Goal: Information Seeking & Learning: Learn about a topic

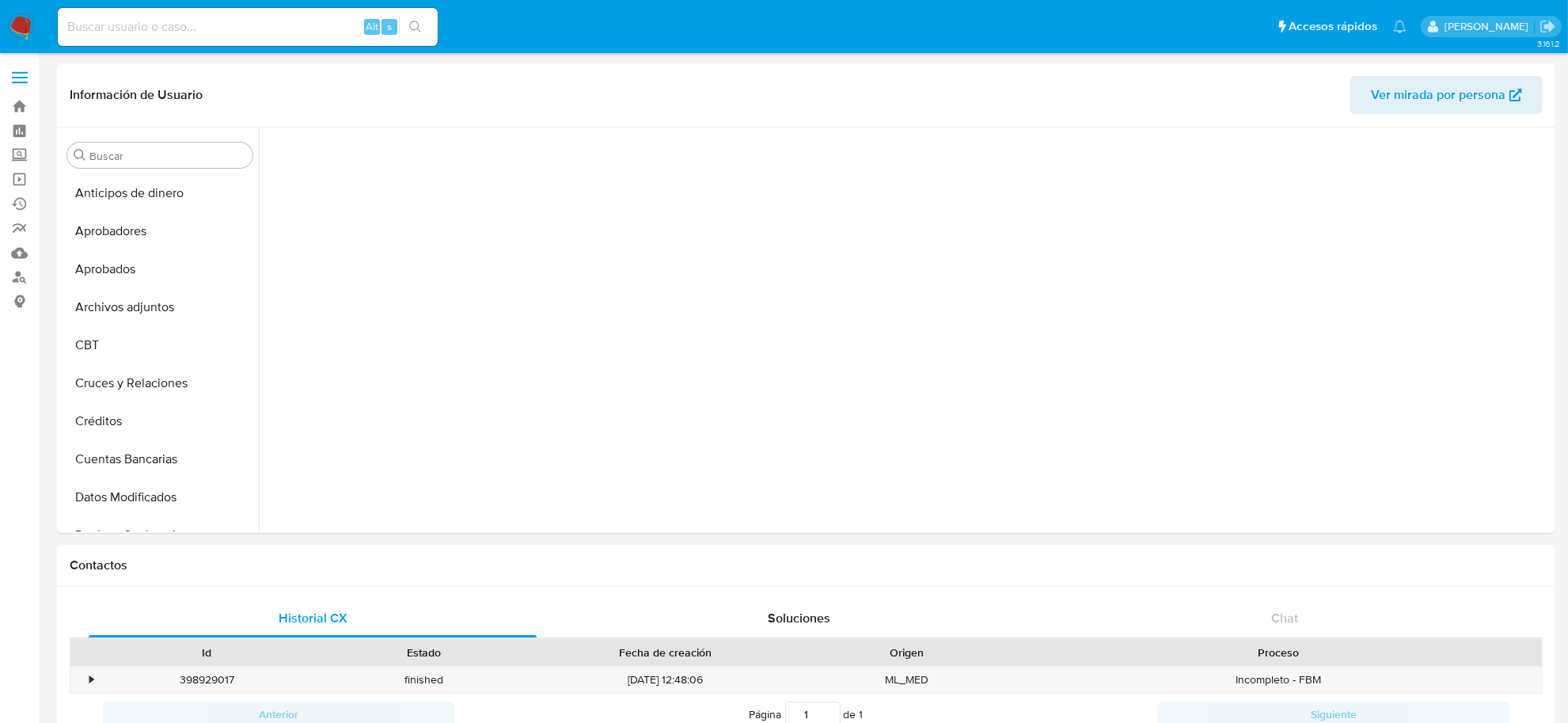
scroll to position [744, 0]
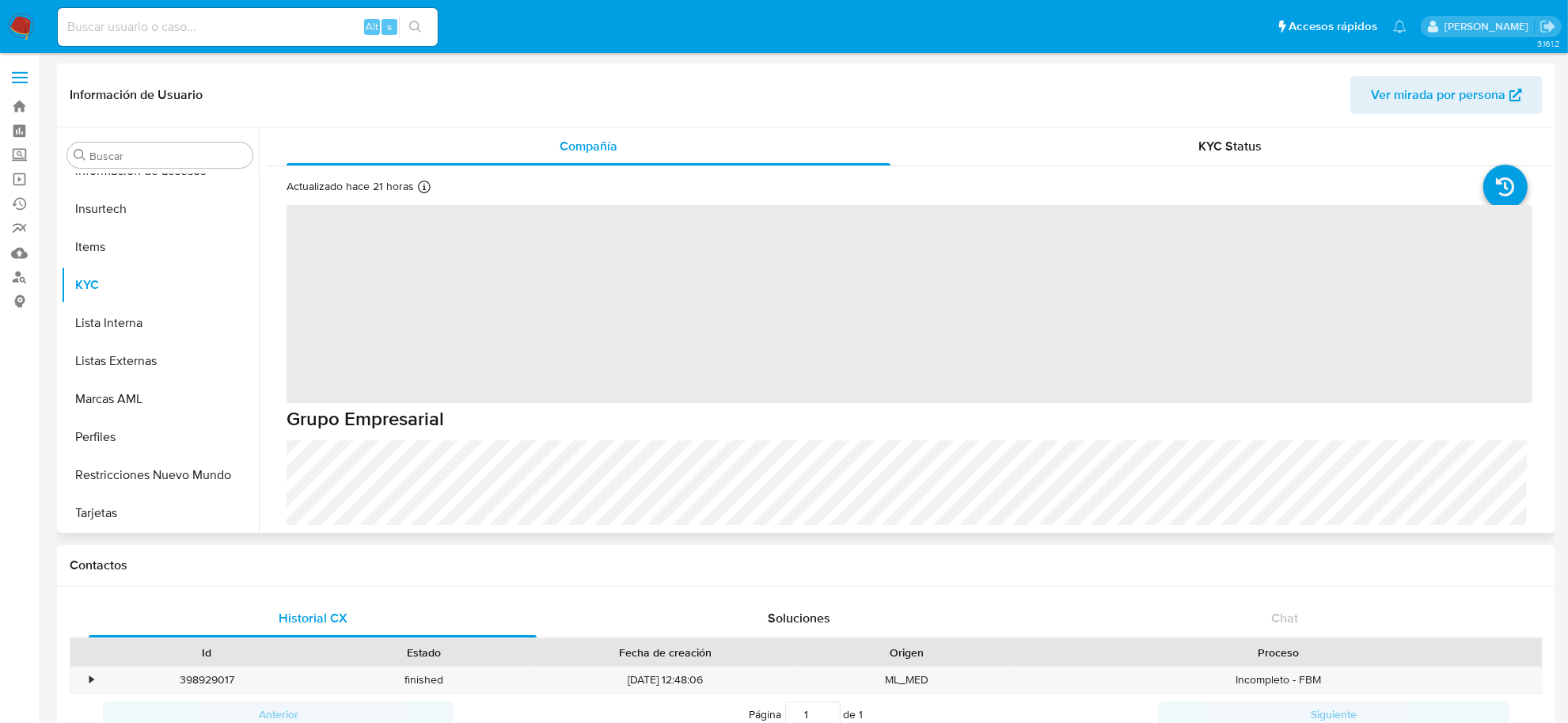
select select "10"
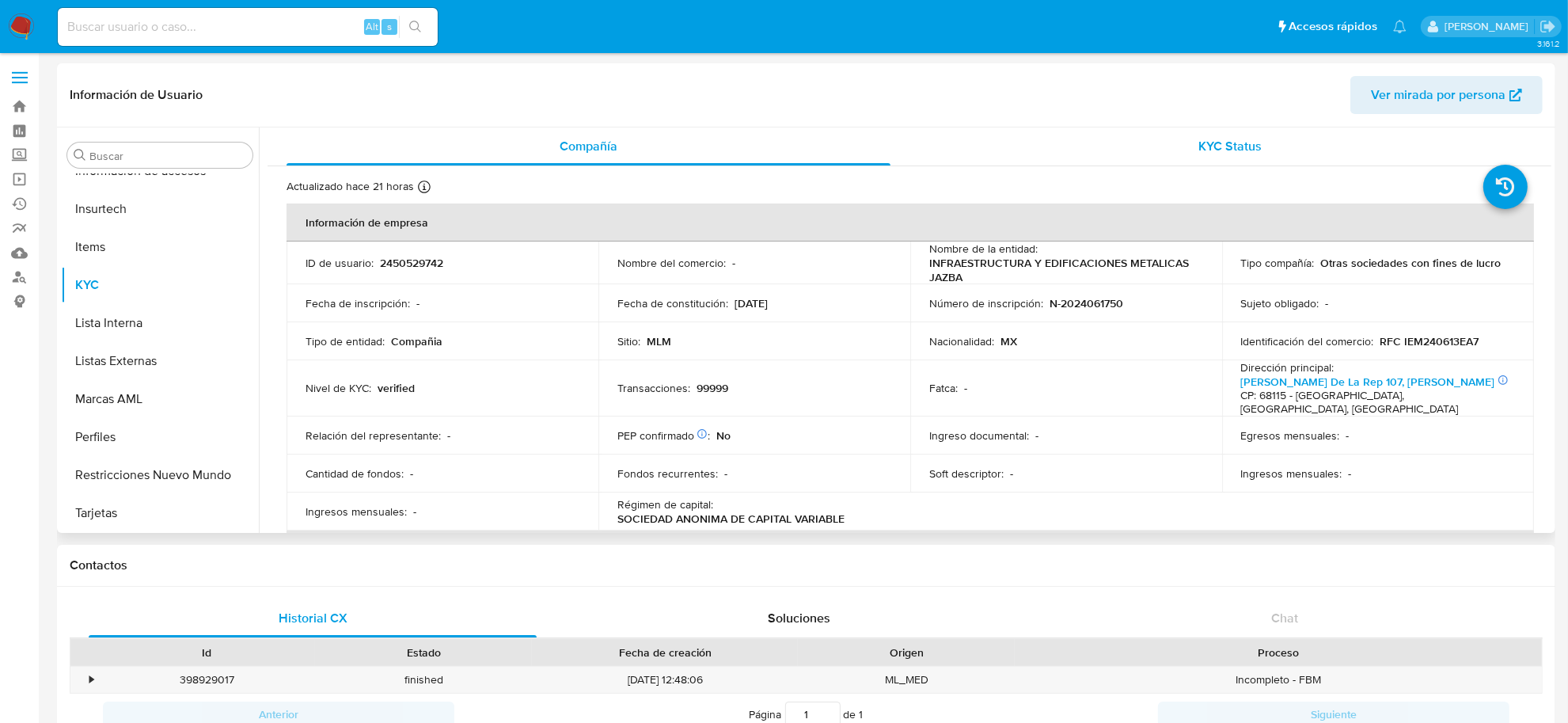
click at [1220, 149] on span "KYC Status" at bounding box center [1231, 146] width 64 height 18
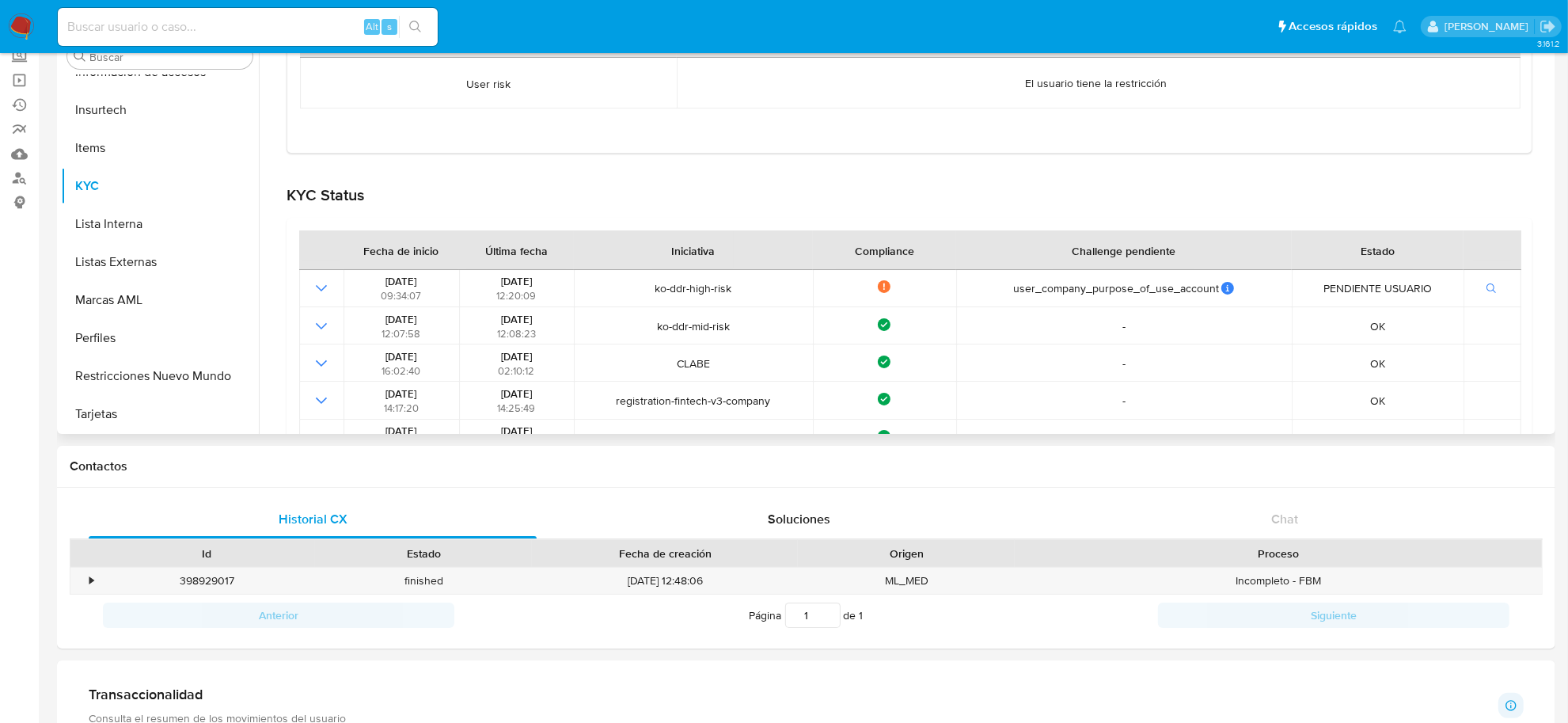
scroll to position [321, 0]
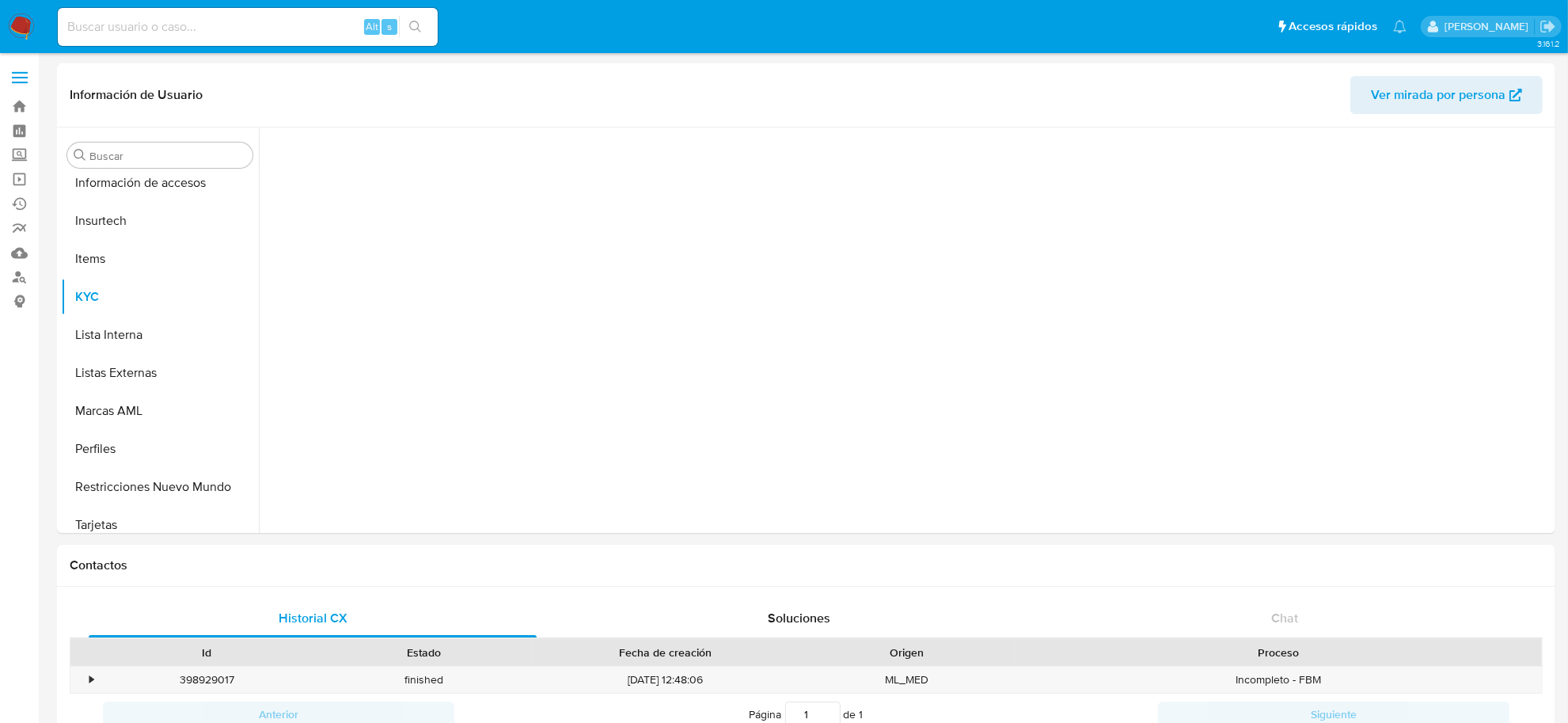
scroll to position [744, 0]
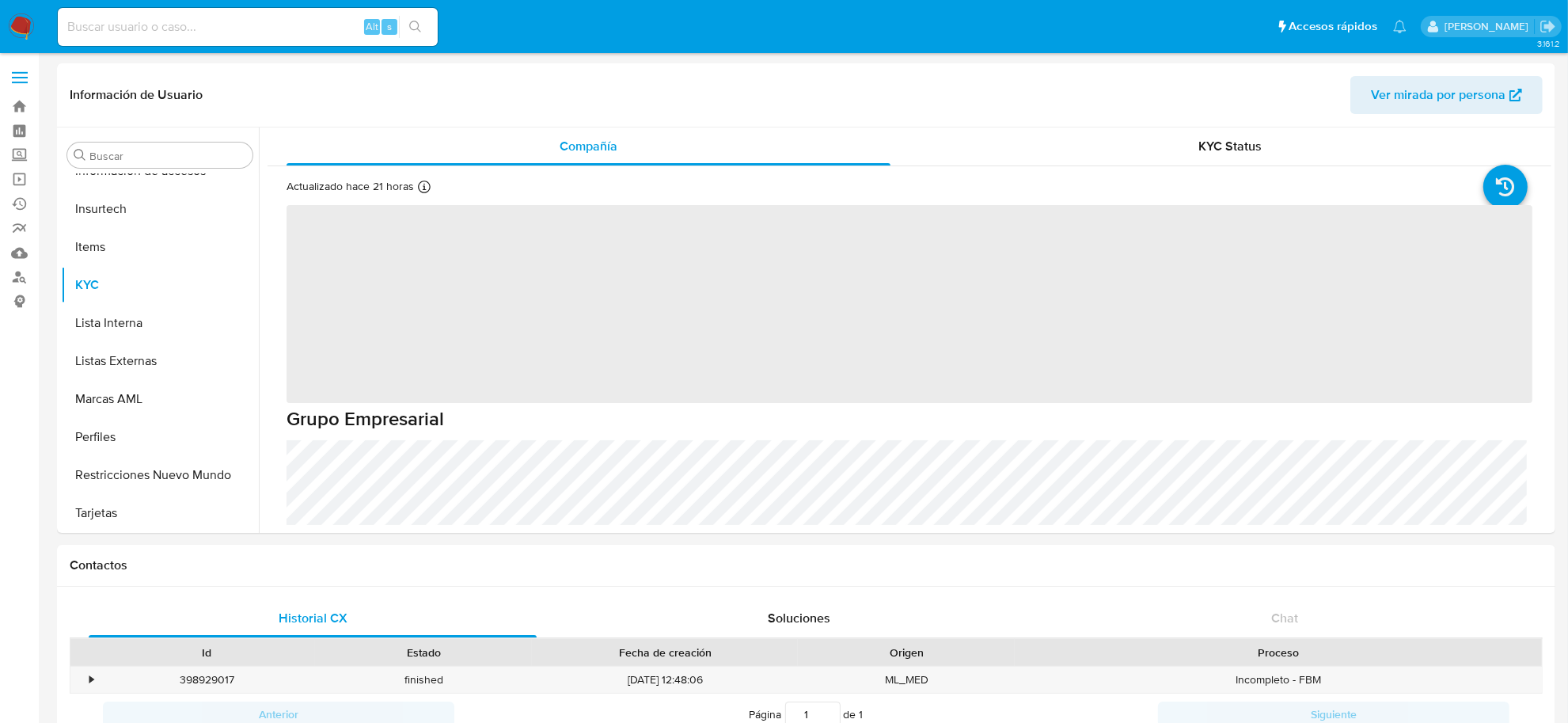
select select "10"
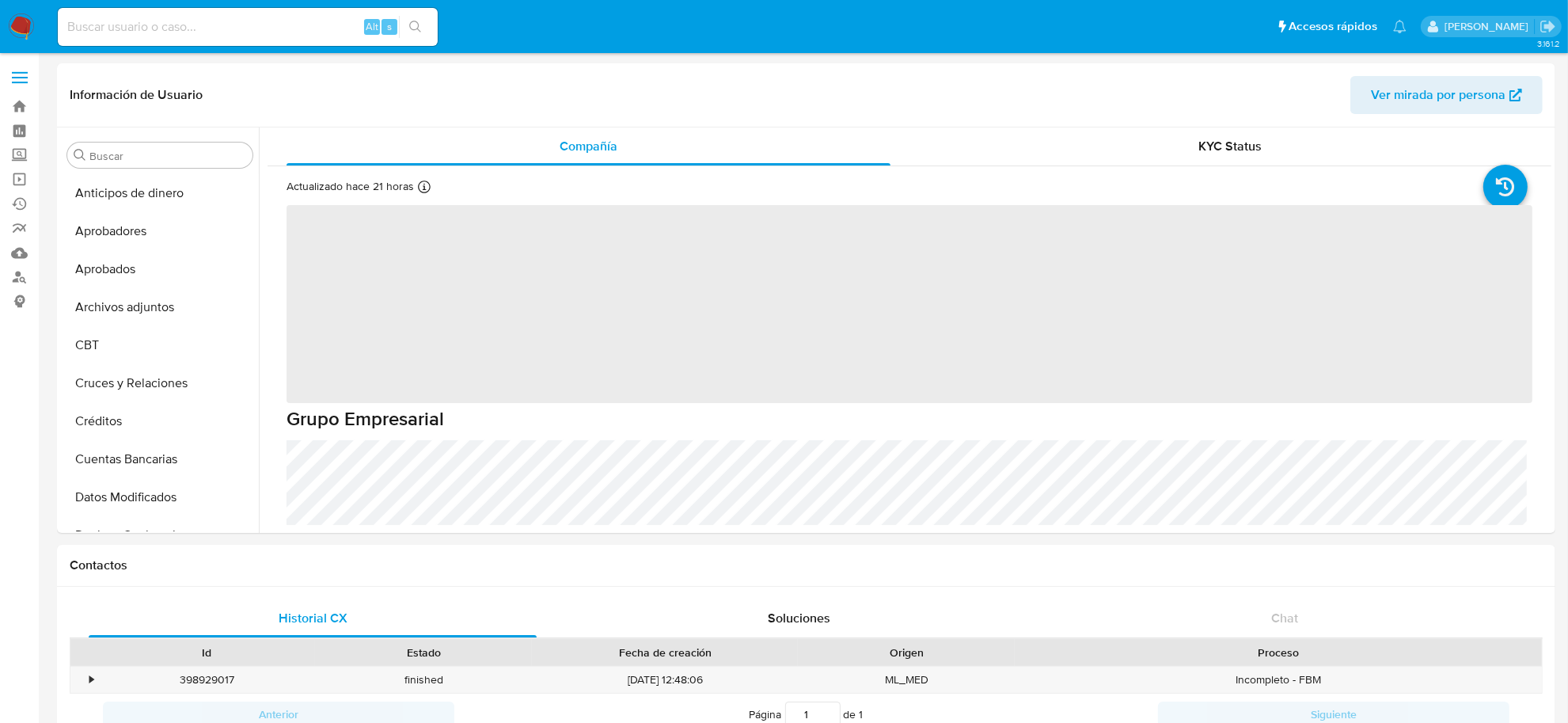
scroll to position [744, 0]
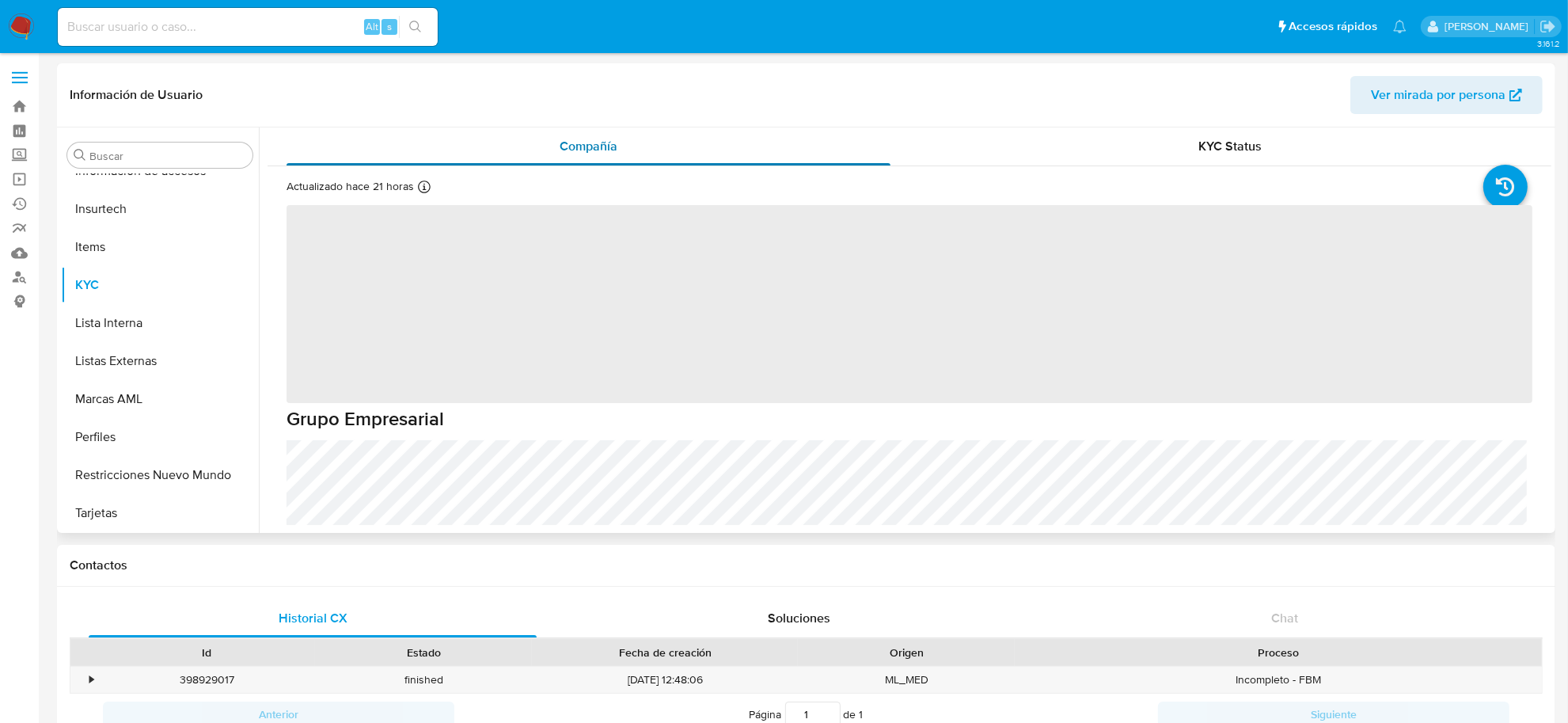
select select "10"
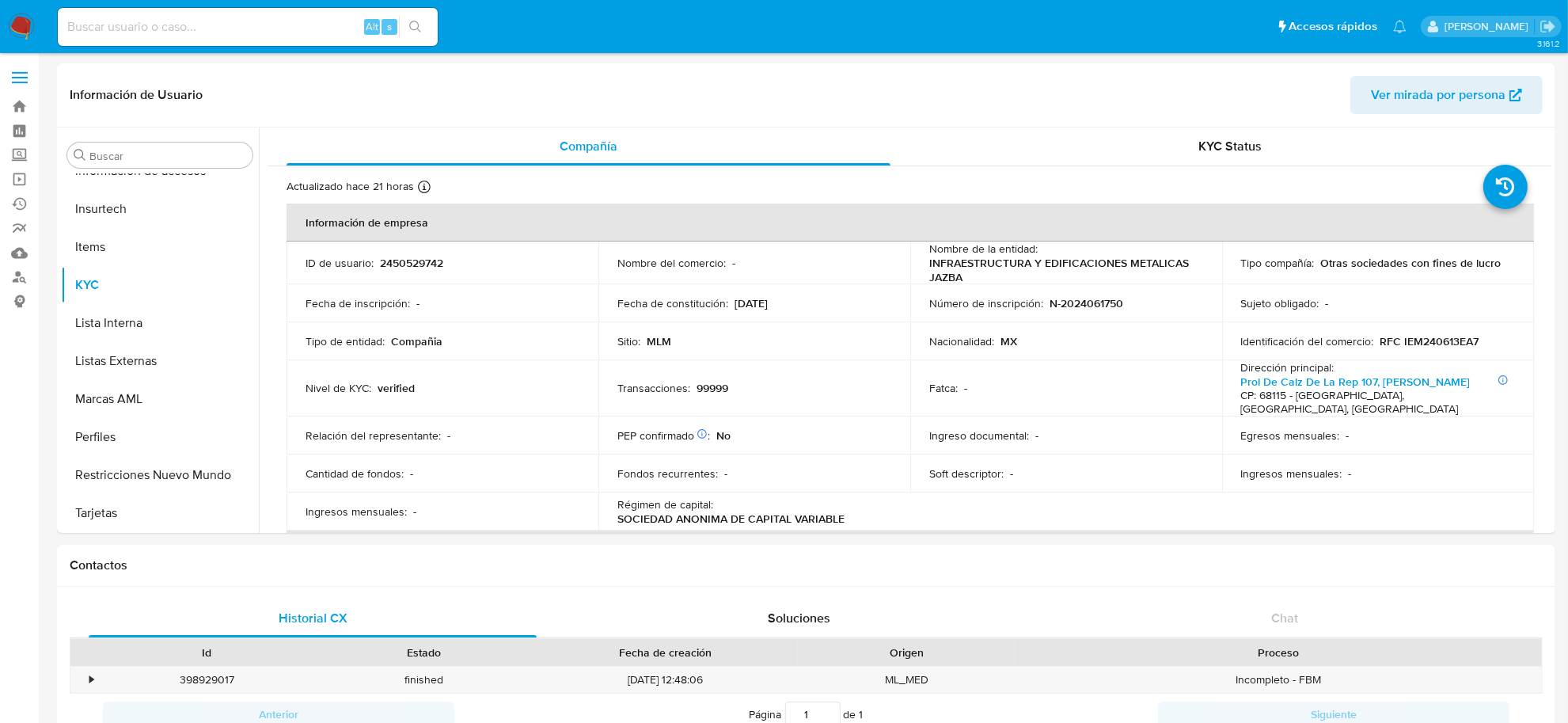
click at [21, 22] on img at bounding box center [21, 27] width 27 height 27
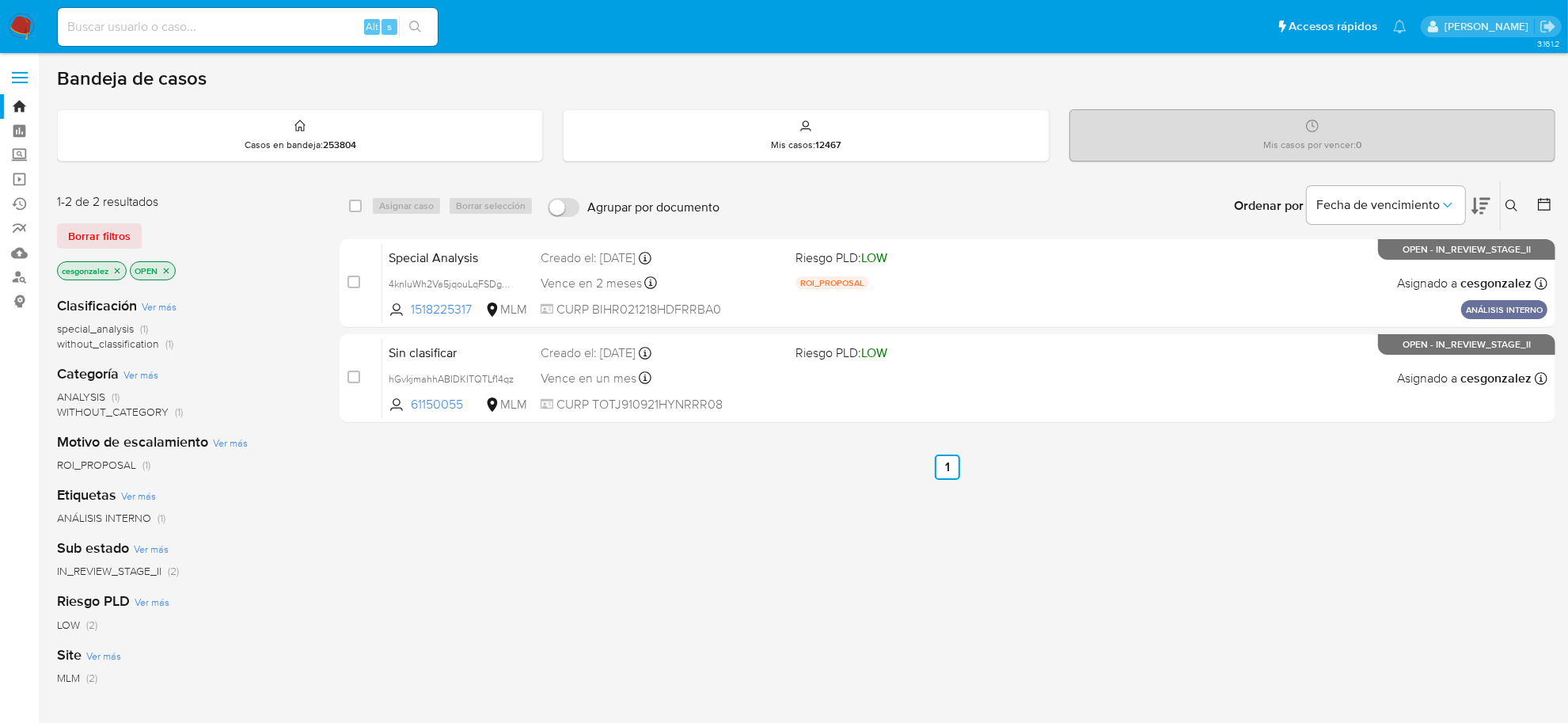
click at [131, 227] on button "Borrar filtros" at bounding box center [100, 236] width 85 height 25
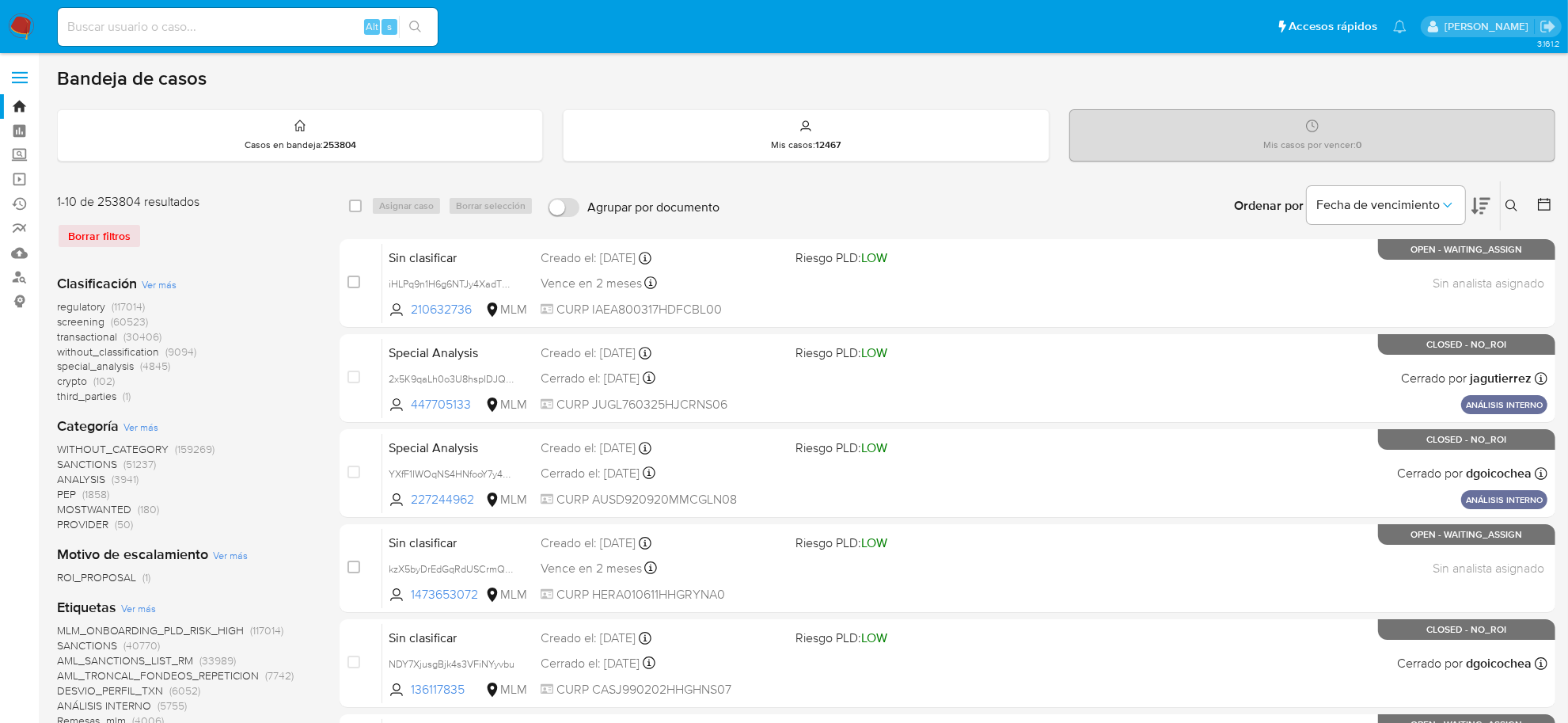
click at [80, 318] on span "screening" at bounding box center [80, 321] width 47 height 16
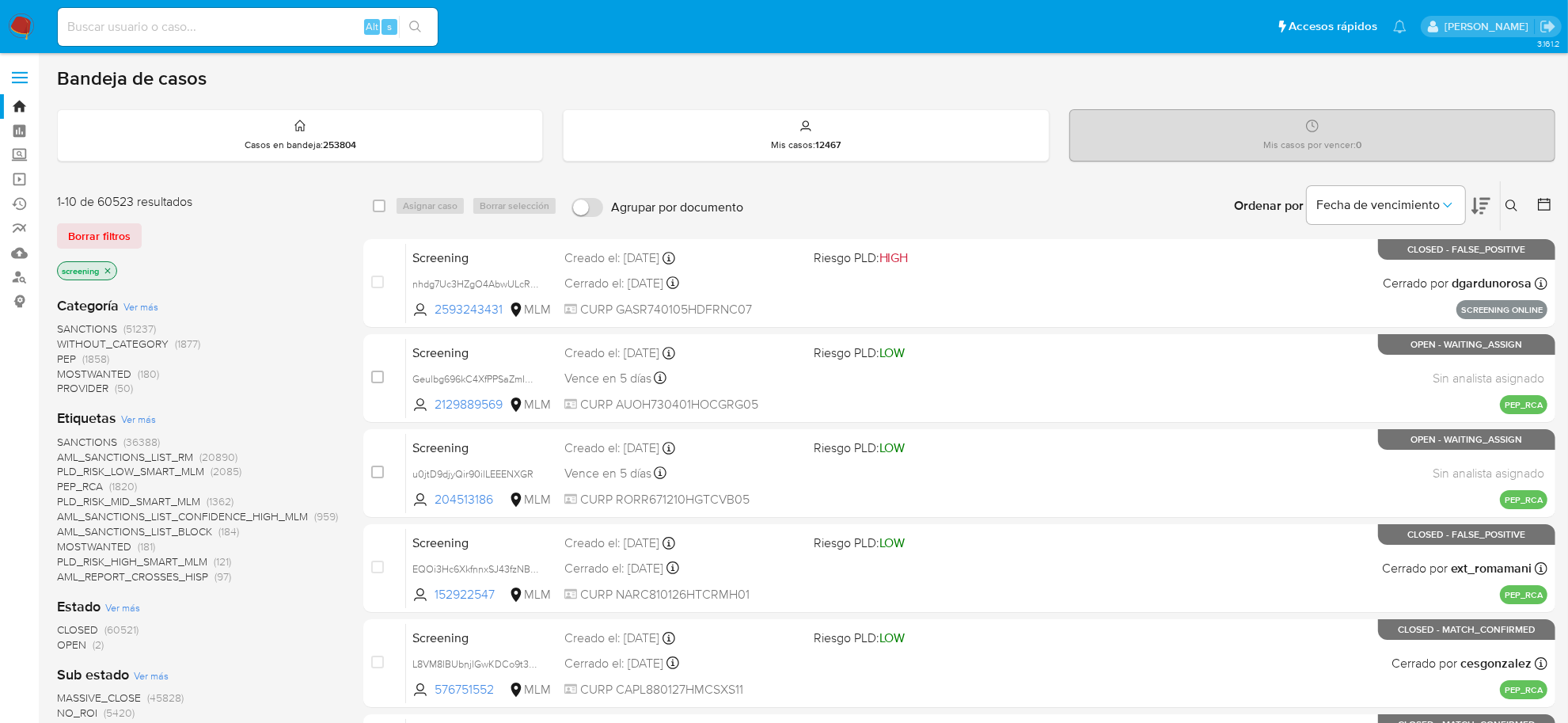
click at [61, 648] on span "OPEN" at bounding box center [72, 644] width 30 height 16
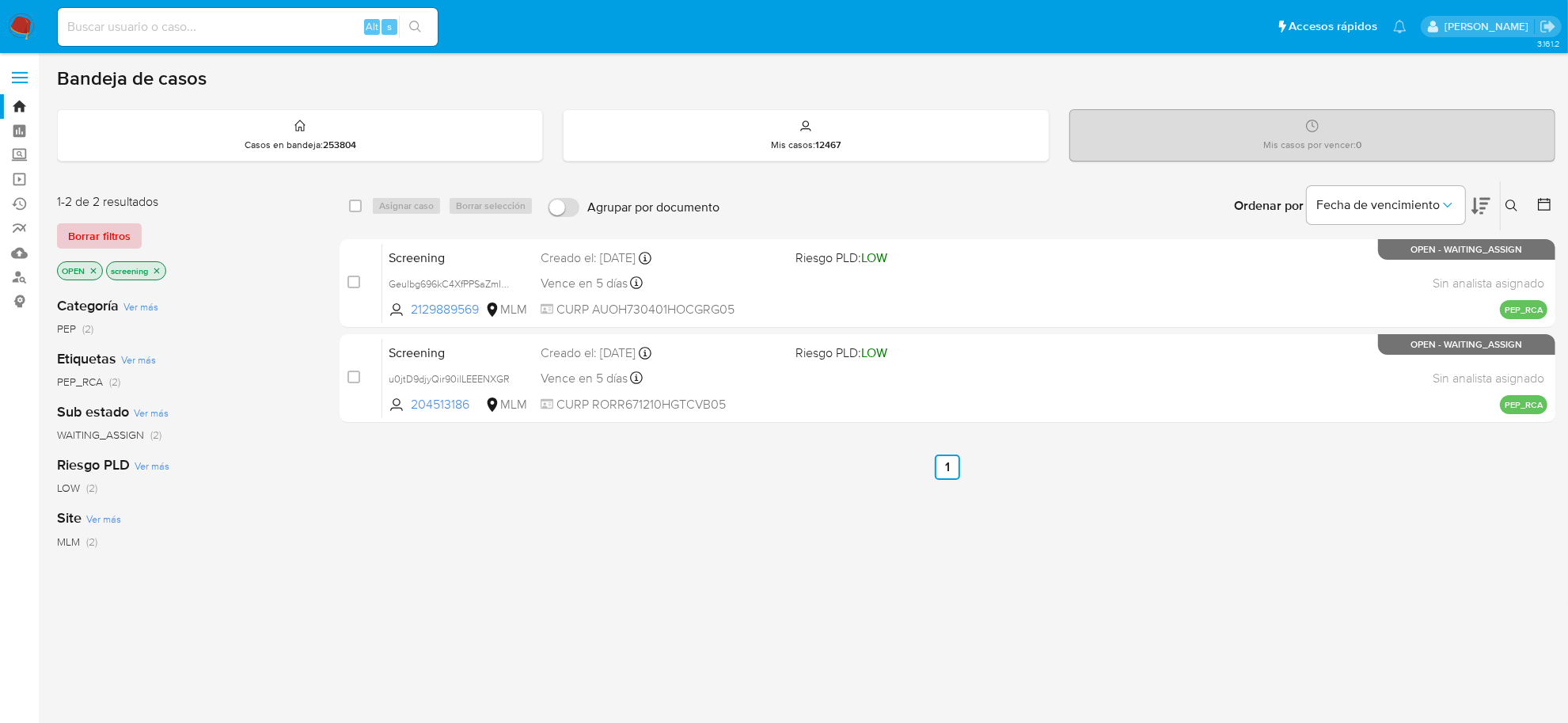
click at [92, 235] on span "Borrar filtros" at bounding box center [100, 236] width 63 height 22
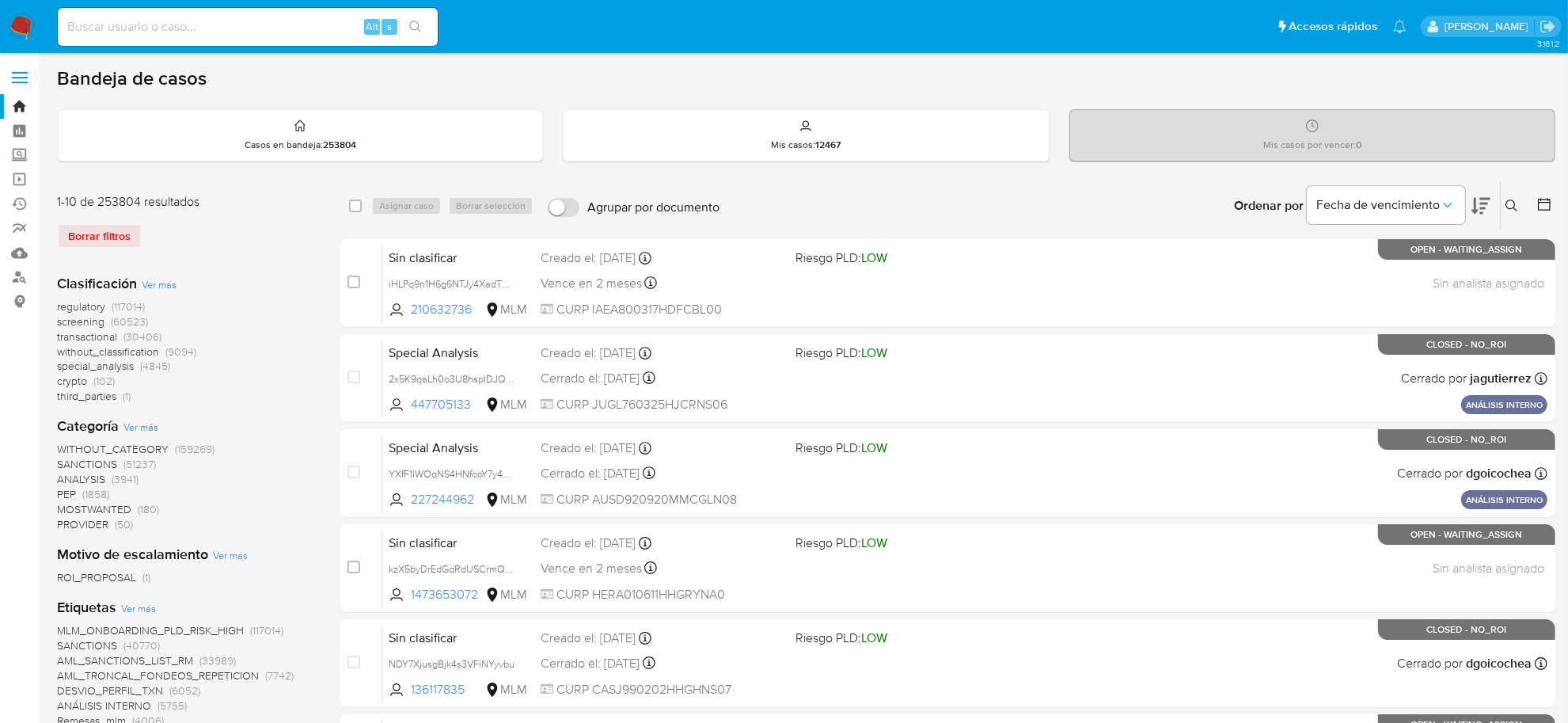
click at [142, 22] on input at bounding box center [248, 27] width 380 height 20
paste input "Yxxiox0ArxNiMvWyGbnAELfn"
type input "Yxxiox0ArxNiMvWyGbnAELfn"
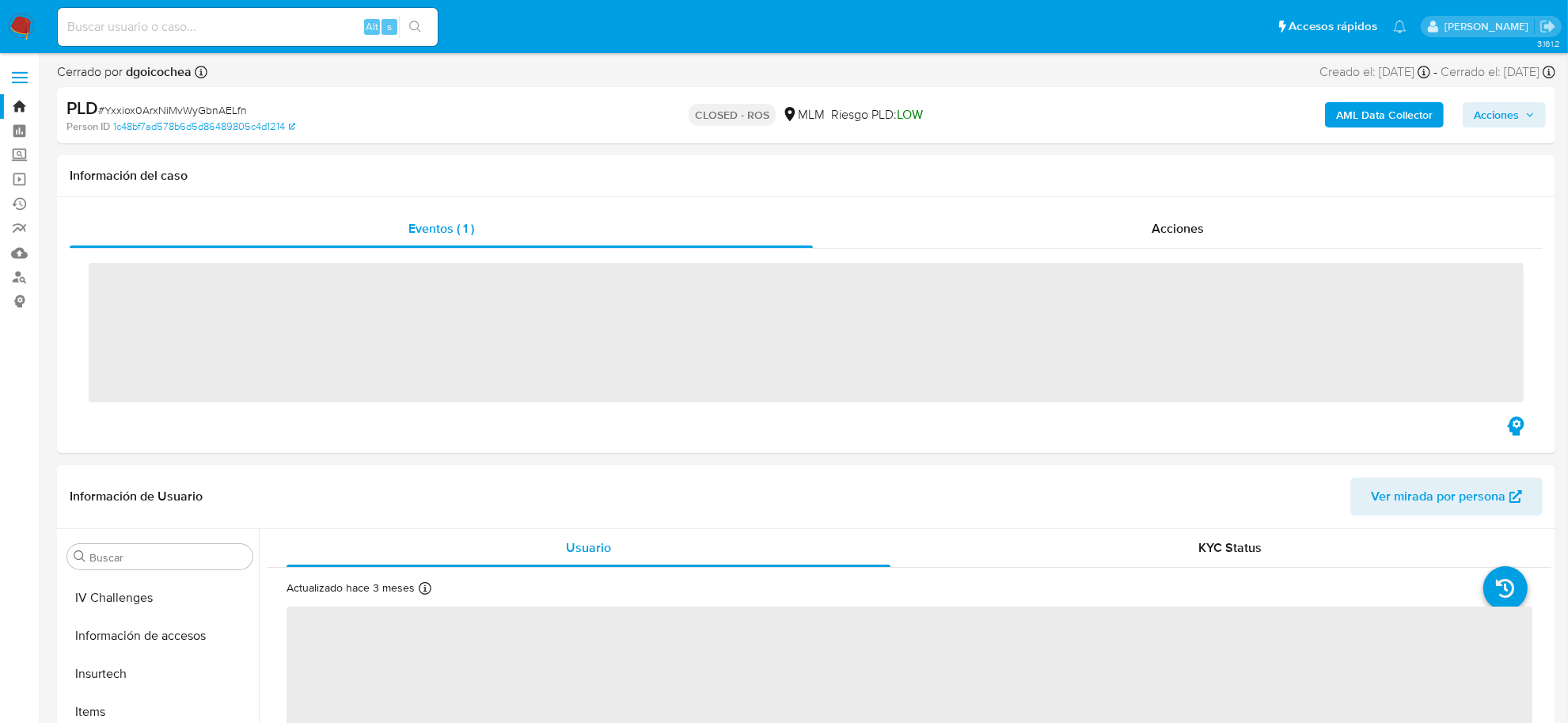
scroll to position [744, 0]
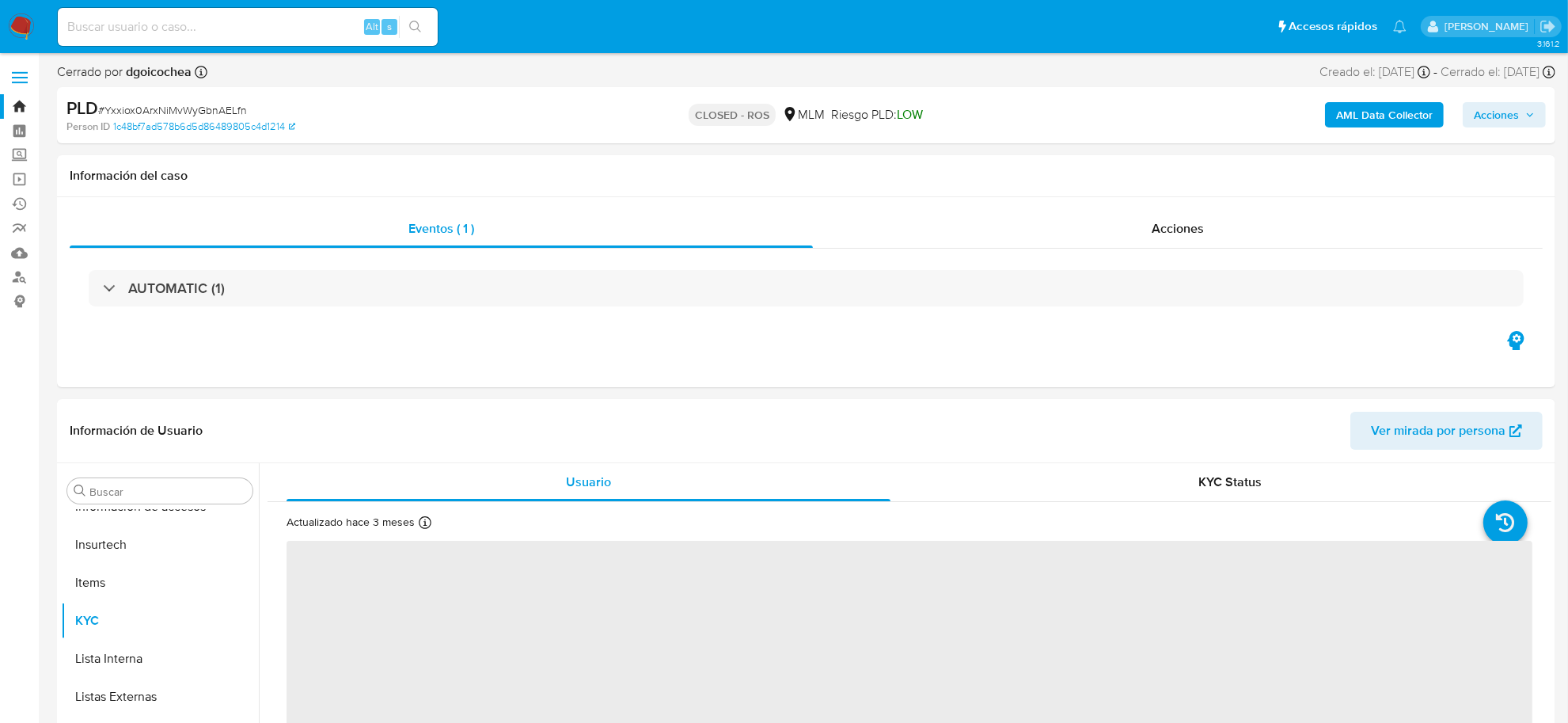
select select "10"
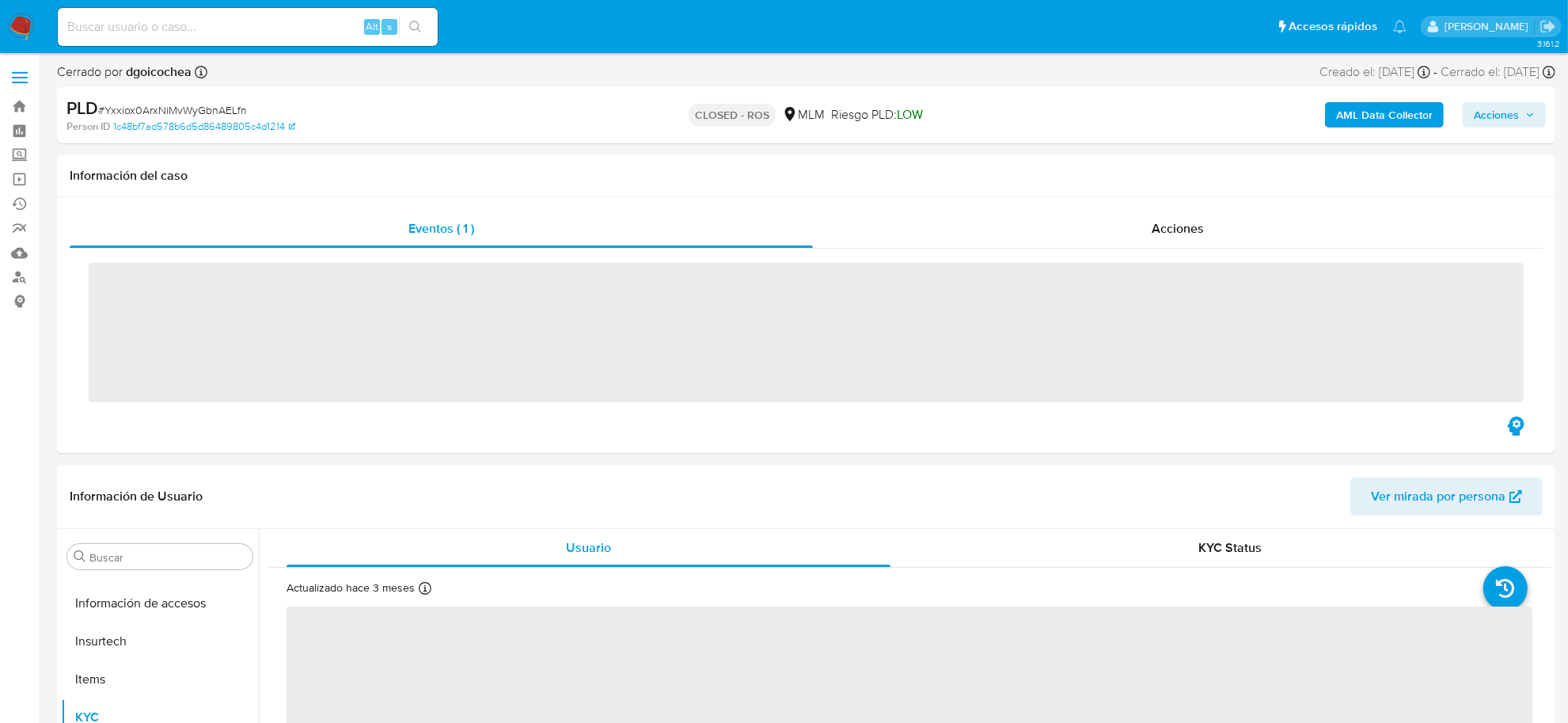
scroll to position [744, 0]
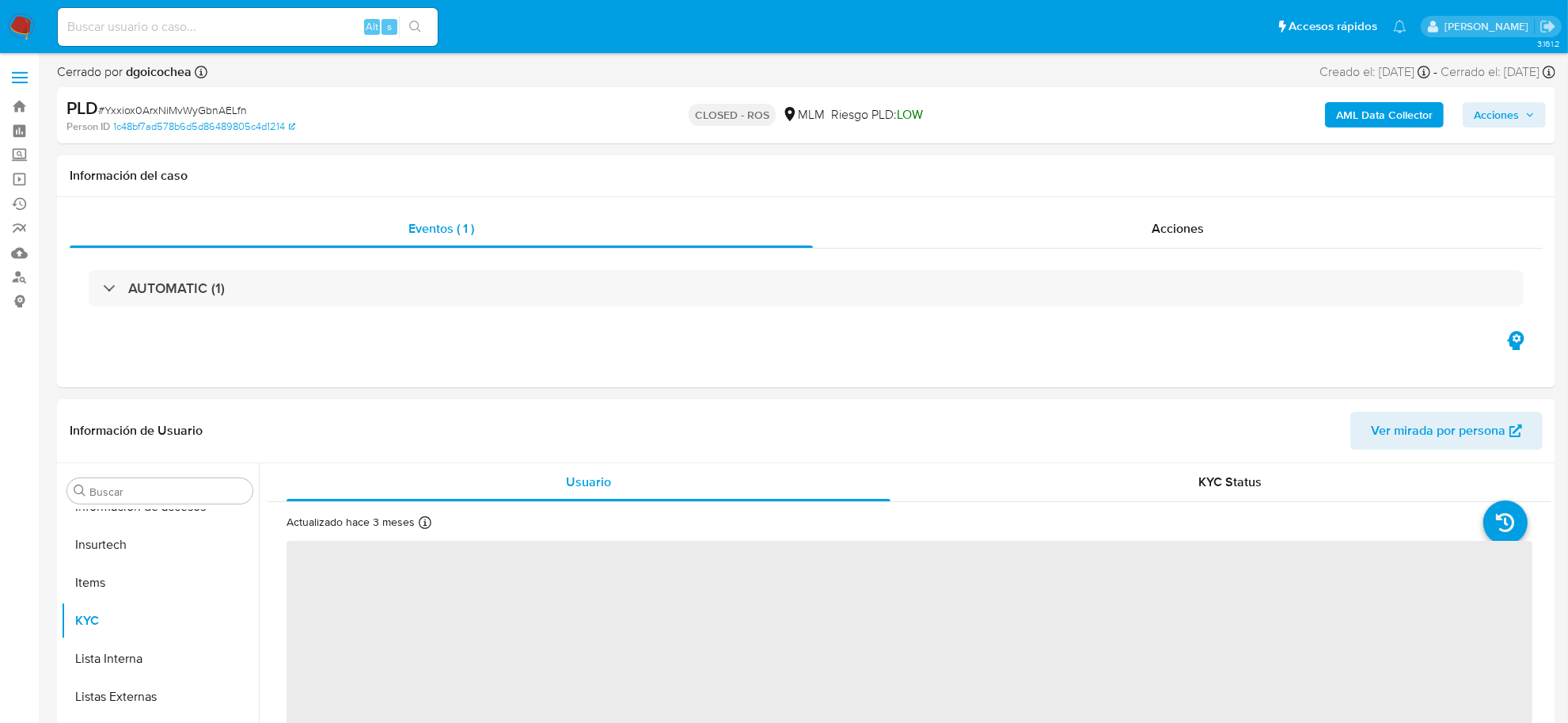
select select "10"
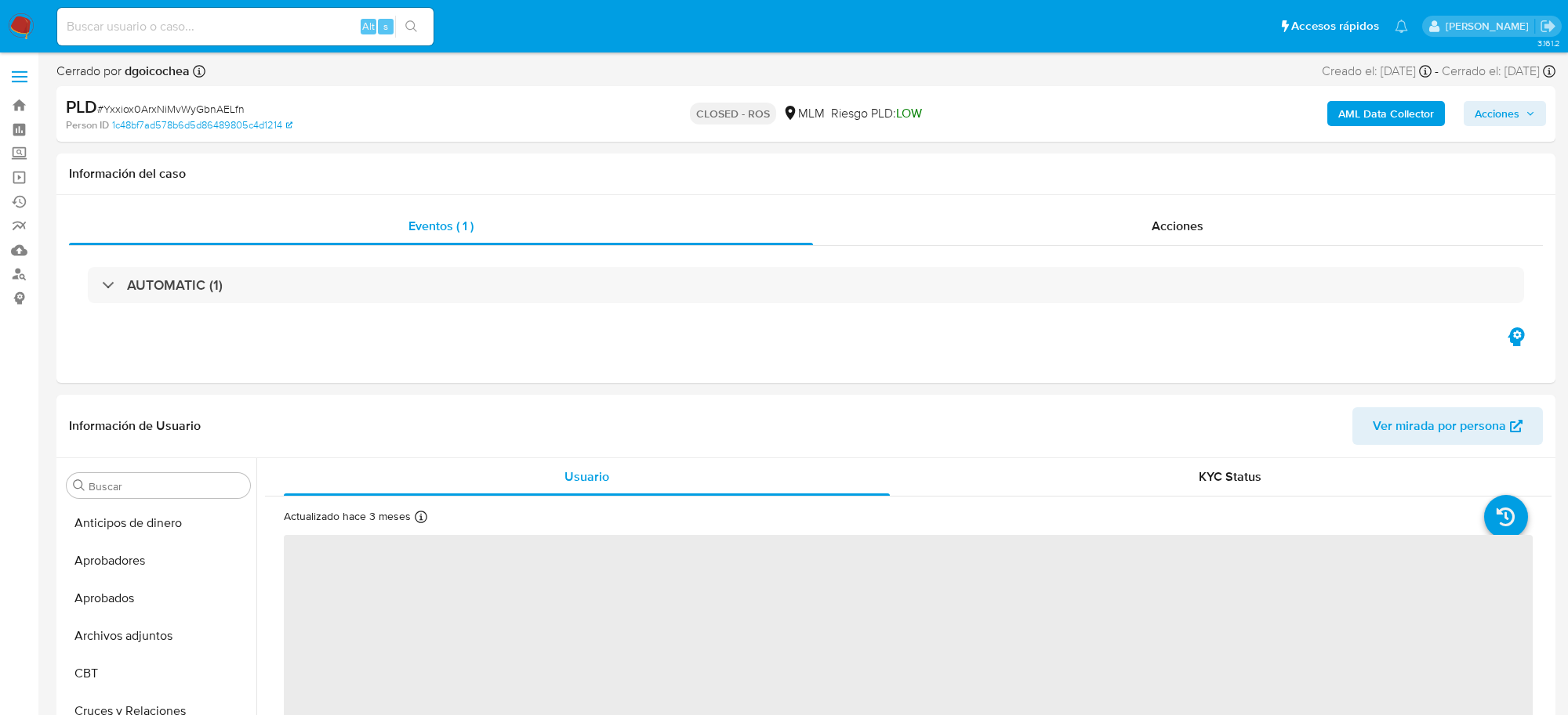
select select "10"
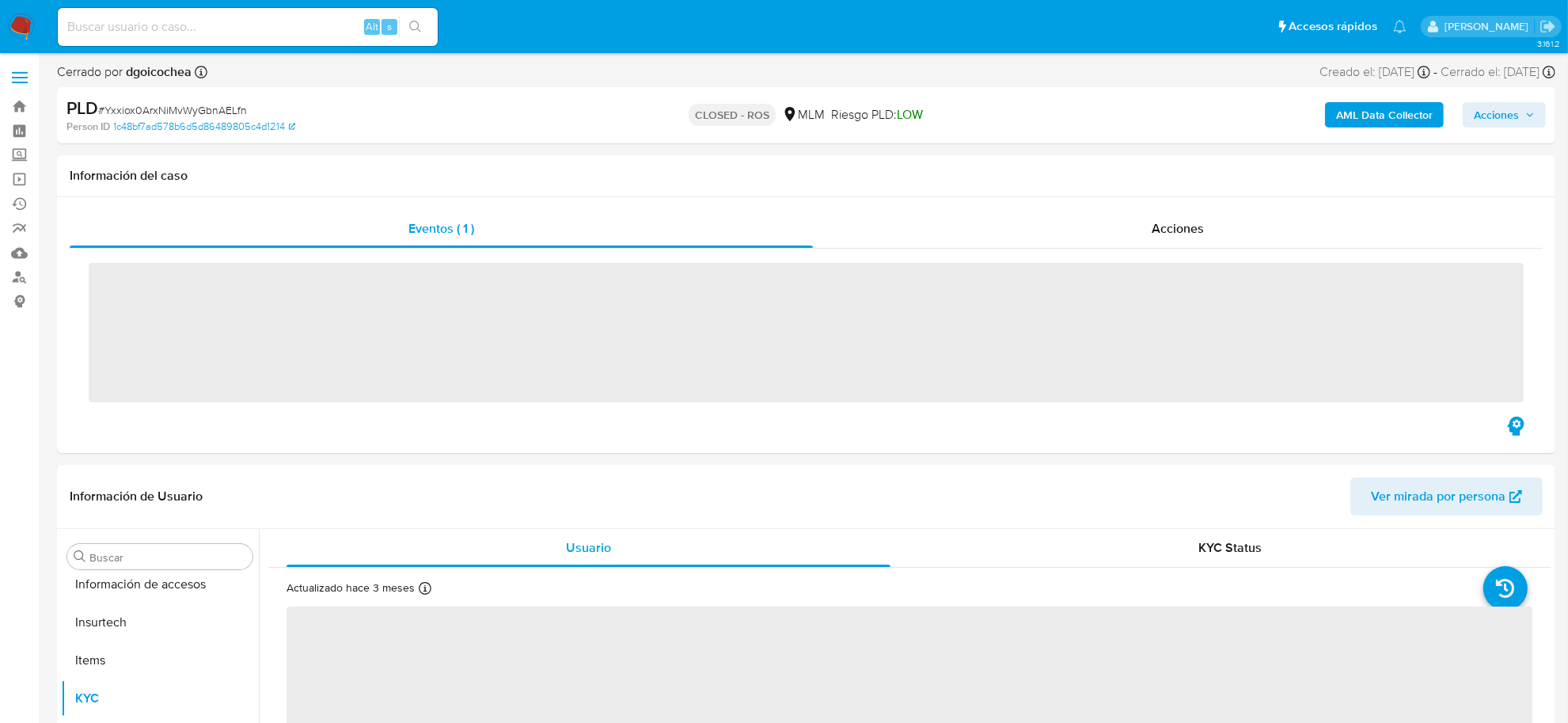
scroll to position [744, 0]
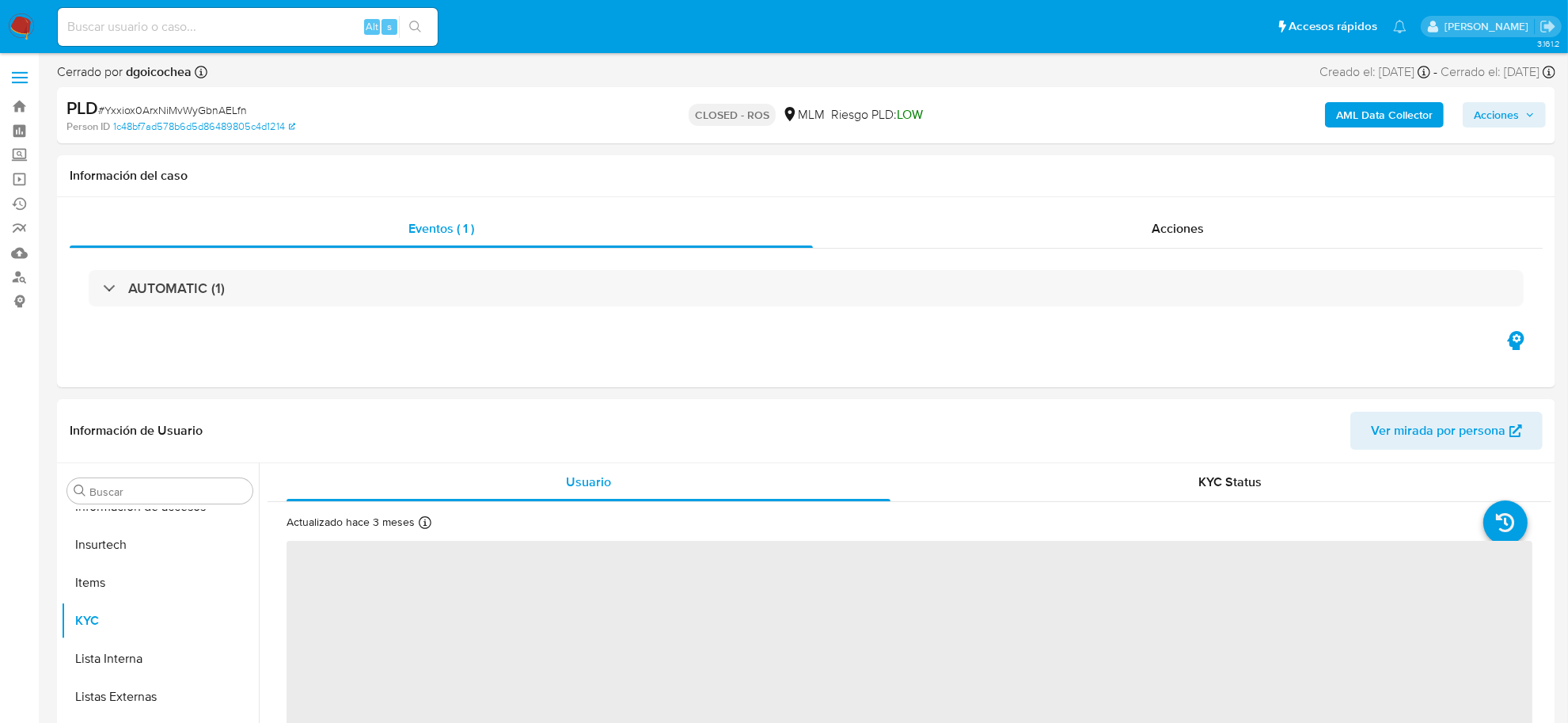
select select "10"
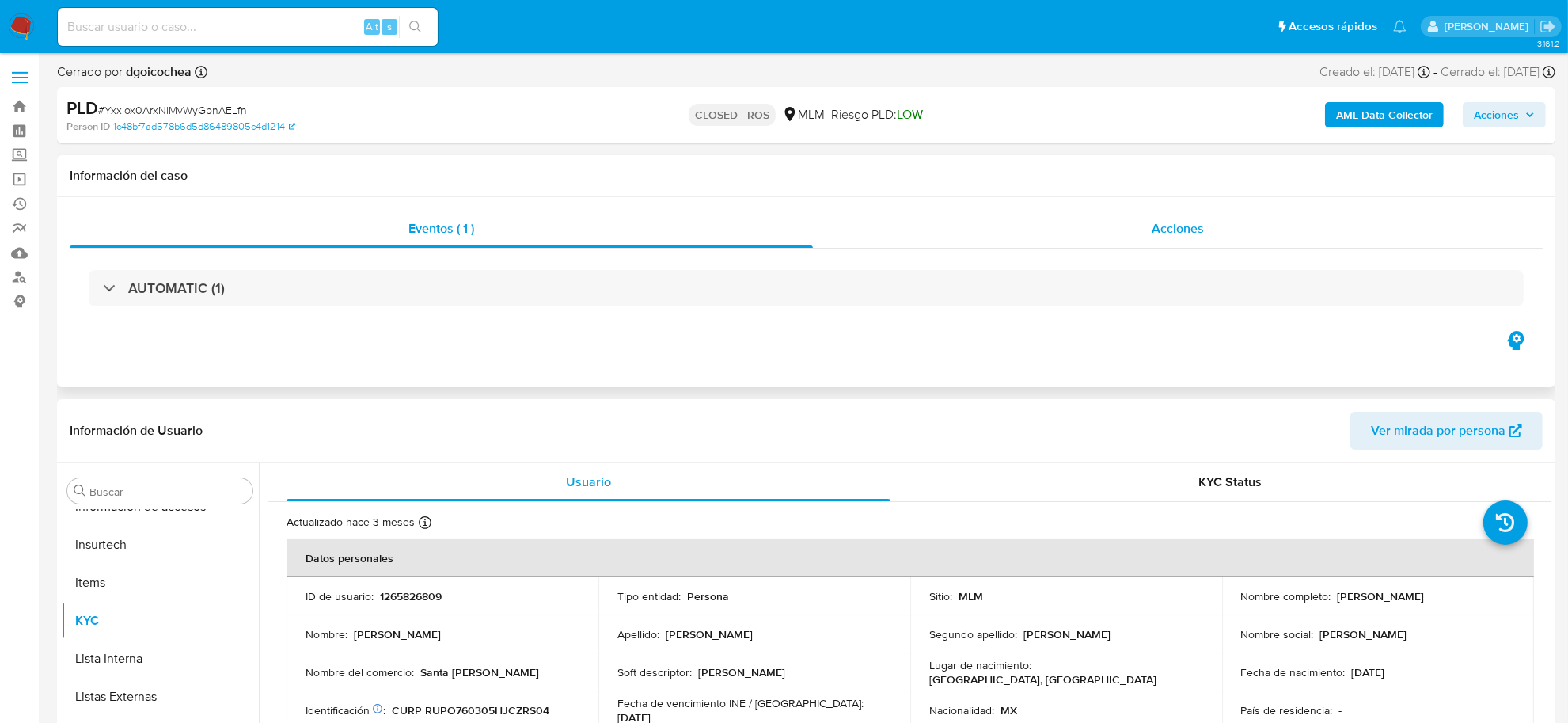
click at [1170, 235] on span "Acciones" at bounding box center [1178, 228] width 53 height 18
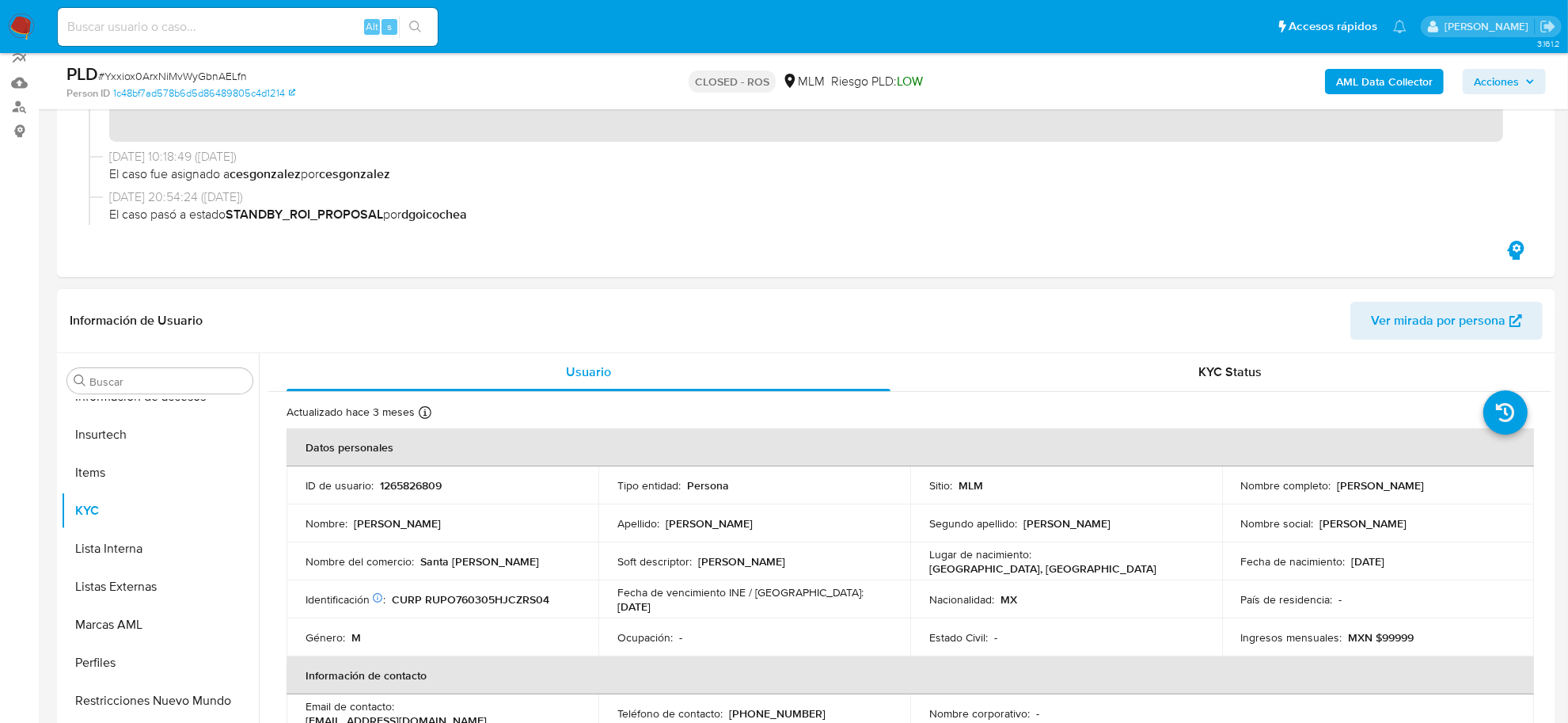
scroll to position [198, 0]
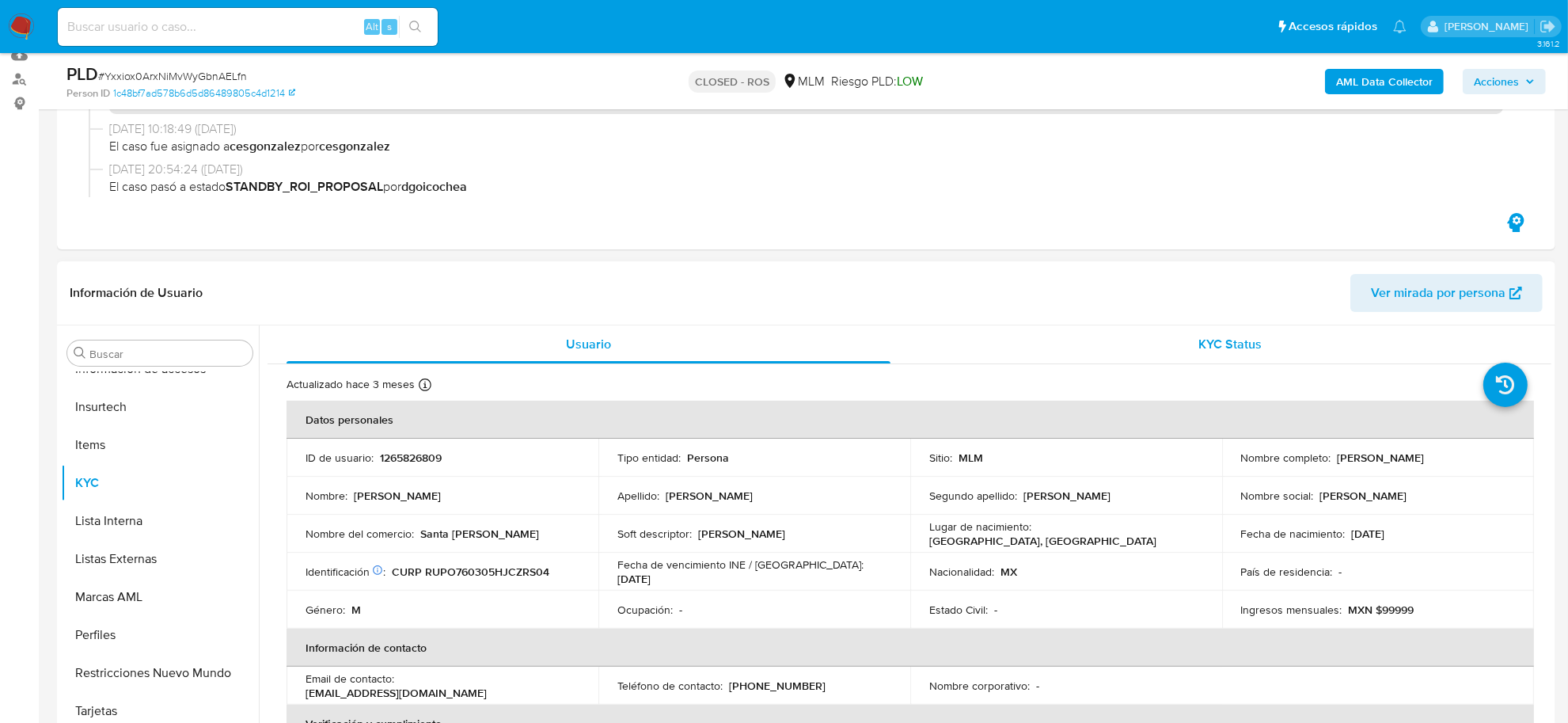
click at [1241, 354] on div "KYC Status" at bounding box center [1231, 344] width 604 height 38
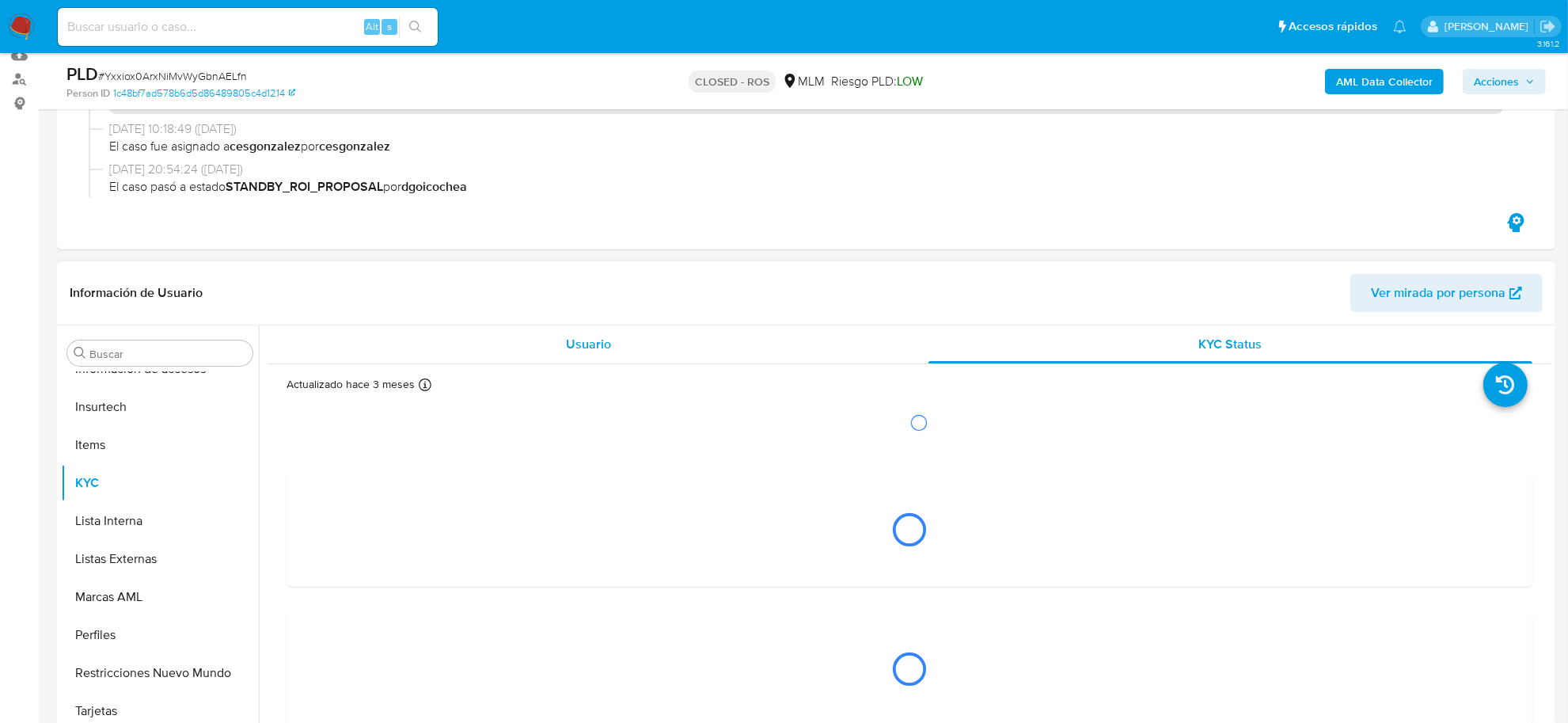
click at [567, 346] on span "Usuario" at bounding box center [589, 344] width 45 height 18
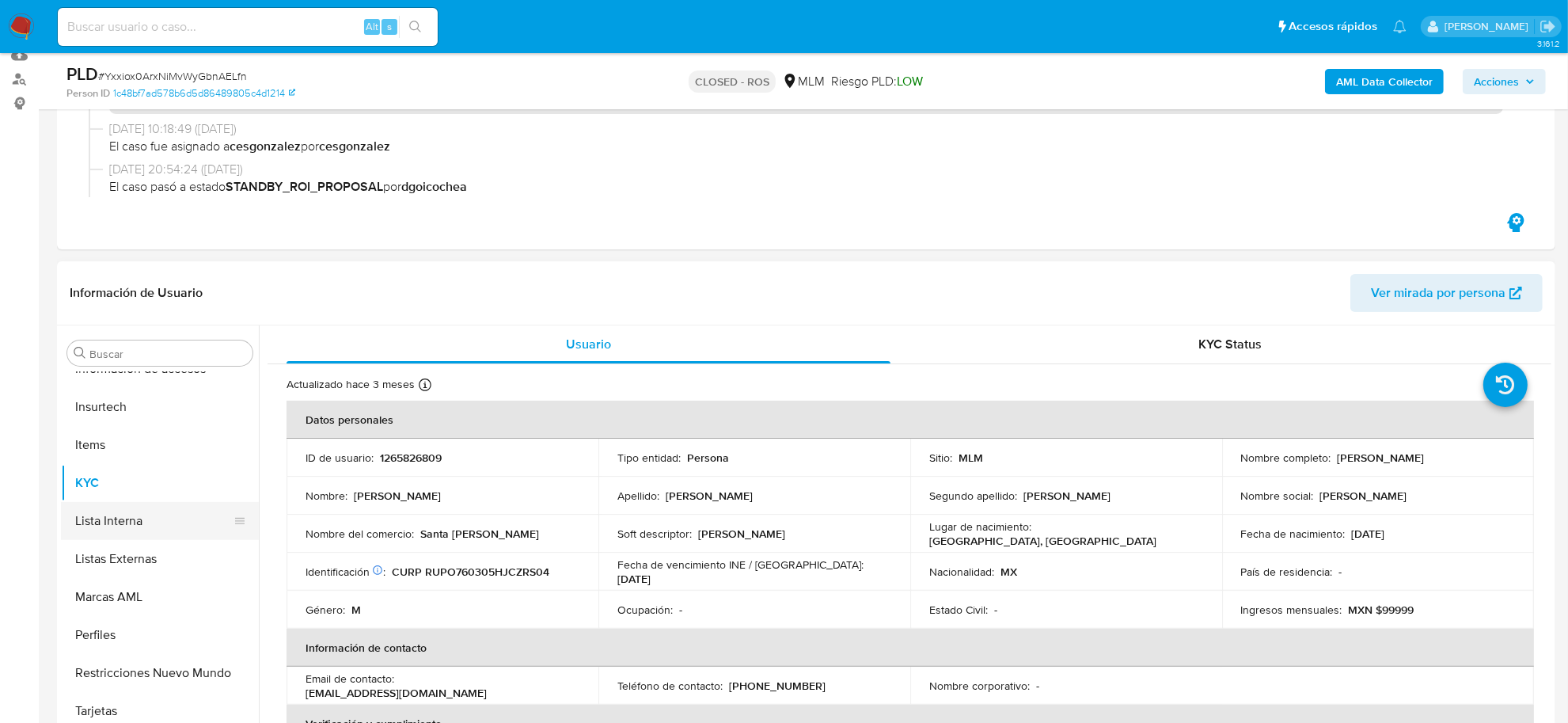
click at [128, 518] on button "Lista Interna" at bounding box center [153, 521] width 186 height 38
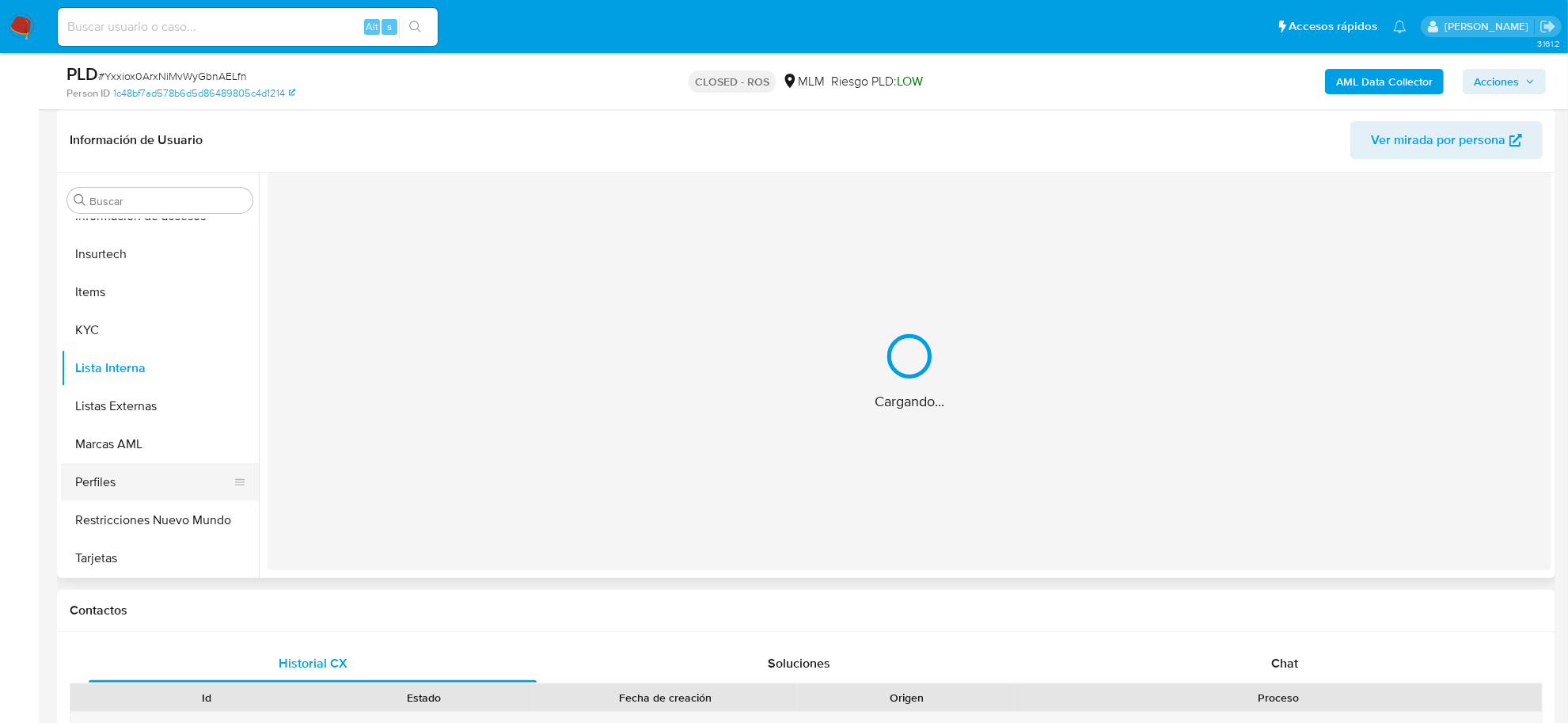
scroll to position [396, 0]
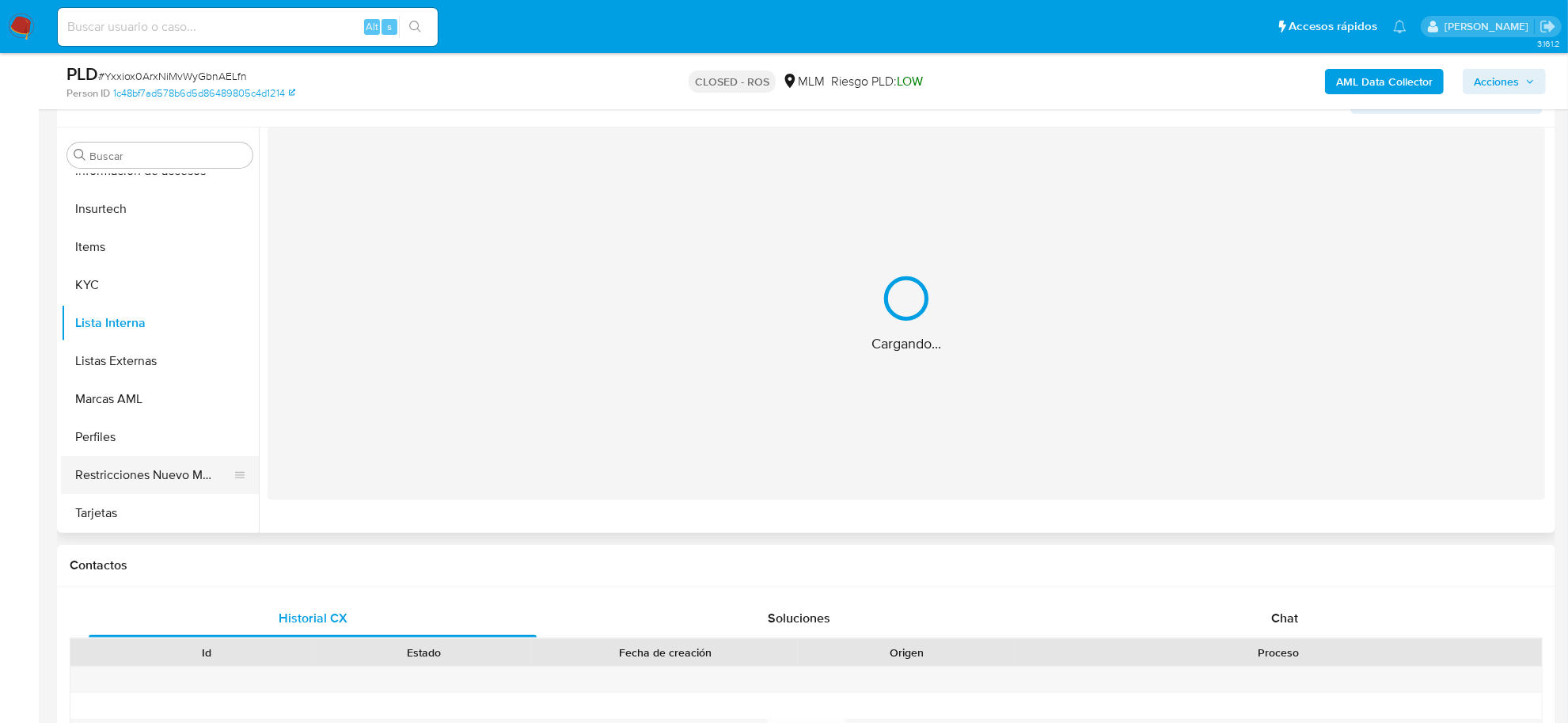
click at [128, 472] on button "Restricciones Nuevo Mundo" at bounding box center [153, 475] width 186 height 38
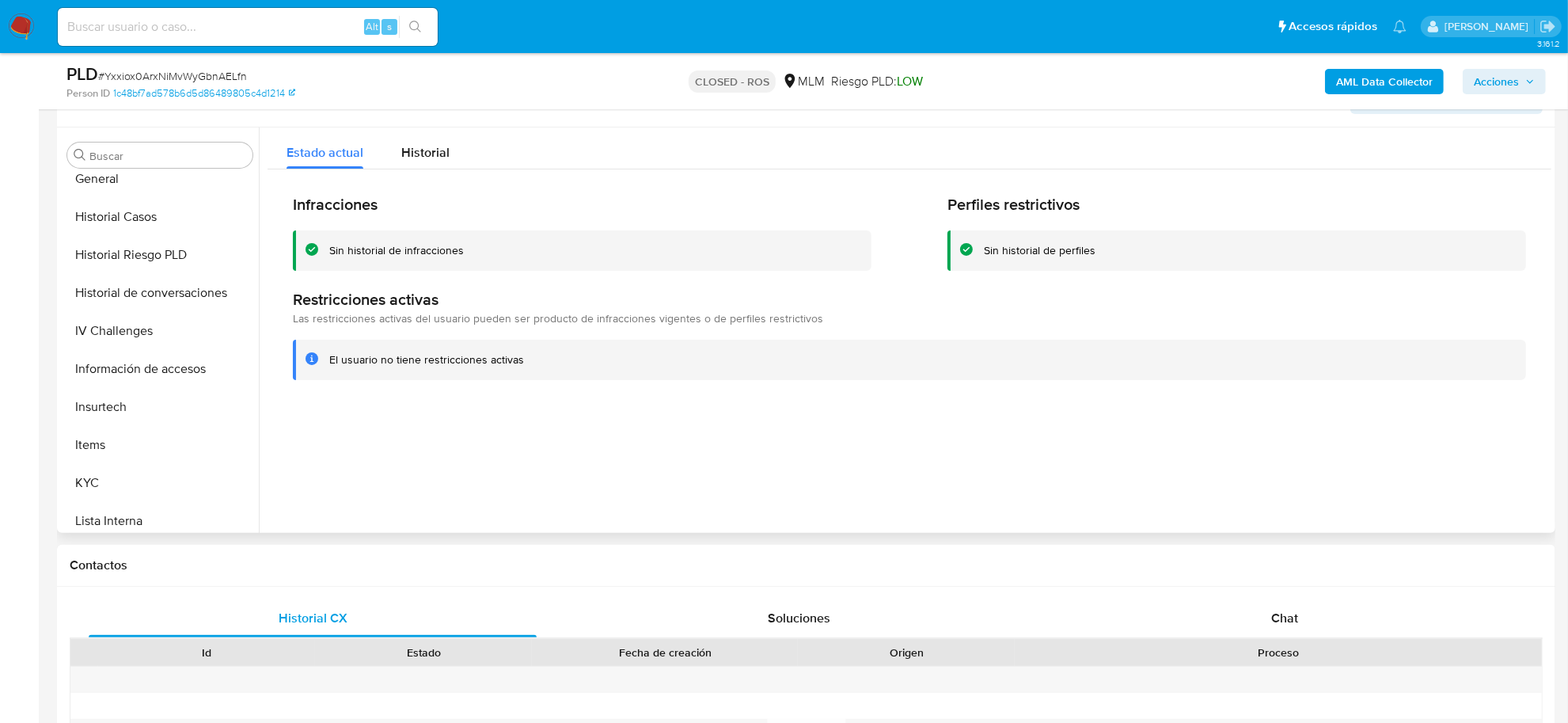
scroll to position [447, 0]
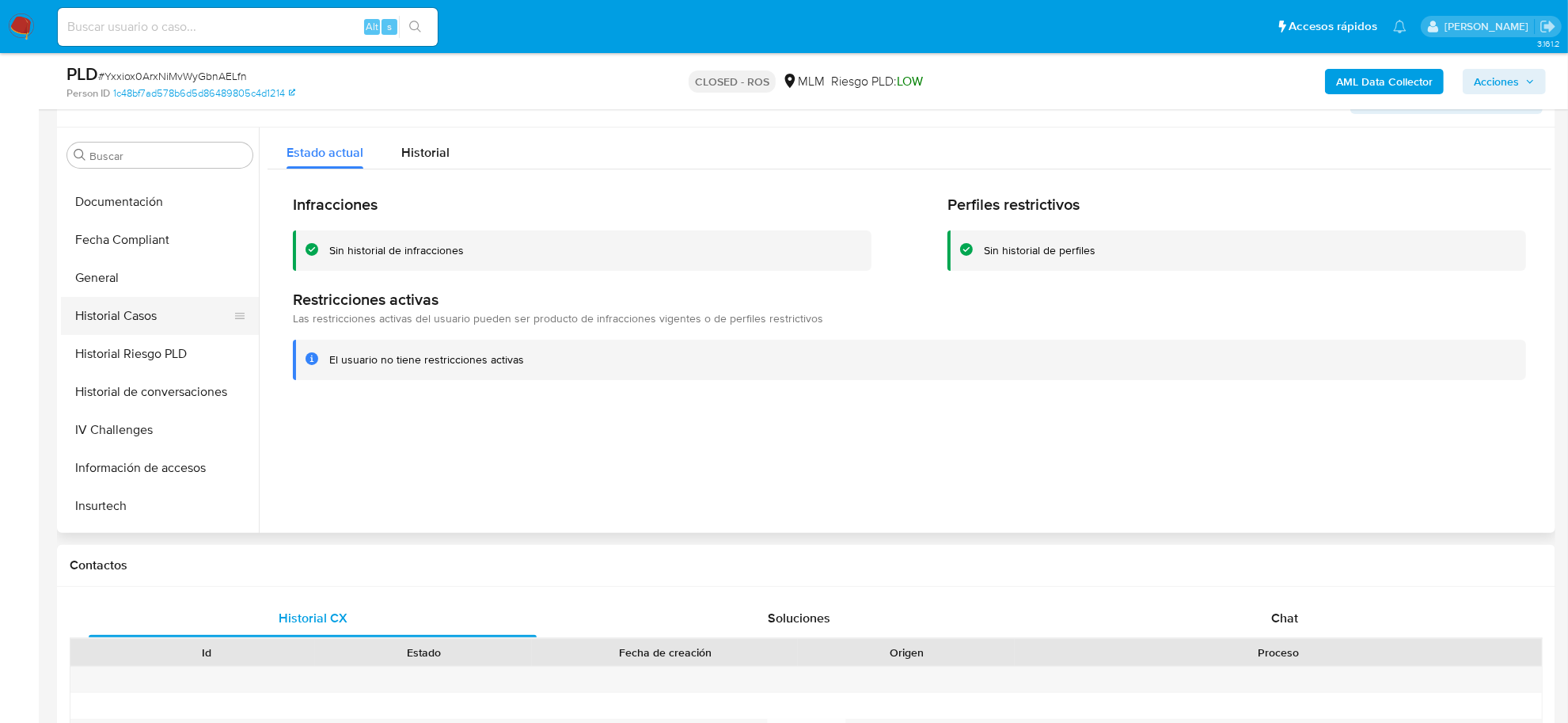
click at [111, 319] on button "Historial Casos" at bounding box center [153, 315] width 186 height 38
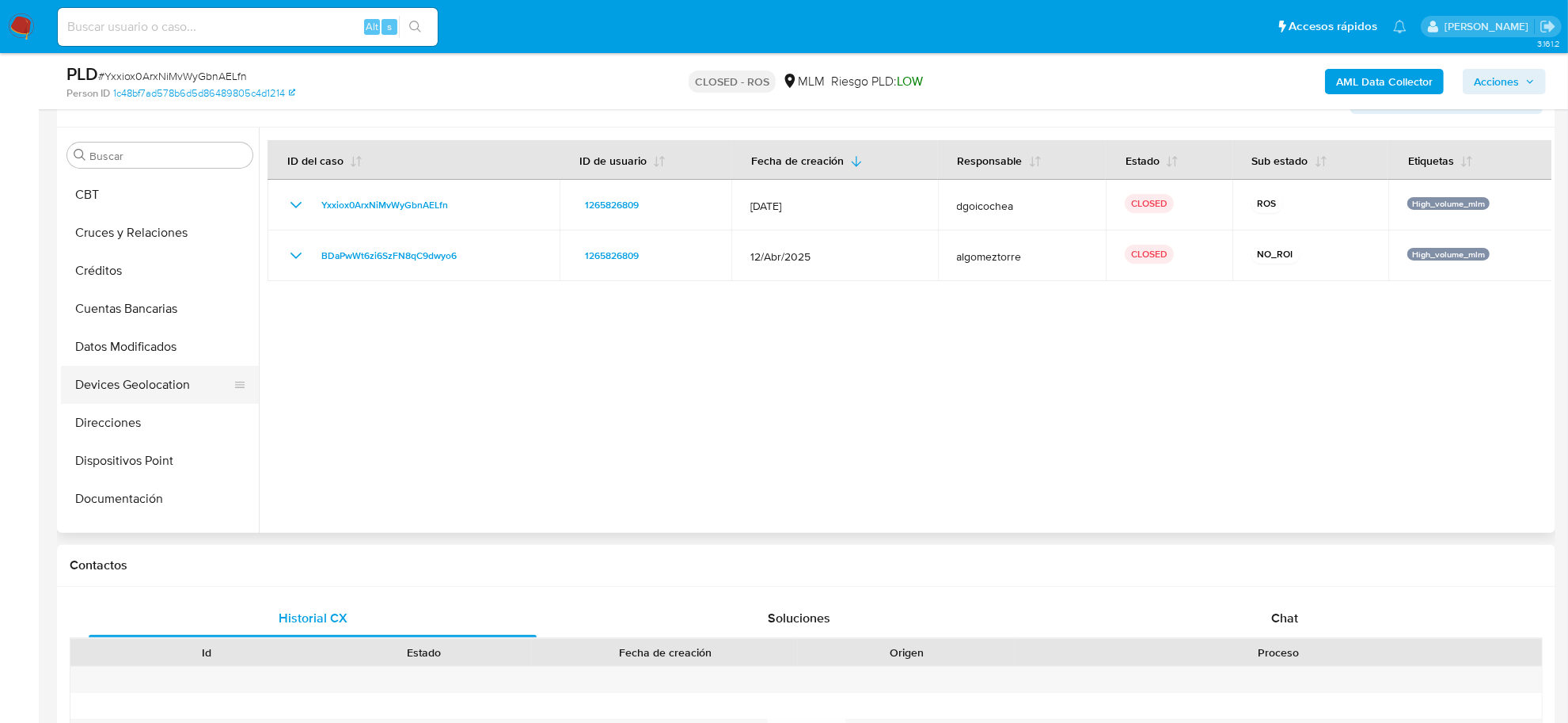
scroll to position [52, 0]
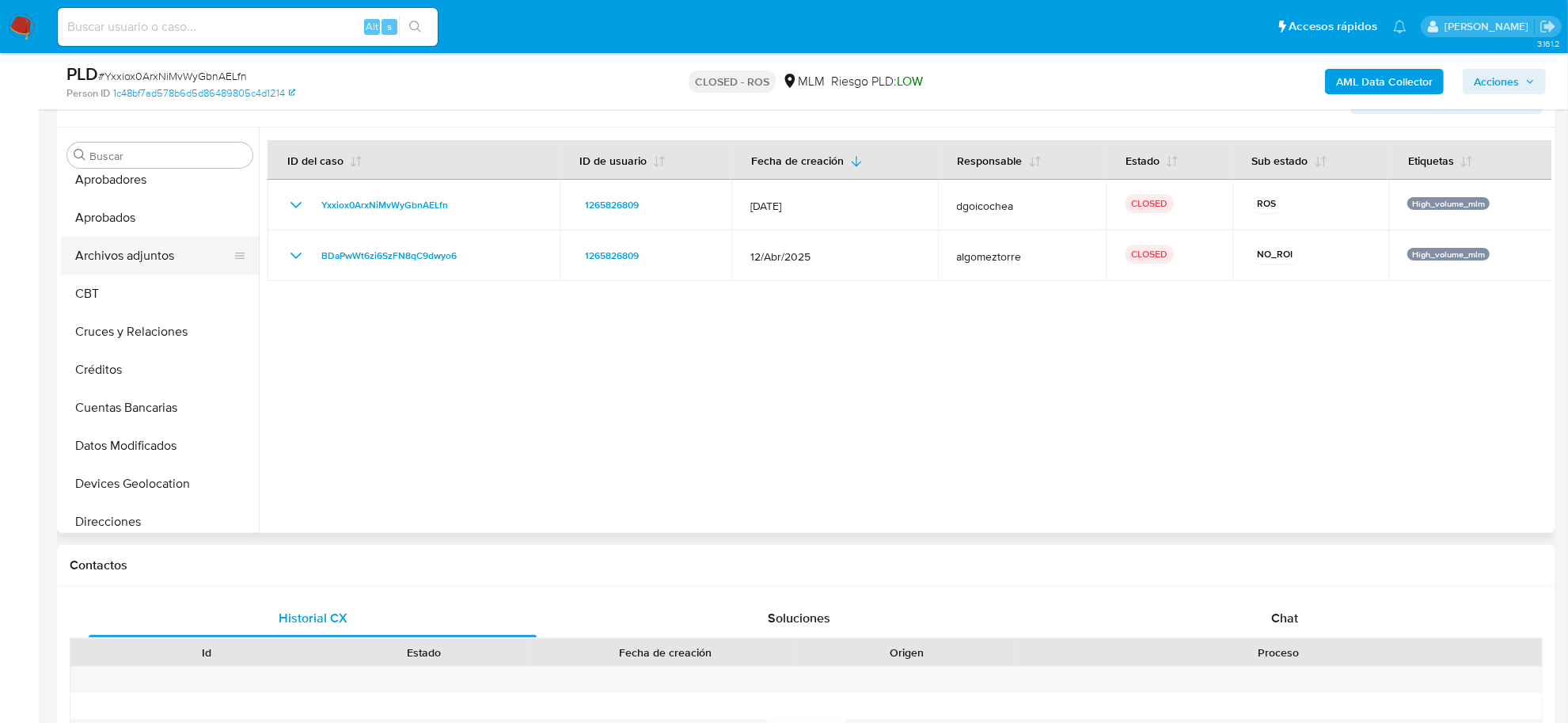
click at [115, 263] on button "Archivos adjuntos" at bounding box center [153, 255] width 186 height 38
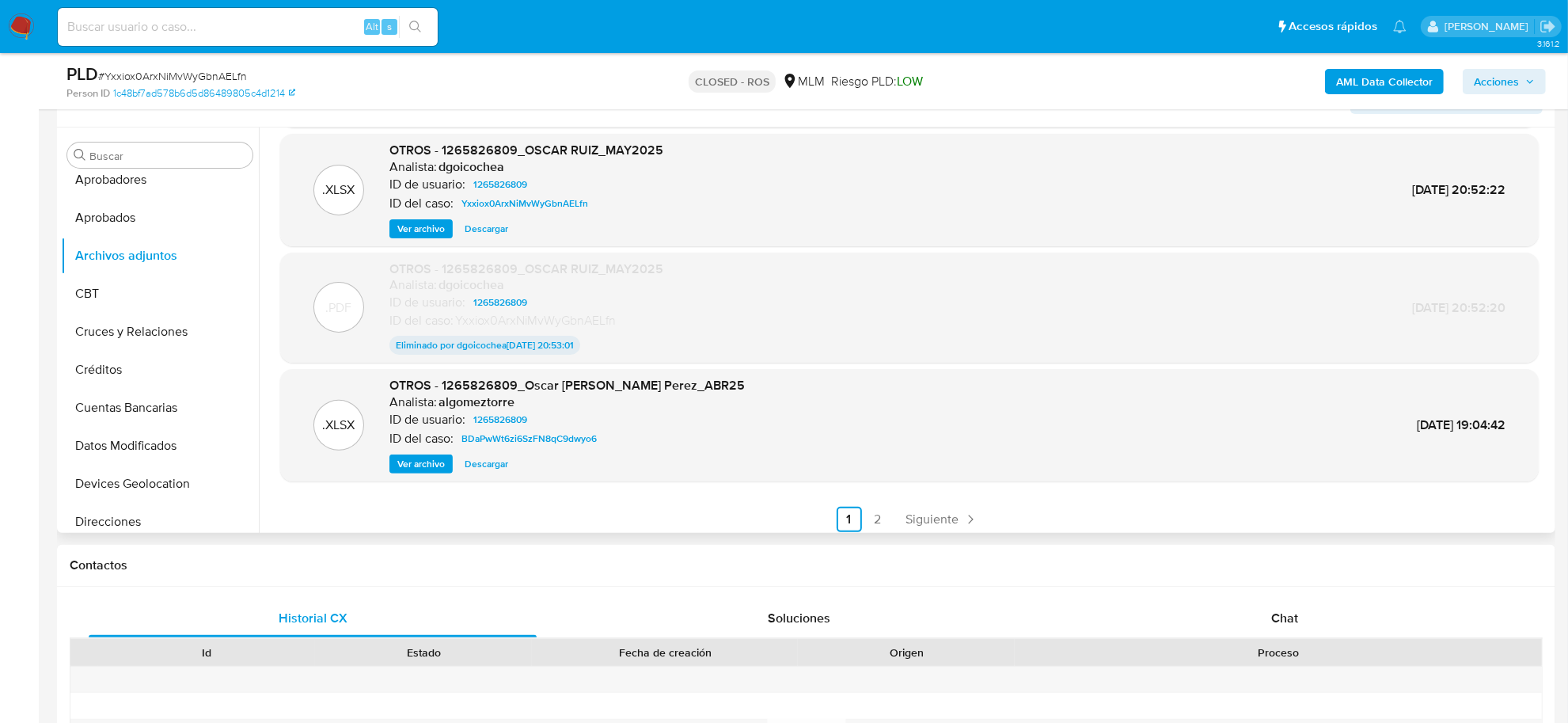
scroll to position [130, 0]
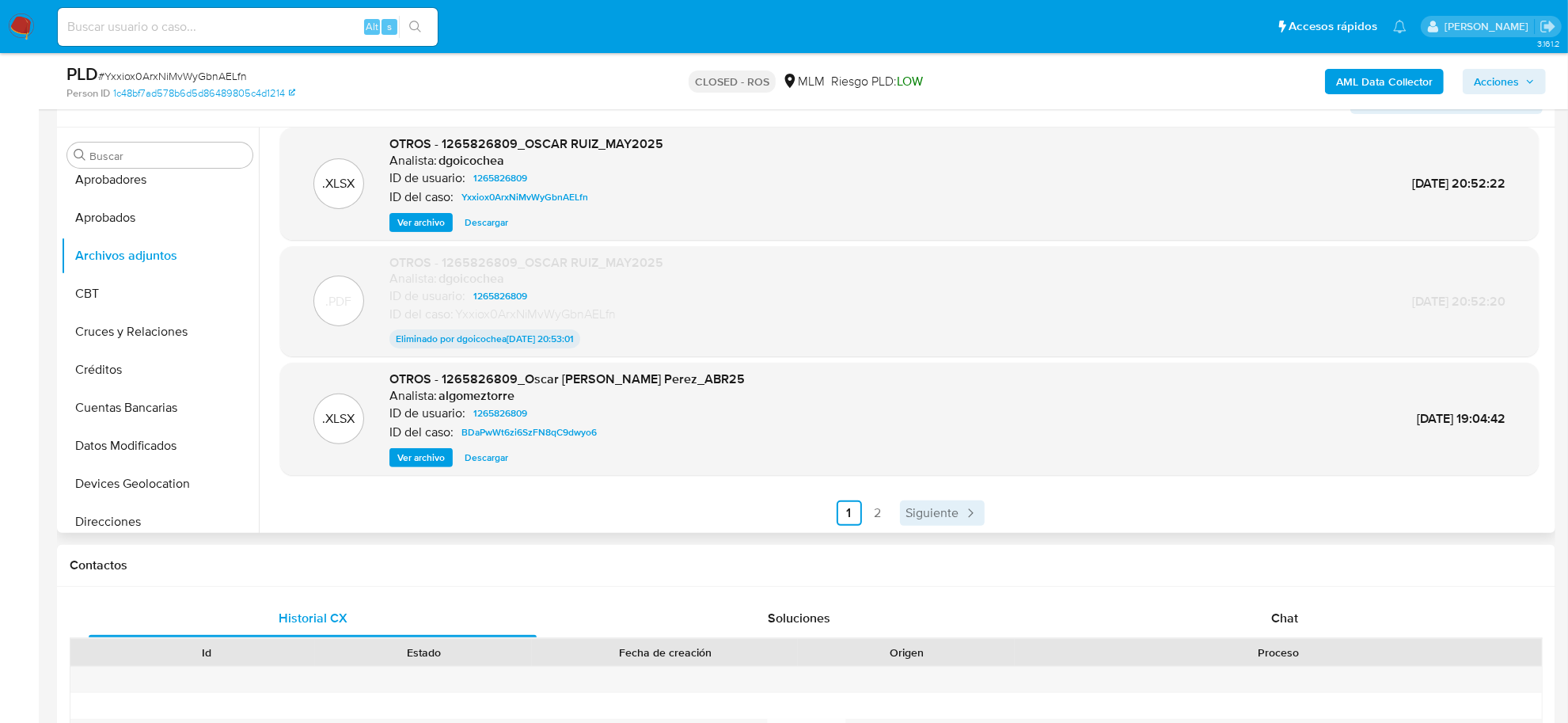
click at [915, 512] on span "Siguiente" at bounding box center [932, 513] width 53 height 13
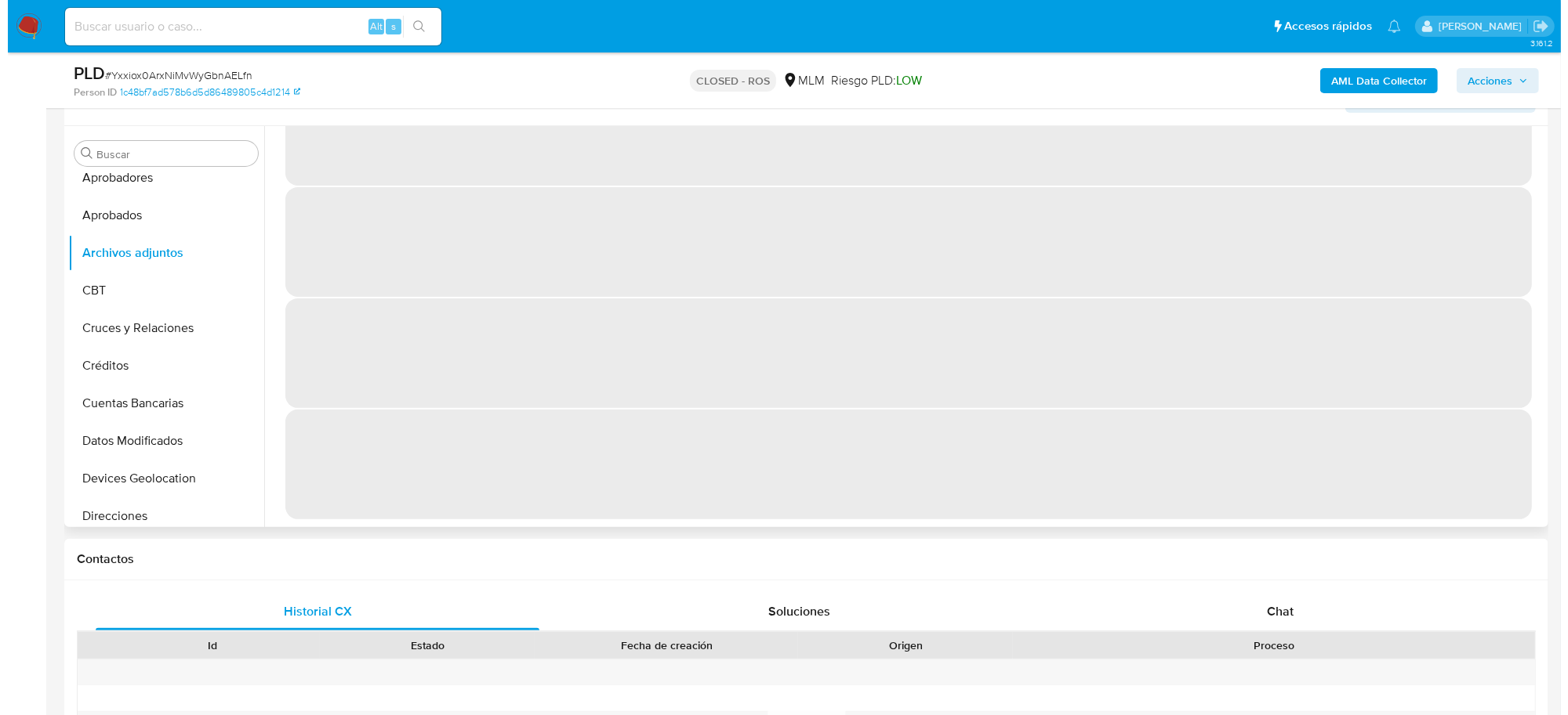
scroll to position [0, 0]
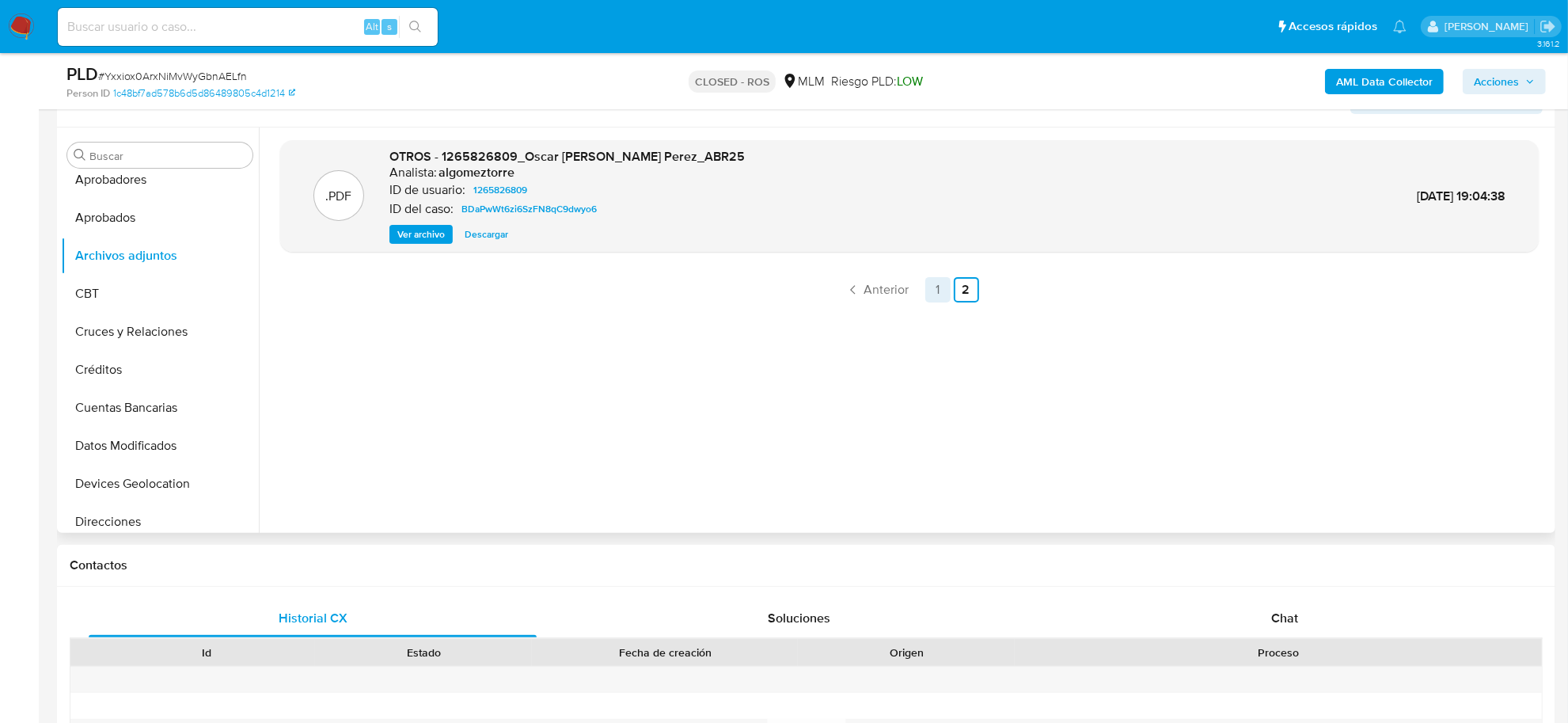
click at [932, 288] on link "1" at bounding box center [938, 289] width 25 height 25
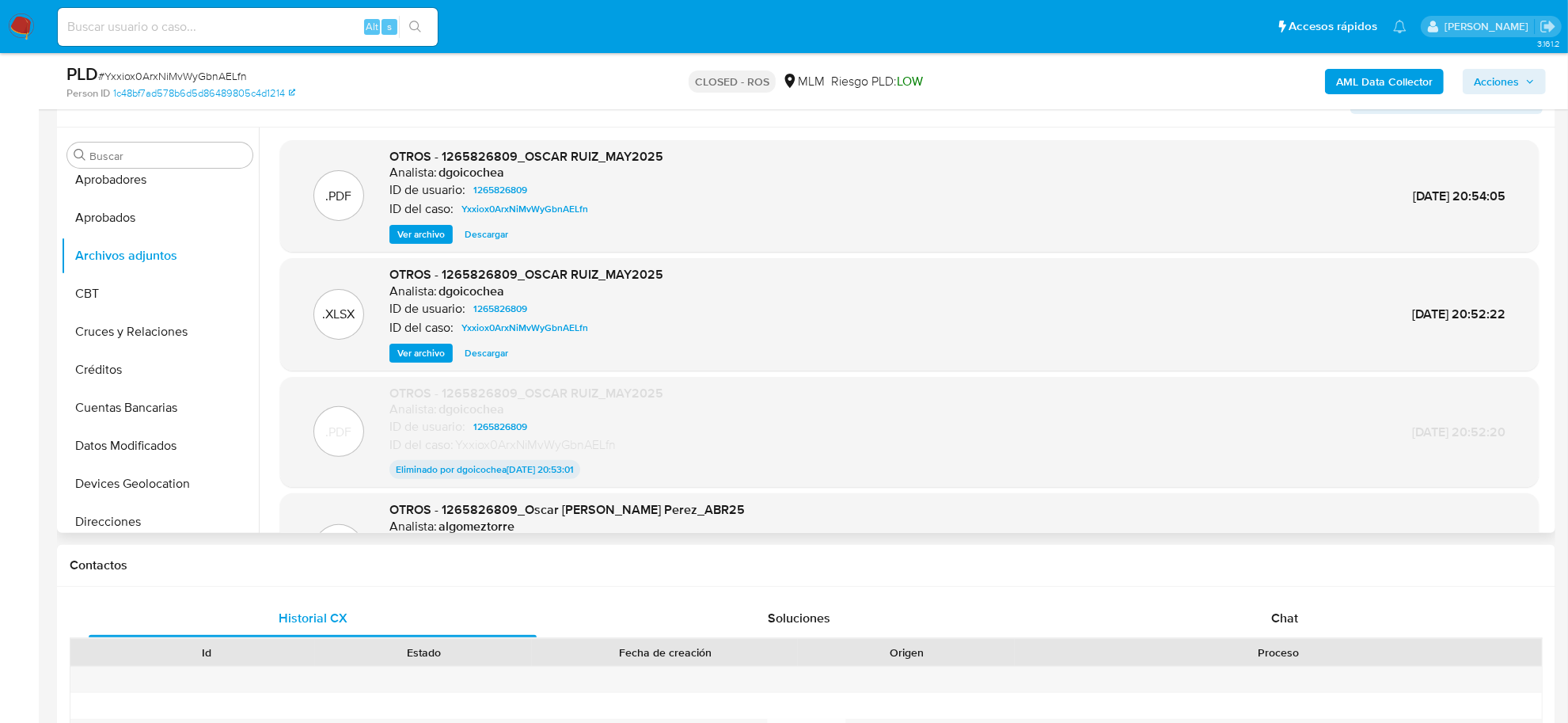
click at [487, 357] on span "Descargar" at bounding box center [486, 353] width 43 height 16
click at [426, 238] on span "Ver archivo" at bounding box center [420, 234] width 47 height 16
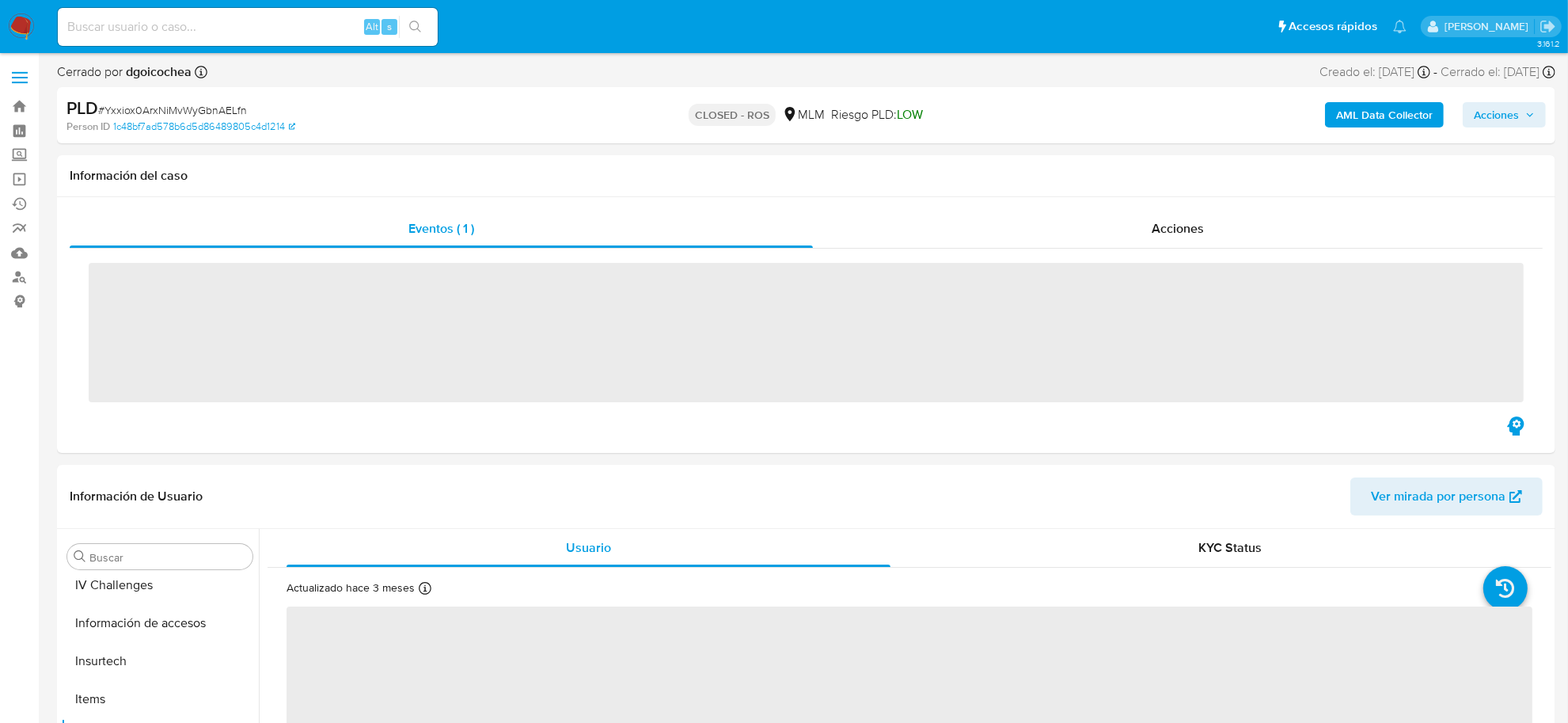
scroll to position [744, 0]
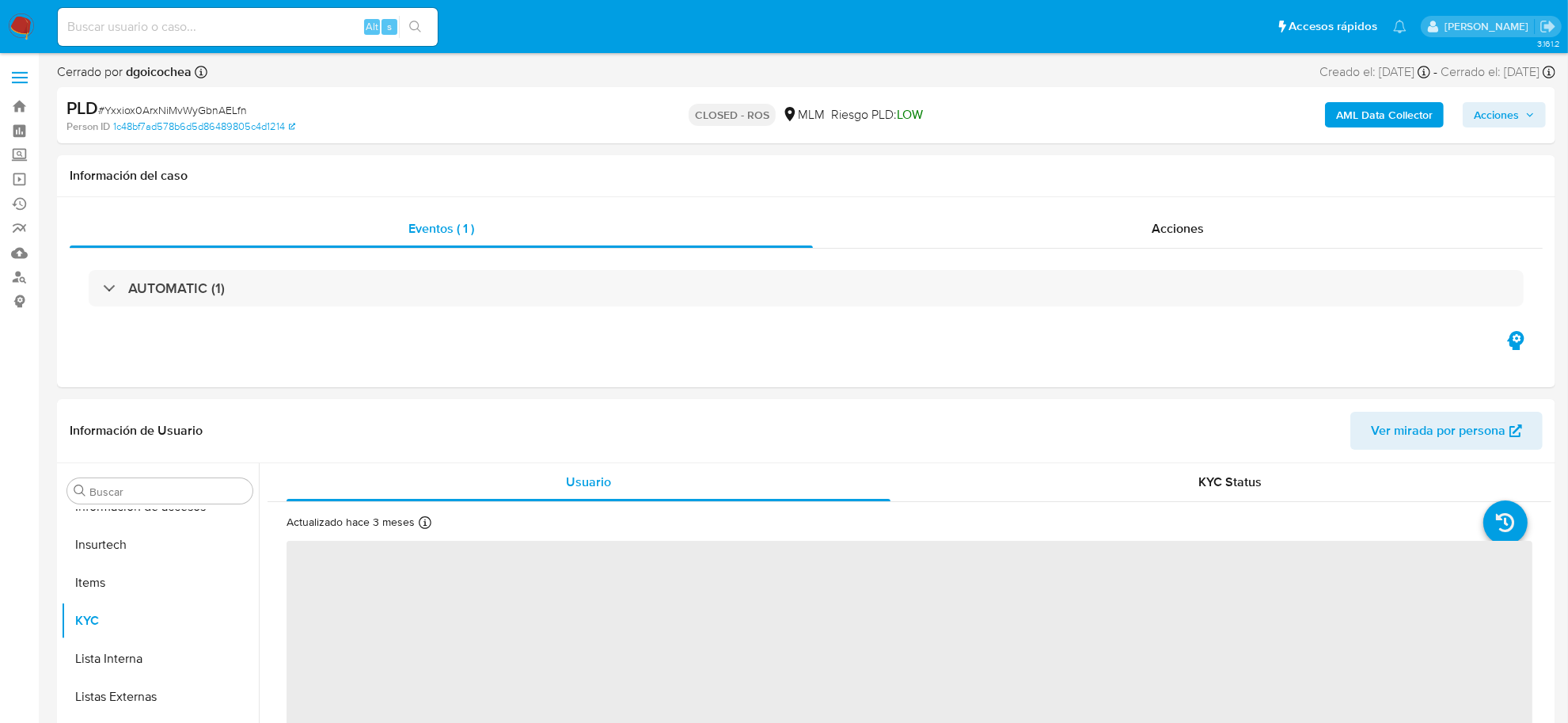
select select "10"
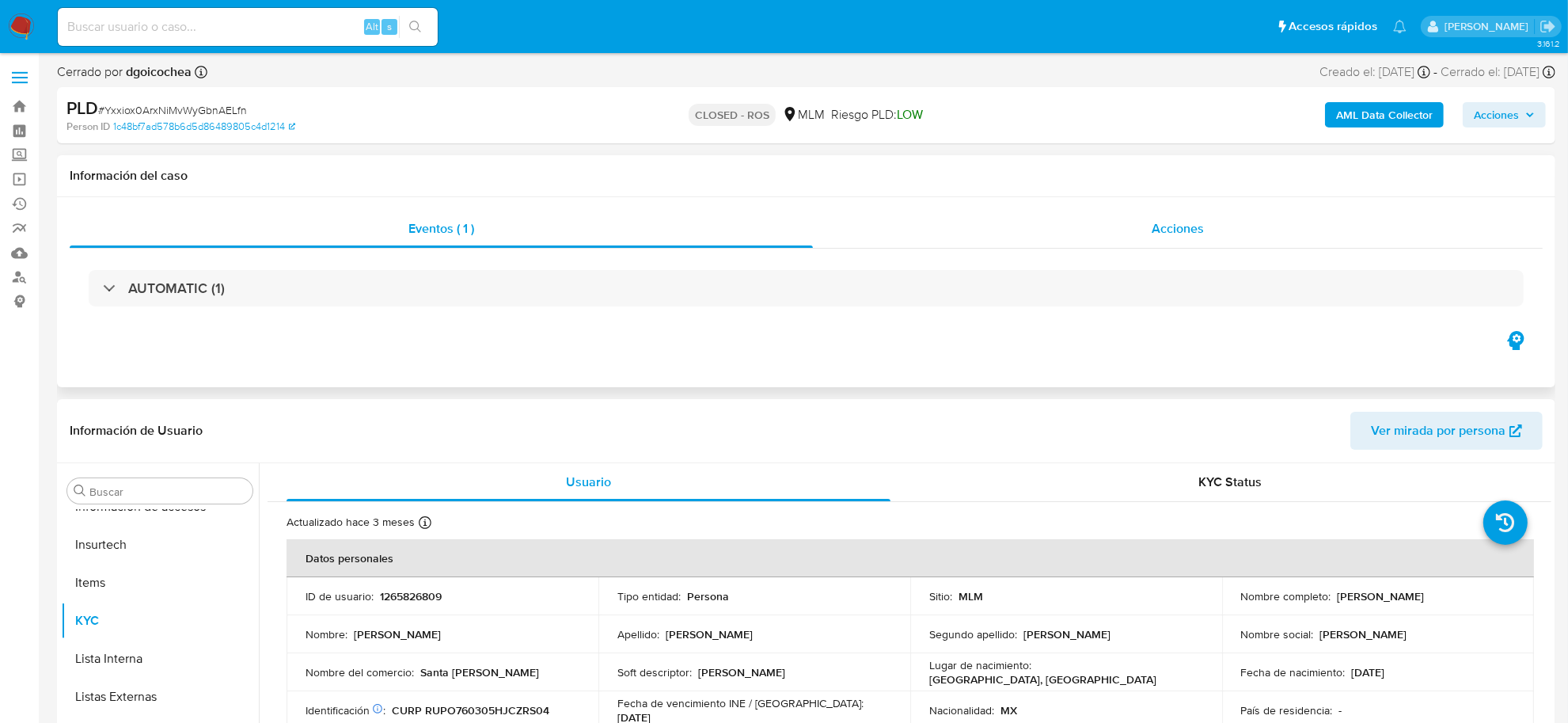
click at [1192, 236] on span "Acciones" at bounding box center [1178, 228] width 53 height 18
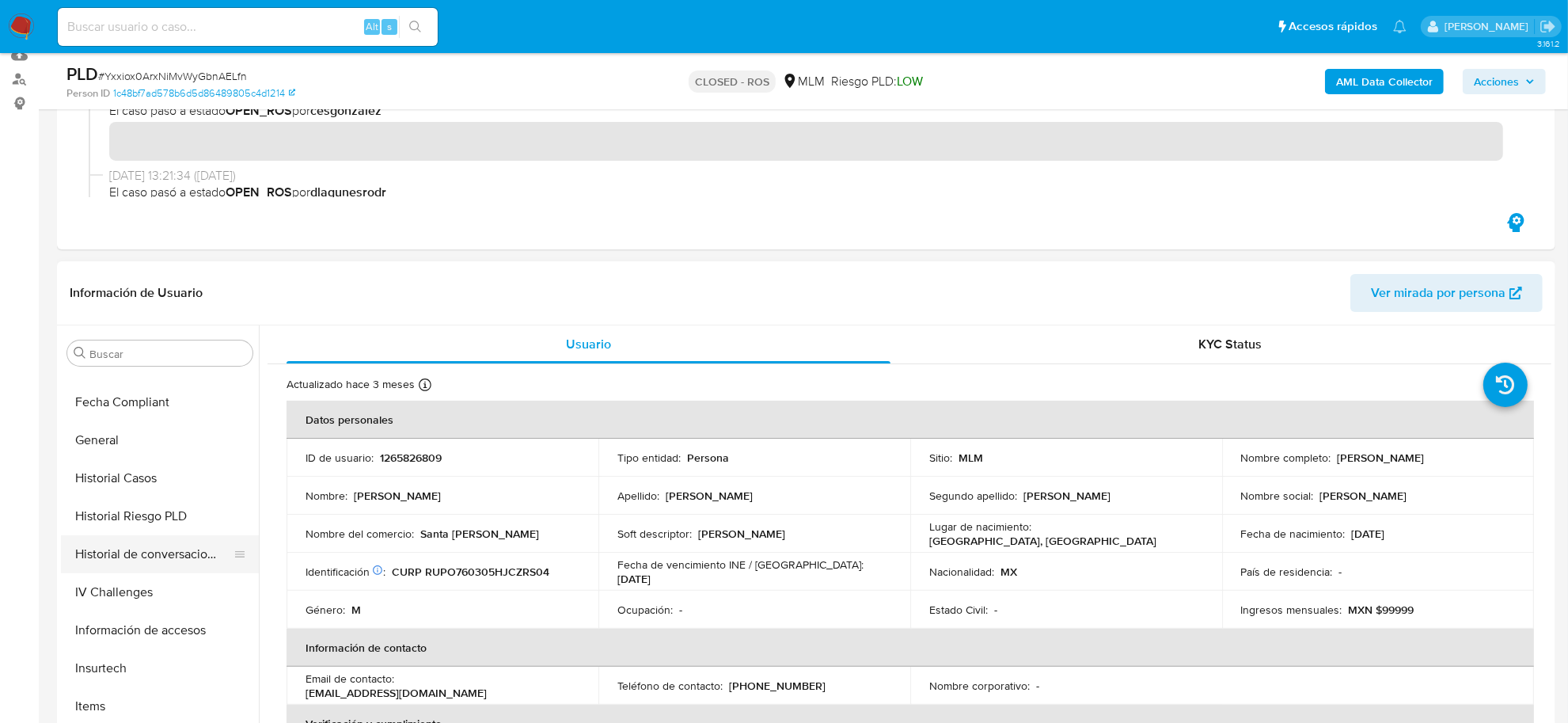
scroll to position [447, 0]
click at [152, 404] on button "Documentación" at bounding box center [153, 399] width 186 height 38
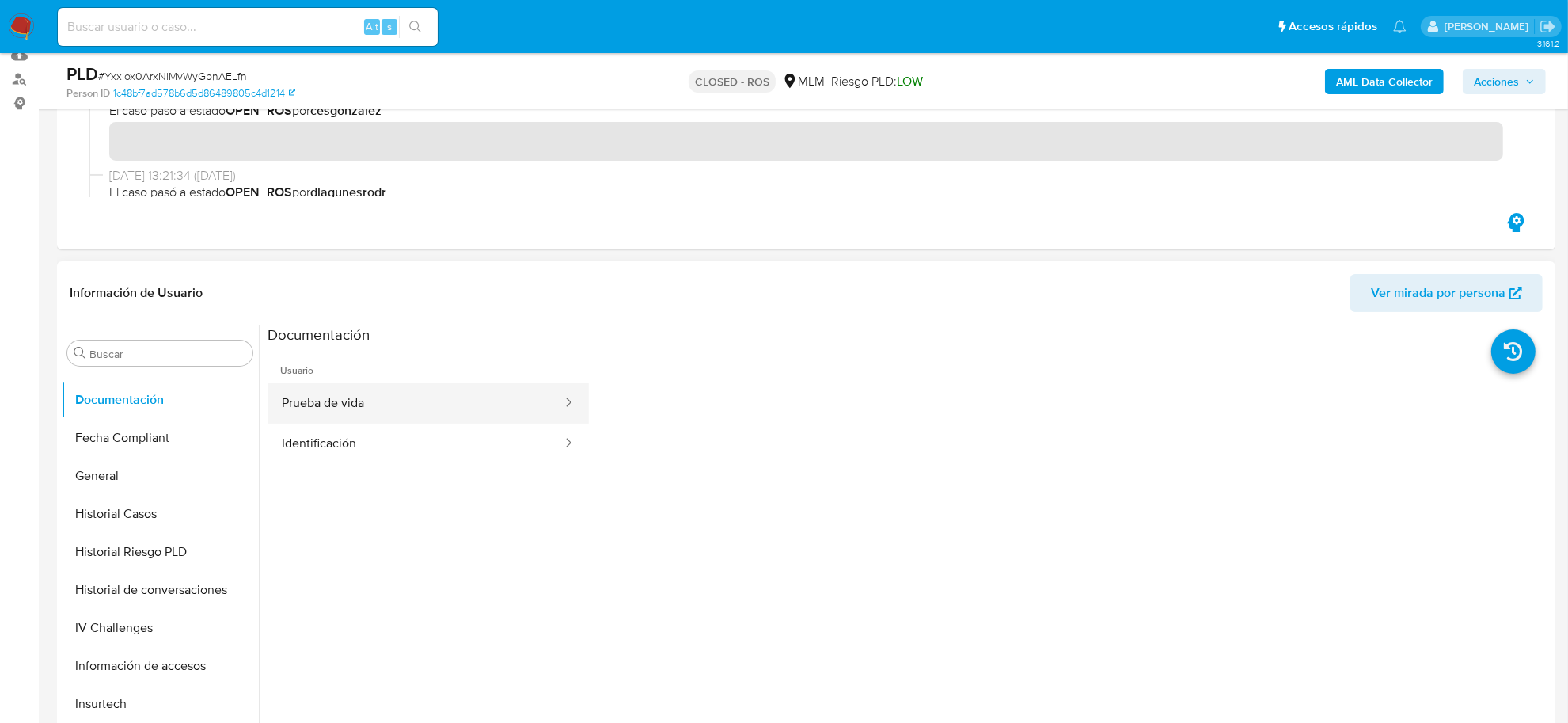
click at [483, 411] on button "Prueba de vida" at bounding box center [416, 404] width 296 height 41
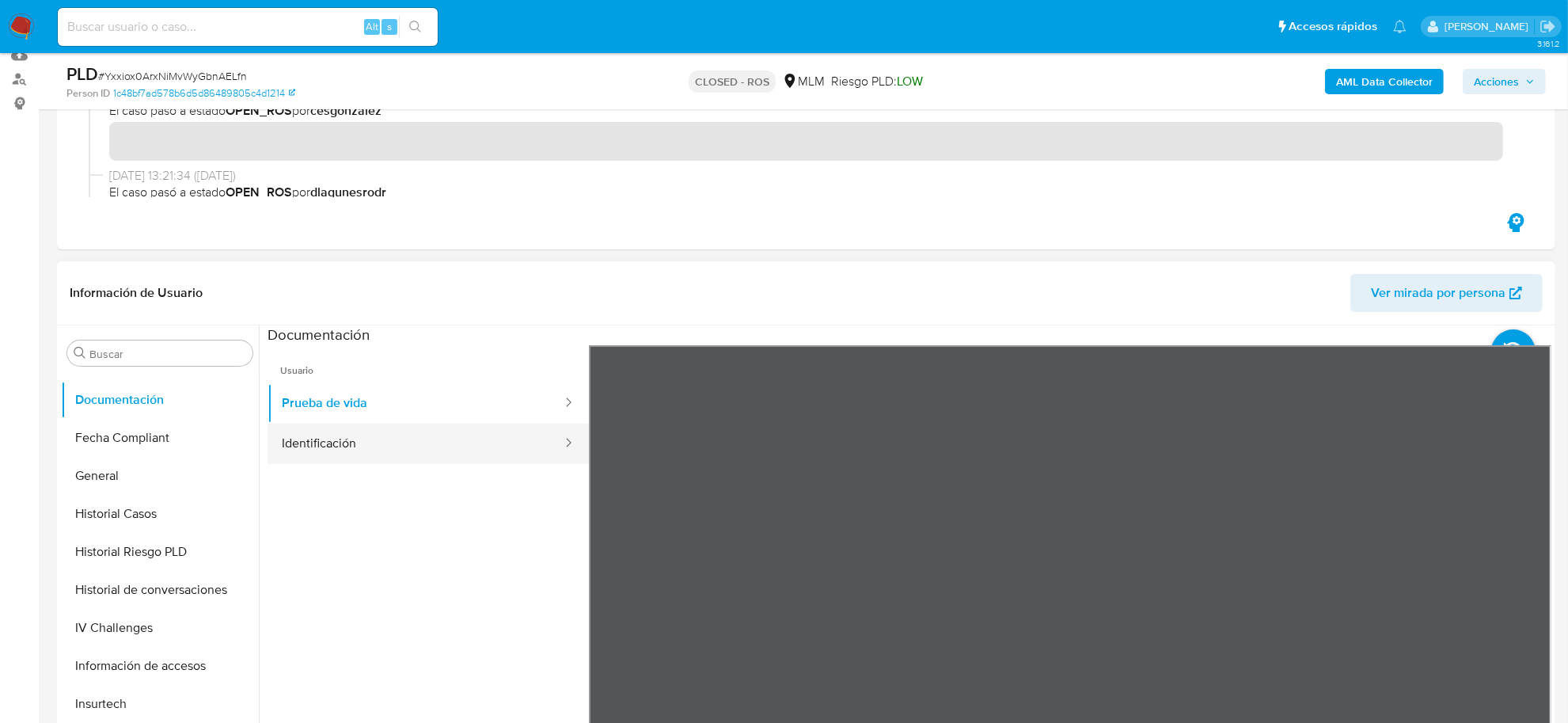
click at [376, 435] on button "Identificación" at bounding box center [416, 444] width 296 height 41
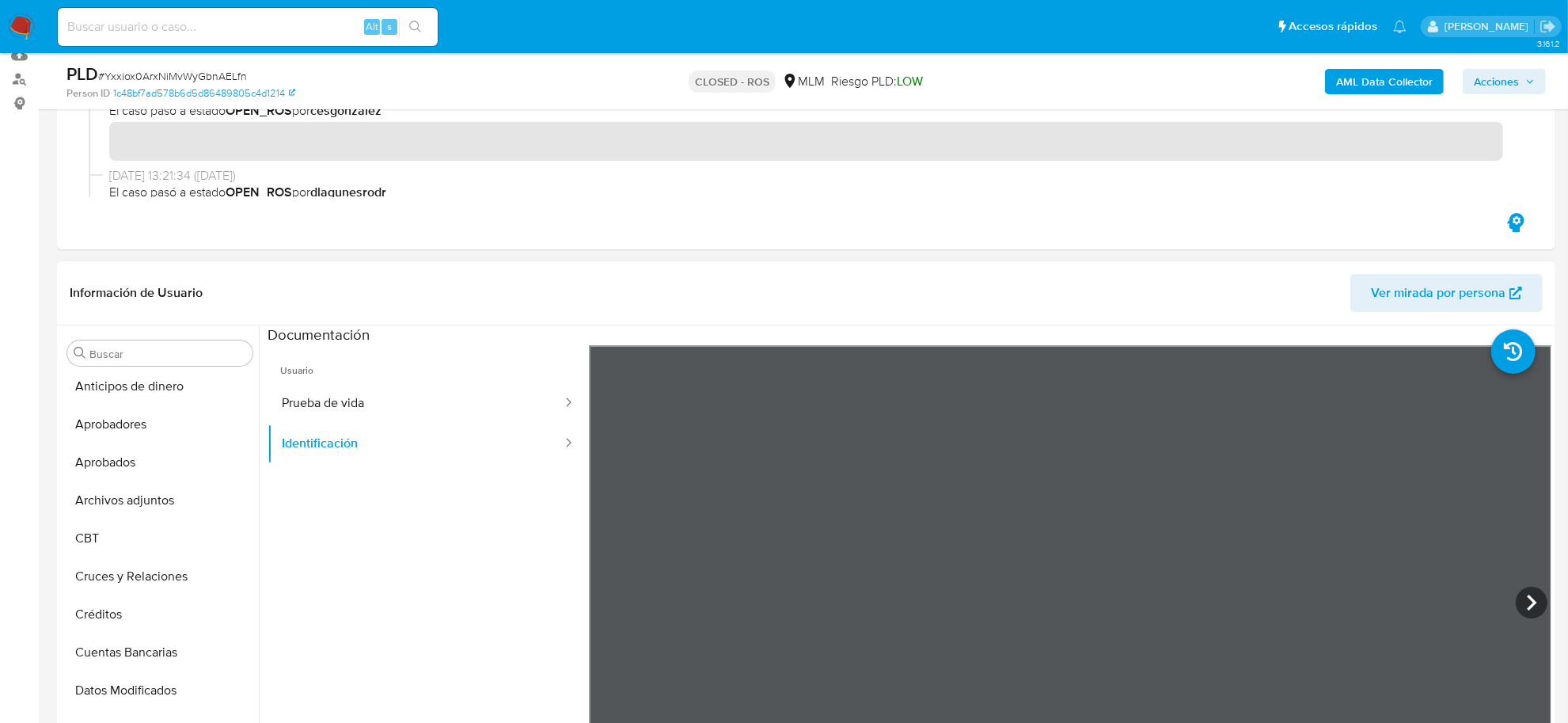
scroll to position [0, 0]
click at [155, 501] on button "Archivos adjuntos" at bounding box center [153, 505] width 186 height 38
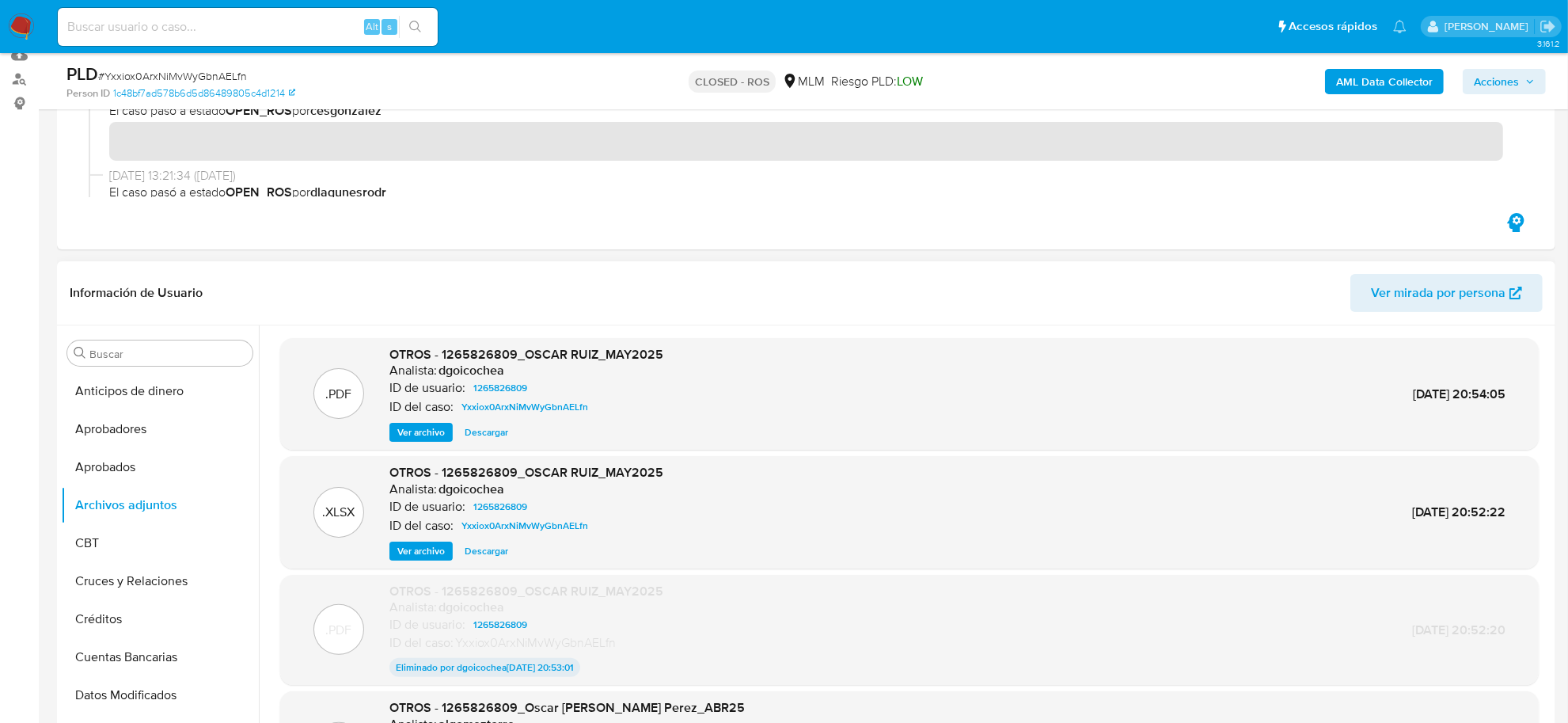
click at [444, 433] on span "Ver archivo" at bounding box center [420, 432] width 47 height 16
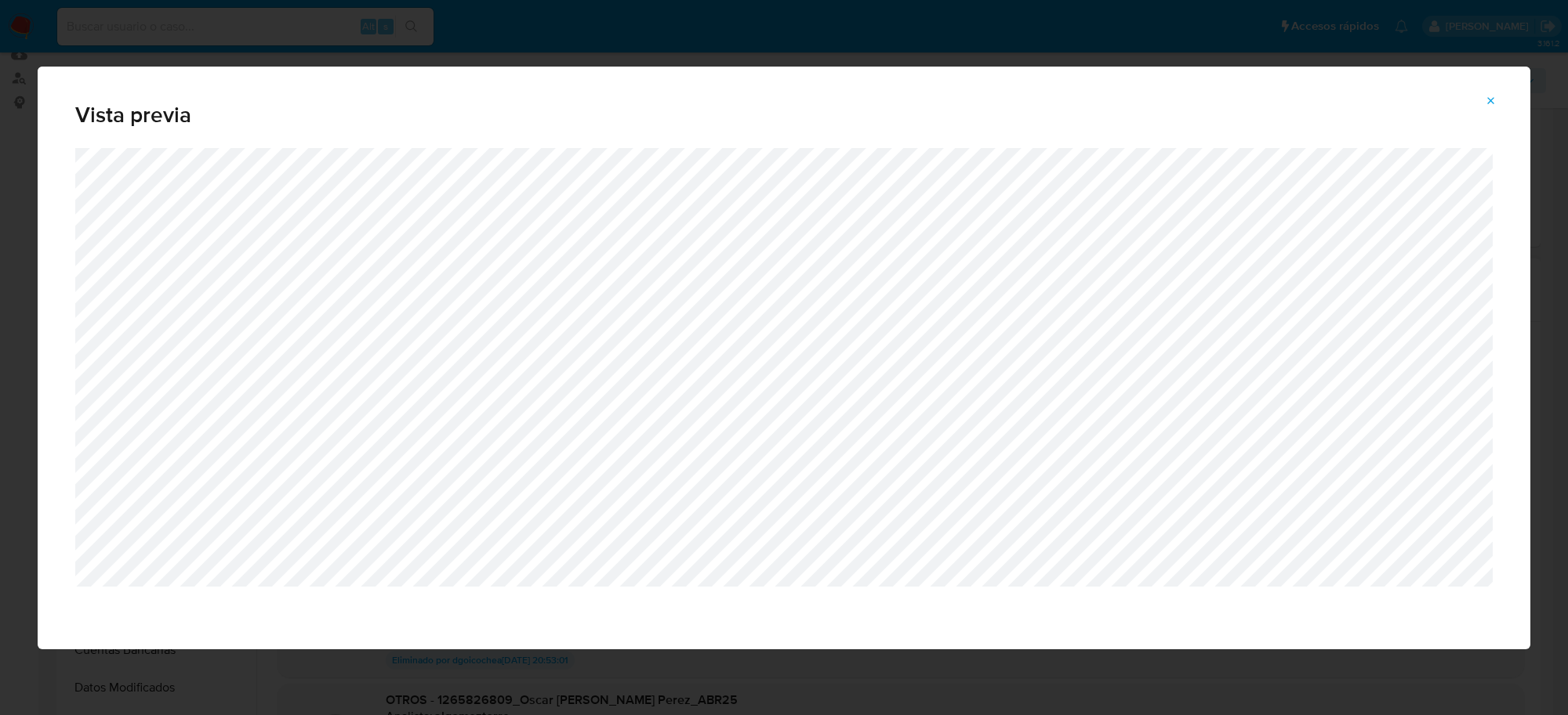
click at [1492, 96] on icon "Attachment preview" at bounding box center [1491, 101] width 13 height 13
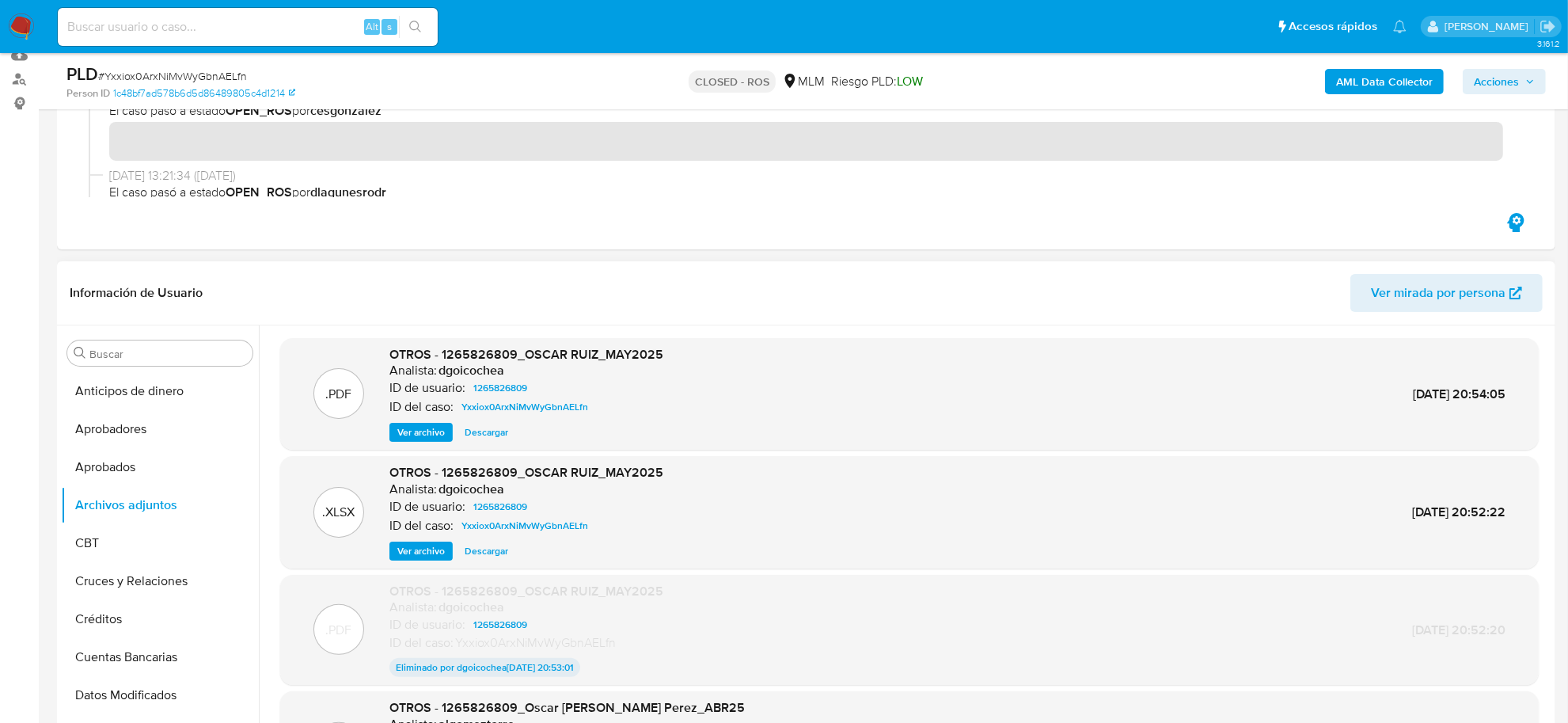
click at [26, 26] on img at bounding box center [21, 27] width 27 height 27
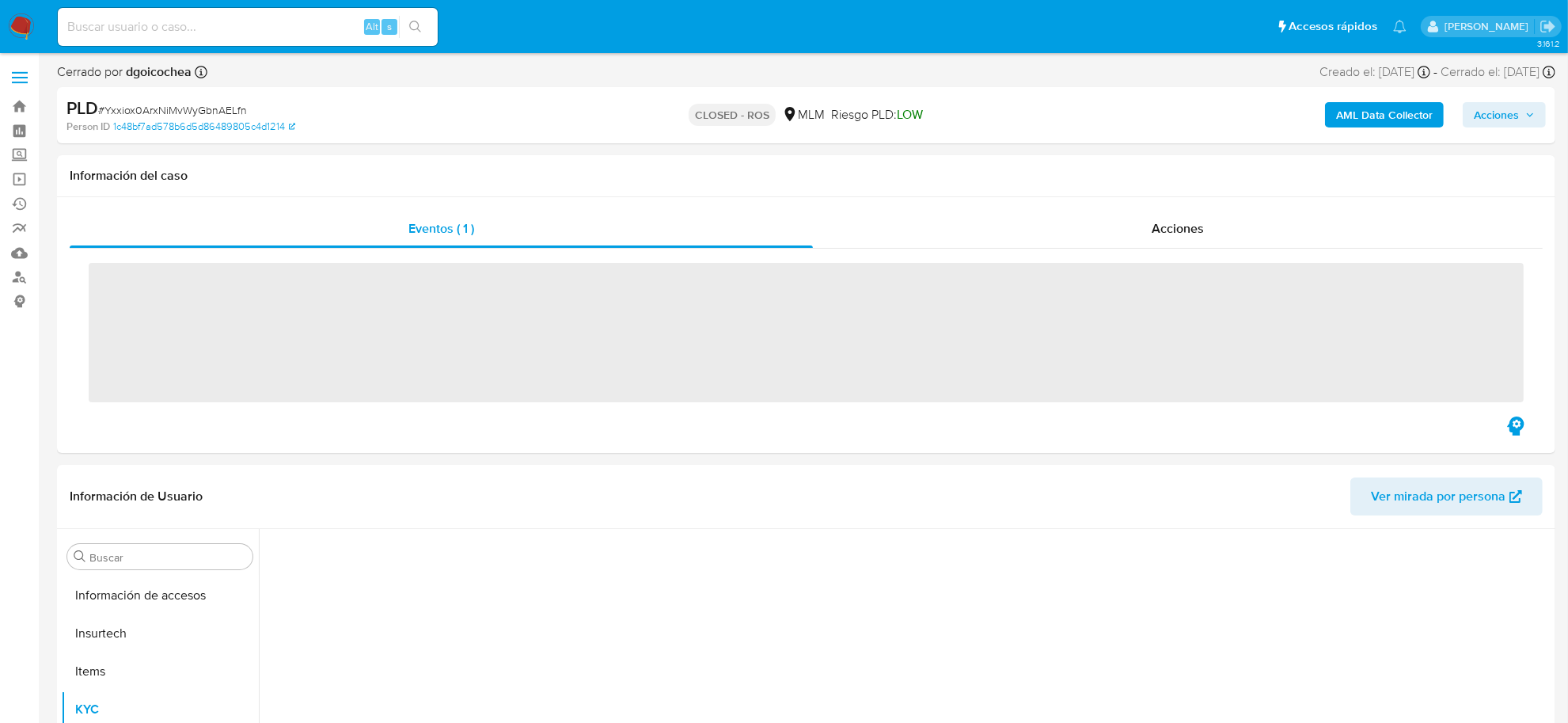
scroll to position [744, 0]
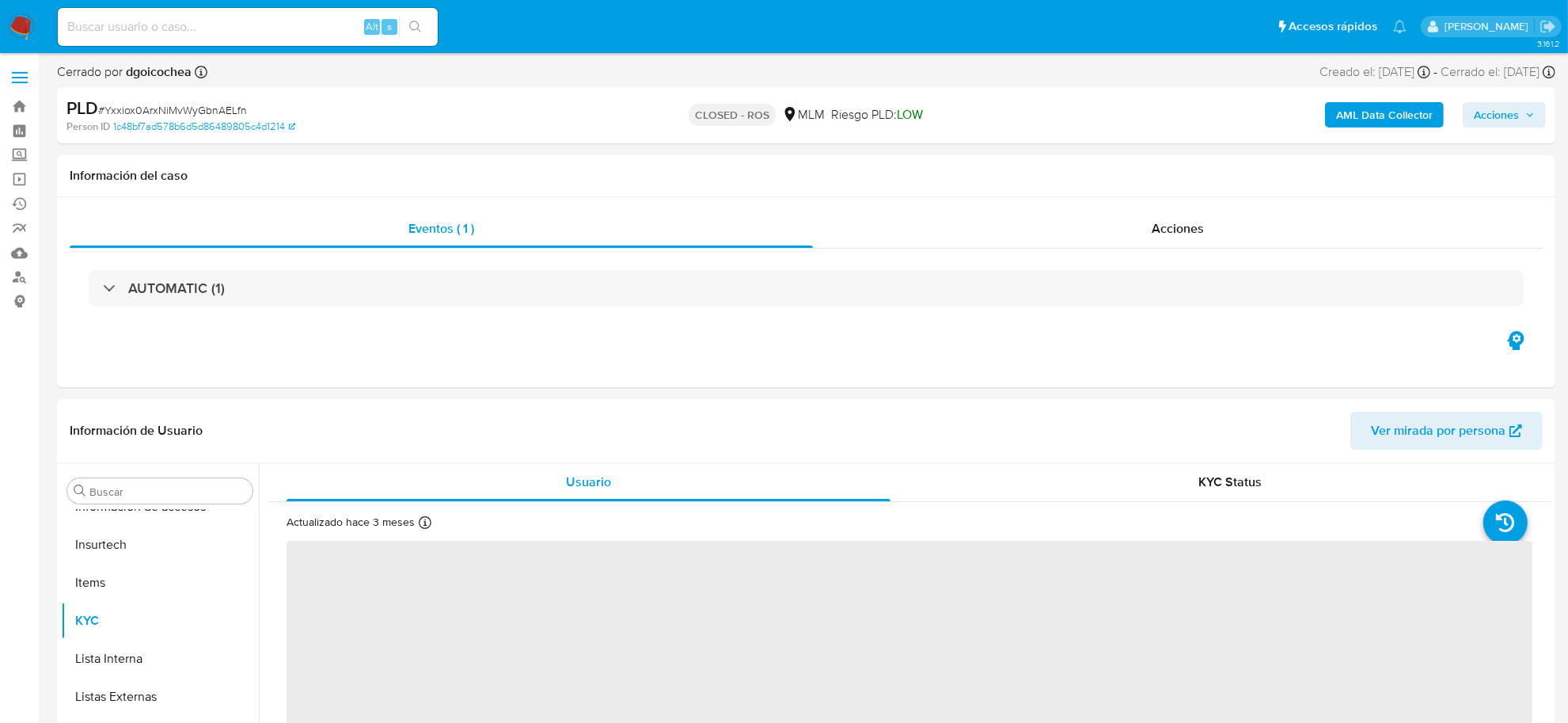
select select "10"
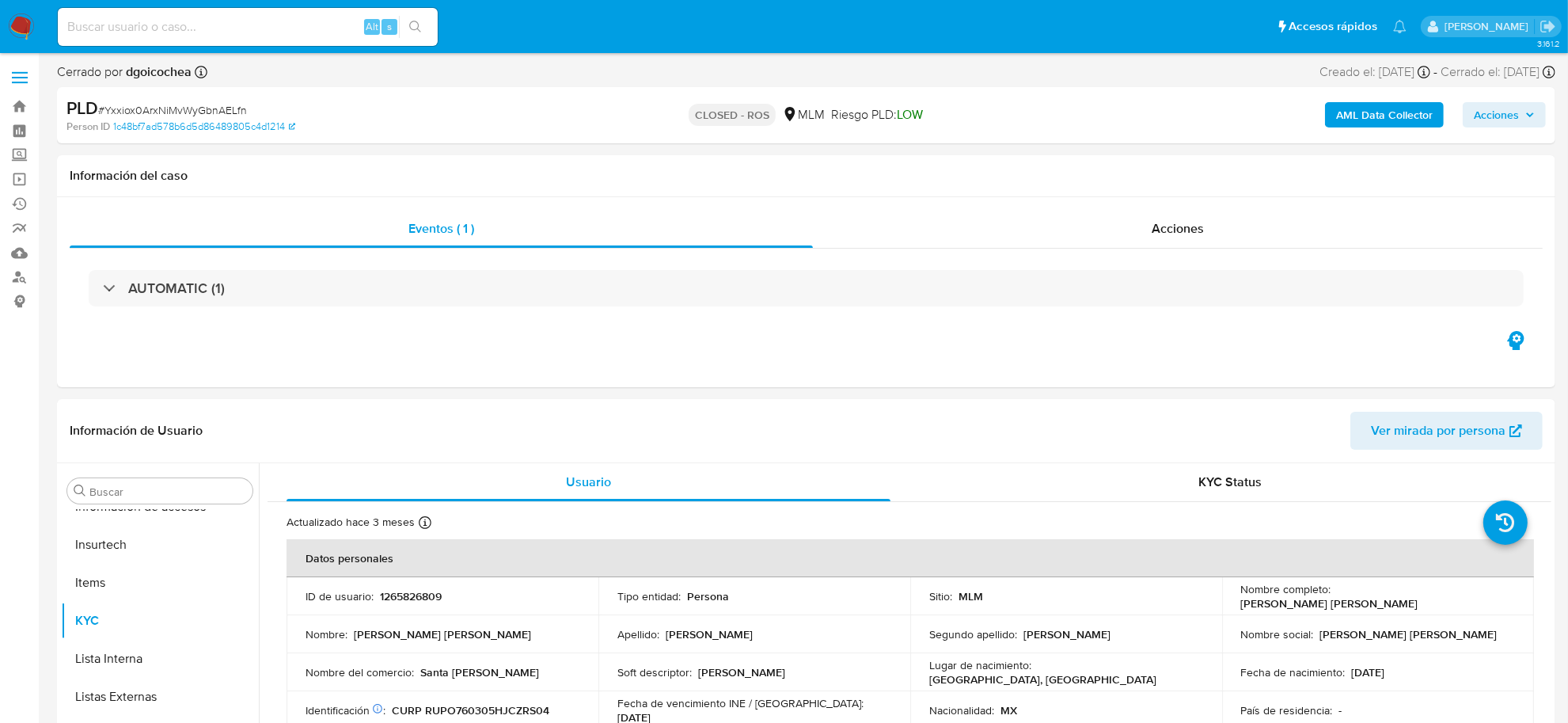
click at [18, 22] on img at bounding box center [21, 27] width 27 height 27
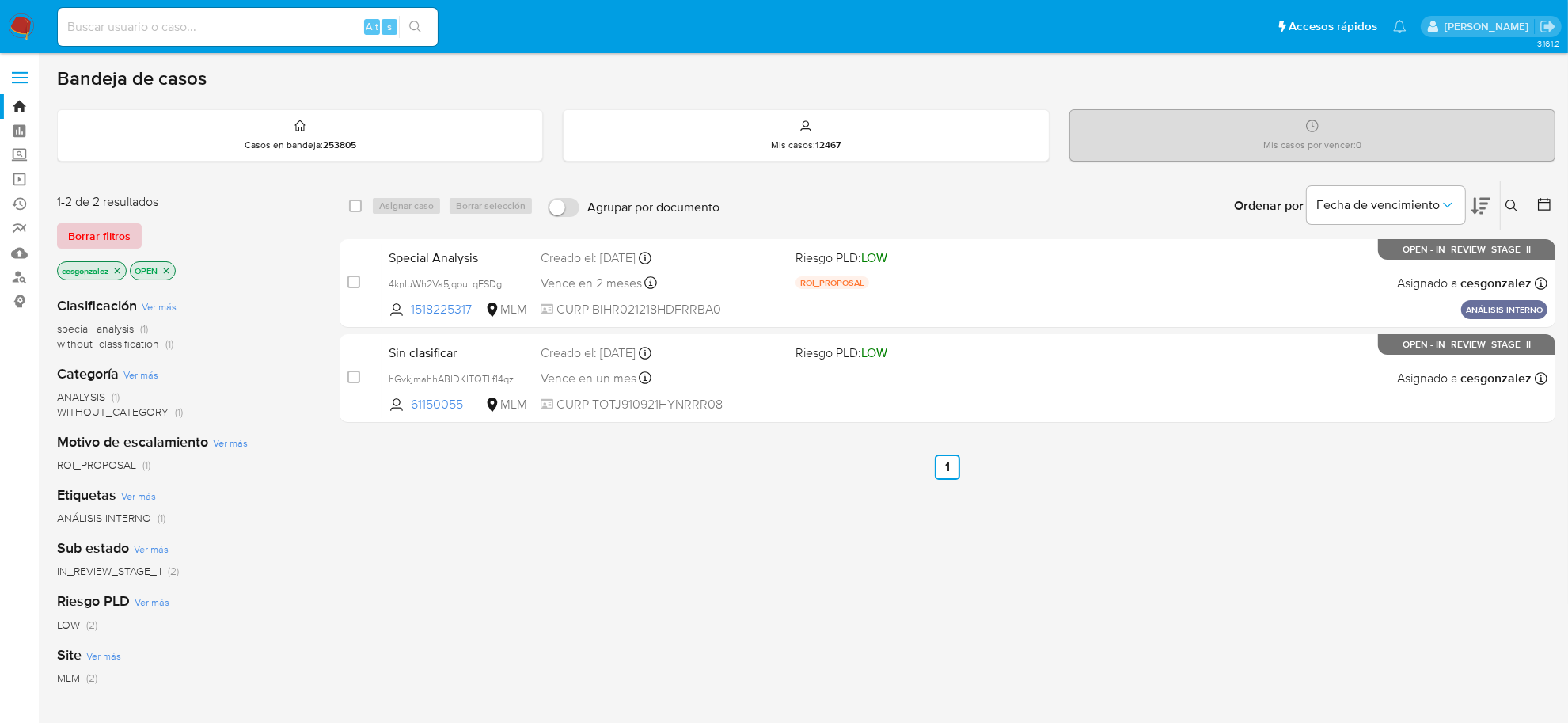
click at [102, 231] on span "Borrar filtros" at bounding box center [100, 236] width 63 height 22
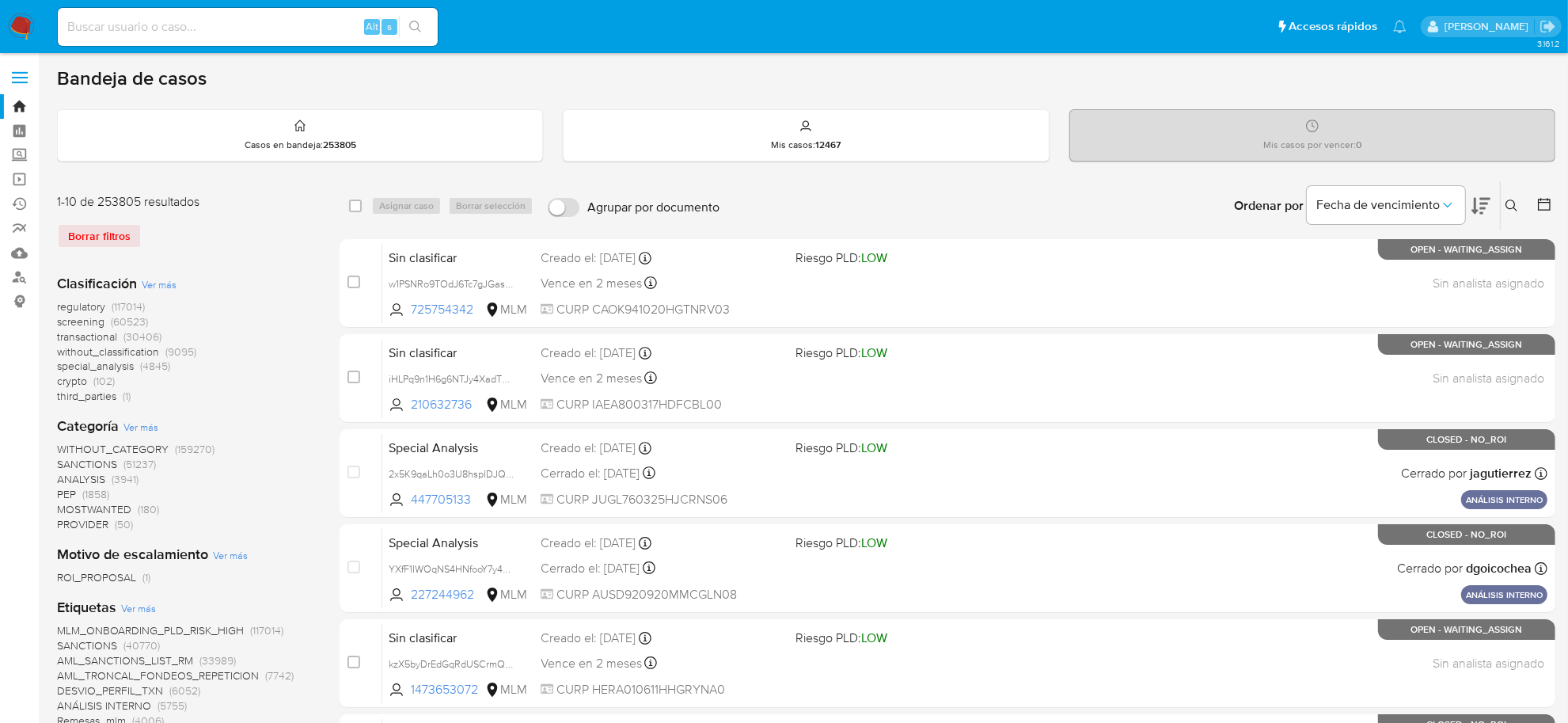
click at [1551, 202] on icon at bounding box center [1544, 203] width 16 height 16
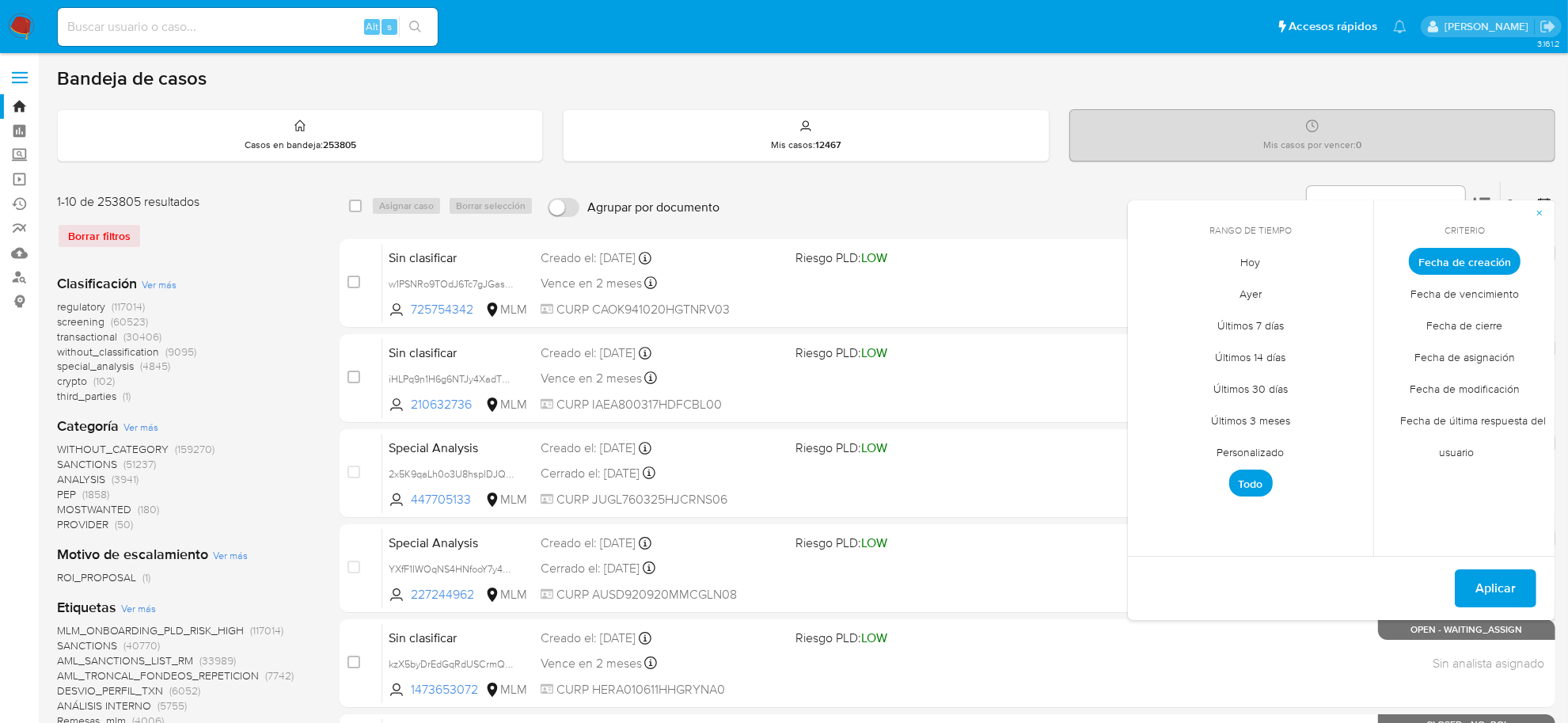
click at [1256, 448] on span "Personalizado" at bounding box center [1251, 452] width 101 height 32
click at [1158, 286] on icon "Mes anterior" at bounding box center [1152, 290] width 19 height 19
click at [1152, 300] on div "agosto 2025 agosto 2025 lun lunes mar martes mié miércoles jue jueves vie viern…" at bounding box center [1250, 385] width 215 height 207
click at [1147, 291] on icon "Mes anterior" at bounding box center [1152, 290] width 19 height 19
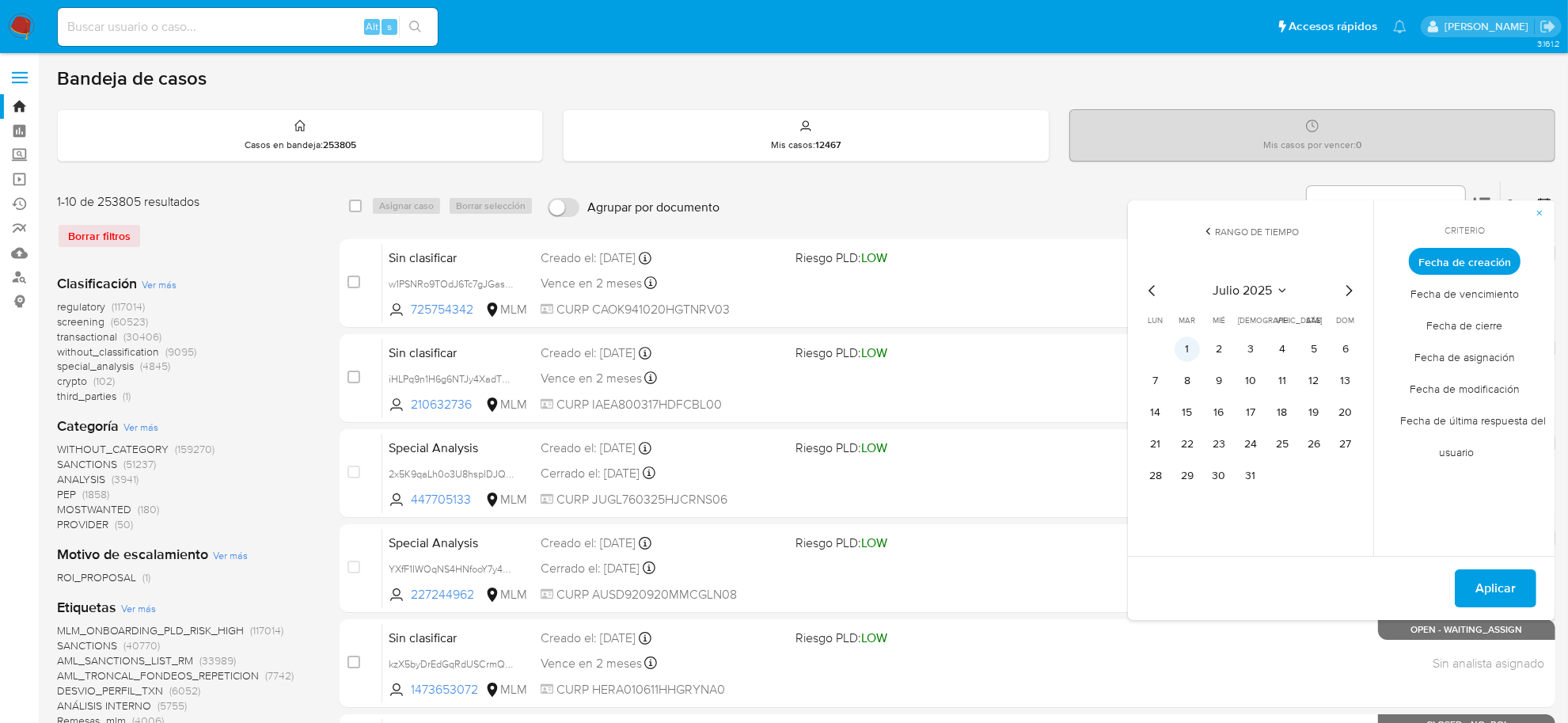
click at [1188, 351] on button "1" at bounding box center [1187, 349] width 25 height 25
click at [1352, 295] on icon "Mes siguiente" at bounding box center [1349, 290] width 19 height 19
click at [1251, 383] on button "11" at bounding box center [1250, 380] width 25 height 25
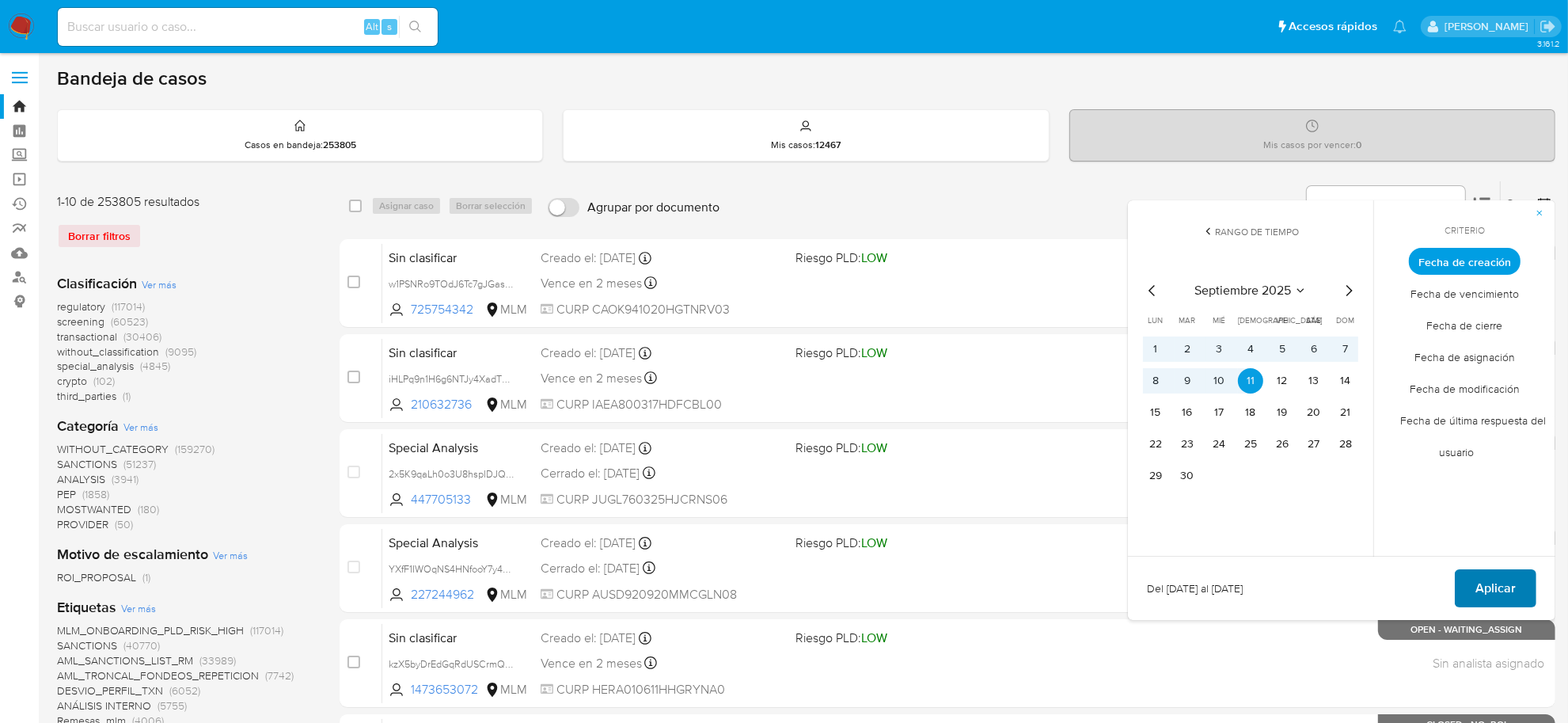
click at [1513, 595] on span "Aplicar" at bounding box center [1496, 589] width 41 height 35
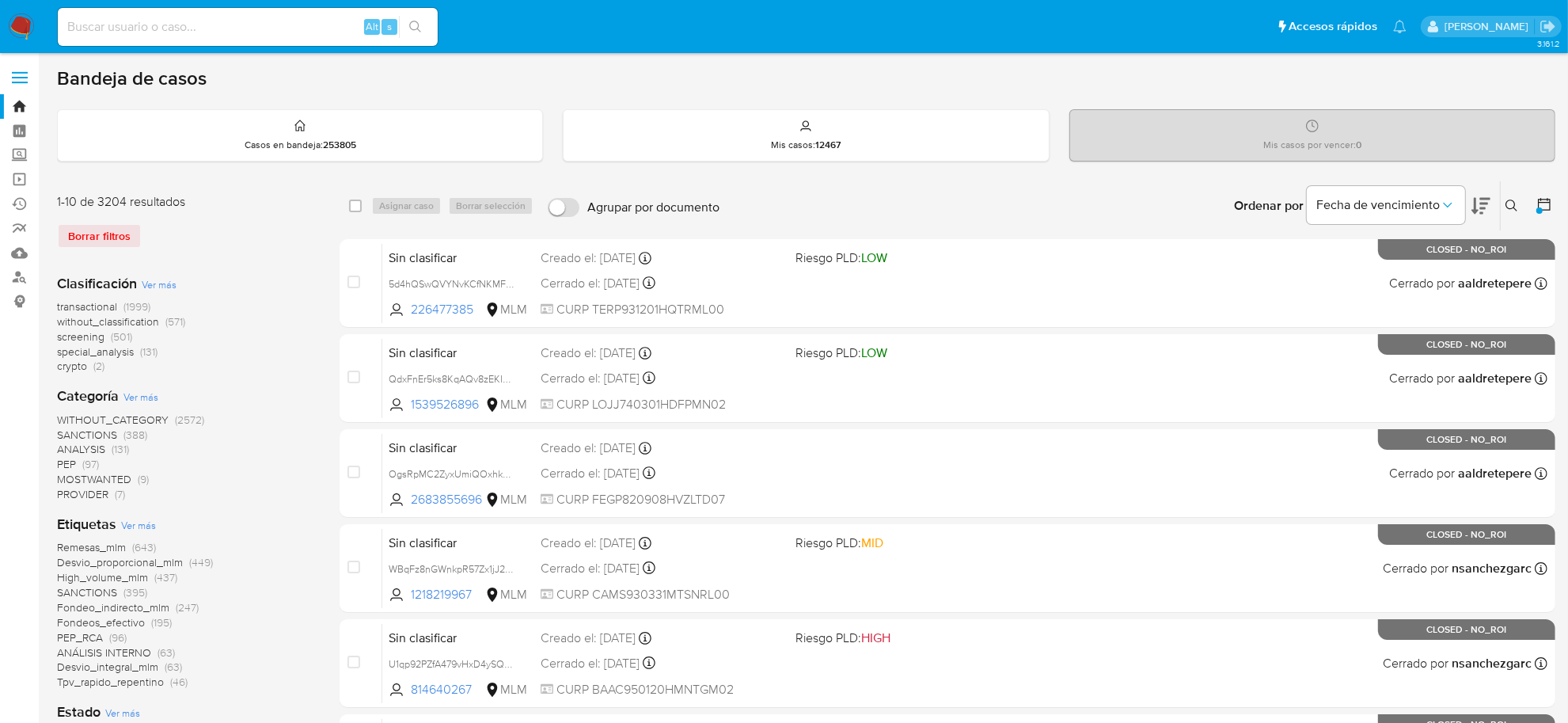
click at [95, 311] on span "transactional" at bounding box center [87, 306] width 60 height 16
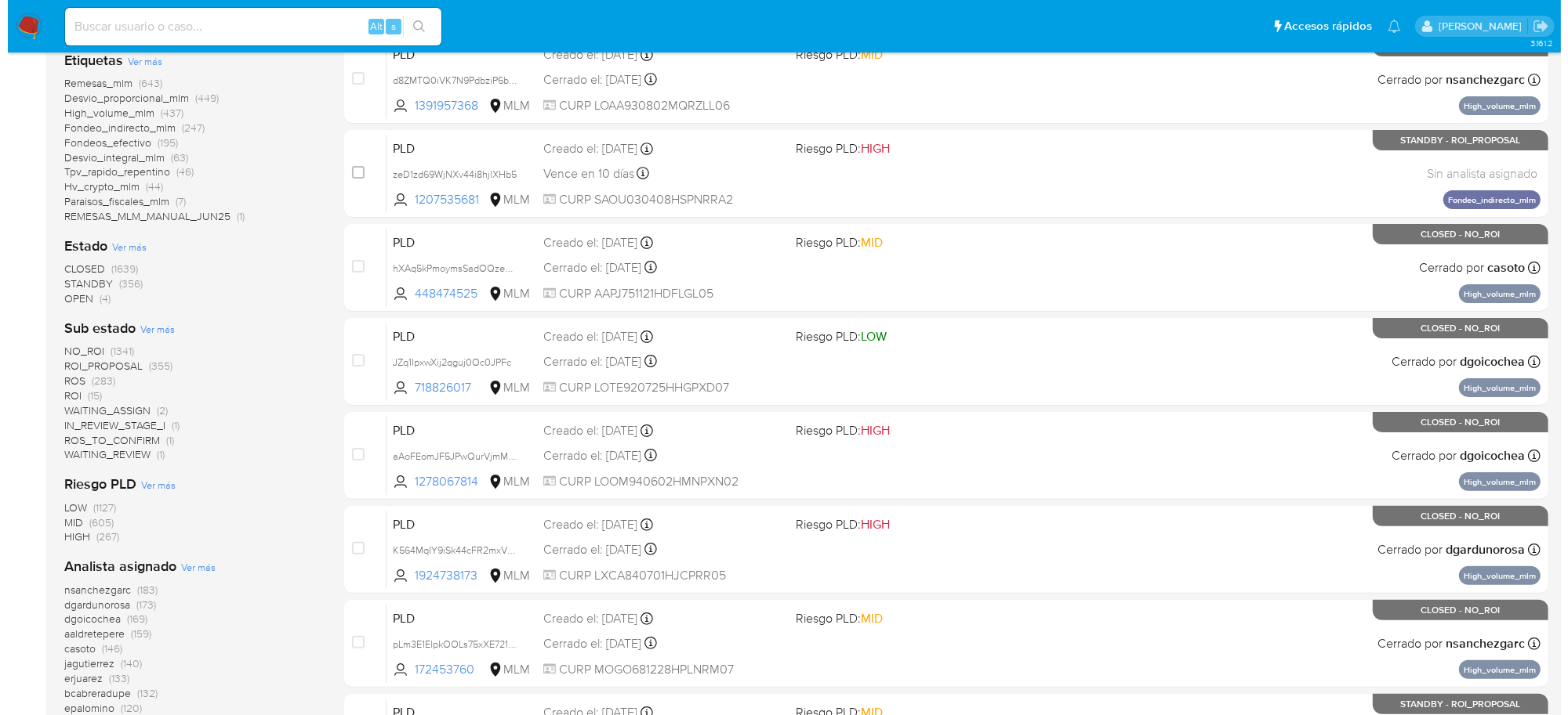
scroll to position [293, 0]
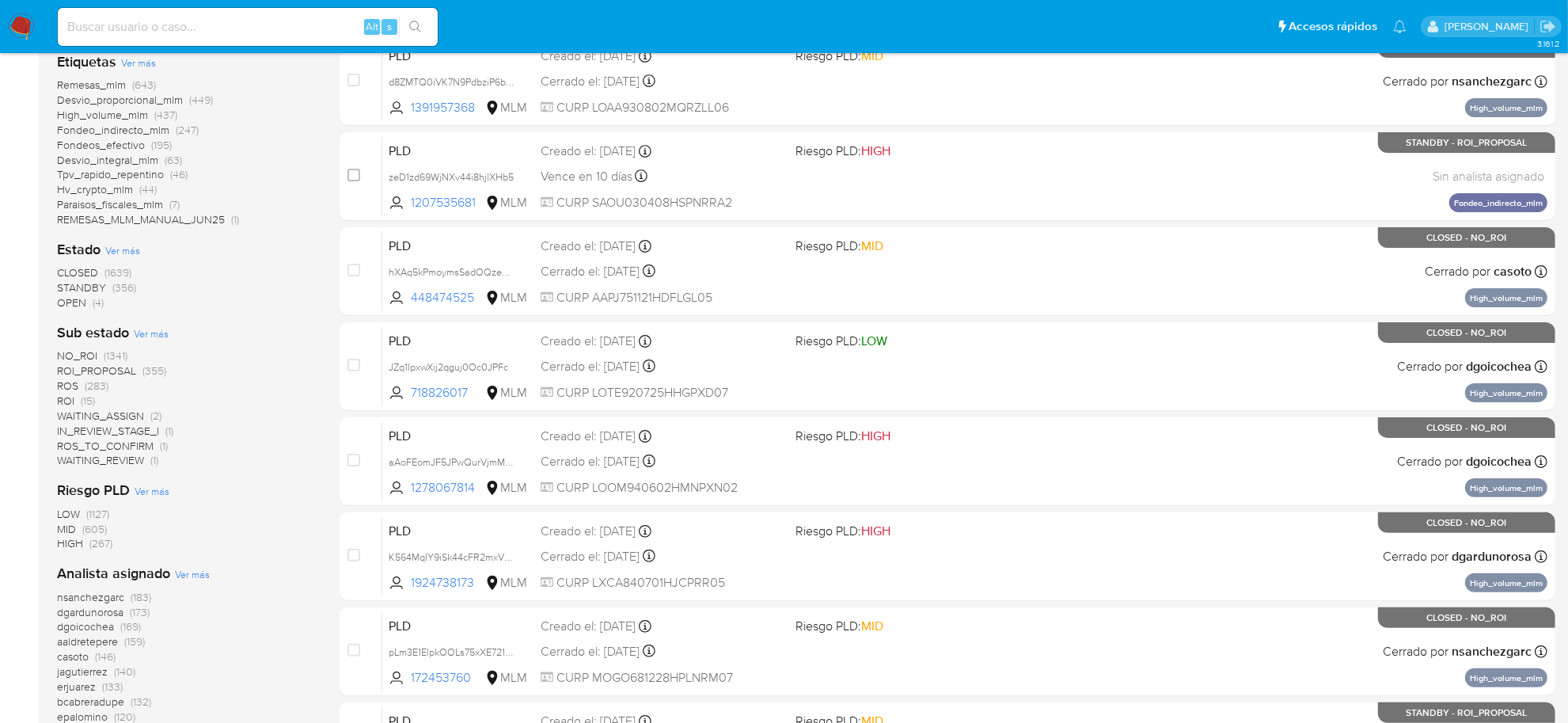
click at [144, 333] on span "Ver más" at bounding box center [152, 333] width 35 height 14
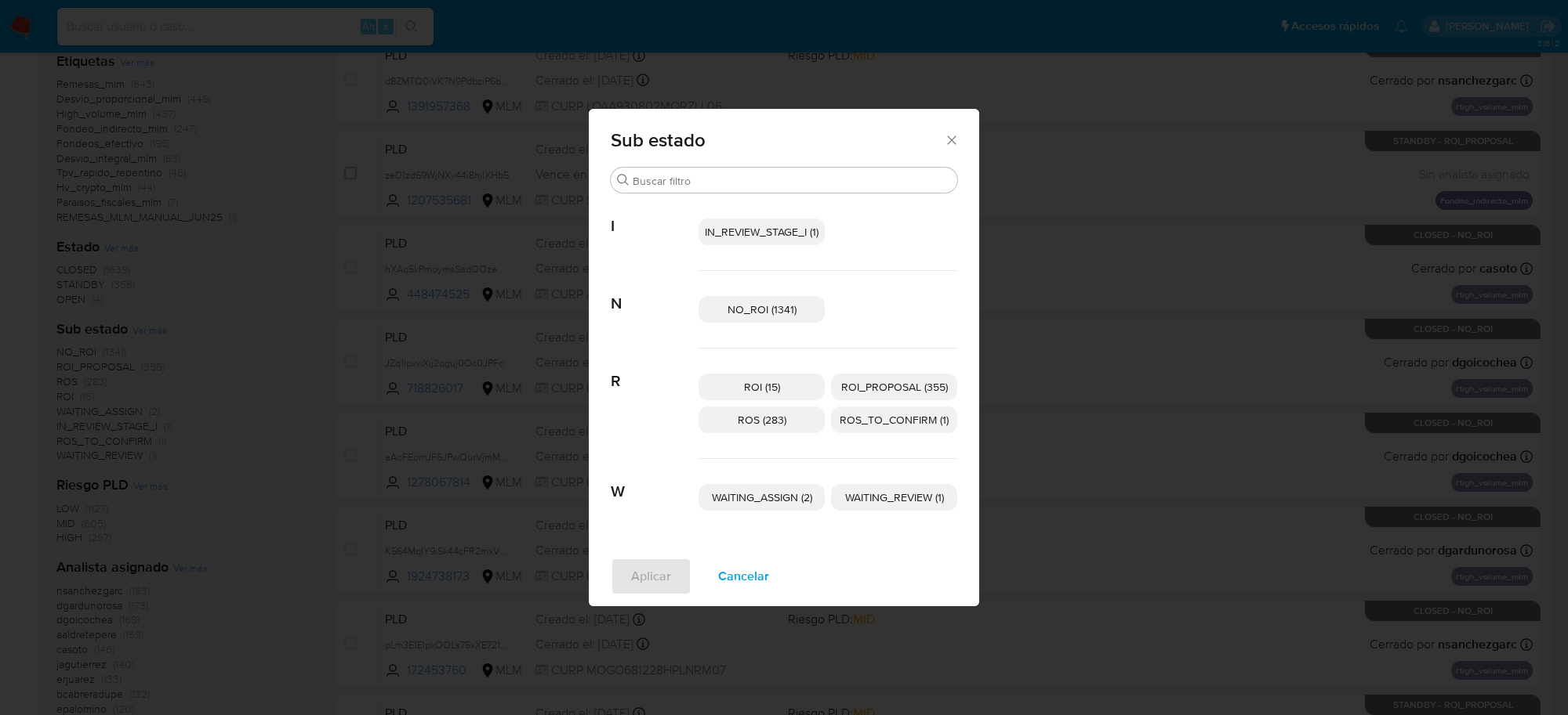
click at [766, 229] on span "IN_REVIEW_STAGE_I (1)" at bounding box center [761, 231] width 113 height 16
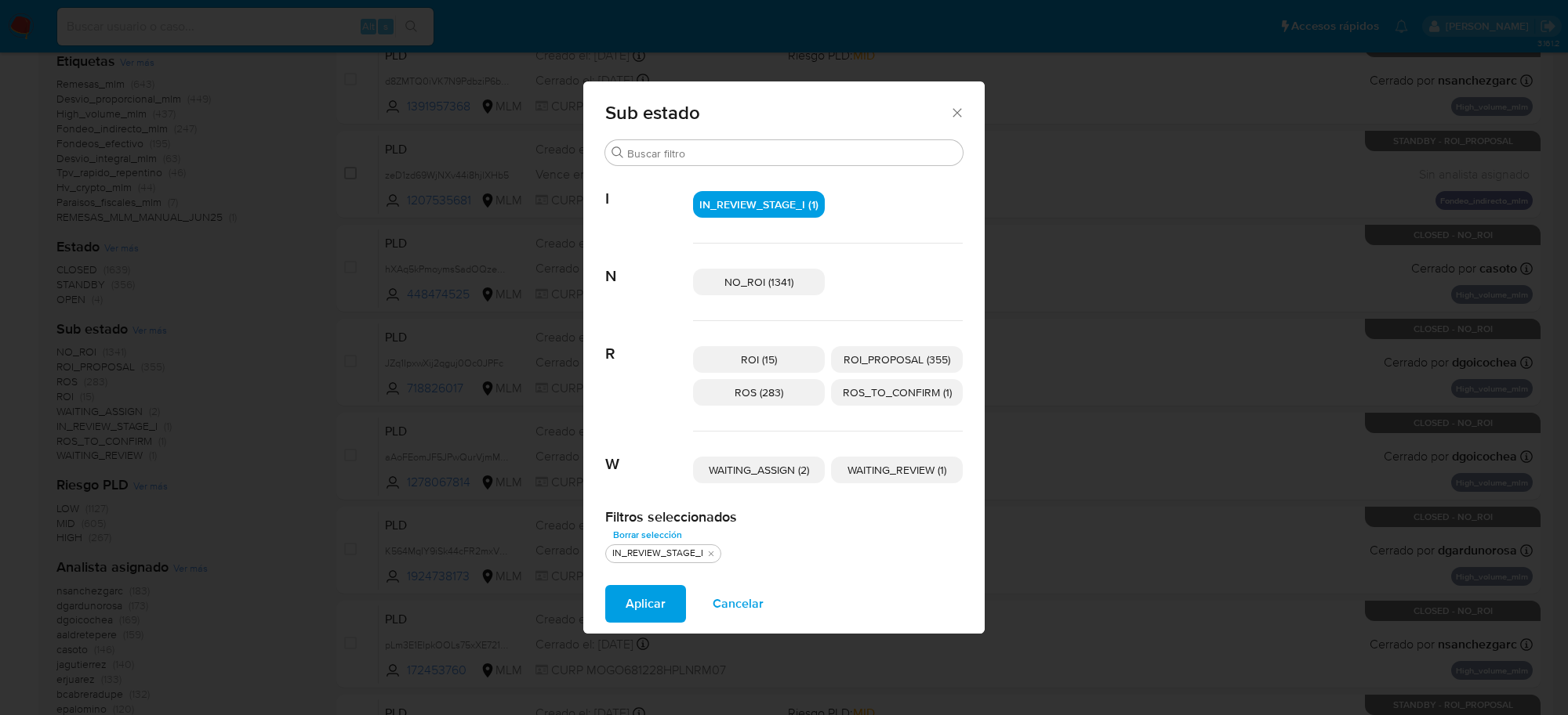
click at [913, 472] on span "WAITING_REVIEW (1)" at bounding box center [897, 470] width 99 height 16
click at [769, 474] on span "WAITING_ASSIGN (2)" at bounding box center [759, 470] width 101 height 16
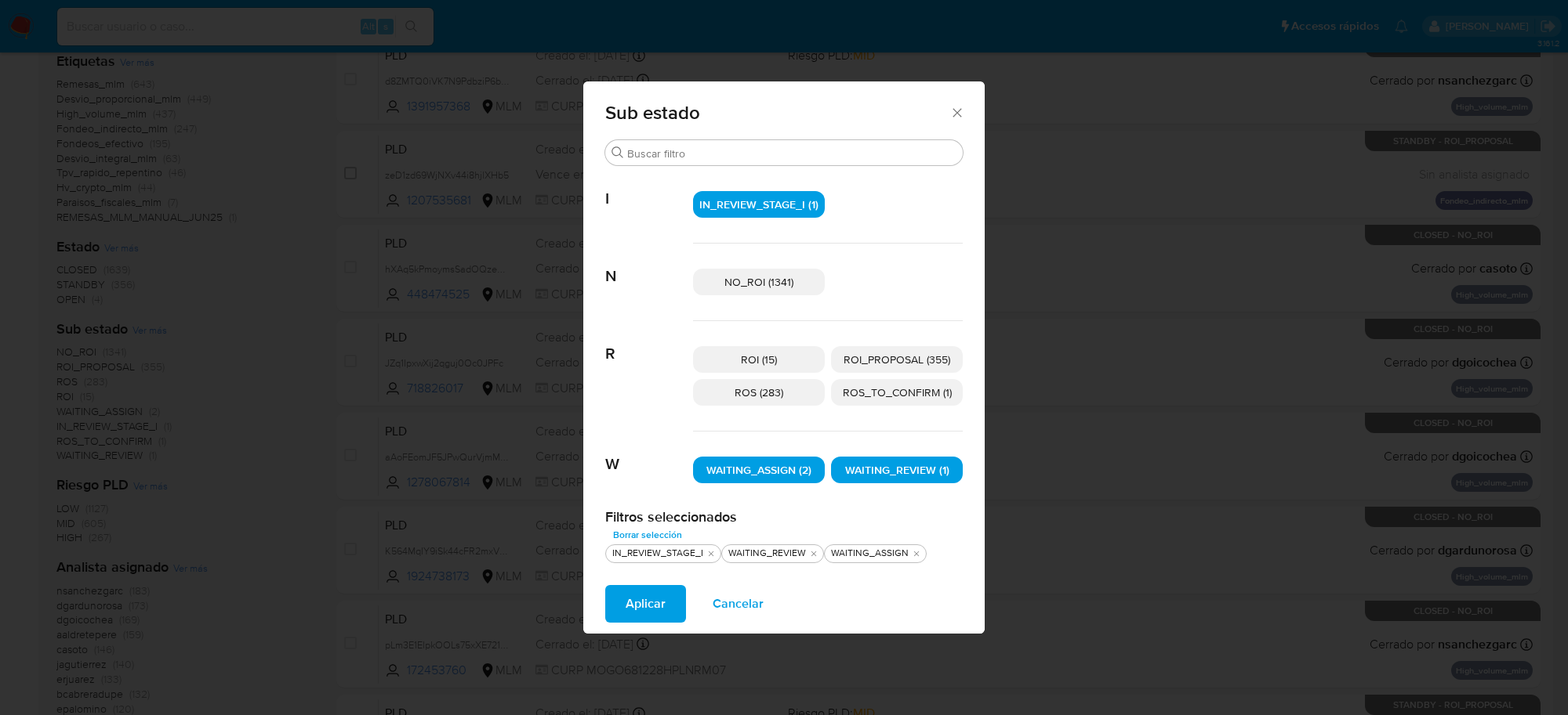
click at [666, 609] on button "Aplicar" at bounding box center [645, 603] width 81 height 37
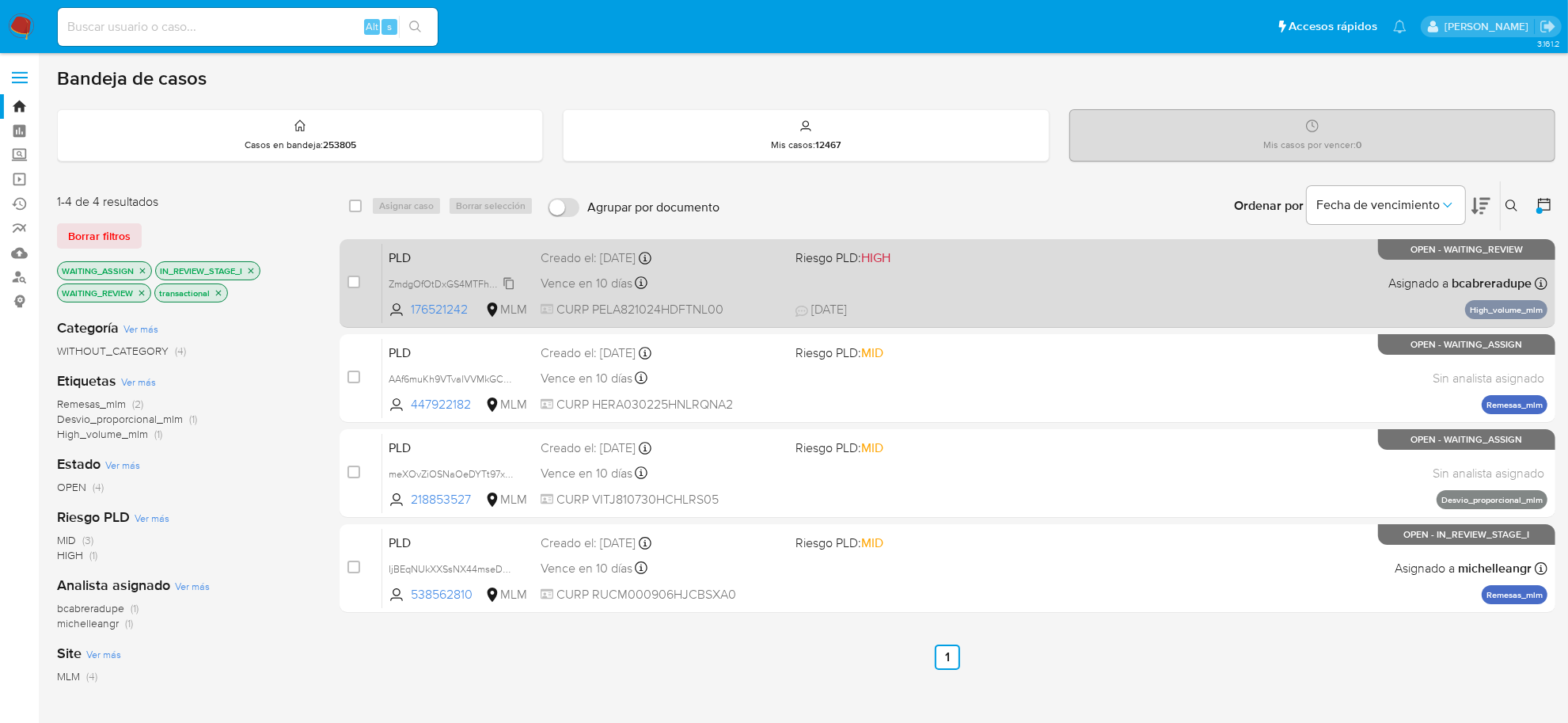
click at [509, 281] on span "ZmdgOfOtDxGS4MTFhhjpD7KT" at bounding box center [457, 282] width 138 height 18
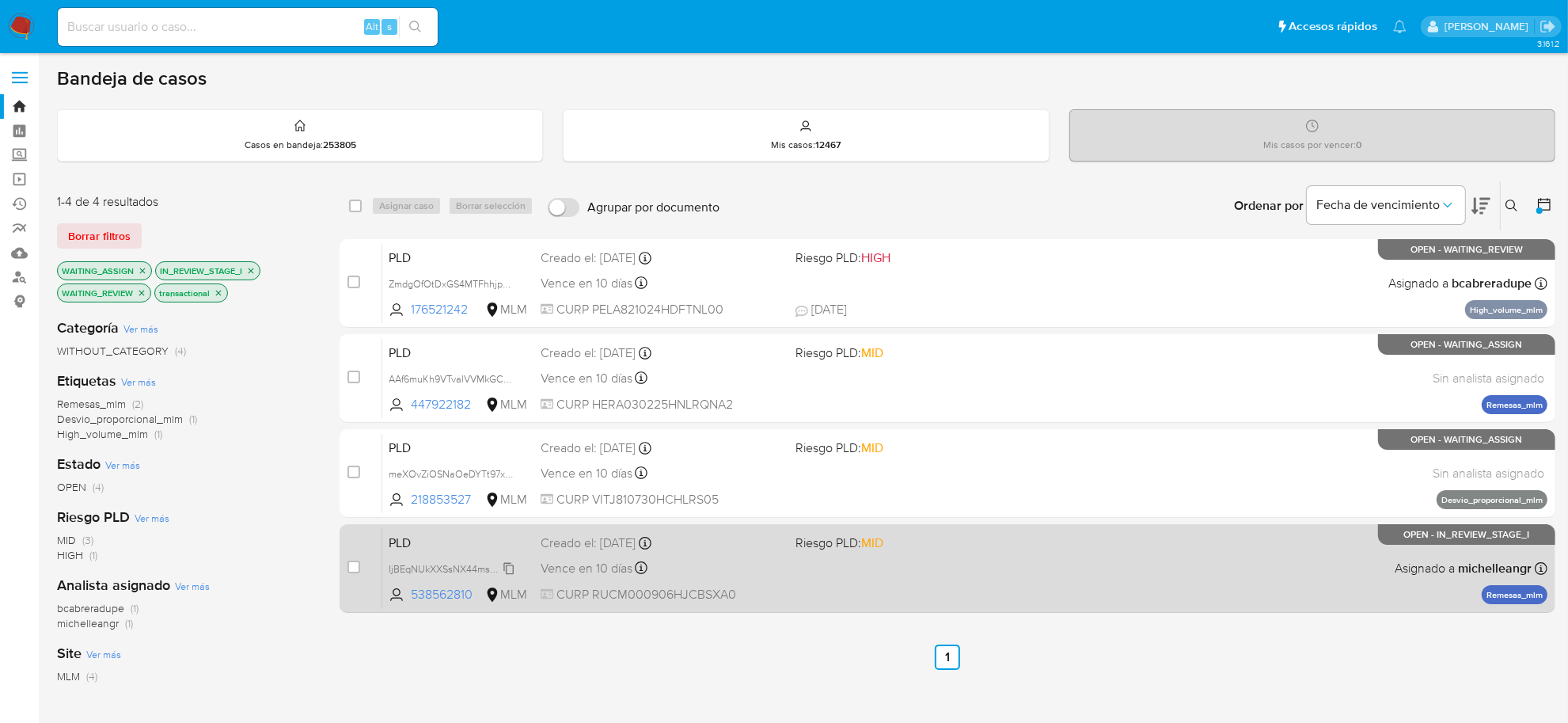
click at [508, 568] on span "IjBEqNUkXXSsNX44mseDzWNO" at bounding box center [460, 568] width 142 height 18
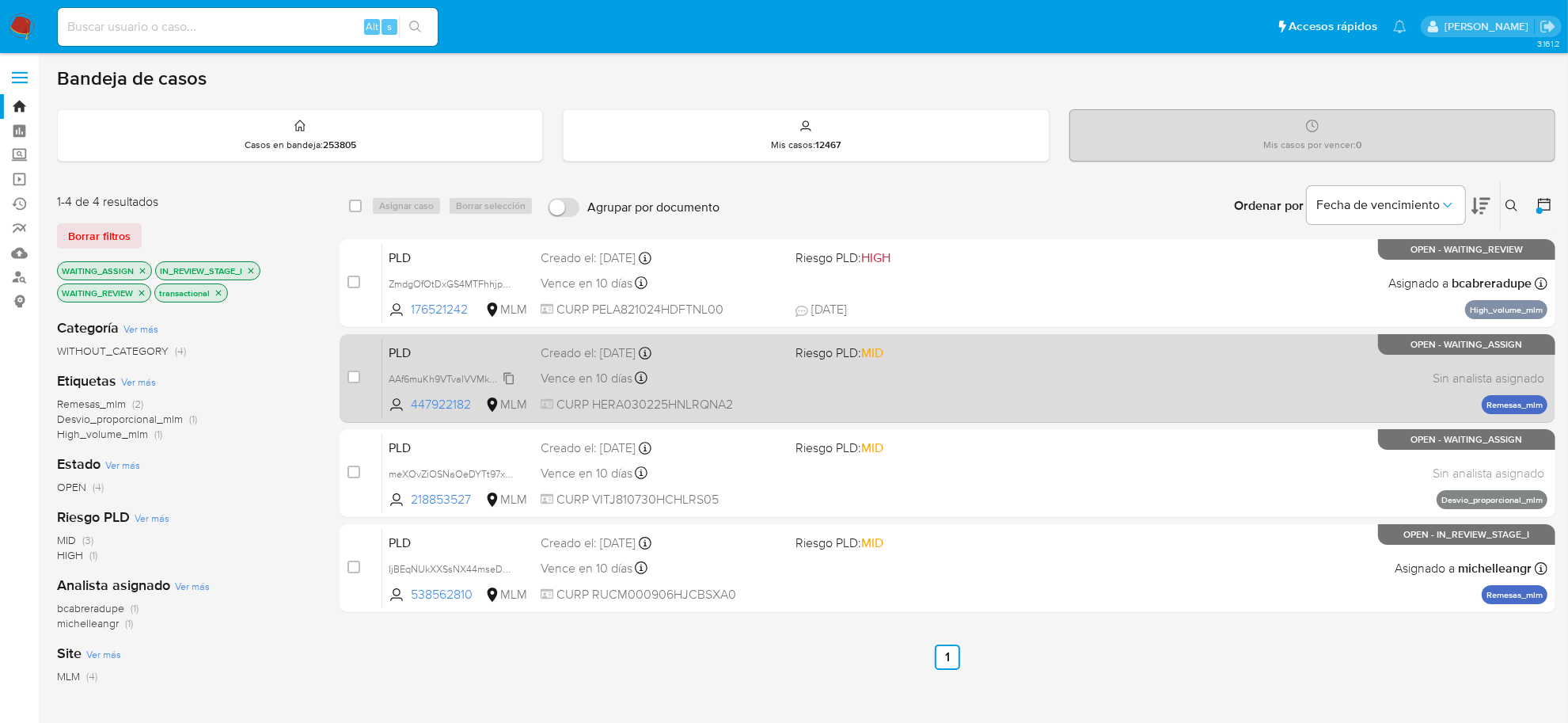
click at [513, 380] on span "AAf6muKh9VTvalVVMkGCeZNj" at bounding box center [456, 377] width 136 height 18
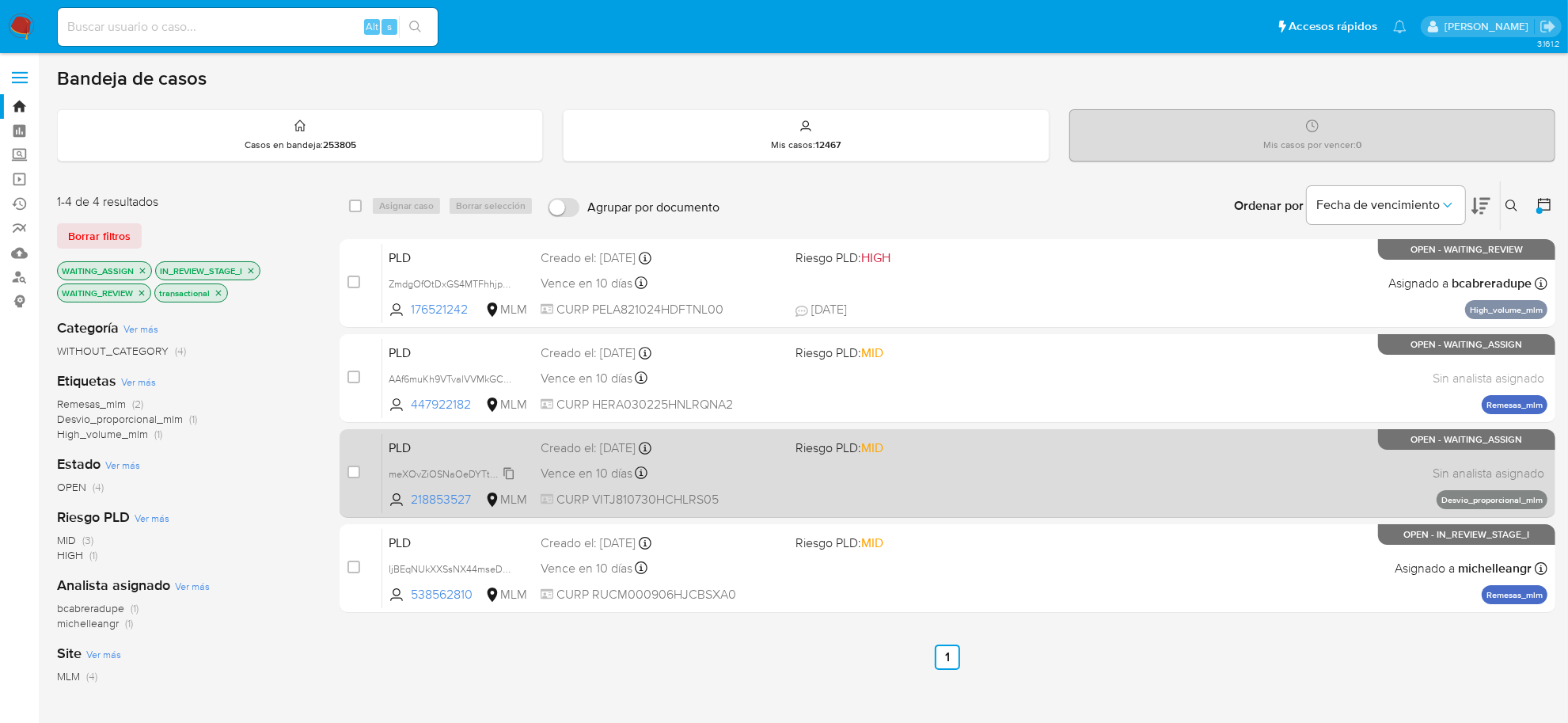
click at [501, 470] on span "meXOvZiOSNaOeDYTt97xwKdu" at bounding box center [459, 472] width 141 height 18
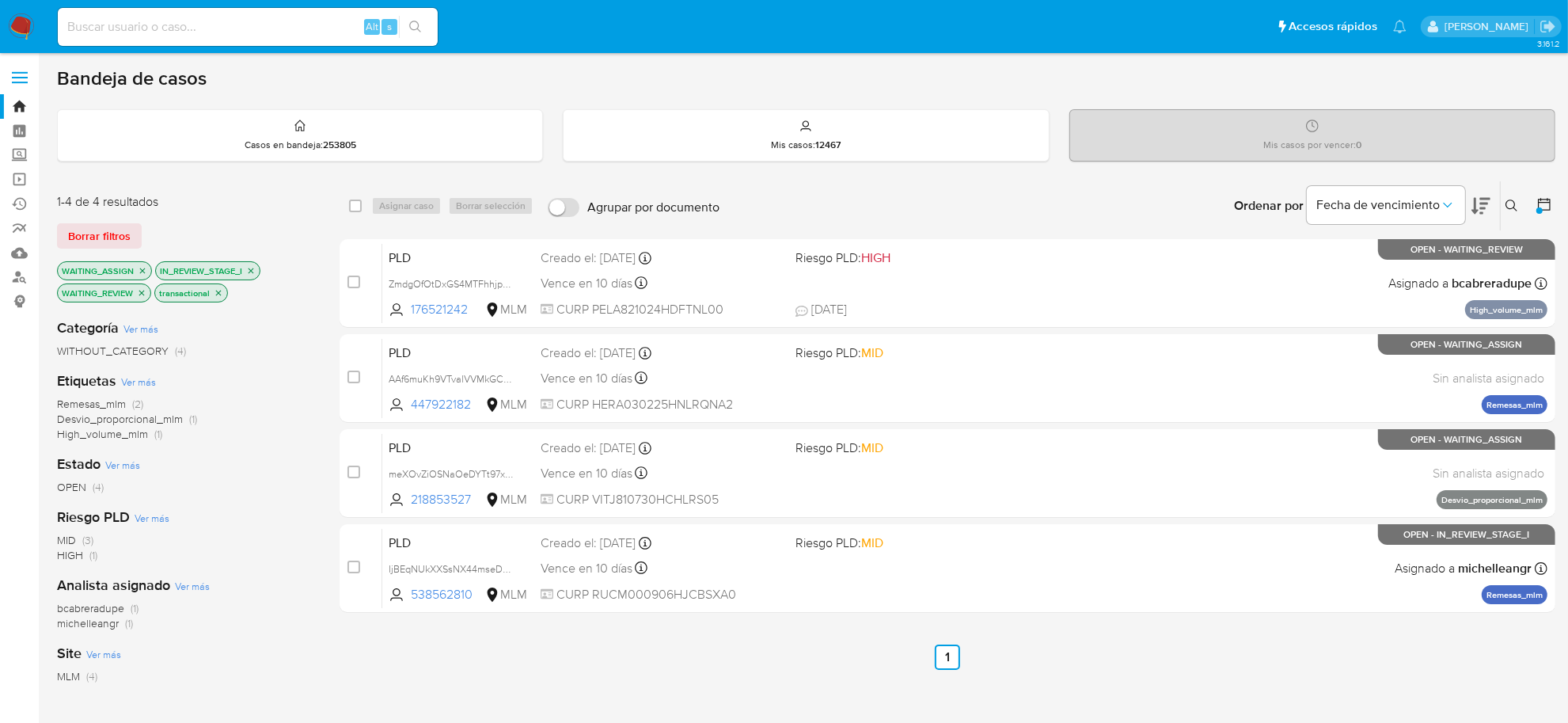
click at [139, 269] on icon "close-filter" at bounding box center [142, 271] width 9 height 9
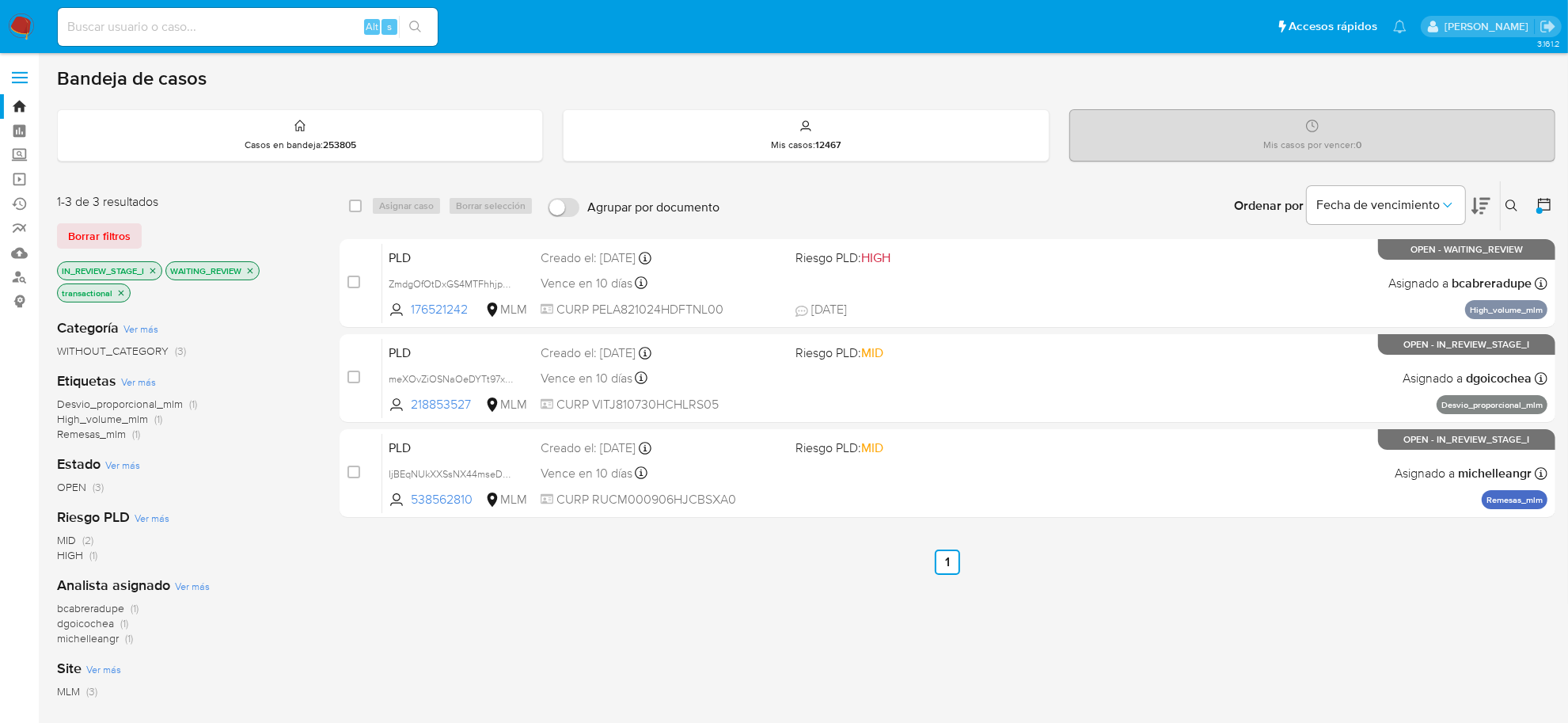
click at [154, 269] on icon "close-filter" at bounding box center [152, 271] width 9 height 9
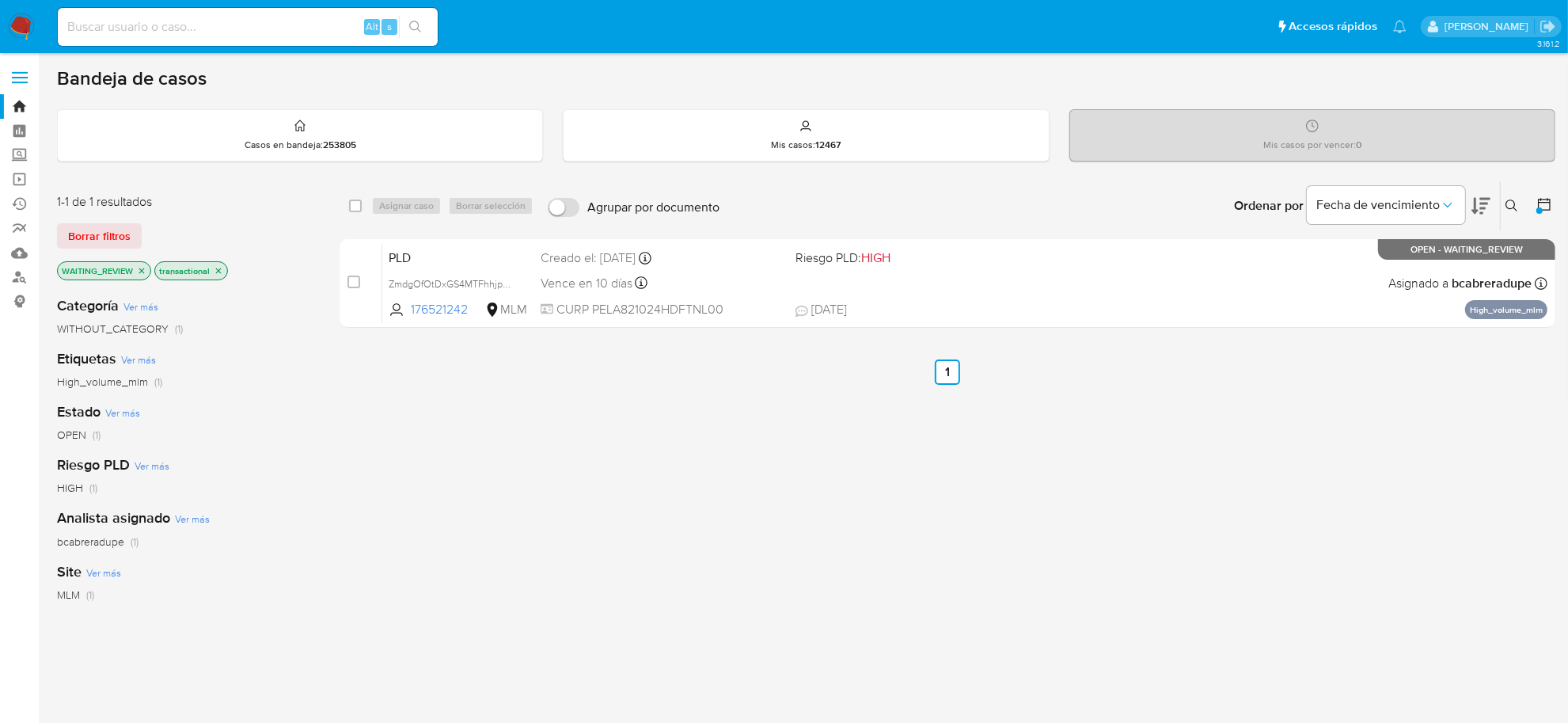
click at [140, 271] on icon "close-filter" at bounding box center [141, 271] width 9 height 9
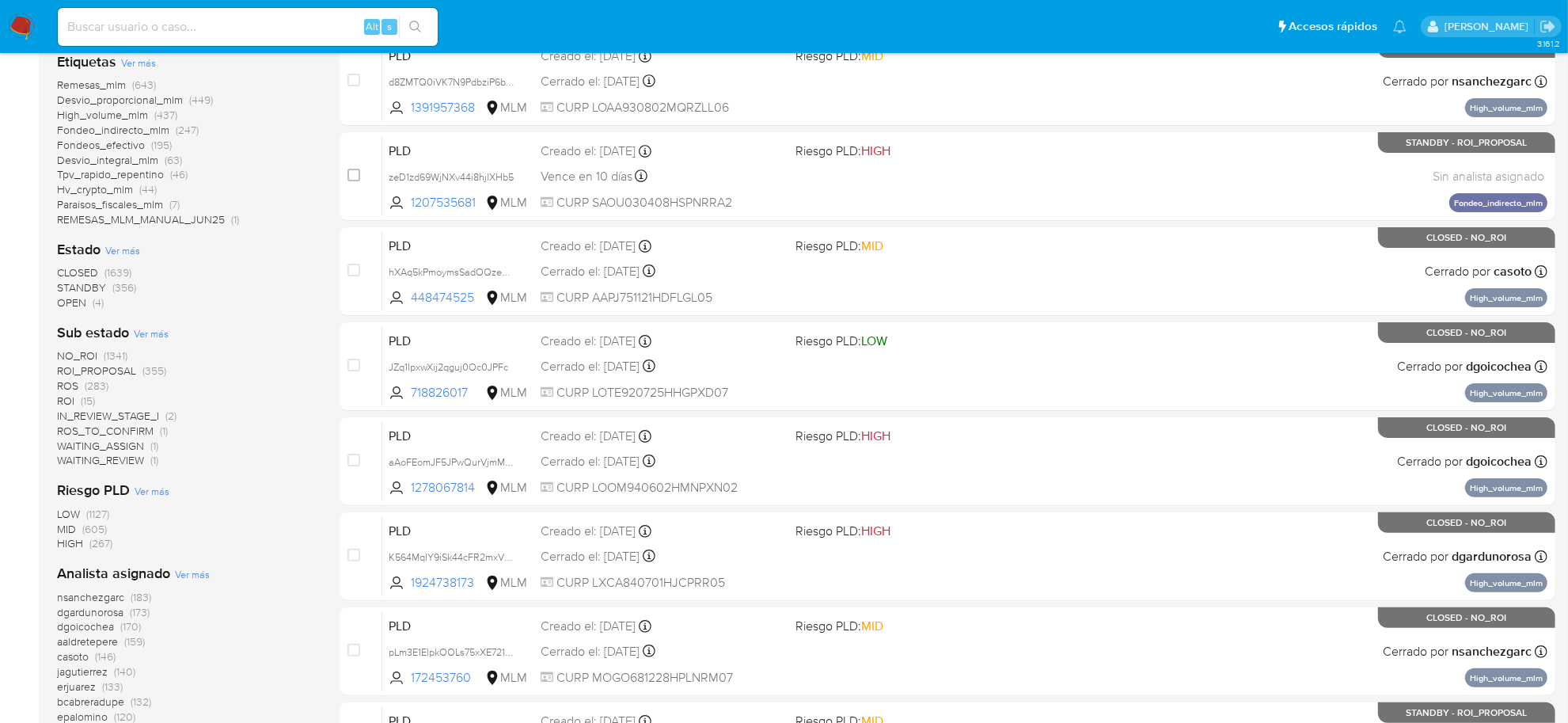
scroll to position [396, 0]
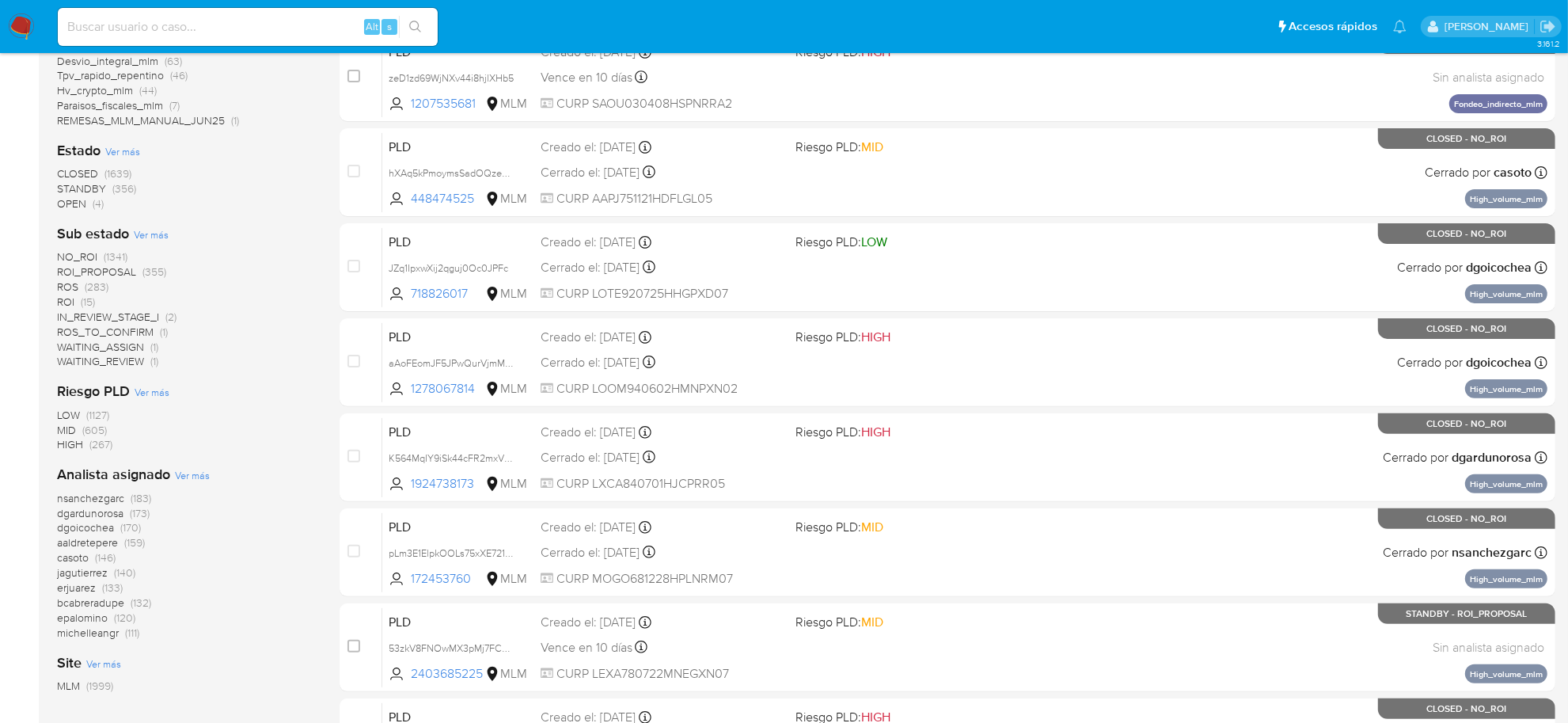
click at [133, 358] on span "WAITING_REVIEW" at bounding box center [101, 361] width 87 height 16
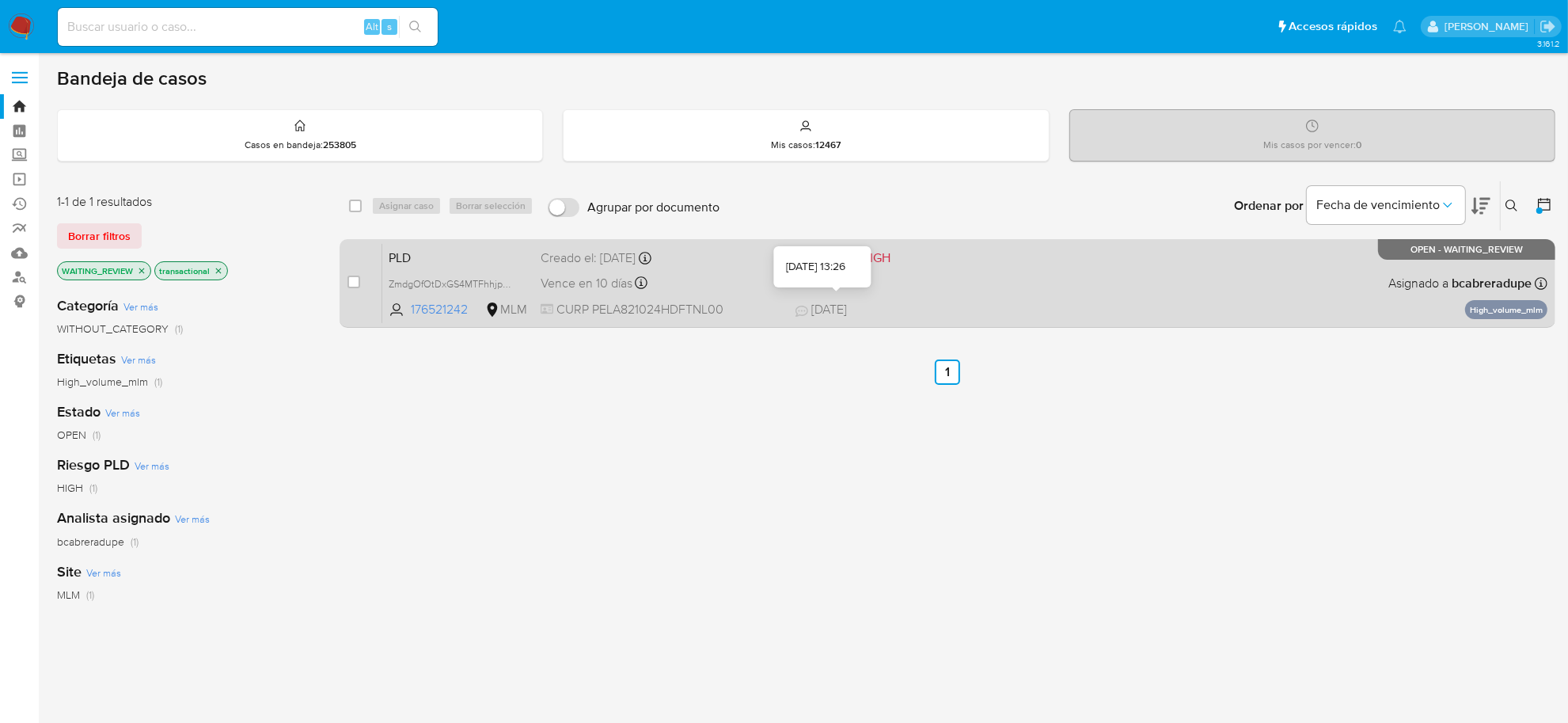
click at [826, 313] on span "25/09/2025" at bounding box center [821, 310] width 52 height 18
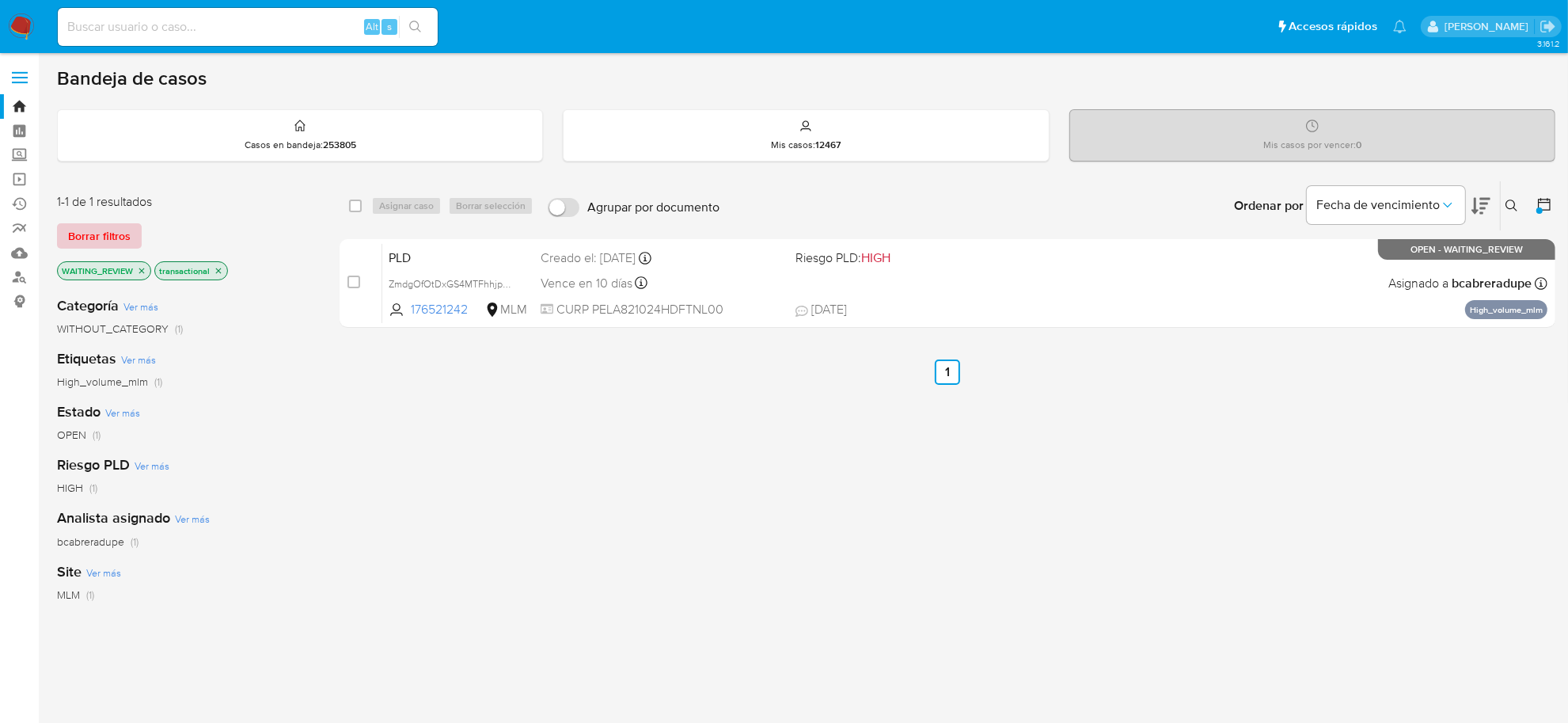
click at [120, 238] on span "Borrar filtros" at bounding box center [100, 236] width 63 height 22
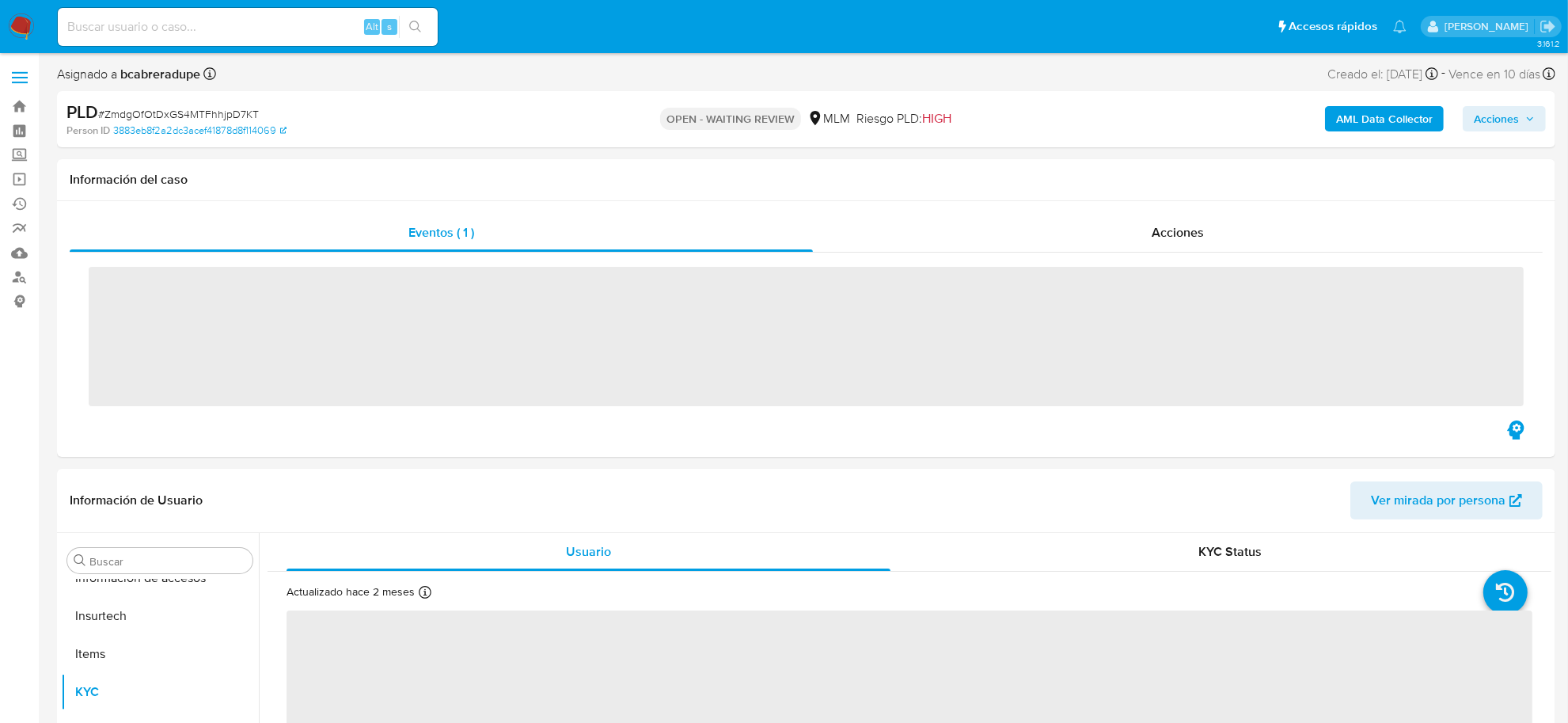
scroll to position [744, 0]
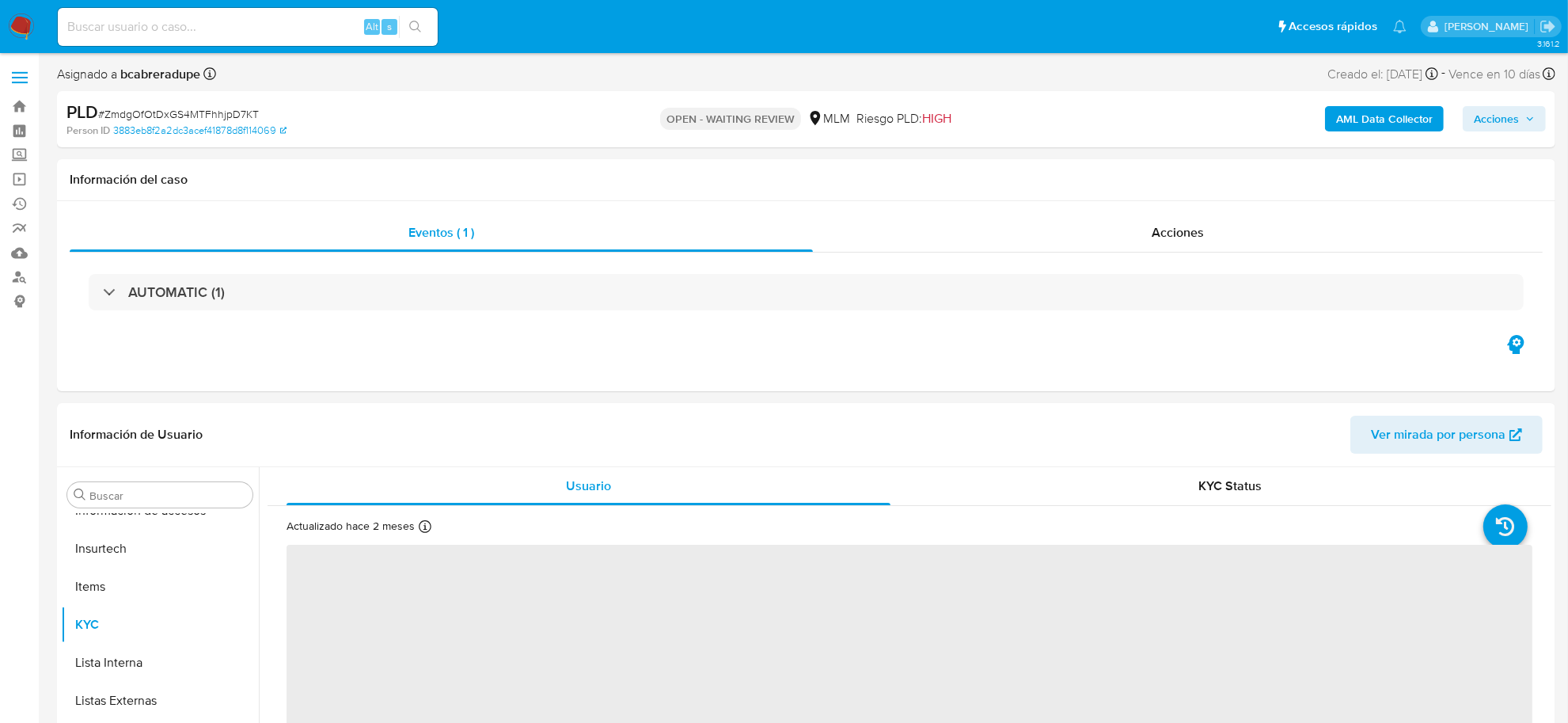
select select "10"
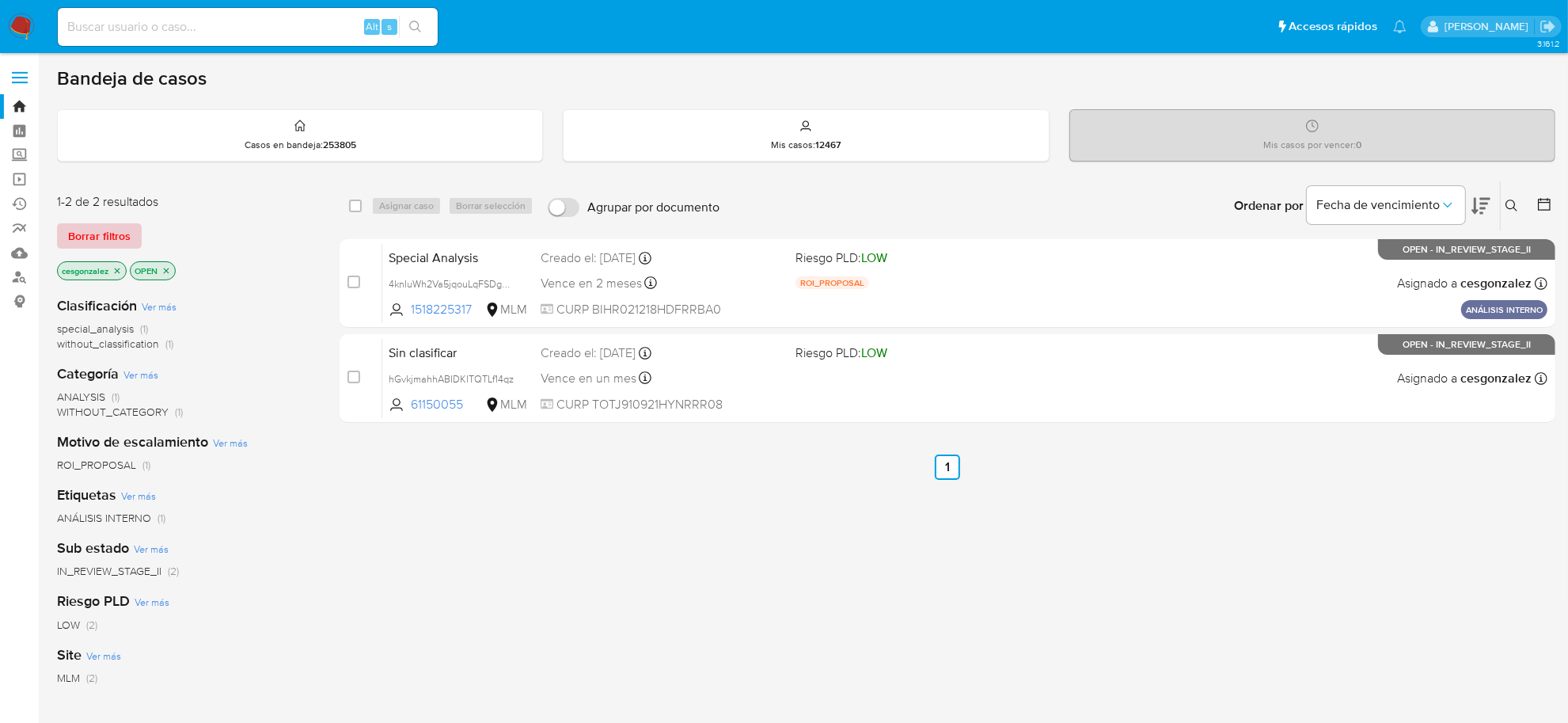
click at [107, 239] on span "Borrar filtros" at bounding box center [100, 236] width 63 height 22
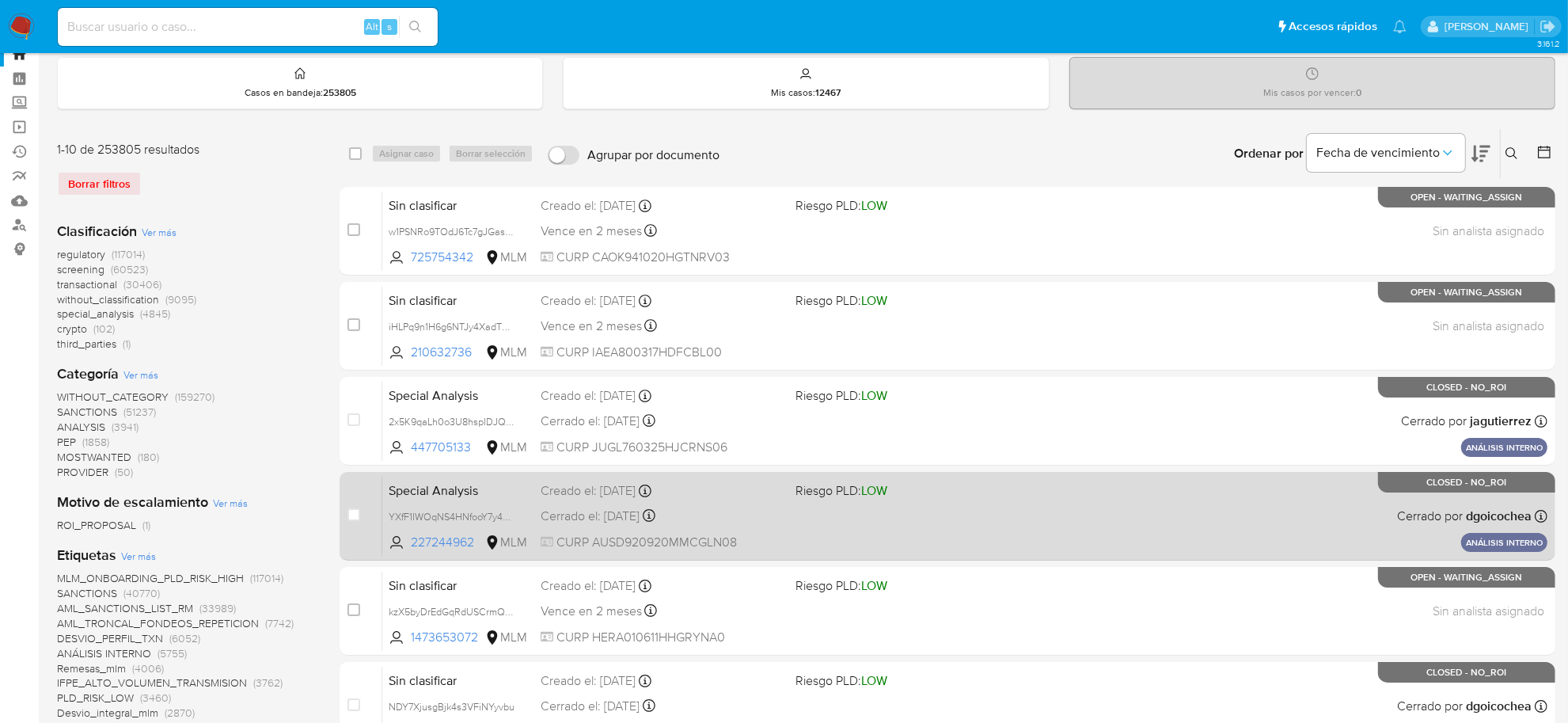
scroll to position [99, 0]
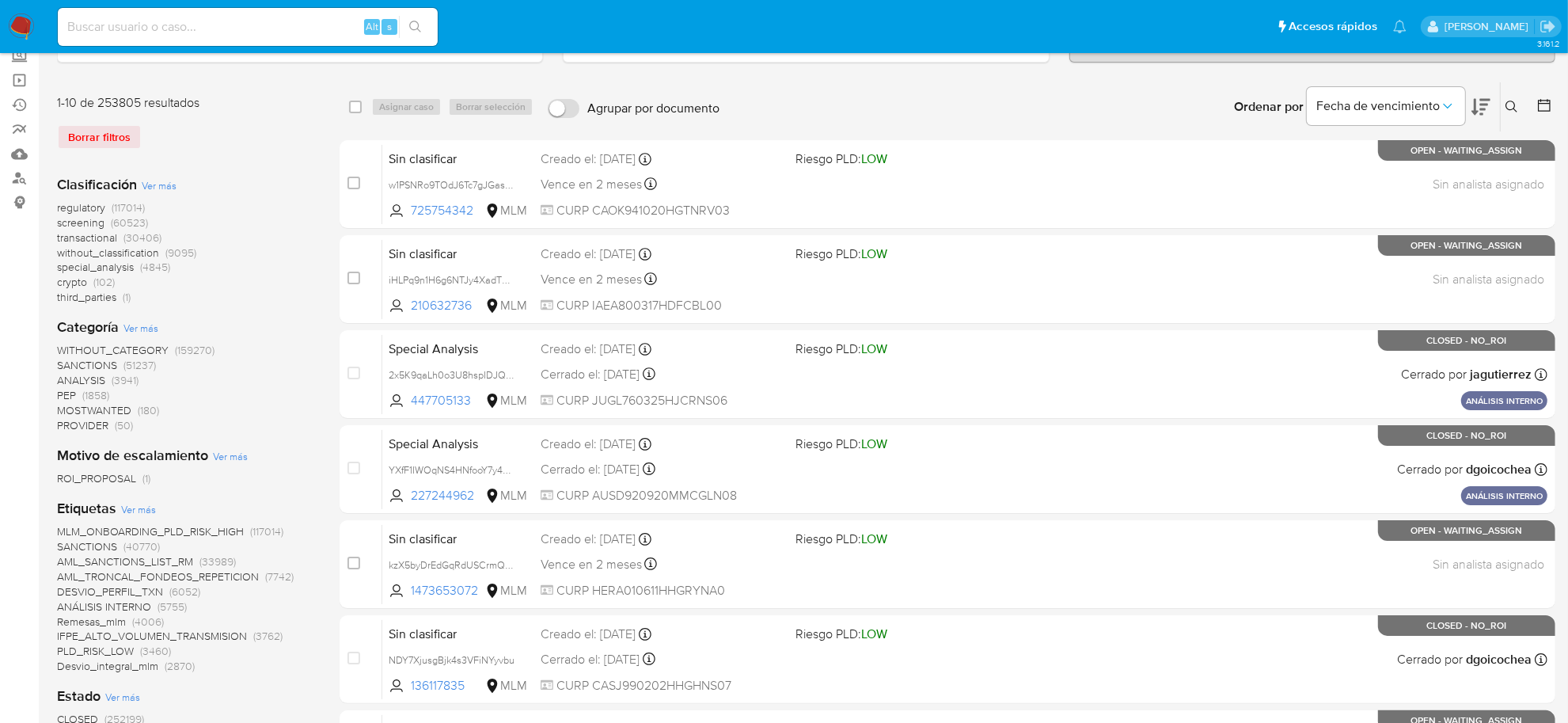
click at [1540, 116] on div at bounding box center [1541, 106] width 29 height 49
click at [1541, 107] on icon at bounding box center [1544, 104] width 16 height 16
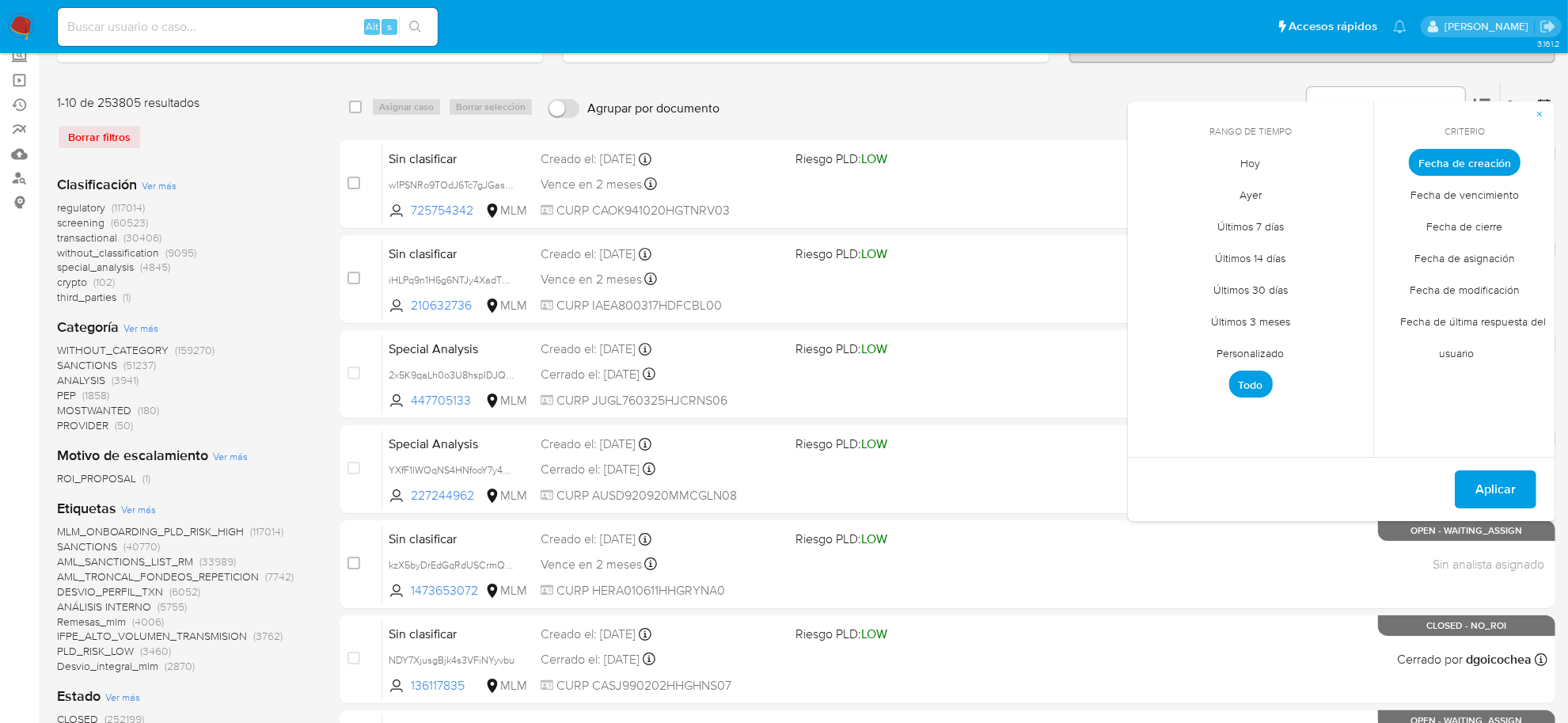
click at [1251, 349] on span "Personalizado" at bounding box center [1251, 353] width 101 height 32
click at [1156, 186] on icon "Mes anterior" at bounding box center [1152, 191] width 19 height 19
click at [1149, 195] on icon "Mes anterior" at bounding box center [1152, 191] width 19 height 19
click at [1149, 194] on icon "Mes anterior" at bounding box center [1152, 191] width 19 height 19
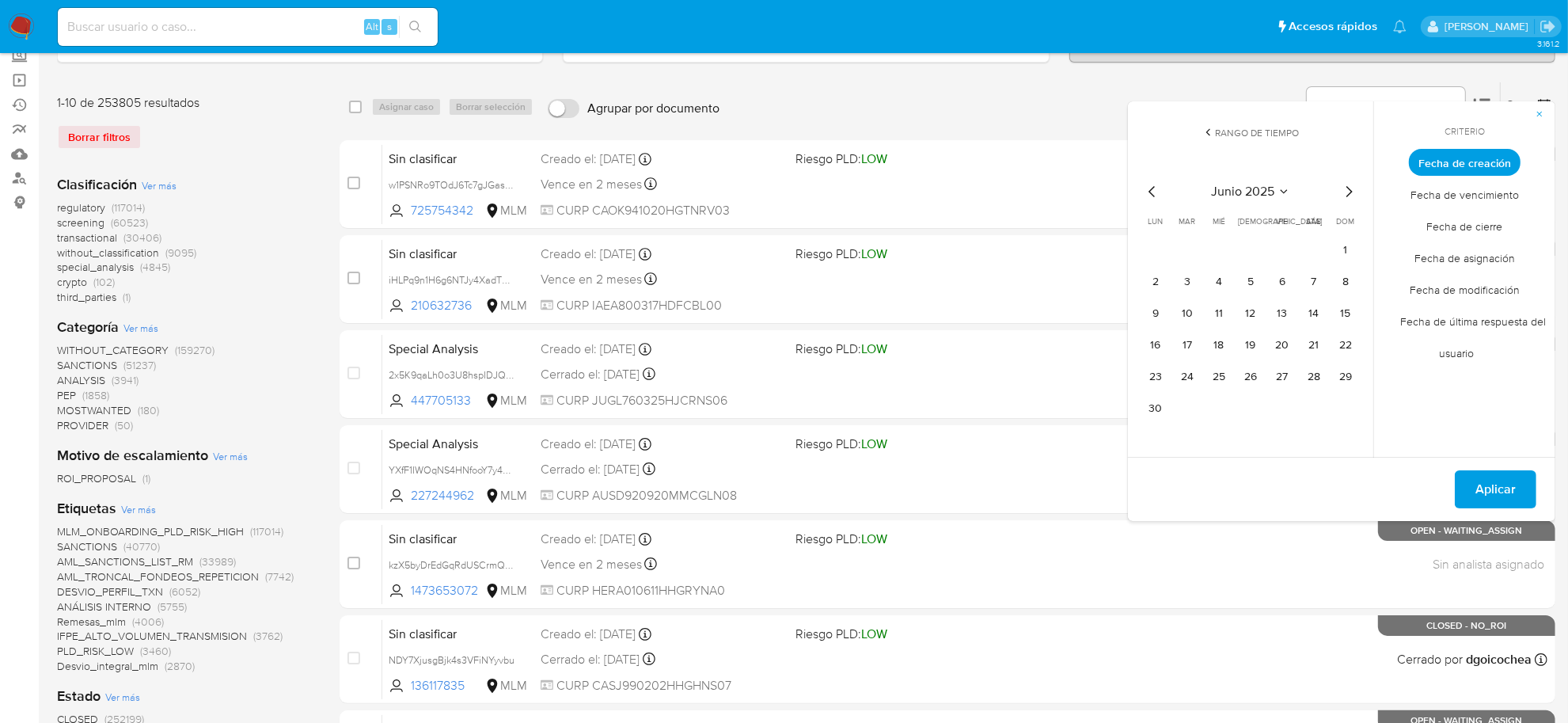
click at [1149, 192] on icon "Mes anterior" at bounding box center [1152, 191] width 19 height 19
click at [1162, 312] on button "12" at bounding box center [1155, 313] width 25 height 25
click at [1513, 491] on span "Aplicar" at bounding box center [1496, 490] width 41 height 35
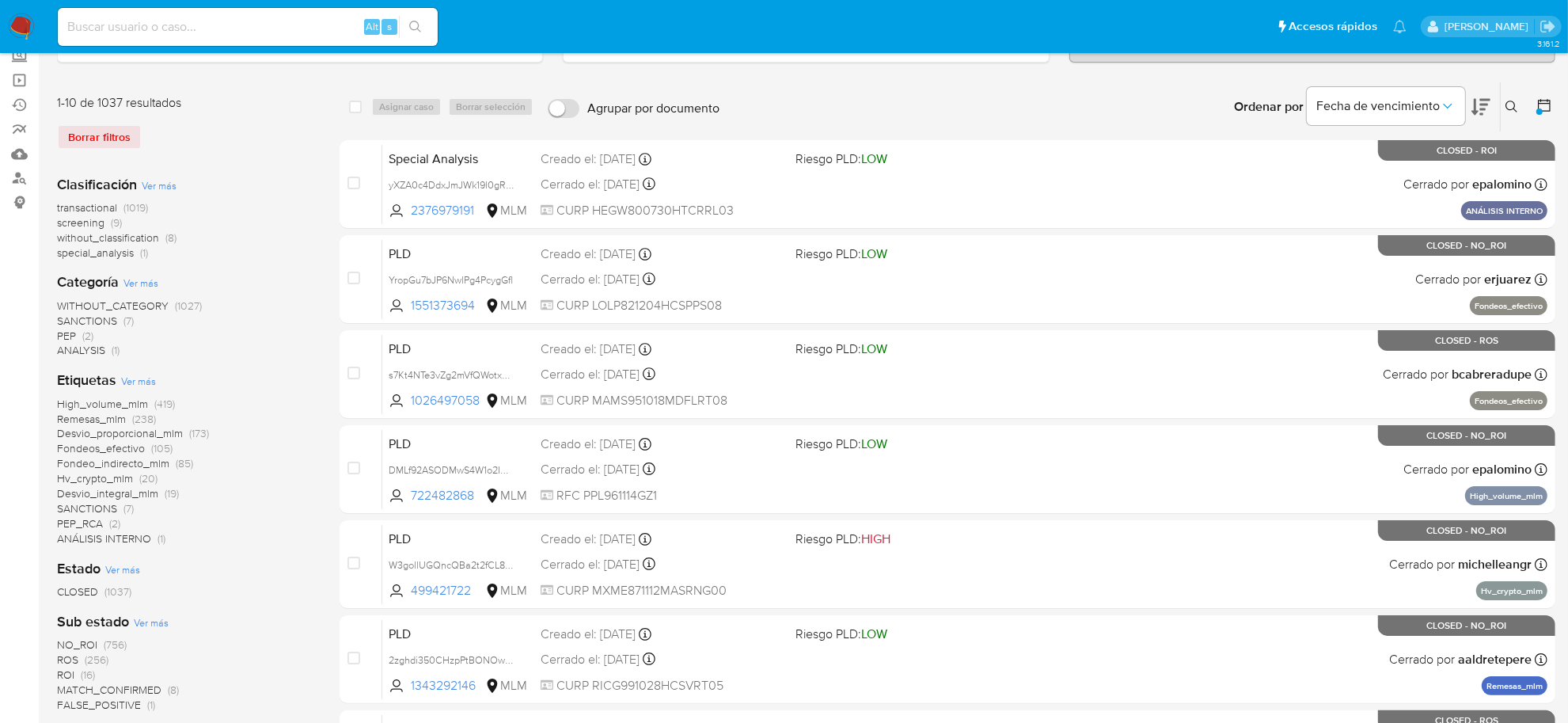
click at [83, 643] on span "NO_ROI" at bounding box center [78, 644] width 41 height 16
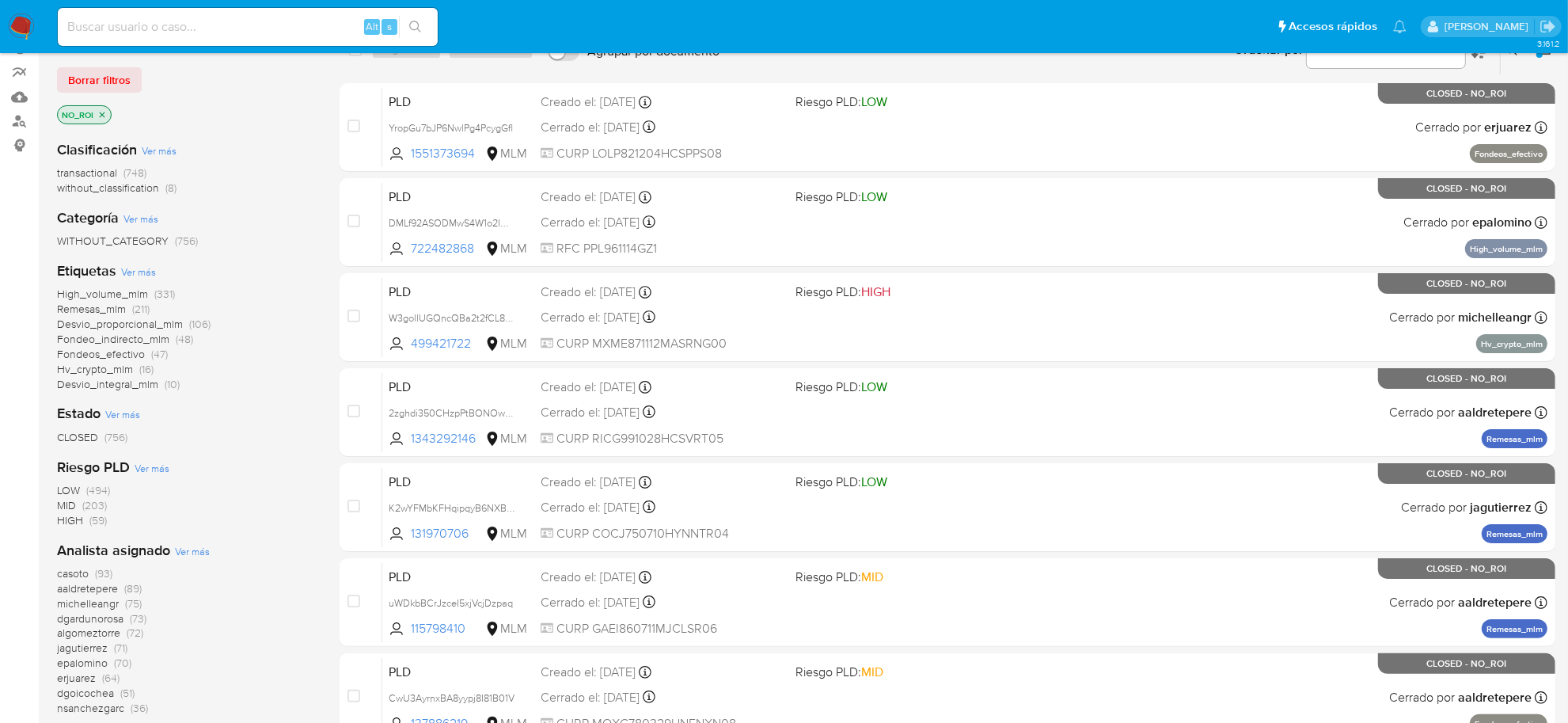
scroll to position [198, 0]
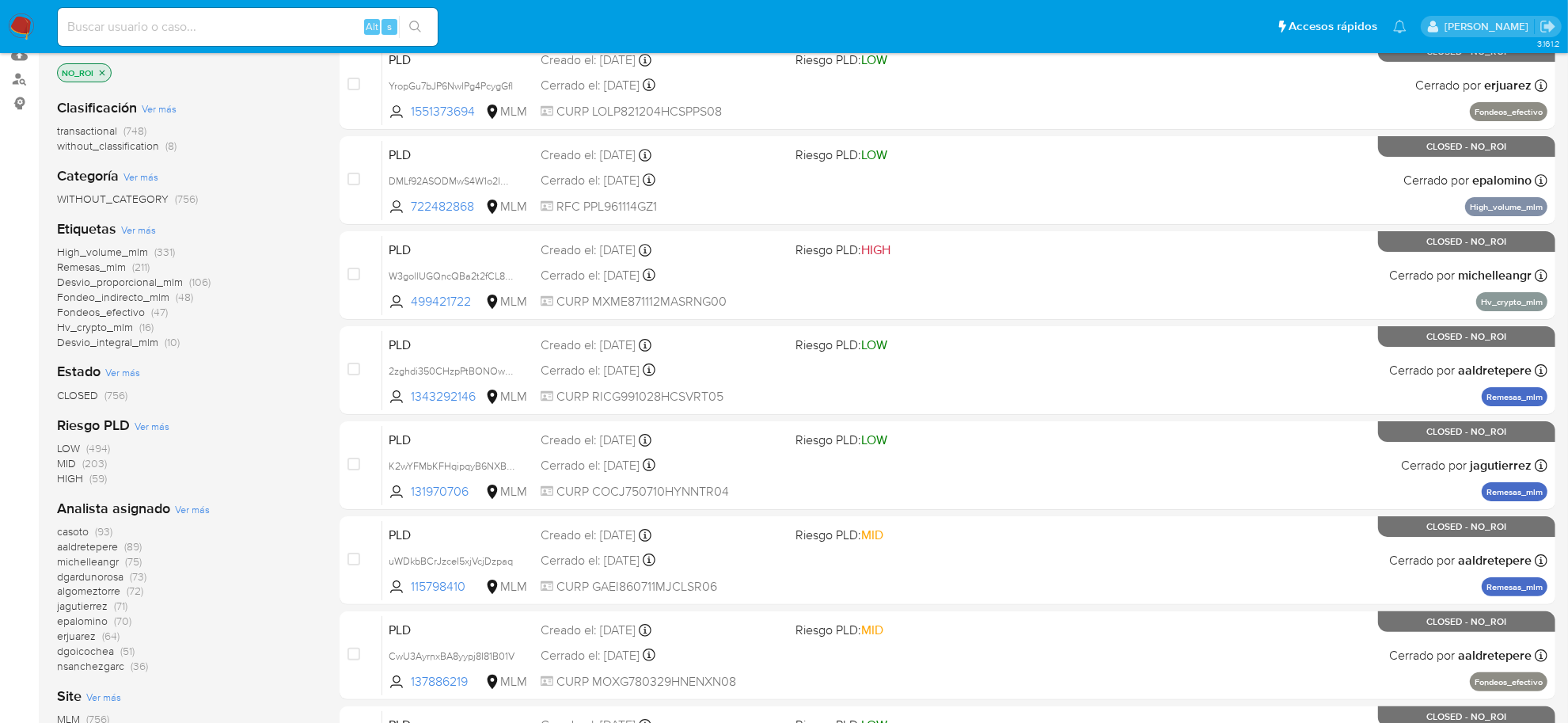
click at [104, 652] on span "dgoicochea" at bounding box center [86, 651] width 57 height 16
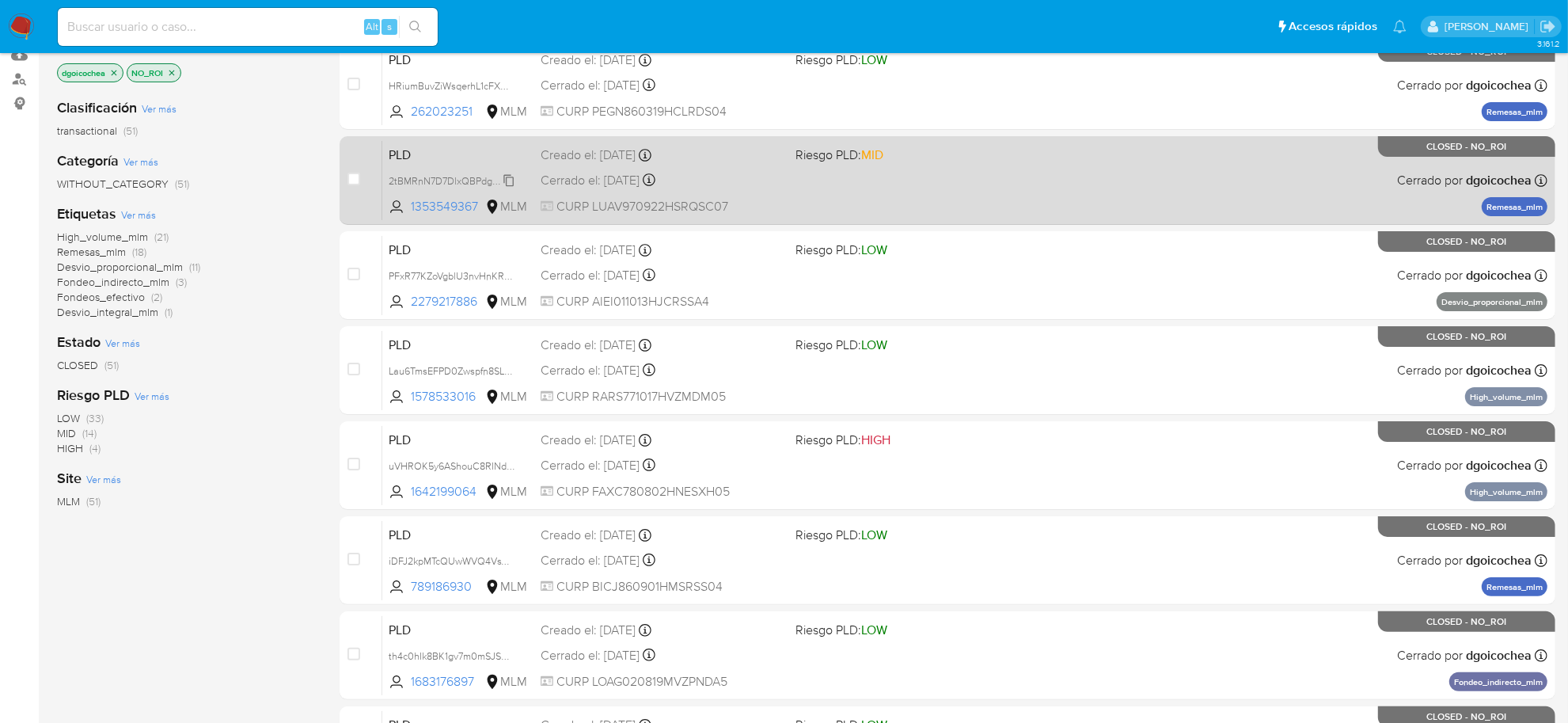
click at [509, 180] on span "2tBMRnN7D7DlxQBPdgQdADSn" at bounding box center [459, 179] width 141 height 18
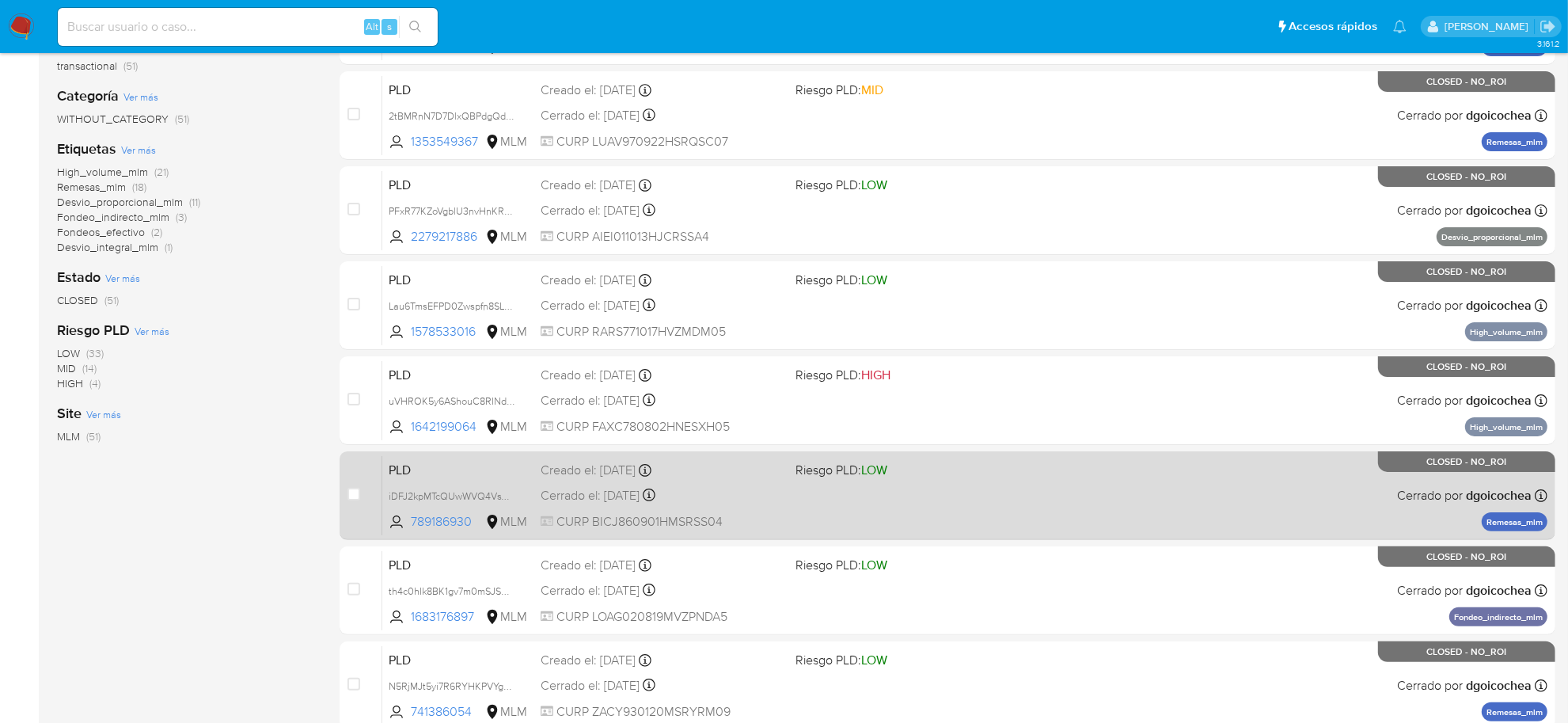
scroll to position [297, 0]
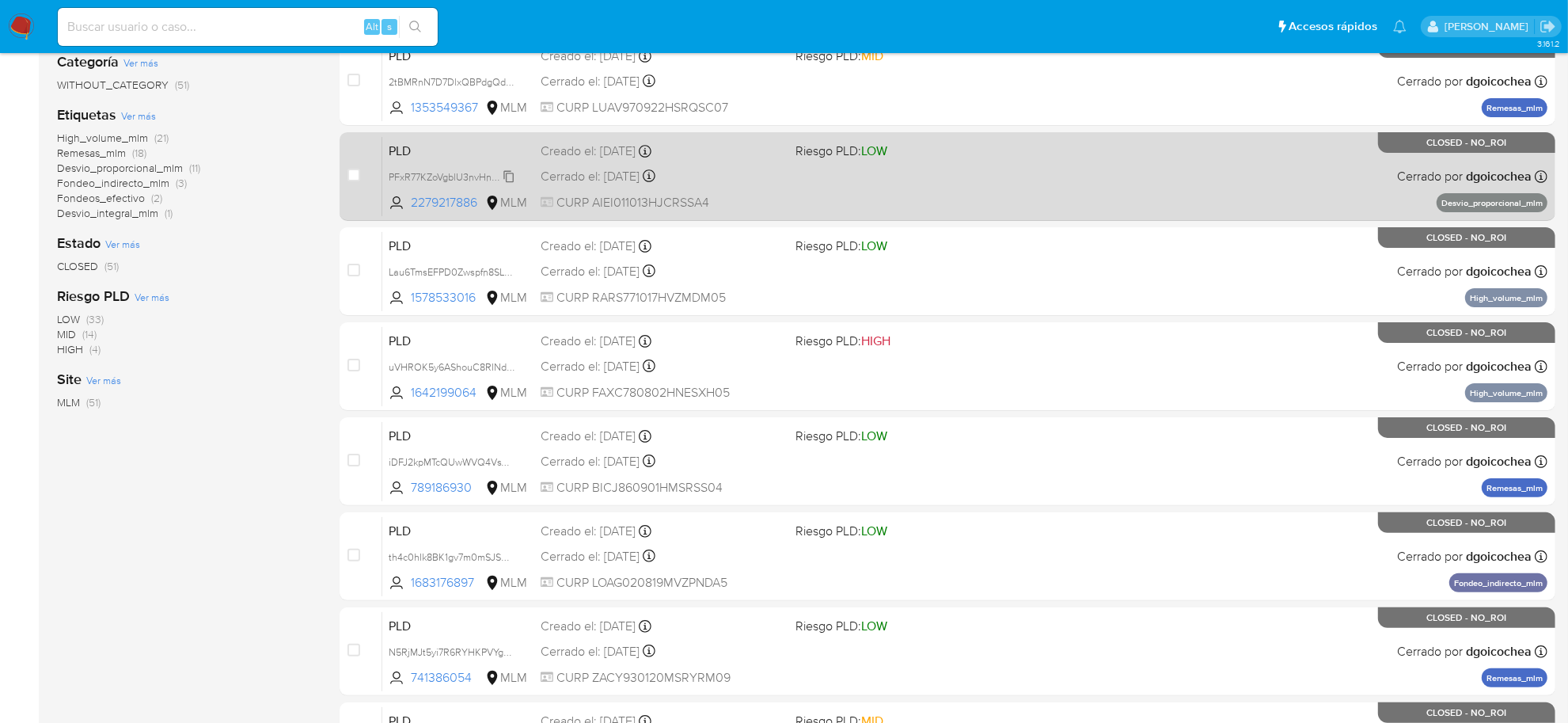
click at [507, 175] on span "PFxR77KZoVgblU3nvHnKRkJr" at bounding box center [453, 176] width 128 height 18
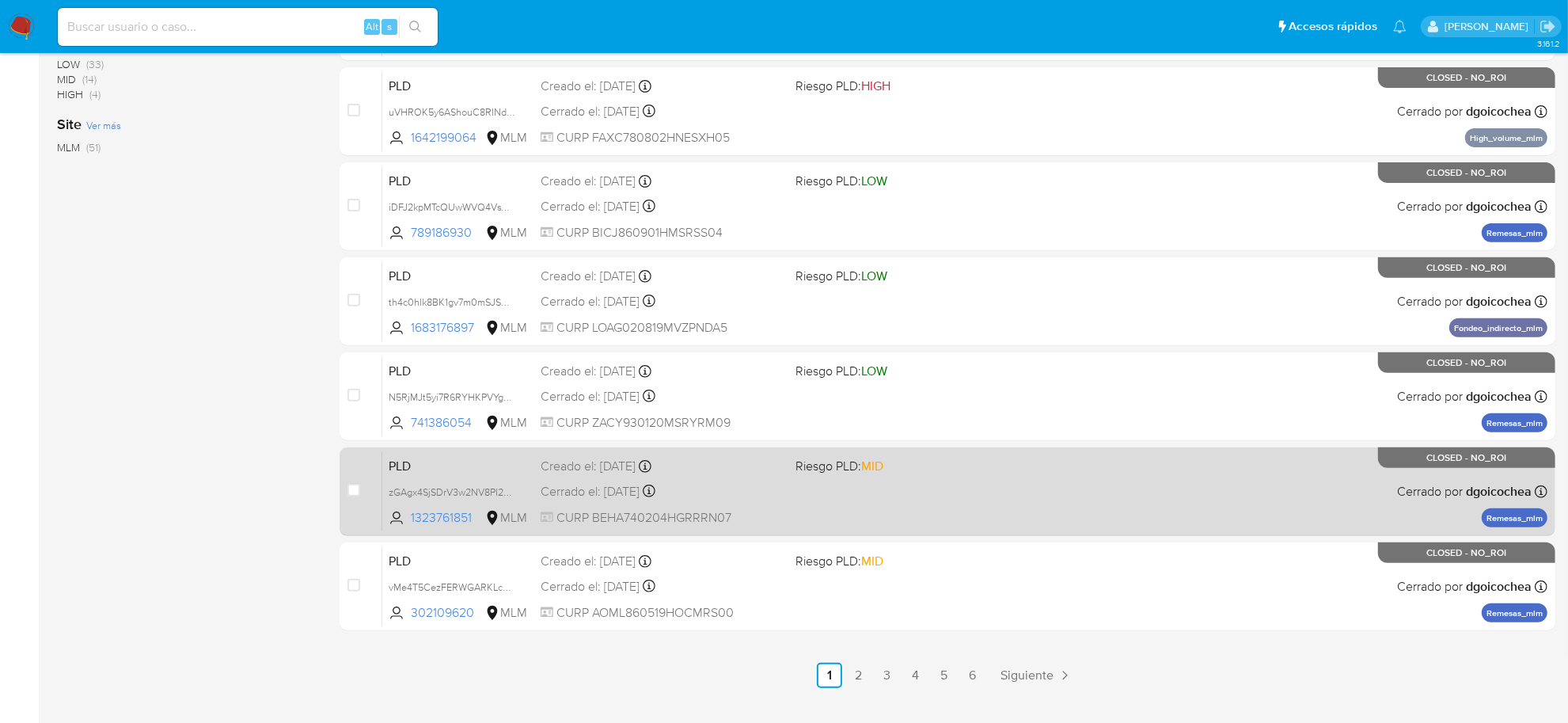
scroll to position [583, 0]
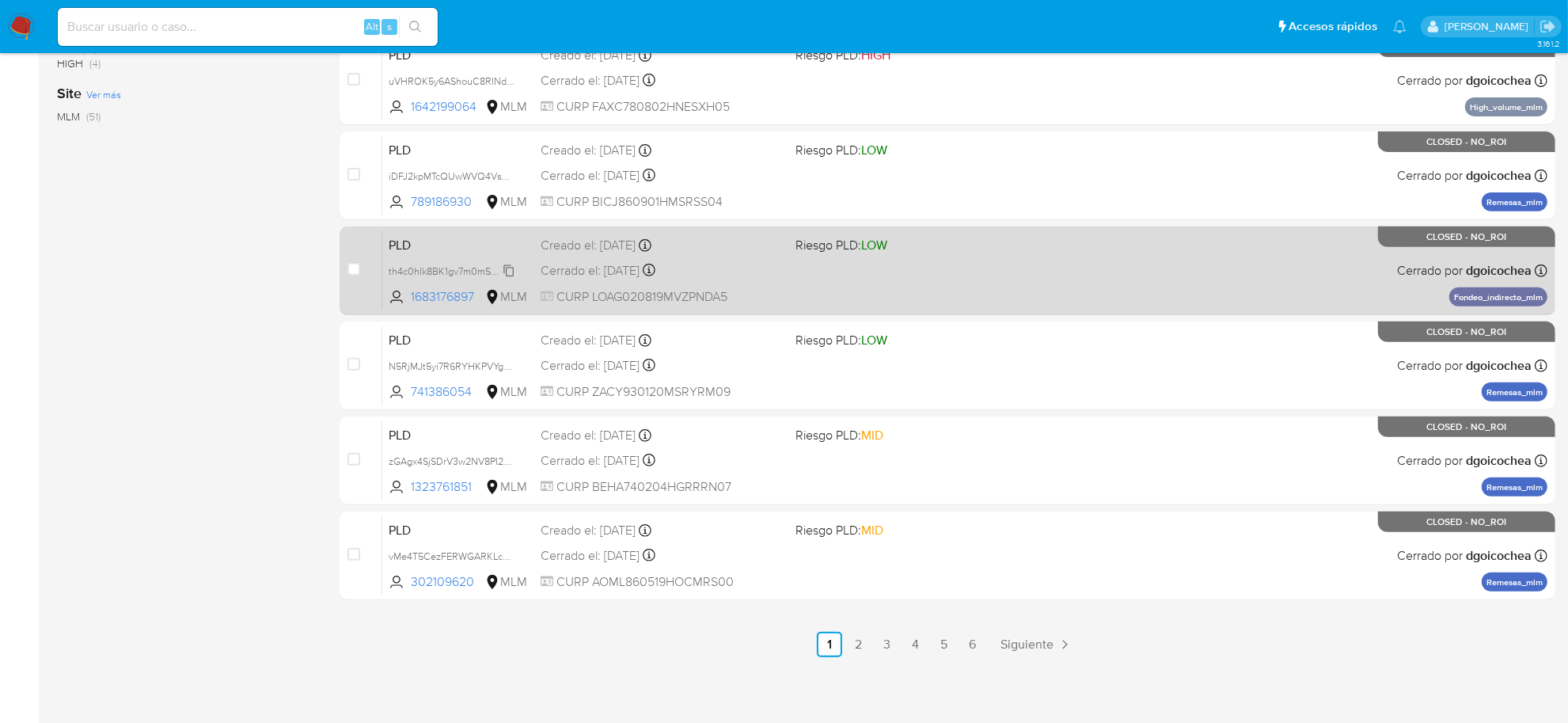
click at [506, 272] on span "th4c0hIk8BK1gv7m0mSJS07Y" at bounding box center [454, 270] width 130 height 18
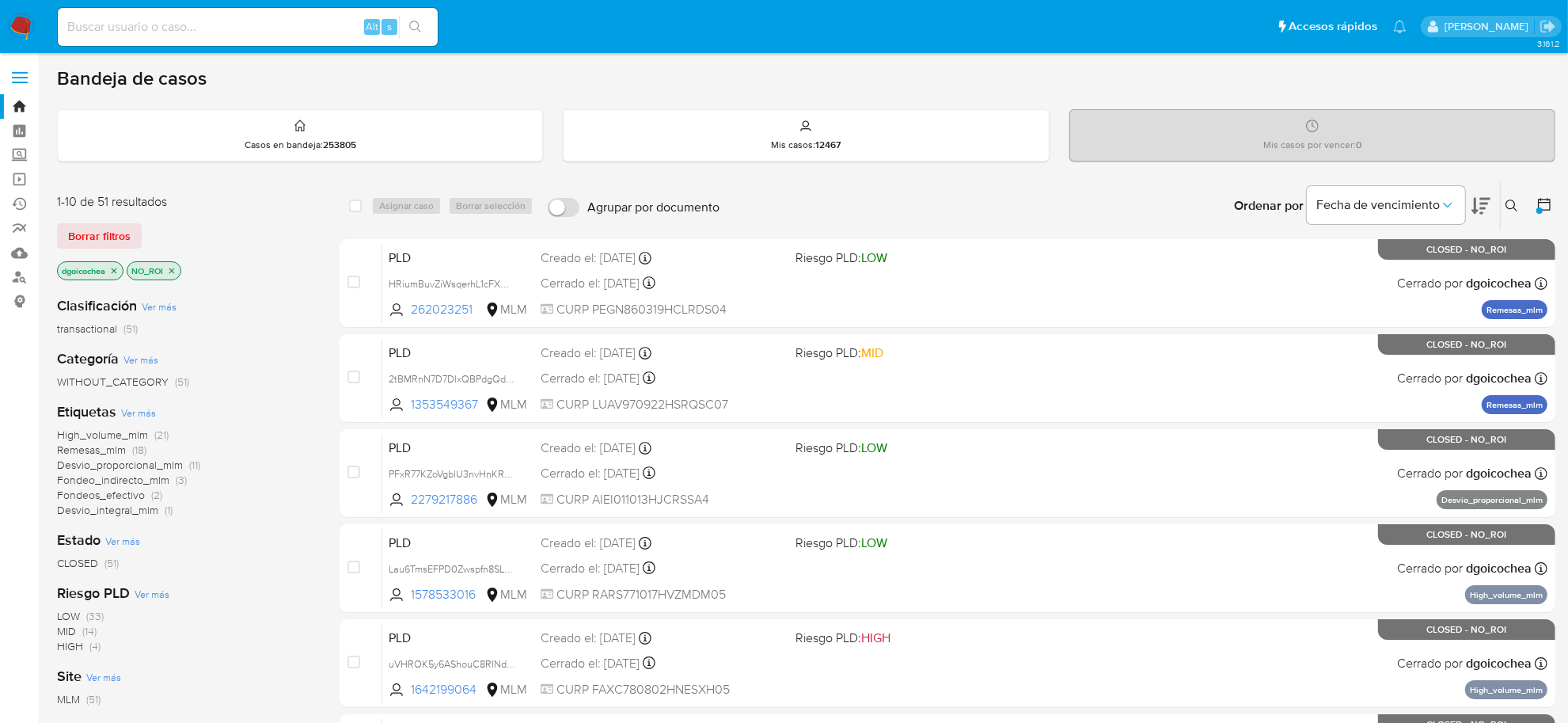
click at [103, 24] on input at bounding box center [248, 27] width 380 height 20
paste input "2tBMRnN7D7DlxQBPdgQdADSn"
type input "2tBMRnN7D7DlxQBPdgQdADSn"
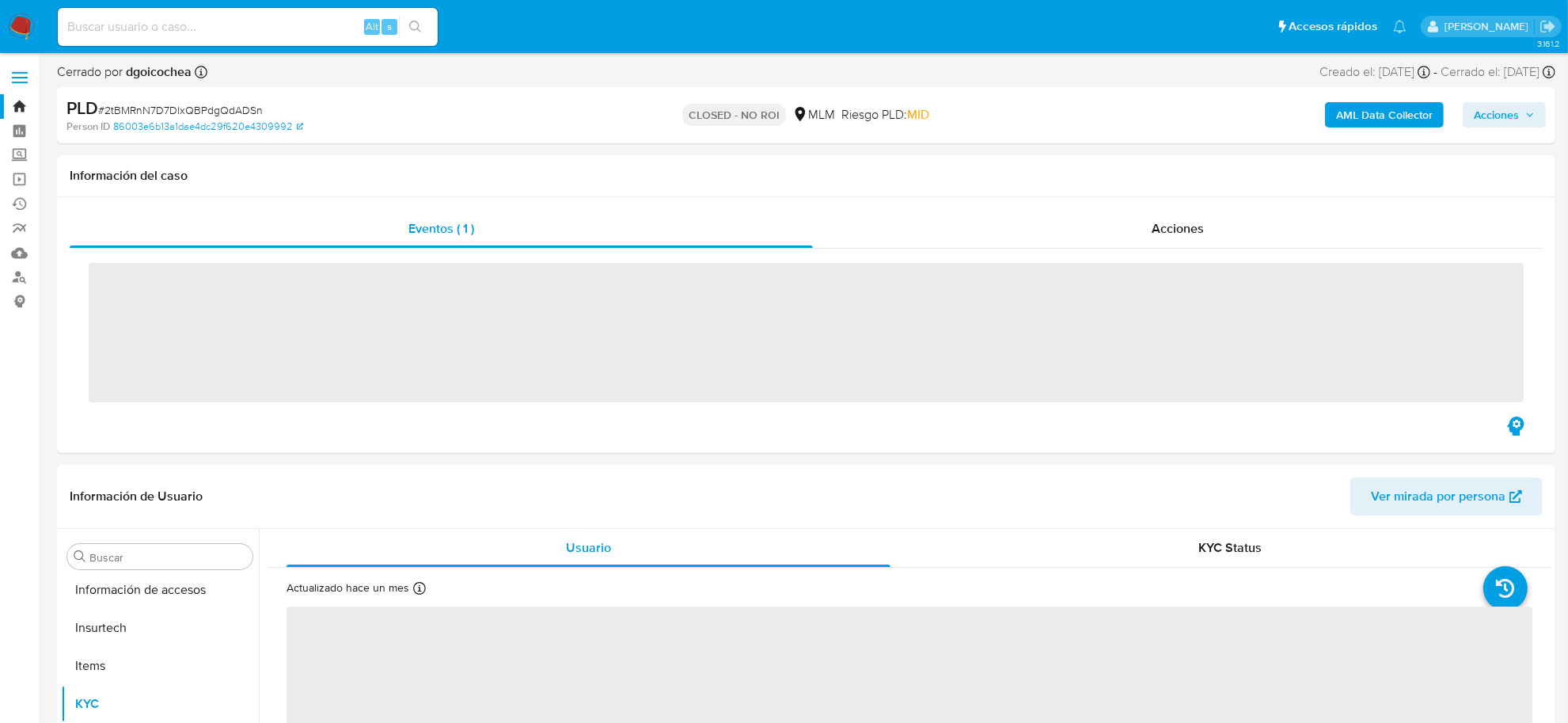
scroll to position [744, 0]
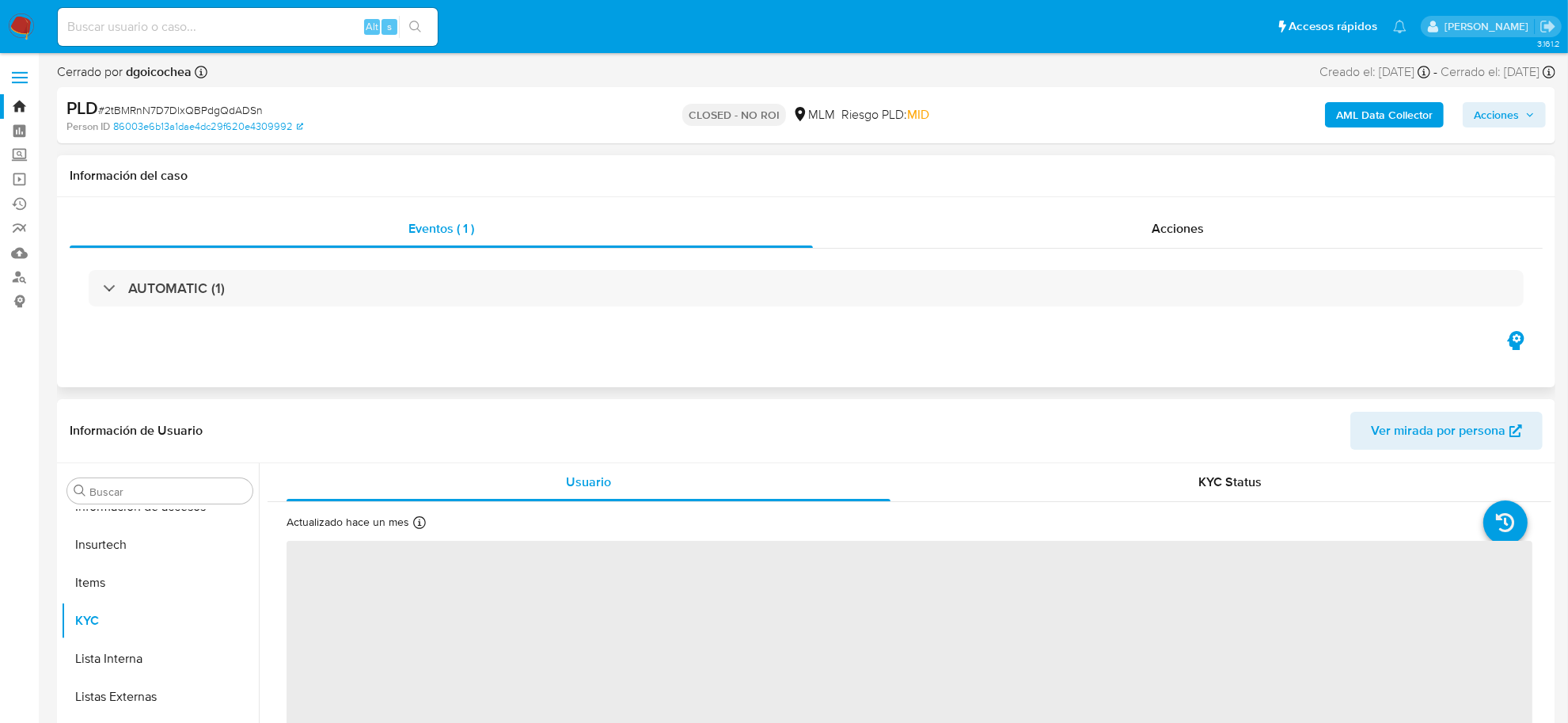
select select "10"
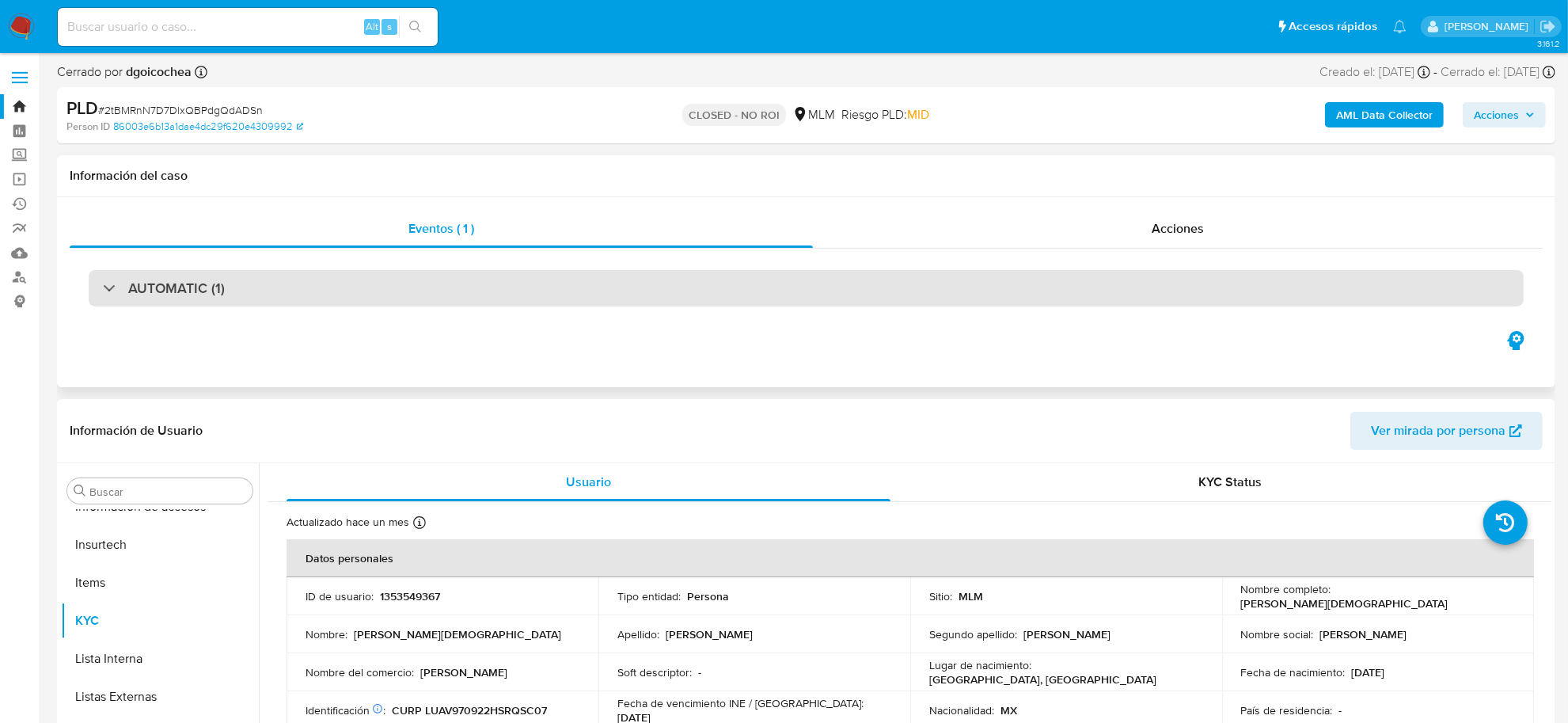
click at [334, 270] on div "AUTOMATIC (1)" at bounding box center [806, 288] width 1435 height 36
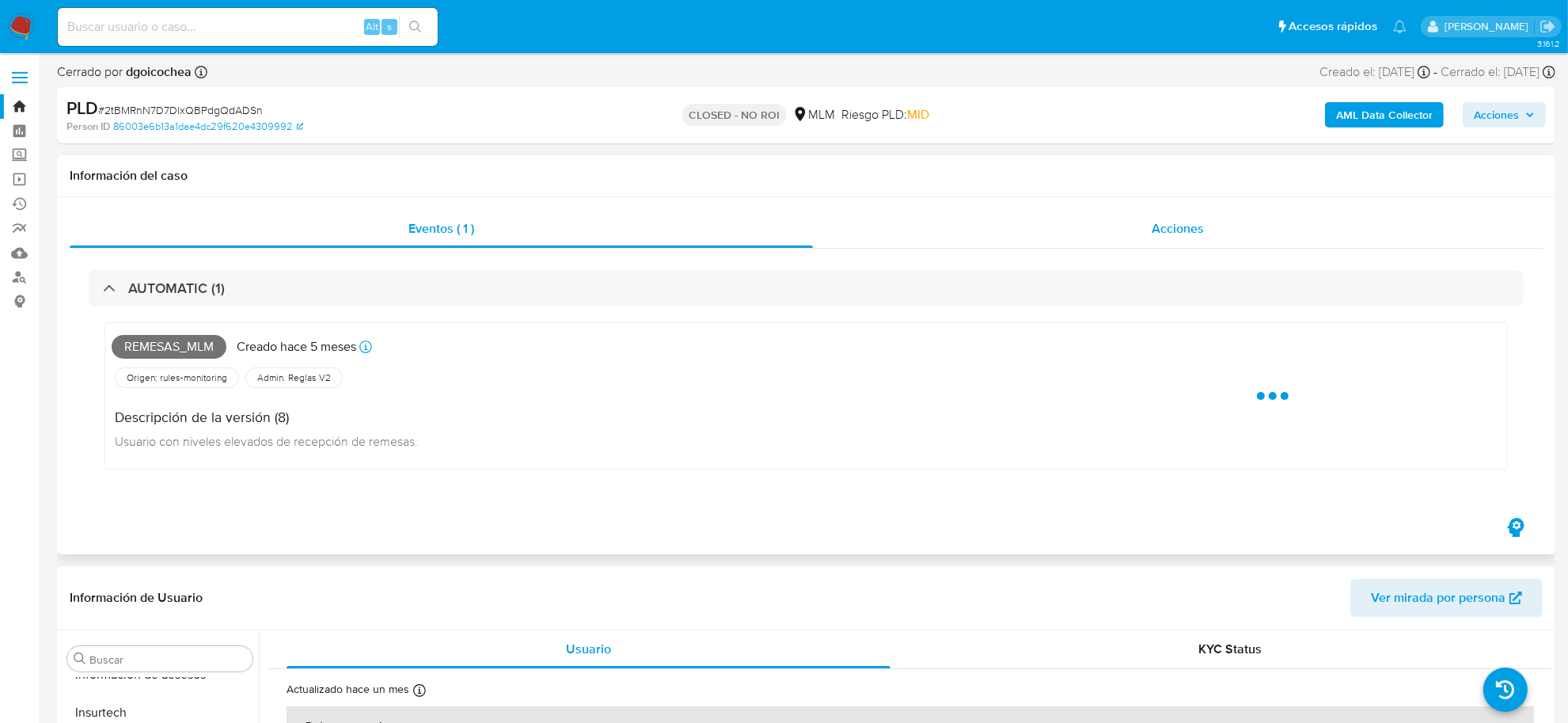
click at [1134, 239] on div "Acciones" at bounding box center [1178, 228] width 730 height 38
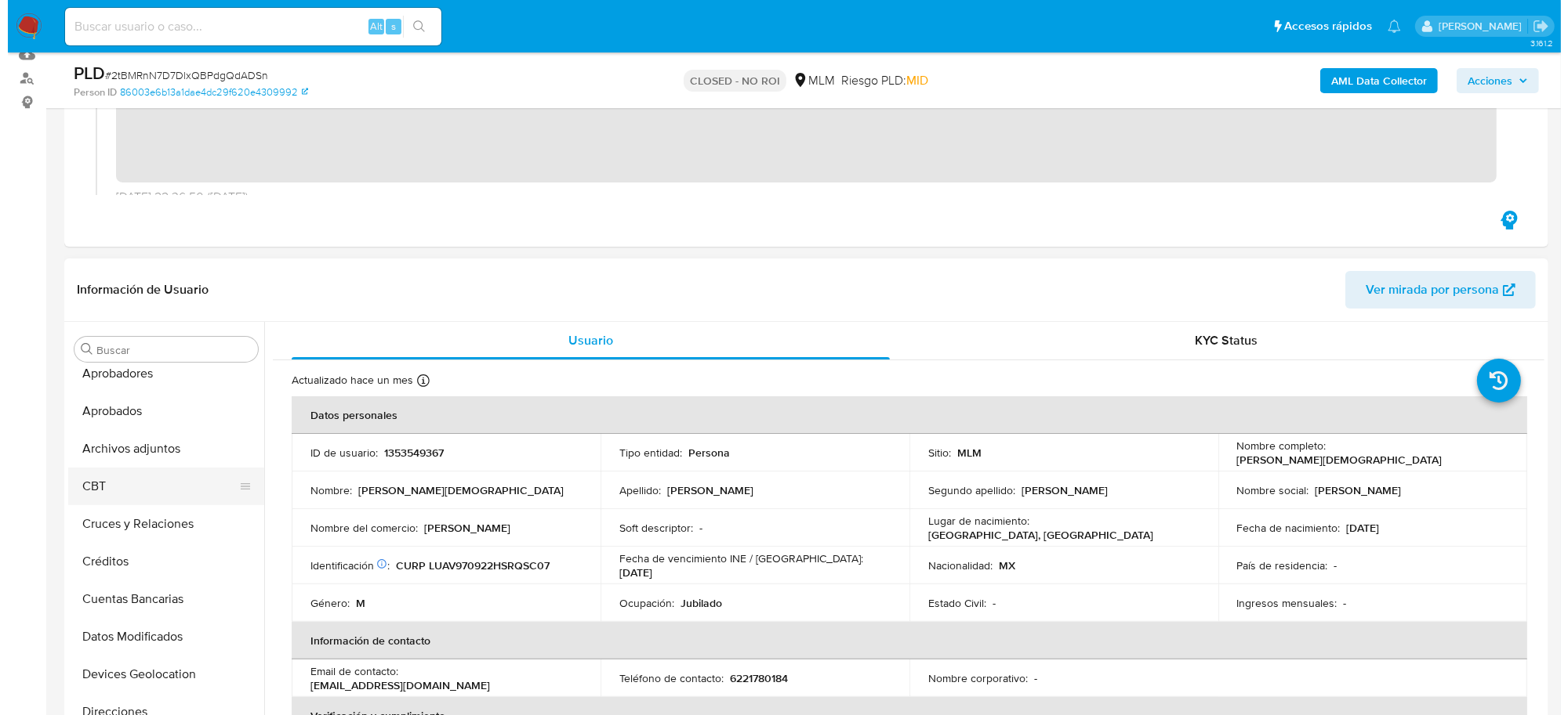
scroll to position [0, 0]
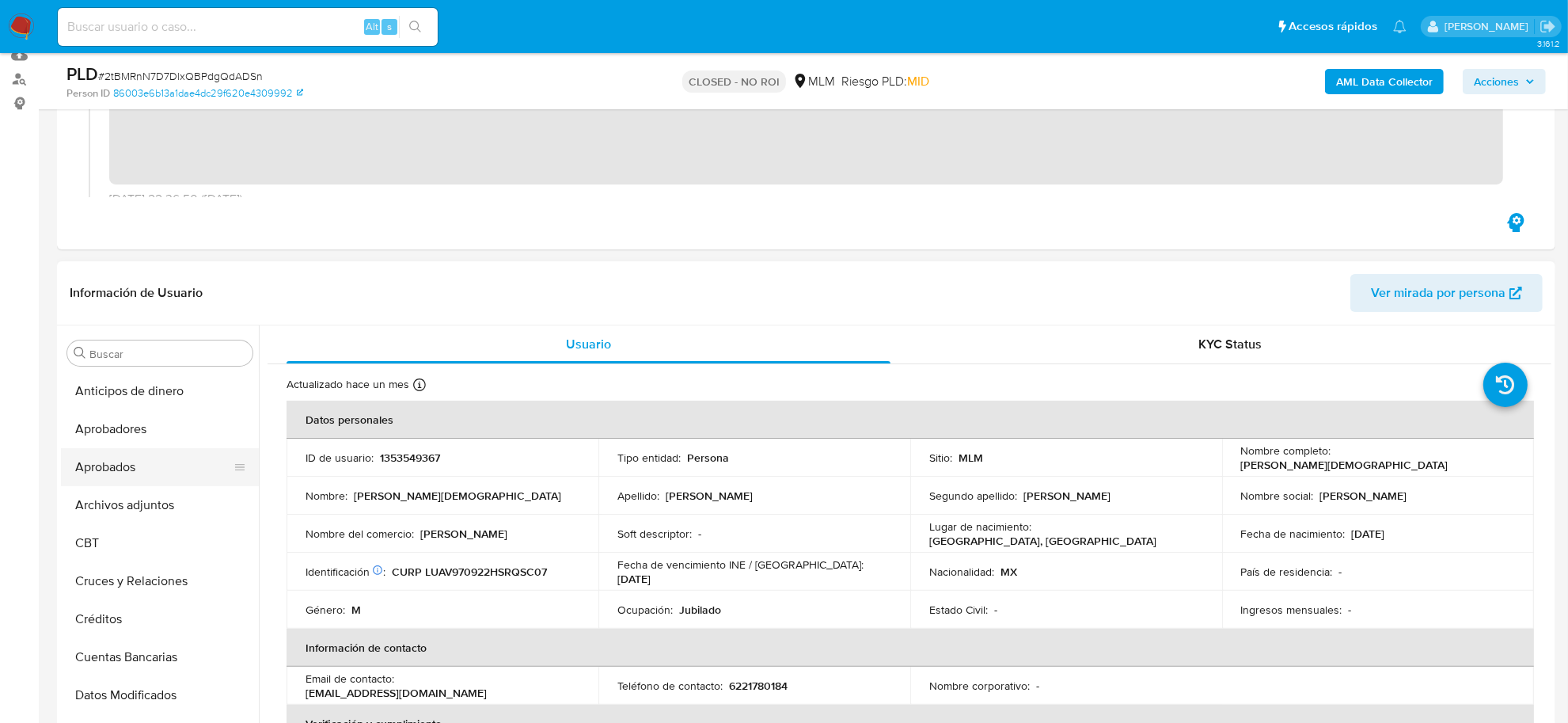
click at [121, 465] on button "Aprobados" at bounding box center [153, 467] width 186 height 38
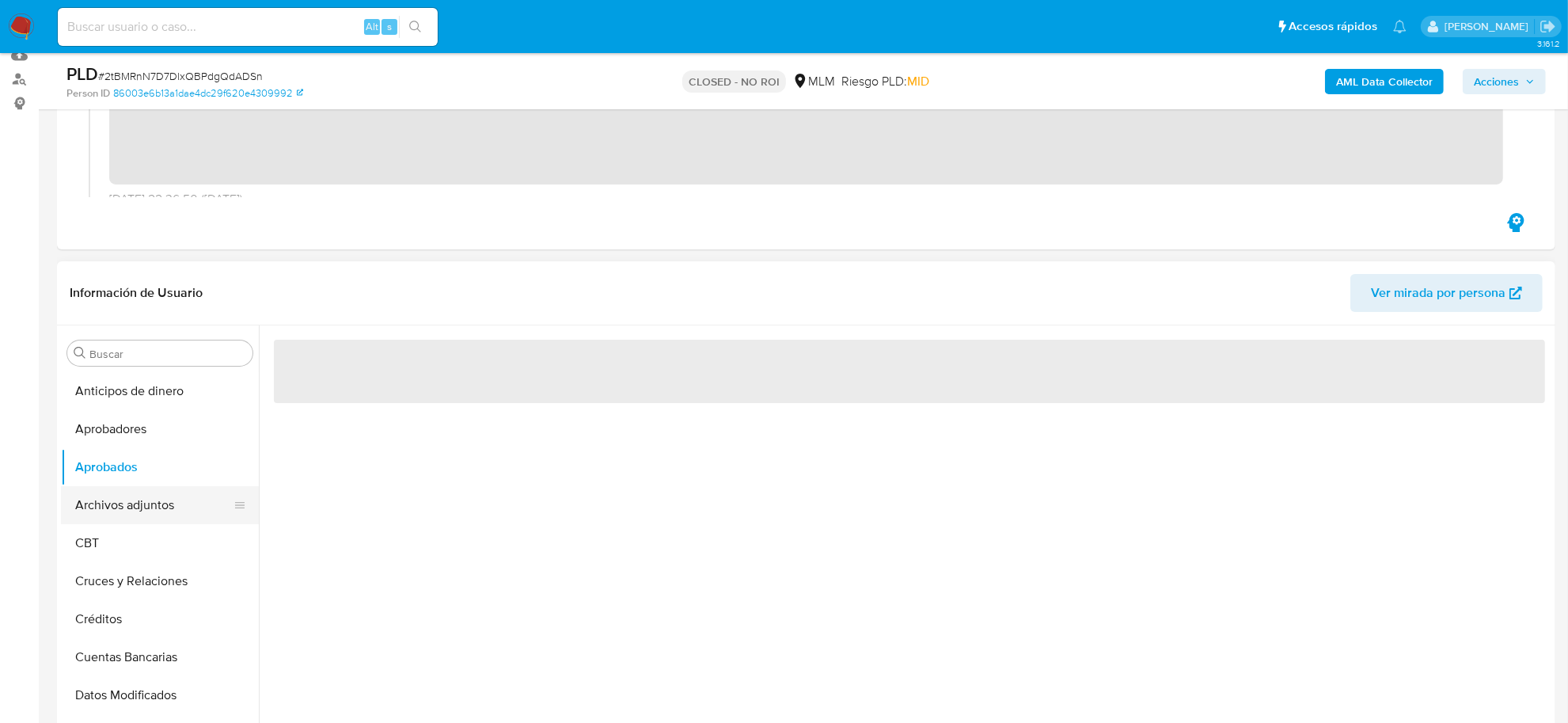
drag, startPoint x: 132, startPoint y: 484, endPoint x: 129, endPoint y: 494, distance: 10.4
click at [130, 492] on ul "Anticipos de dinero Aprobadores Aprobados Archivos adjuntos CBT Cruces y Relaci…" at bounding box center [160, 551] width 198 height 357
click at [129, 496] on button "Archivos adjuntos" at bounding box center [153, 505] width 186 height 38
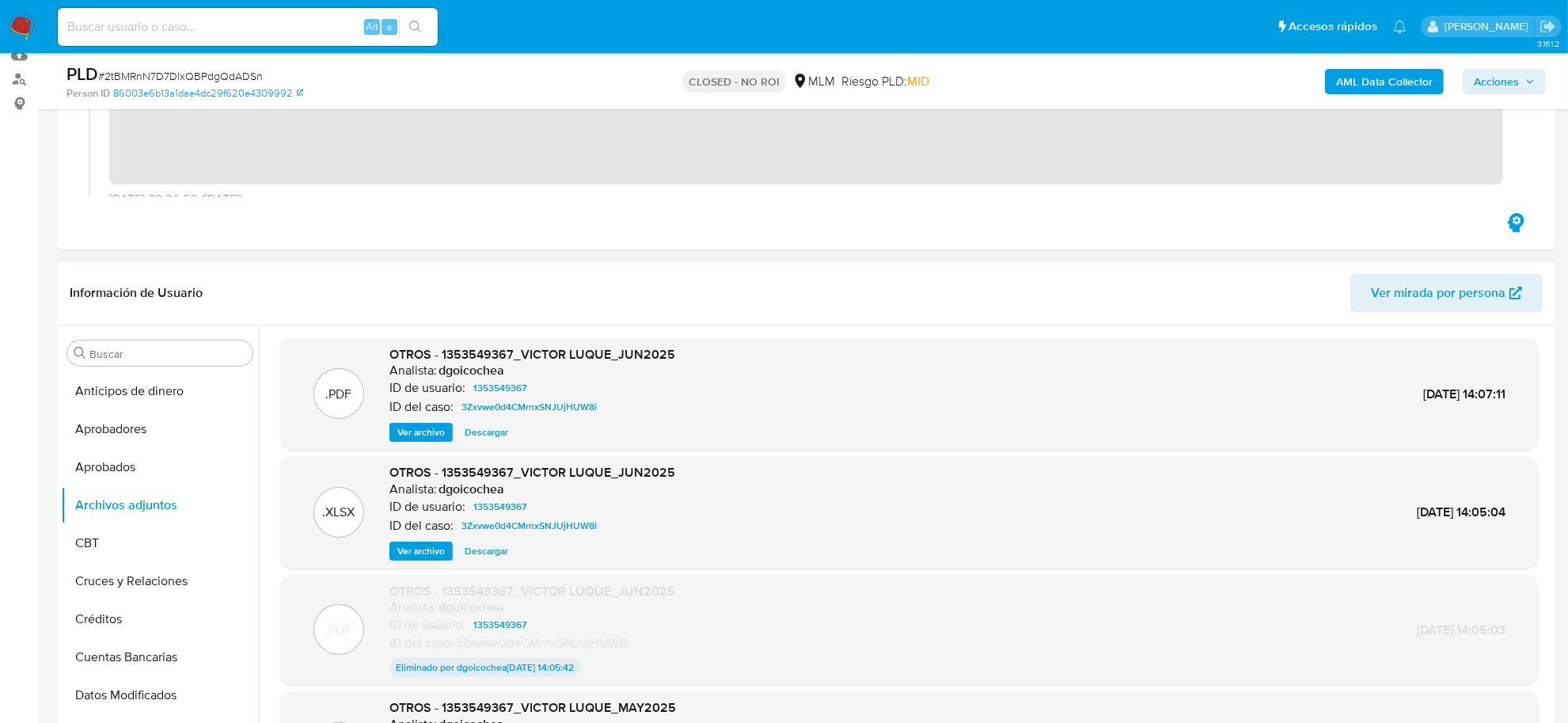
click at [484, 551] on span "Descargar" at bounding box center [486, 551] width 43 height 16
click at [413, 432] on span "Ver archivo" at bounding box center [420, 432] width 47 height 16
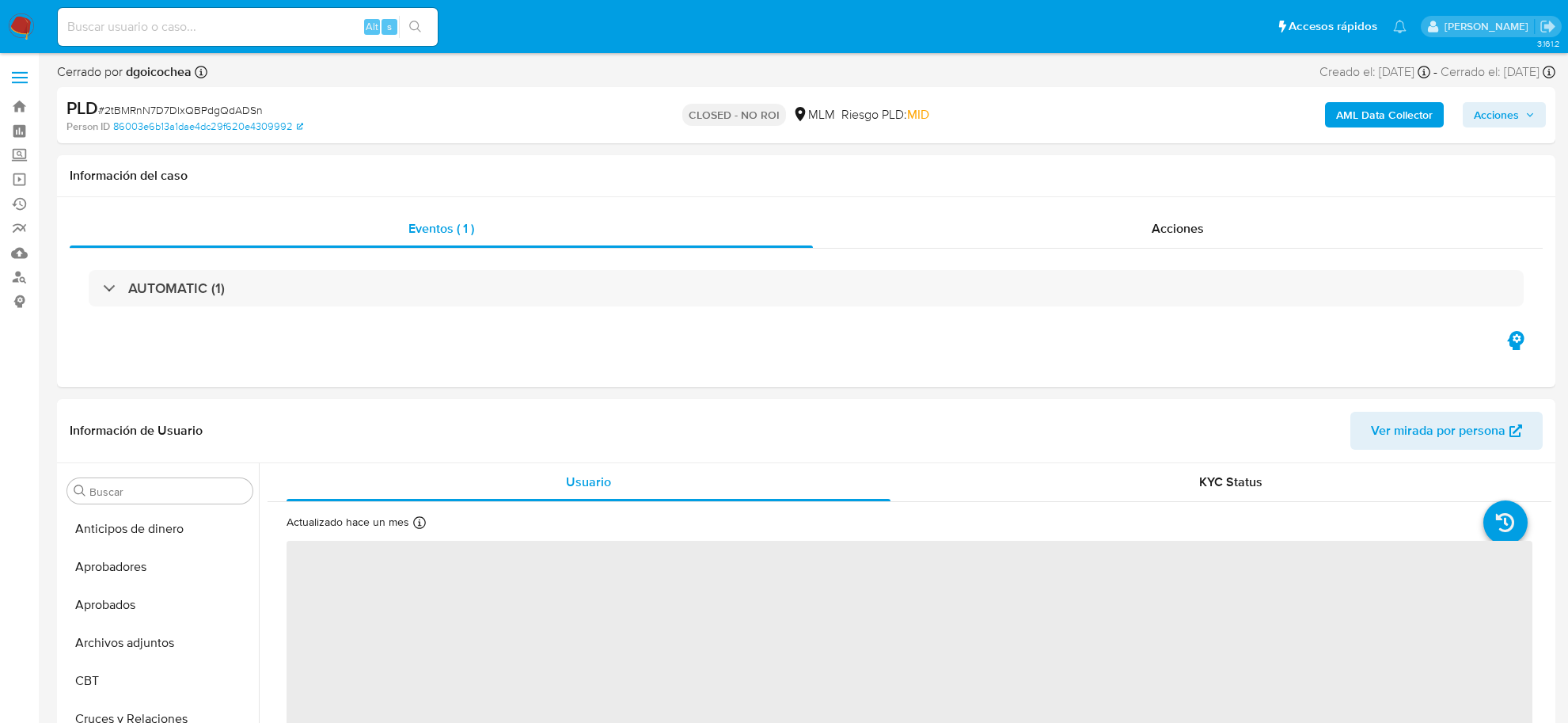
select select "10"
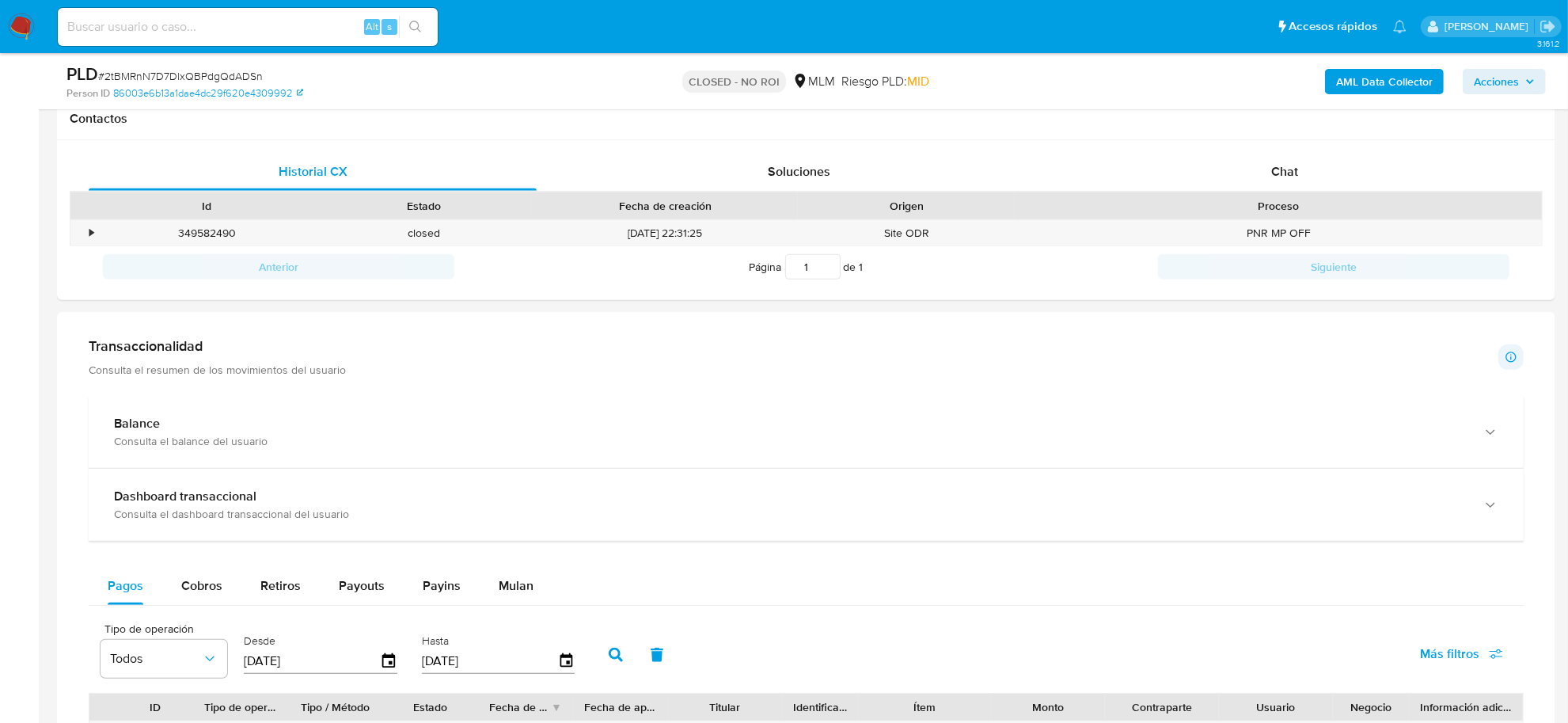
scroll to position [693, 0]
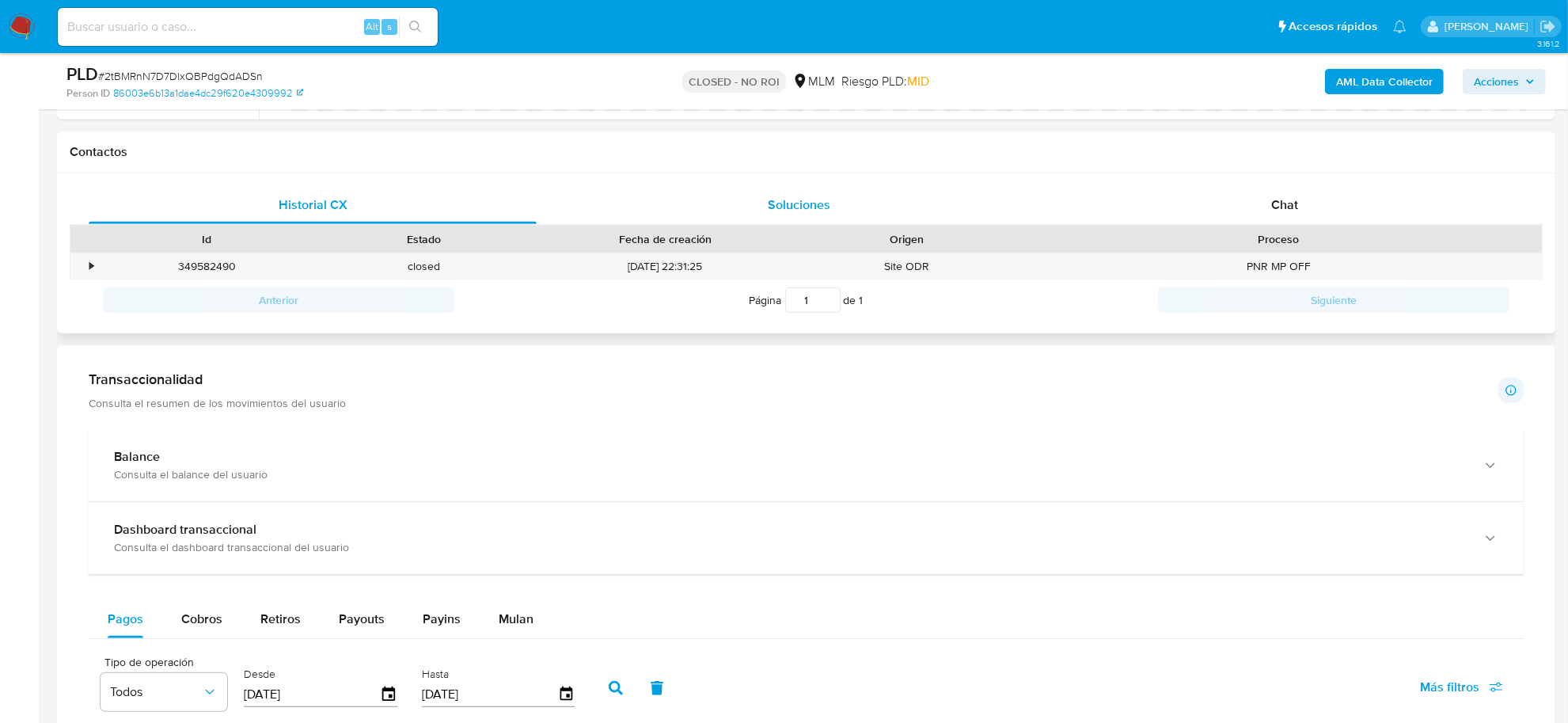
click at [773, 200] on span "Soluciones" at bounding box center [799, 205] width 63 height 18
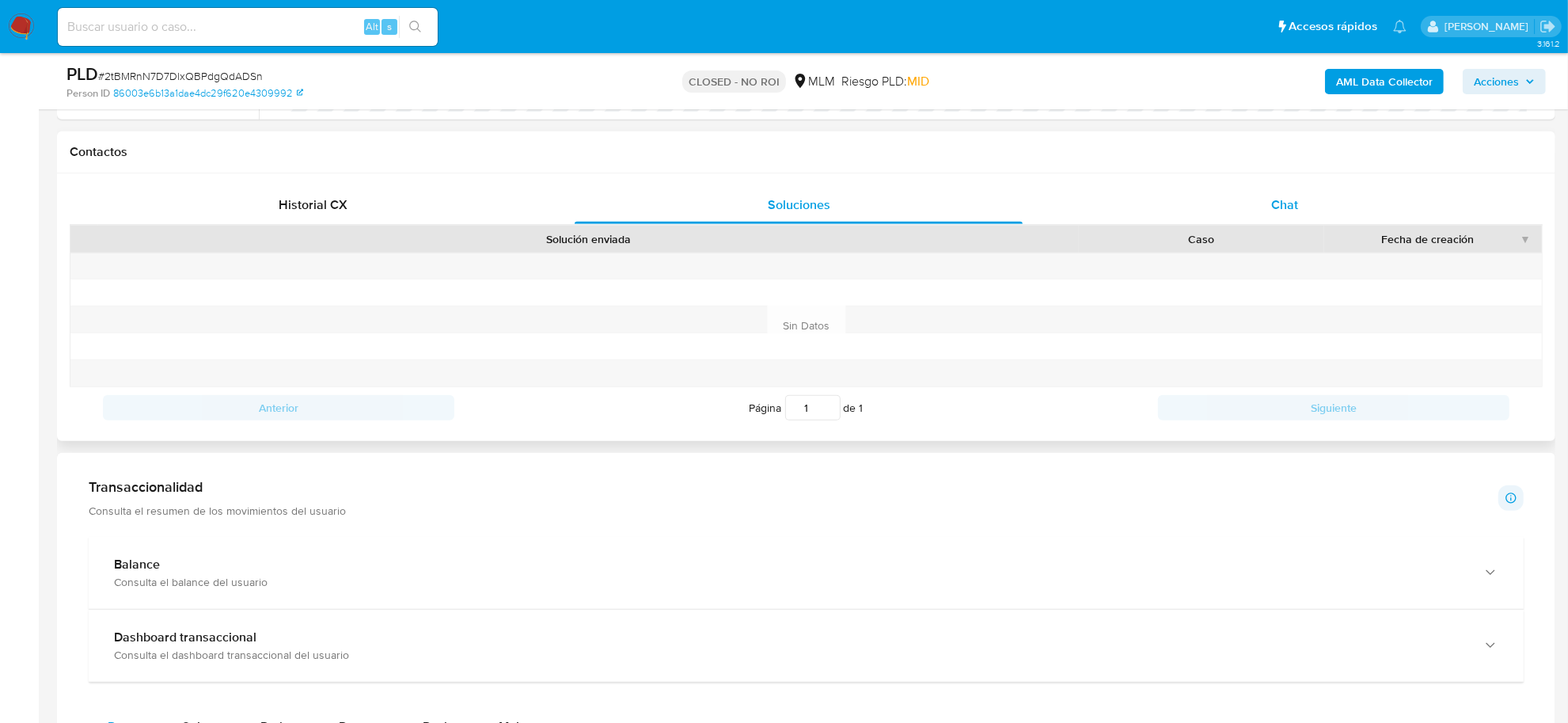
click at [1275, 207] on span "Chat" at bounding box center [1284, 205] width 27 height 18
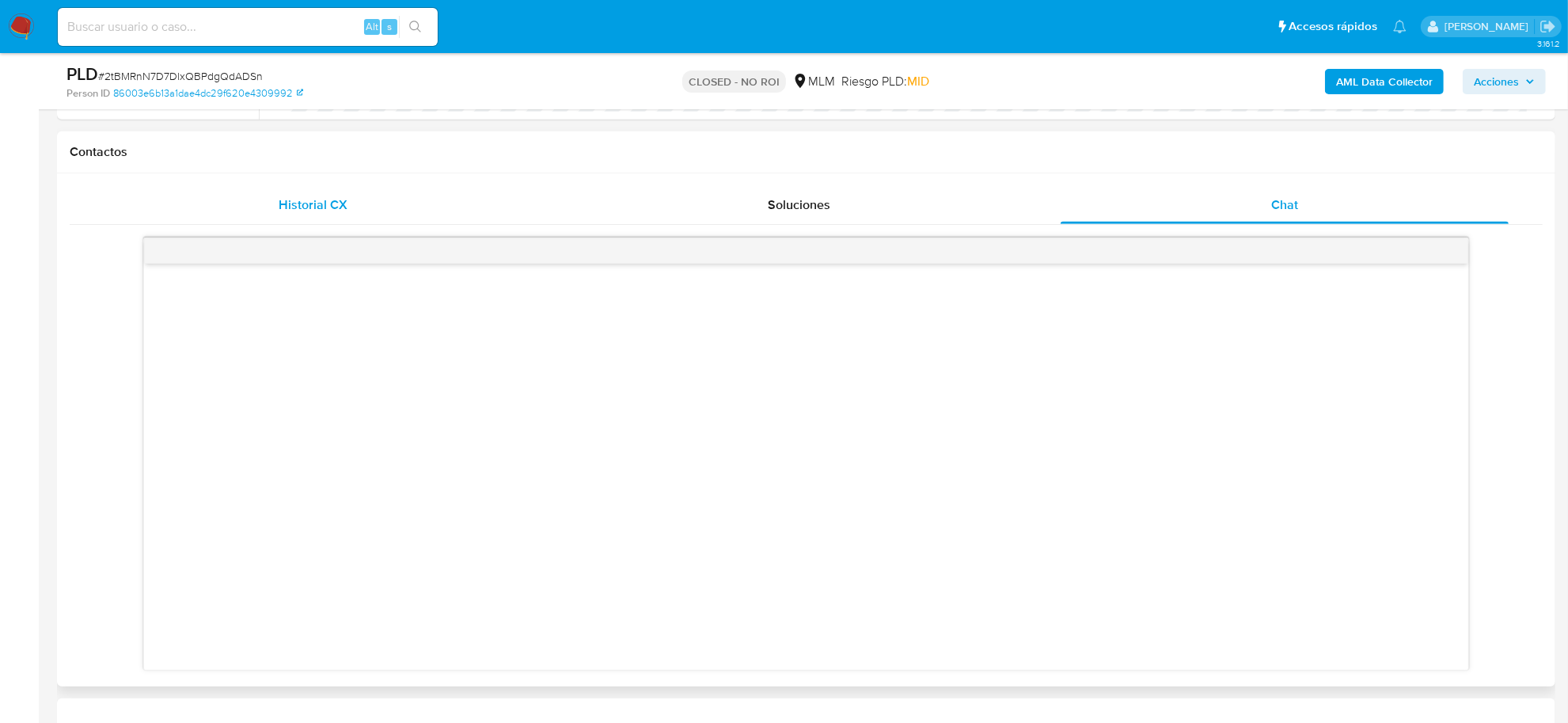
click at [314, 204] on span "Historial CX" at bounding box center [313, 205] width 69 height 18
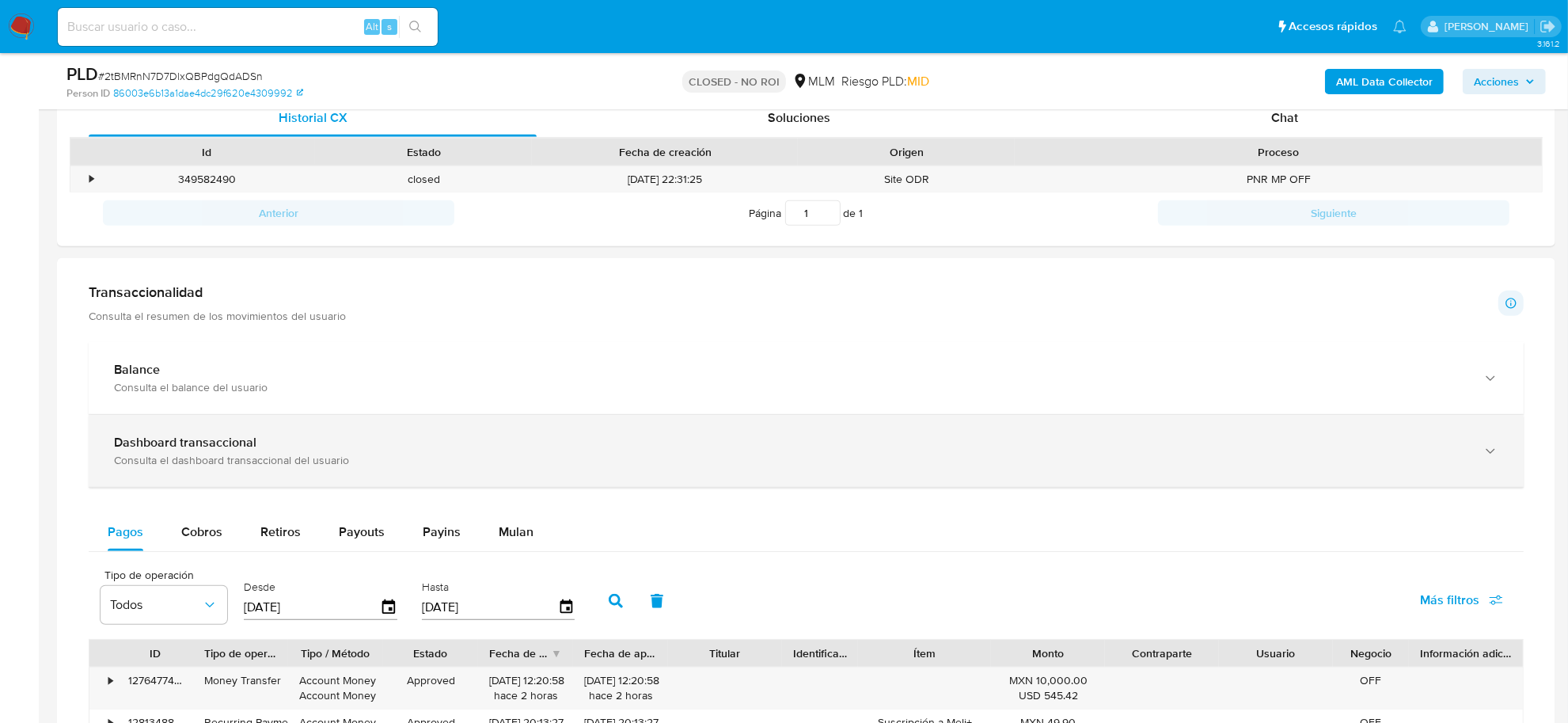
scroll to position [891, 0]
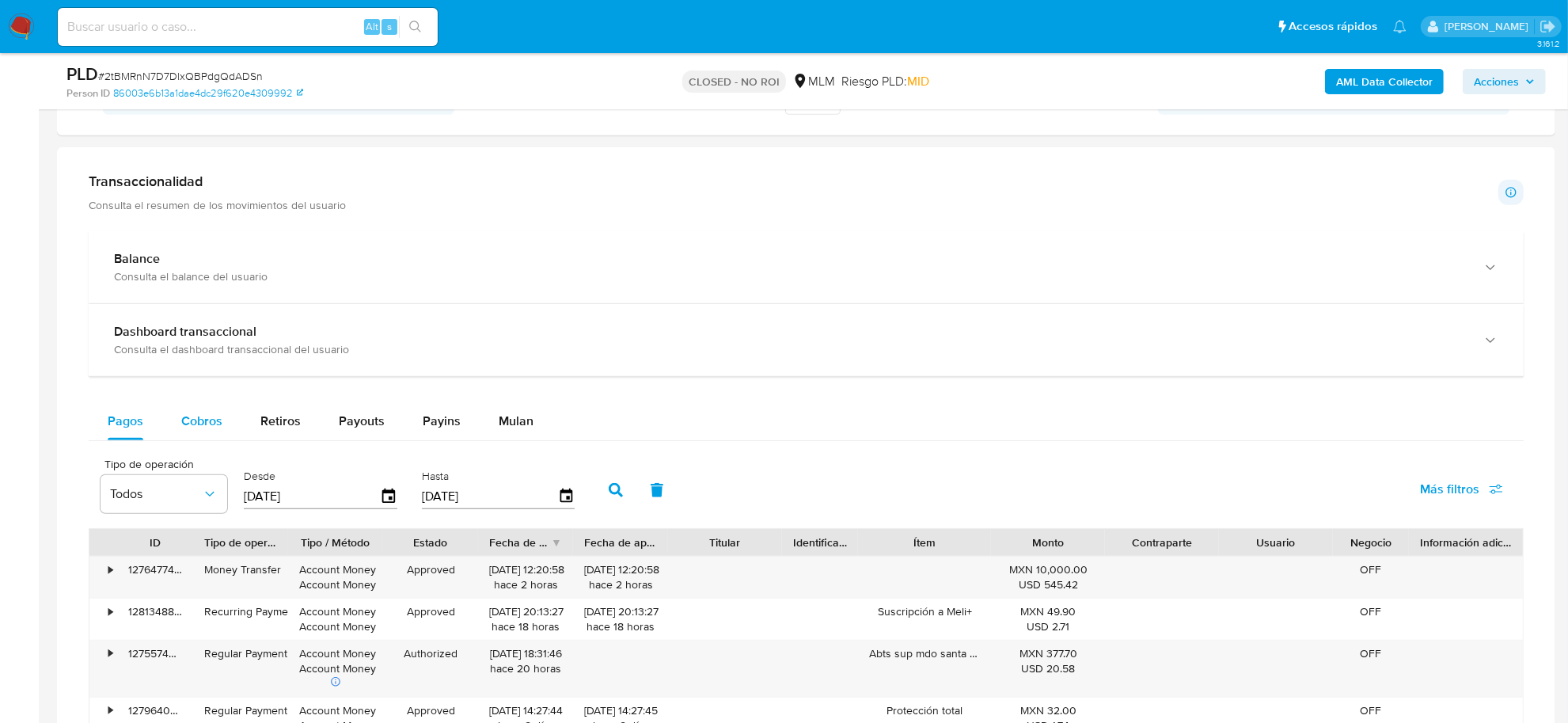
click at [202, 428] on span "Cobros" at bounding box center [201, 422] width 42 height 18
select select "10"
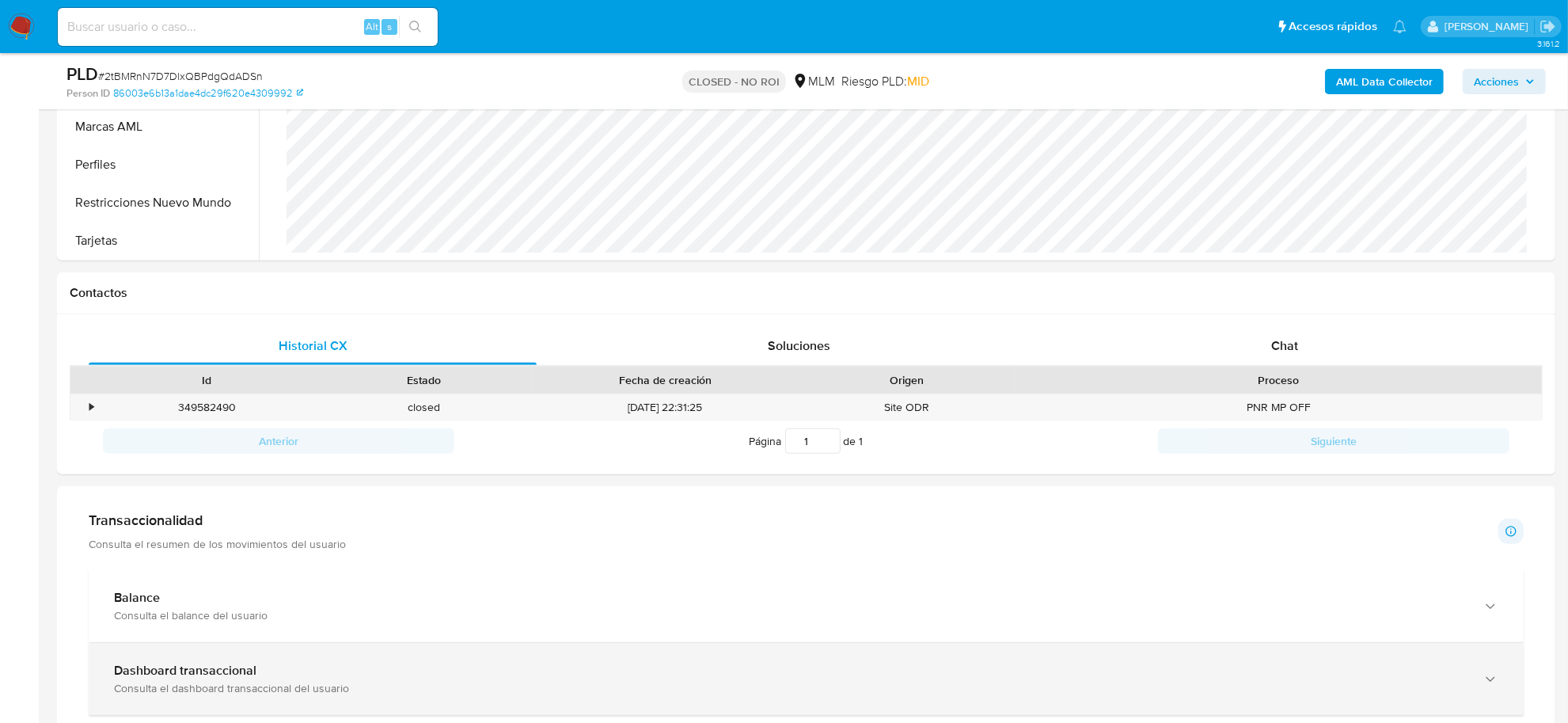
scroll to position [396, 0]
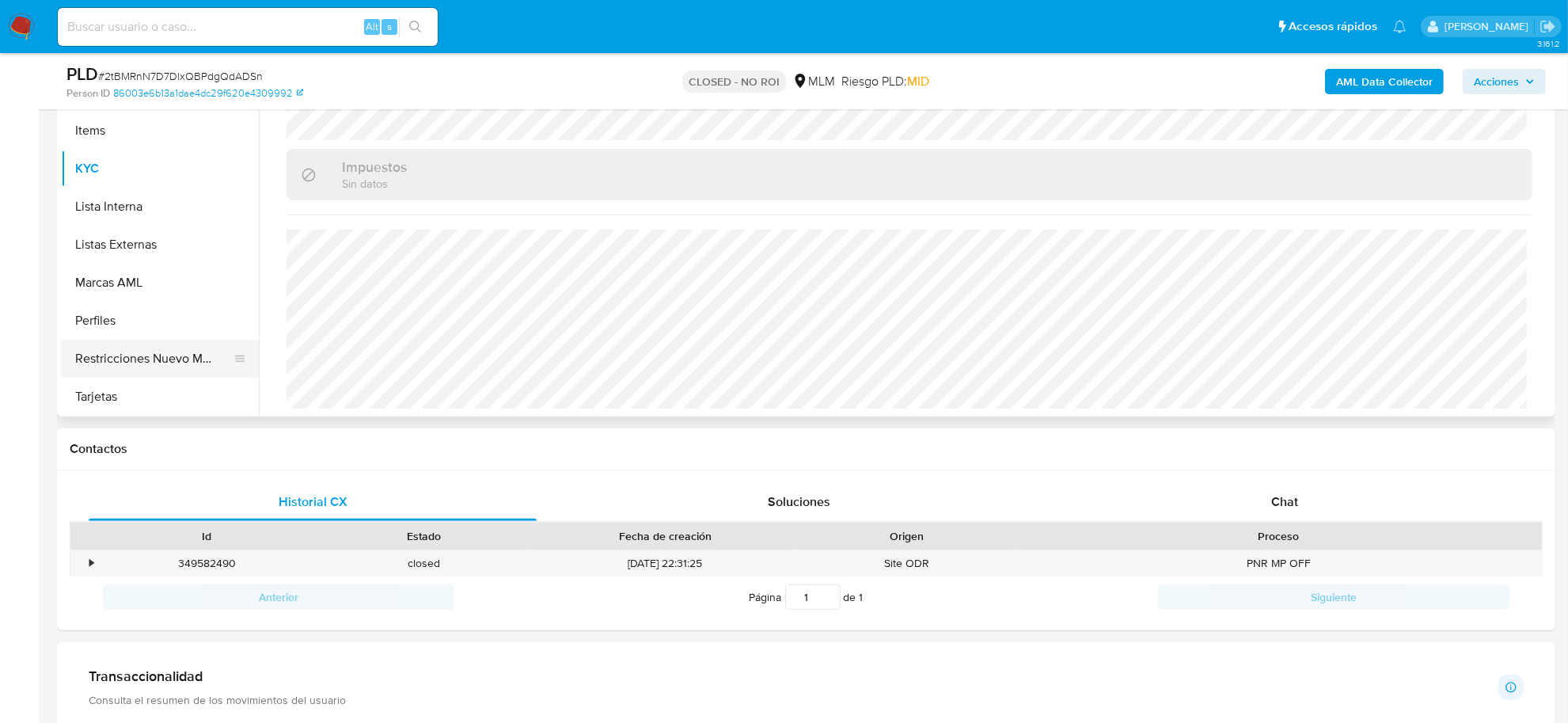
click at [184, 362] on button "Restricciones Nuevo Mundo" at bounding box center [153, 359] width 186 height 38
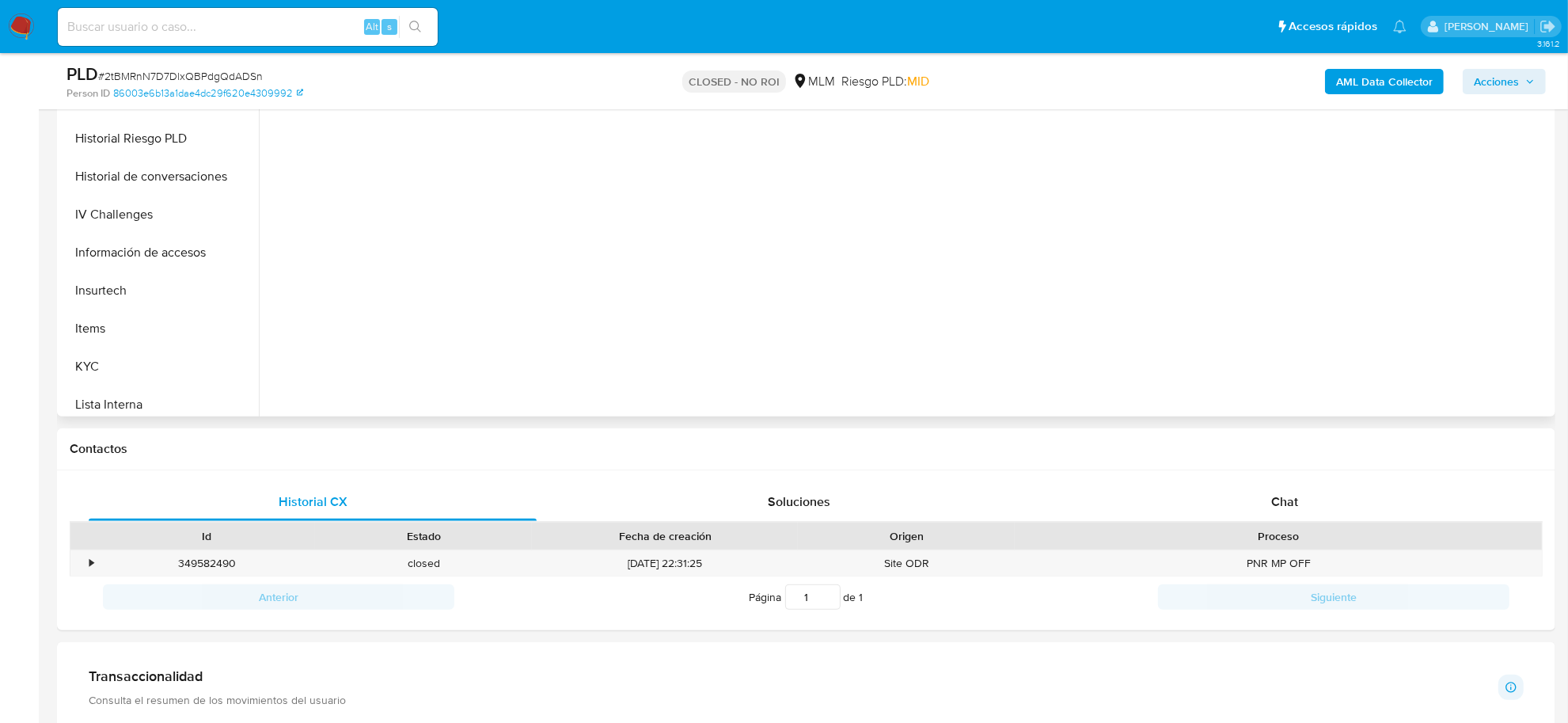
scroll to position [447, 0]
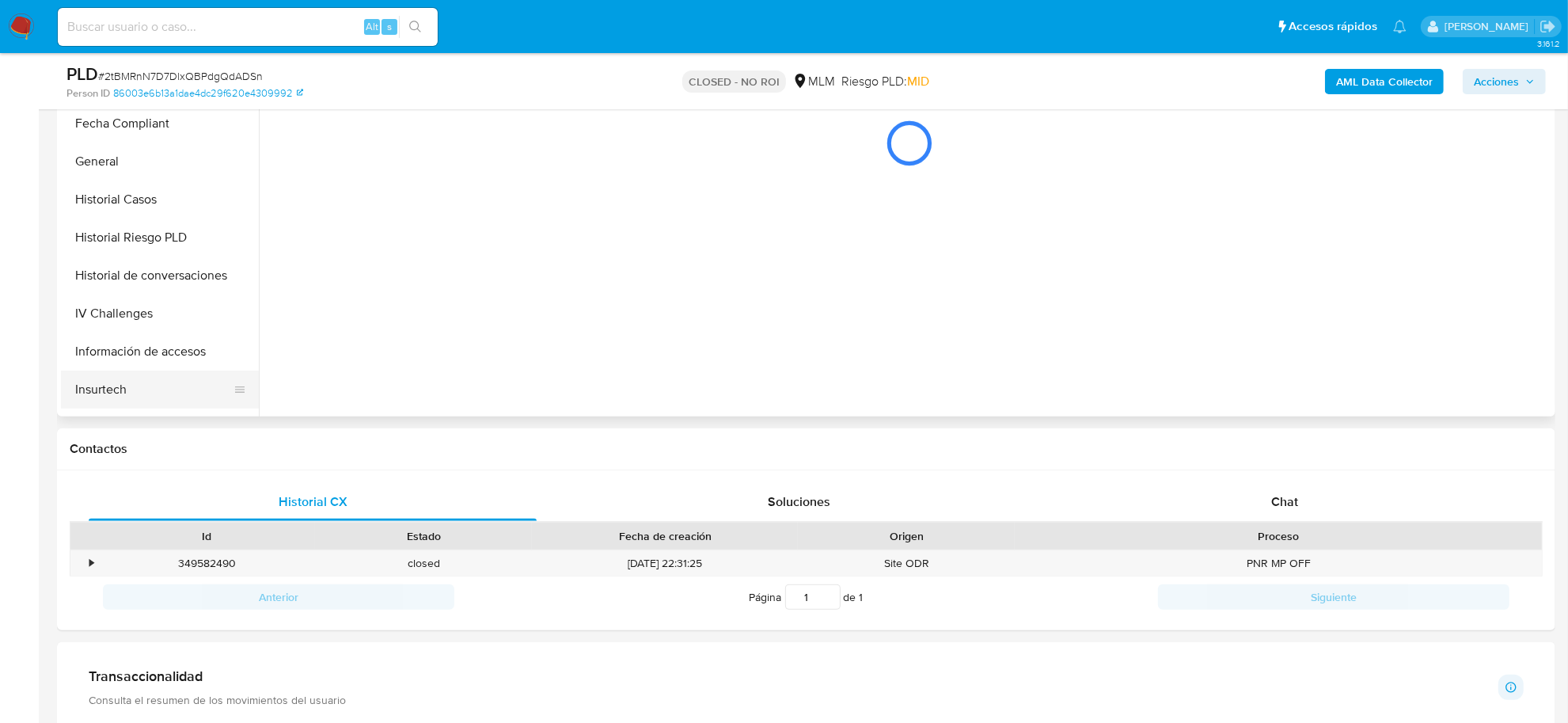
drag, startPoint x: 178, startPoint y: 374, endPoint x: 178, endPoint y: 365, distance: 9.0
click at [178, 374] on button "Insurtech" at bounding box center [153, 389] width 186 height 38
click at [178, 365] on button "Información de accesos" at bounding box center [153, 351] width 186 height 38
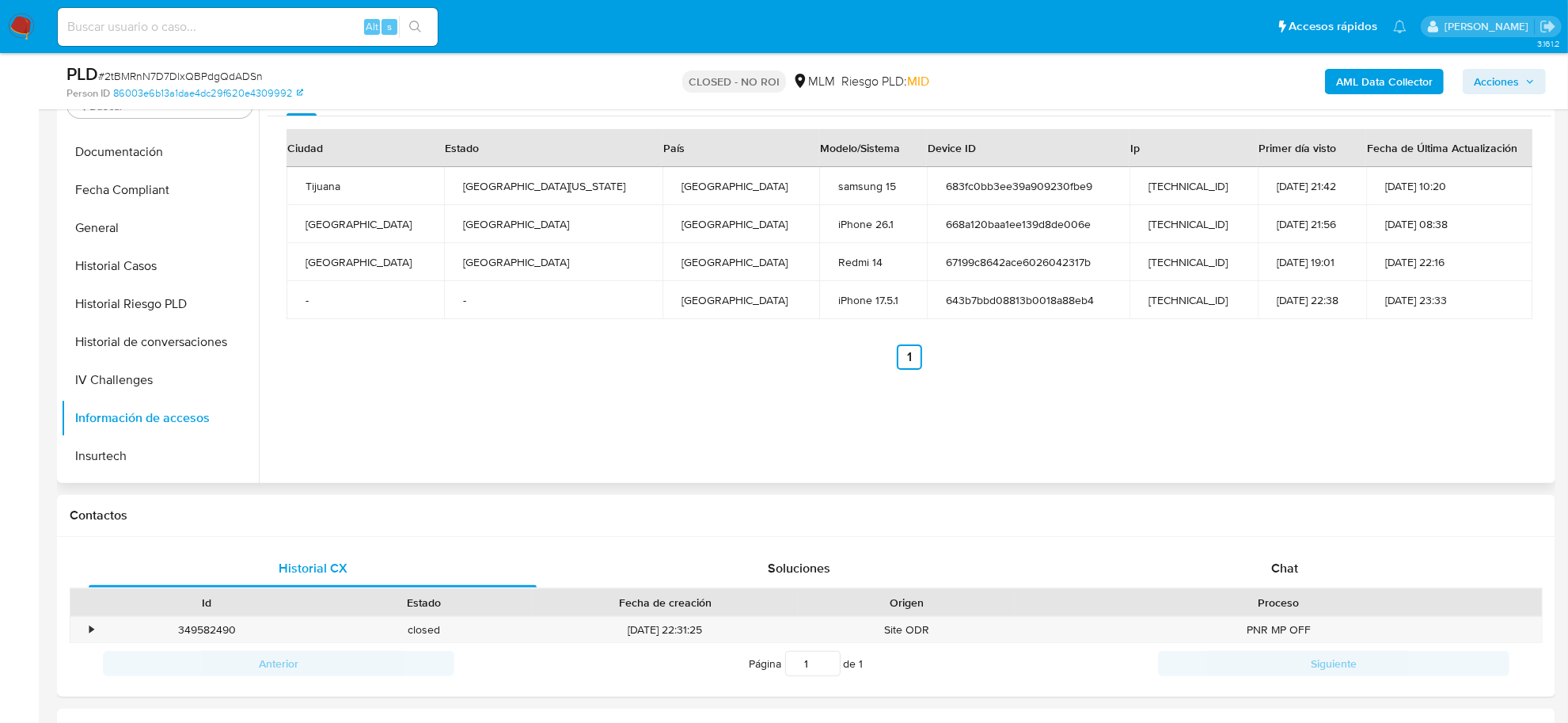
scroll to position [198, 0]
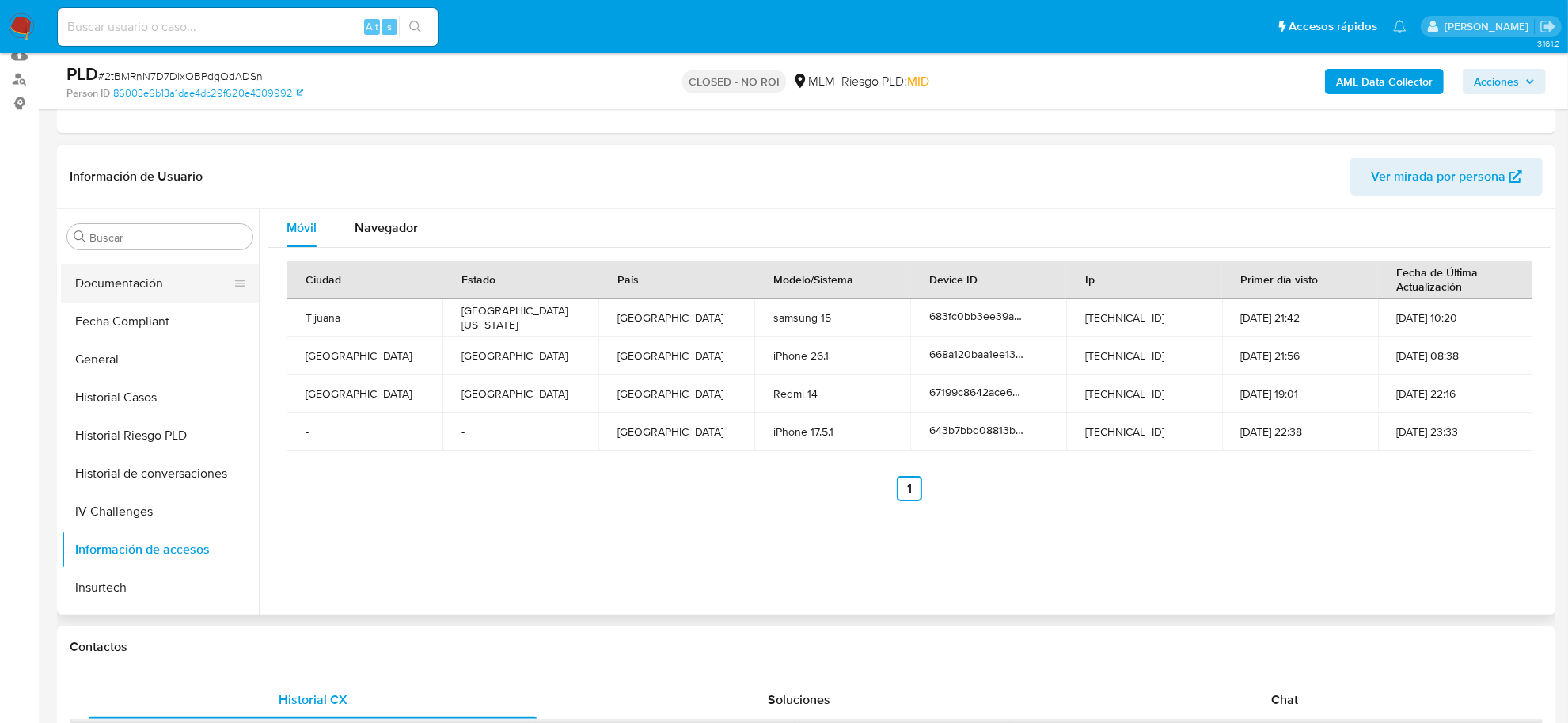
click at [140, 286] on button "Documentación" at bounding box center [153, 283] width 186 height 38
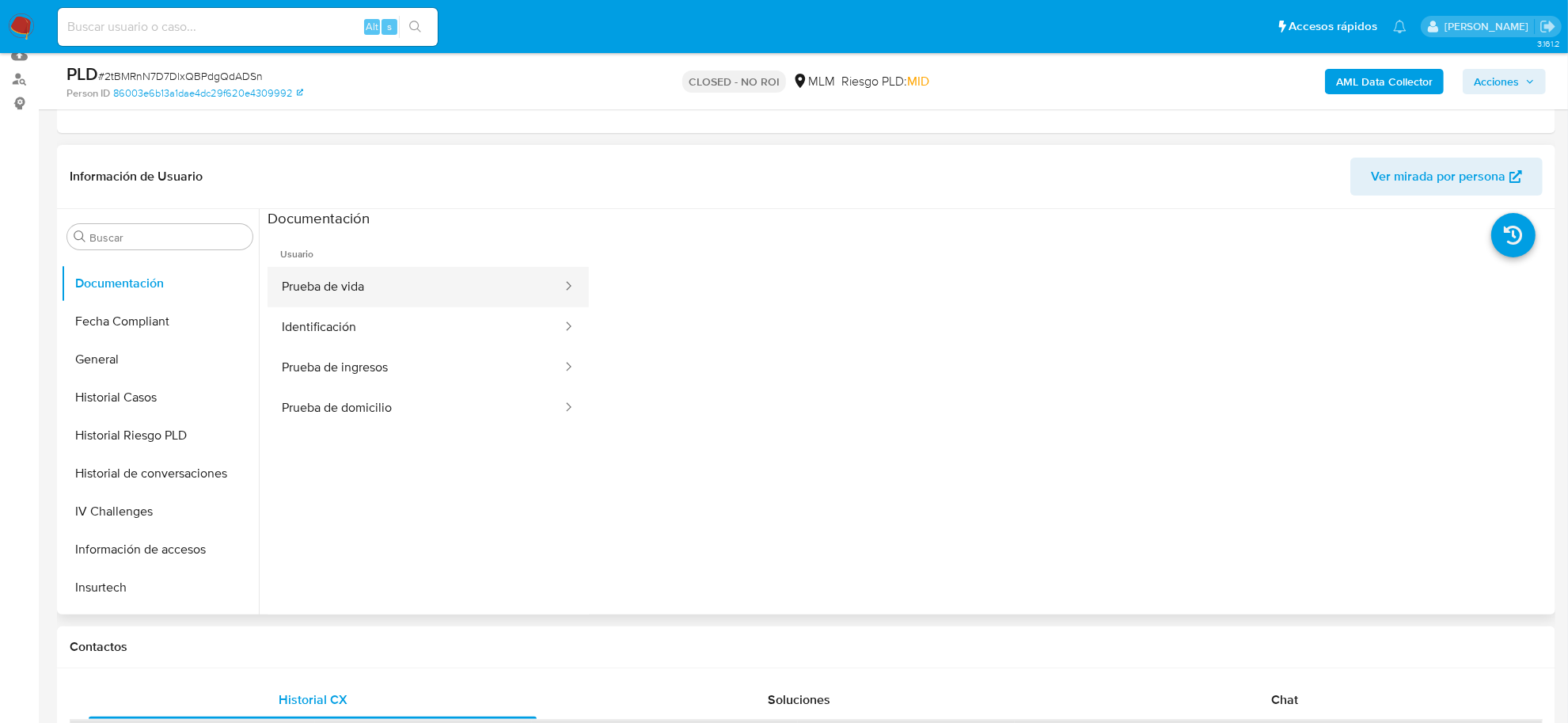
click at [389, 284] on button "Prueba de vida" at bounding box center [416, 288] width 296 height 41
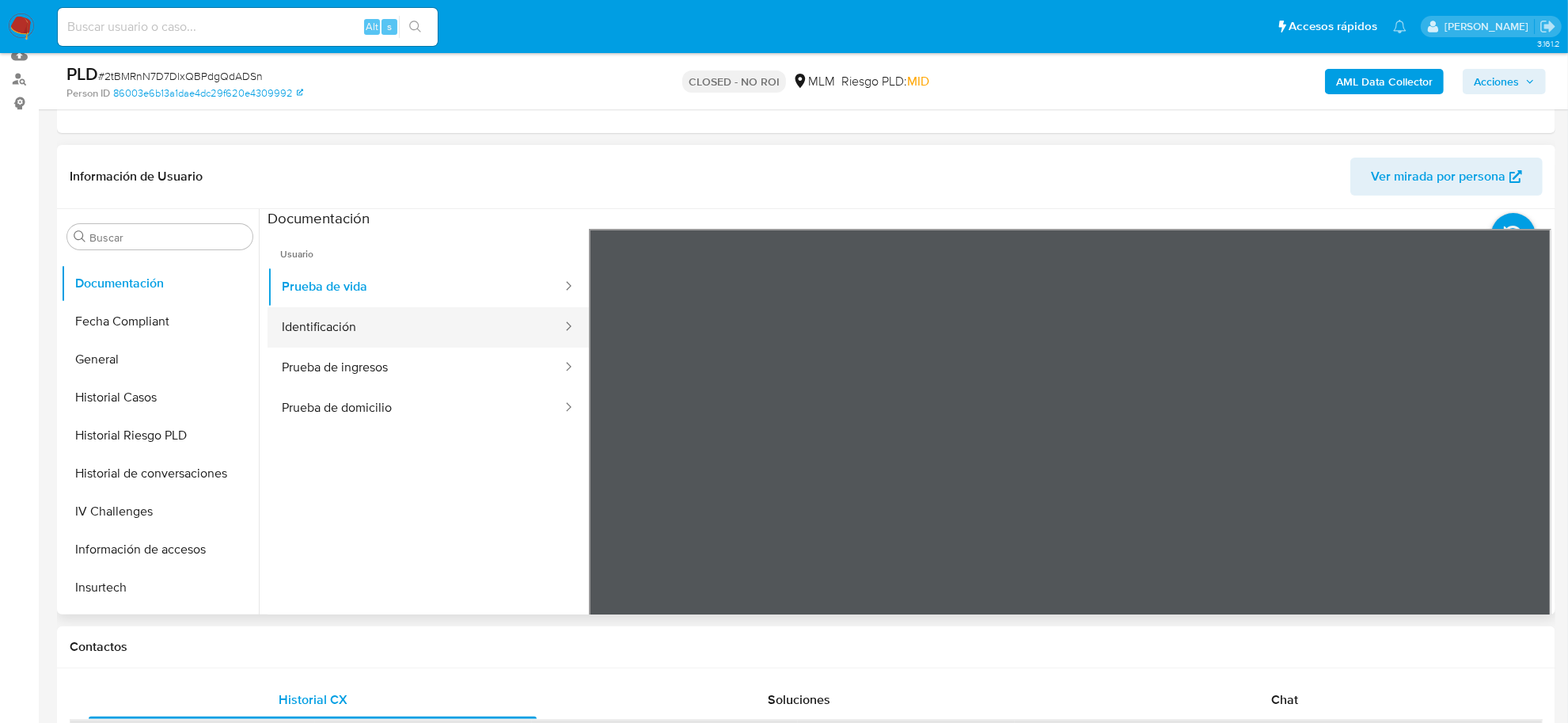
click at [357, 341] on button "Identificación" at bounding box center [416, 327] width 296 height 41
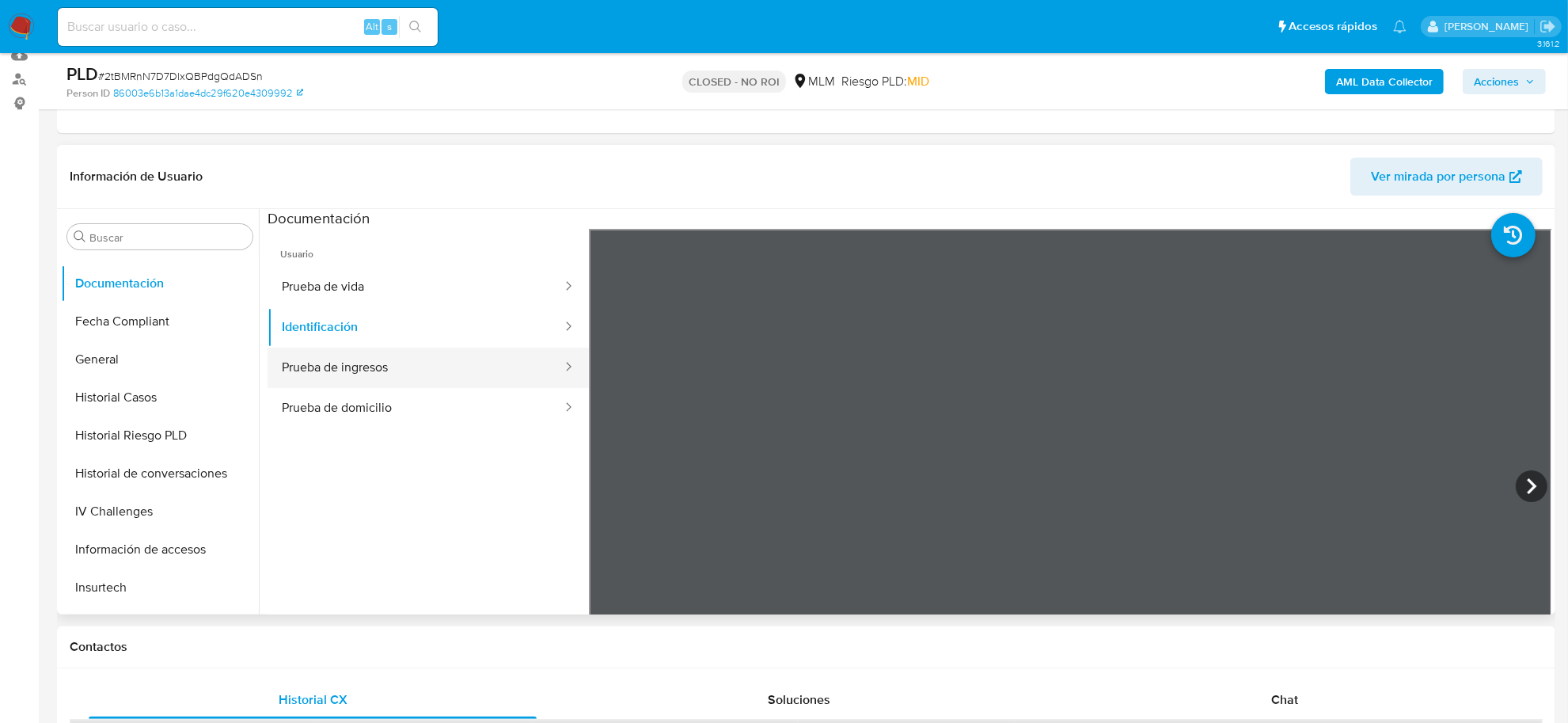
click at [407, 370] on button "Prueba de ingresos" at bounding box center [416, 368] width 296 height 41
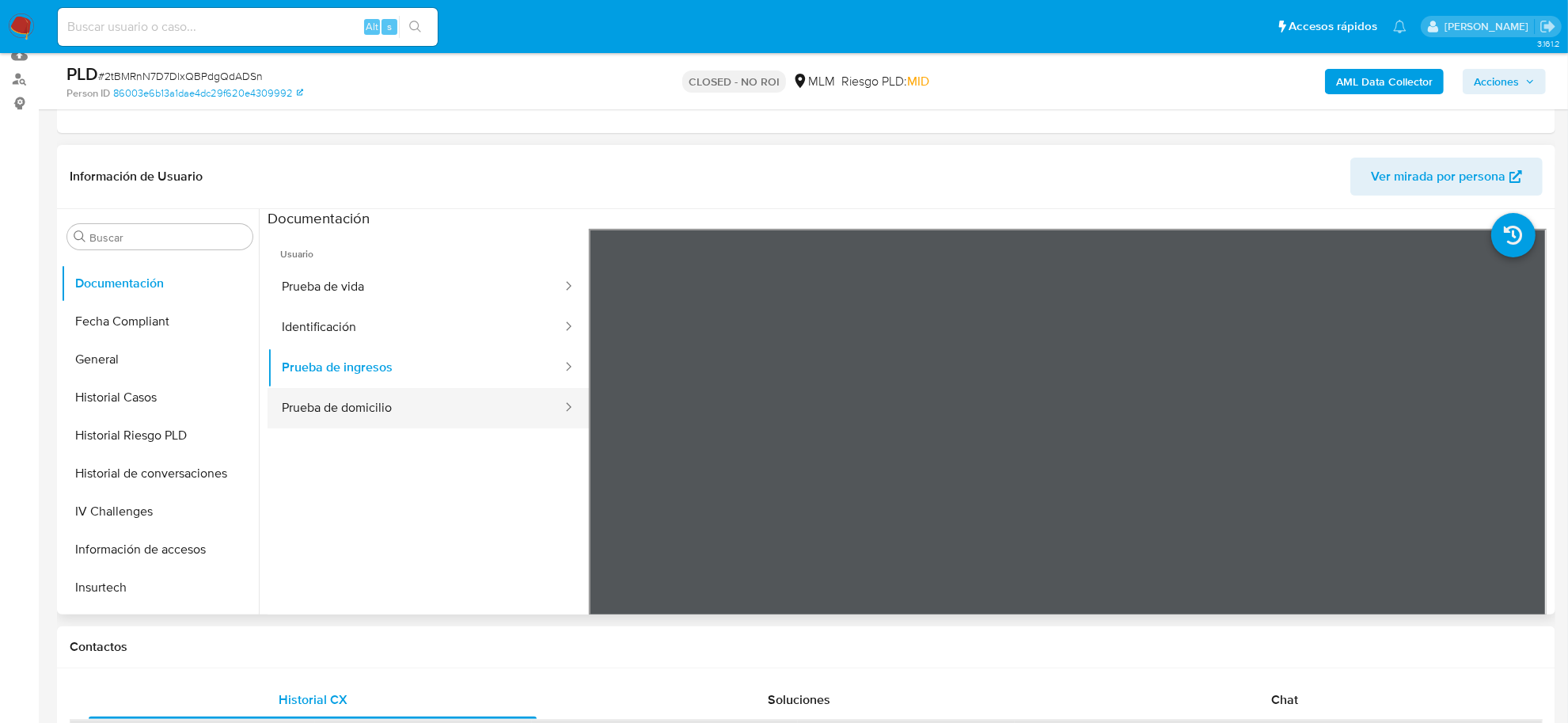
click at [386, 394] on button "Prueba de domicilio" at bounding box center [416, 409] width 296 height 41
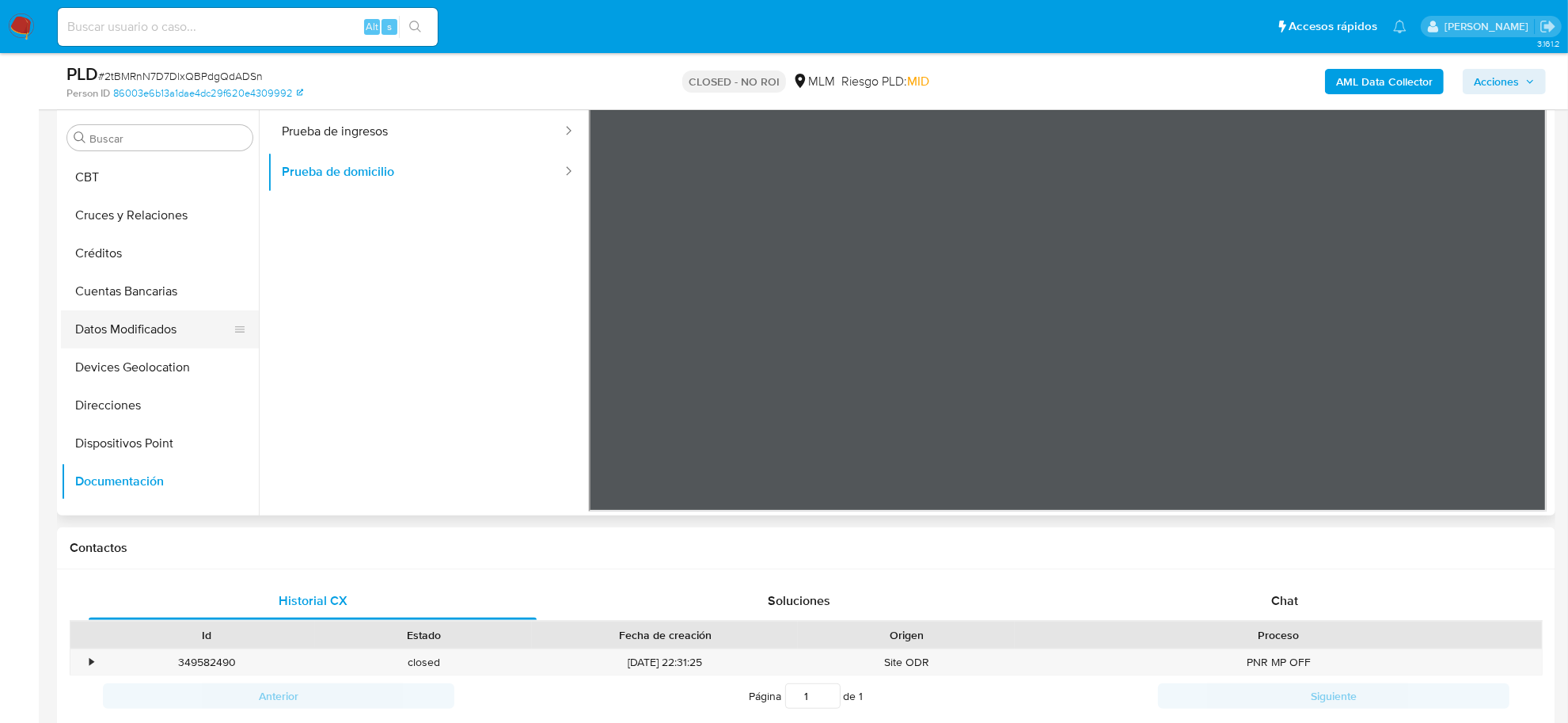
scroll to position [52, 0]
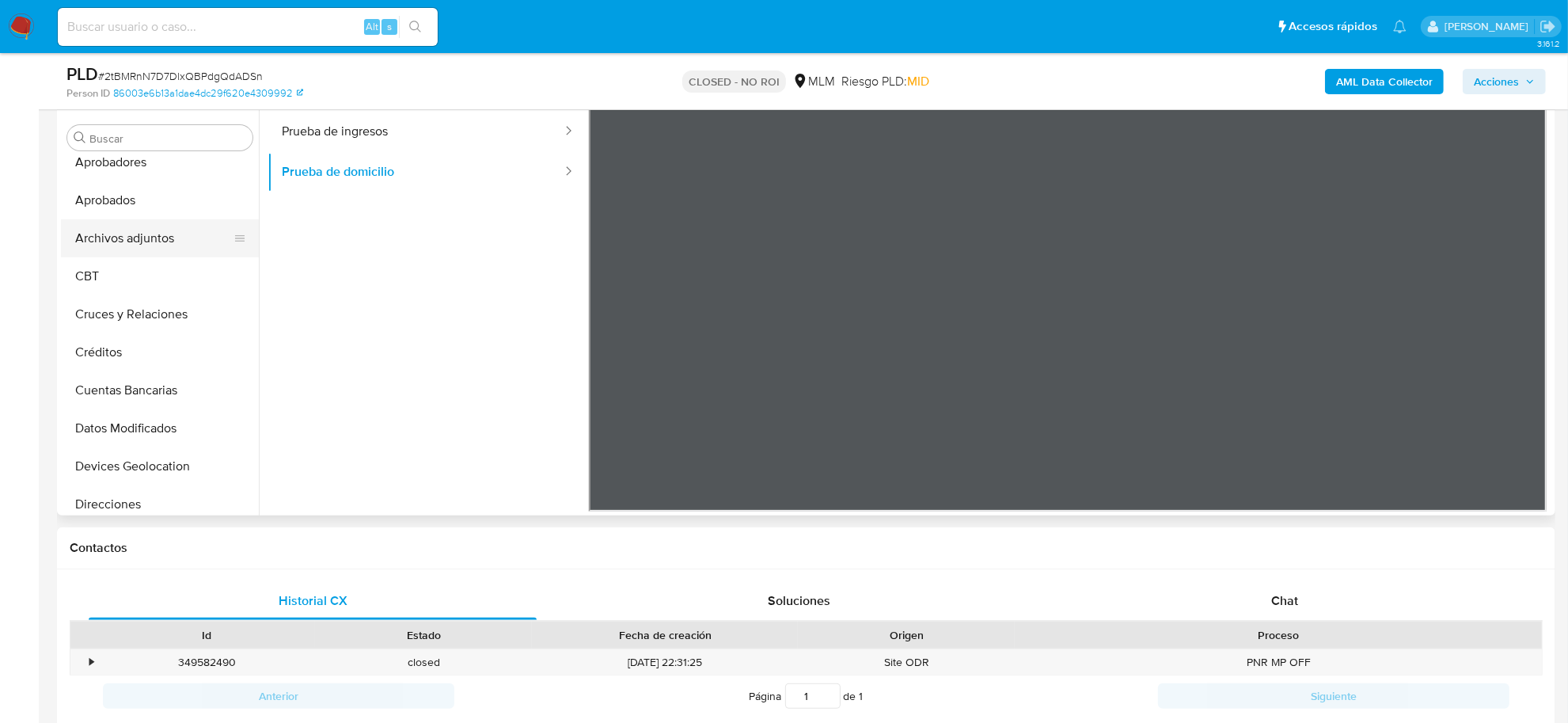
click at [137, 240] on button "Archivos adjuntos" at bounding box center [153, 238] width 186 height 38
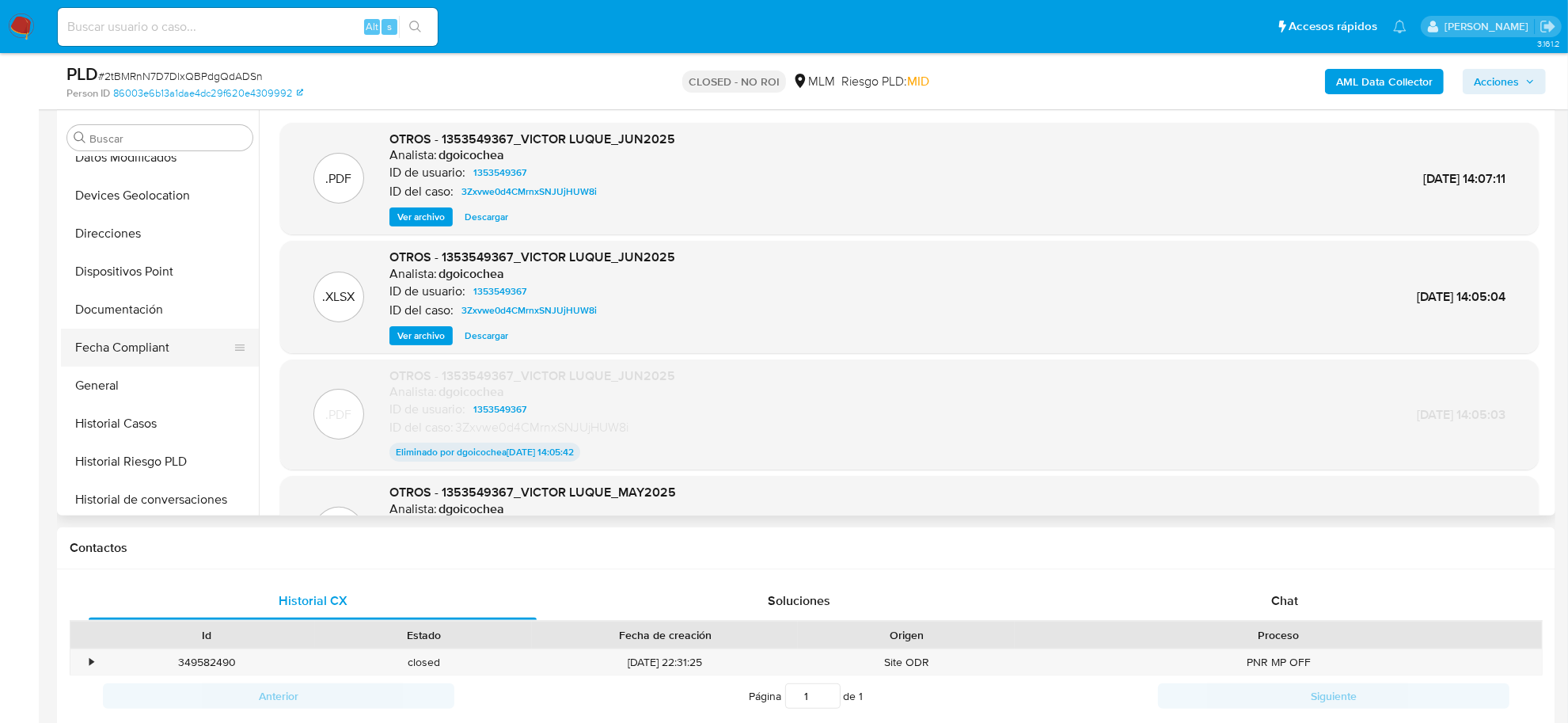
scroll to position [396, 0]
click at [136, 358] on button "Historial Casos" at bounding box center [153, 349] width 186 height 38
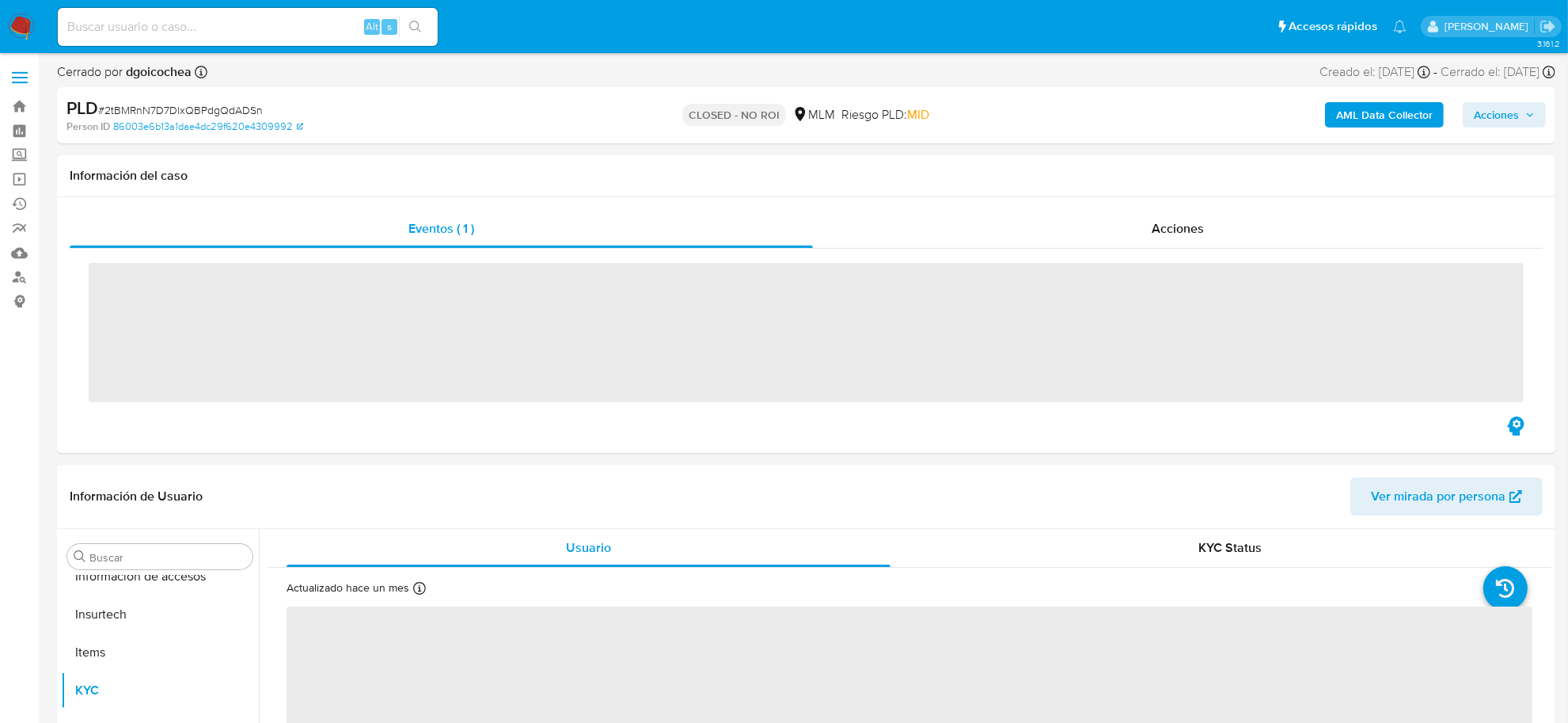
scroll to position [744, 0]
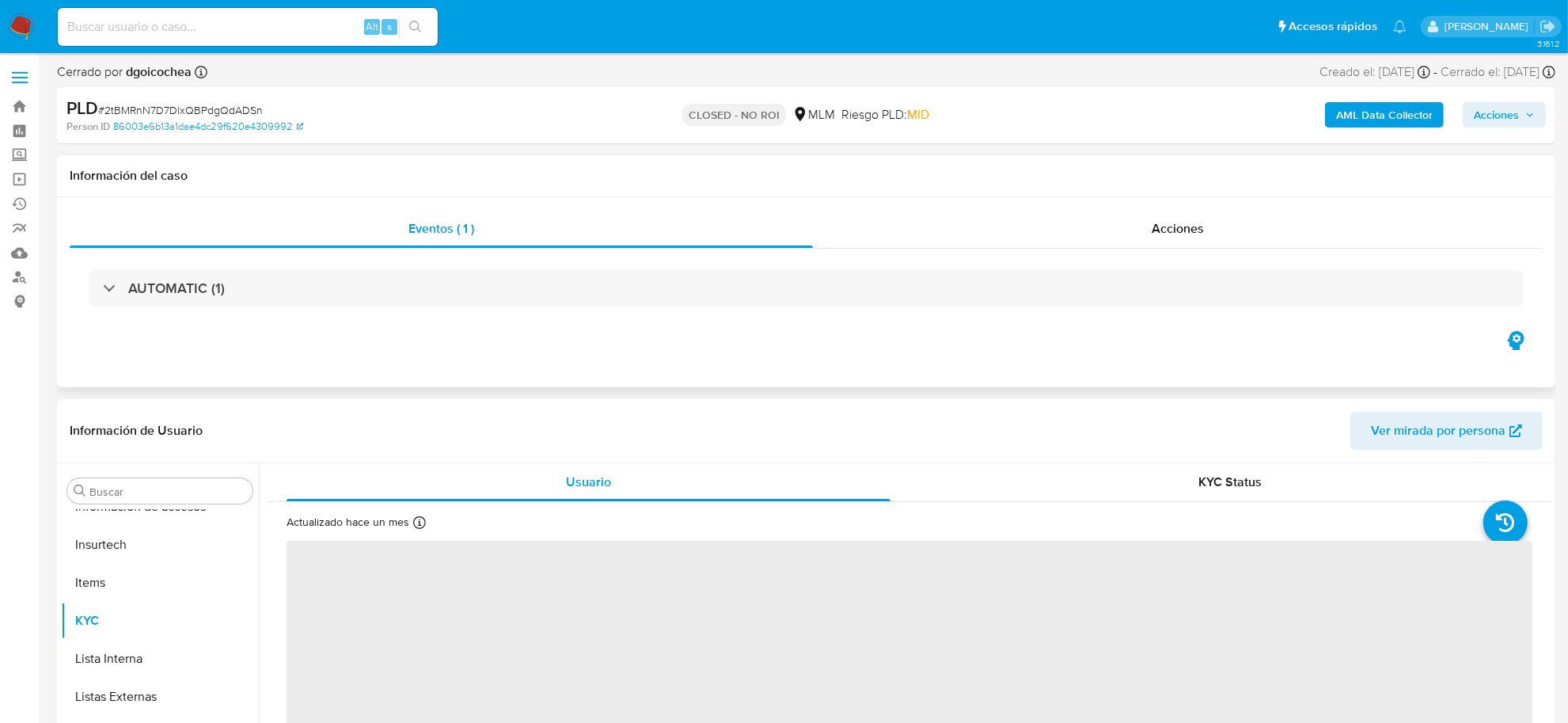
select select "10"
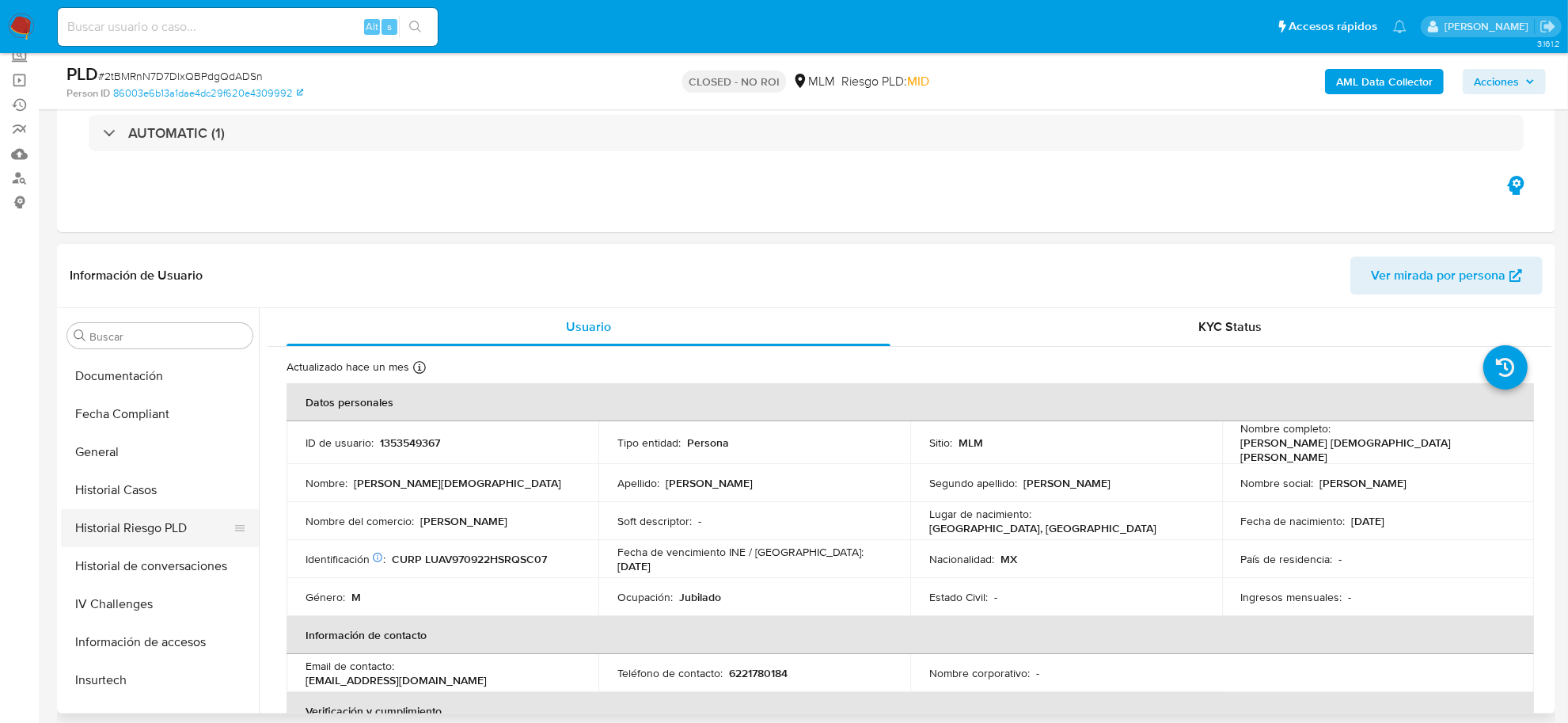
scroll to position [447, 0]
click at [133, 385] on button "Documentación" at bounding box center [153, 382] width 186 height 38
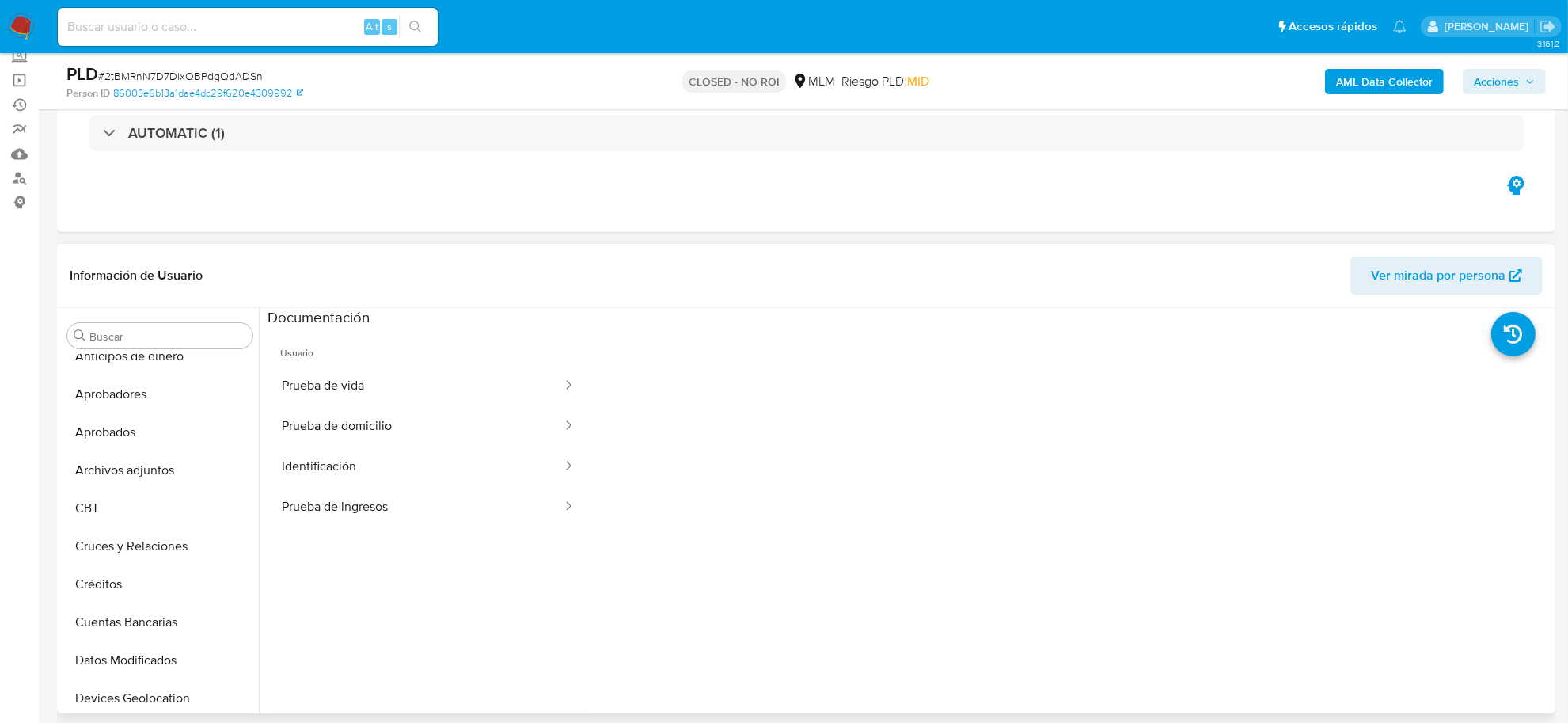
scroll to position [0, 0]
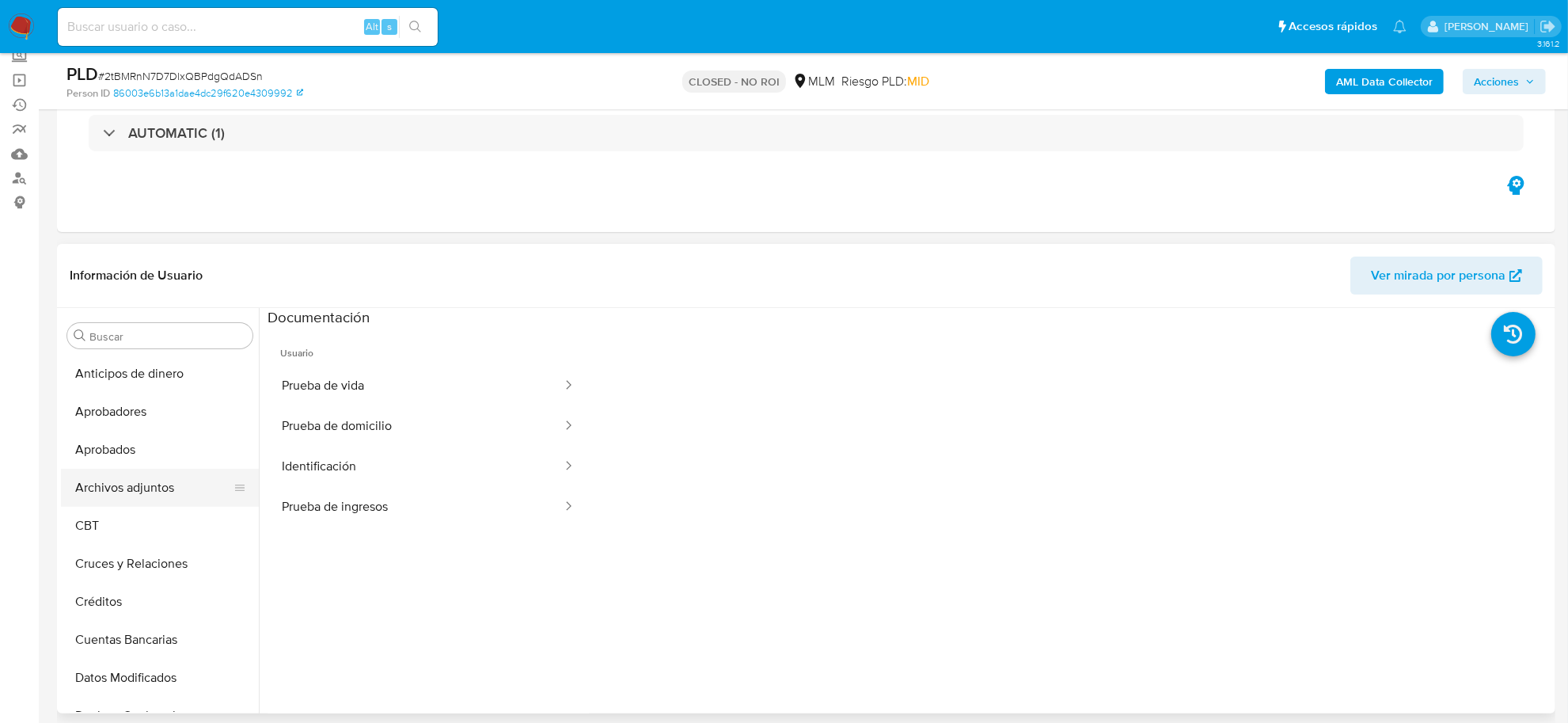
click at [147, 481] on button "Archivos adjuntos" at bounding box center [153, 487] width 186 height 38
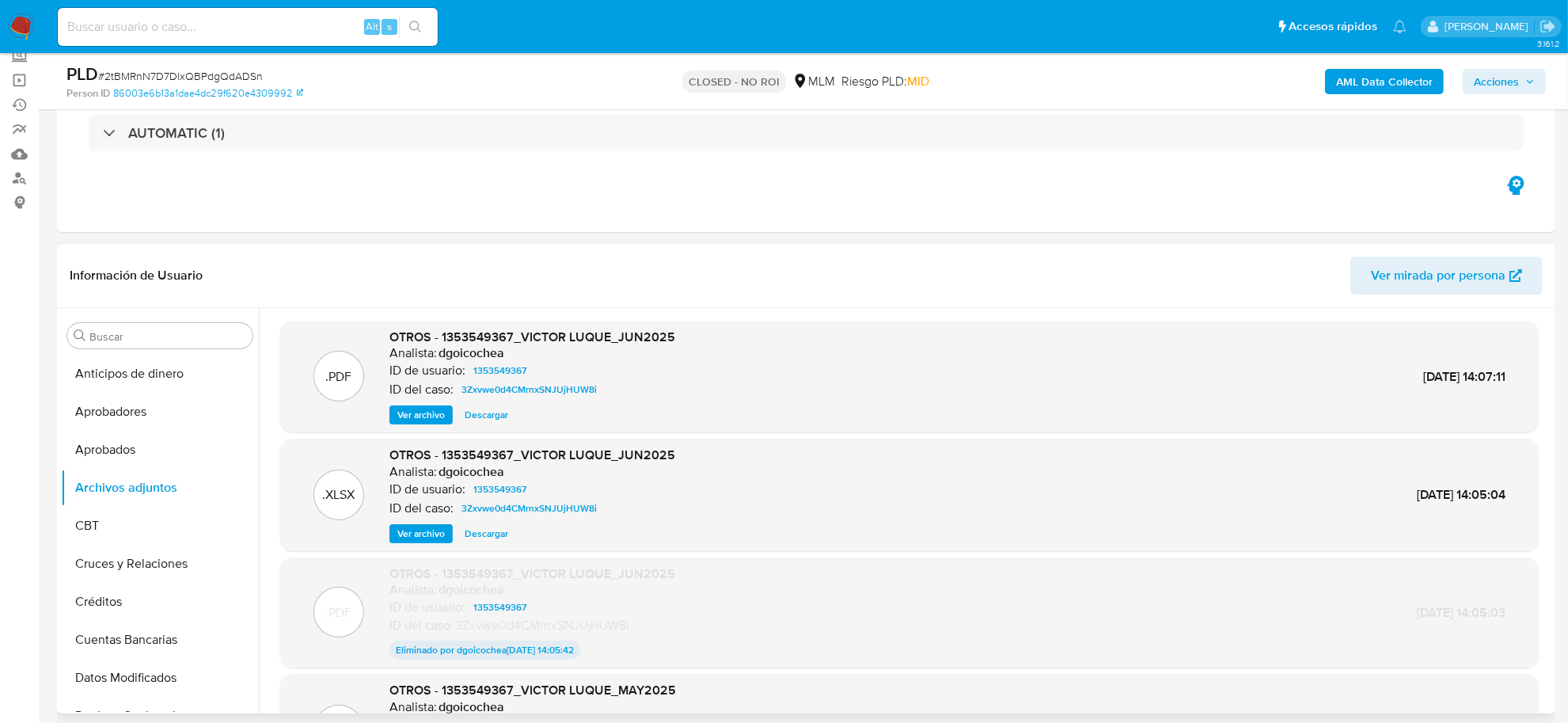
click at [429, 411] on span "Ver archivo" at bounding box center [420, 414] width 47 height 16
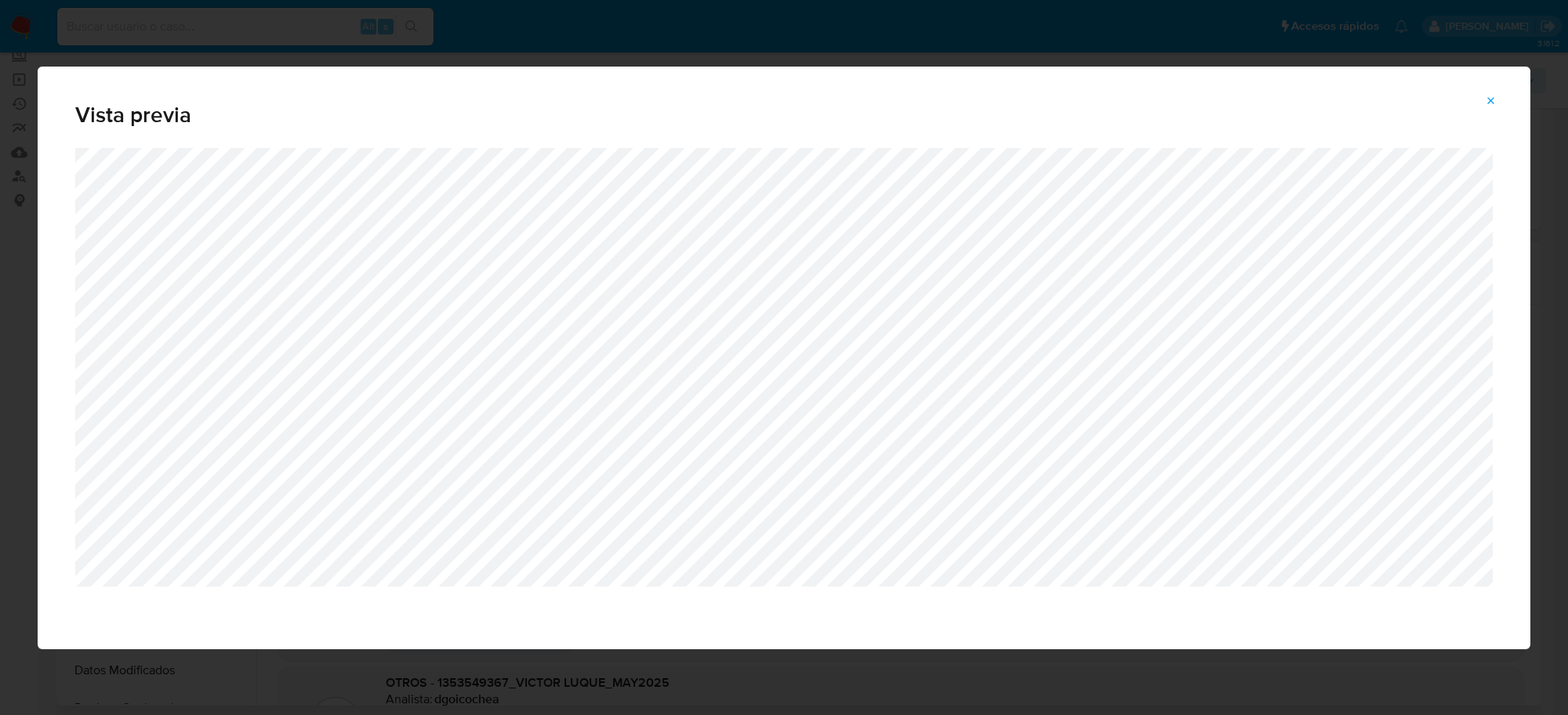
click at [1498, 102] on icon "Attachment preview" at bounding box center [1491, 101] width 13 height 13
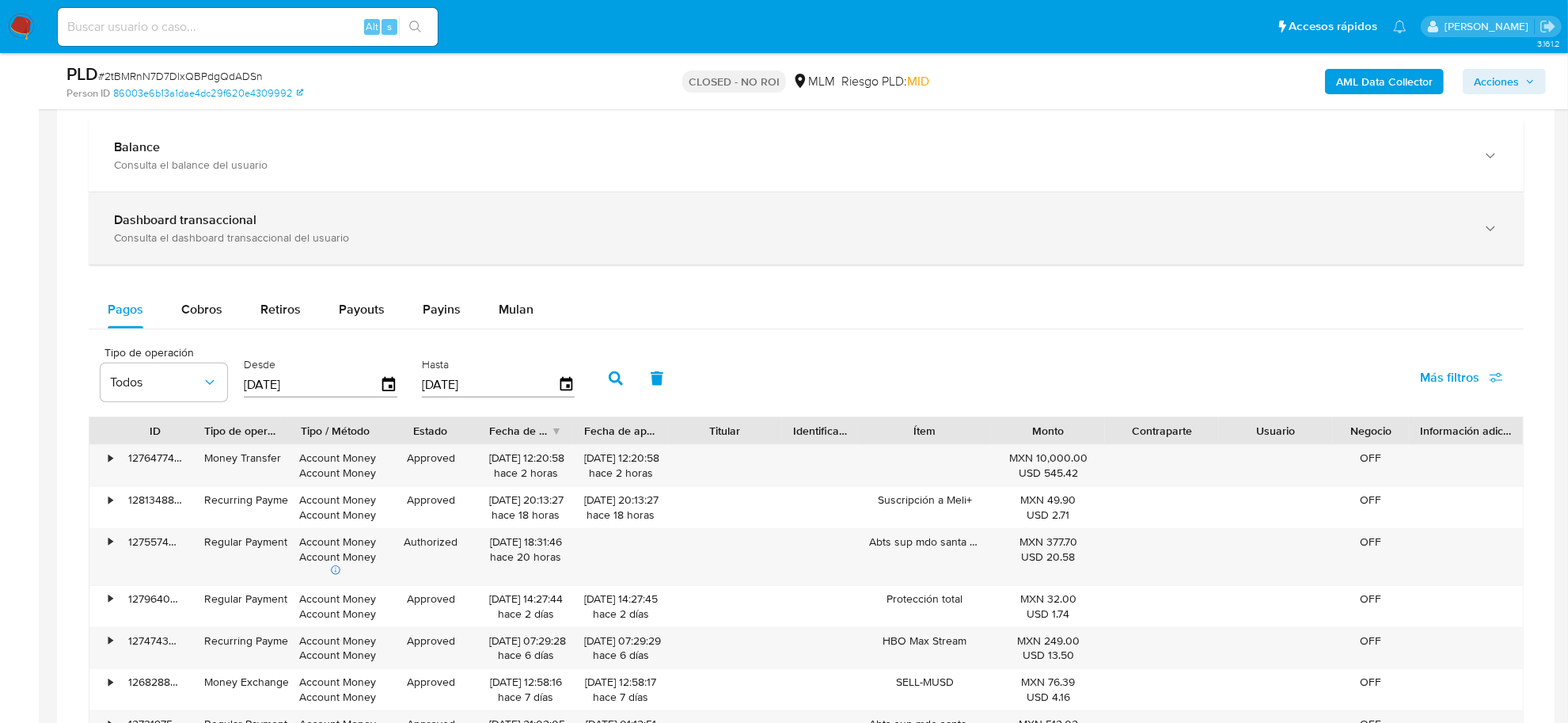
scroll to position [1089, 0]
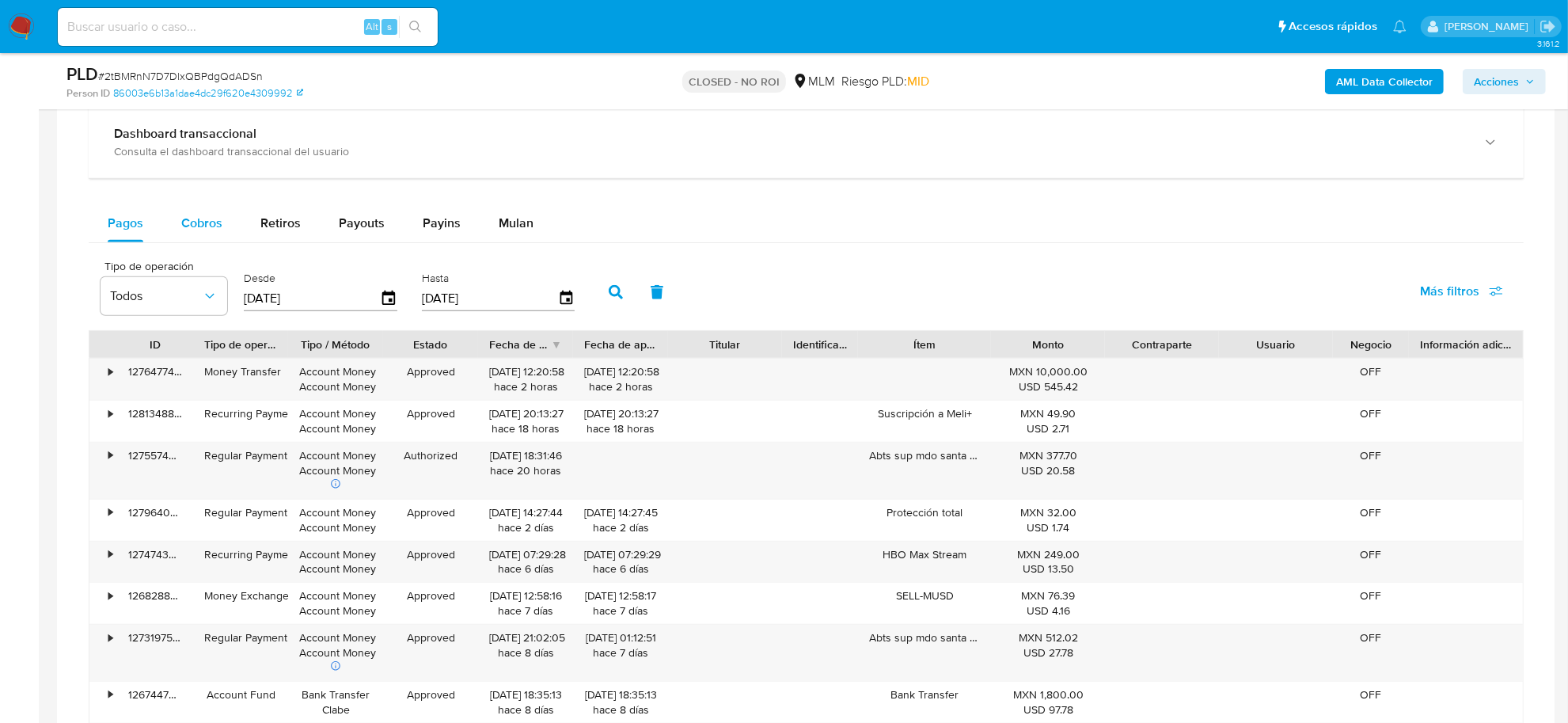
click at [204, 232] on span "Cobros" at bounding box center [201, 223] width 42 height 18
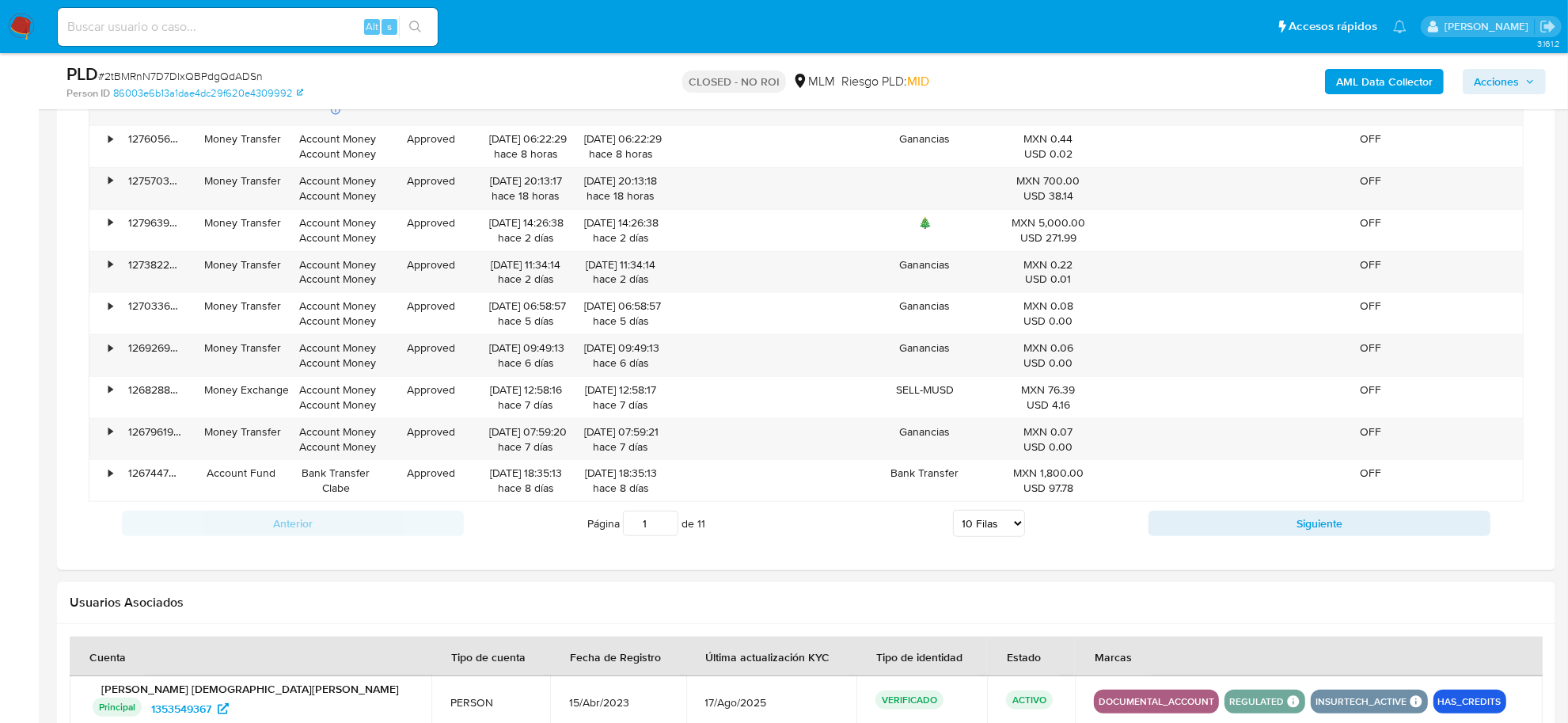
scroll to position [1386, 0]
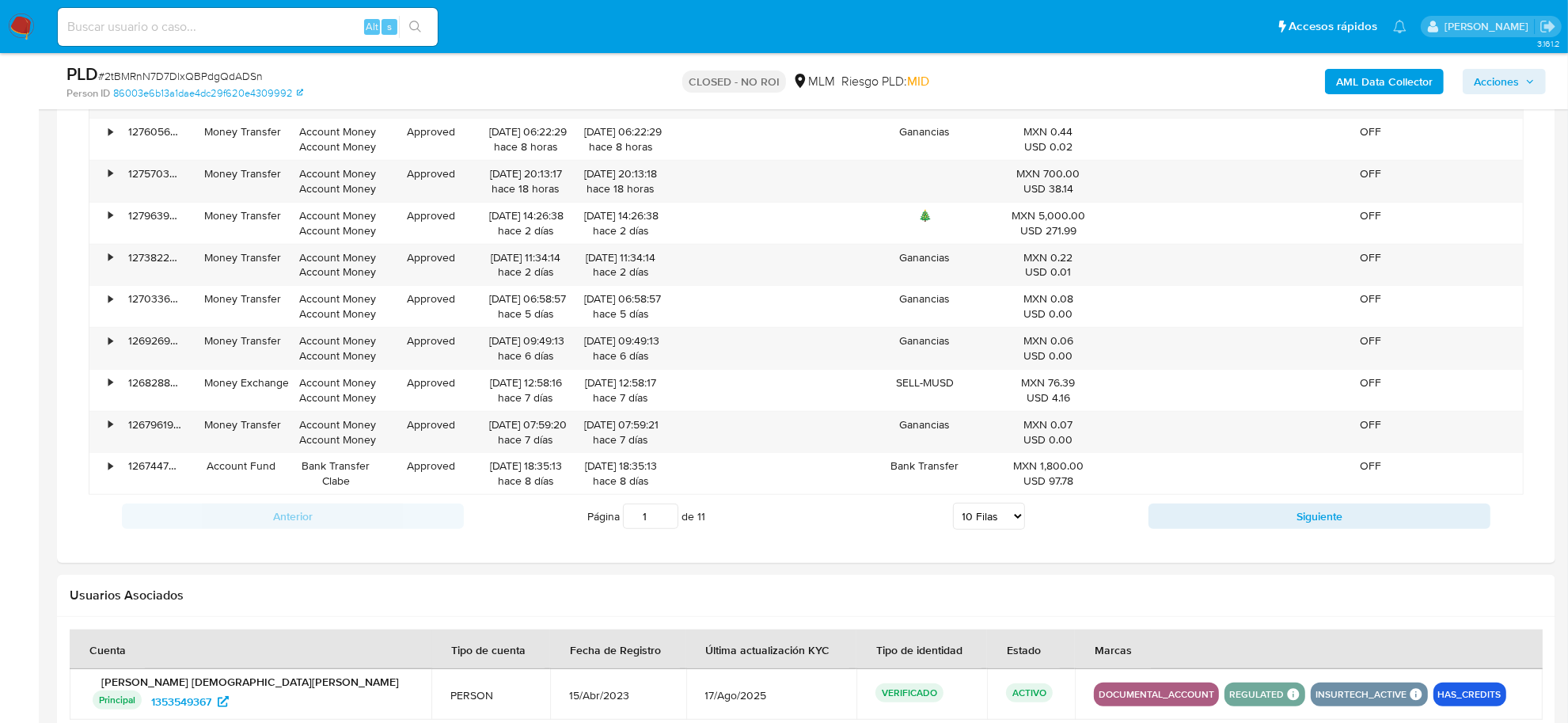
click at [1003, 523] on select "5 Filas 10 Filas 20 Filas 25 Filas 50 Filas 100 Filas" at bounding box center [990, 516] width 72 height 27
select select "50"
click at [954, 507] on select "5 Filas 10 Filas 20 Filas 25 Filas 50 Filas 100 Filas" at bounding box center [990, 516] width 72 height 27
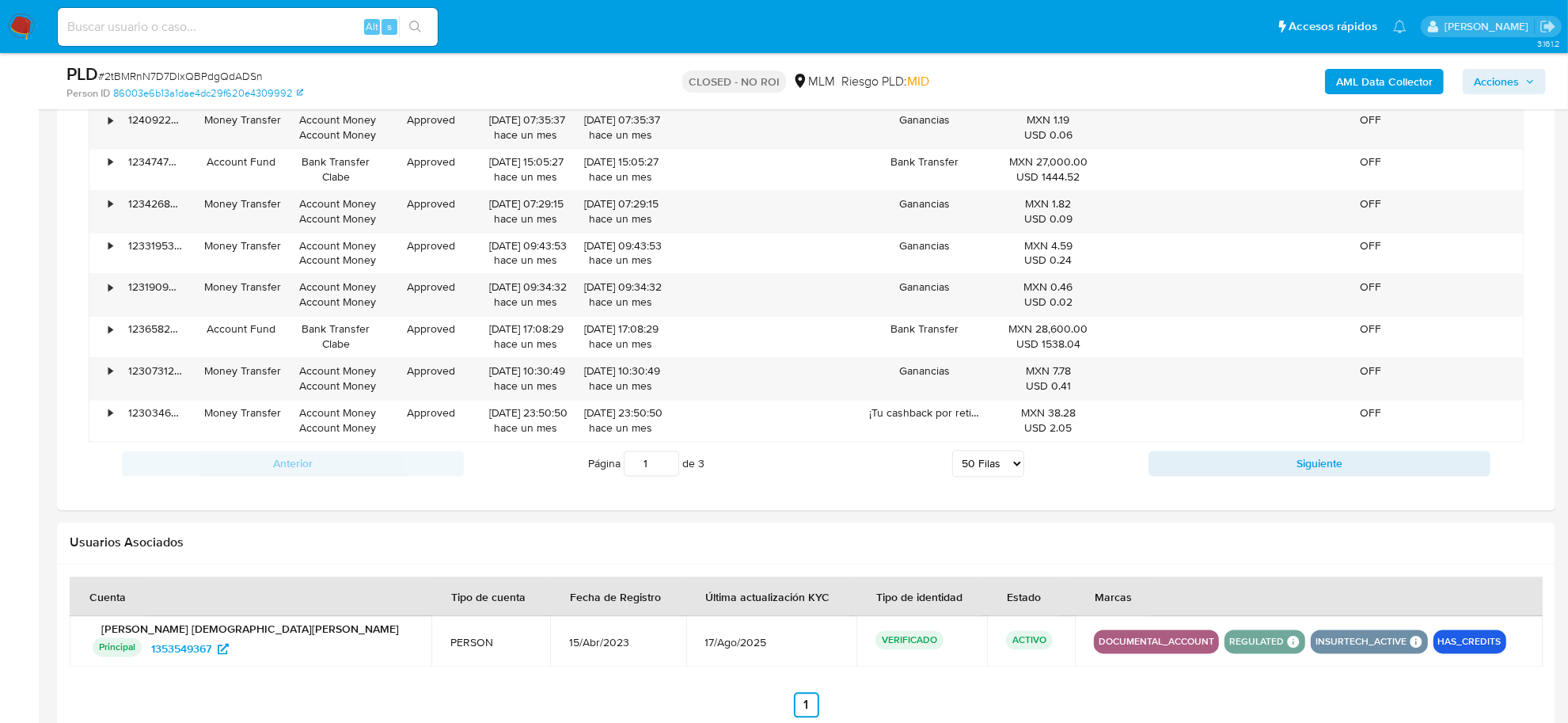
scroll to position [3267, 0]
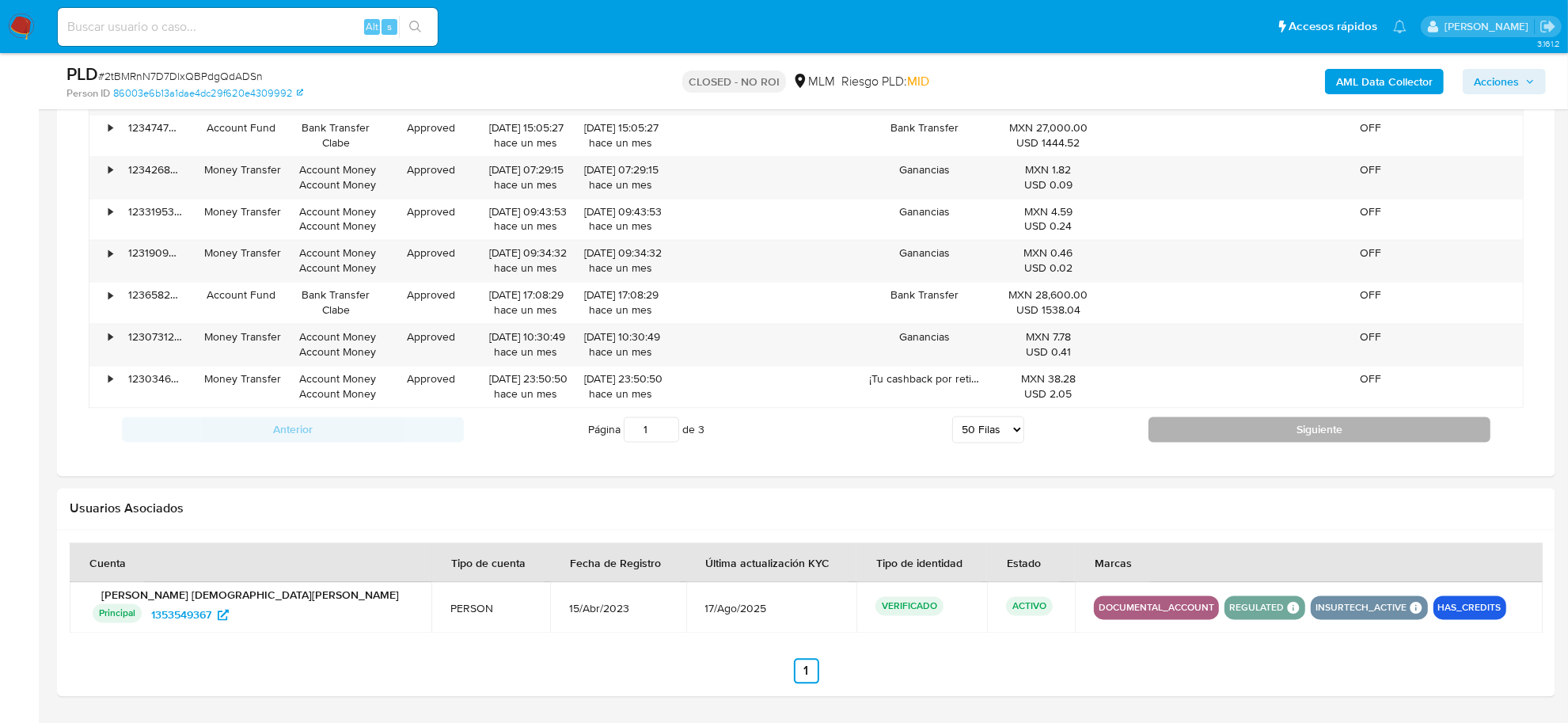
click at [1162, 442] on button "Siguiente" at bounding box center [1319, 429] width 342 height 25
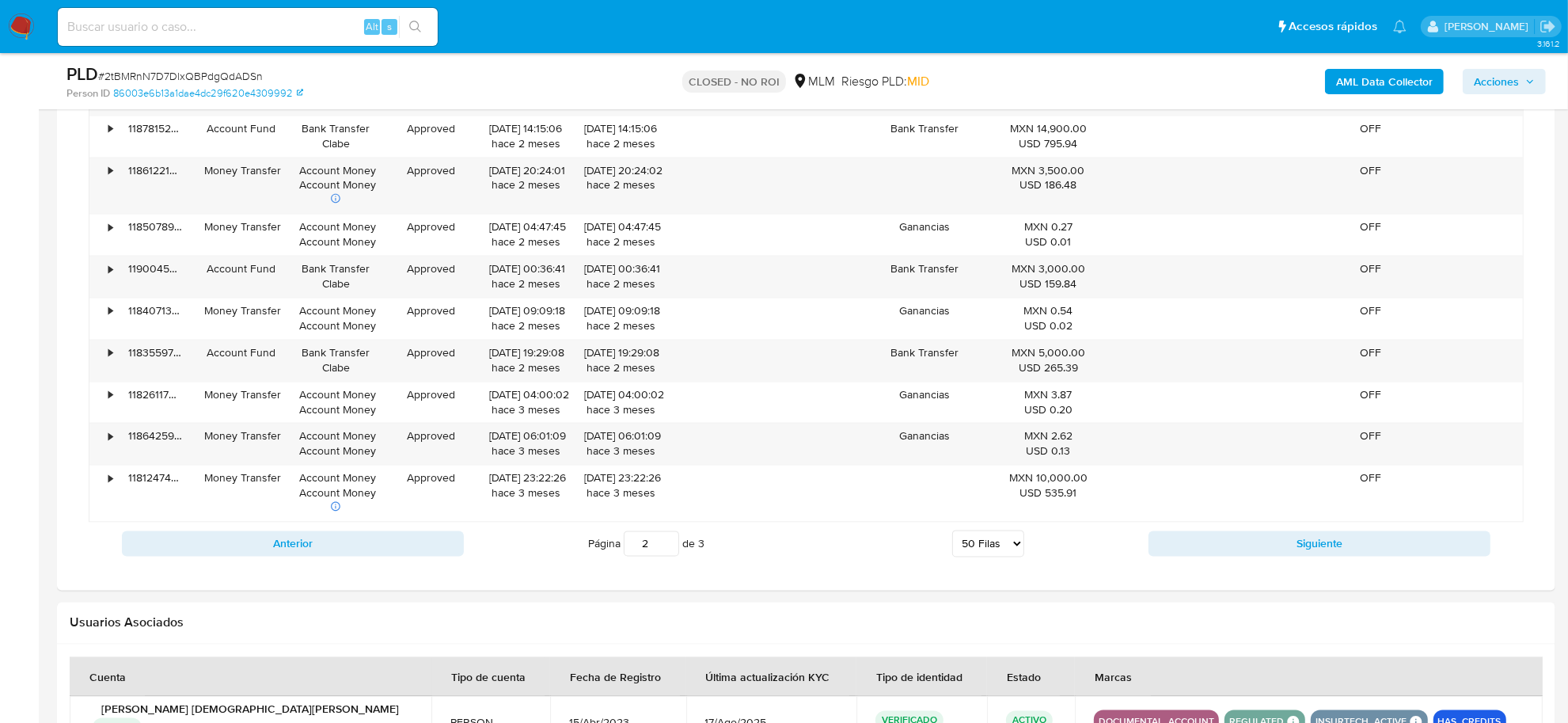
scroll to position [3070, 0]
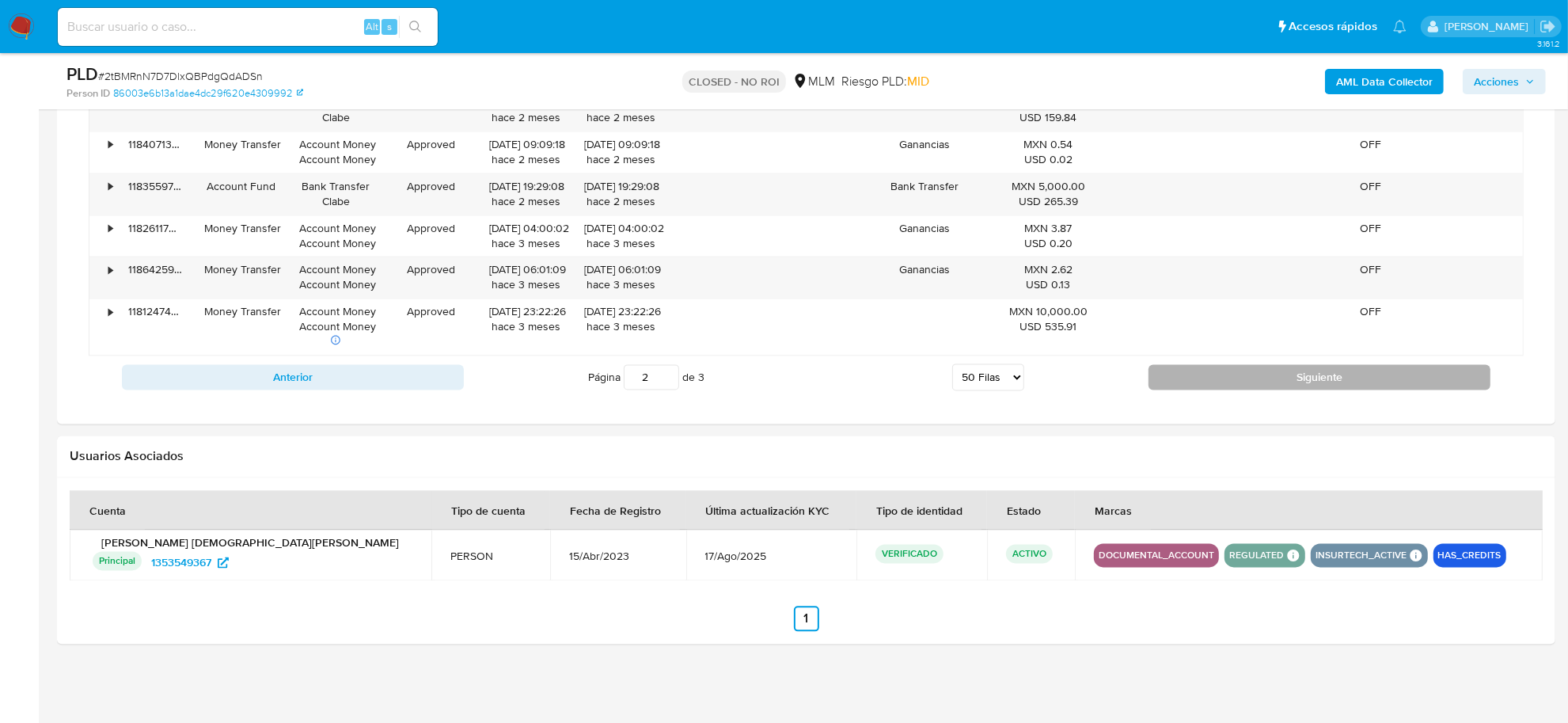
click at [1200, 385] on button "Siguiente" at bounding box center [1319, 376] width 342 height 25
type input "3"
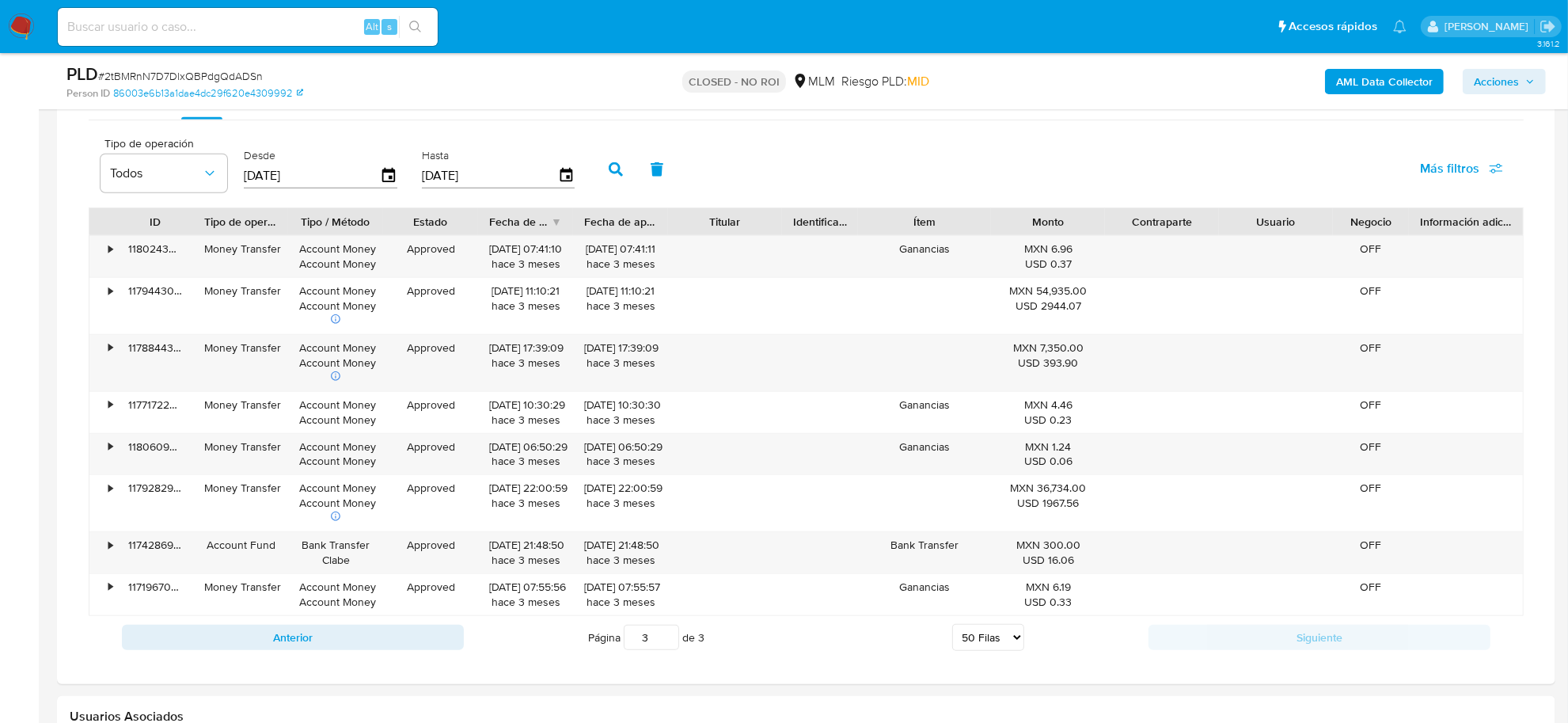
scroll to position [1177, 0]
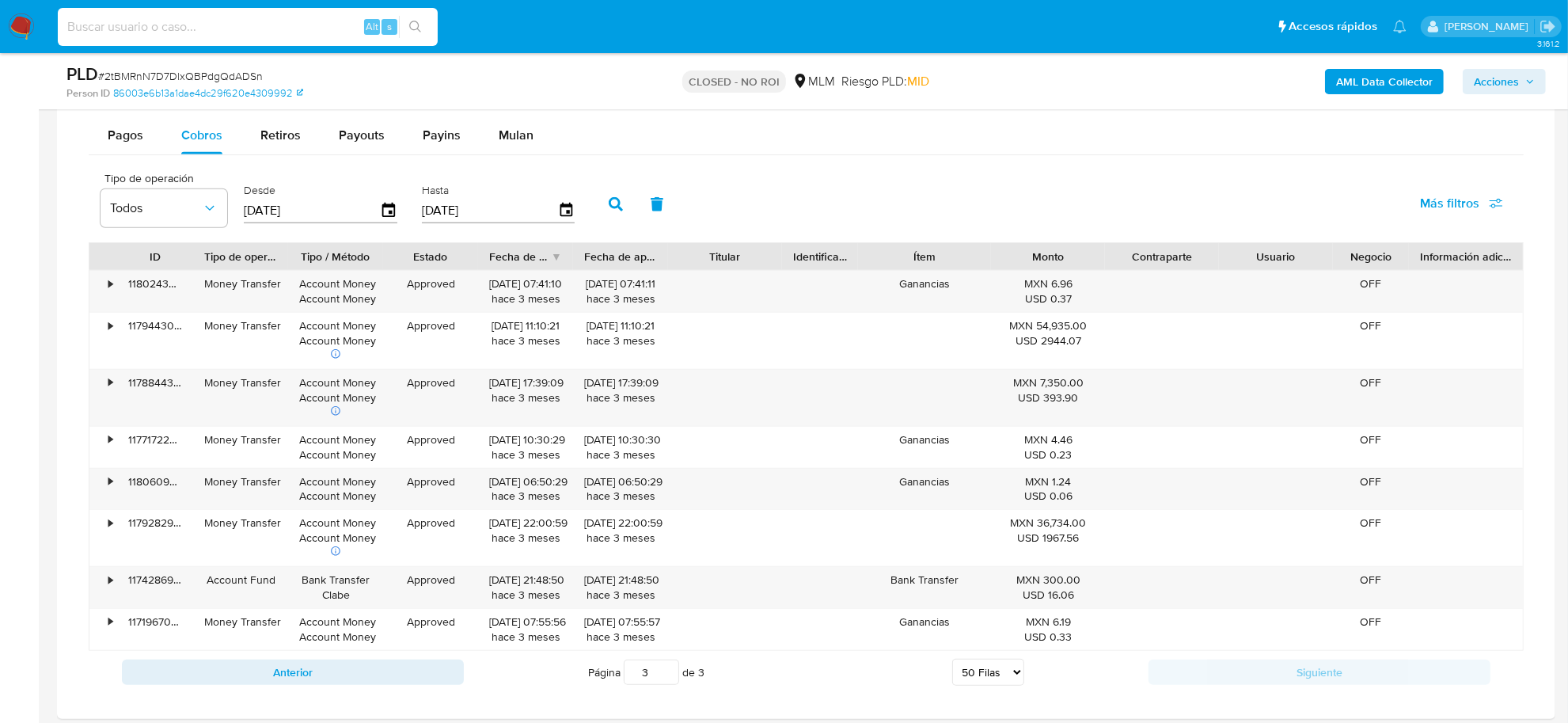
click at [223, 28] on input at bounding box center [248, 27] width 380 height 20
paste input "PFxR77KZoVgblU3nvHnKRkJr"
type input "PFxR77KZoVgblU3nvHnKRkJr"
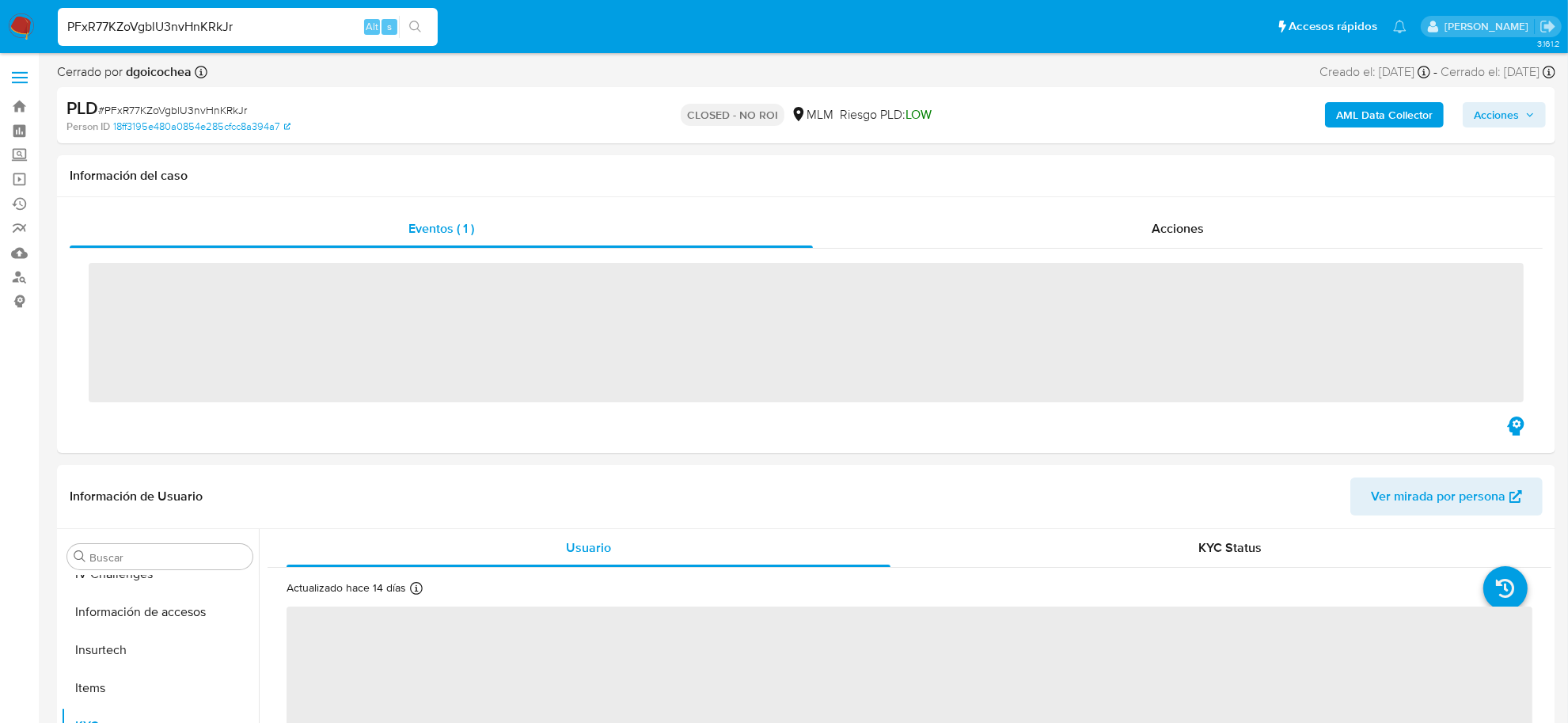
scroll to position [744, 0]
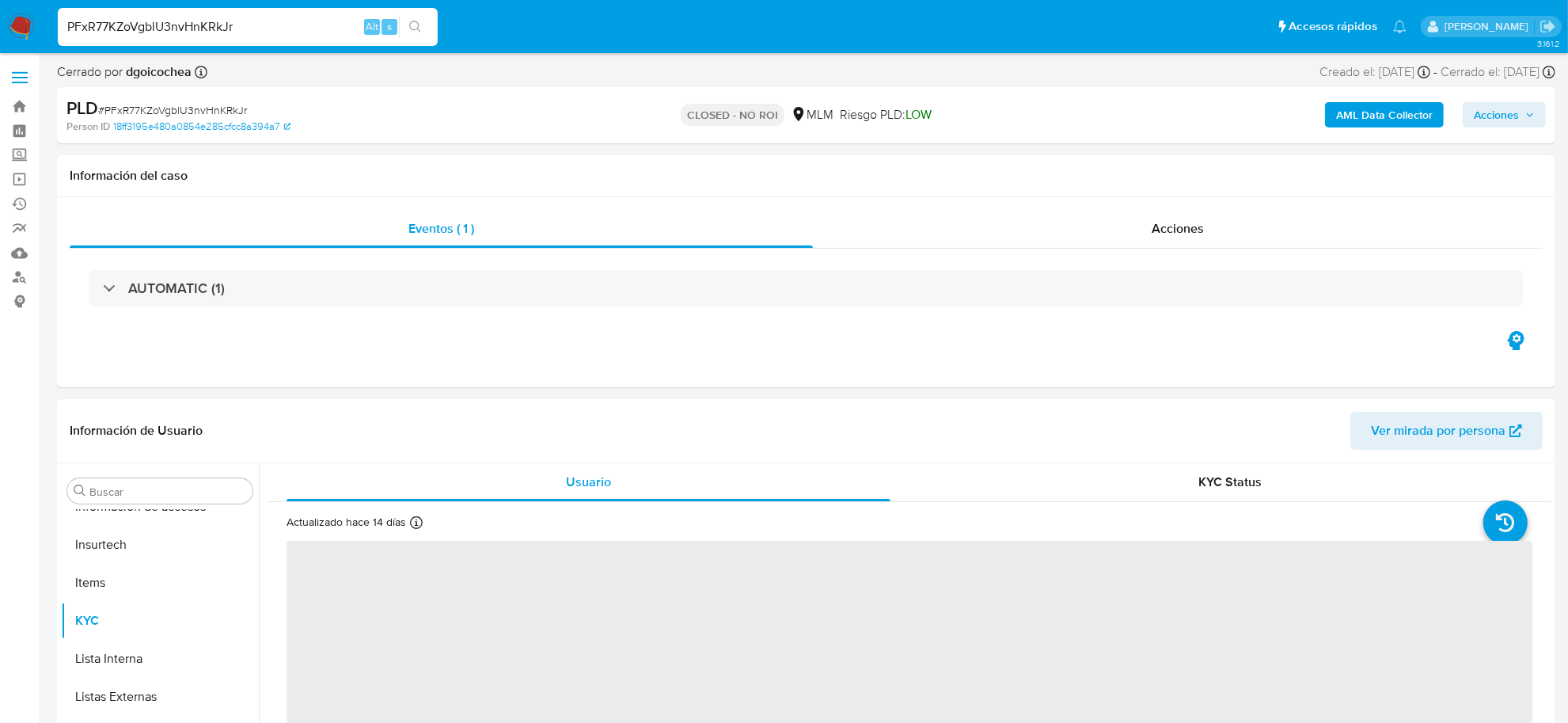
select select "10"
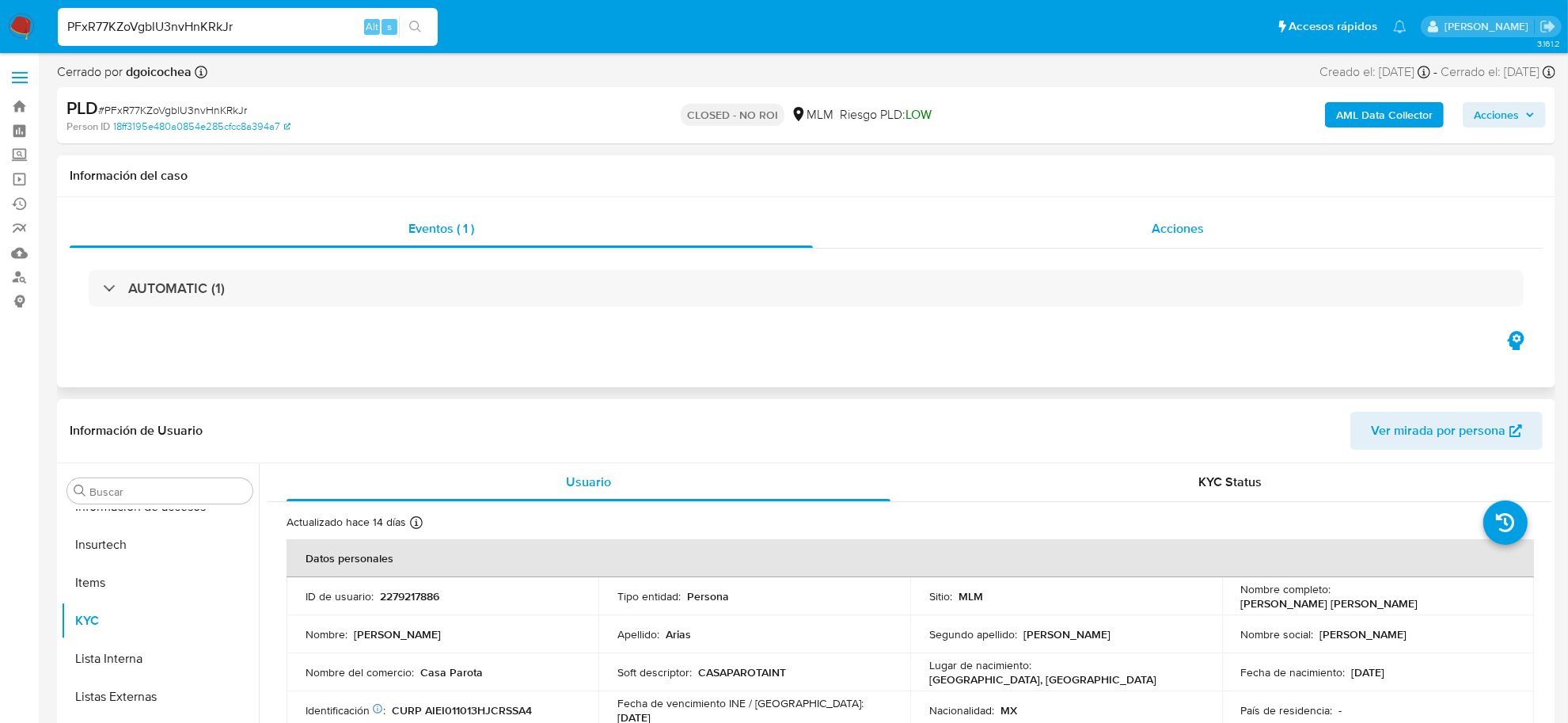
click at [1173, 226] on span "Acciones" at bounding box center [1178, 228] width 53 height 18
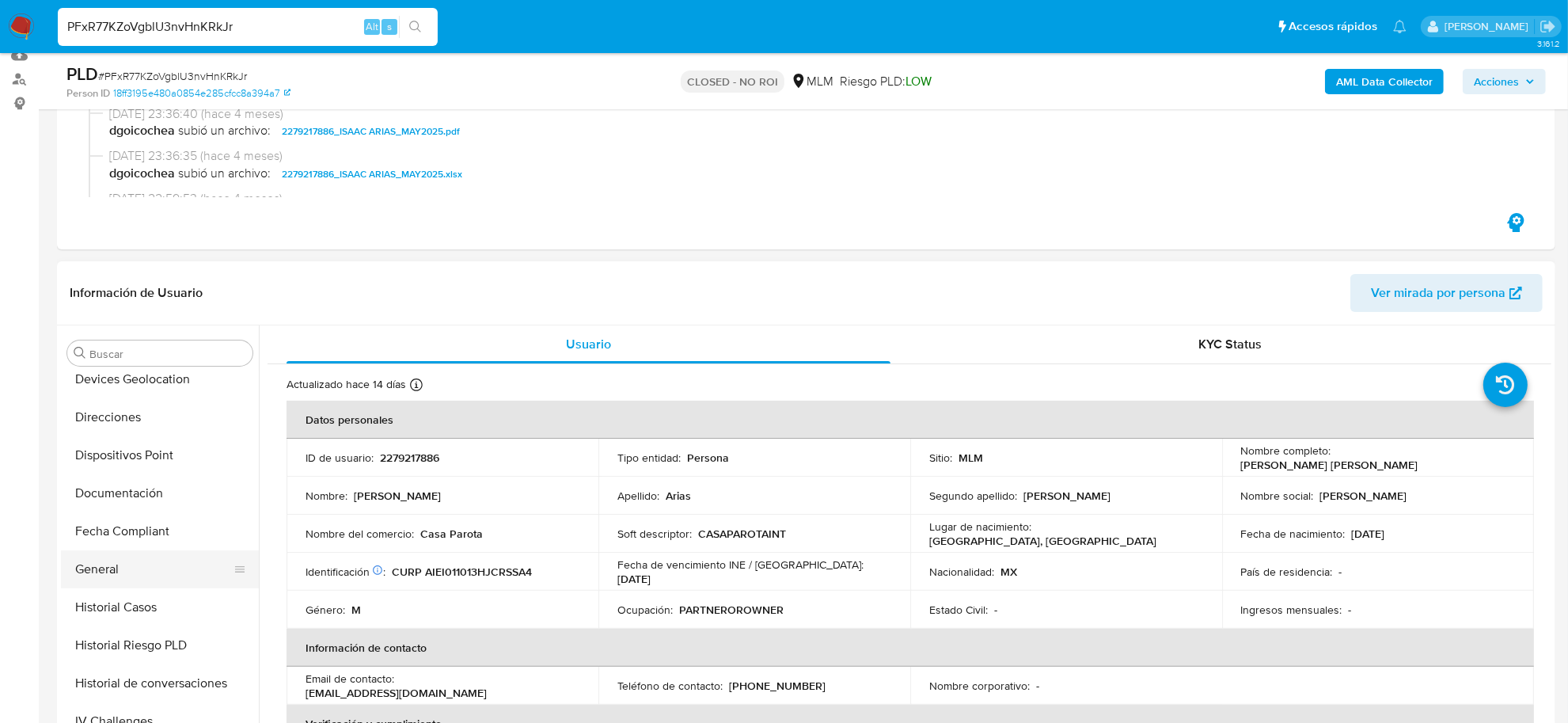
scroll to position [151, 0]
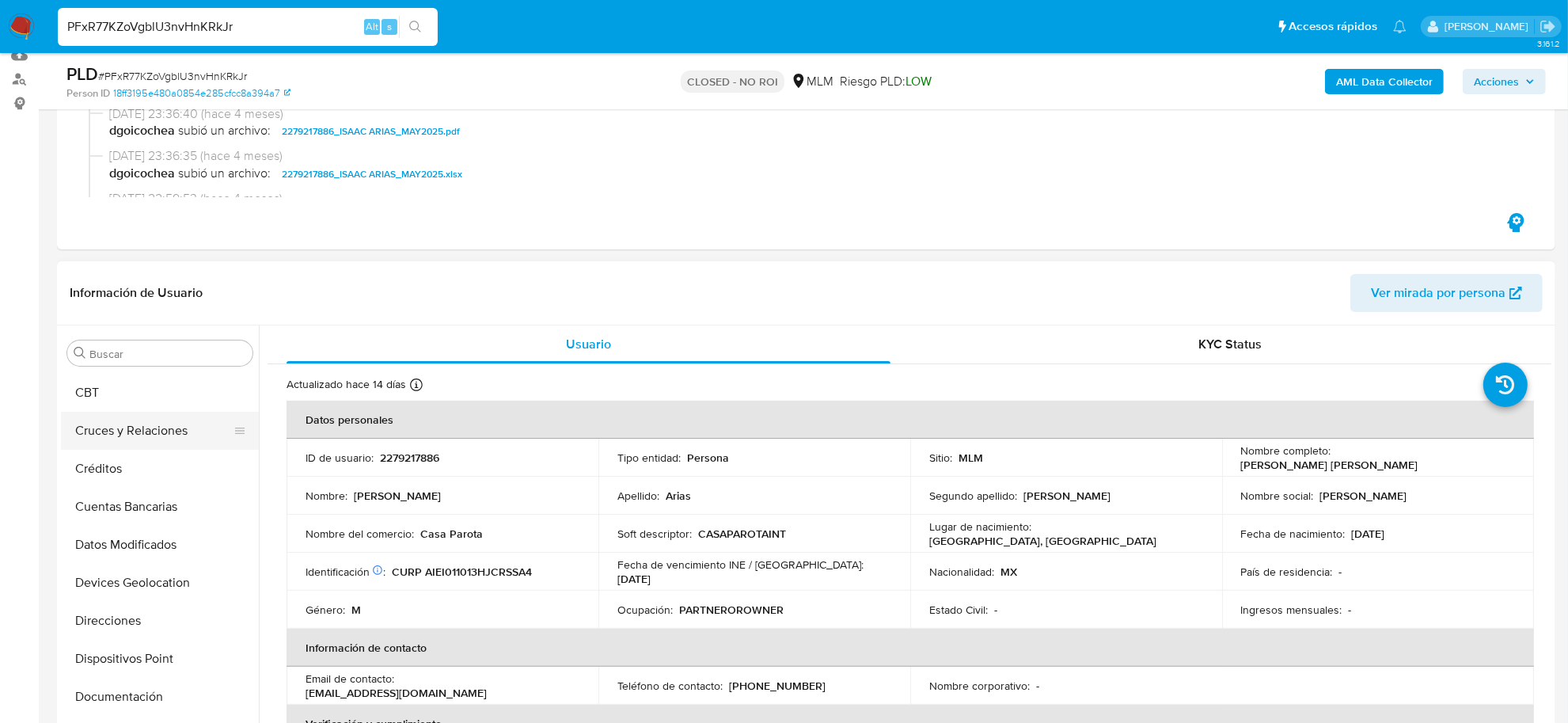
click at [154, 424] on button "Cruces y Relaciones" at bounding box center [153, 431] width 186 height 38
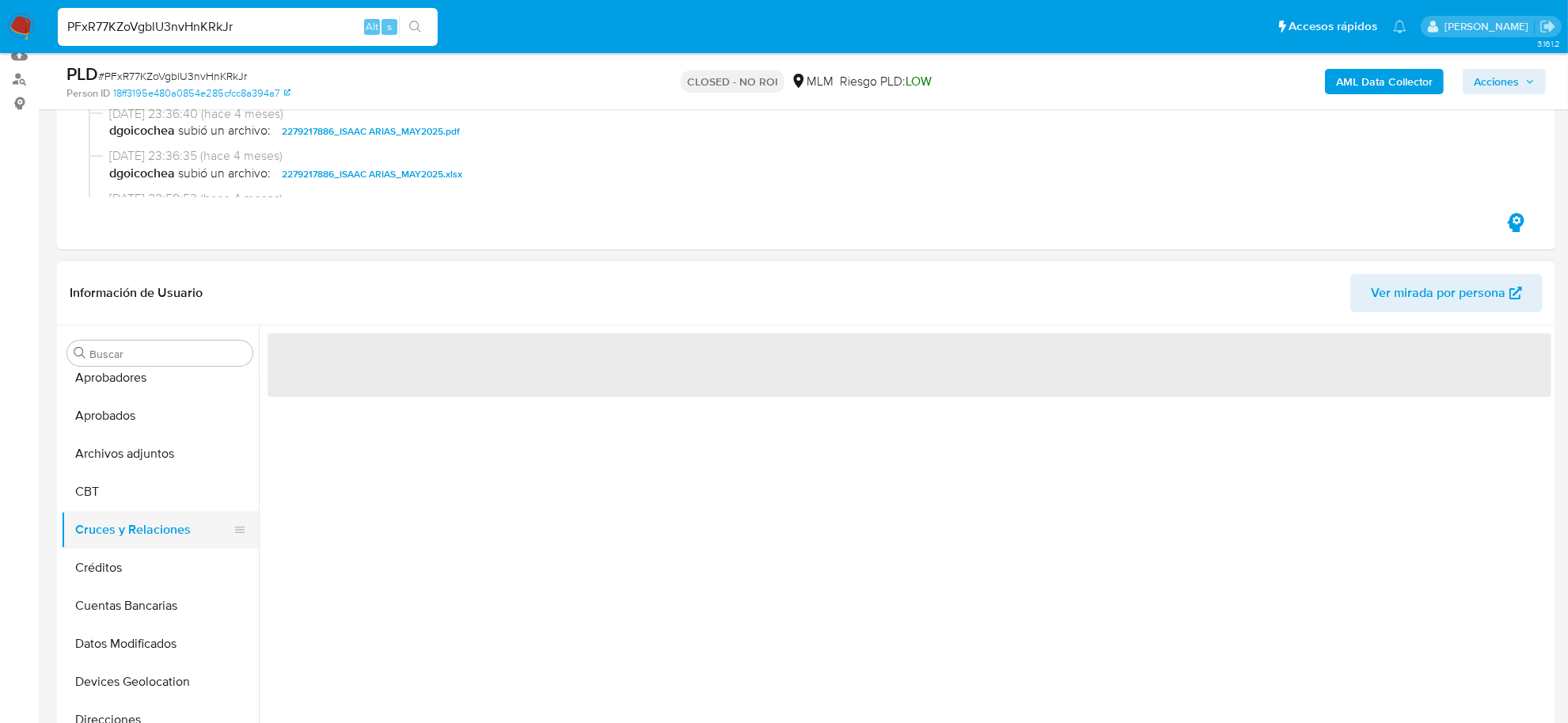
scroll to position [0, 0]
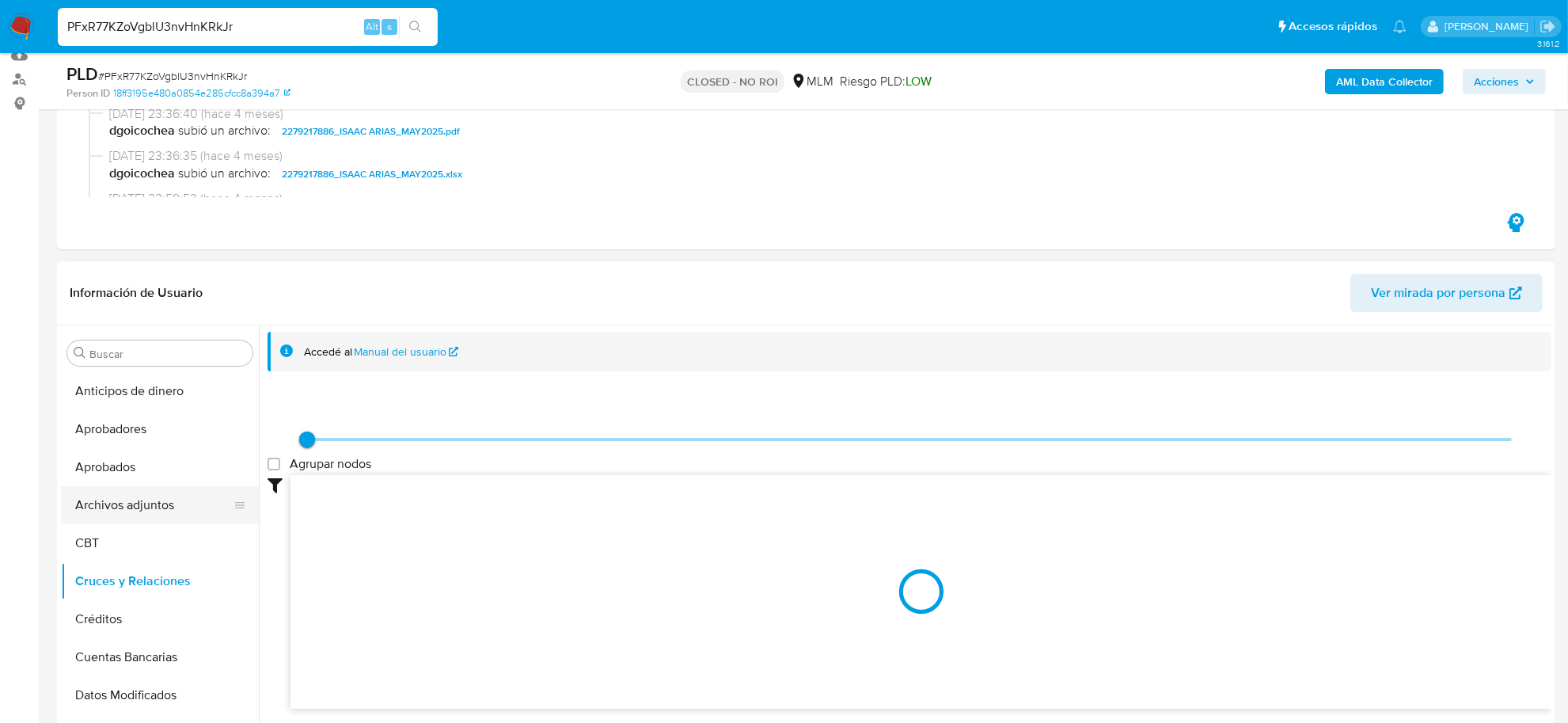
click at [164, 518] on button "Archivos adjuntos" at bounding box center [153, 505] width 186 height 38
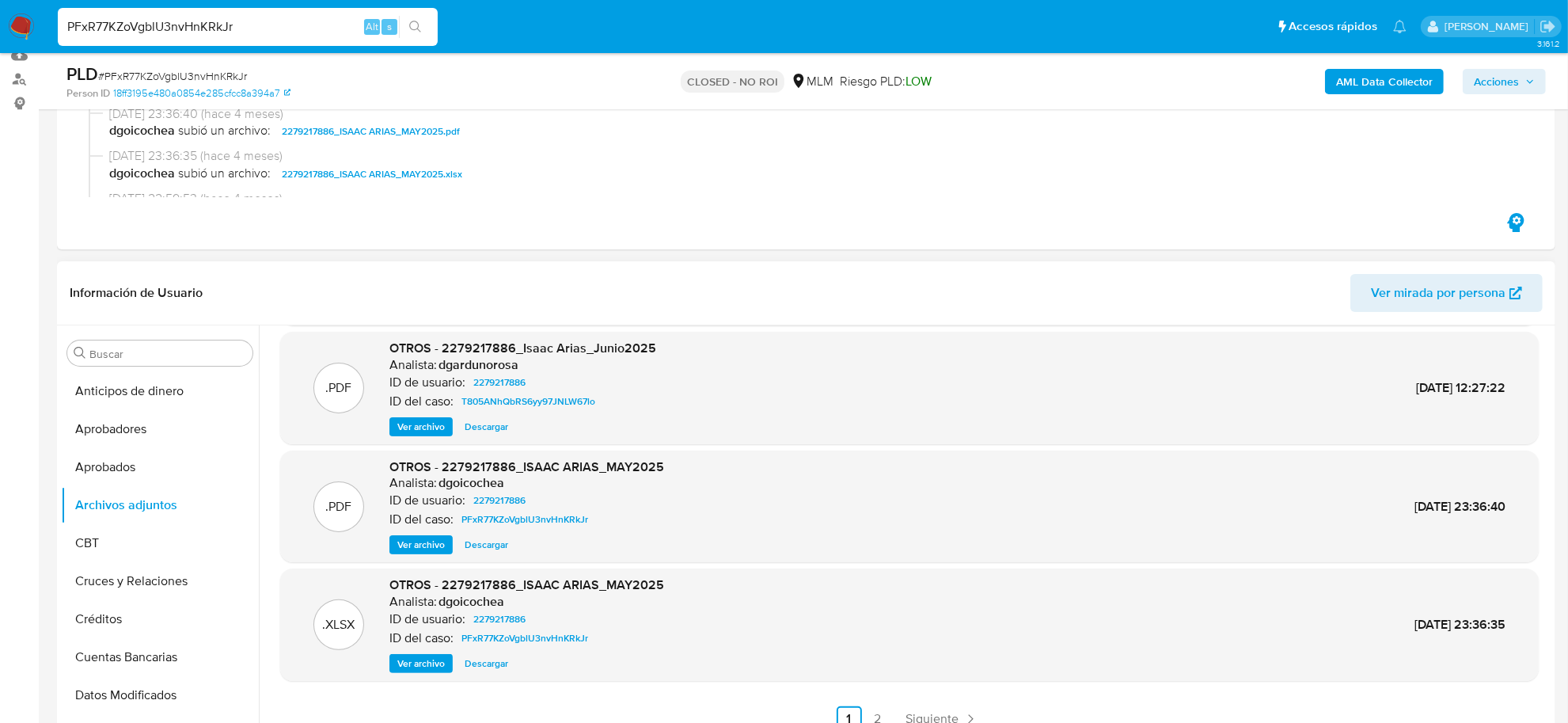
scroll to position [132, 0]
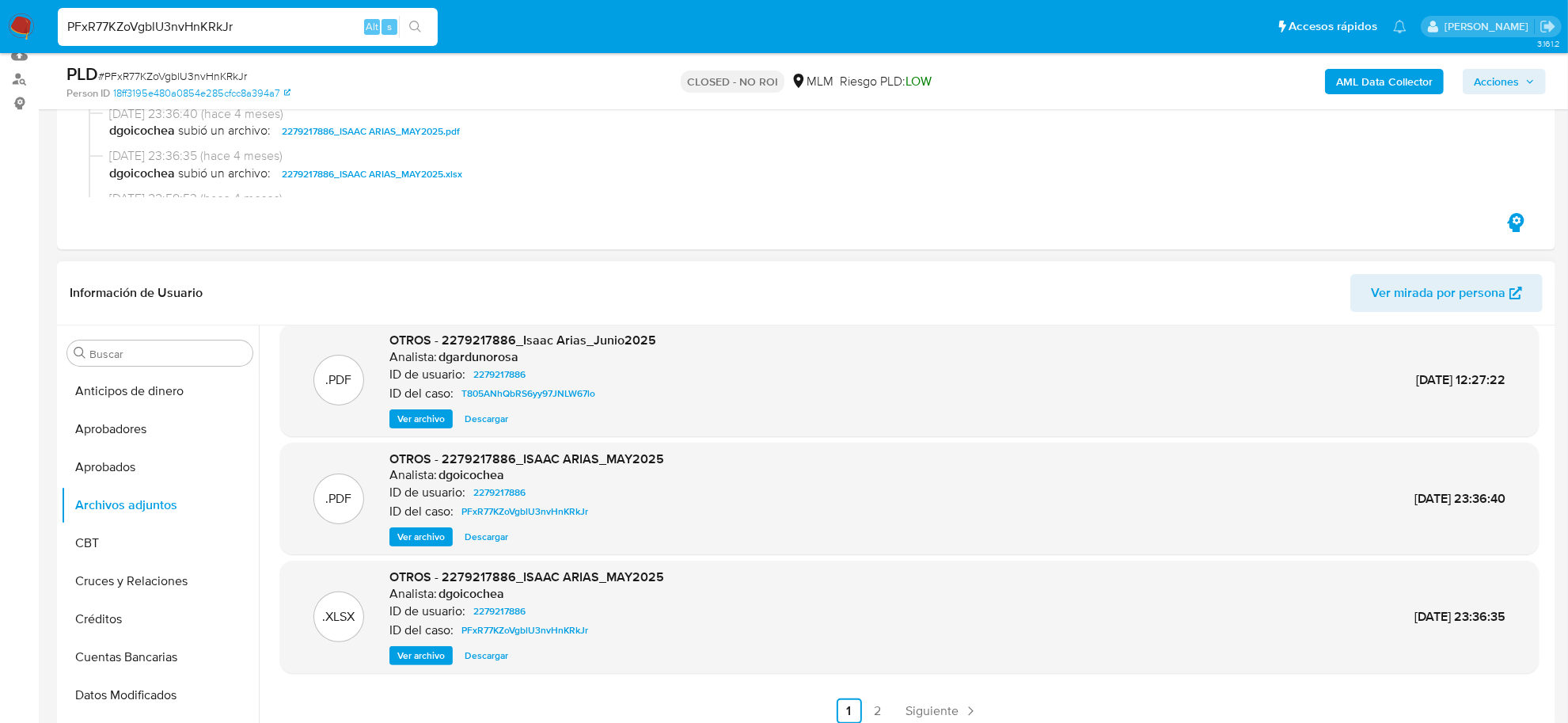
click at [475, 656] on span "Descargar" at bounding box center [486, 656] width 43 height 16
click at [429, 536] on span "Ver archivo" at bounding box center [420, 536] width 47 height 16
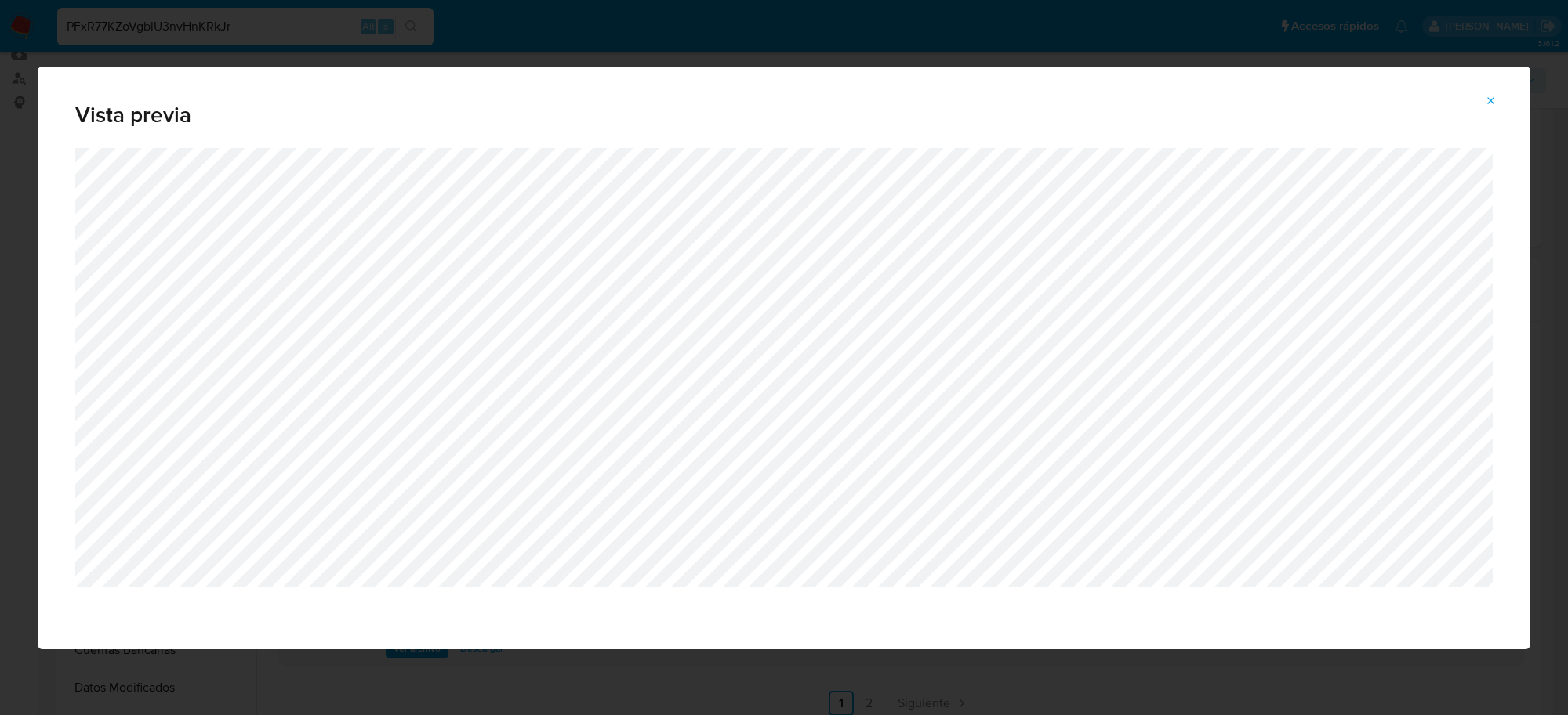
click at [124, 25] on div "Vista previa" at bounding box center [784, 358] width 1568 height 715
click at [1498, 98] on icon "Attachment preview" at bounding box center [1491, 101] width 13 height 13
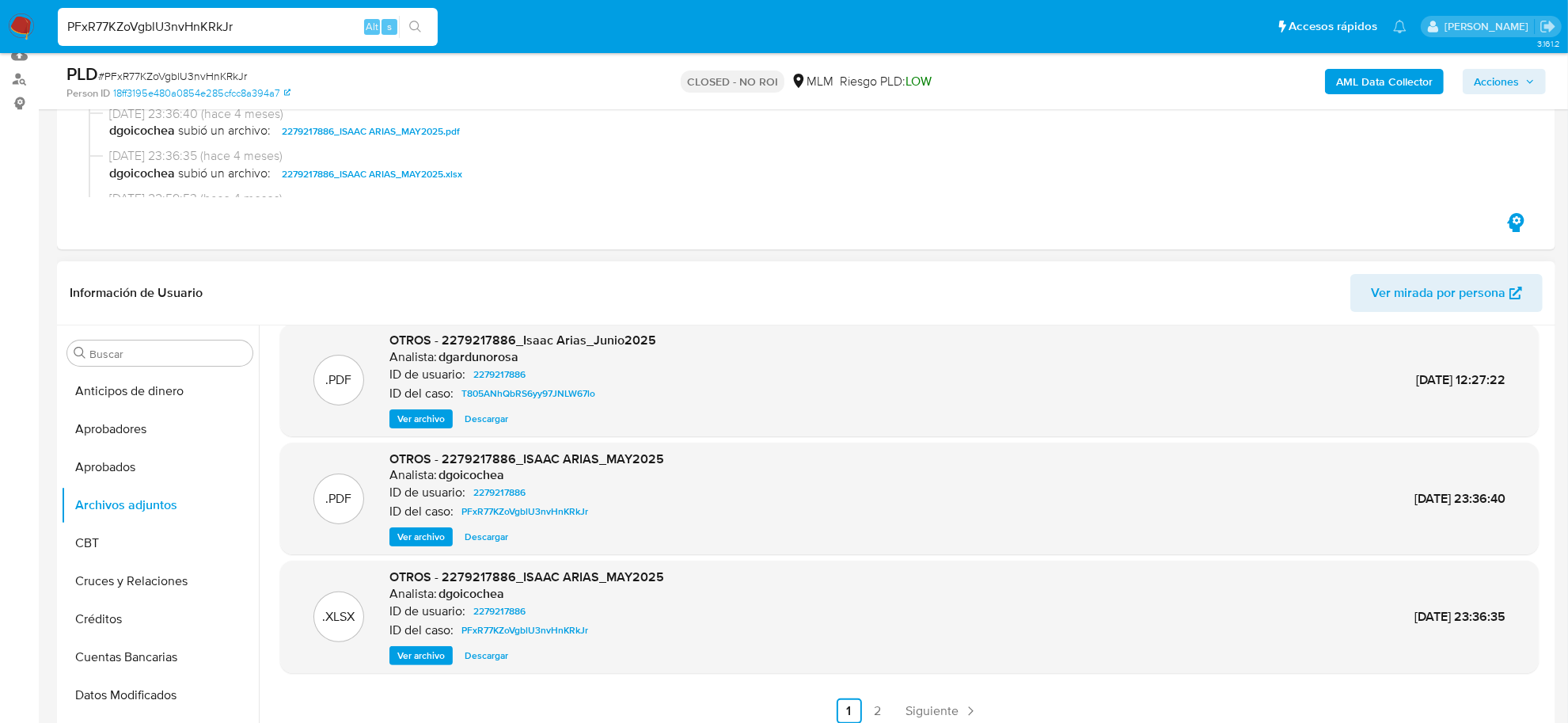
click at [279, 26] on input "PFxR77KZoVgblU3nvHnKRkJr" at bounding box center [248, 27] width 380 height 20
click at [279, 25] on input "PFxR77KZoVgblU3nvHnKRkJr" at bounding box center [248, 27] width 380 height 20
paste input "th4c0hIk8BK1gv7m0mSJS07Y"
type input "th4c0hIk8BK1gv7m0mSJS07Y"
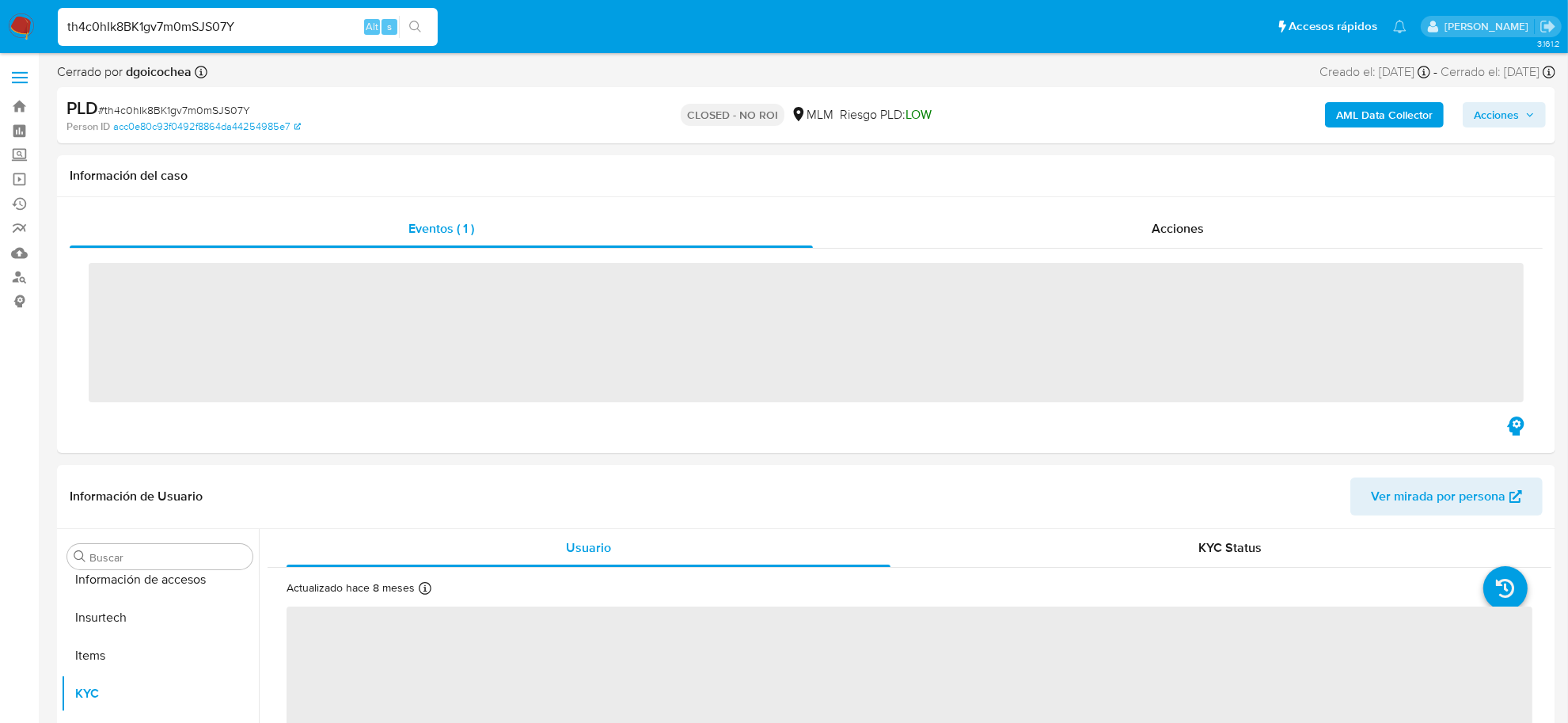
scroll to position [744, 0]
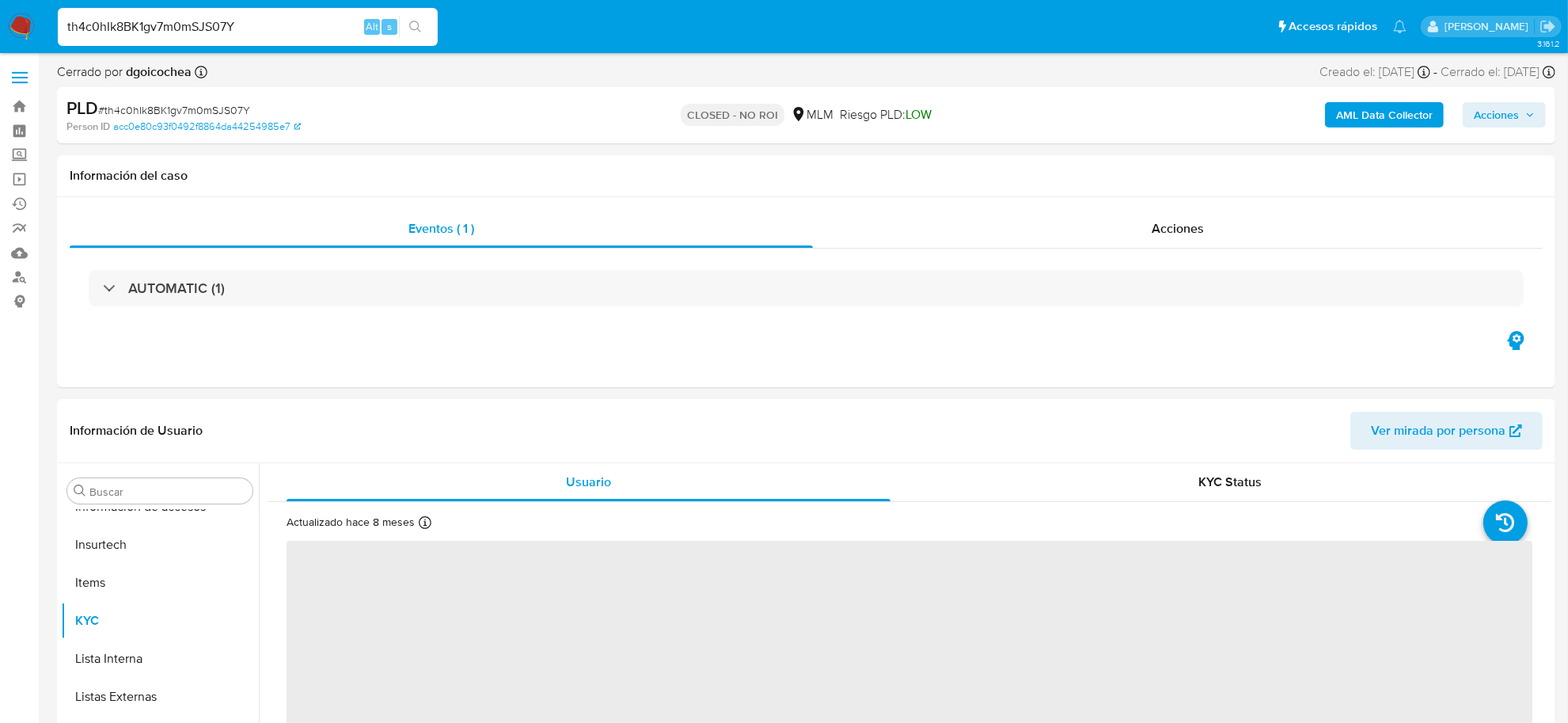
select select "10"
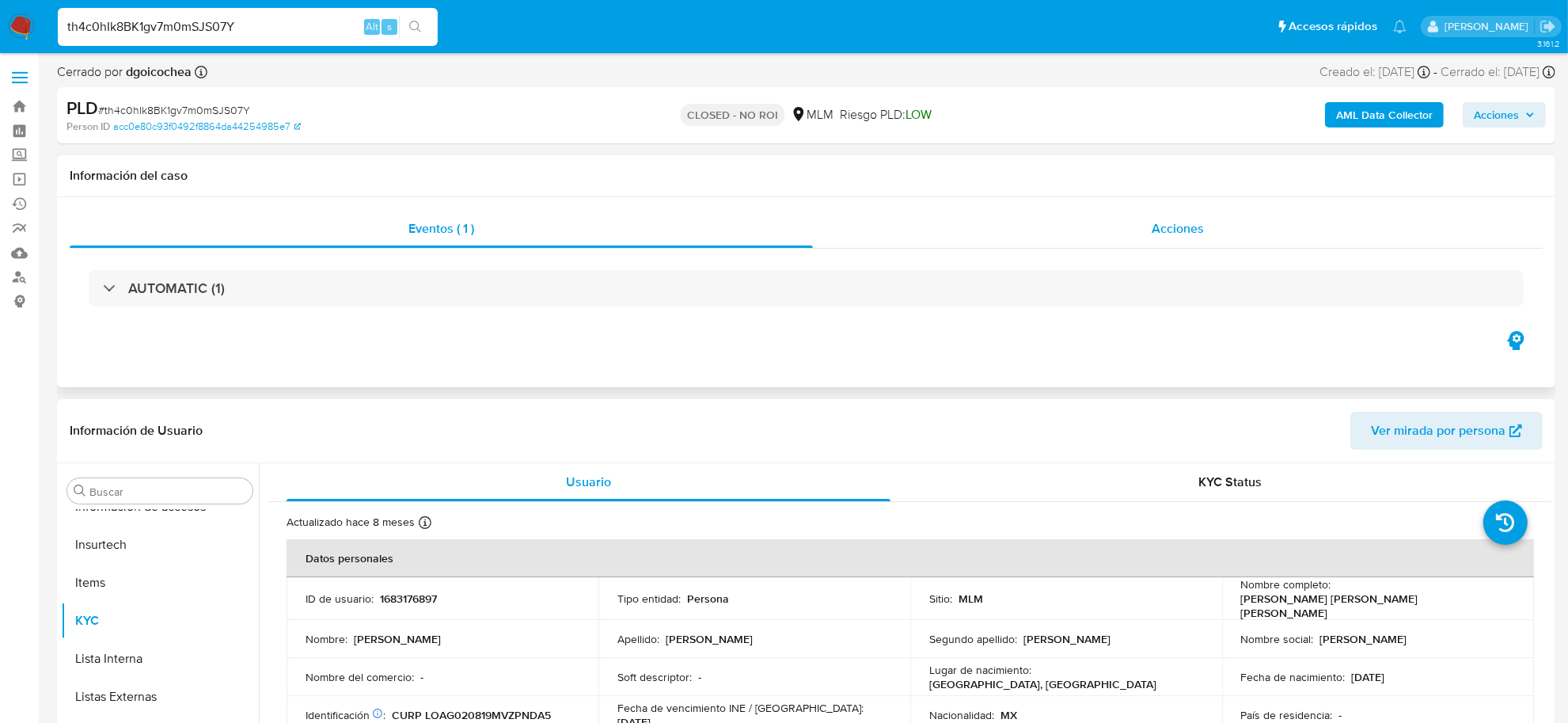
click at [1178, 246] on div "Eventos ( 1 ) Acciones AUTOMATIC (1)" at bounding box center [806, 269] width 1474 height 118
click at [1178, 242] on div "Acciones" at bounding box center [1178, 228] width 730 height 38
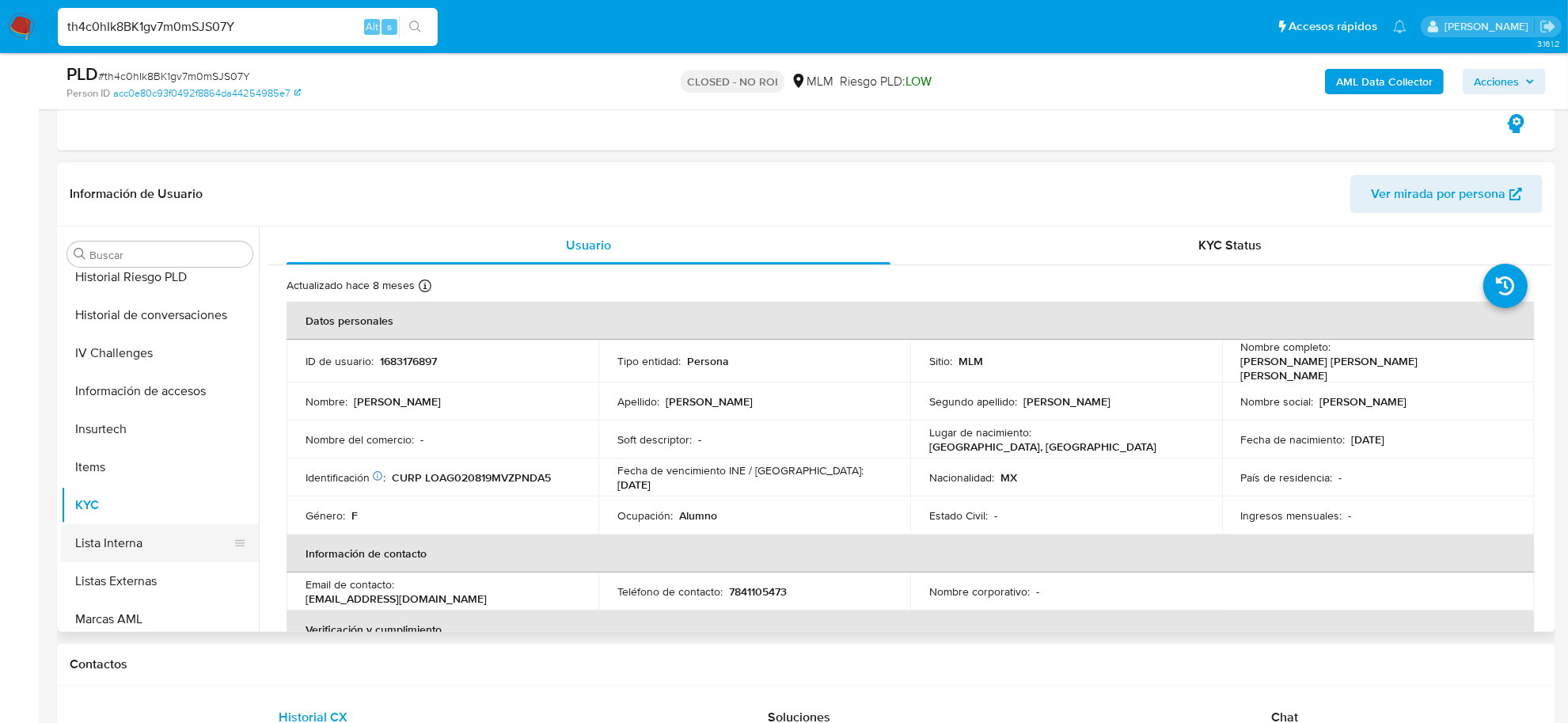
scroll to position [349, 0]
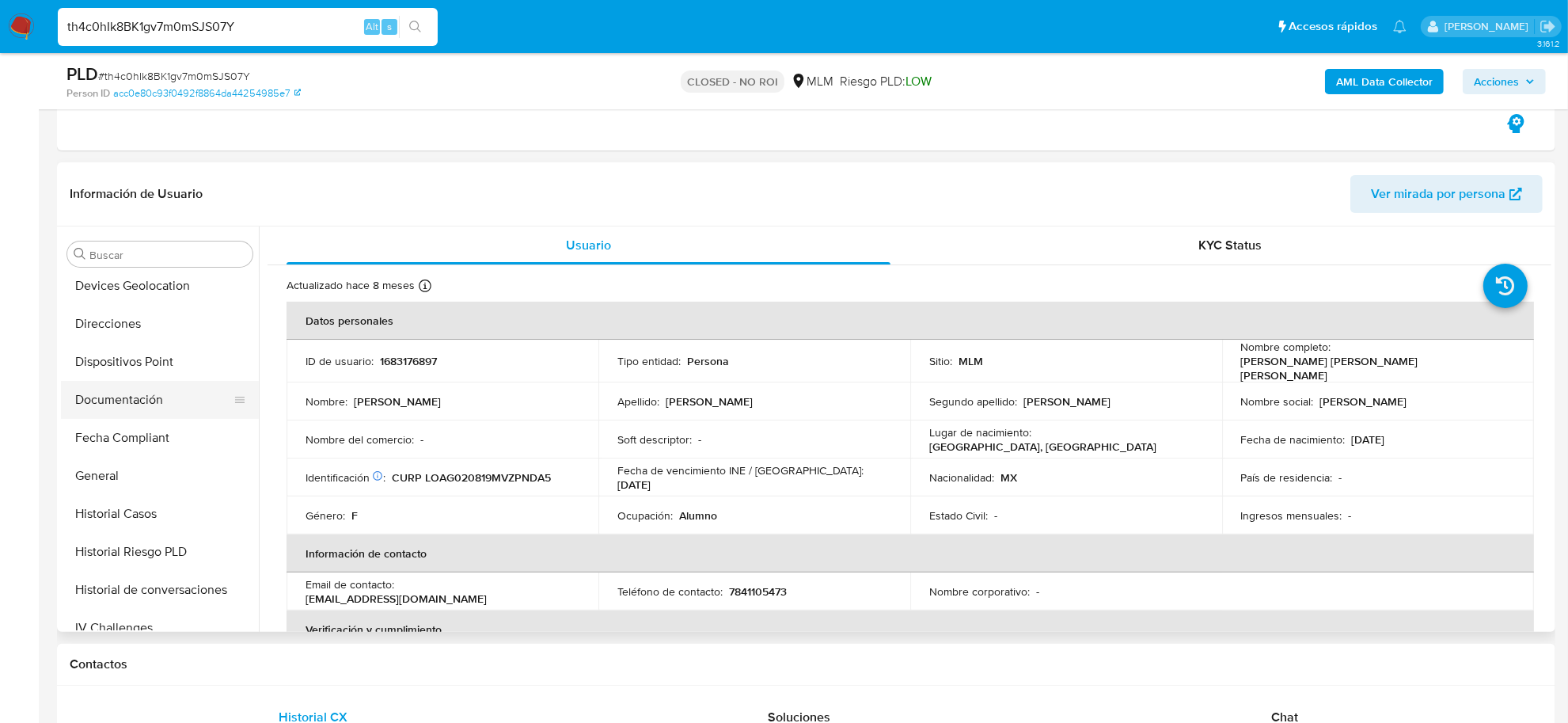
click at [145, 400] on button "Documentación" at bounding box center [153, 399] width 186 height 38
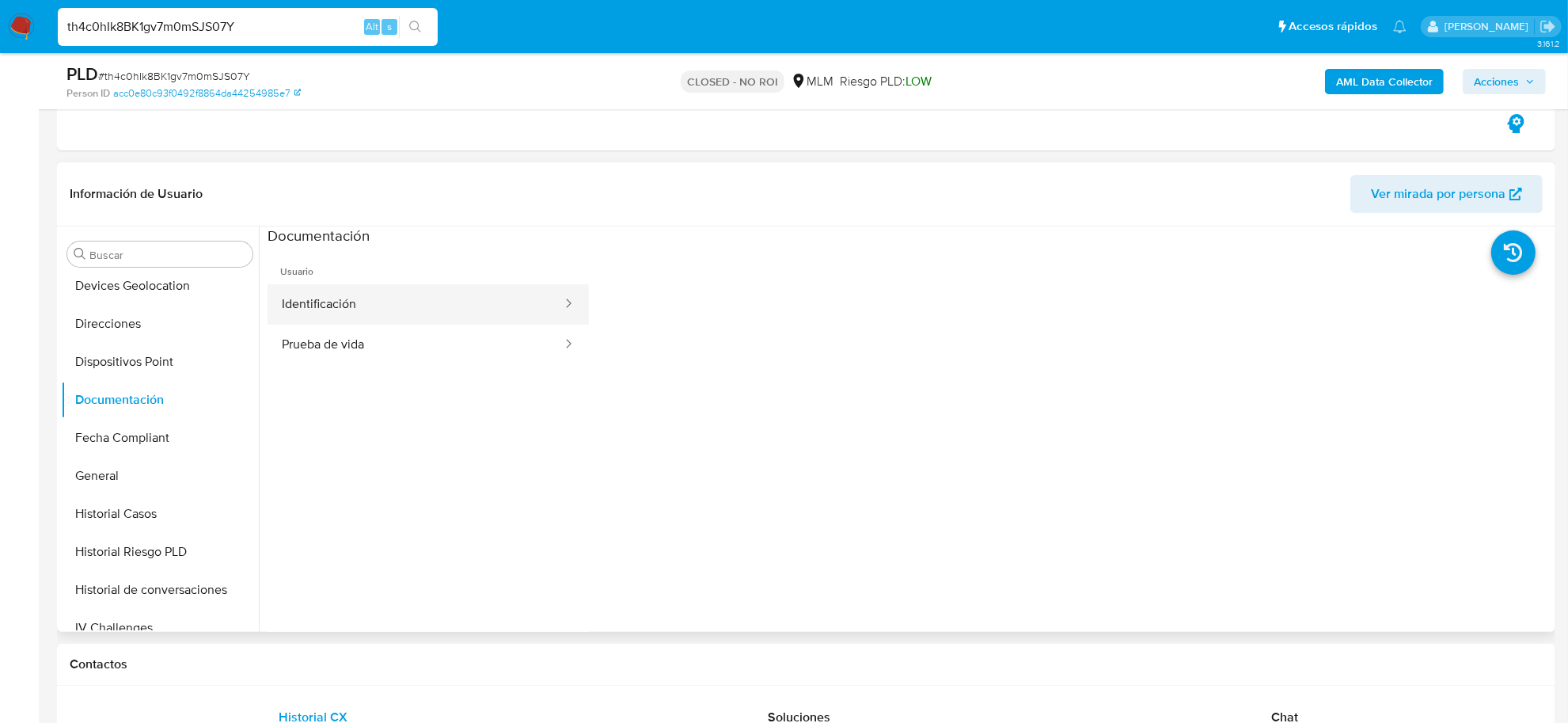
click at [314, 296] on button "Identificación" at bounding box center [416, 305] width 296 height 41
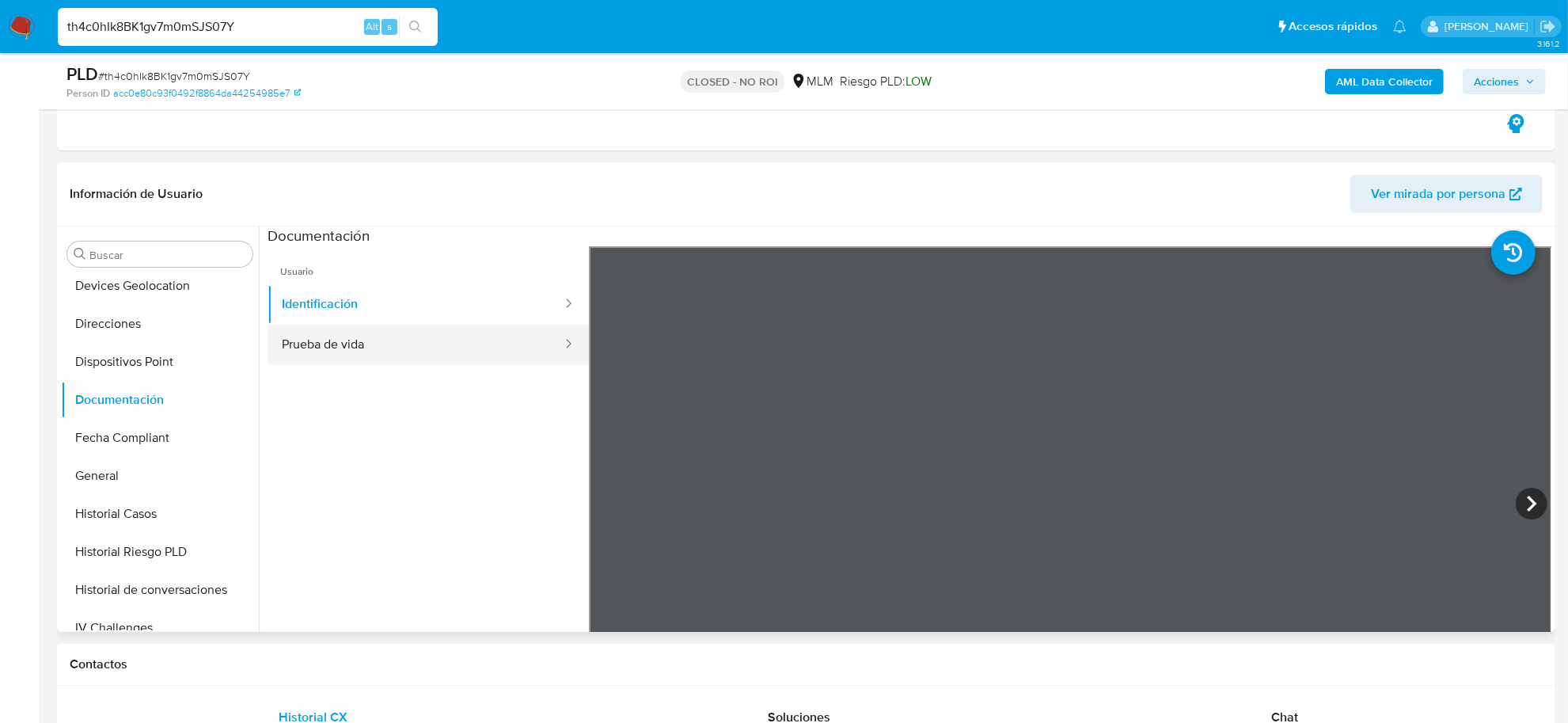
click at [317, 338] on button "Prueba de vida" at bounding box center [416, 345] width 296 height 41
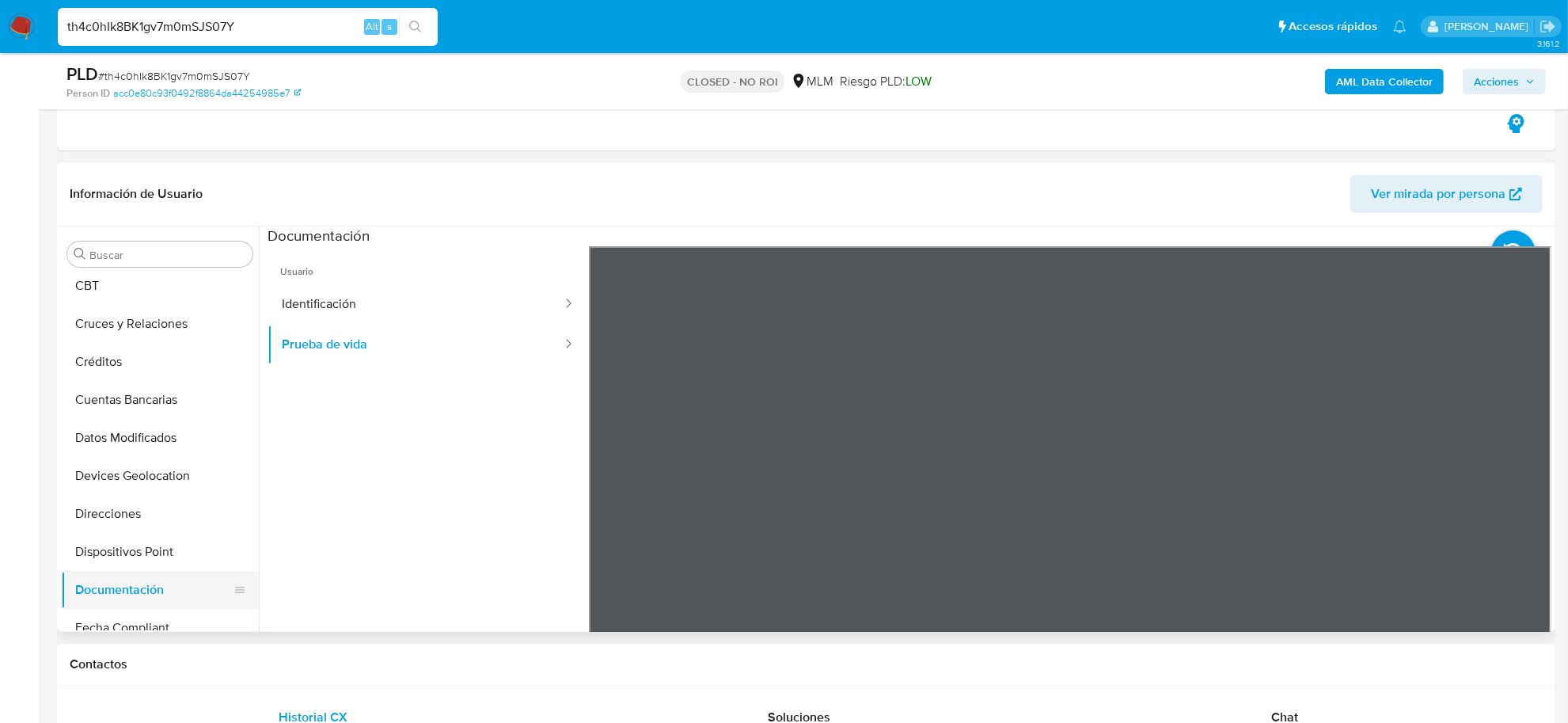
scroll to position [52, 0]
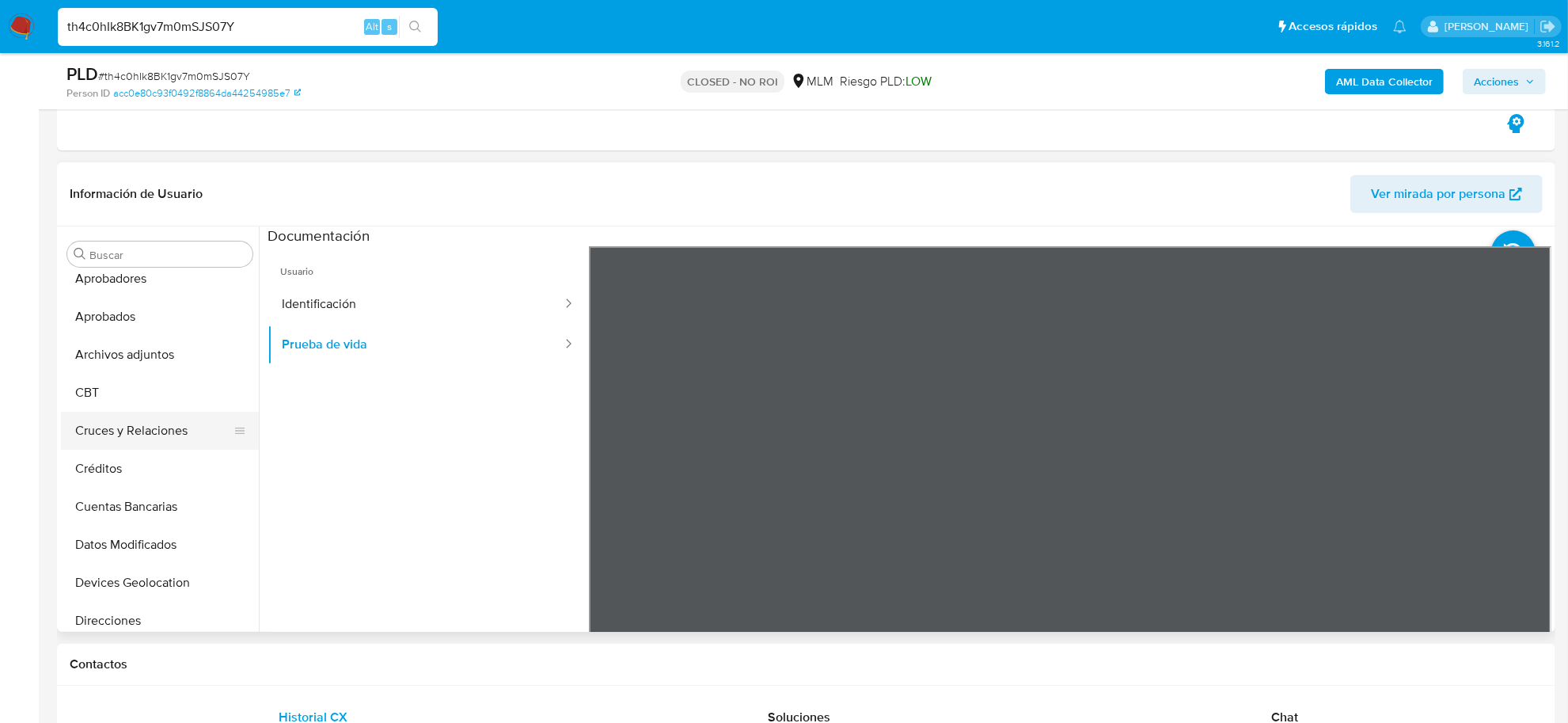
click at [164, 437] on button "Cruces y Relaciones" at bounding box center [153, 431] width 186 height 38
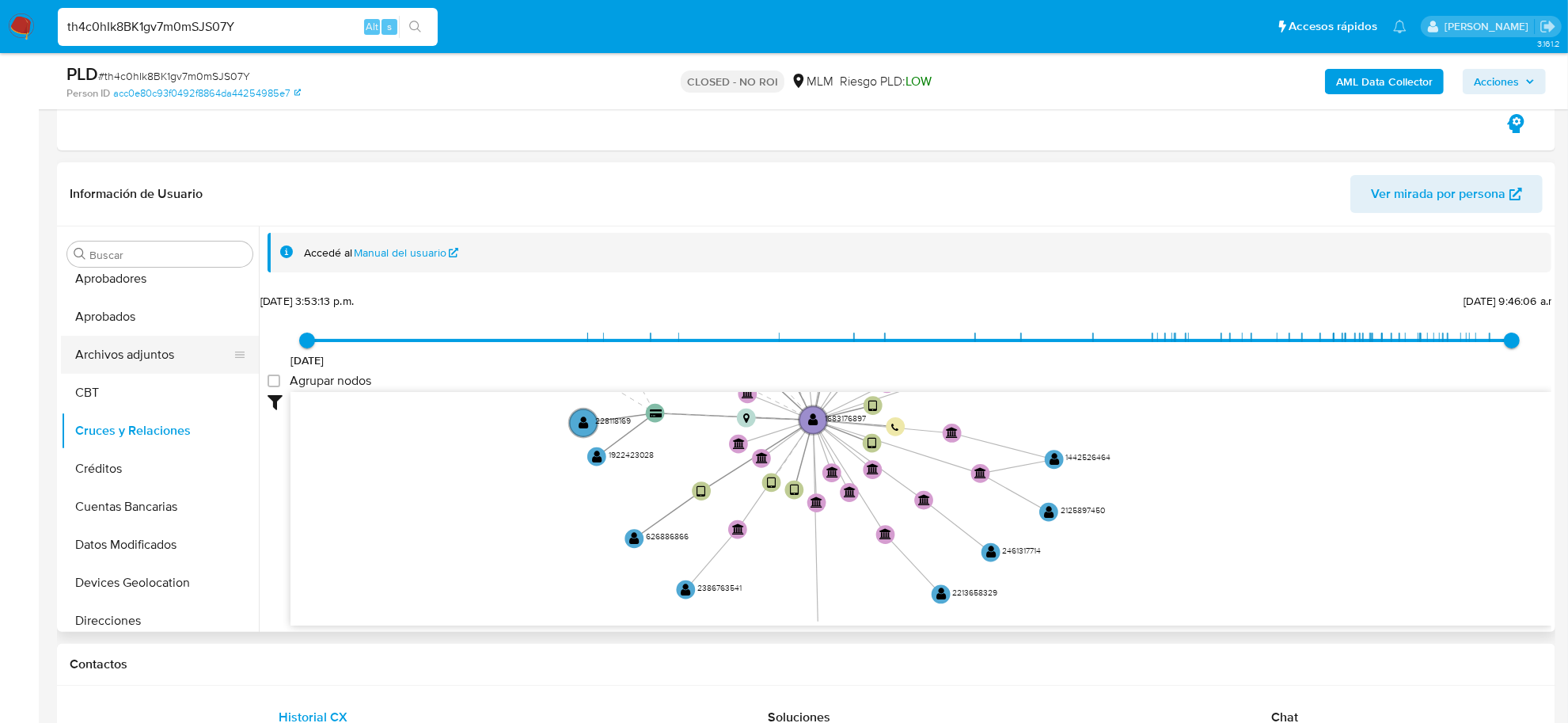
click at [155, 359] on button "Archivos adjuntos" at bounding box center [153, 354] width 186 height 38
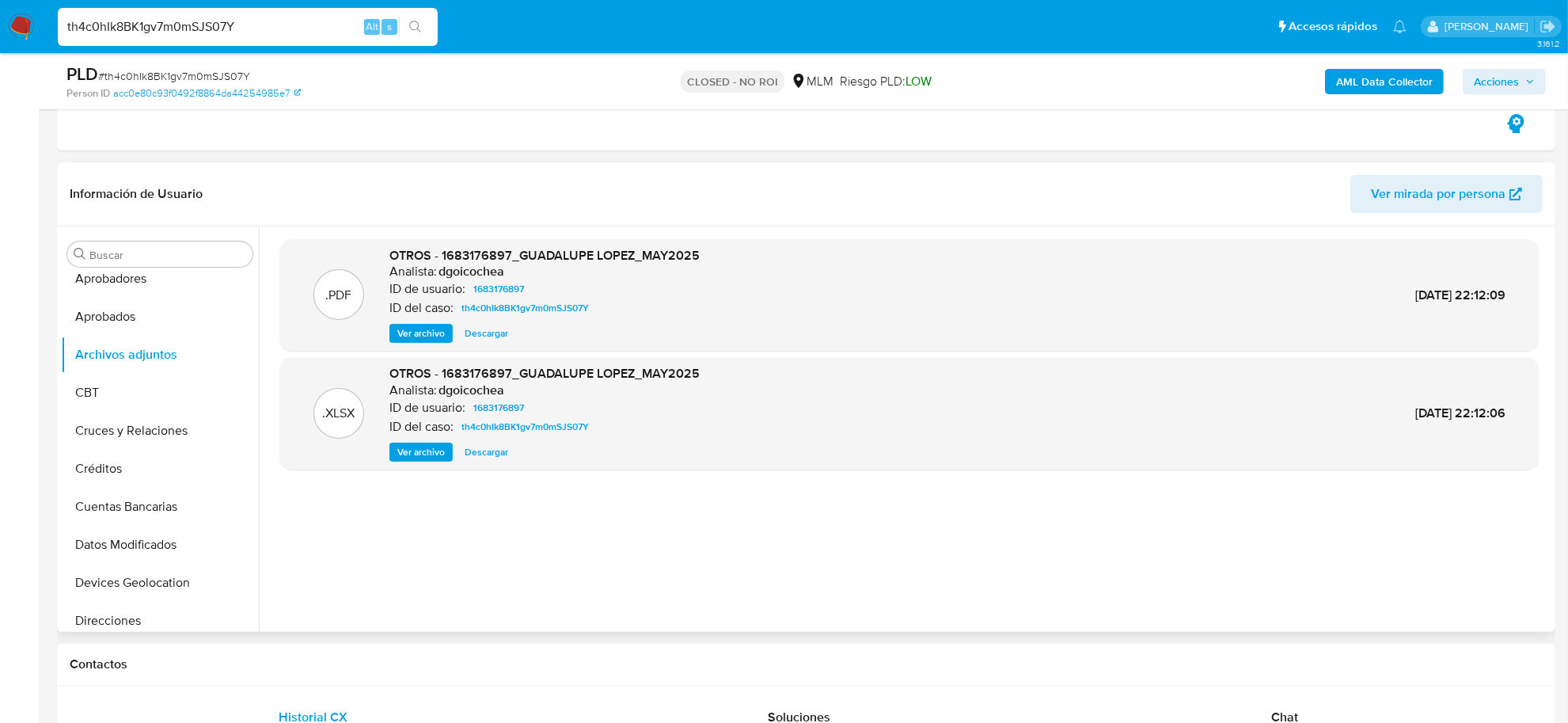
click at [489, 454] on span "Descargar" at bounding box center [486, 452] width 43 height 16
click at [429, 335] on span "Ver archivo" at bounding box center [420, 333] width 47 height 16
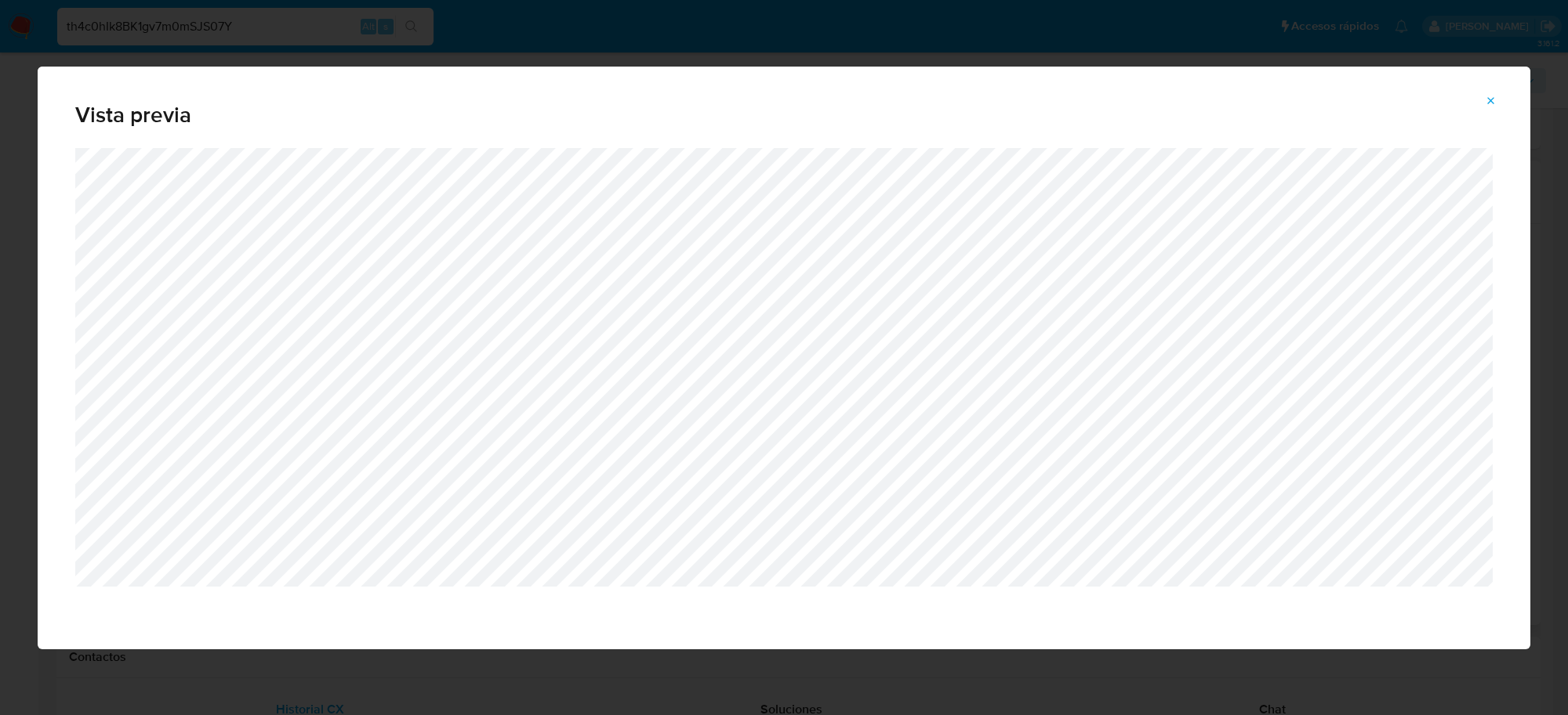
click at [1489, 103] on icon "Attachment preview" at bounding box center [1491, 101] width 7 height 7
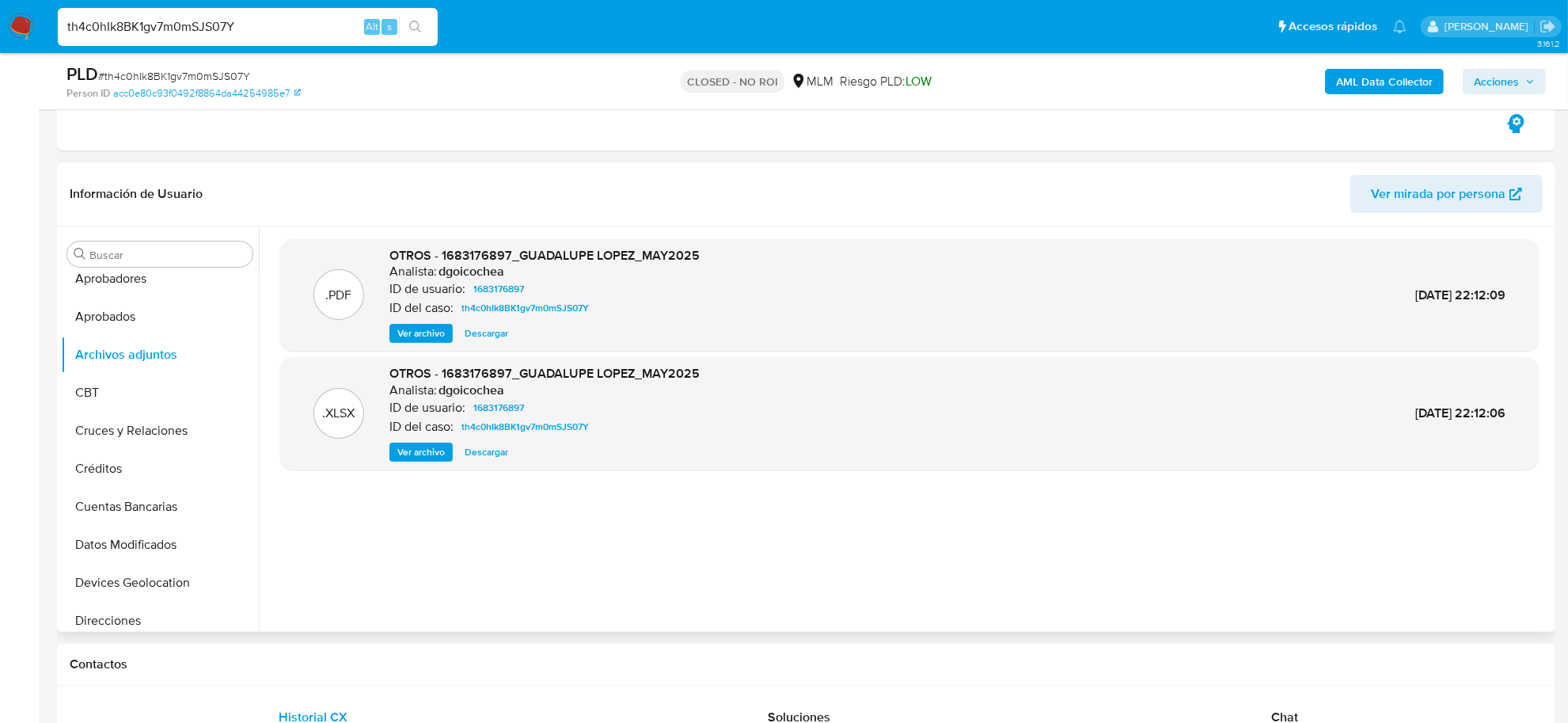
click at [268, 22] on input "th4c0hIk8BK1gv7m0mSJS07Y" at bounding box center [248, 27] width 380 height 20
paste input "aHuKcyMUx8tZGEsM5OLKqH7"
type input "taHuKcyMUx8tZGEsM5OLKqH7"
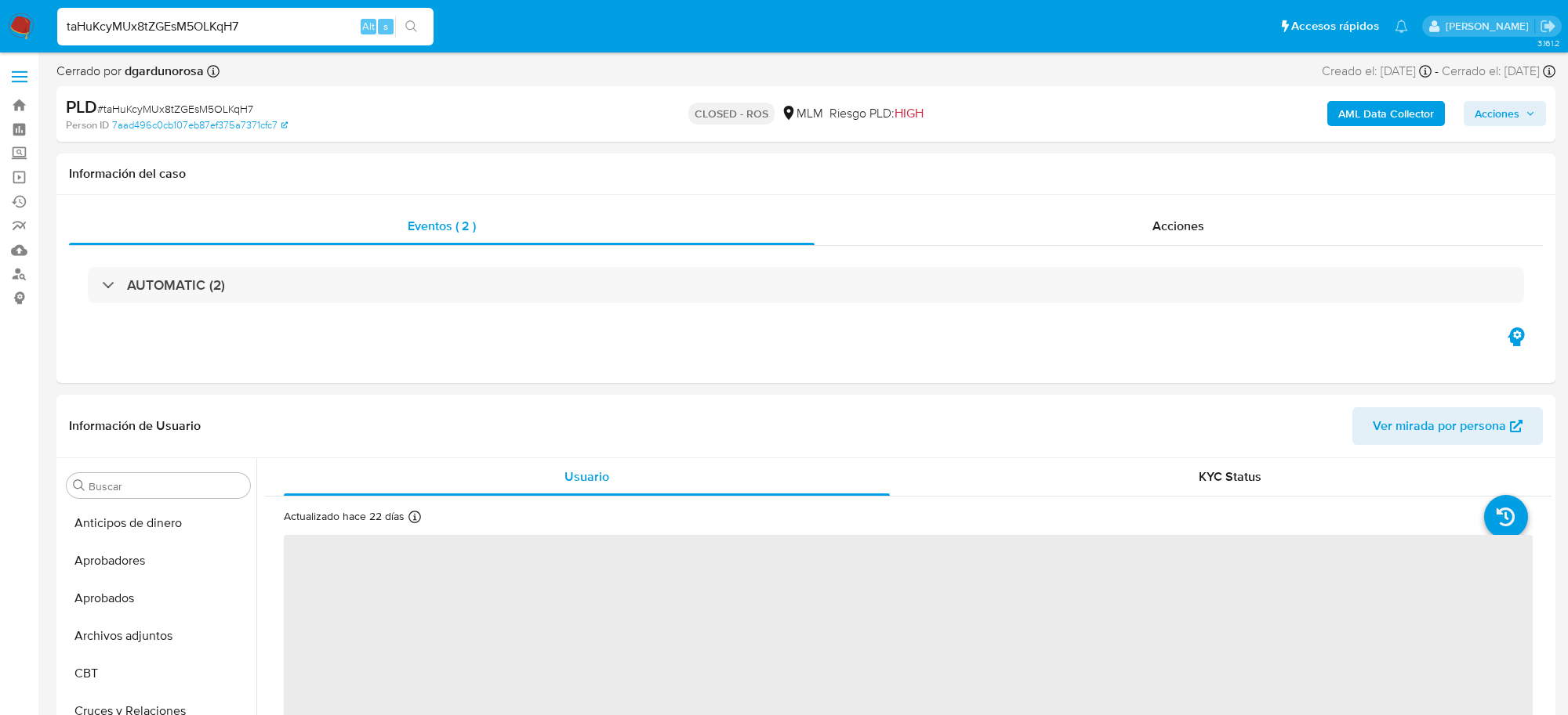
select select "10"
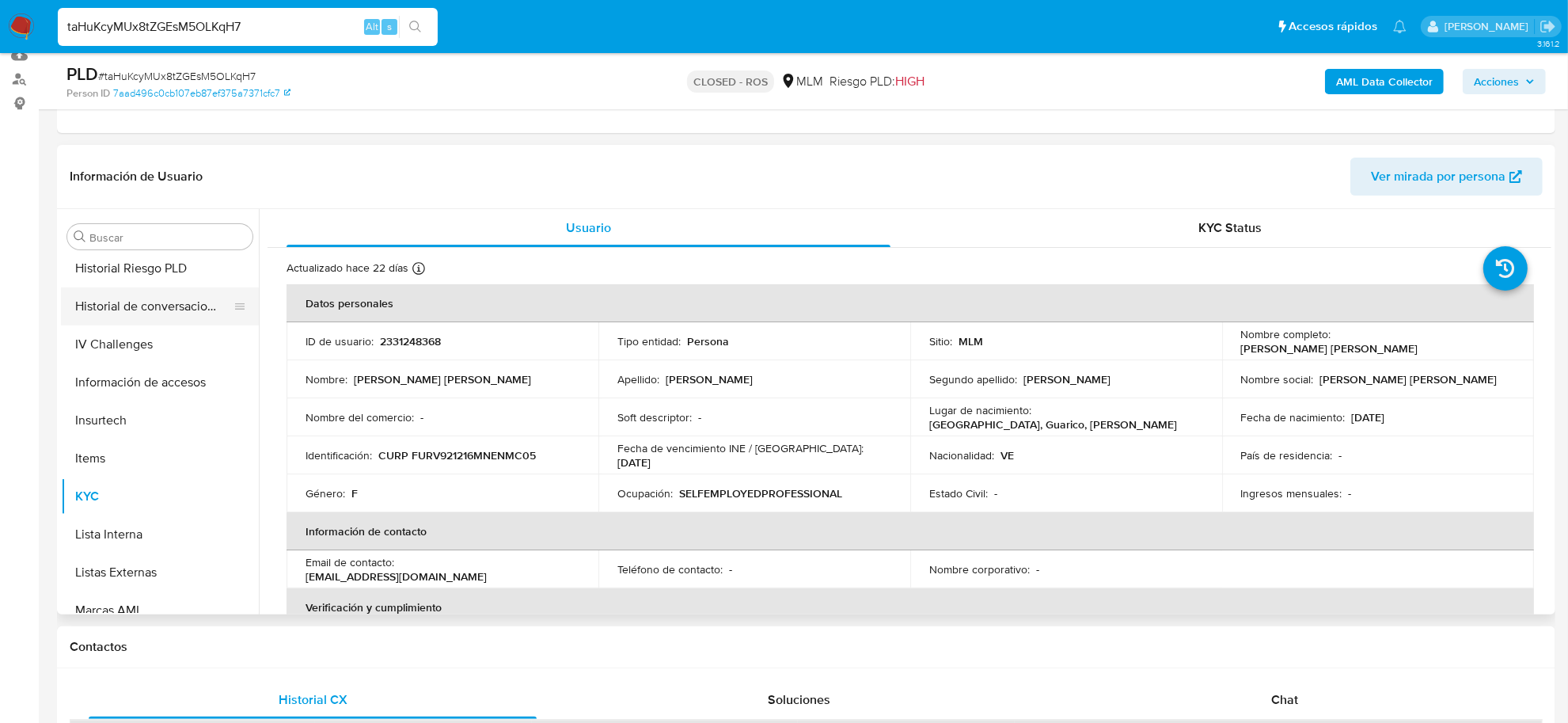
scroll to position [447, 0]
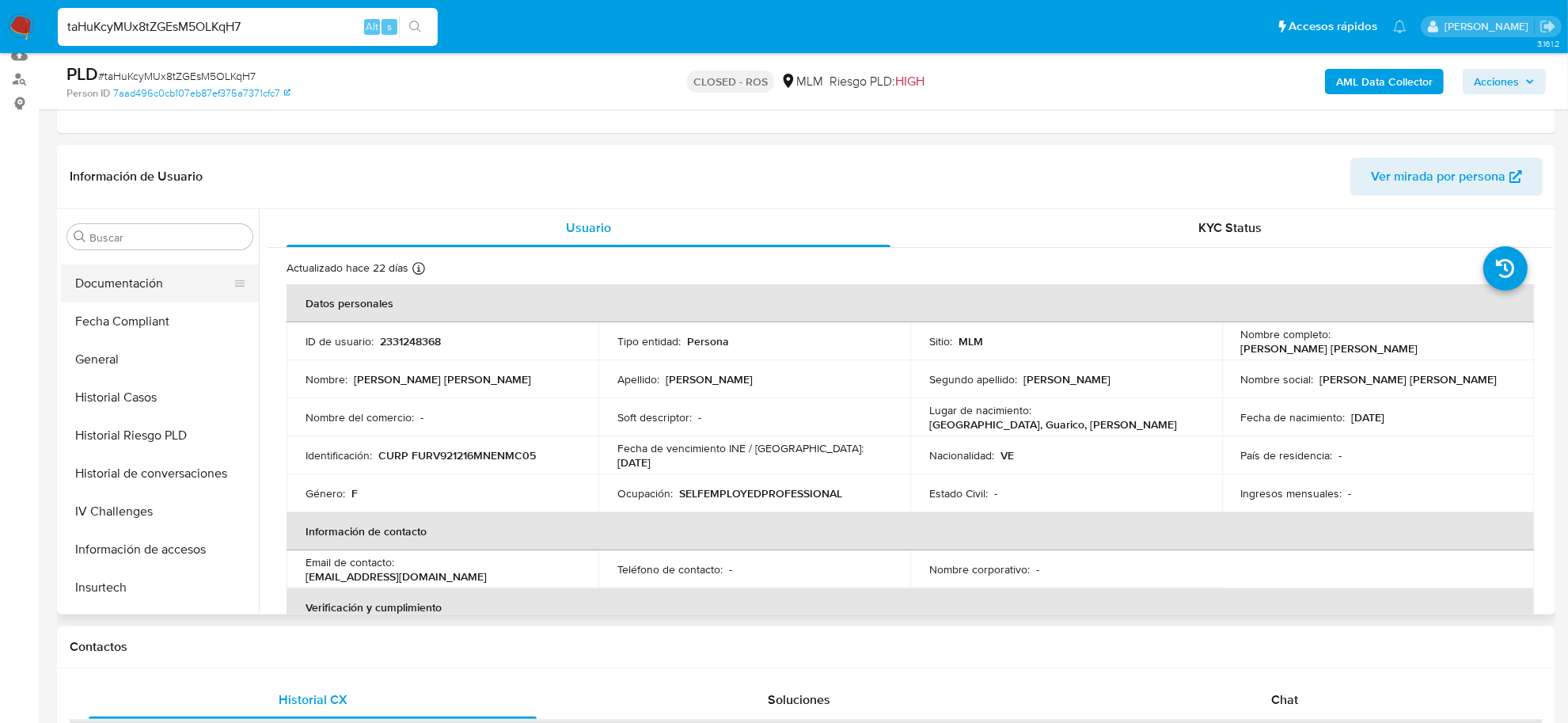
click at [147, 293] on button "Documentación" at bounding box center [153, 283] width 186 height 38
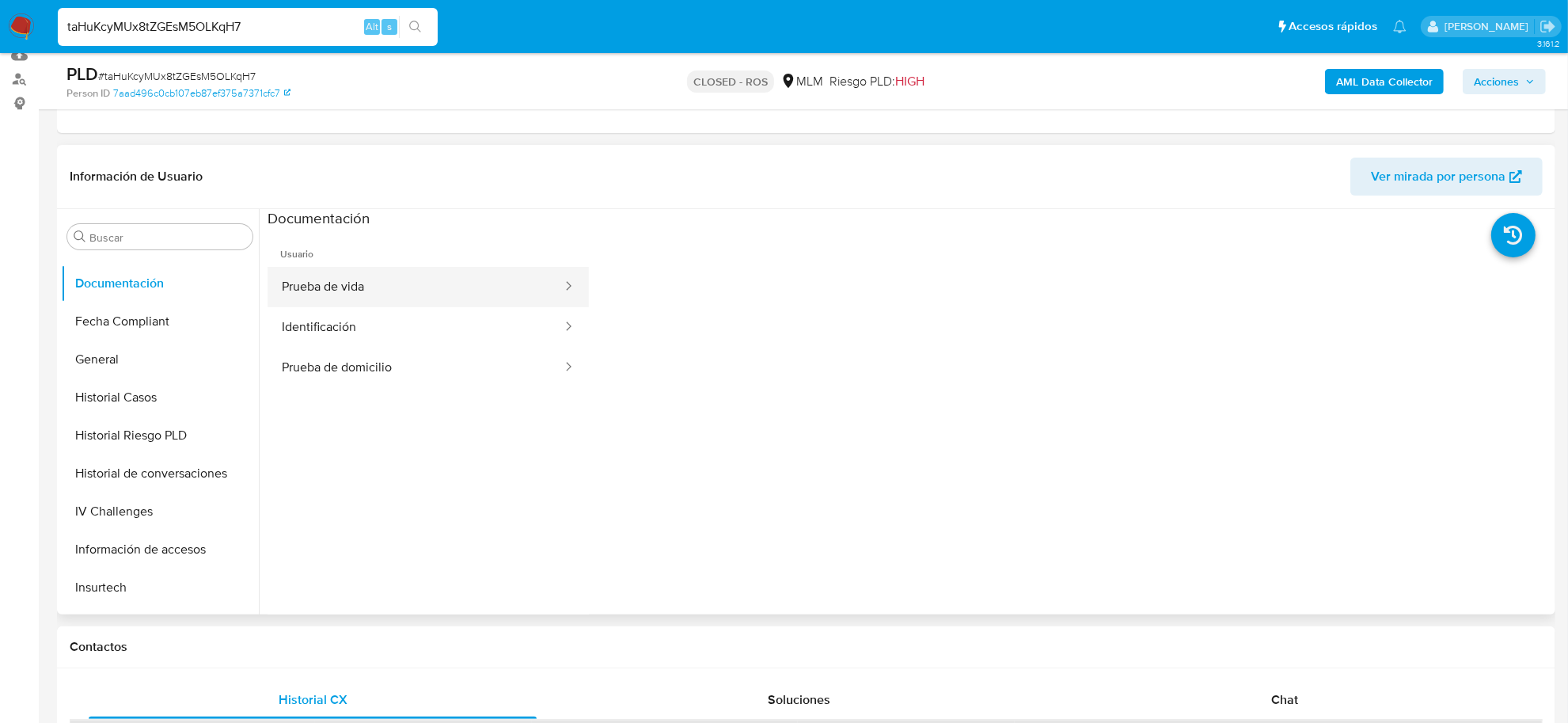
click at [342, 298] on button "Prueba de vida" at bounding box center [416, 288] width 296 height 41
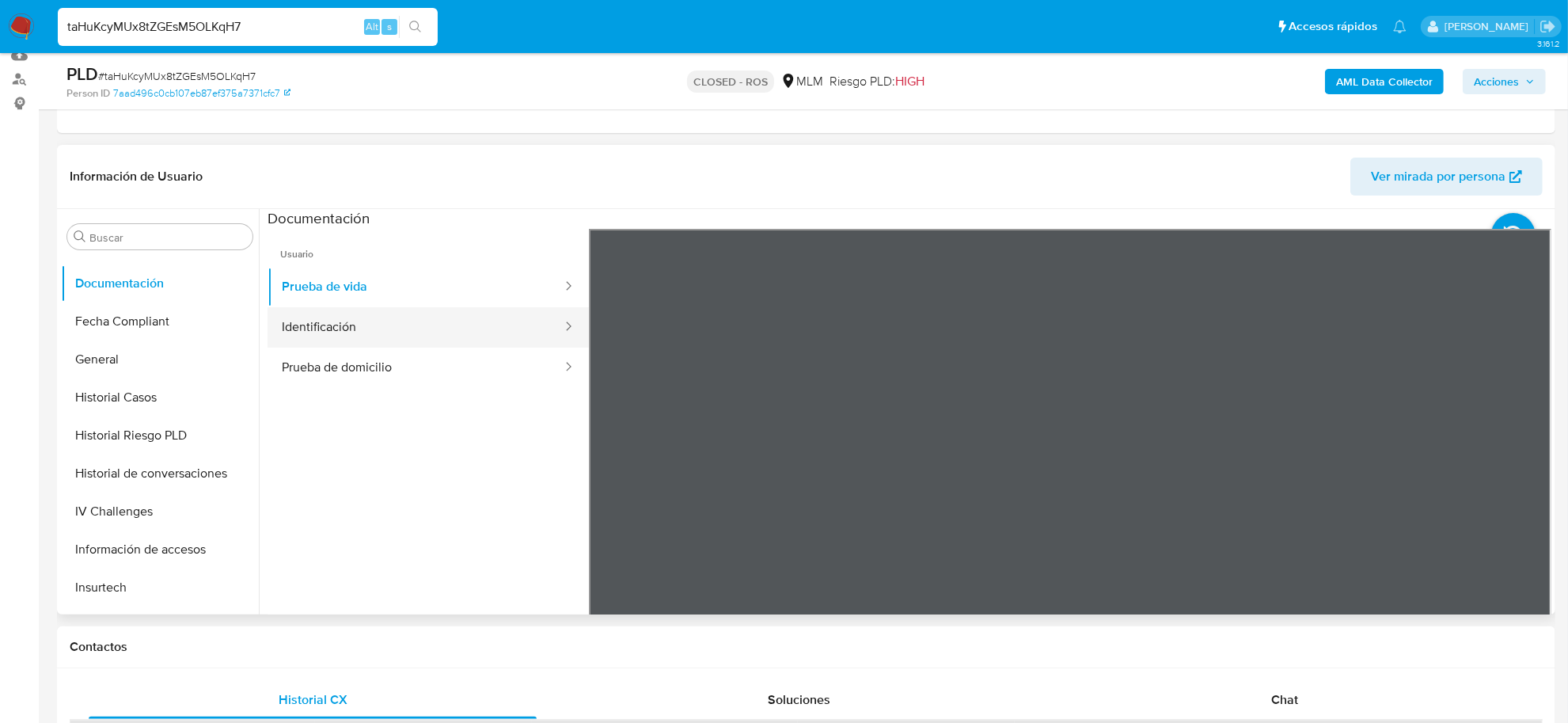
click at [352, 317] on button "Identificación" at bounding box center [416, 327] width 296 height 41
click at [380, 380] on button "Prueba de domicilio" at bounding box center [416, 368] width 296 height 41
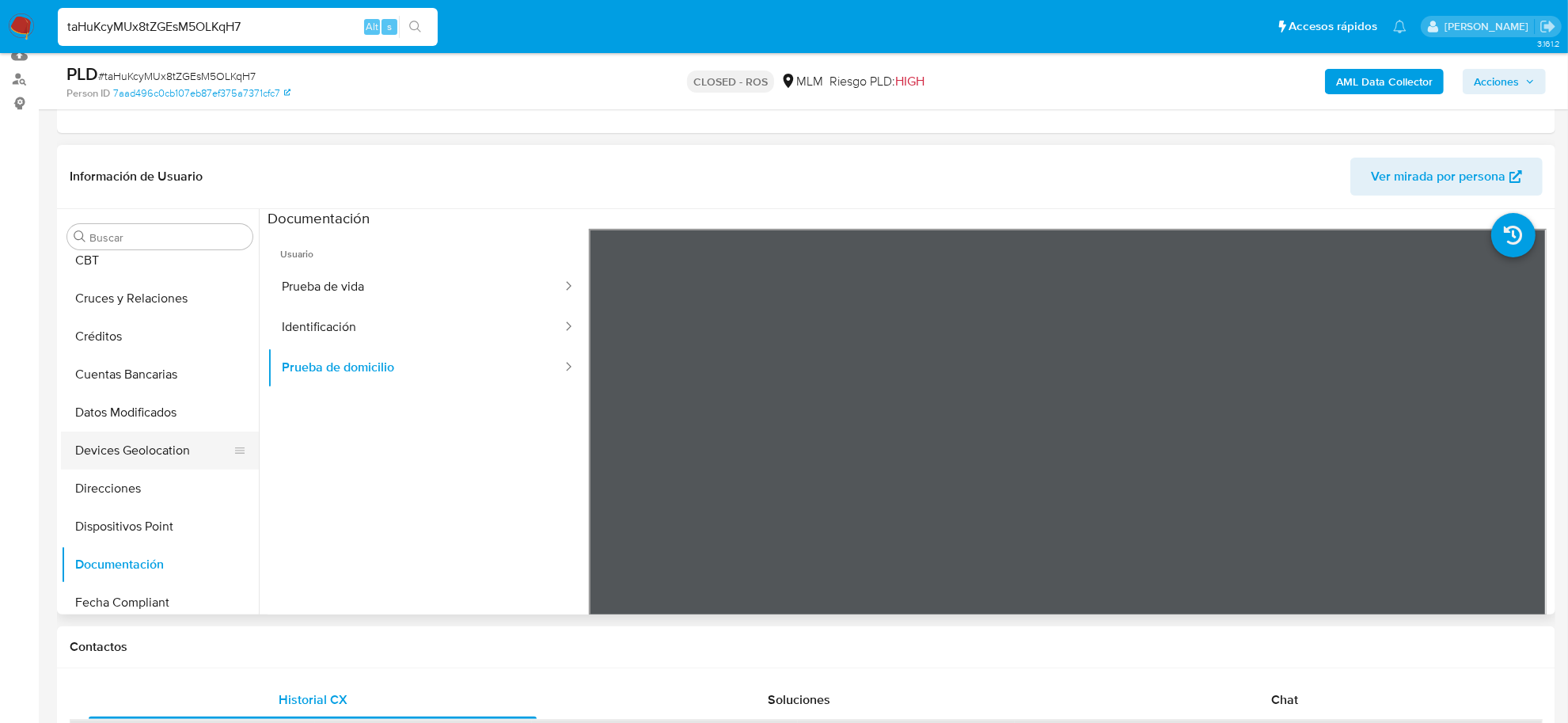
scroll to position [52, 0]
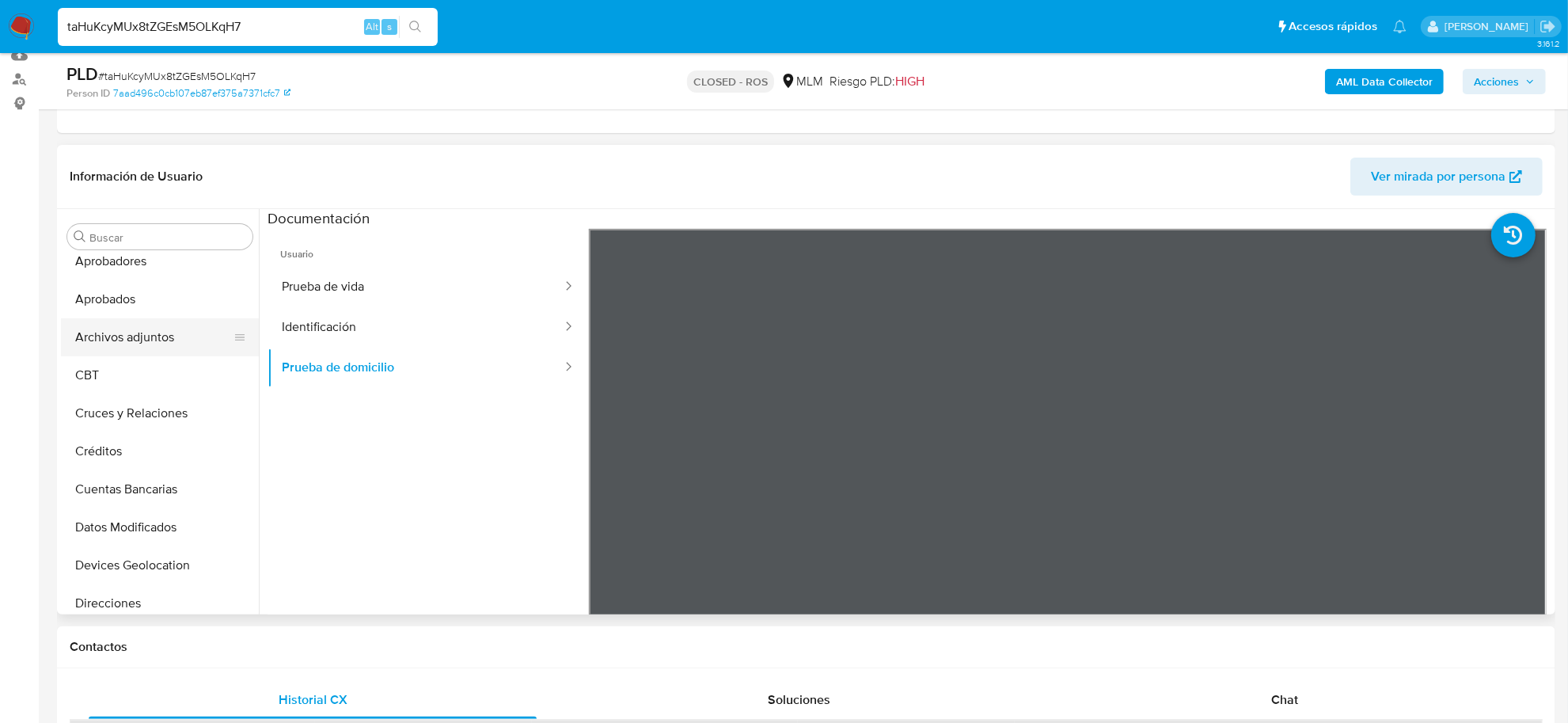
click at [166, 339] on button "Archivos adjuntos" at bounding box center [153, 337] width 186 height 38
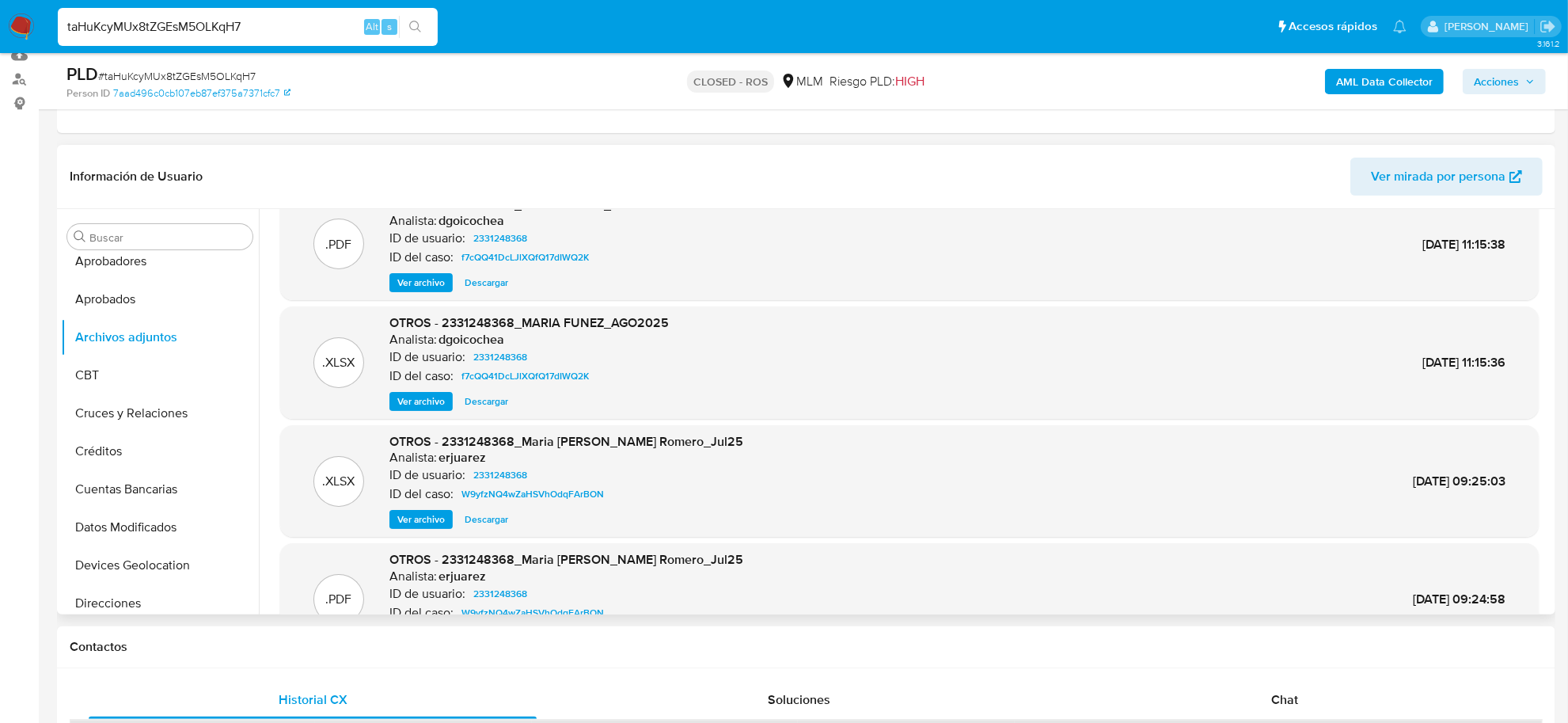
scroll to position [132, 0]
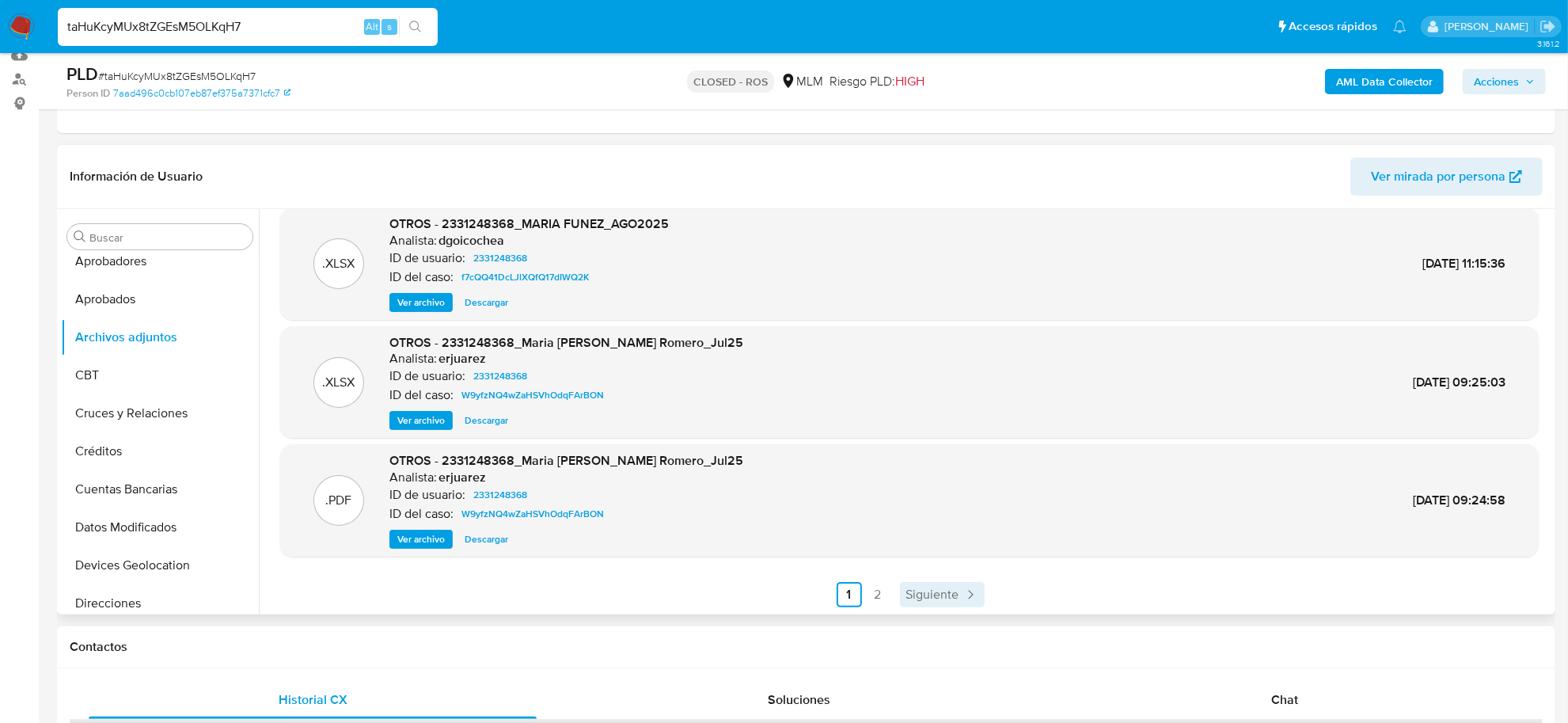
click at [920, 589] on span "Siguiente" at bounding box center [932, 595] width 53 height 13
click at [473, 423] on span "Descargar" at bounding box center [486, 420] width 43 height 16
click at [425, 544] on span "Ver archivo" at bounding box center [420, 539] width 47 height 16
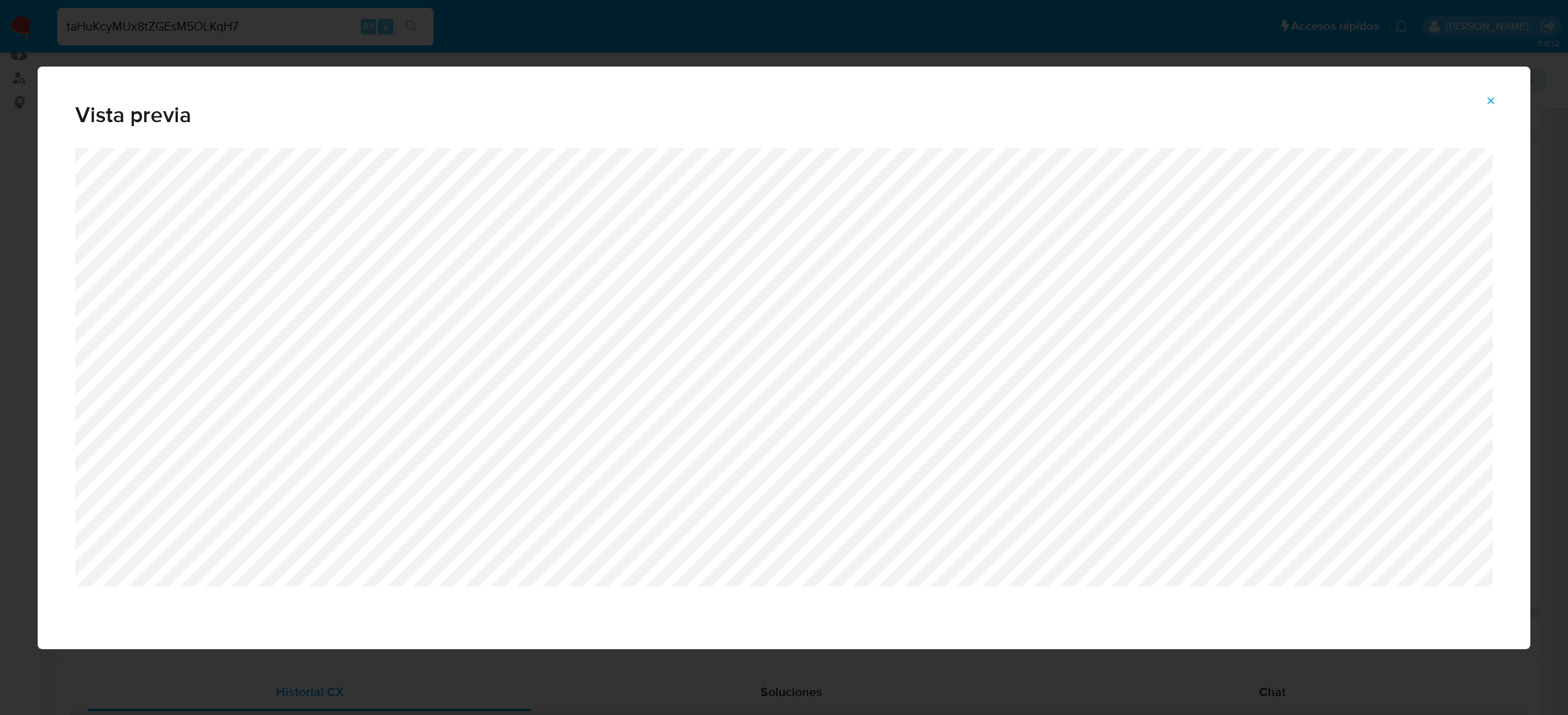
click at [1486, 101] on icon "Attachment preview" at bounding box center [1491, 101] width 13 height 13
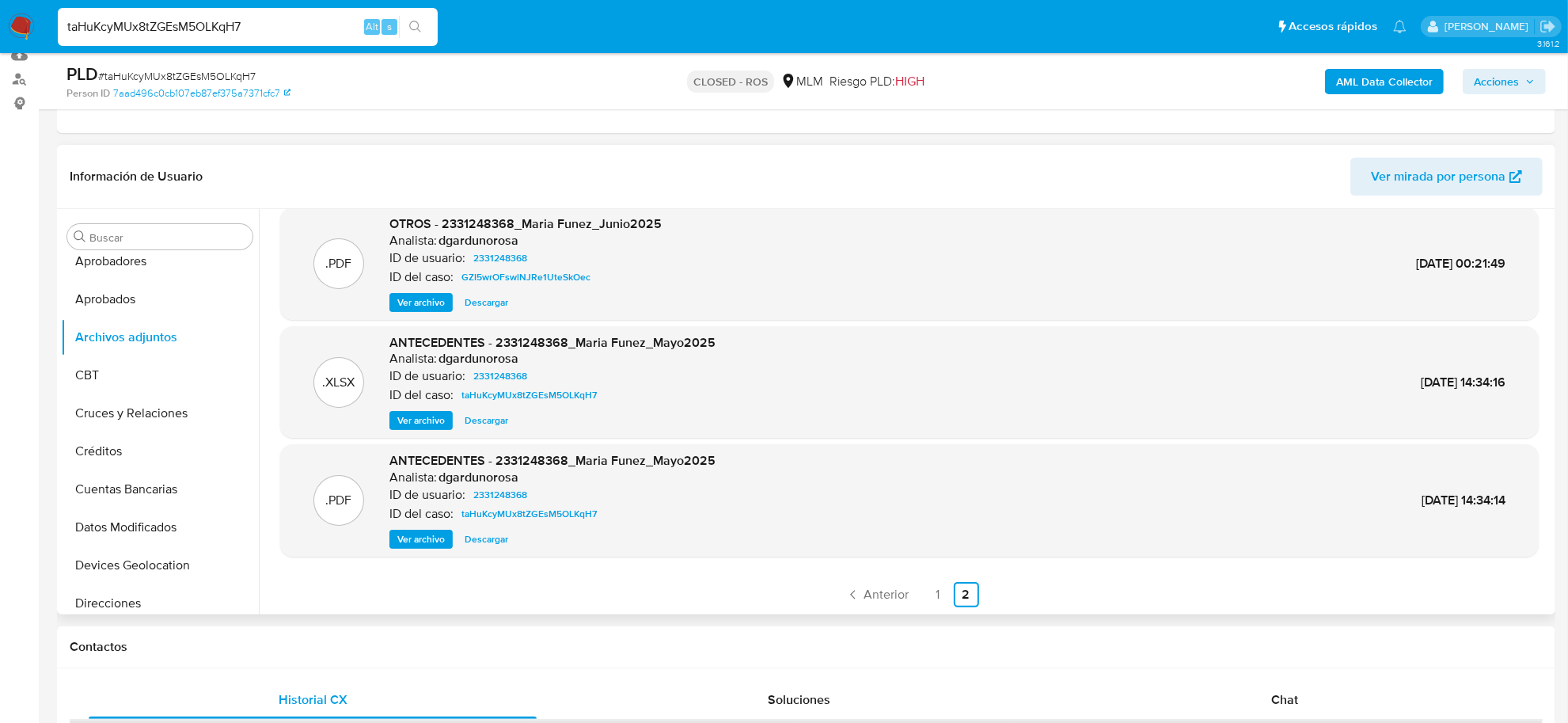
click at [164, 14] on div "taHuKcyMUx8tZGEsM5OLKqH7 Alt s" at bounding box center [248, 27] width 380 height 38
click at [172, 26] on input "taHuKcyMUx8tZGEsM5OLKqH7" at bounding box center [248, 27] width 380 height 20
click at [175, 26] on input "taHuKcyMUx8tZGEsM5OLKqH7" at bounding box center [248, 27] width 380 height 20
paste input "rkDaYbEK0QFEjKbLgHXSpUVx"
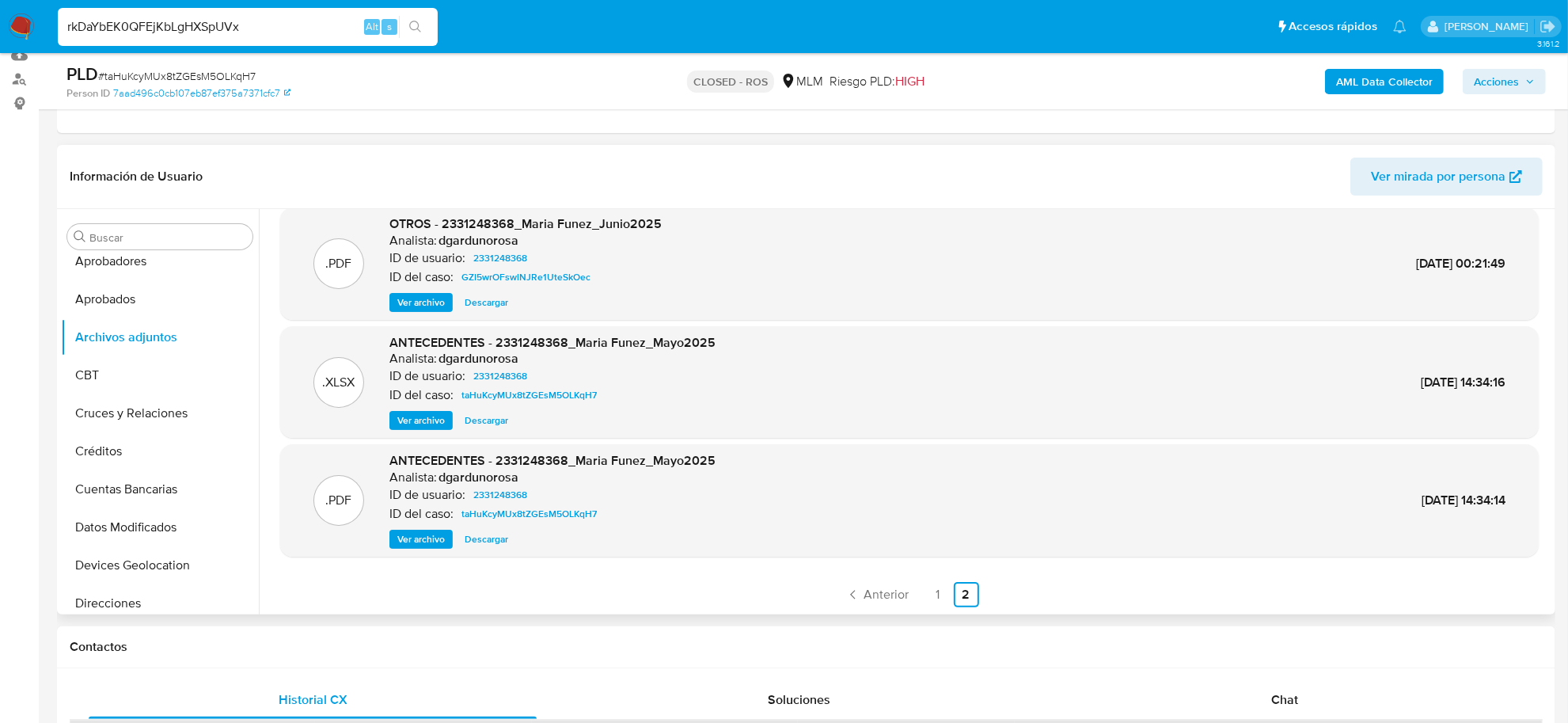
type input "rkDaYbEK0QFEjKbLgHXSpUVx"
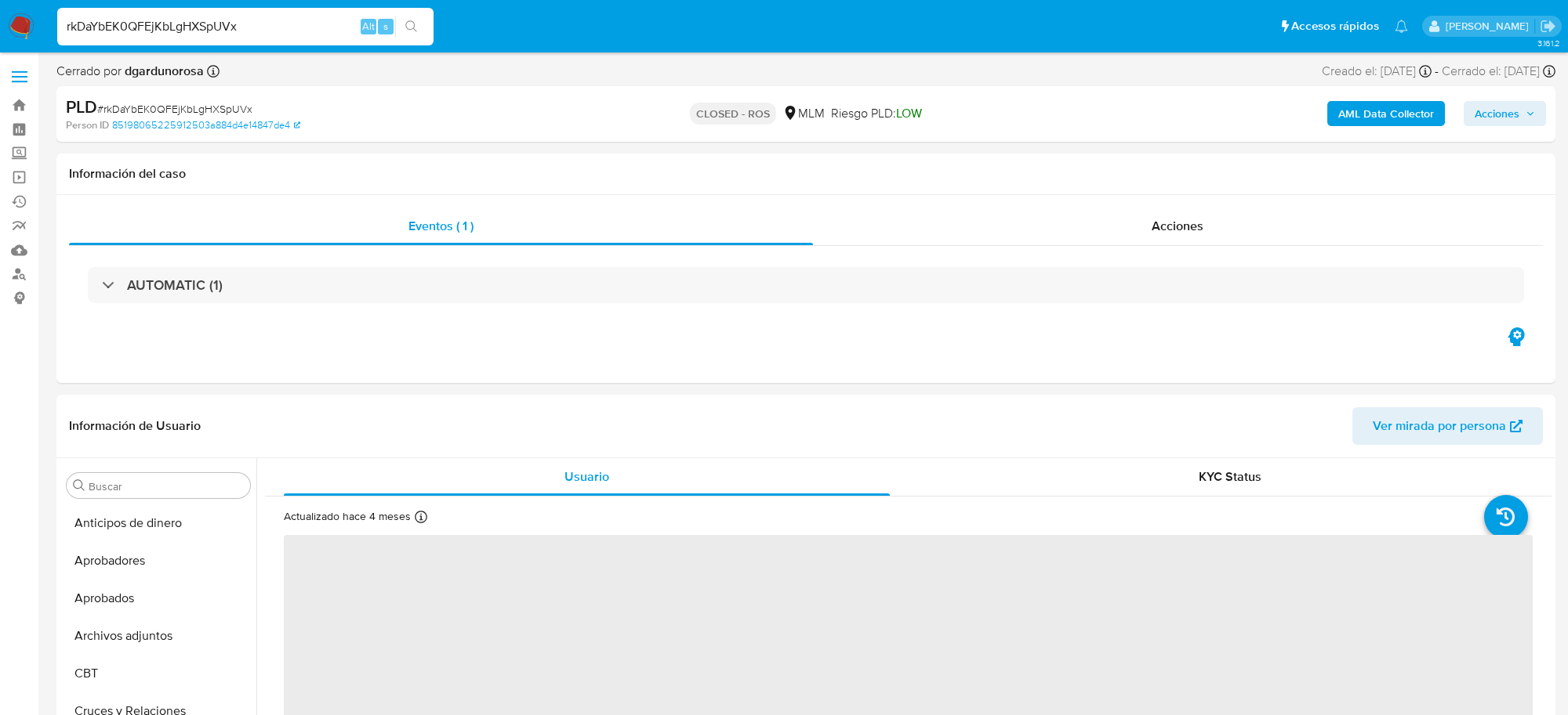
select select "10"
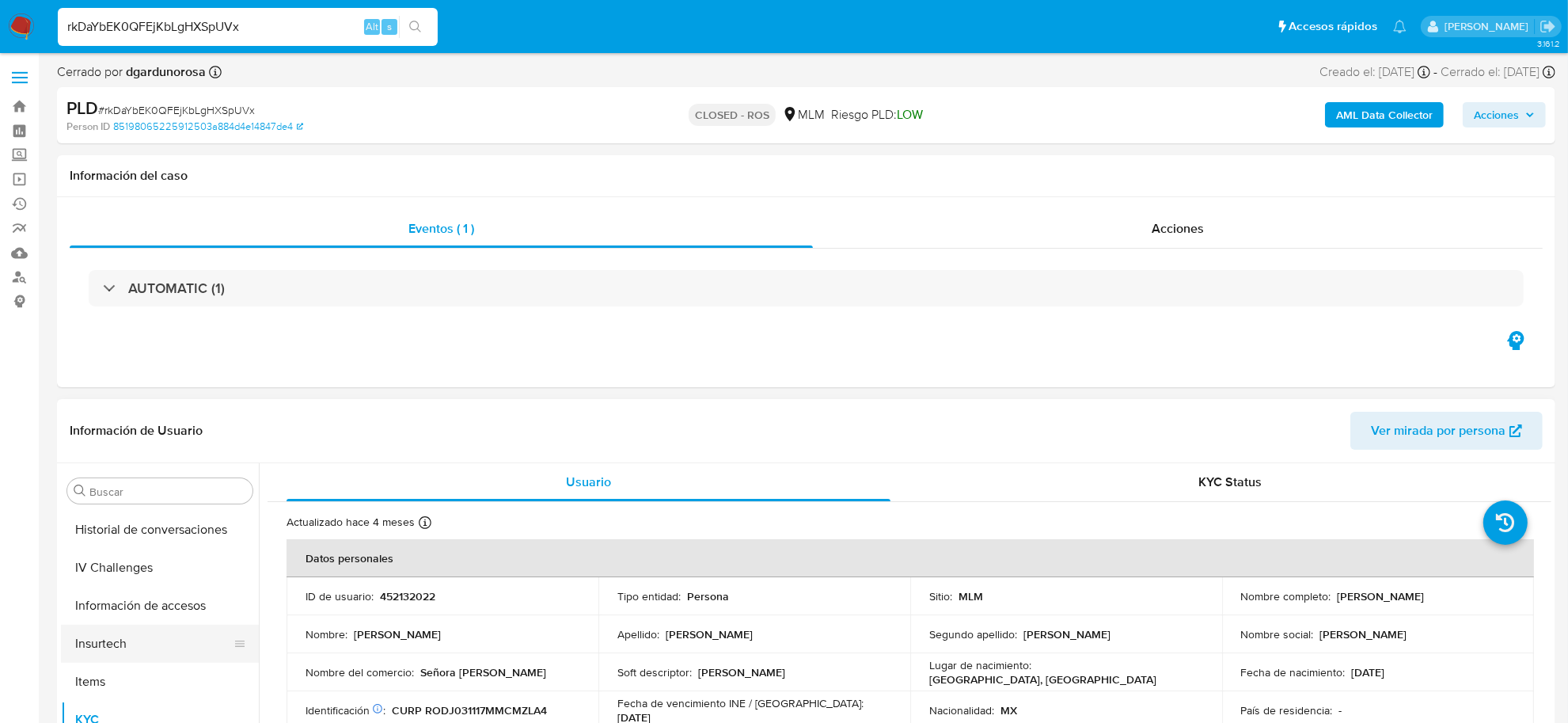
scroll to position [546, 0]
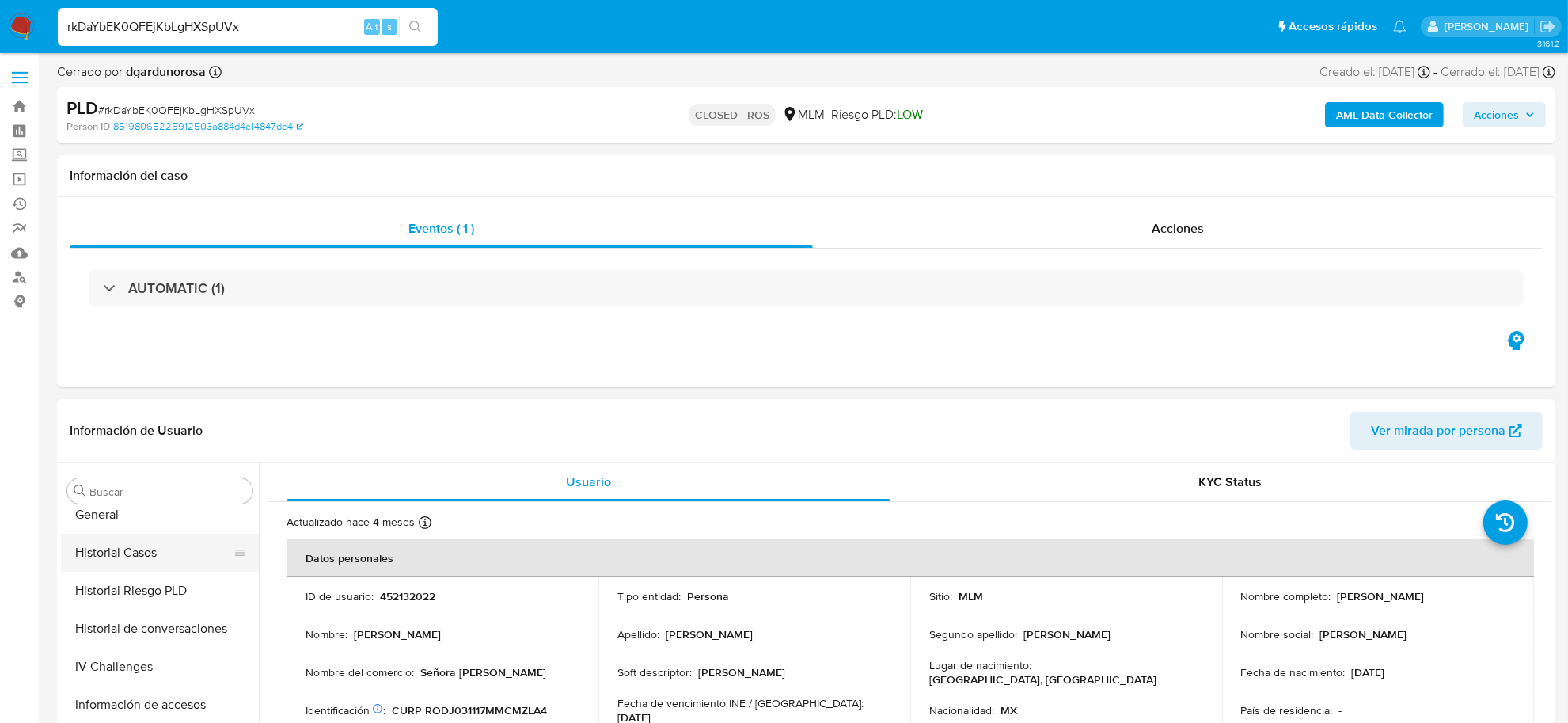
click at [148, 556] on button "Historial Casos" at bounding box center [153, 553] width 186 height 38
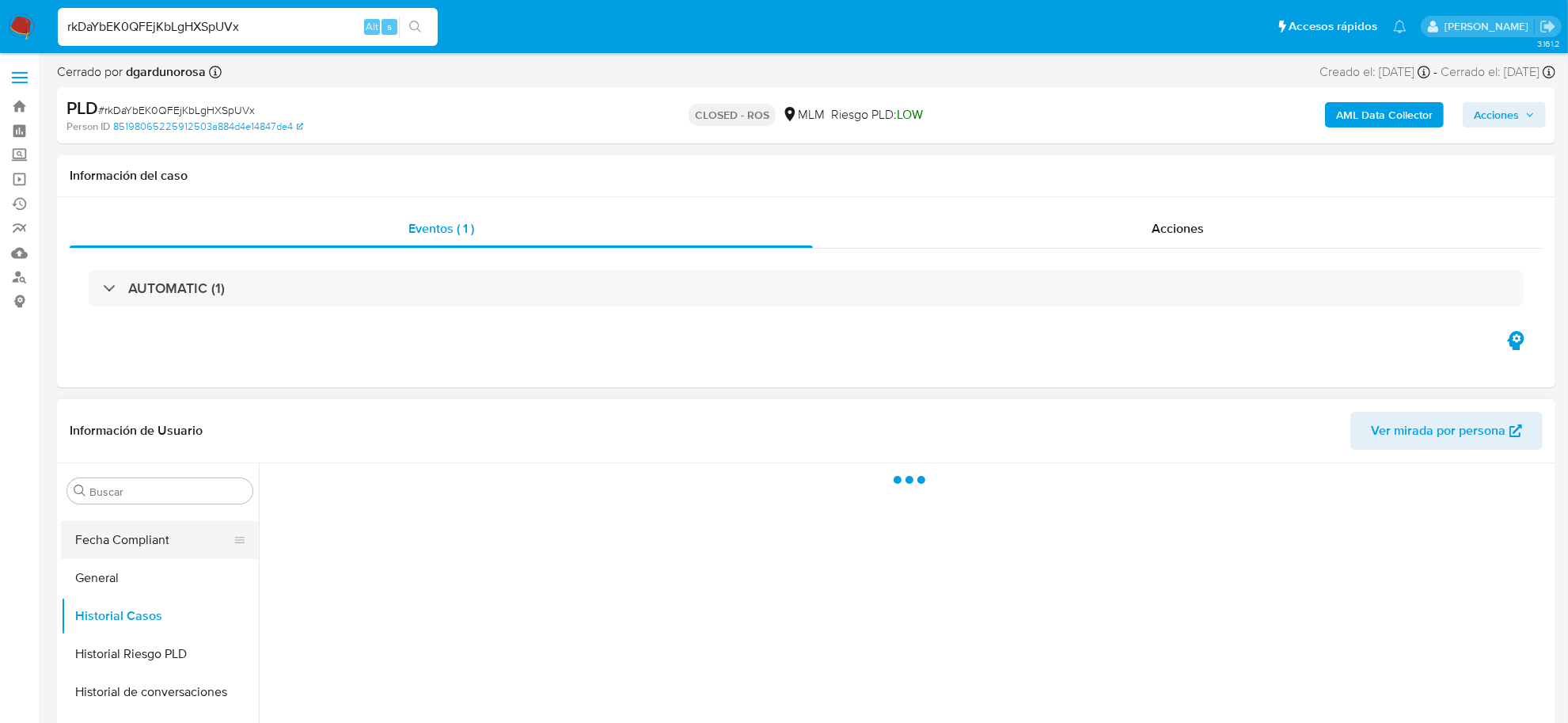
scroll to position [447, 0]
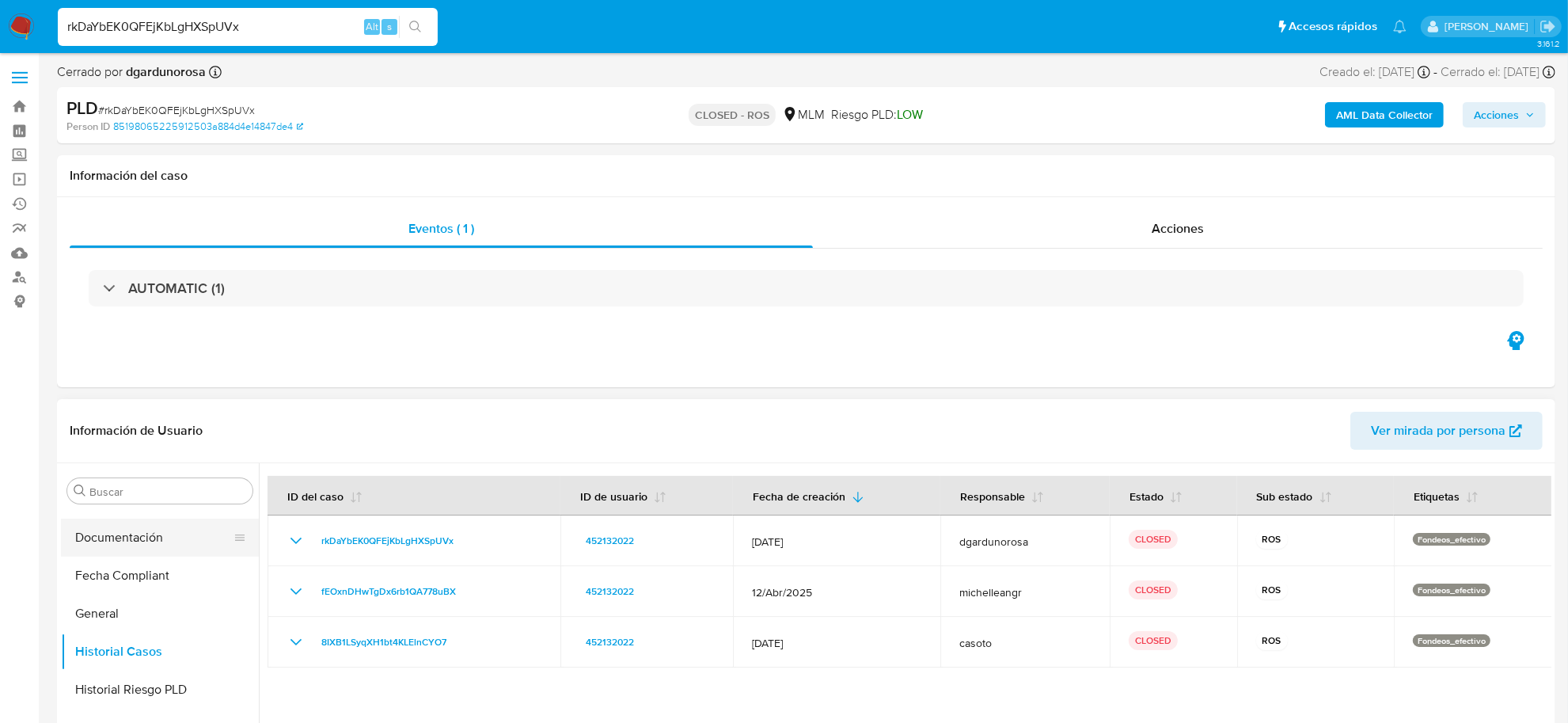
click at [130, 545] on button "Documentación" at bounding box center [153, 537] width 186 height 38
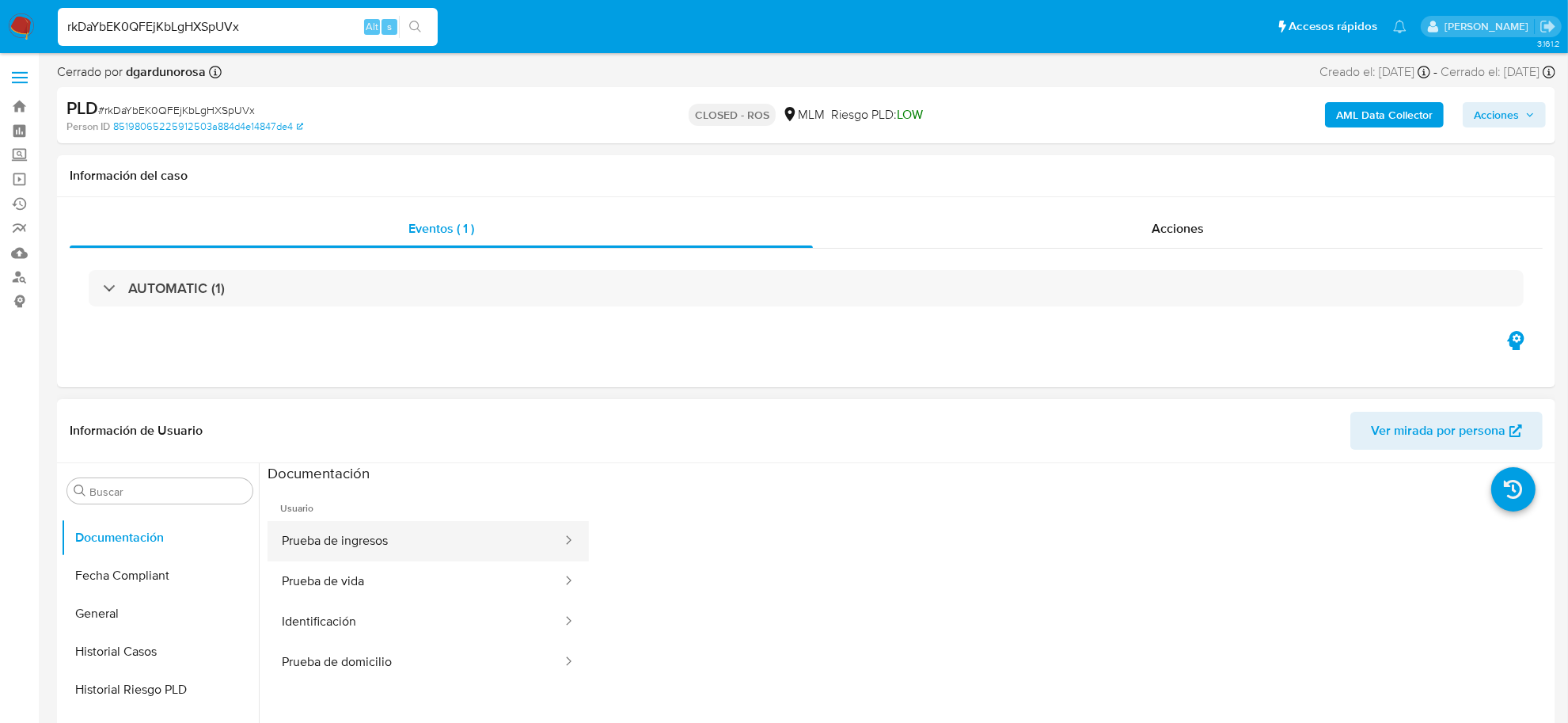
click at [329, 544] on button "Prueba de ingresos" at bounding box center [416, 542] width 296 height 41
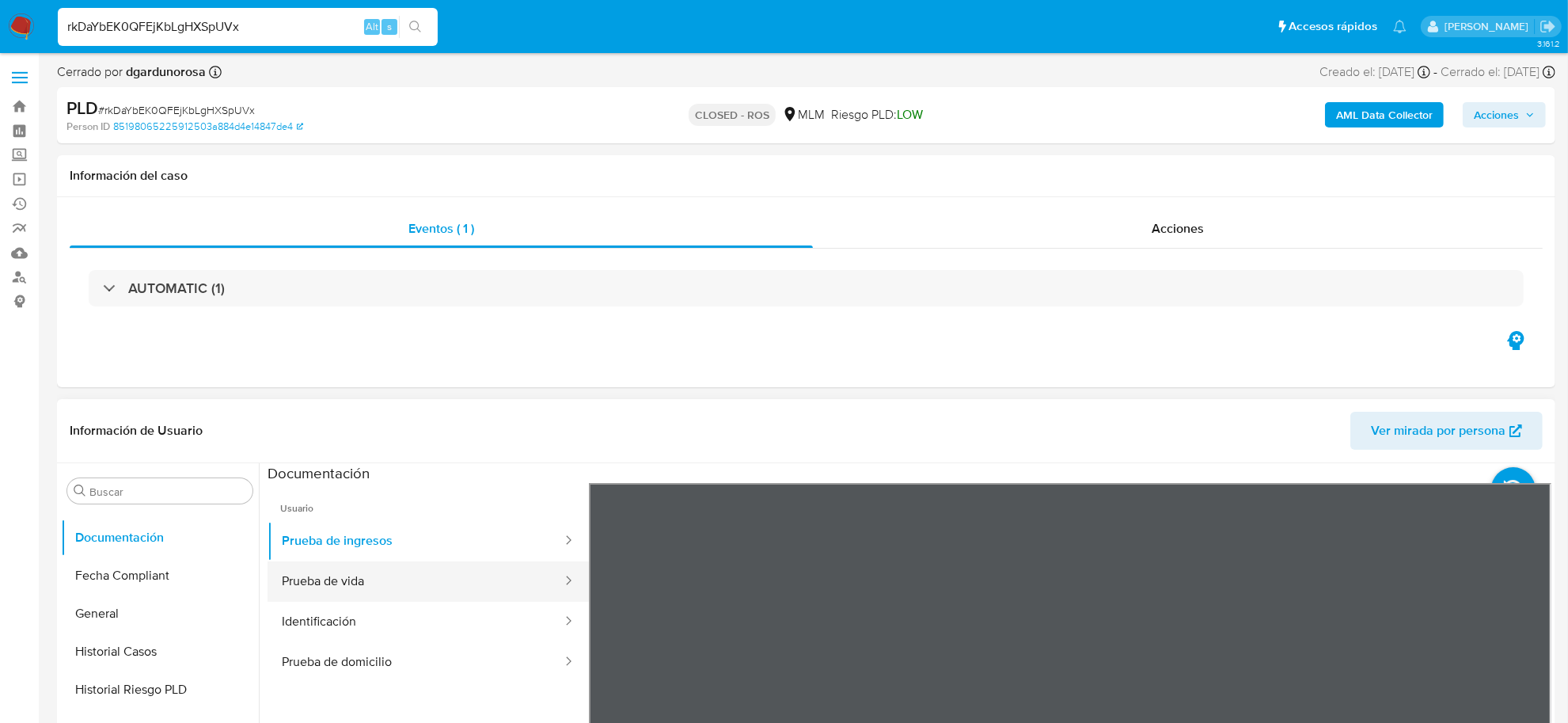
click at [360, 572] on button "Prueba de vida" at bounding box center [416, 582] width 296 height 41
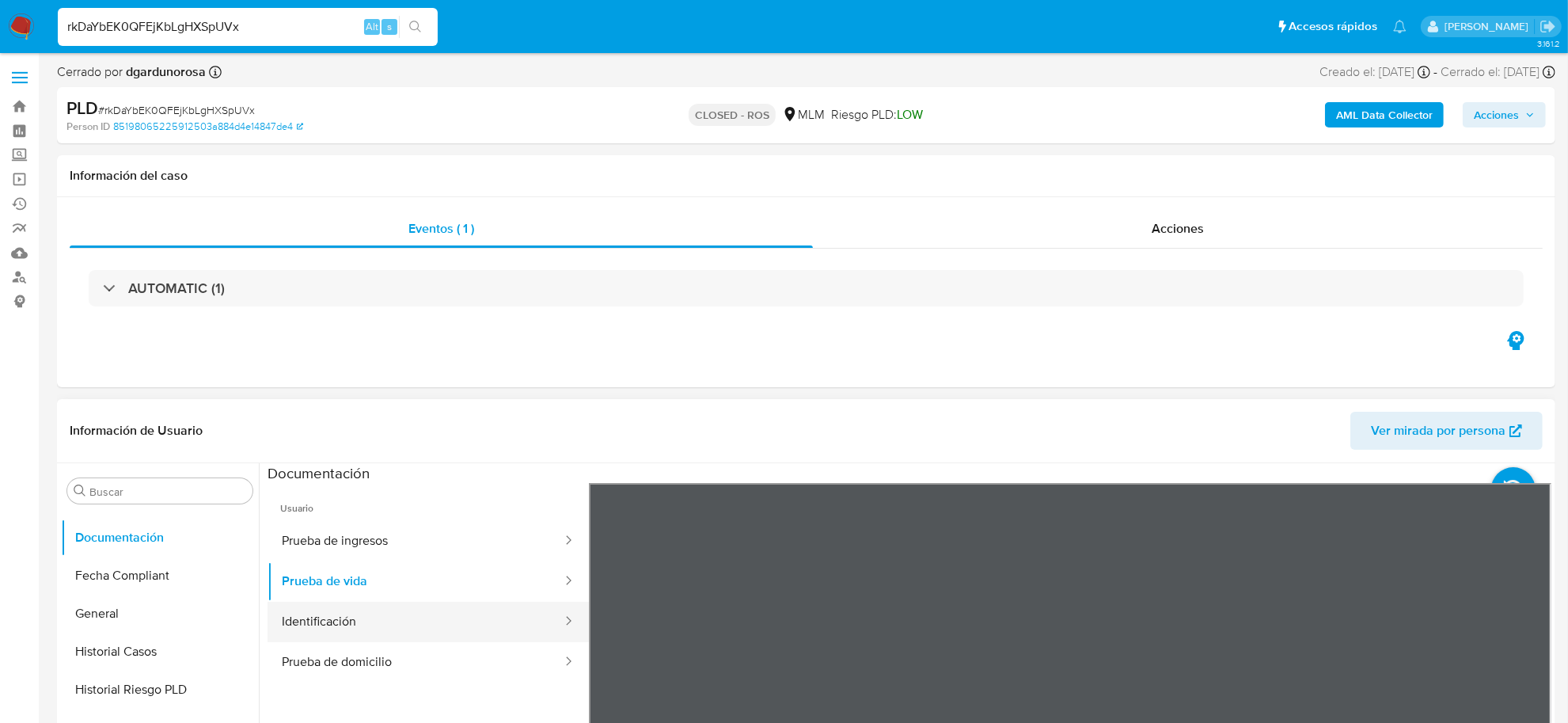
click at [362, 610] on button "Identificación" at bounding box center [416, 622] width 296 height 41
click at [409, 646] on button "Prueba de domicilio" at bounding box center [416, 663] width 296 height 41
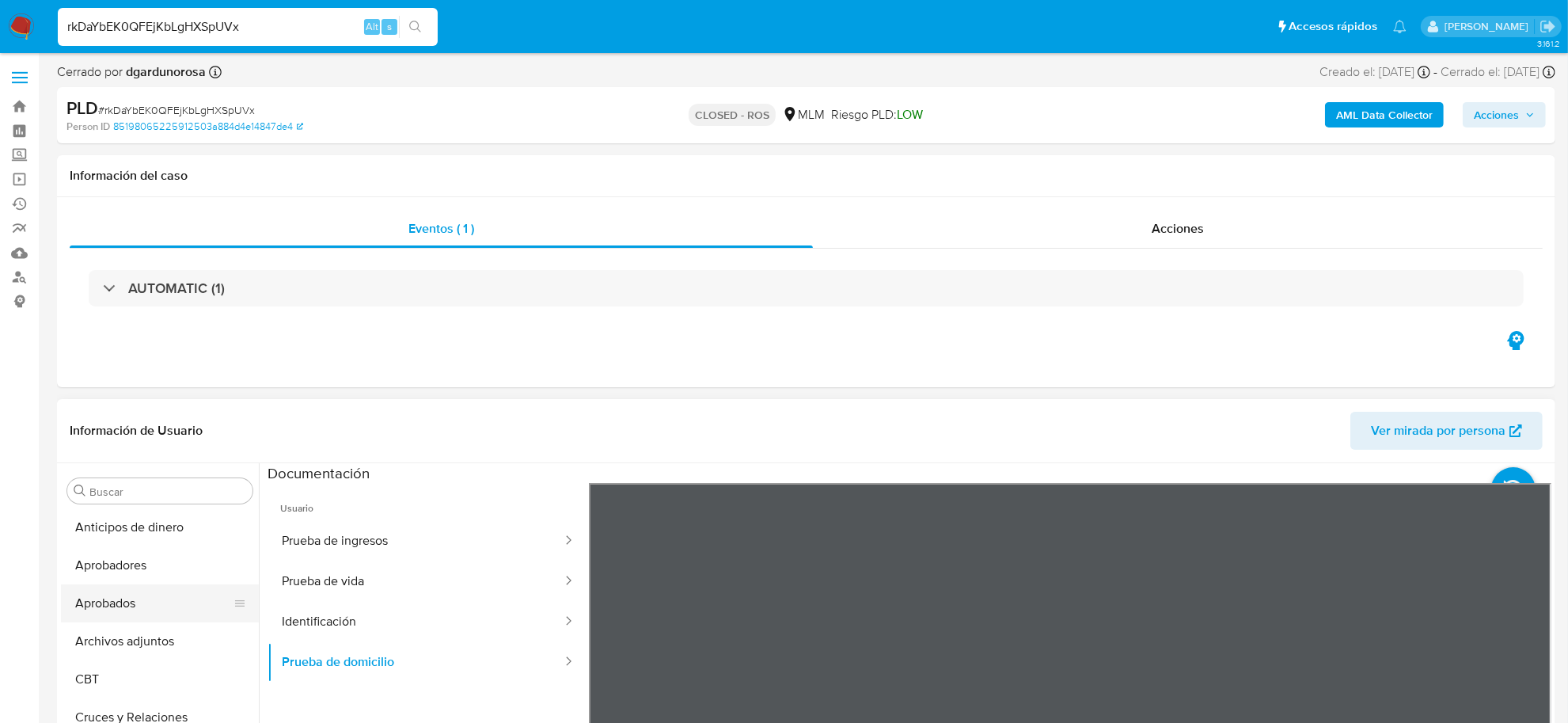
scroll to position [0, 0]
click at [160, 630] on button "Archivos adjuntos" at bounding box center [153, 643] width 186 height 38
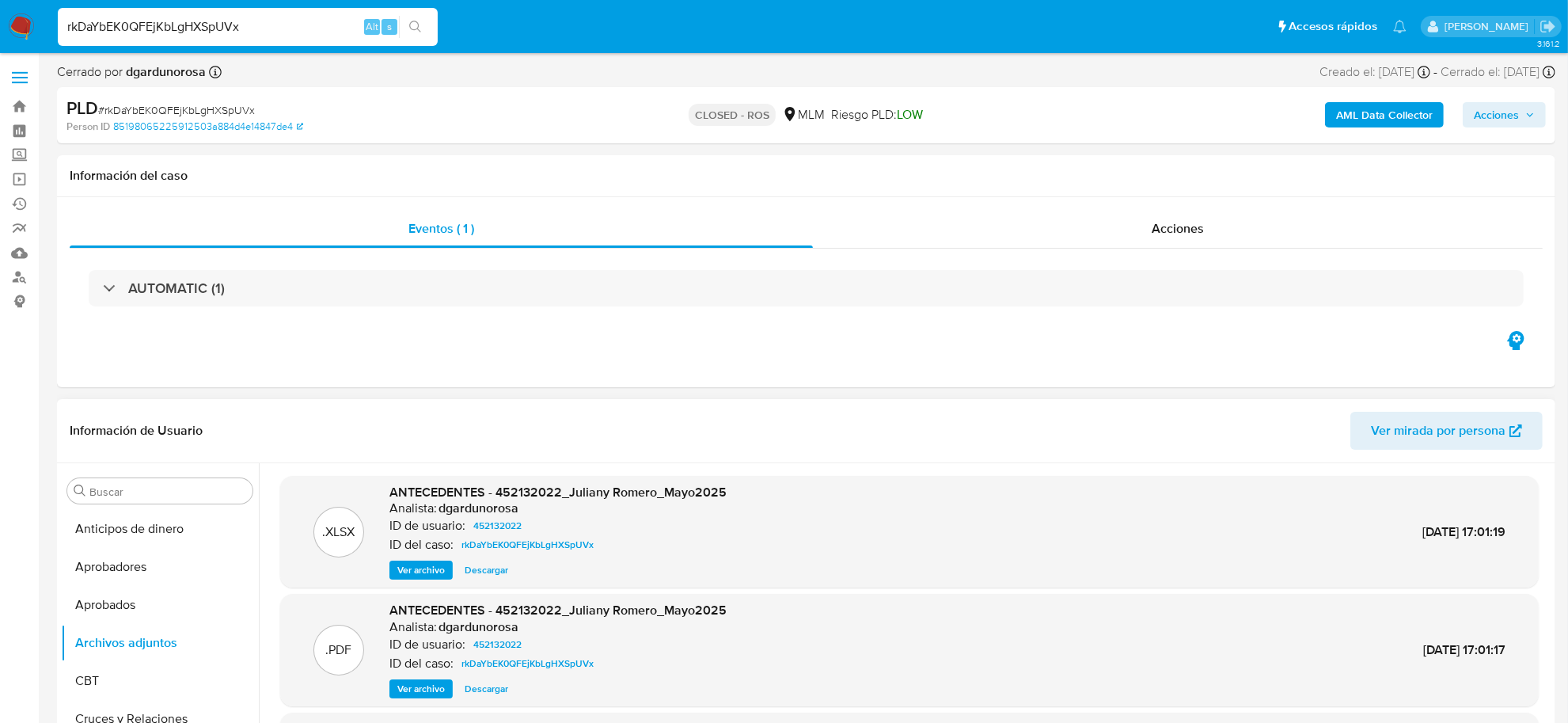
click at [475, 568] on span "Descargar" at bounding box center [486, 570] width 43 height 16
click at [436, 686] on span "Ver archivo" at bounding box center [420, 689] width 47 height 16
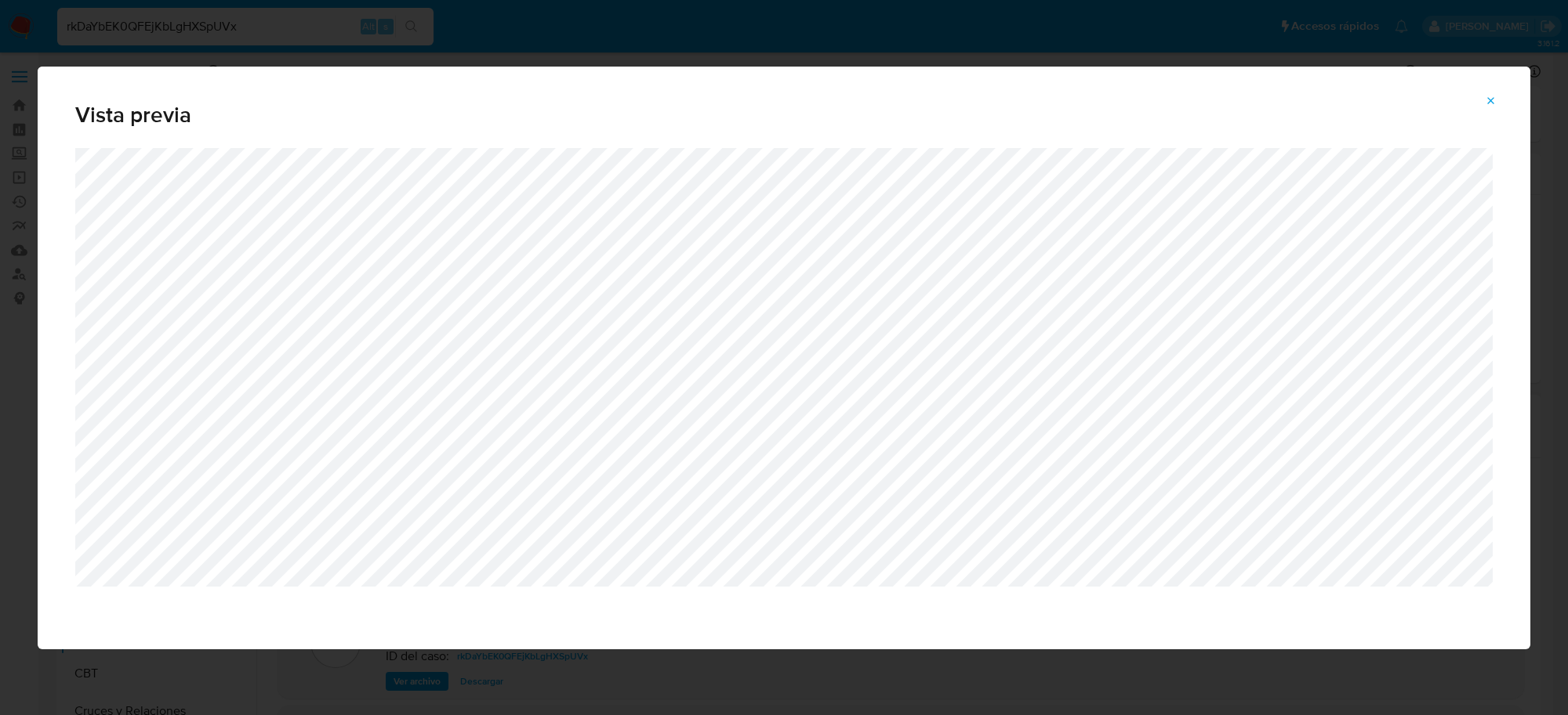
drag, startPoint x: 1494, startPoint y: 96, endPoint x: 1481, endPoint y: 96, distance: 13.0
click at [1493, 96] on icon "Attachment preview" at bounding box center [1491, 101] width 13 height 13
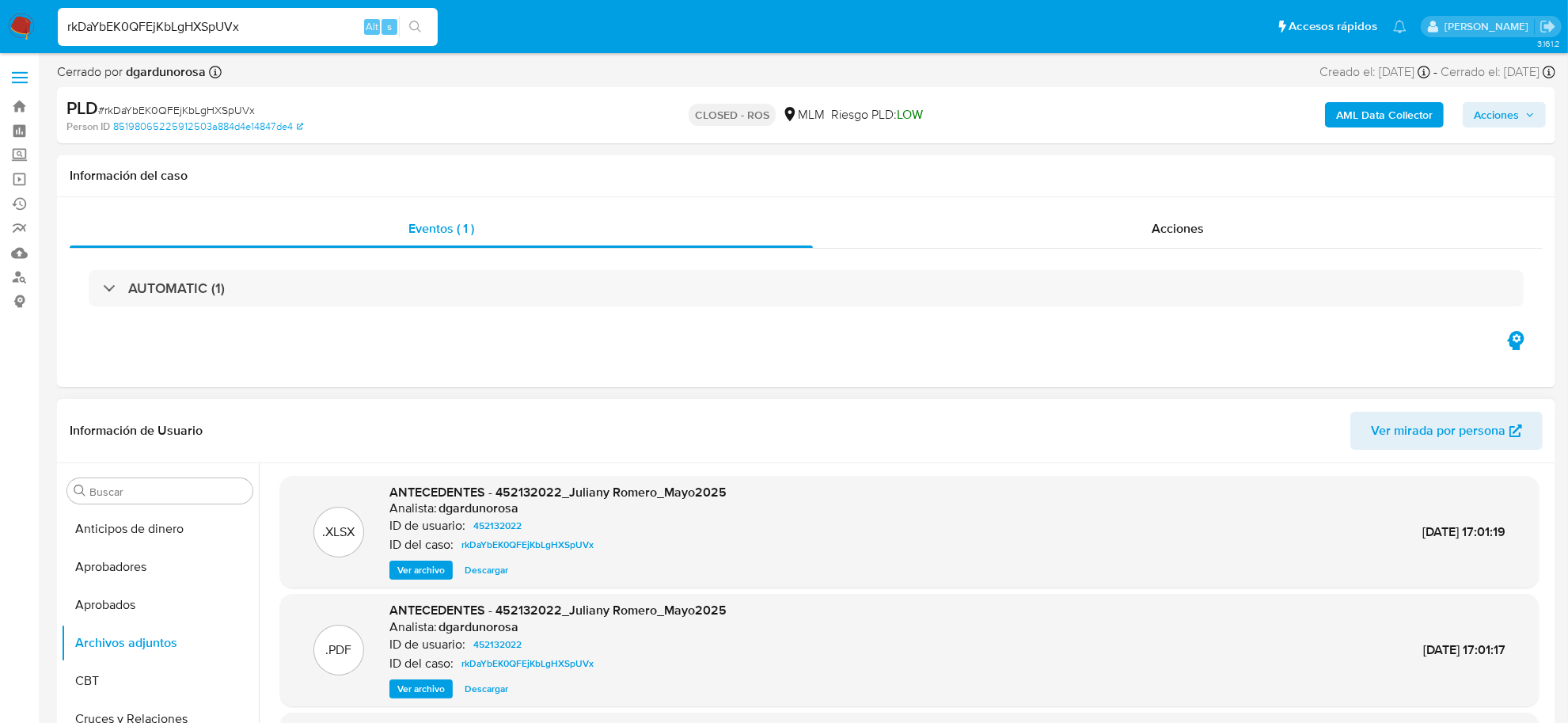
click at [196, 36] on input "rkDaYbEK0QFEjKbLgHXSpUVx" at bounding box center [248, 27] width 380 height 20
paste input "HQGlNQRGklTRYeM0Veoeps7u"
type input "HQGlNQRGklTRYeM0Veoeps7u"
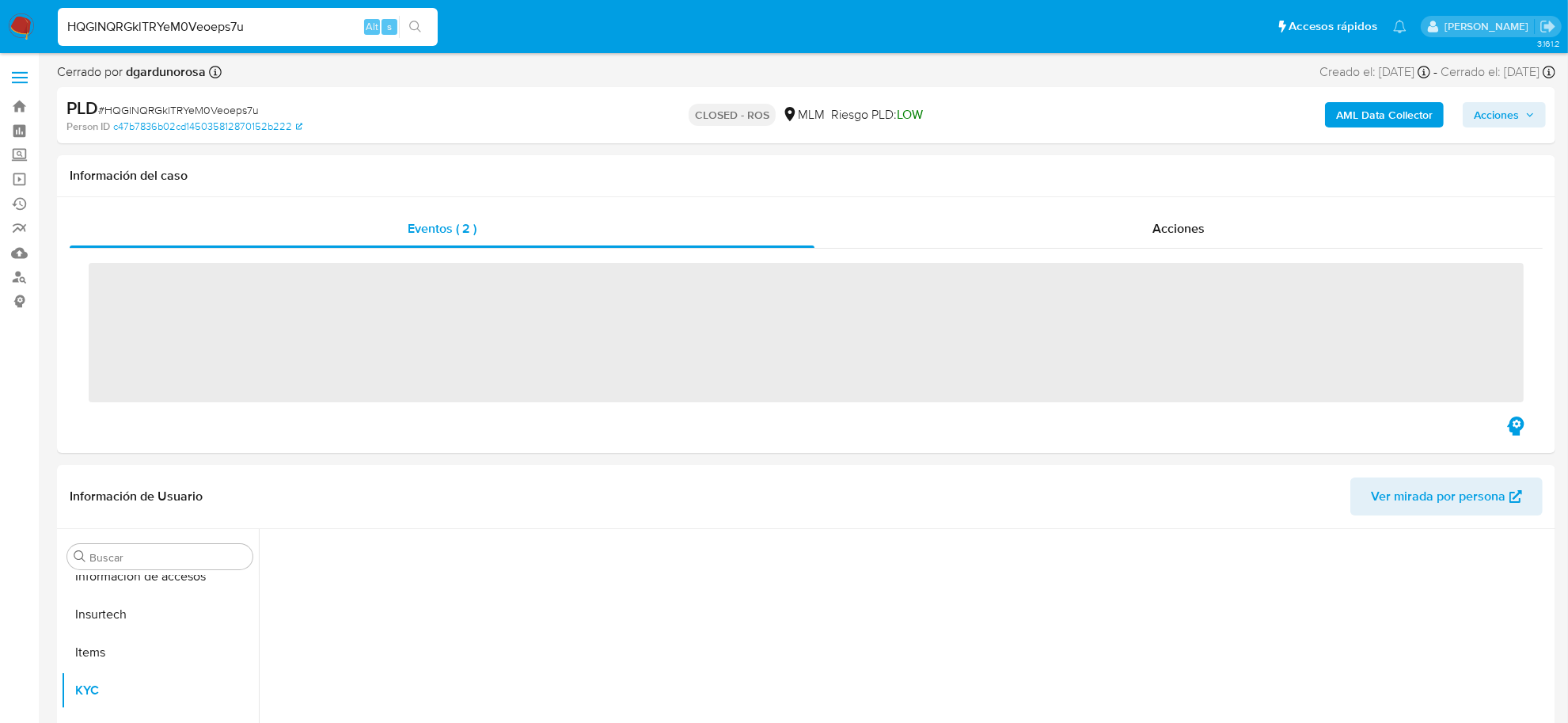
scroll to position [744, 0]
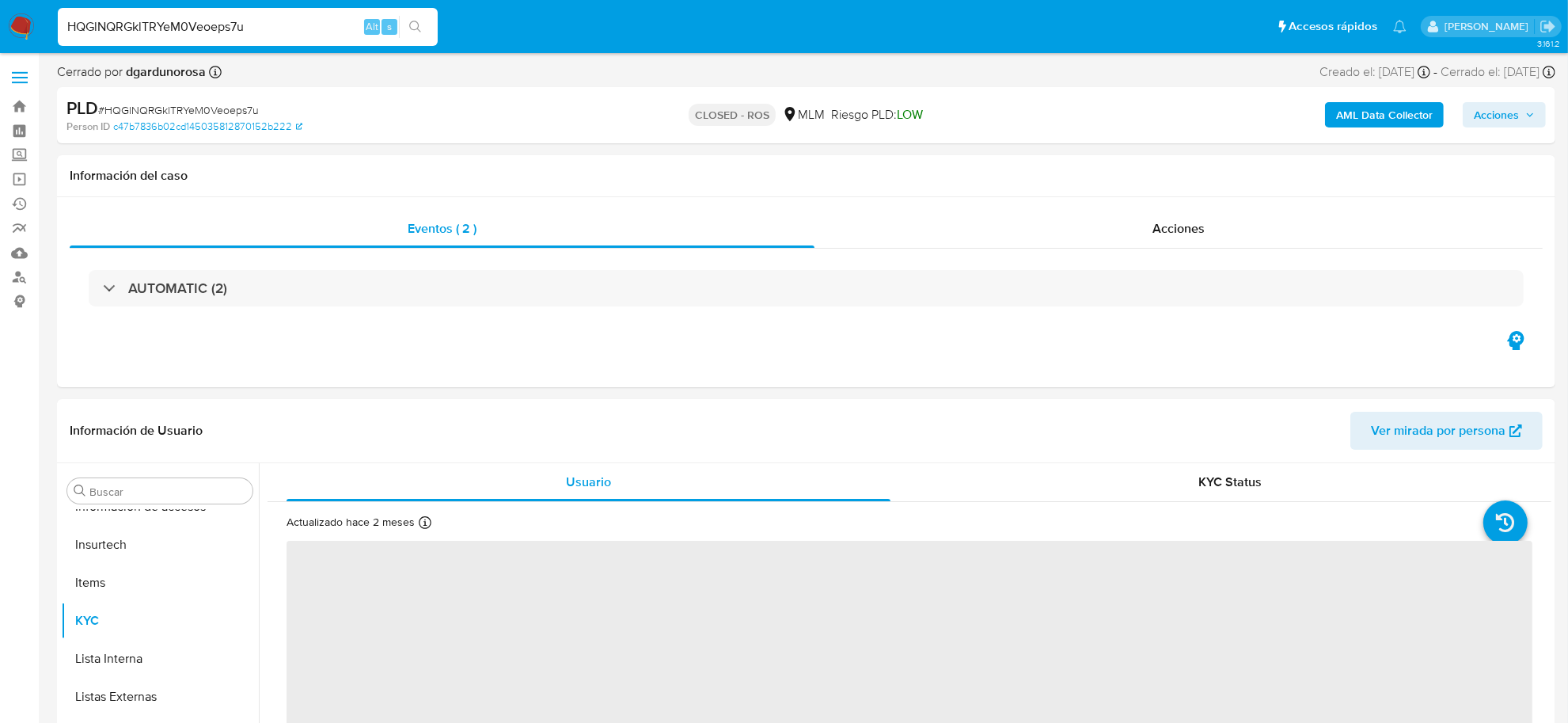
select select "10"
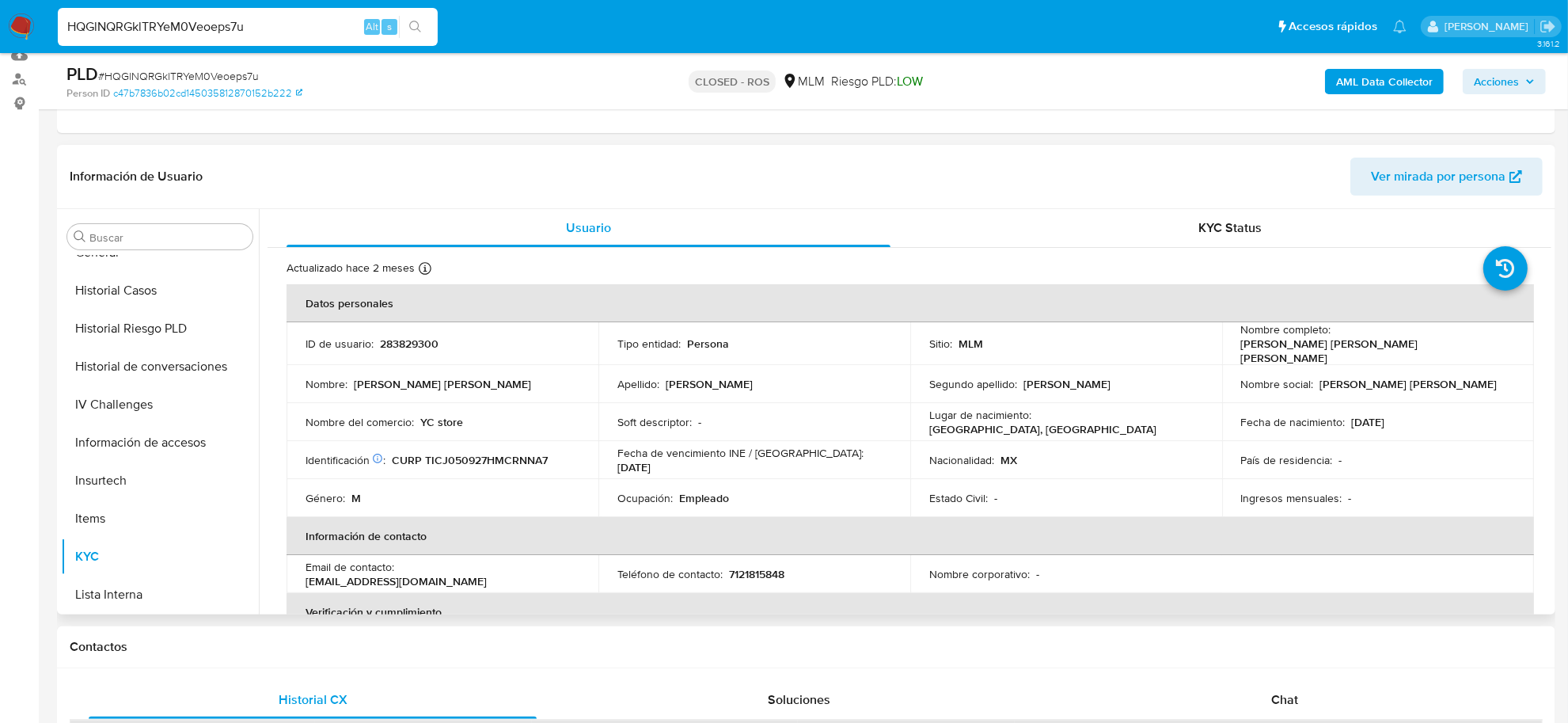
scroll to position [546, 0]
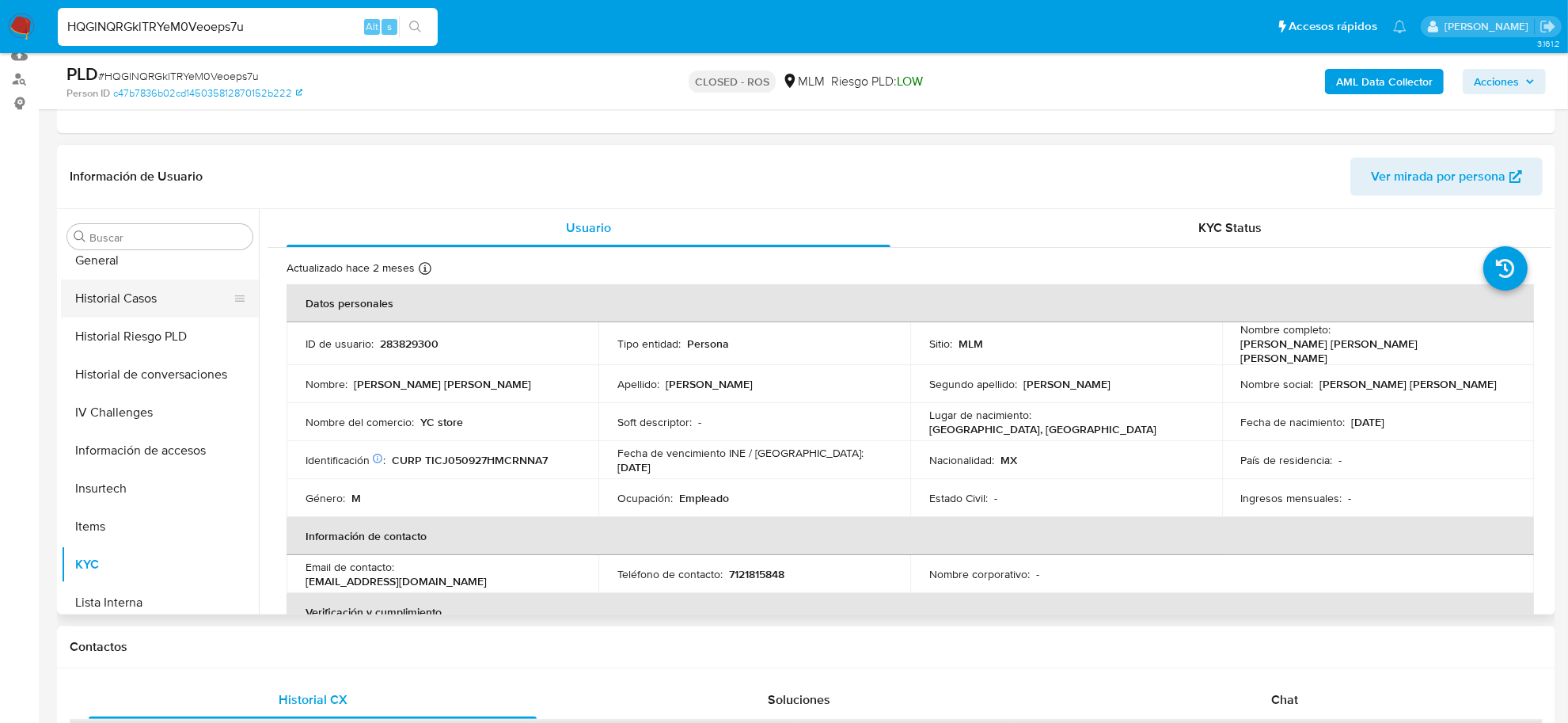
click at [151, 305] on button "Historial Casos" at bounding box center [153, 298] width 186 height 38
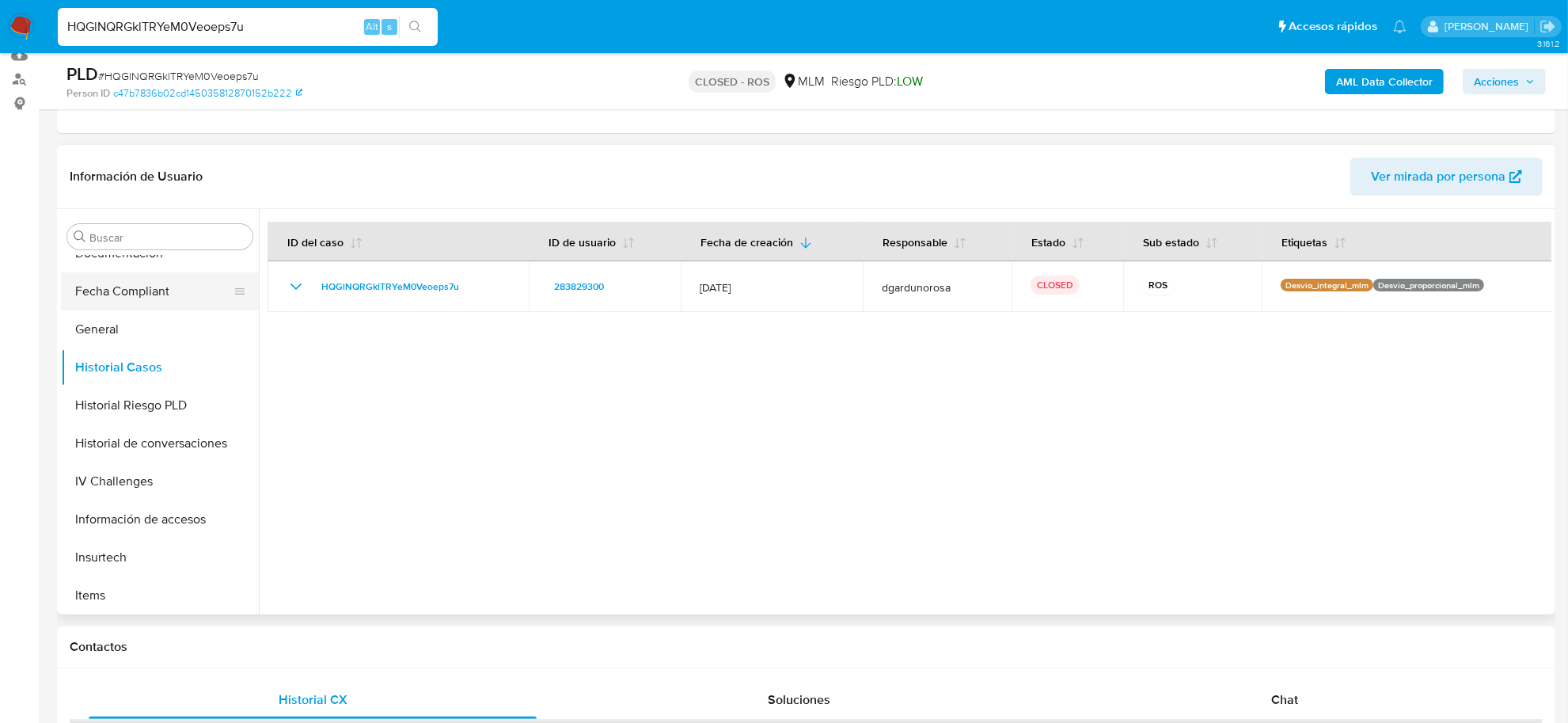
scroll to position [447, 0]
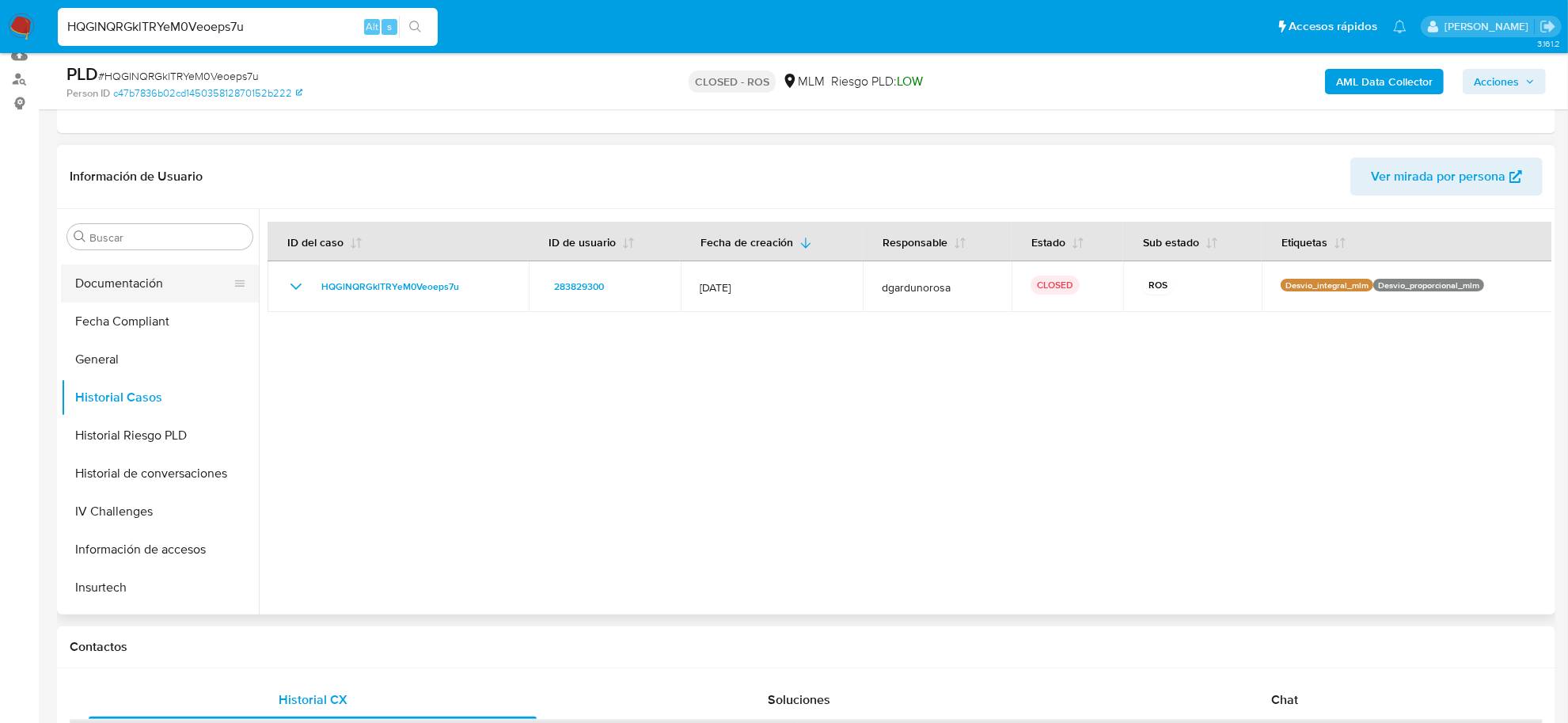
click at [123, 288] on button "Documentación" at bounding box center [153, 283] width 186 height 38
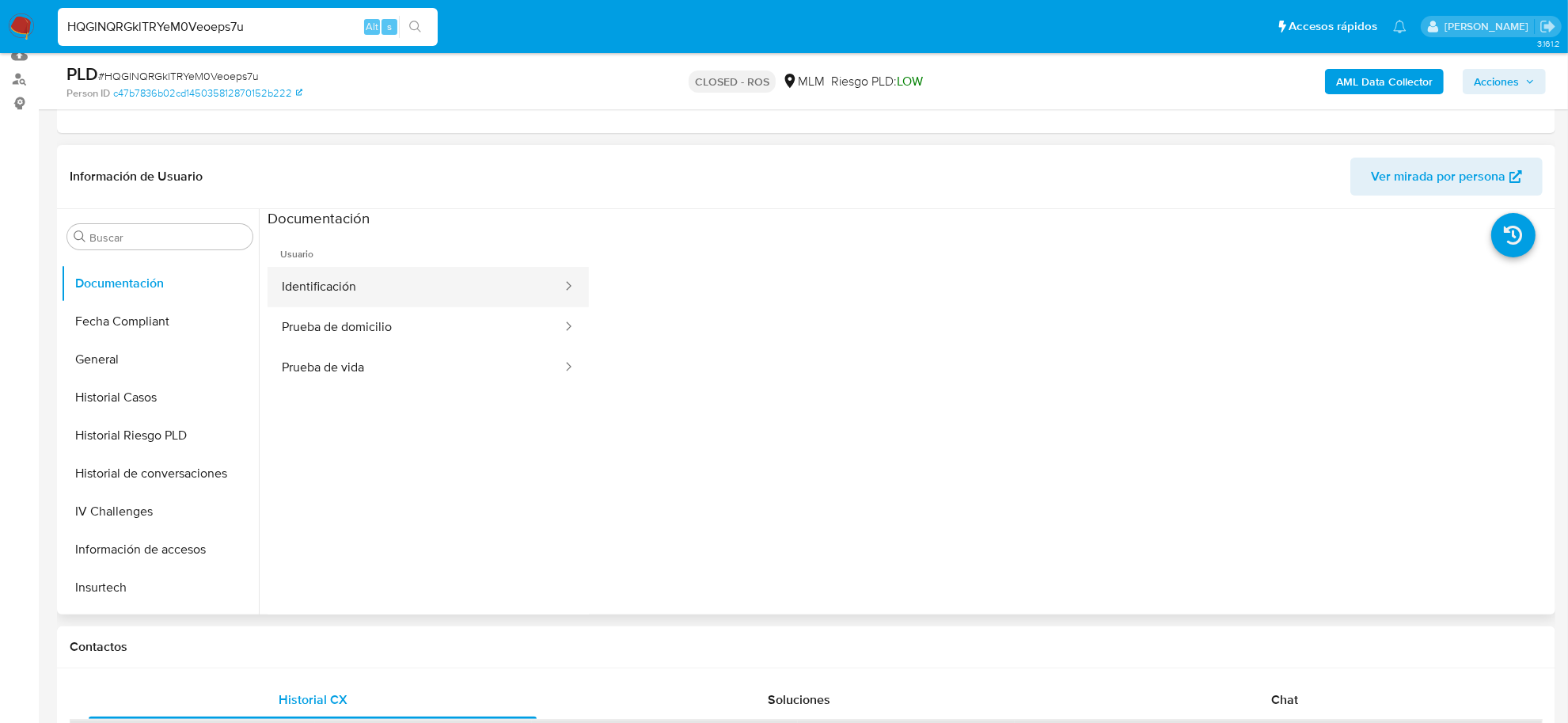
click at [334, 294] on button "Identificación" at bounding box center [416, 288] width 296 height 41
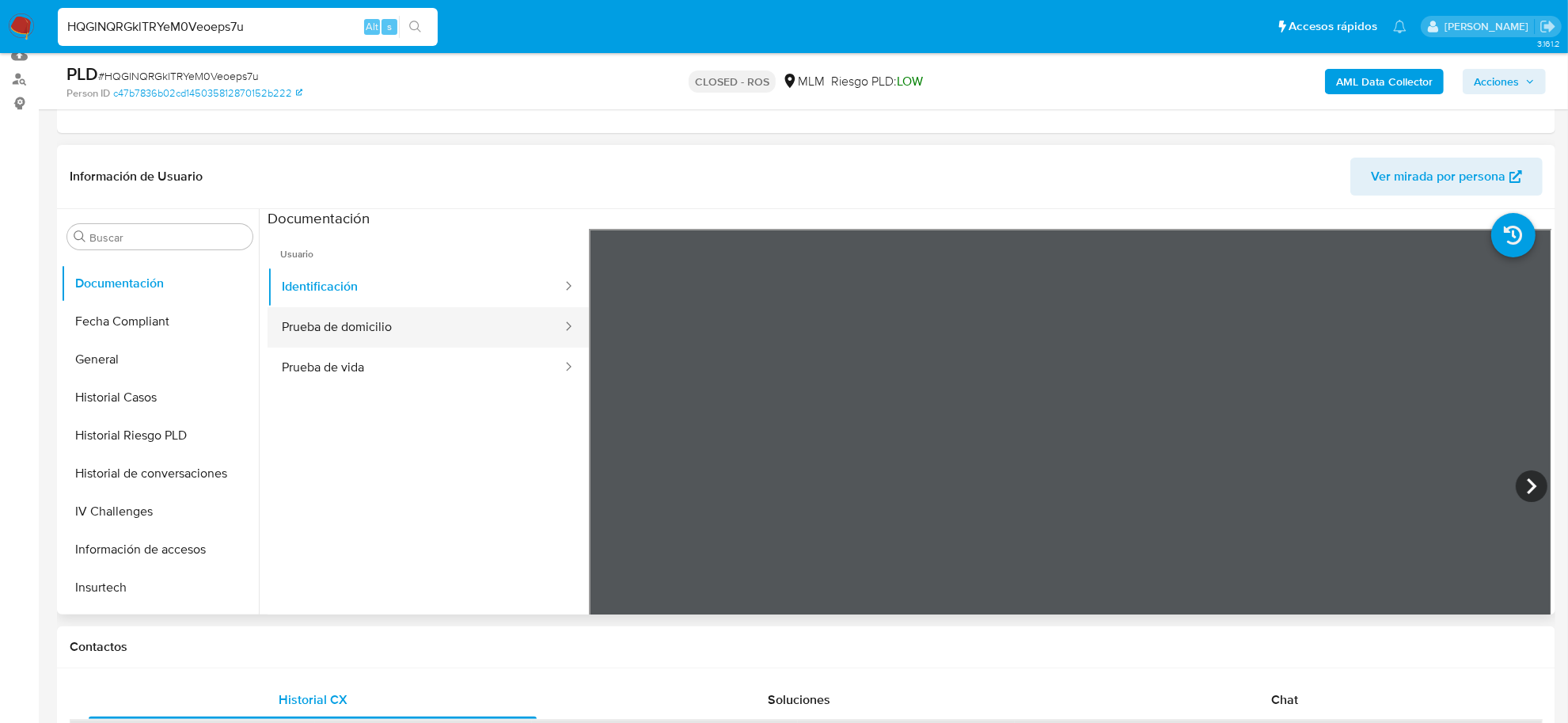
click at [339, 318] on button "Prueba de domicilio" at bounding box center [416, 327] width 296 height 41
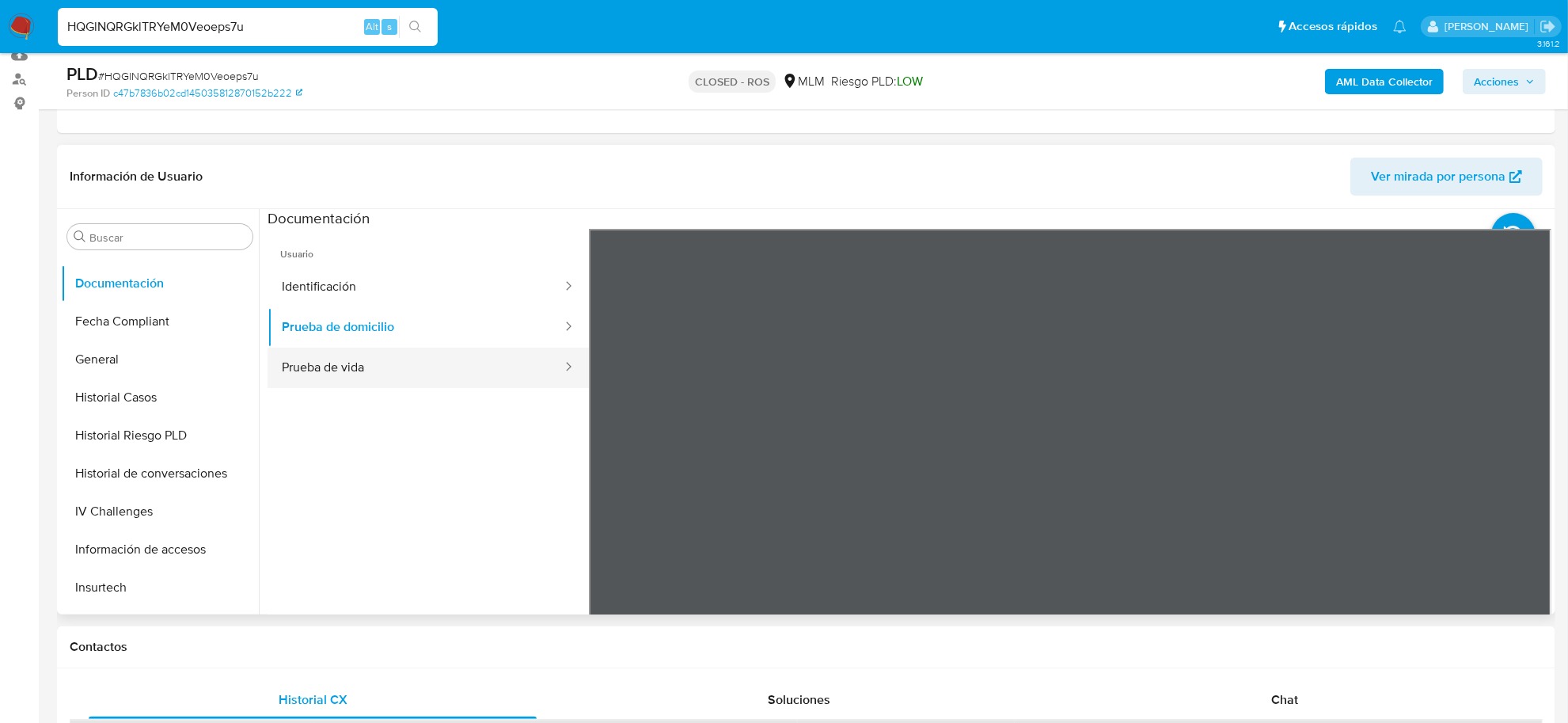
click at [348, 362] on button "Prueba de vida" at bounding box center [416, 368] width 296 height 41
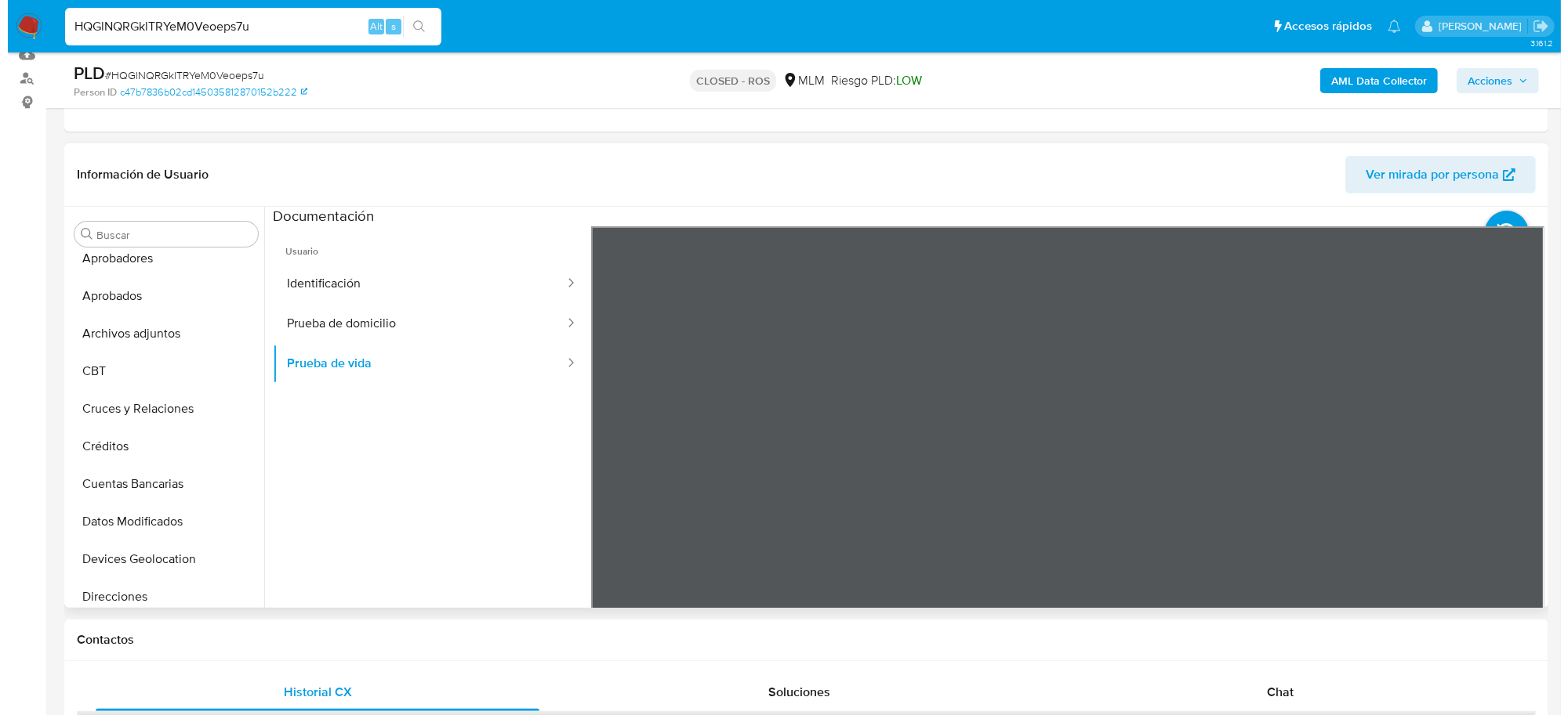
scroll to position [0, 0]
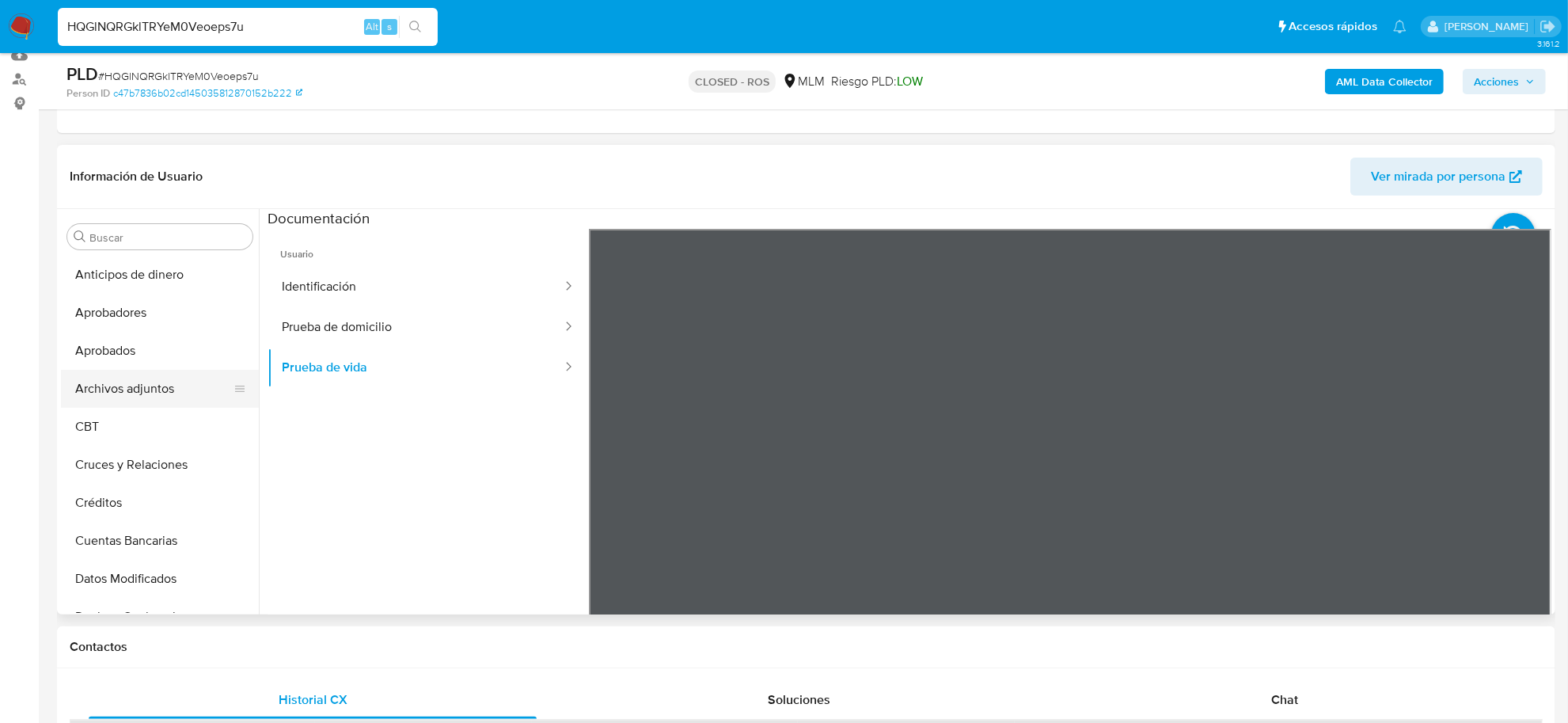
click at [169, 385] on button "Archivos adjuntos" at bounding box center [153, 388] width 186 height 38
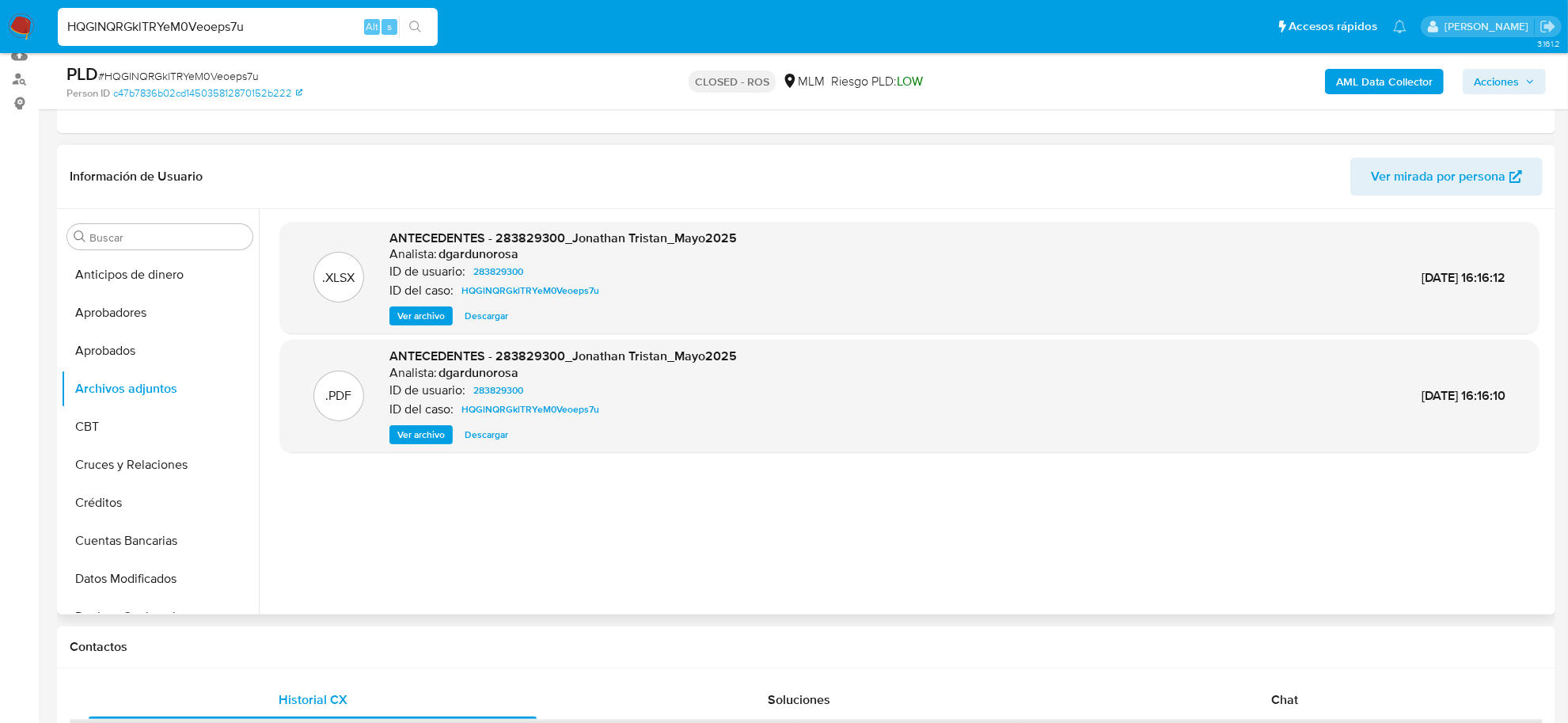
click at [484, 312] on span "Descargar" at bounding box center [486, 315] width 43 height 16
click at [445, 435] on button "Ver archivo" at bounding box center [421, 435] width 64 height 19
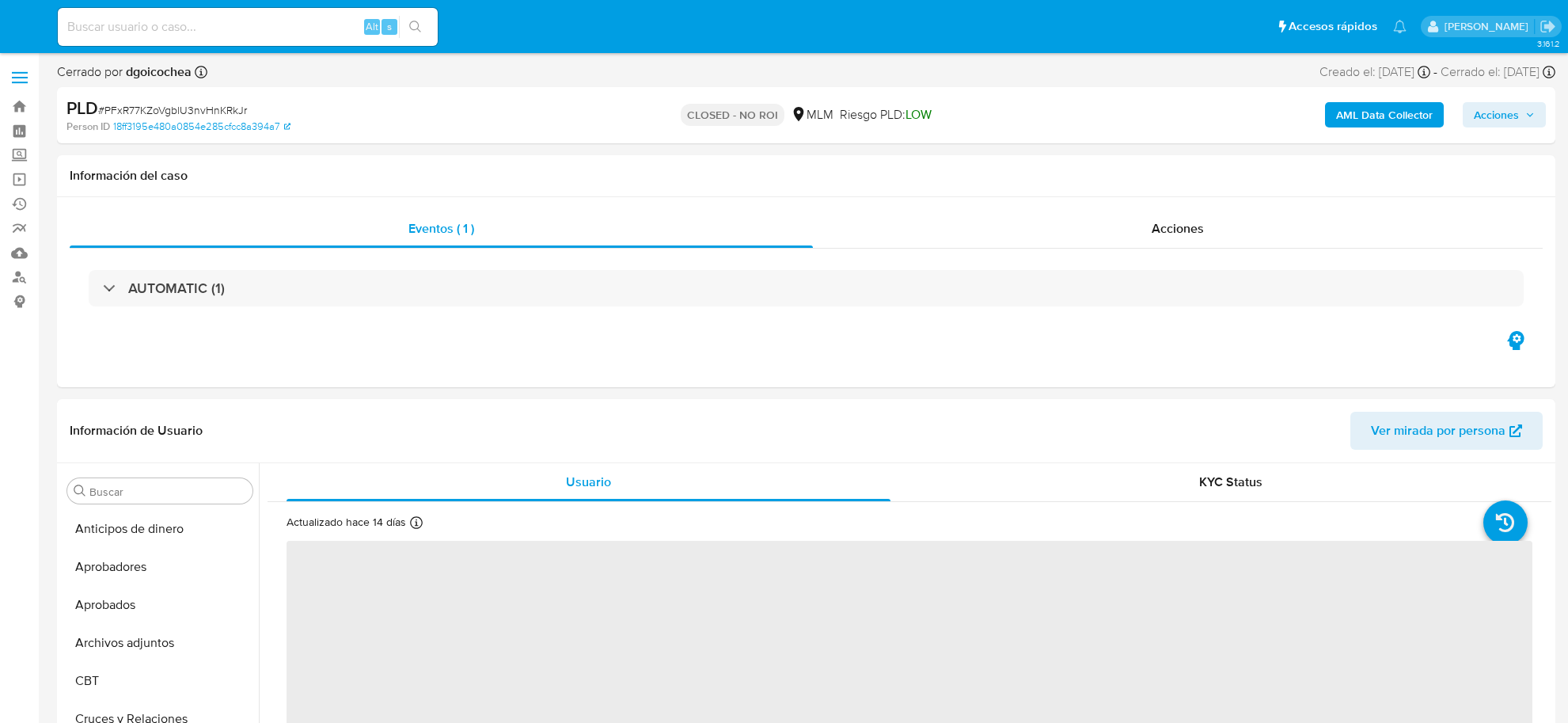
select select "10"
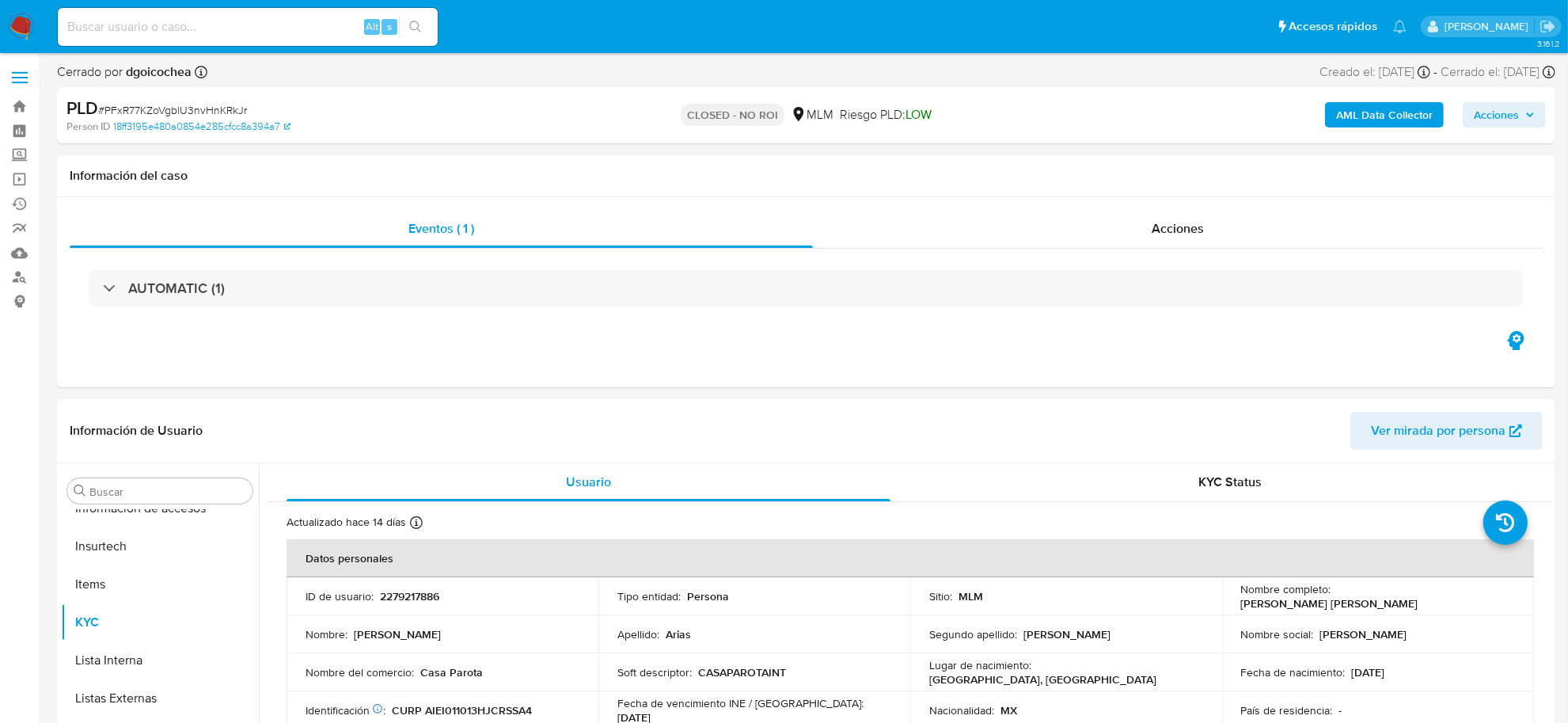
scroll to position [744, 0]
click at [168, 36] on input at bounding box center [248, 27] width 380 height 20
paste input "th4c0hIk8BK1gv7m0mSJS07Y"
type input "th4c0hIk8BK1gv7m0mSJS07Y"
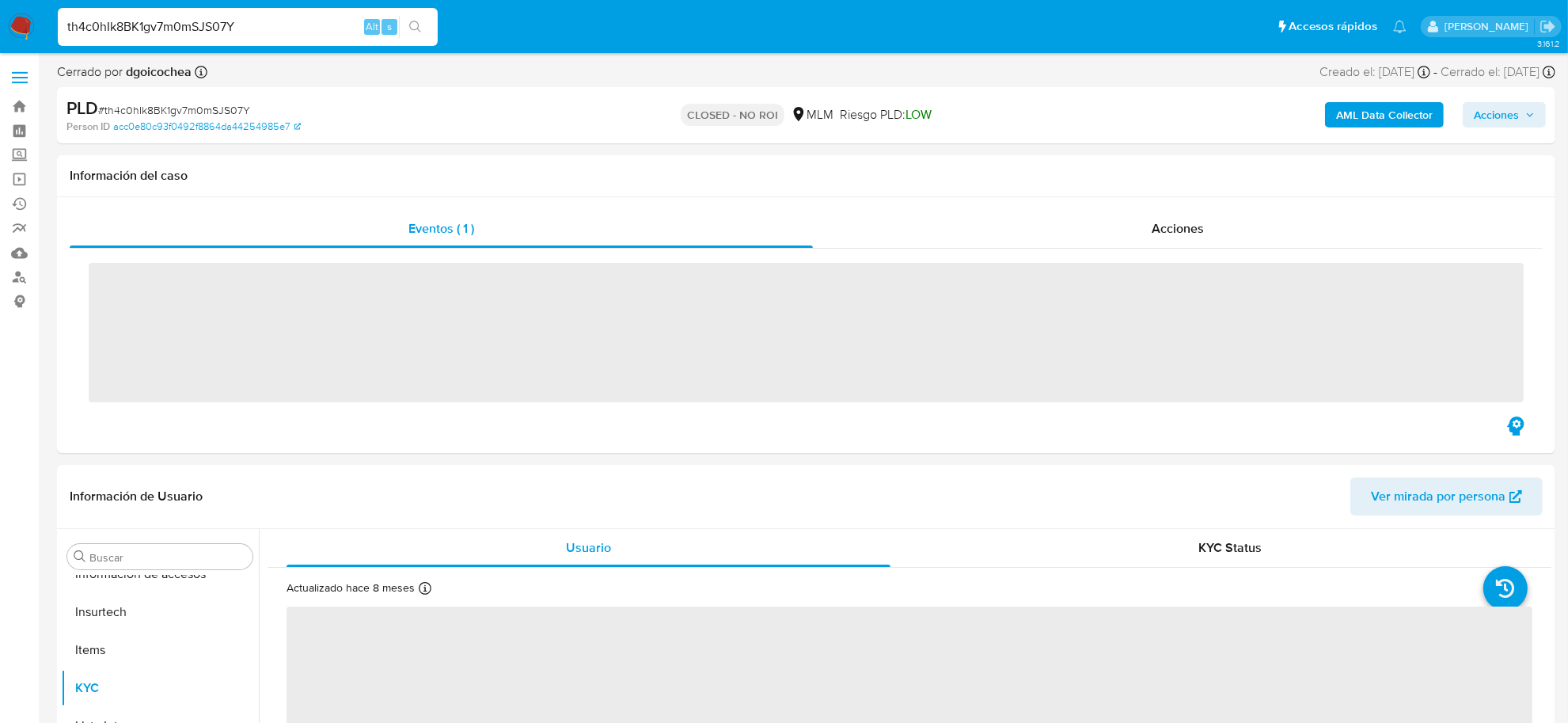
scroll to position [744, 0]
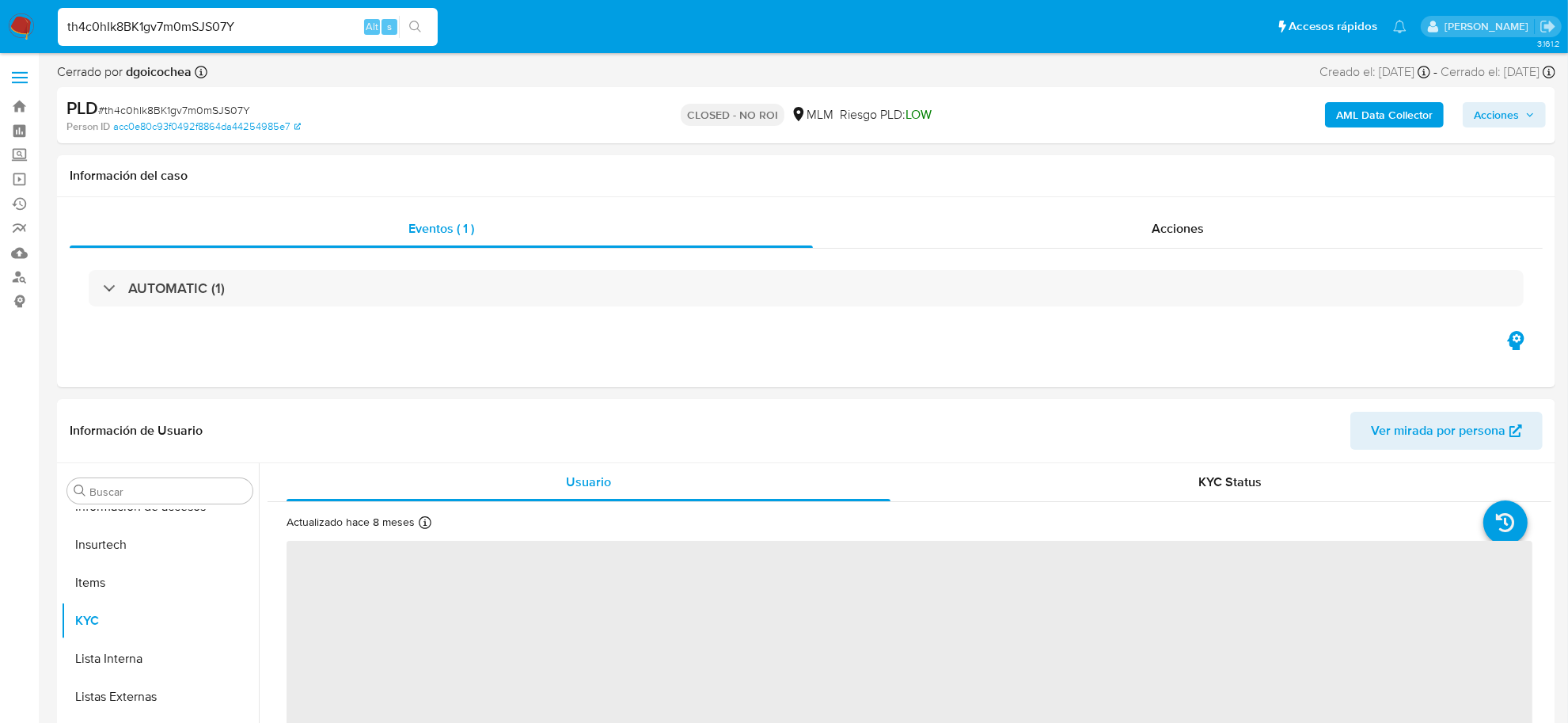
select select "10"
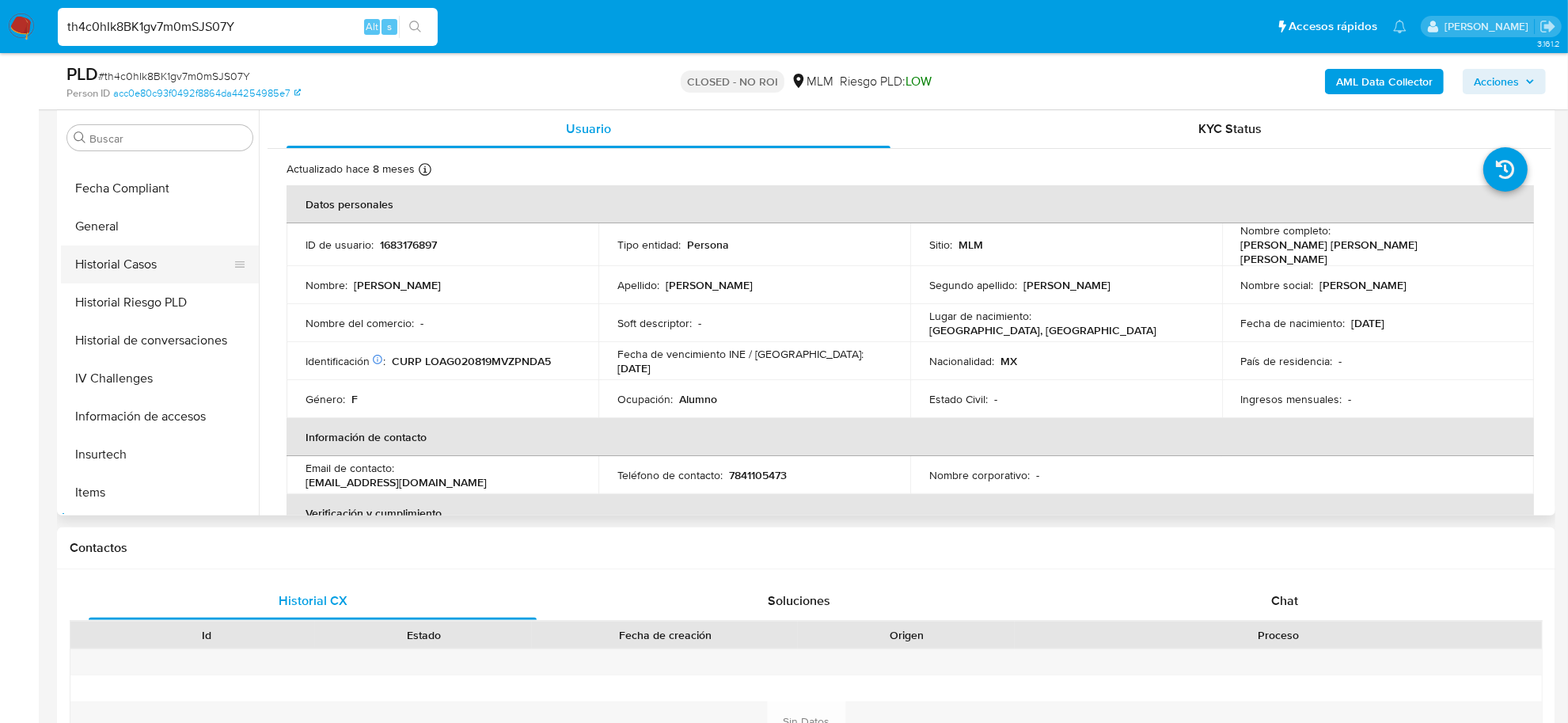
scroll to position [447, 0]
click at [137, 283] on button "Historial Casos" at bounding box center [153, 298] width 186 height 38
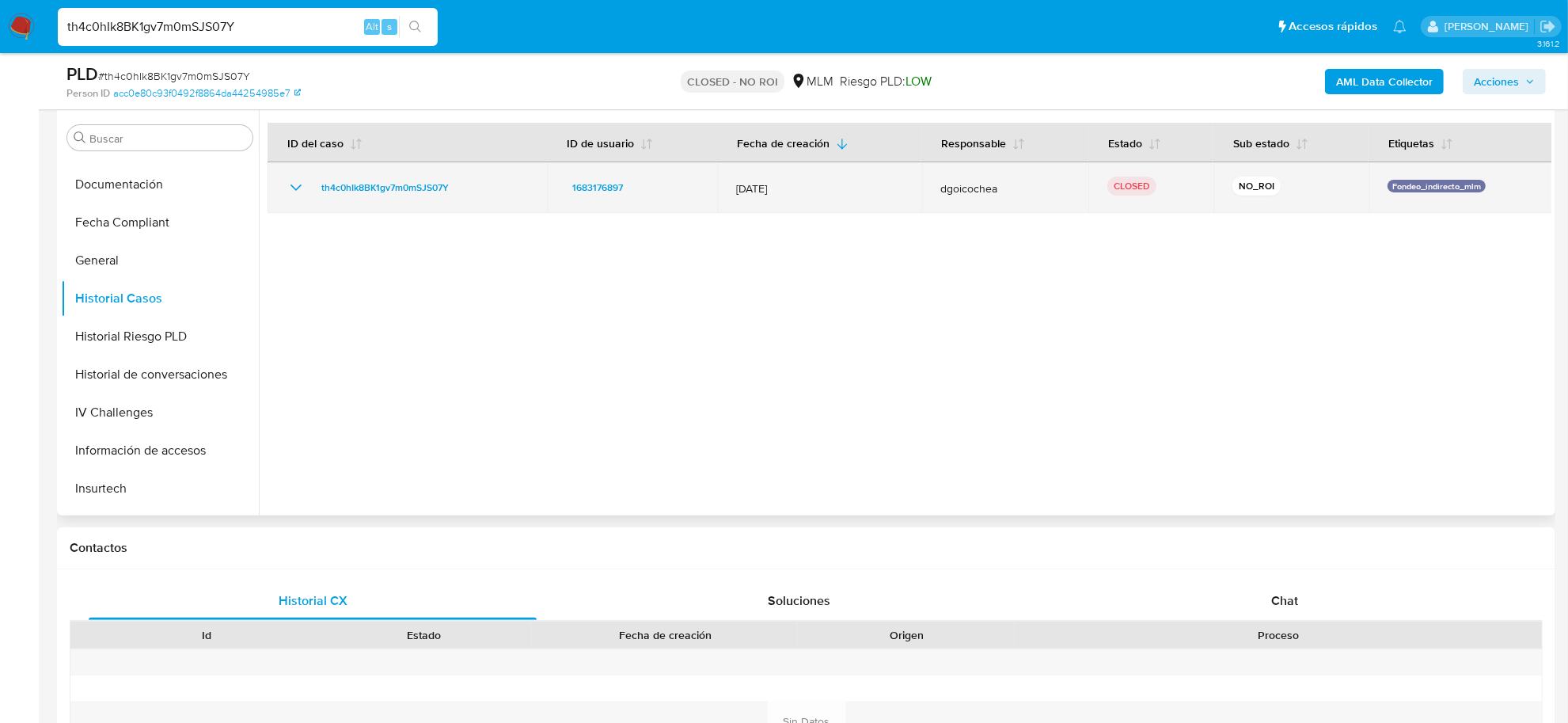
click at [306, 180] on div "th4c0hIk8BK1gv7m0mSJS07Y" at bounding box center [407, 188] width 241 height 19
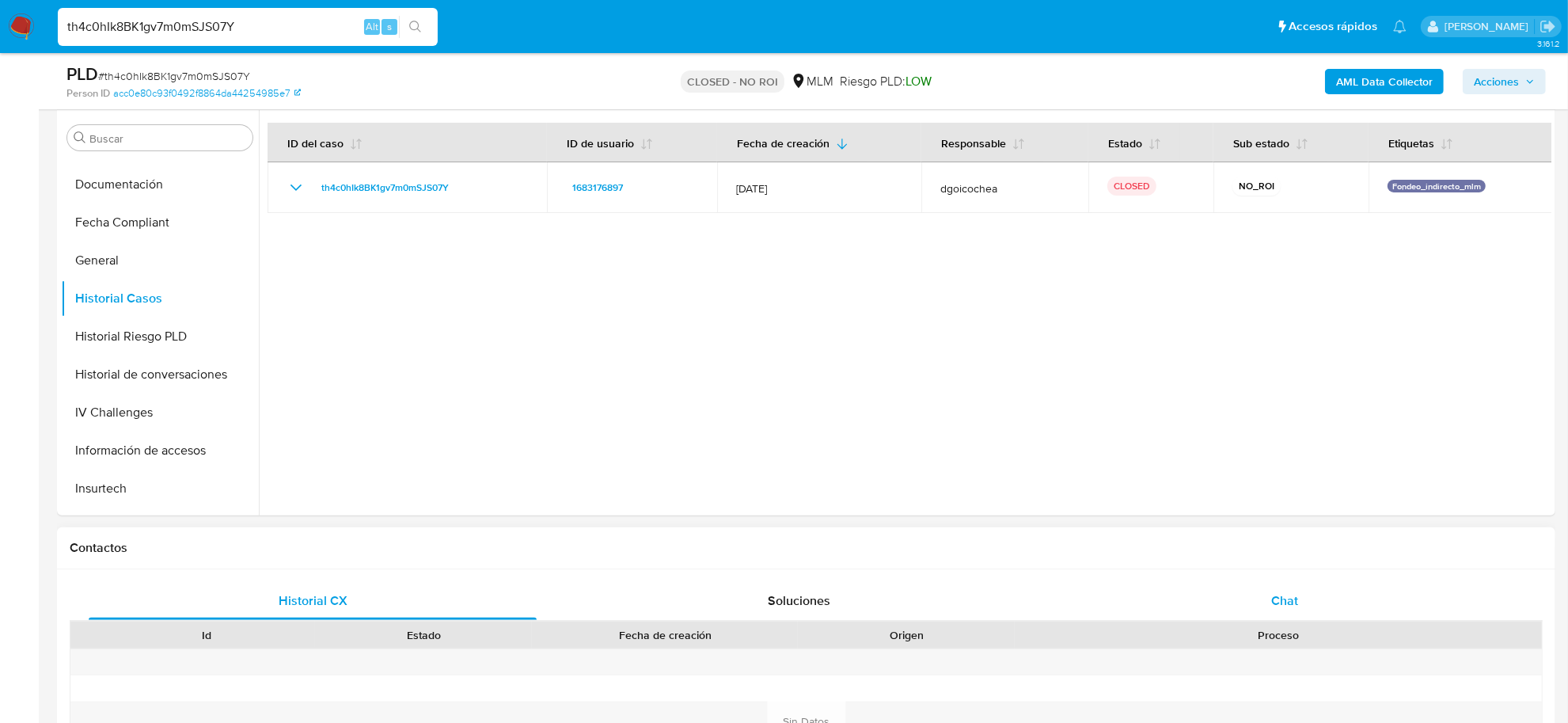
click at [1286, 610] on span "Chat" at bounding box center [1284, 601] width 27 height 18
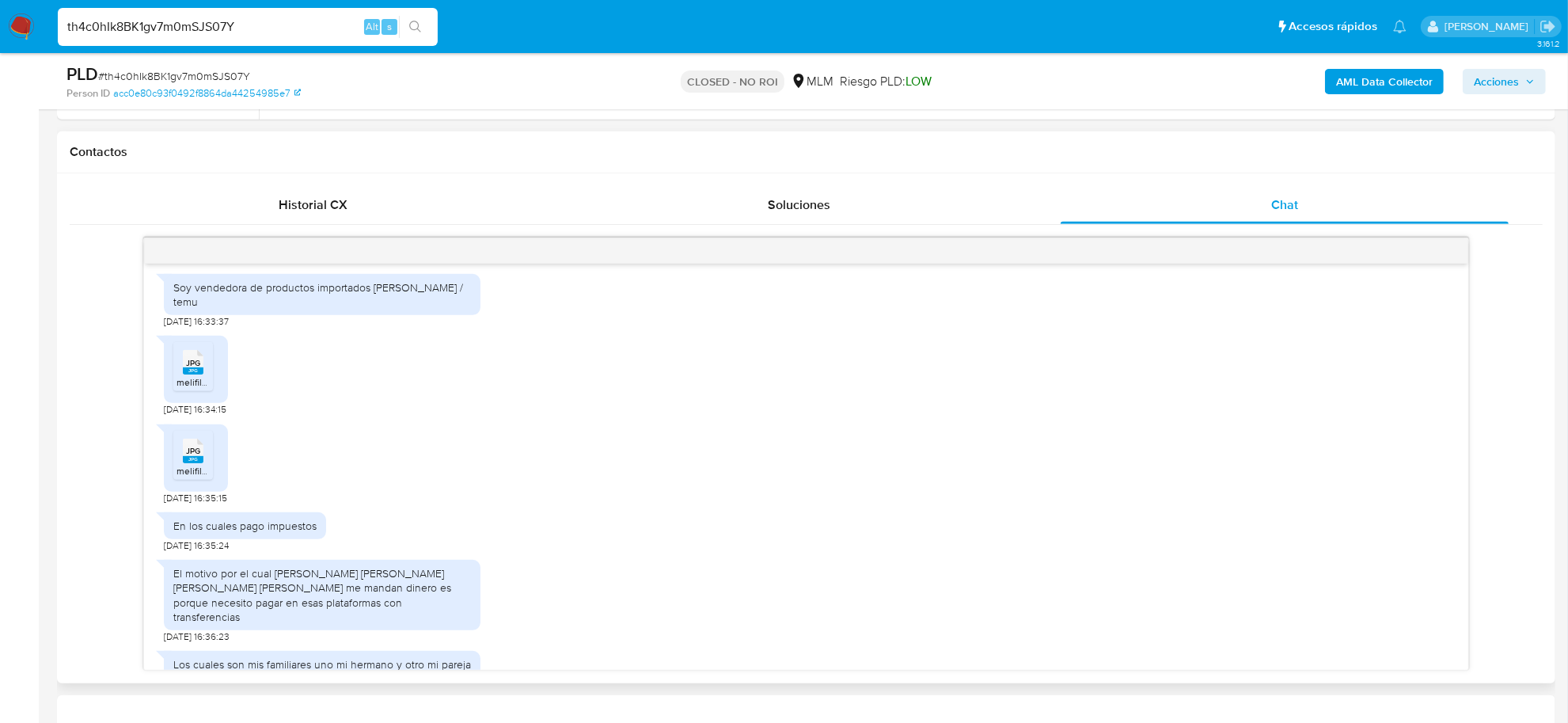
scroll to position [341, 0]
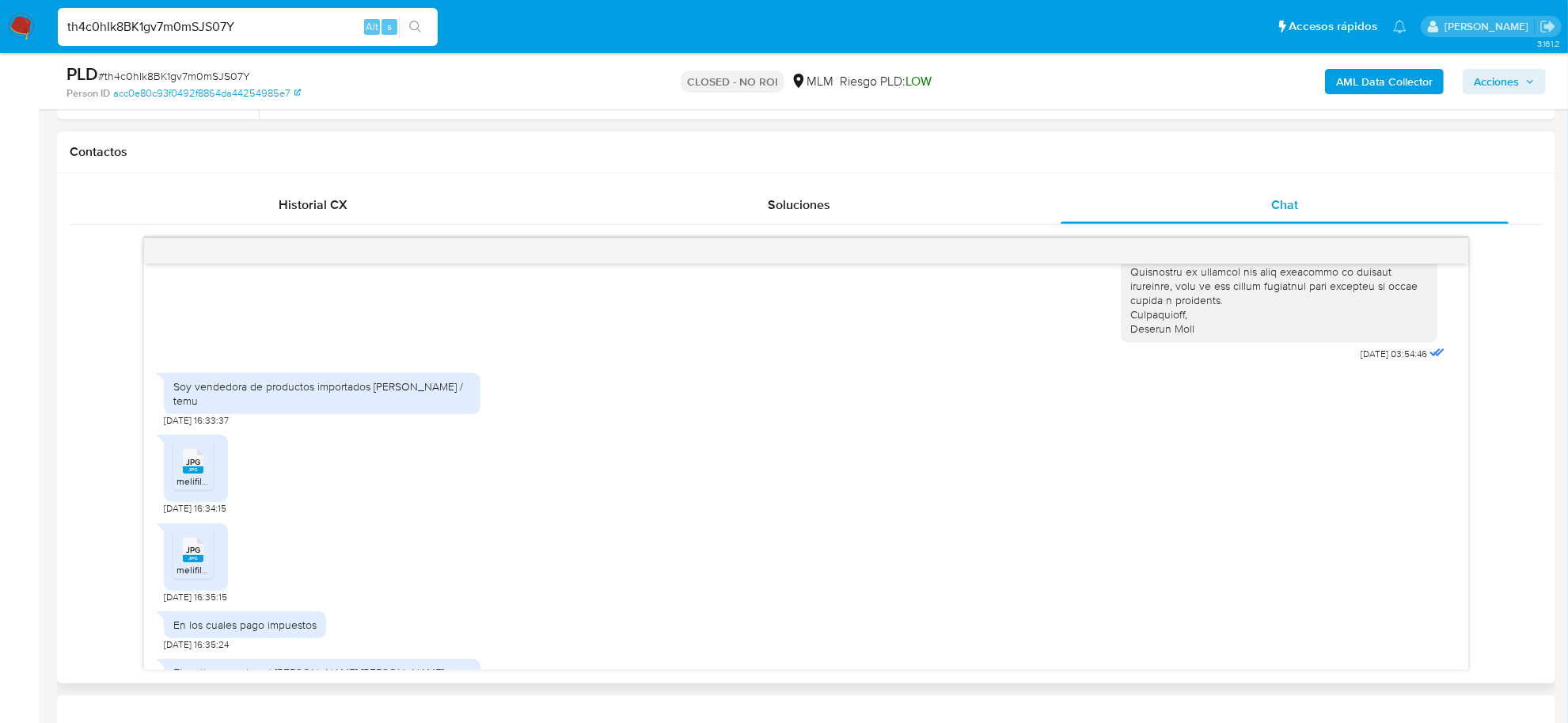
click at [195, 474] on span "melifile5287114650757401484.jpg" at bounding box center [248, 481] width 142 height 14
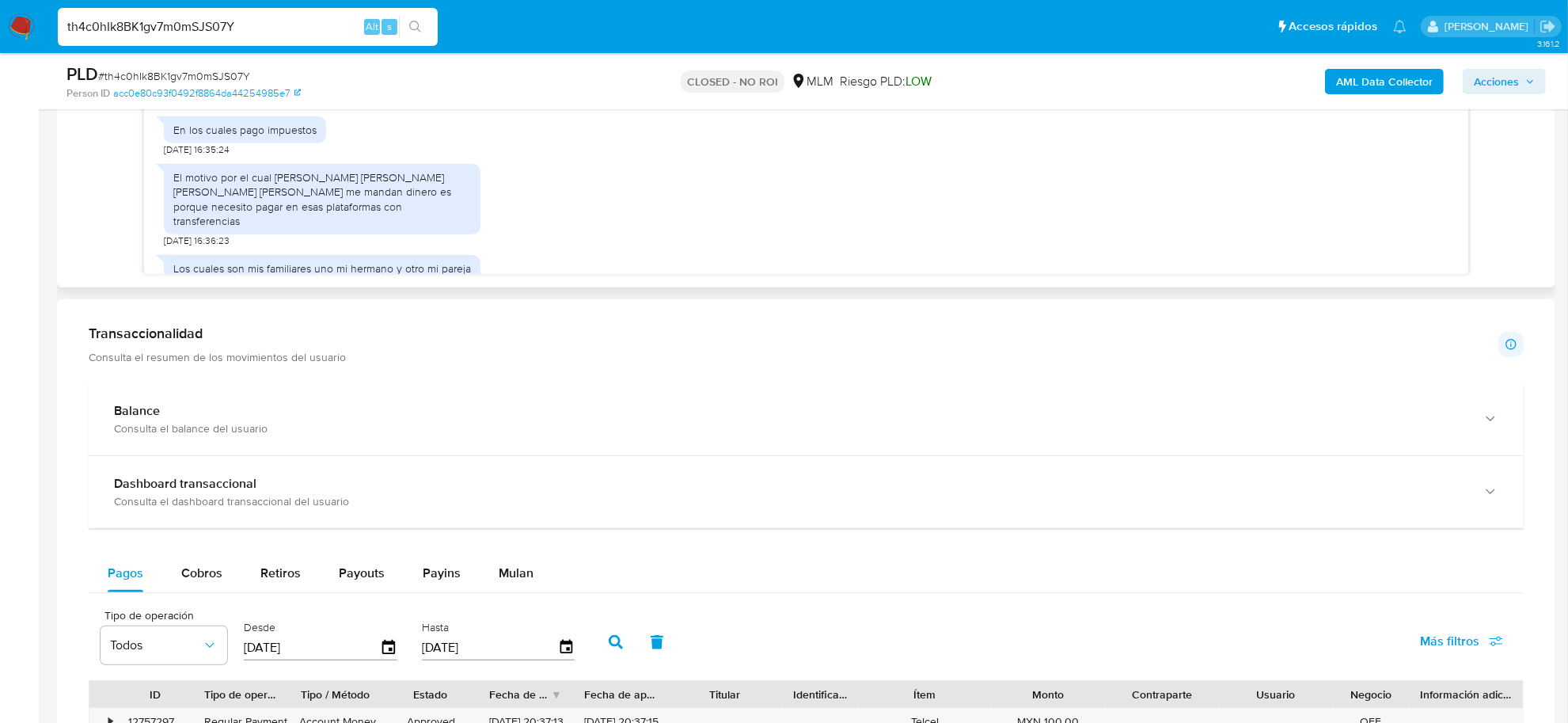
scroll to position [1287, 0]
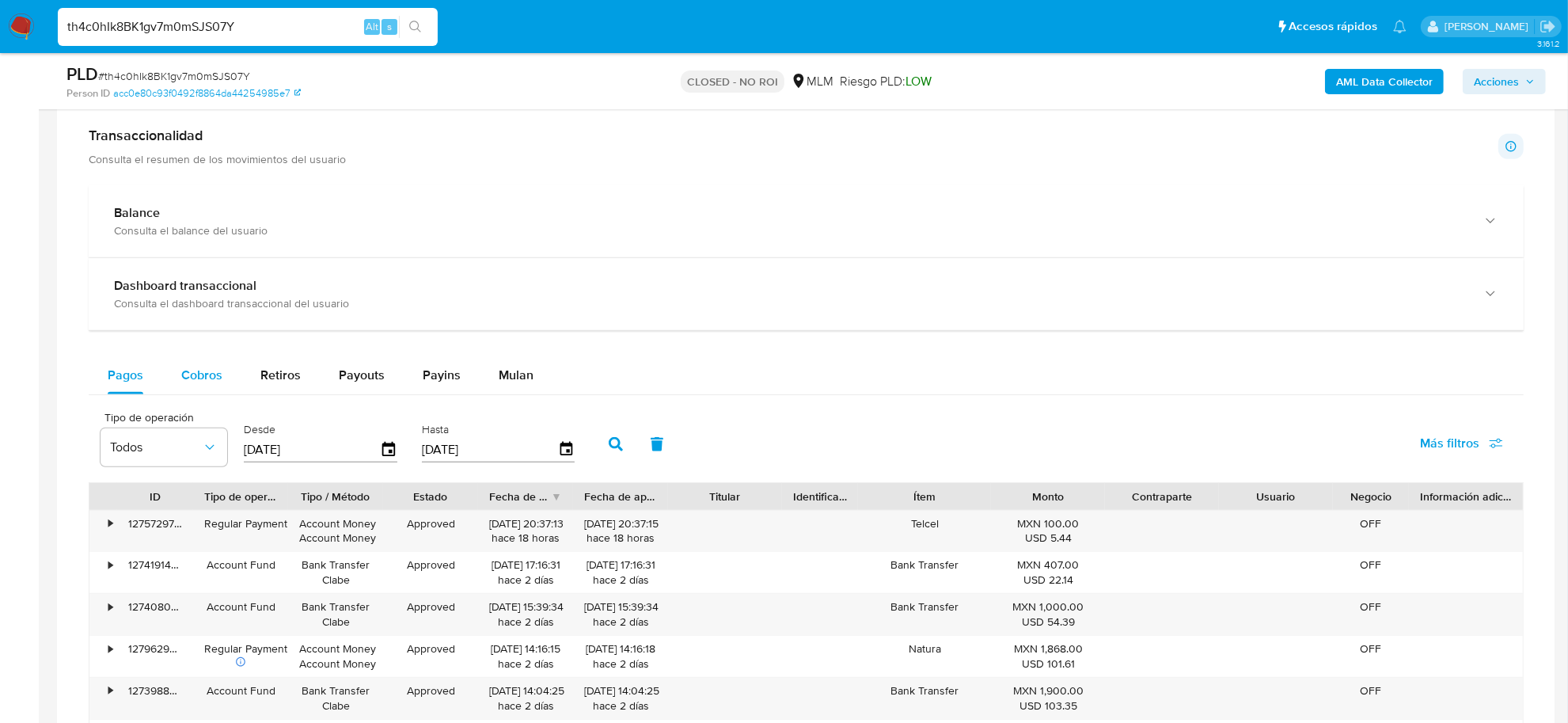
click at [218, 386] on div "Cobros" at bounding box center [201, 375] width 42 height 38
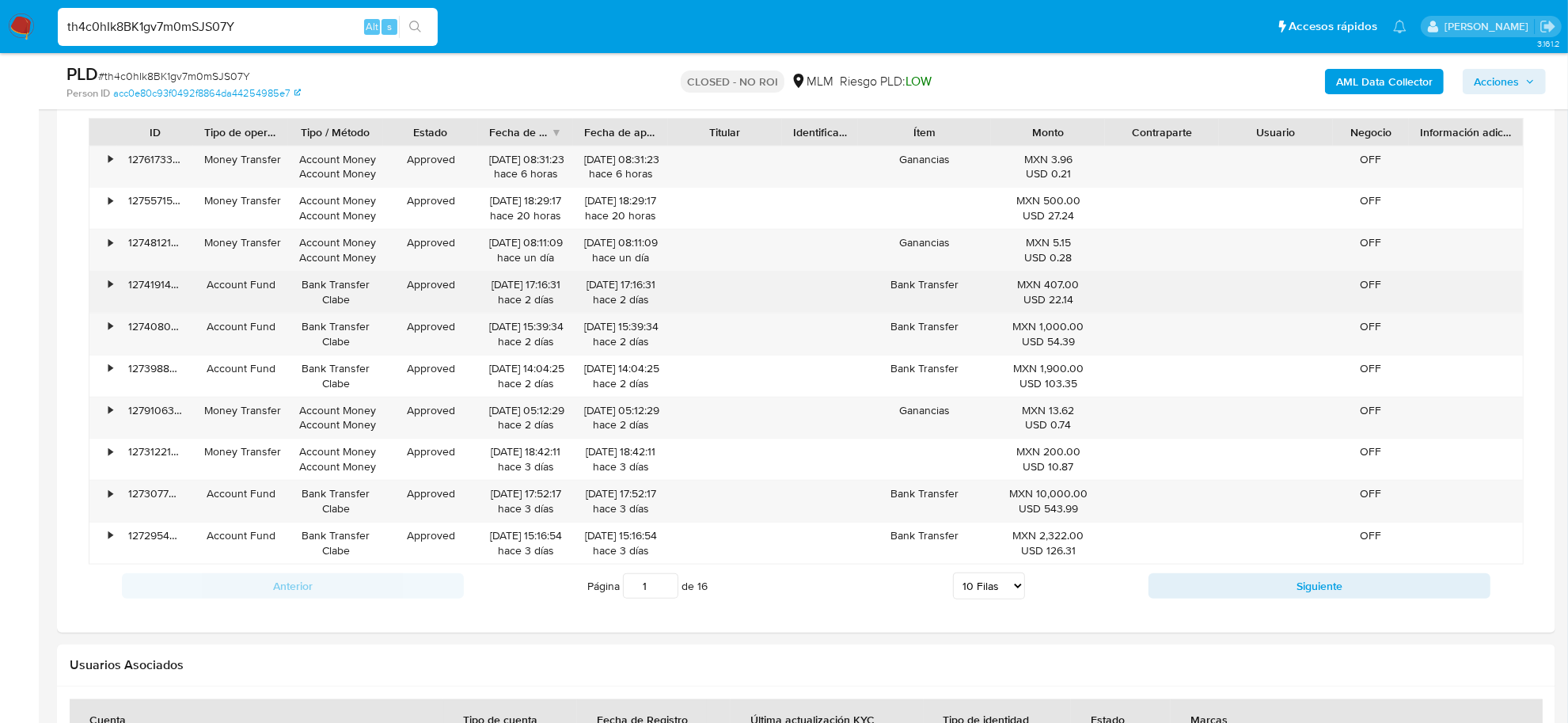
scroll to position [1684, 0]
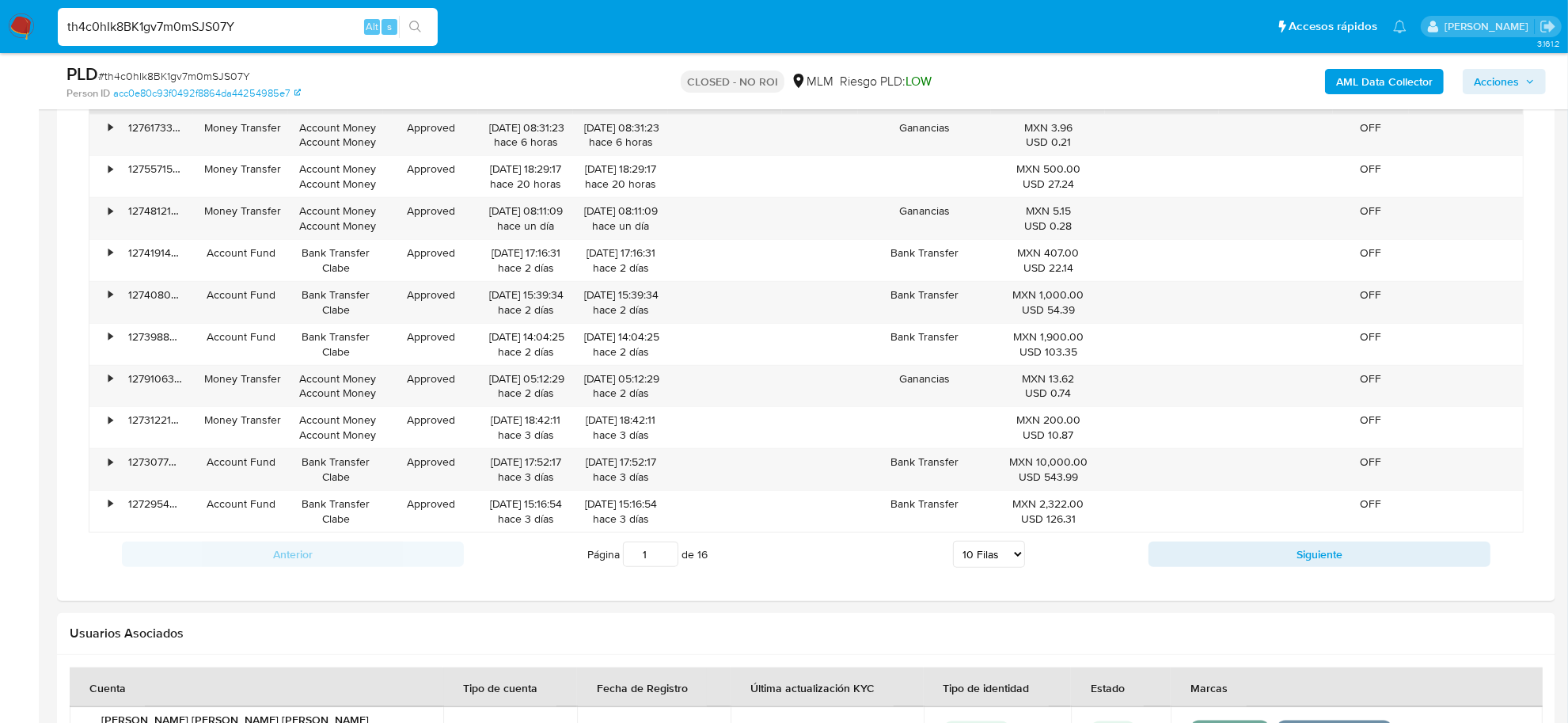
click at [1019, 559] on select "5 Filas 10 Filas 20 Filas 25 Filas 50 Filas 100 Filas" at bounding box center [990, 554] width 72 height 27
select select "50"
click at [954, 545] on select "5 Filas 10 Filas 20 Filas 25 Filas 50 Filas 100 Filas" at bounding box center [990, 554] width 72 height 27
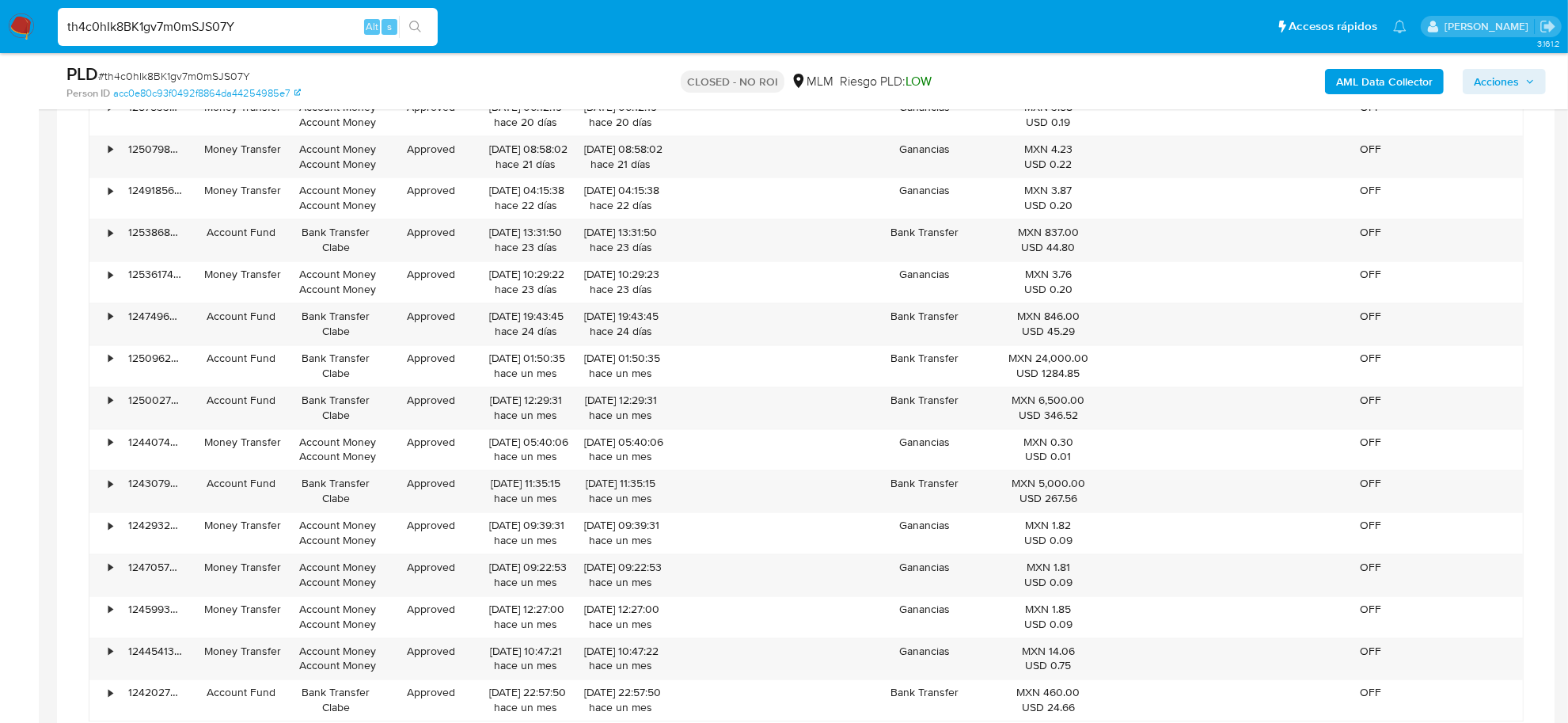
scroll to position [3267, 0]
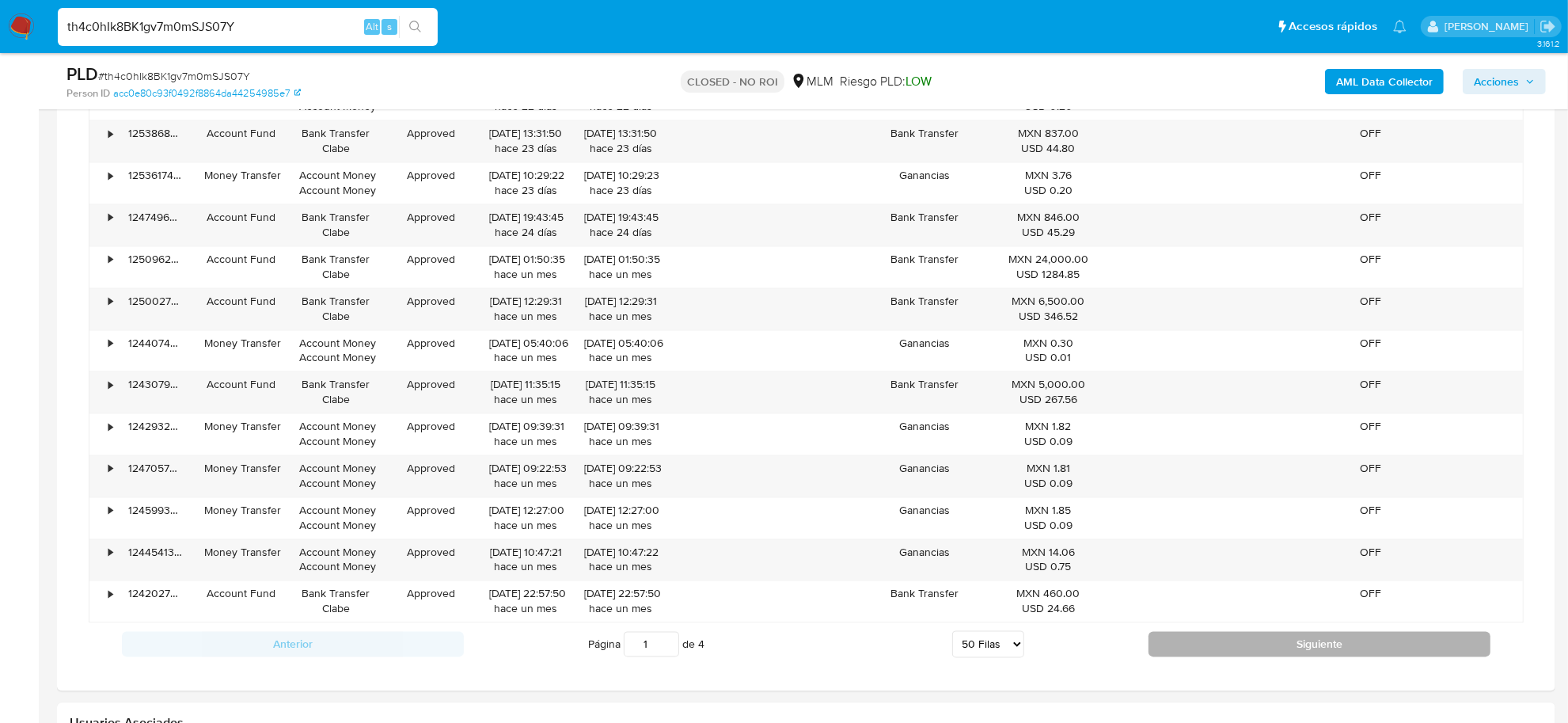
click at [1172, 656] on button "Siguiente" at bounding box center [1319, 643] width 342 height 25
type input "2"
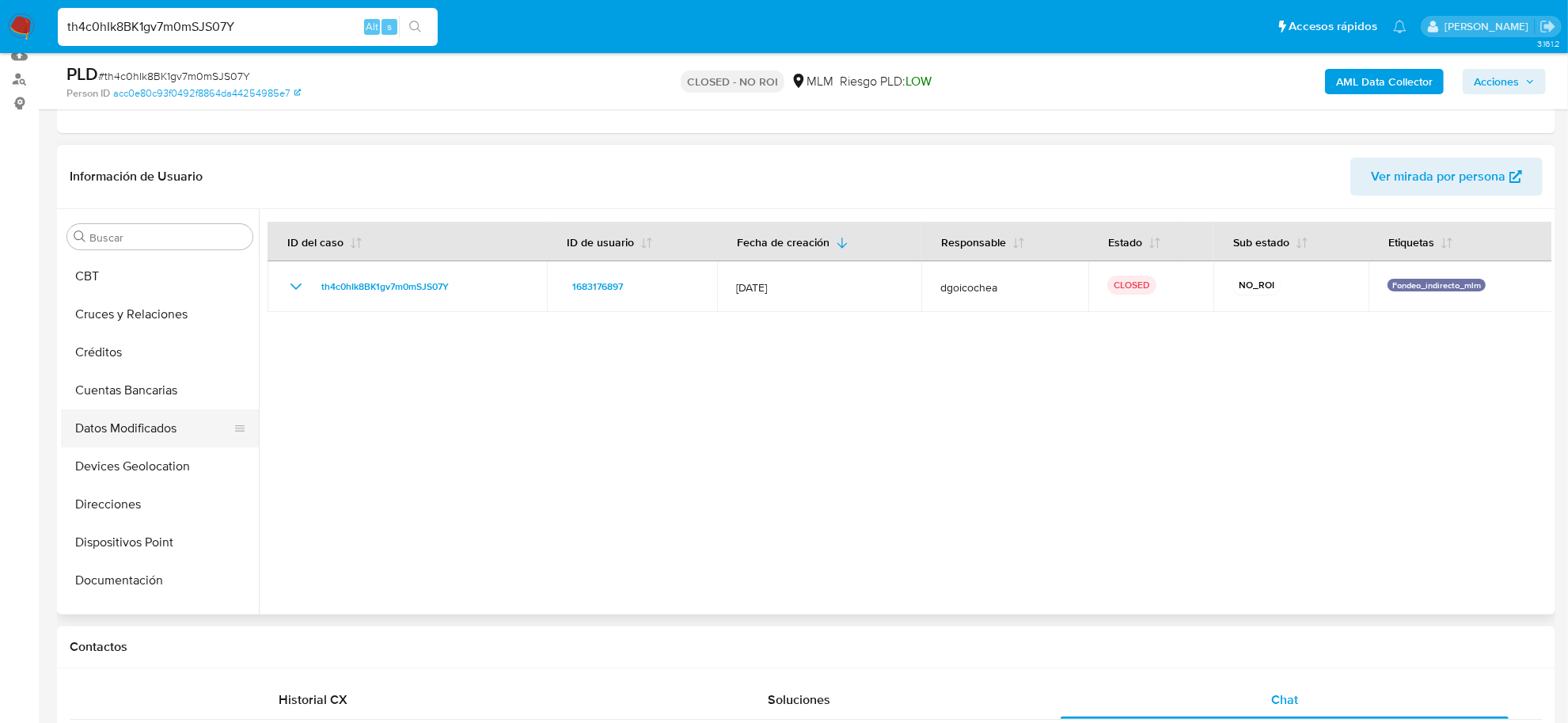
scroll to position [447, 0]
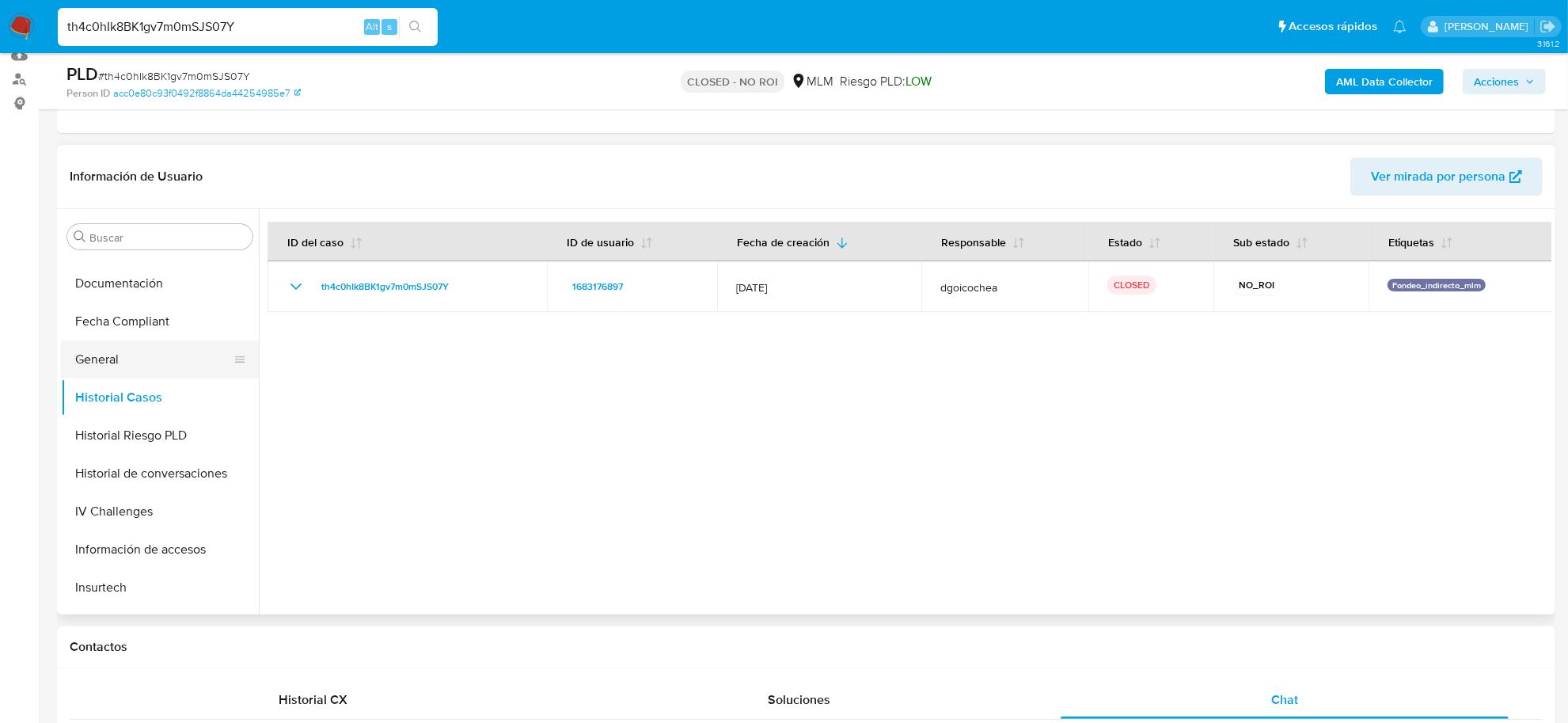
click at [108, 357] on button "General" at bounding box center [153, 359] width 186 height 38
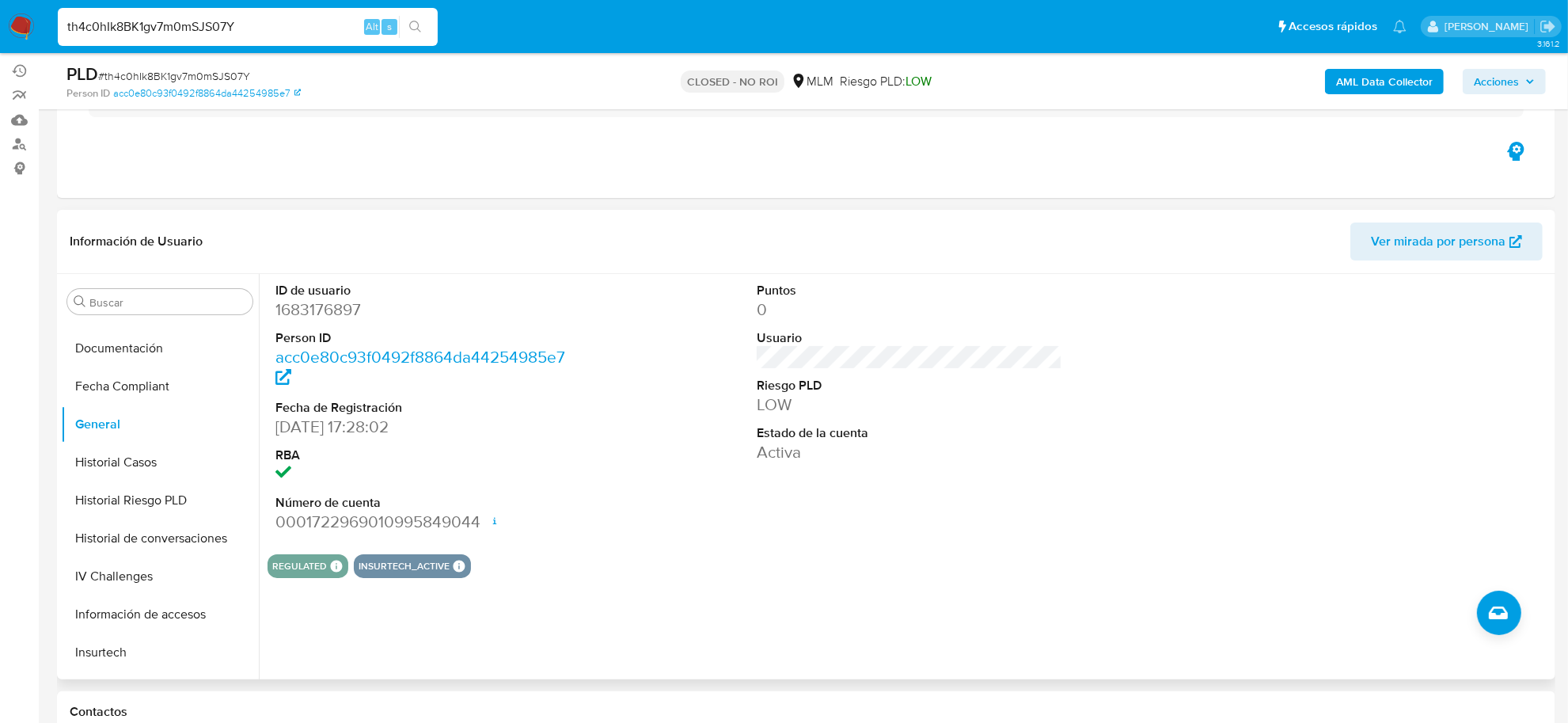
scroll to position [99, 0]
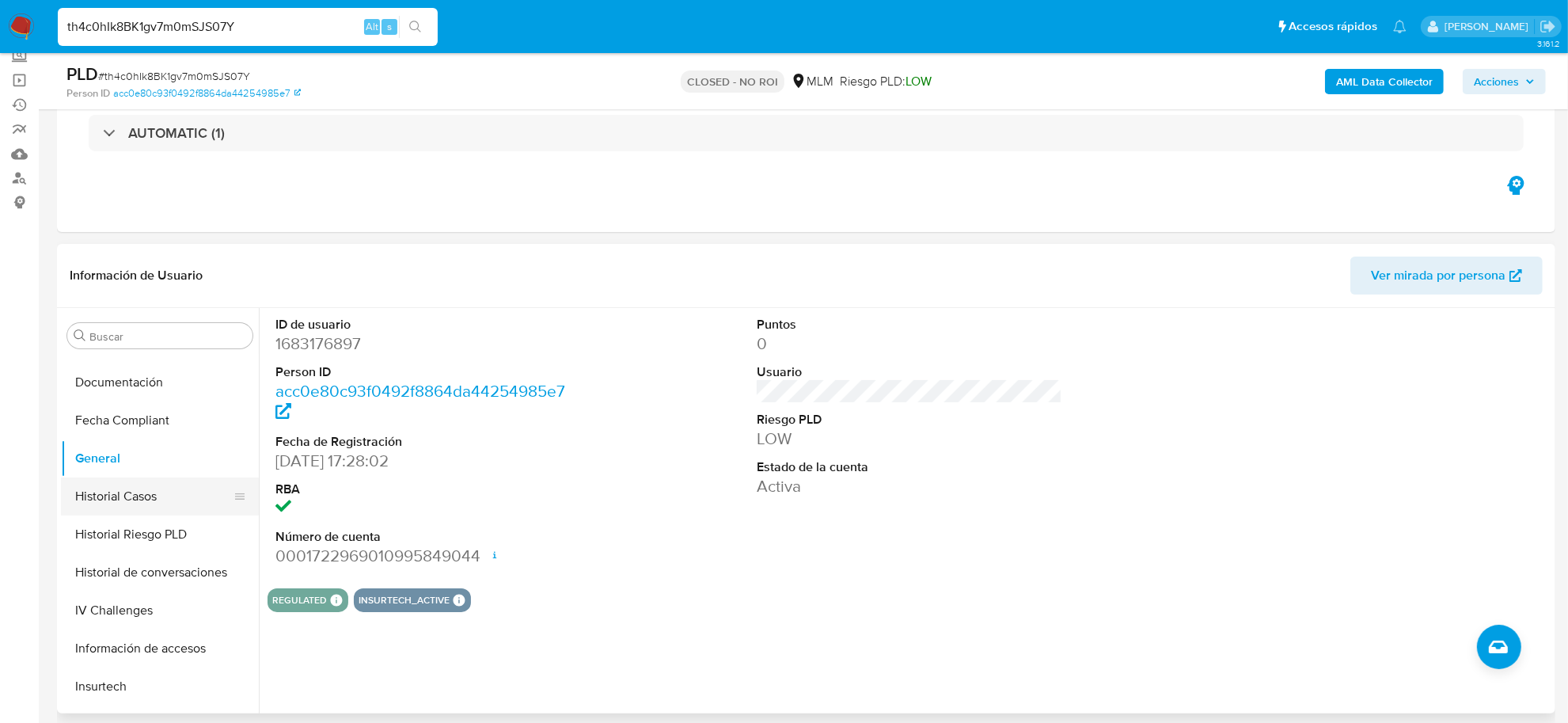
click at [130, 512] on button "Historial Casos" at bounding box center [153, 496] width 186 height 38
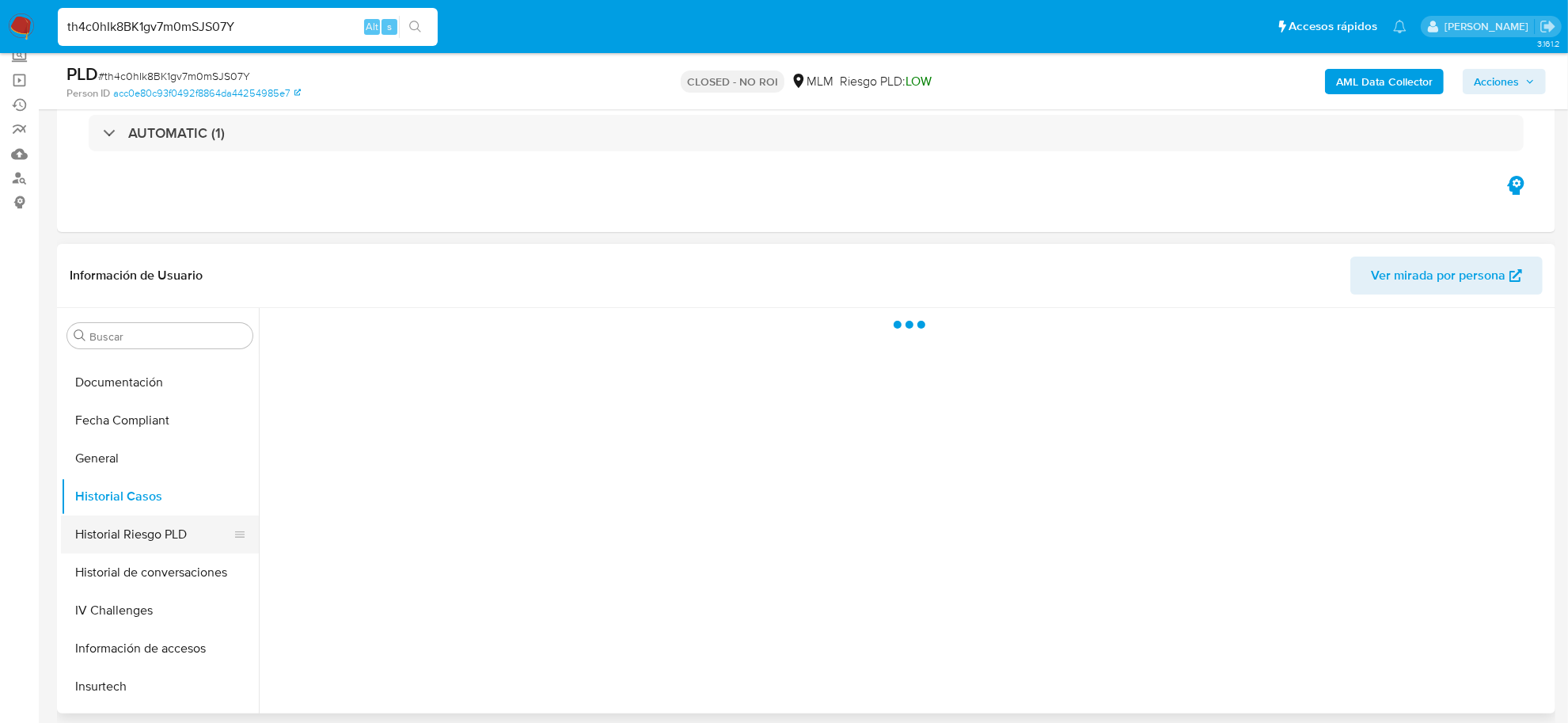
click at [130, 533] on button "Historial Riesgo PLD" at bounding box center [153, 534] width 186 height 38
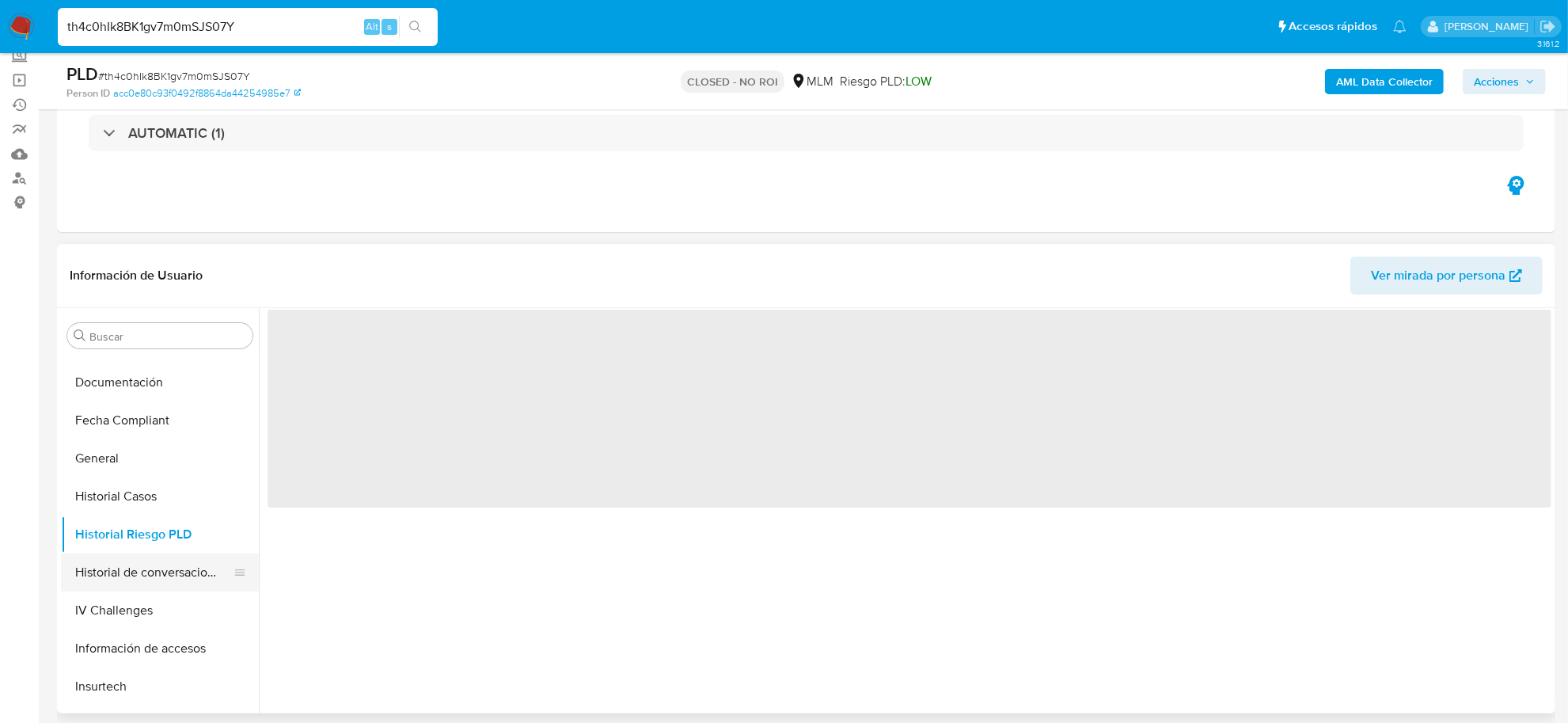
click at [120, 570] on button "Historial de conversaciones" at bounding box center [153, 572] width 186 height 38
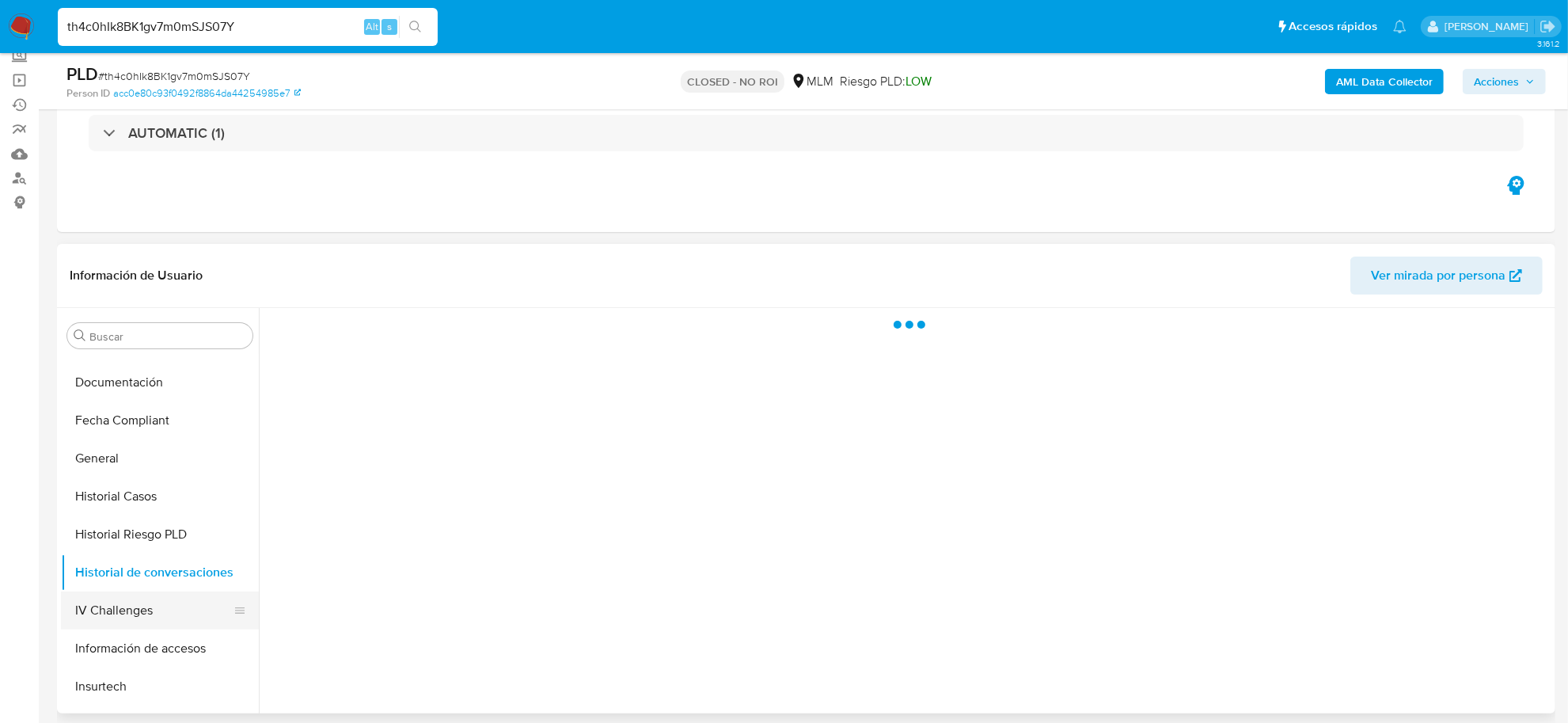
click at [109, 608] on button "IV Challenges" at bounding box center [153, 610] width 186 height 38
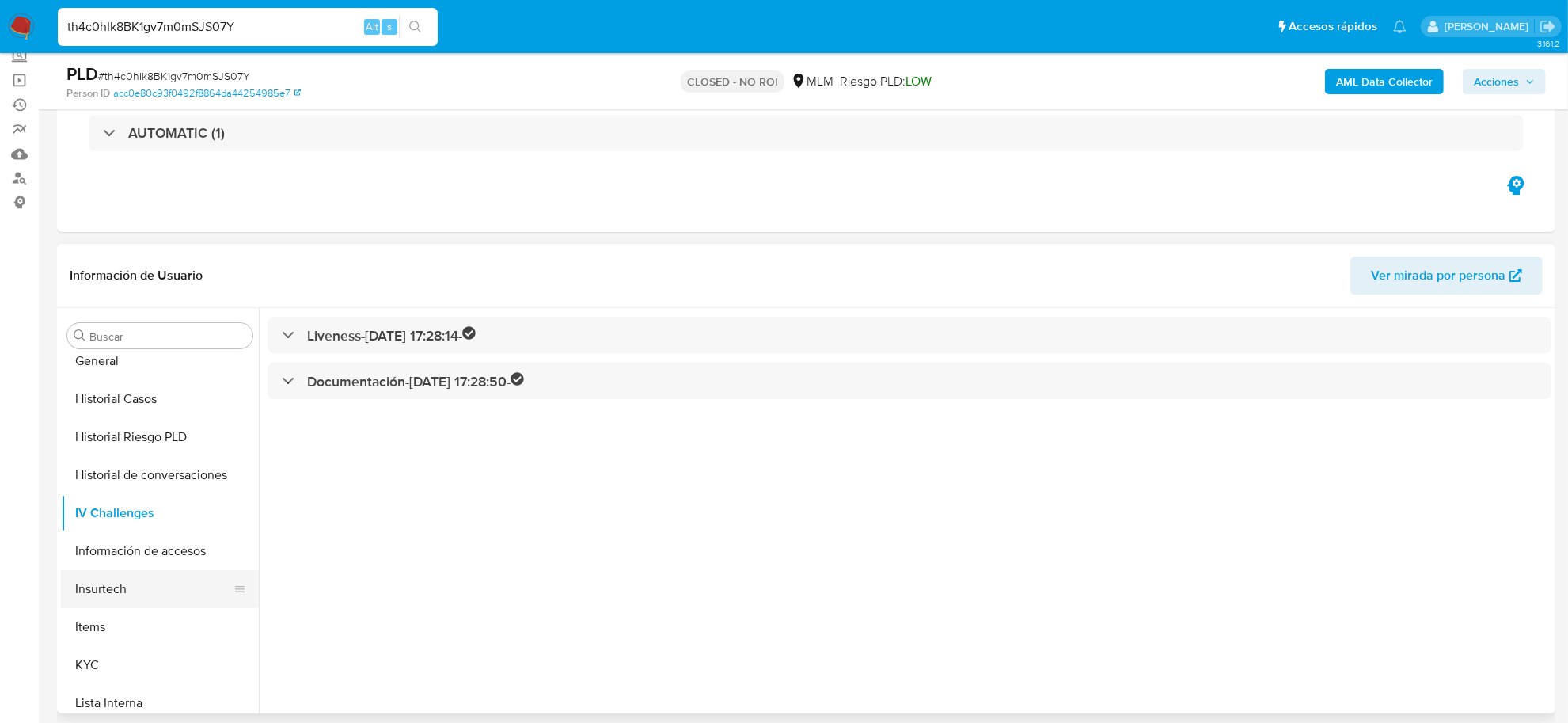
scroll to position [546, 0]
click at [112, 557] on button "Información de accesos" at bounding box center [153, 549] width 186 height 38
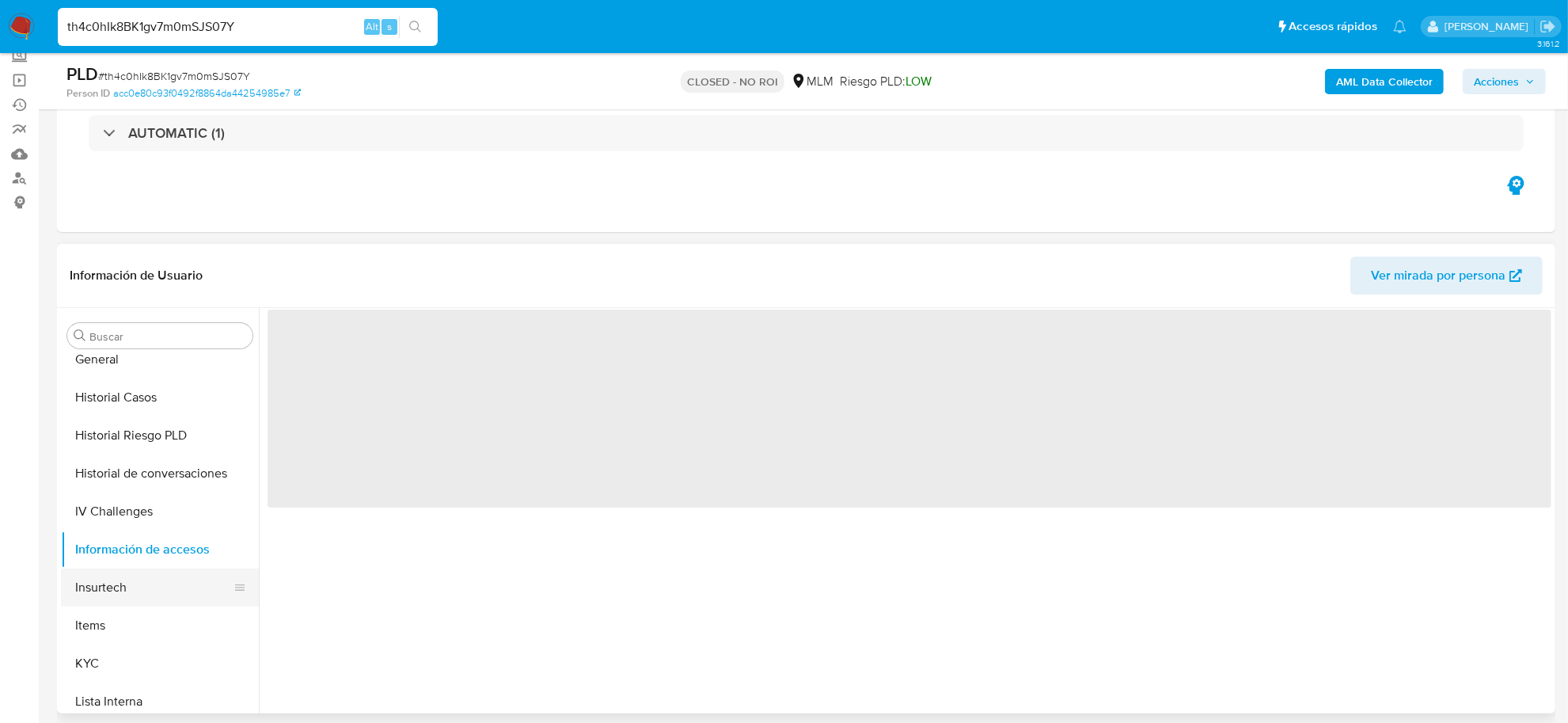
click at [115, 590] on button "Insurtech" at bounding box center [153, 587] width 186 height 38
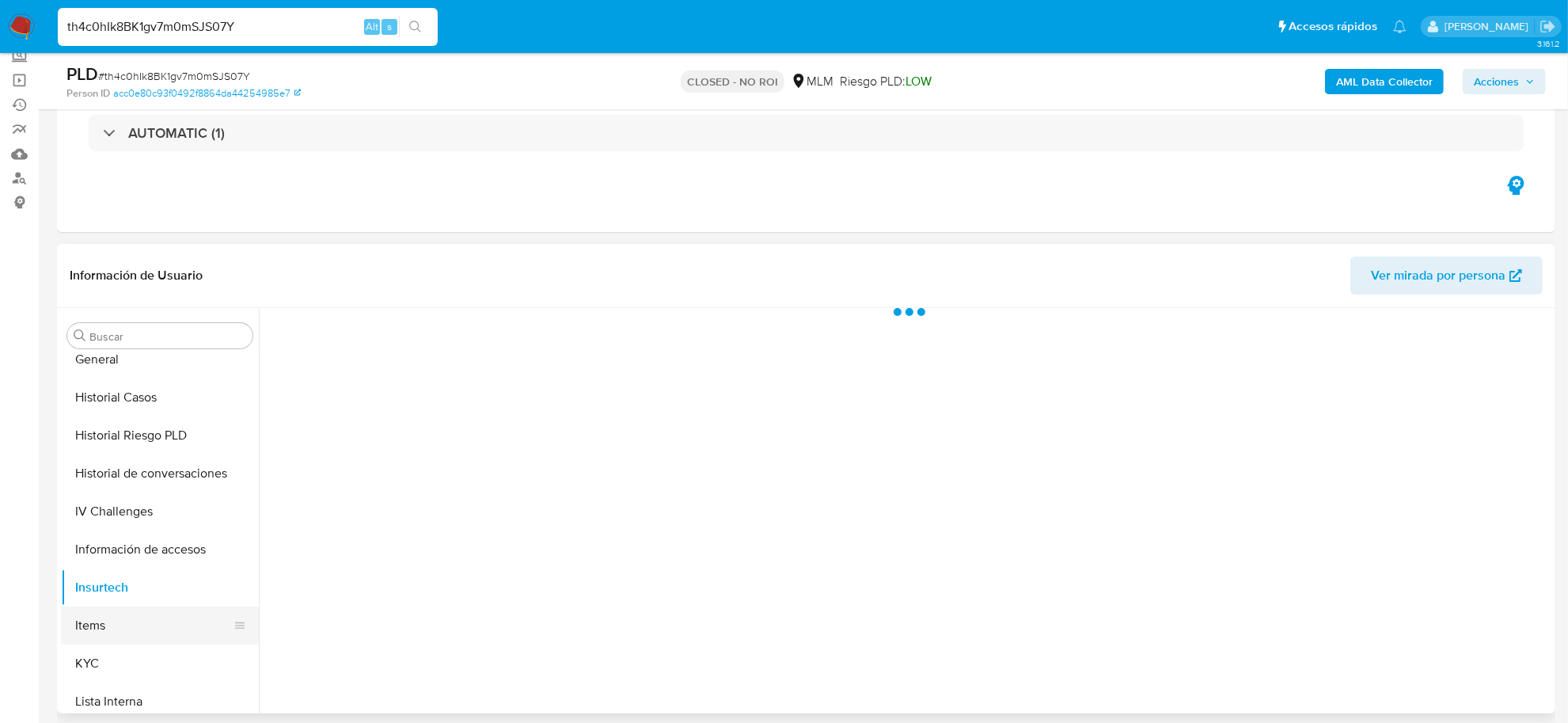
click at [95, 628] on button "Items" at bounding box center [153, 625] width 186 height 38
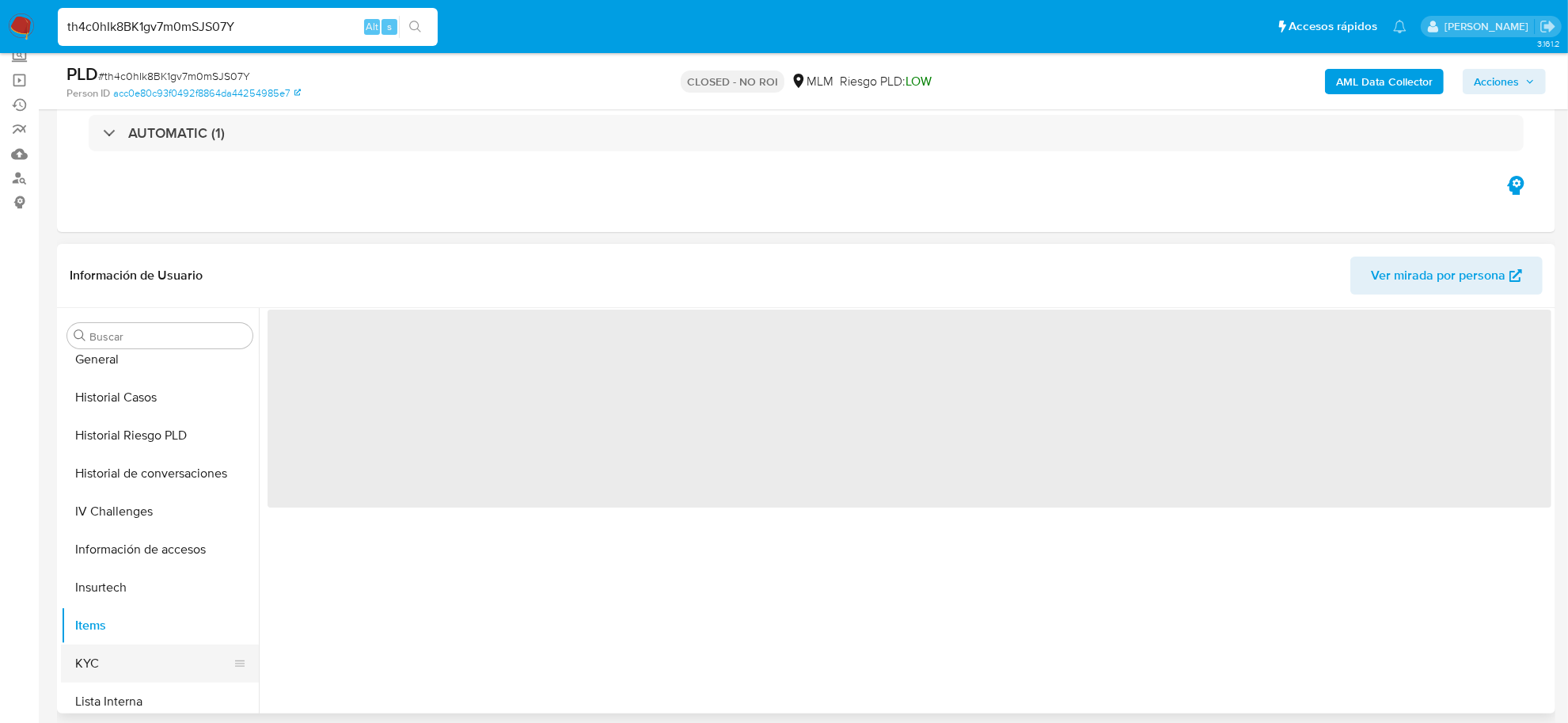
click at [91, 660] on button "KYC" at bounding box center [153, 663] width 186 height 38
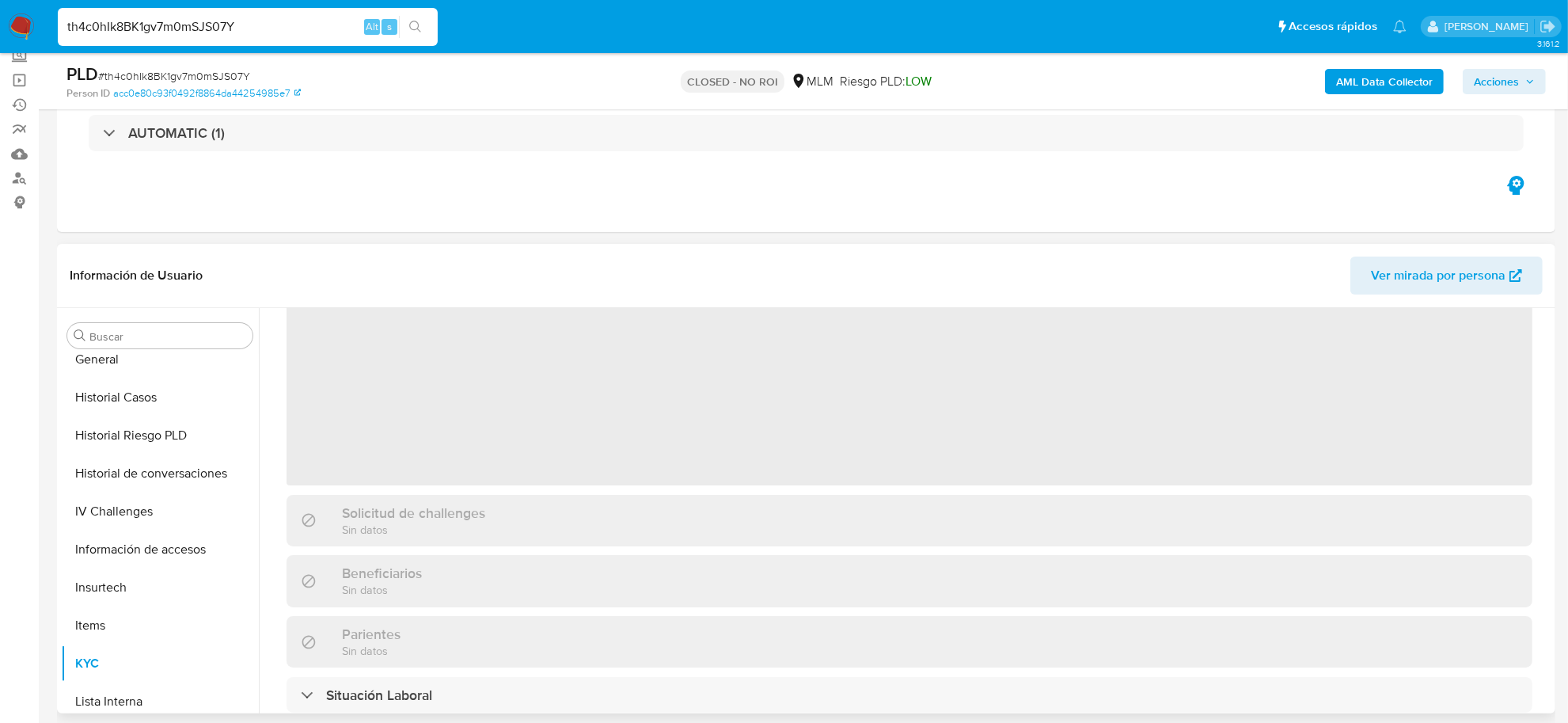
scroll to position [99, 0]
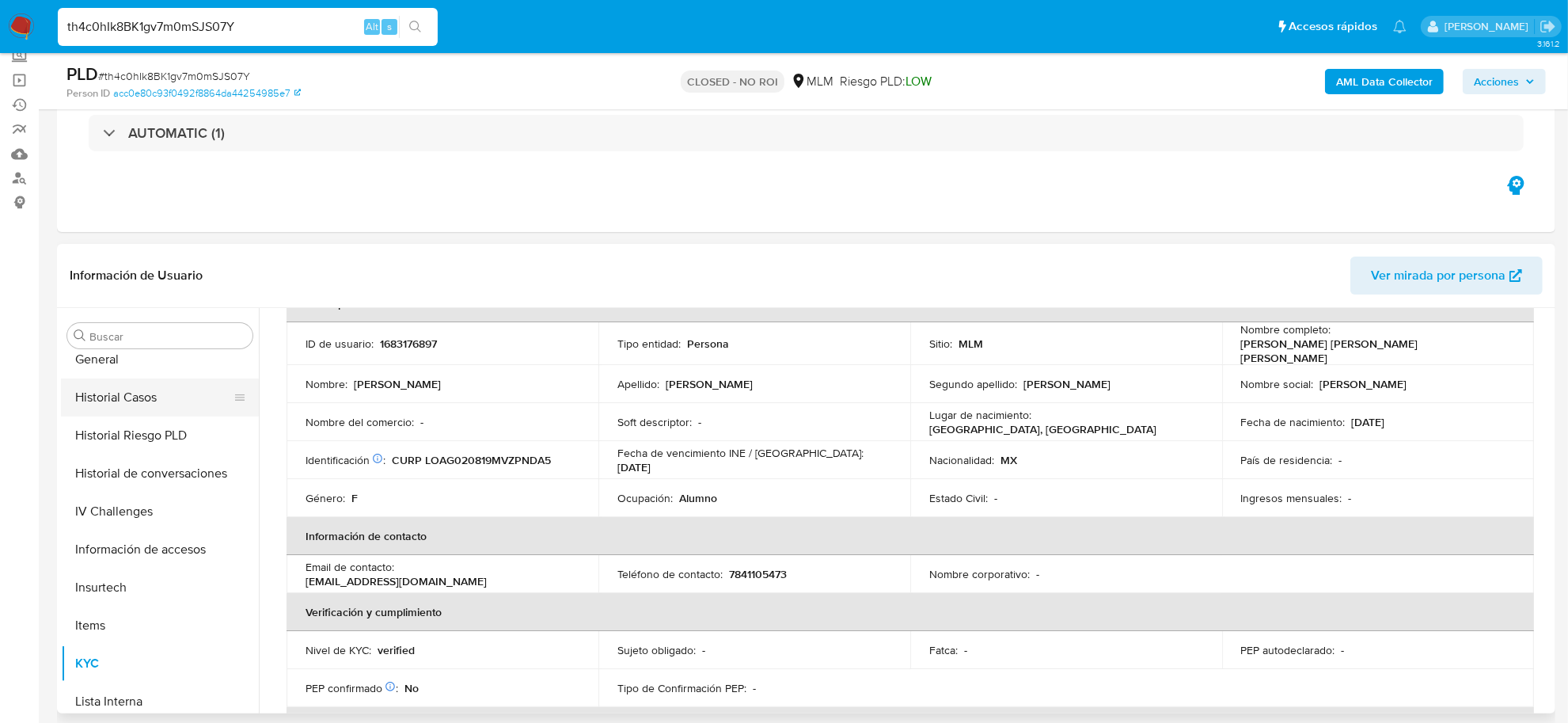
click at [142, 397] on button "Historial Casos" at bounding box center [153, 398] width 186 height 38
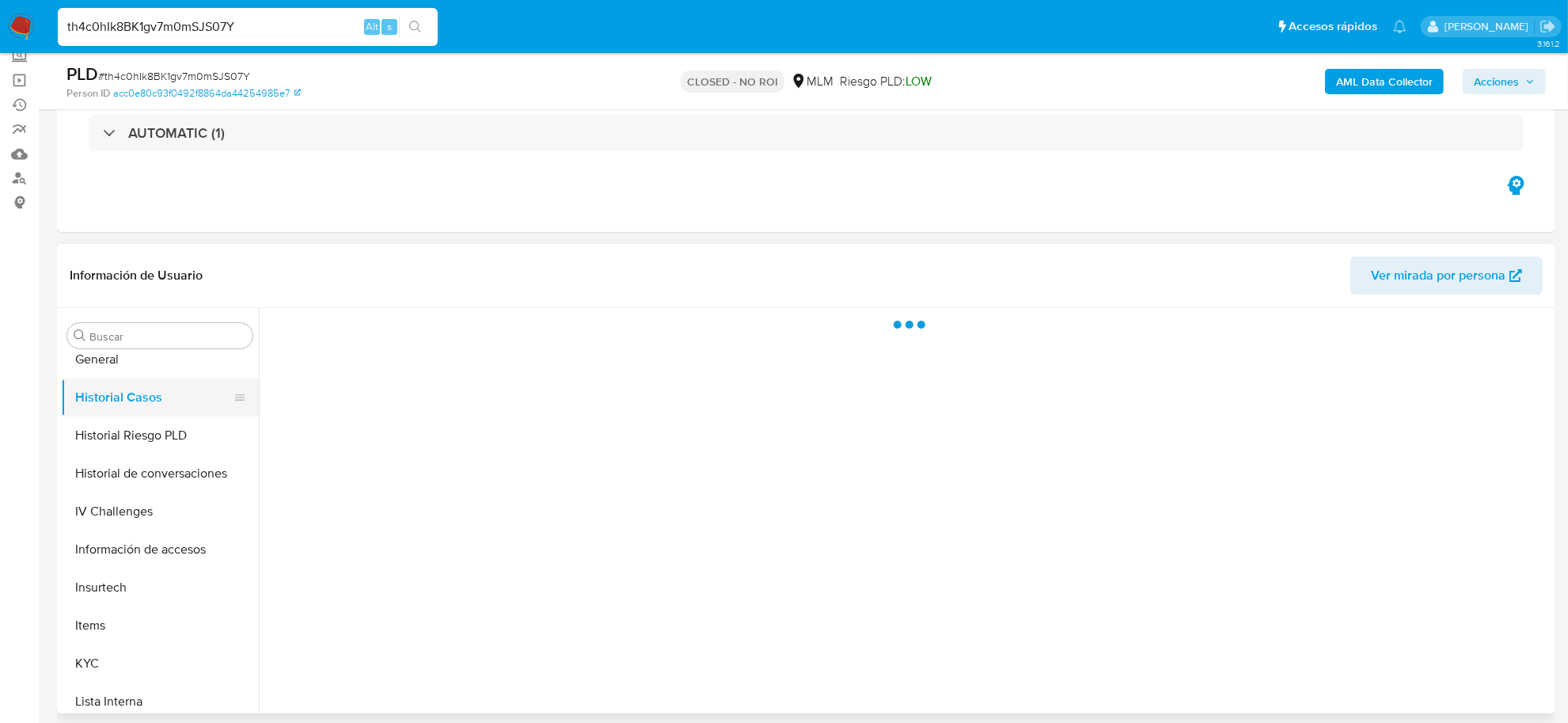
scroll to position [0, 0]
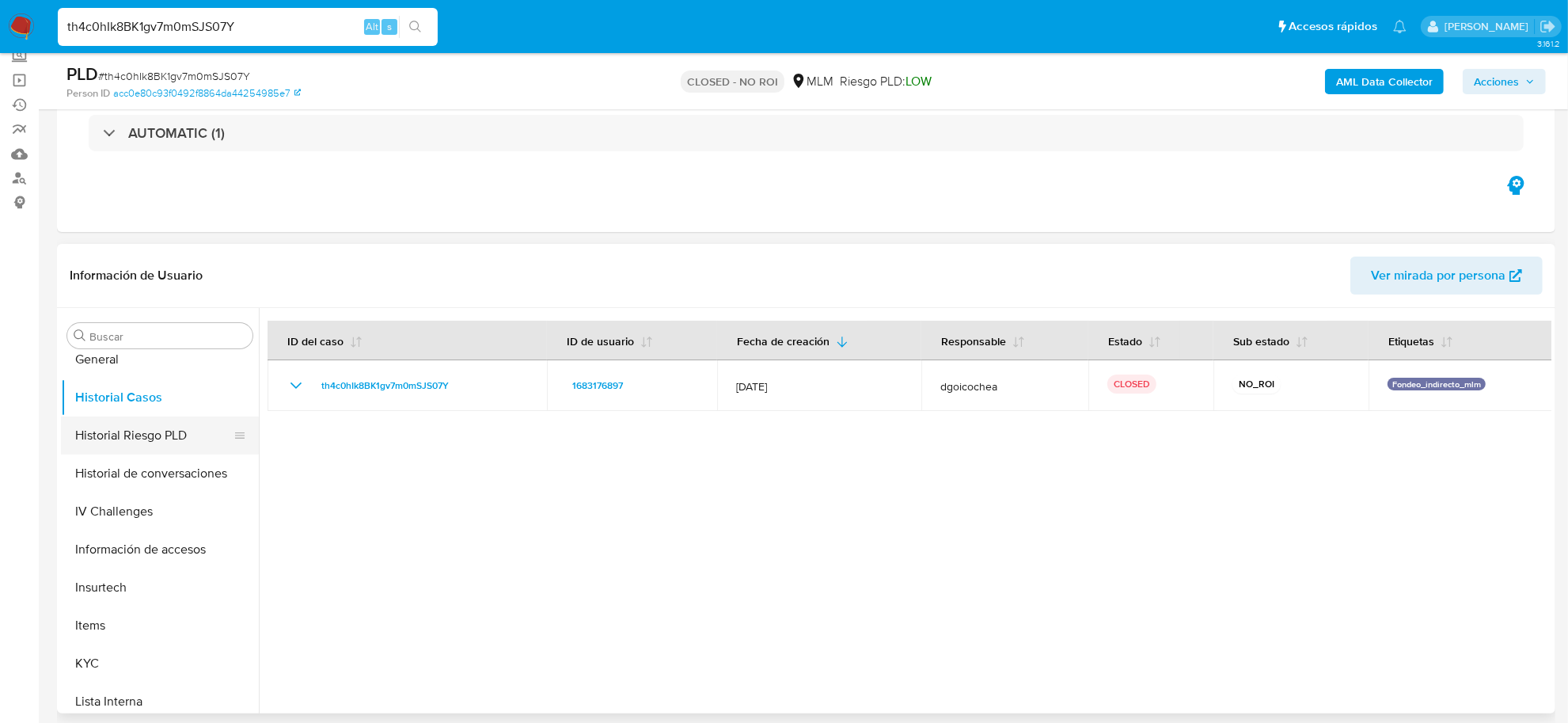
click at [152, 438] on button "Historial Riesgo PLD" at bounding box center [153, 435] width 186 height 38
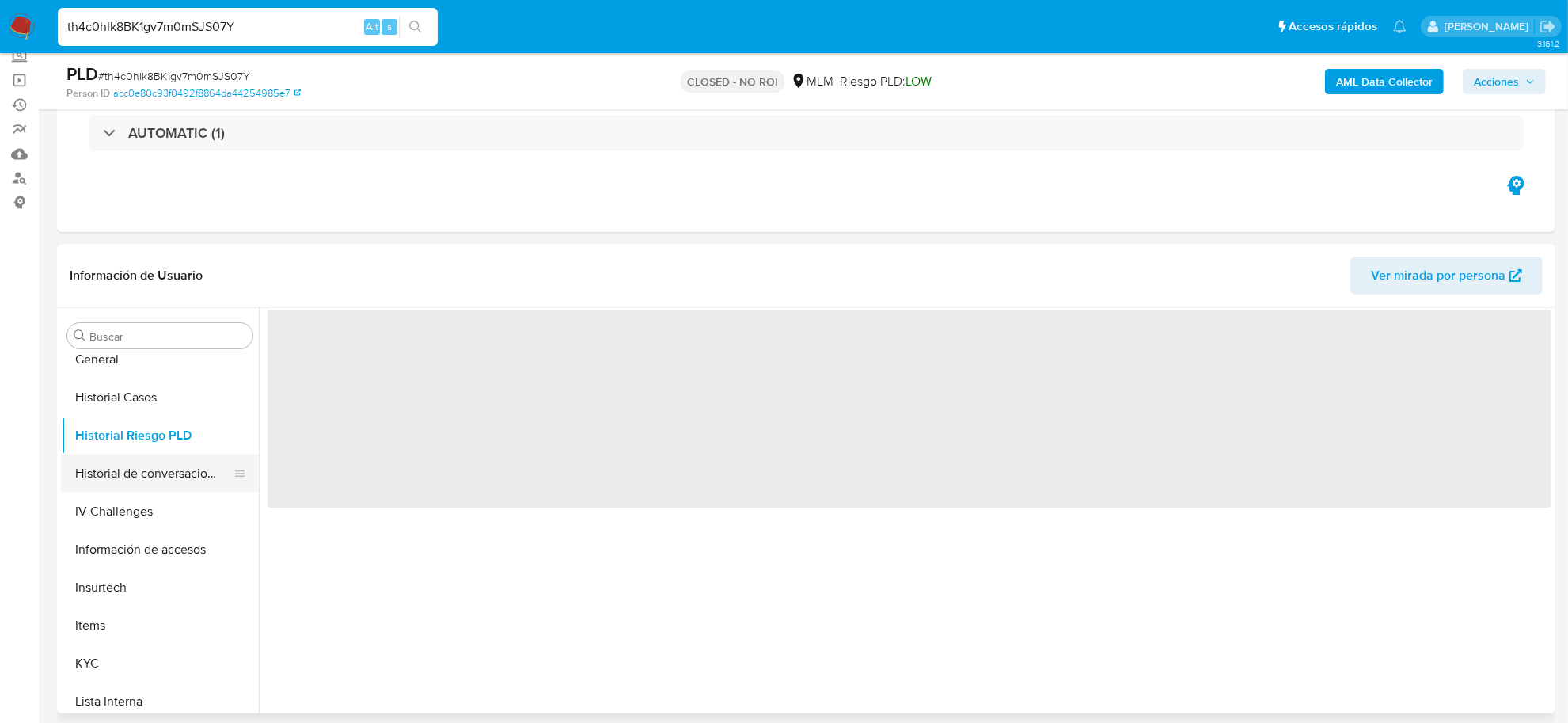
click at [143, 480] on button "Historial de conversaciones" at bounding box center [153, 473] width 186 height 38
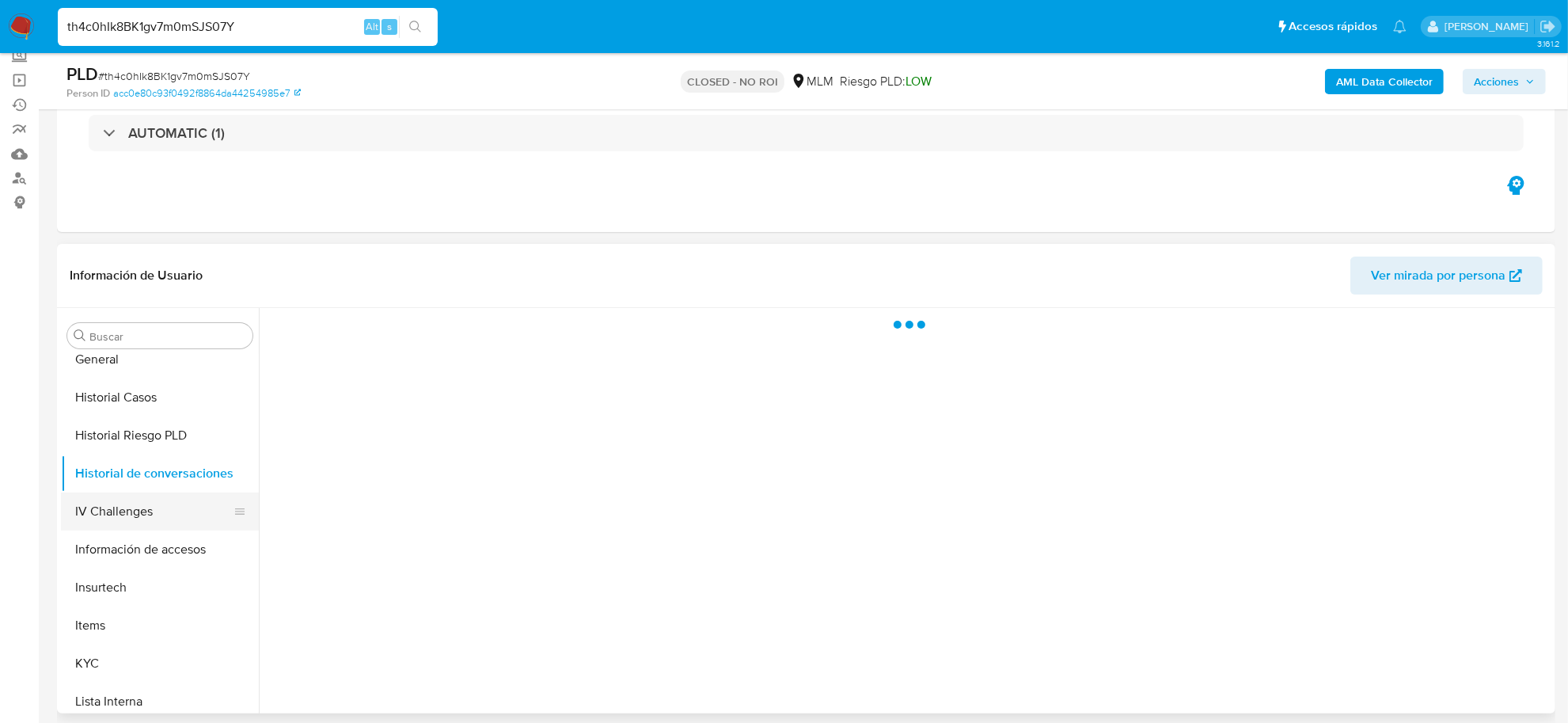
click at [140, 523] on button "IV Challenges" at bounding box center [153, 511] width 186 height 38
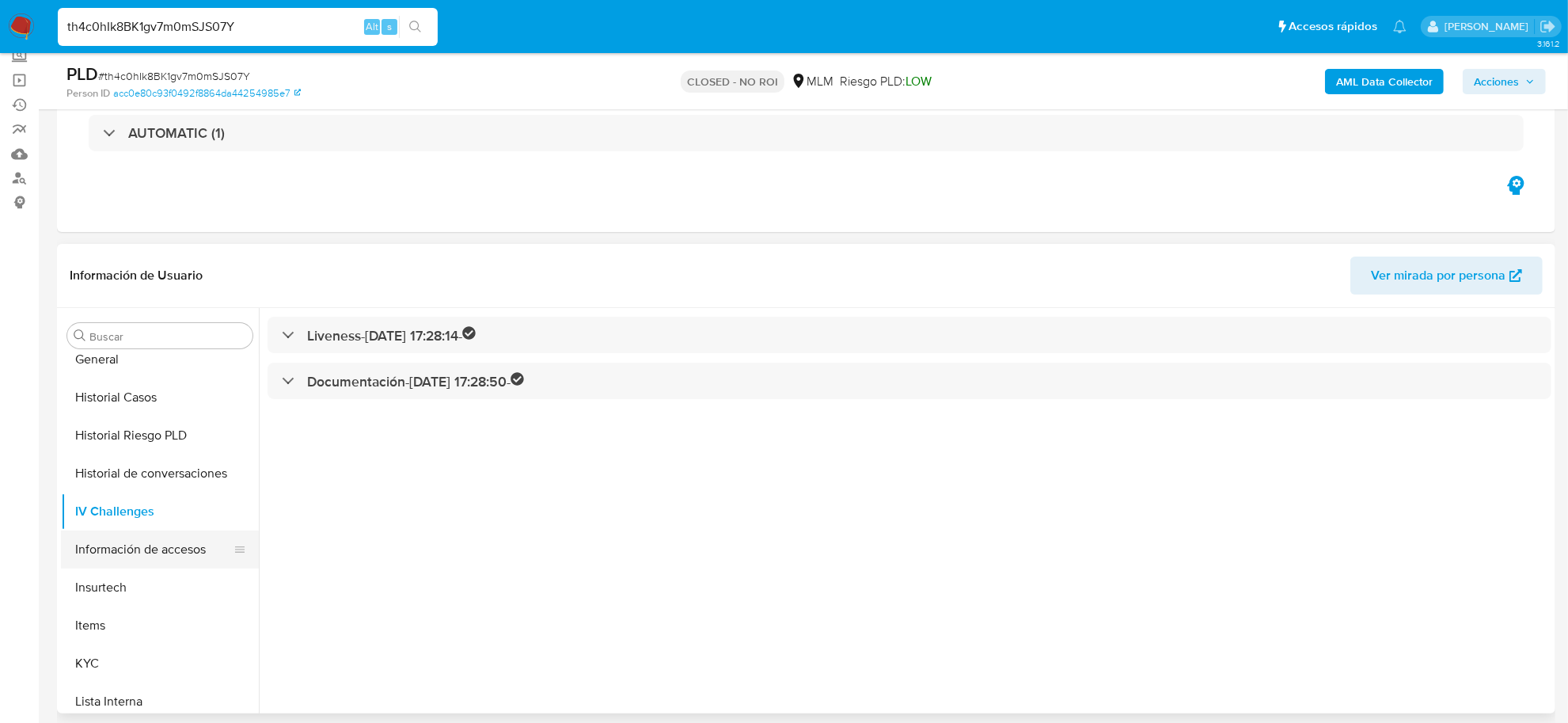
click at [140, 545] on button "Información de accesos" at bounding box center [153, 549] width 186 height 38
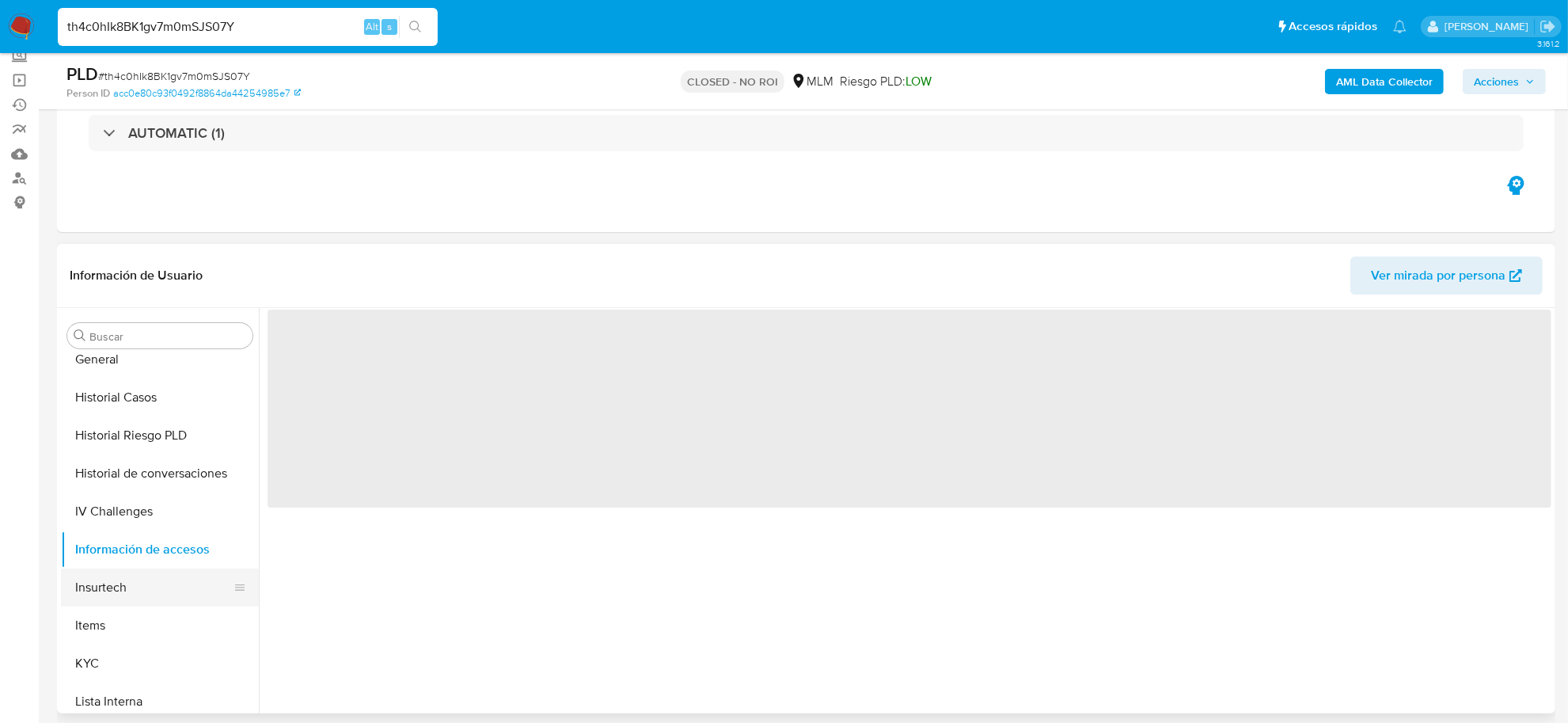
click at [132, 581] on button "Insurtech" at bounding box center [153, 587] width 186 height 38
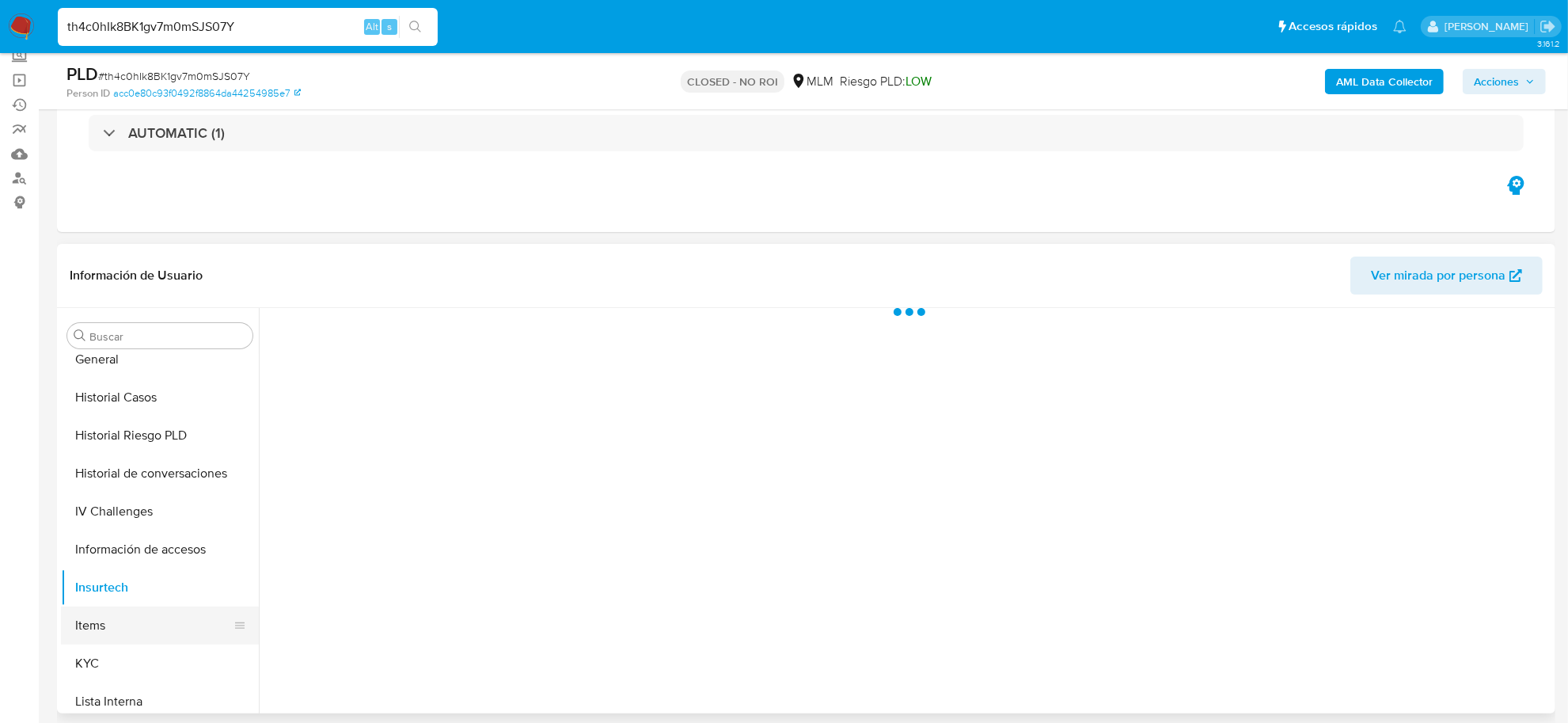
click at [115, 623] on button "Items" at bounding box center [153, 625] width 186 height 38
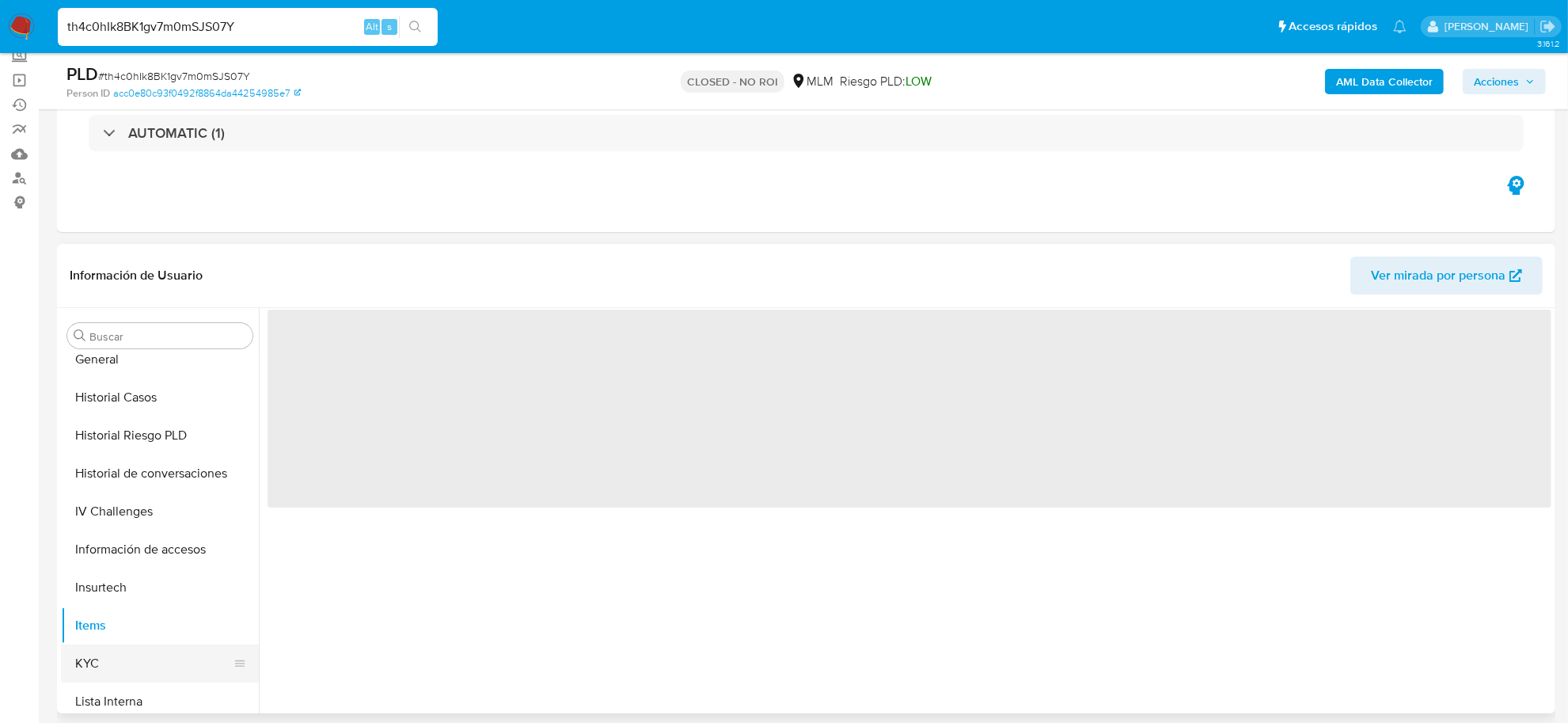
click at [100, 667] on button "KYC" at bounding box center [153, 663] width 186 height 38
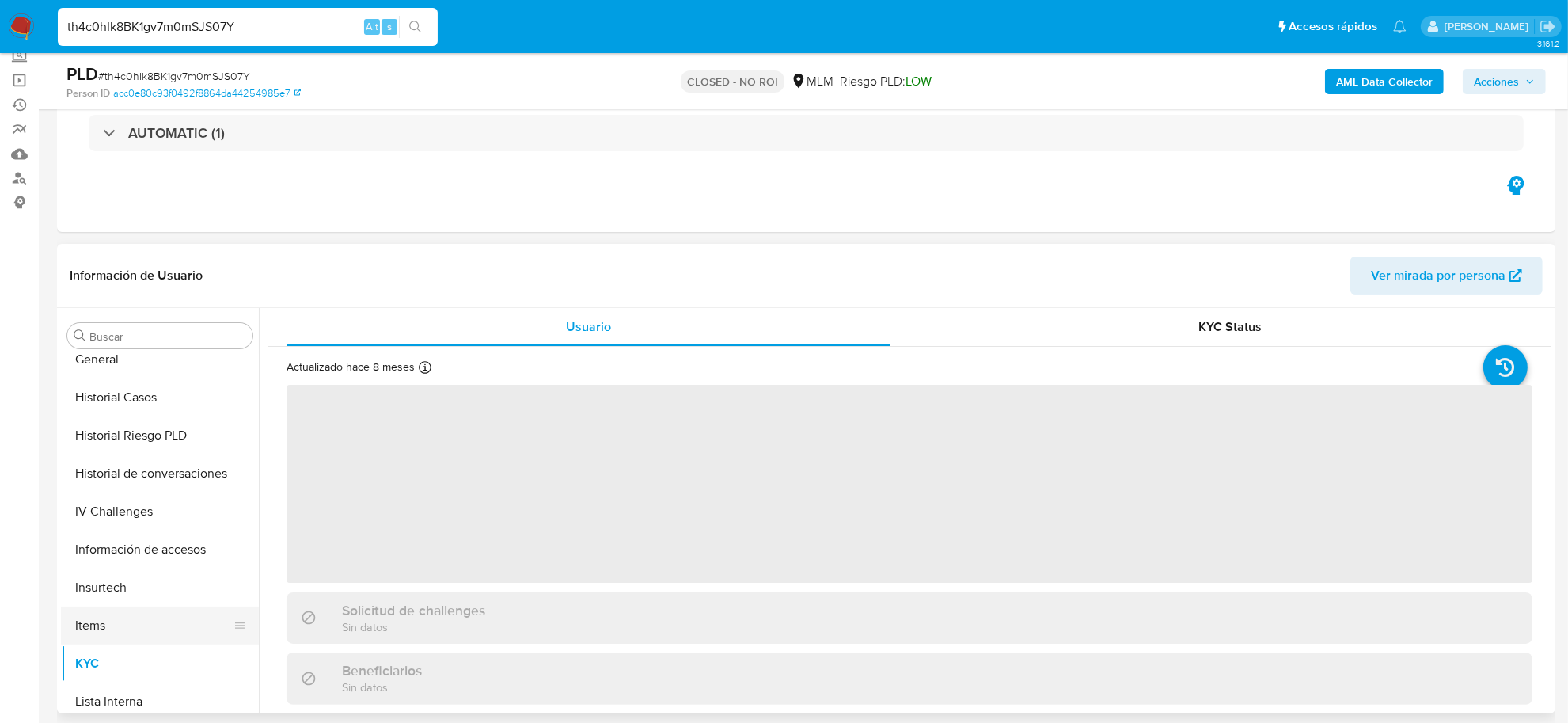
scroll to position [744, 0]
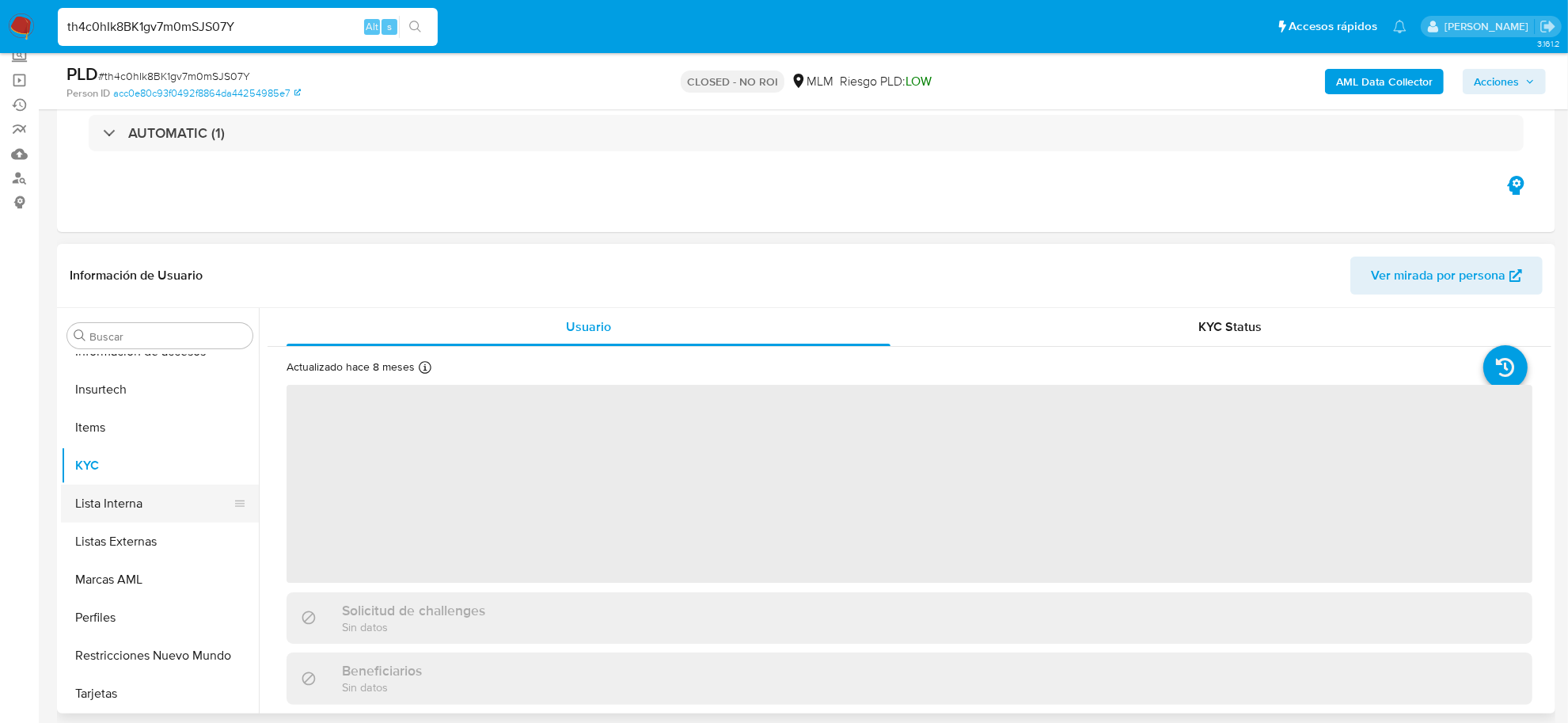
click at [125, 516] on button "Lista Interna" at bounding box center [153, 503] width 186 height 38
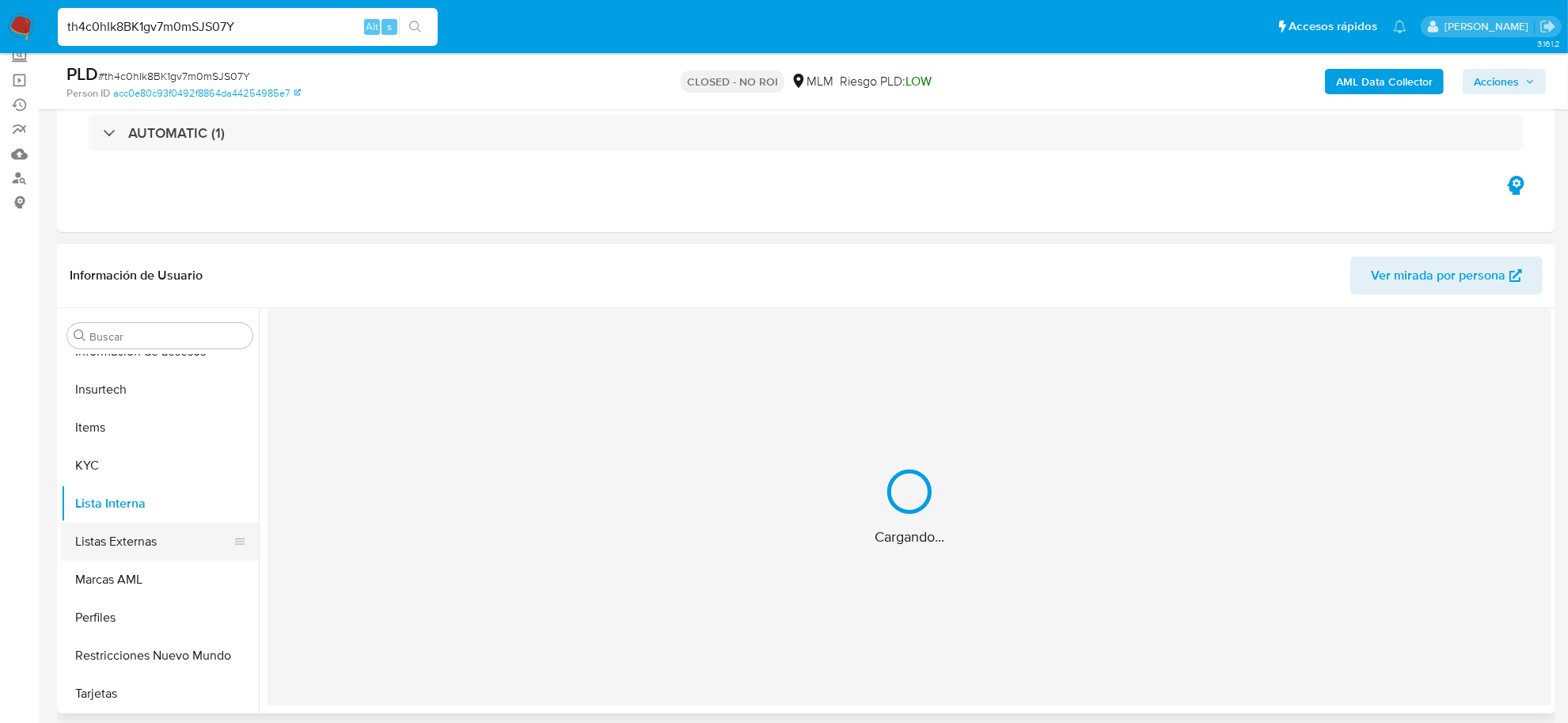
click at [123, 546] on button "Listas Externas" at bounding box center [153, 542] width 186 height 38
click at [124, 579] on button "Marcas AML" at bounding box center [153, 580] width 186 height 38
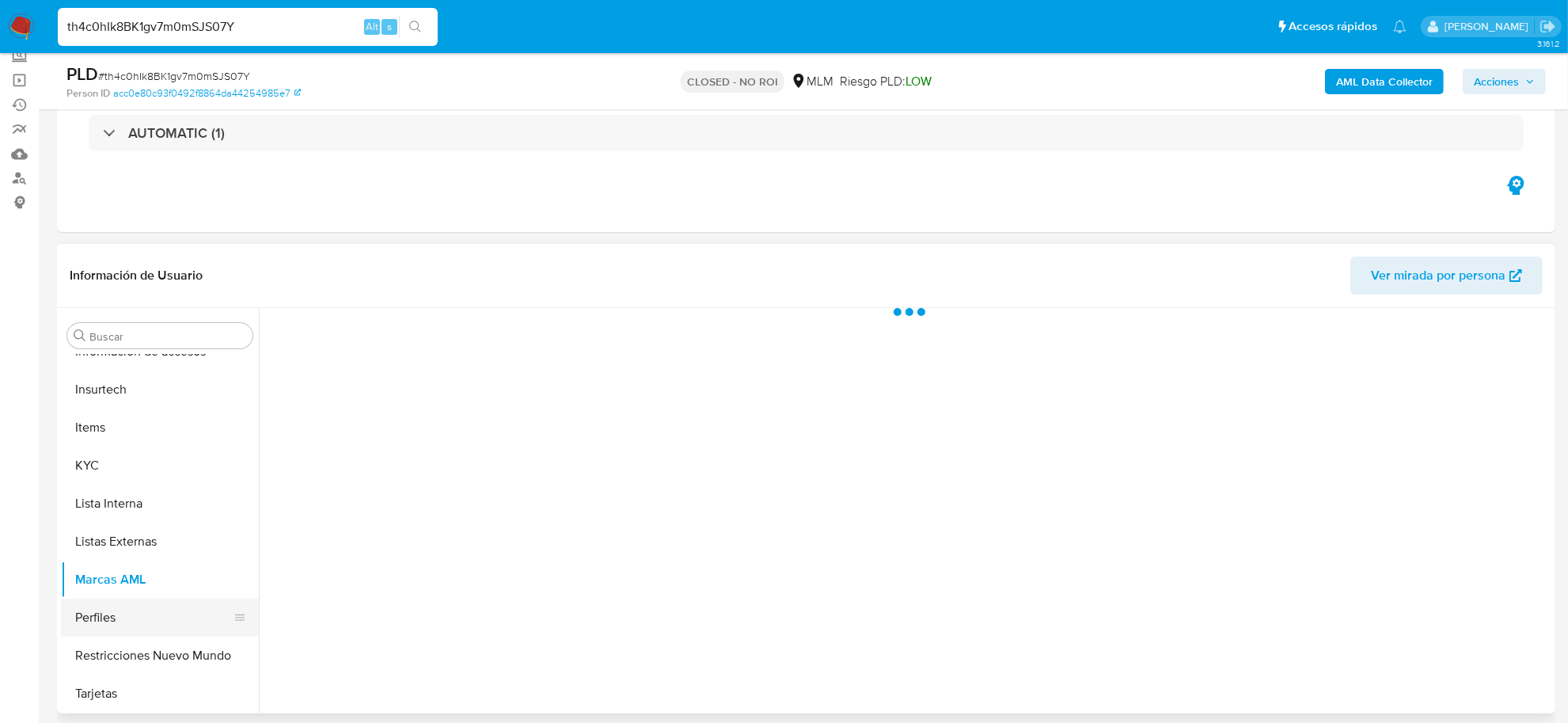
click at [115, 622] on button "Perfiles" at bounding box center [153, 618] width 186 height 38
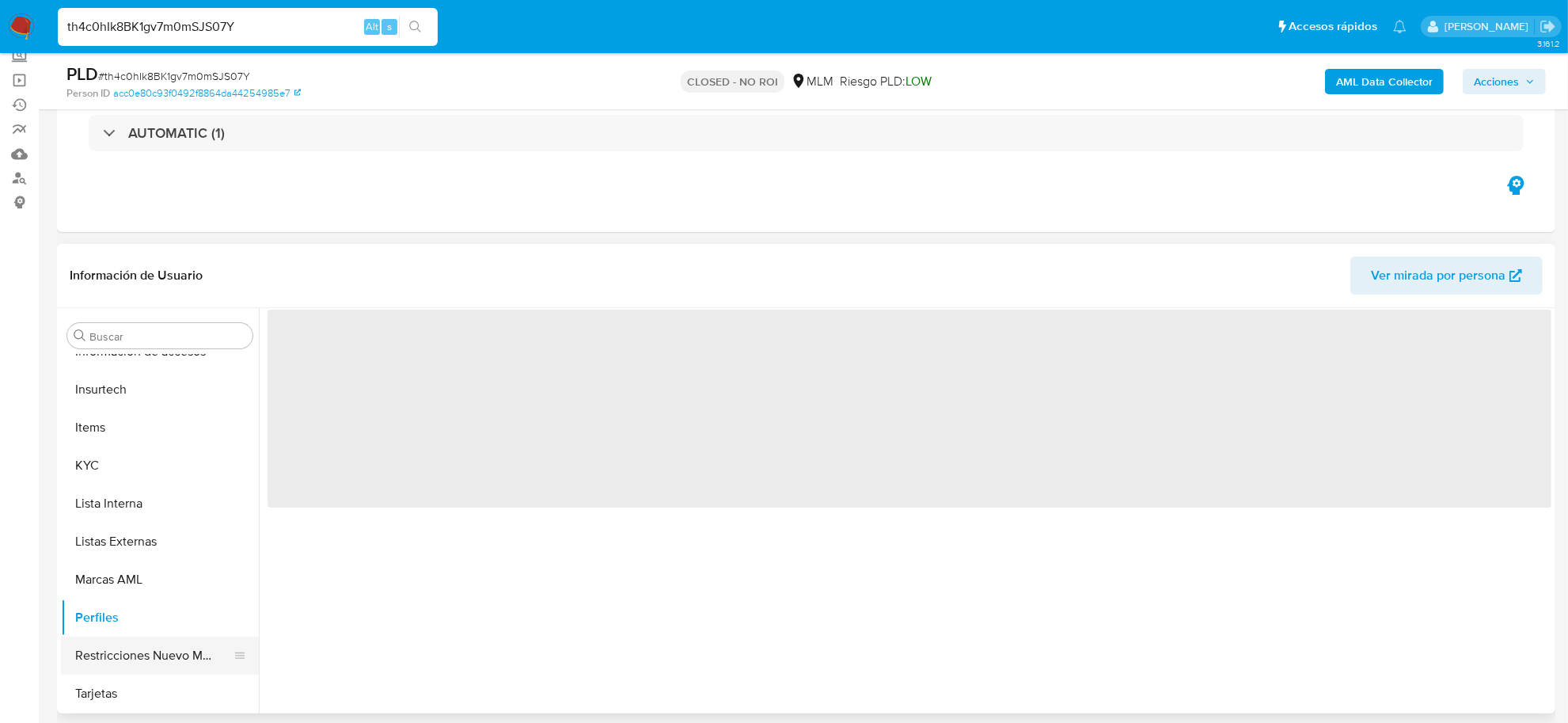
click at [114, 657] on button "Restricciones Nuevo Mundo" at bounding box center [153, 656] width 186 height 38
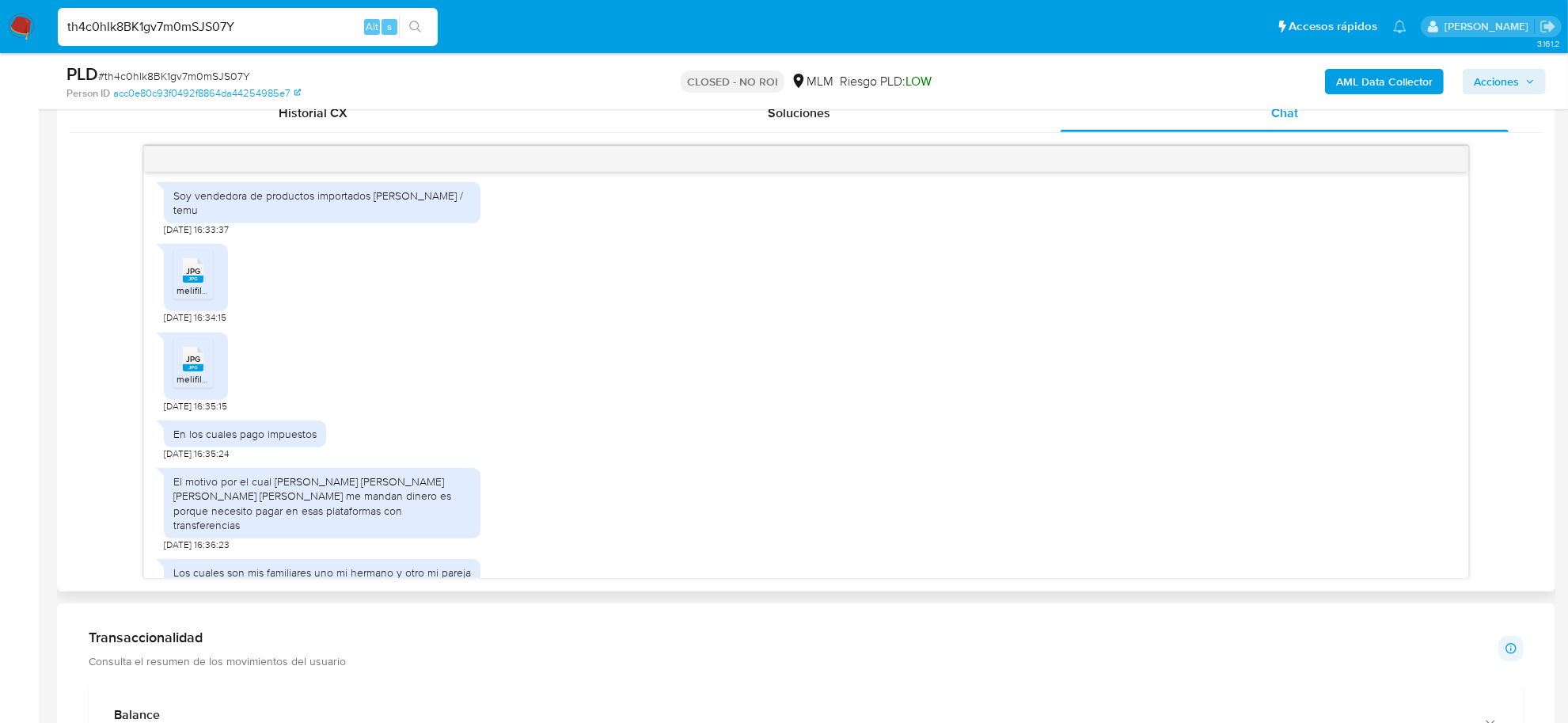
scroll to position [792, 0]
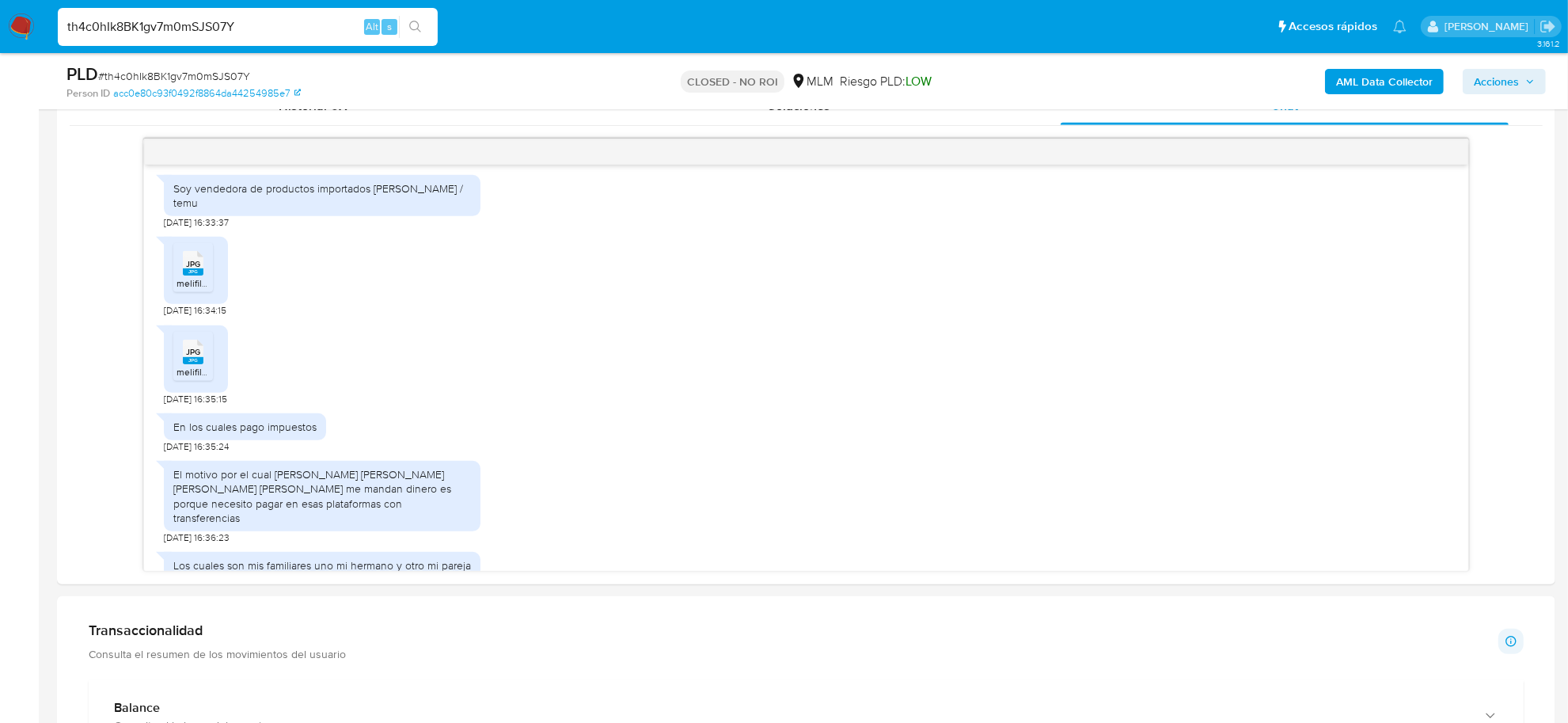
click at [185, 24] on input "th4c0hIk8BK1gv7m0mSJS07Y" at bounding box center [248, 27] width 380 height 20
paste input "aHuKcyMUx8tZGEsM5OLKqH7"
type input "taHuKcyMUx8tZGEsM5OLKqH7"
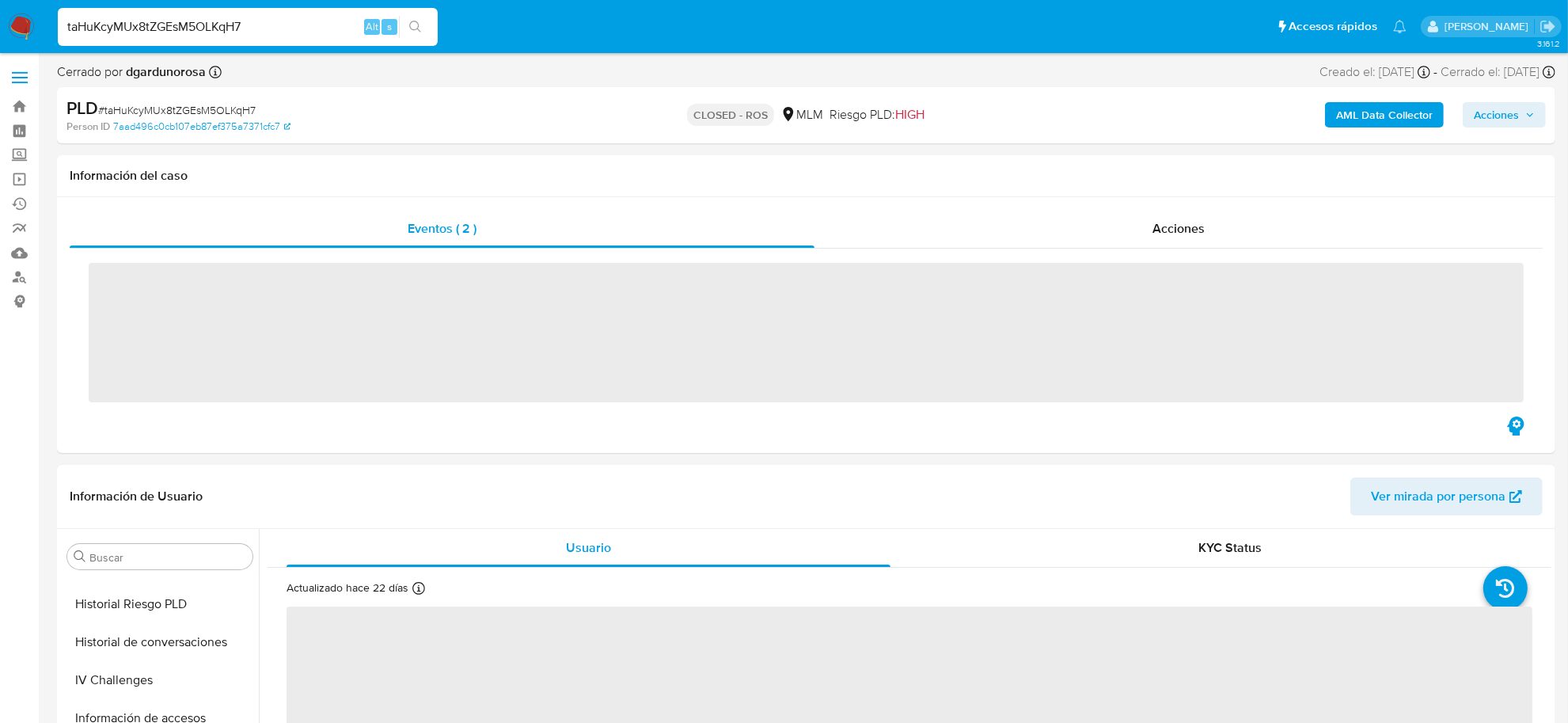
scroll to position [744, 0]
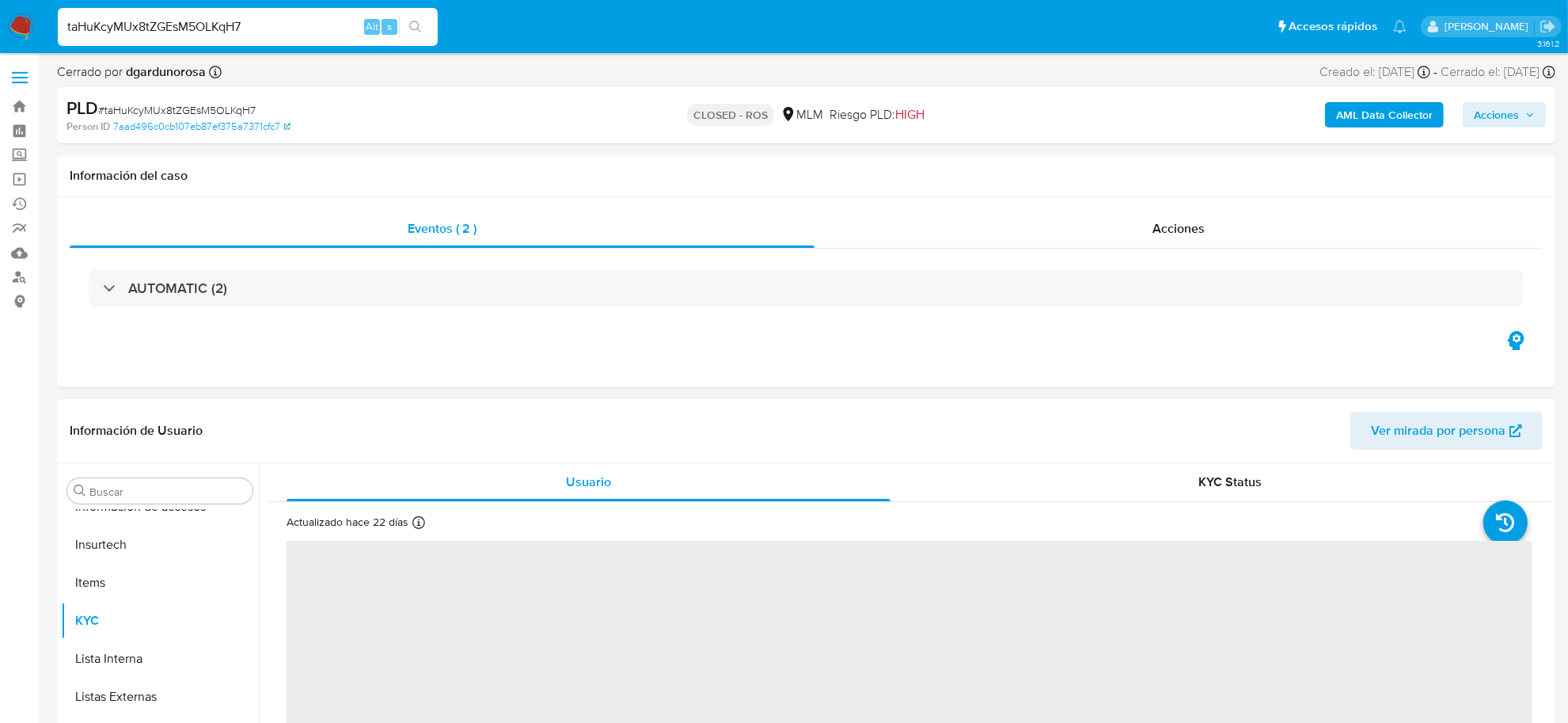
select select "10"
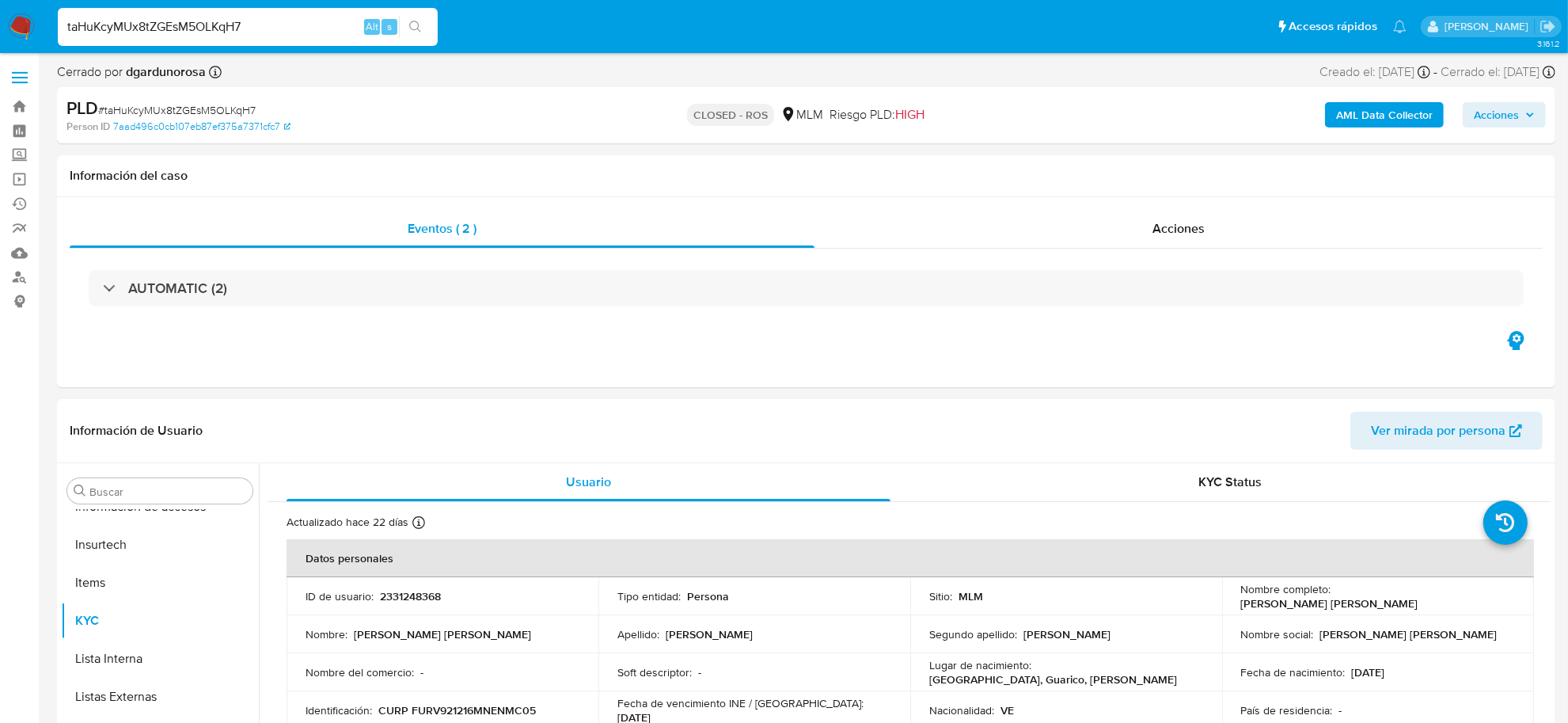
click at [92, 19] on input "taHuKcyMUx8tZGEsM5OLKqH7" at bounding box center [248, 27] width 380 height 20
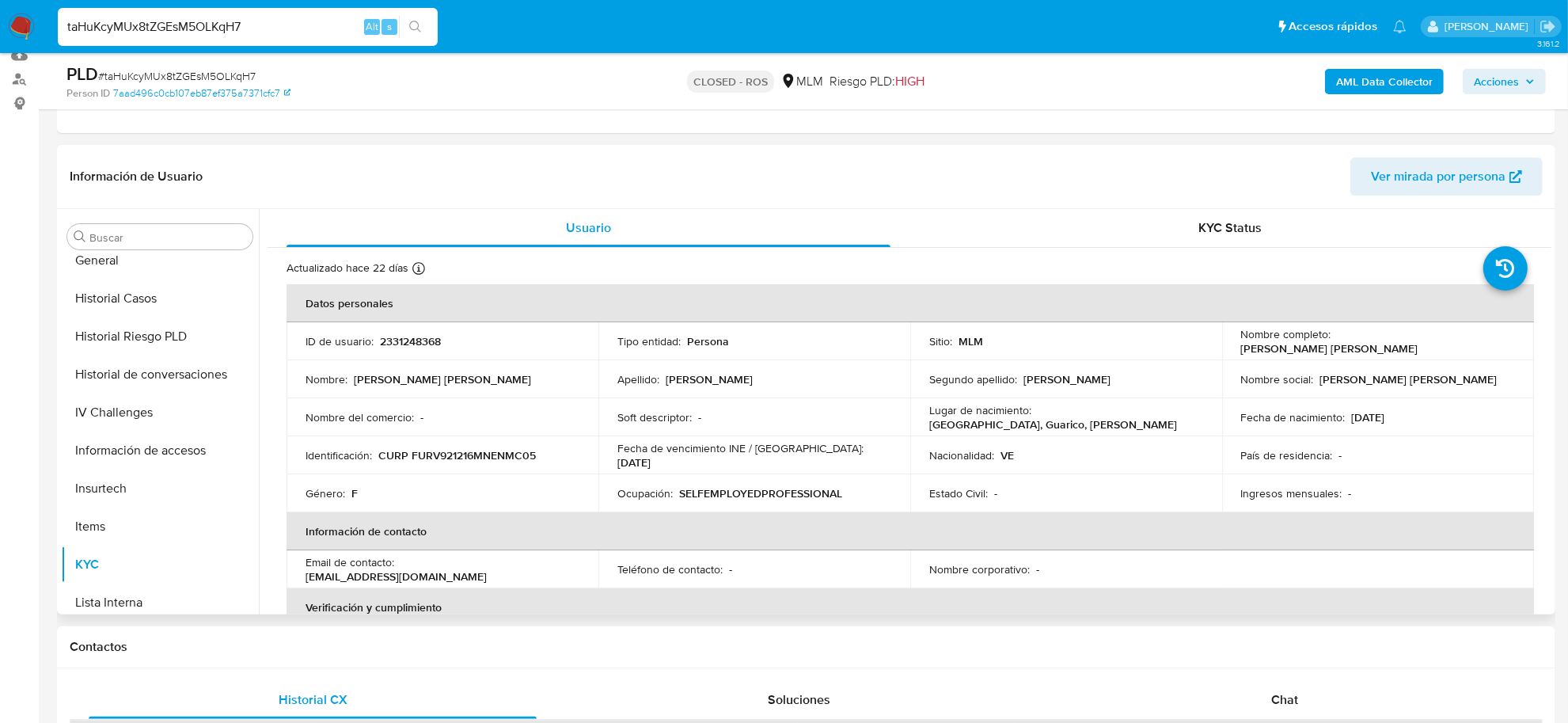
scroll to position [447, 0]
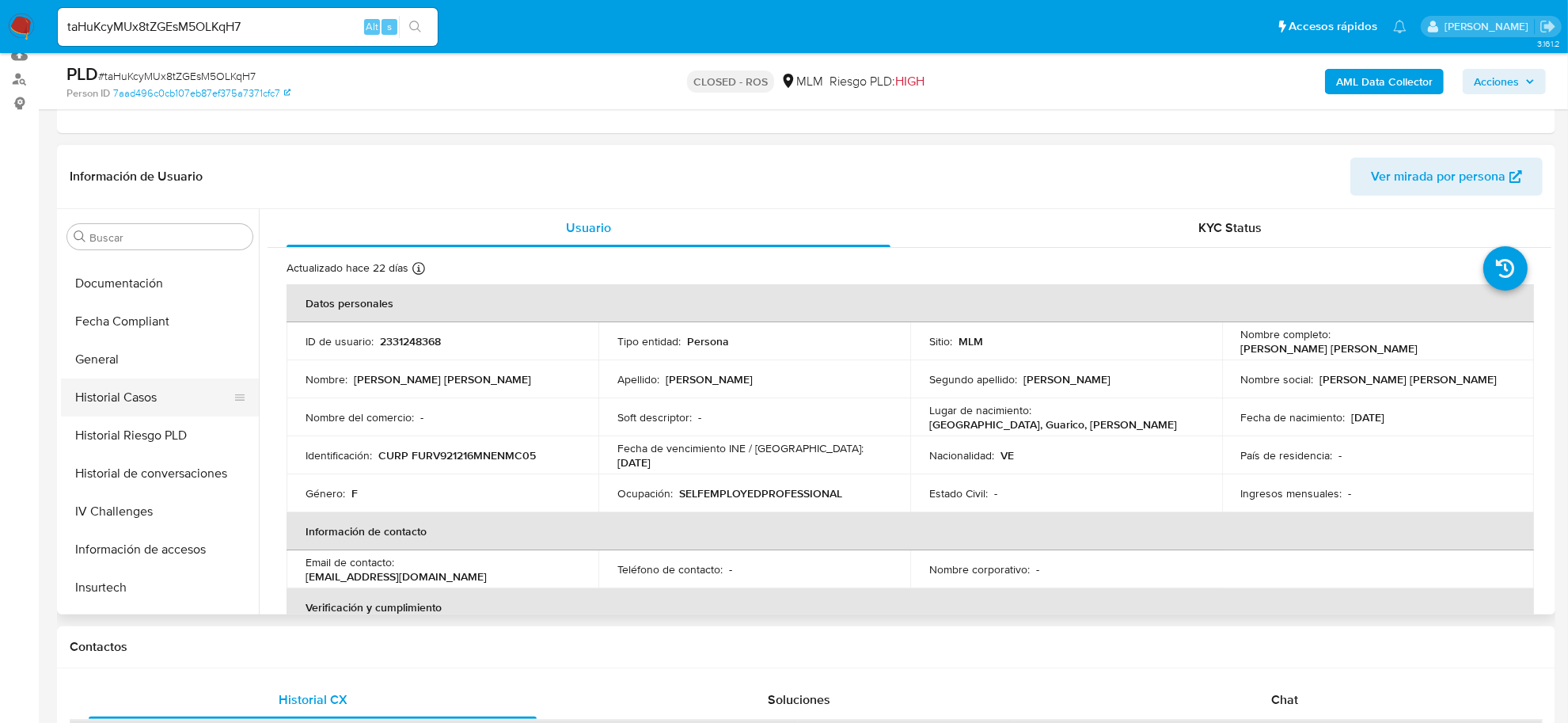
click at [140, 395] on button "Historial Casos" at bounding box center [153, 398] width 186 height 38
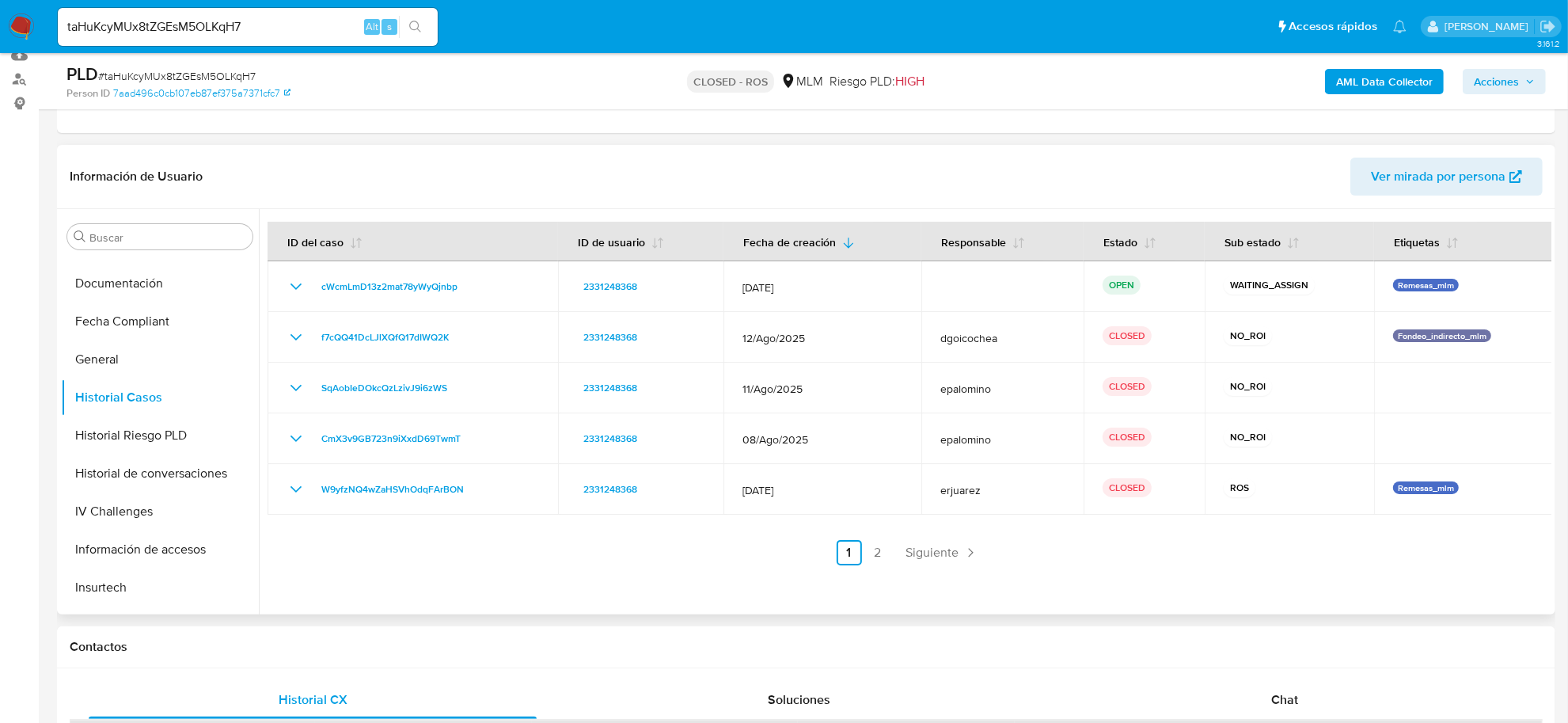
click at [954, 537] on div "ID del caso ID de usuario Fecha de creación Responsable Estado Sub estado Etiqu…" at bounding box center [910, 394] width 1284 height 344
click at [950, 546] on span "Siguiente" at bounding box center [932, 553] width 53 height 13
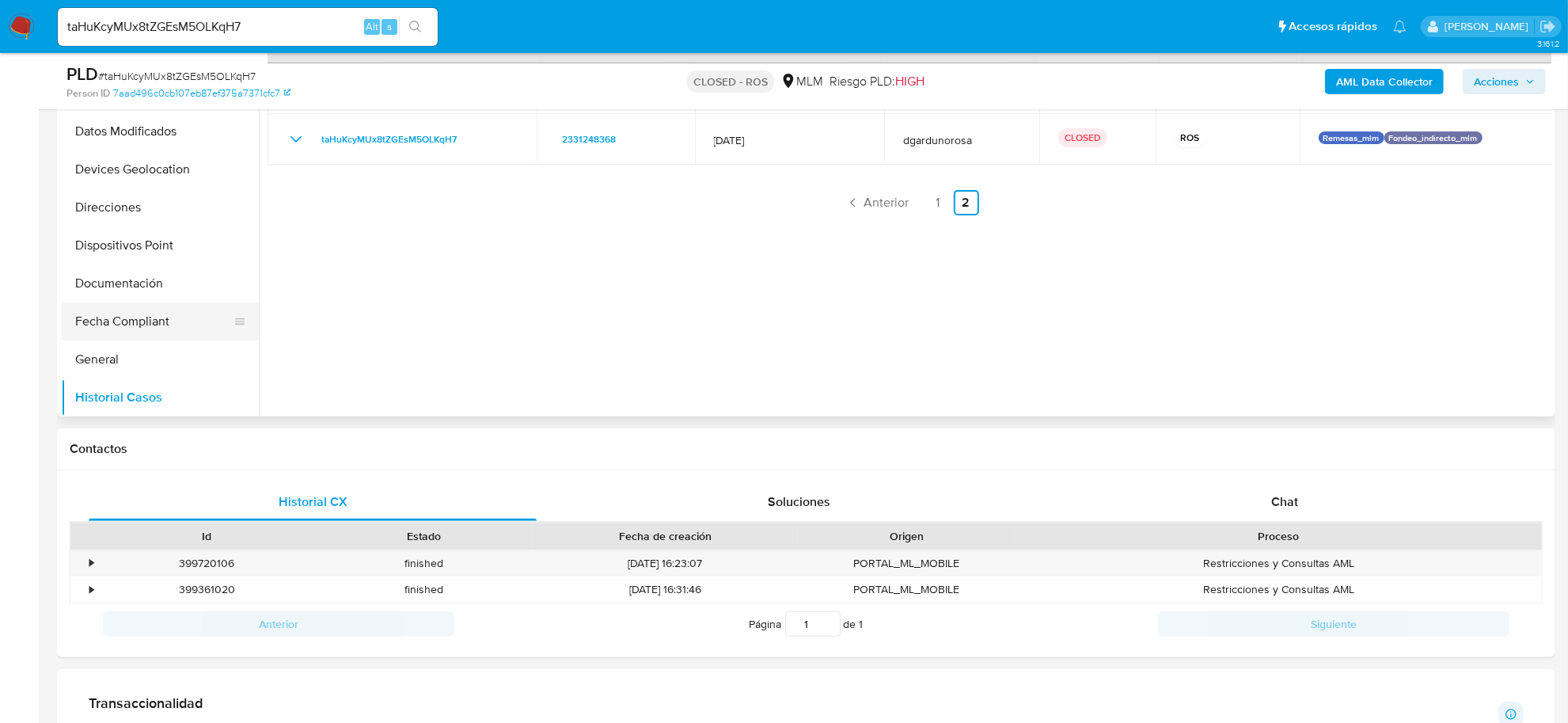
scroll to position [546, 0]
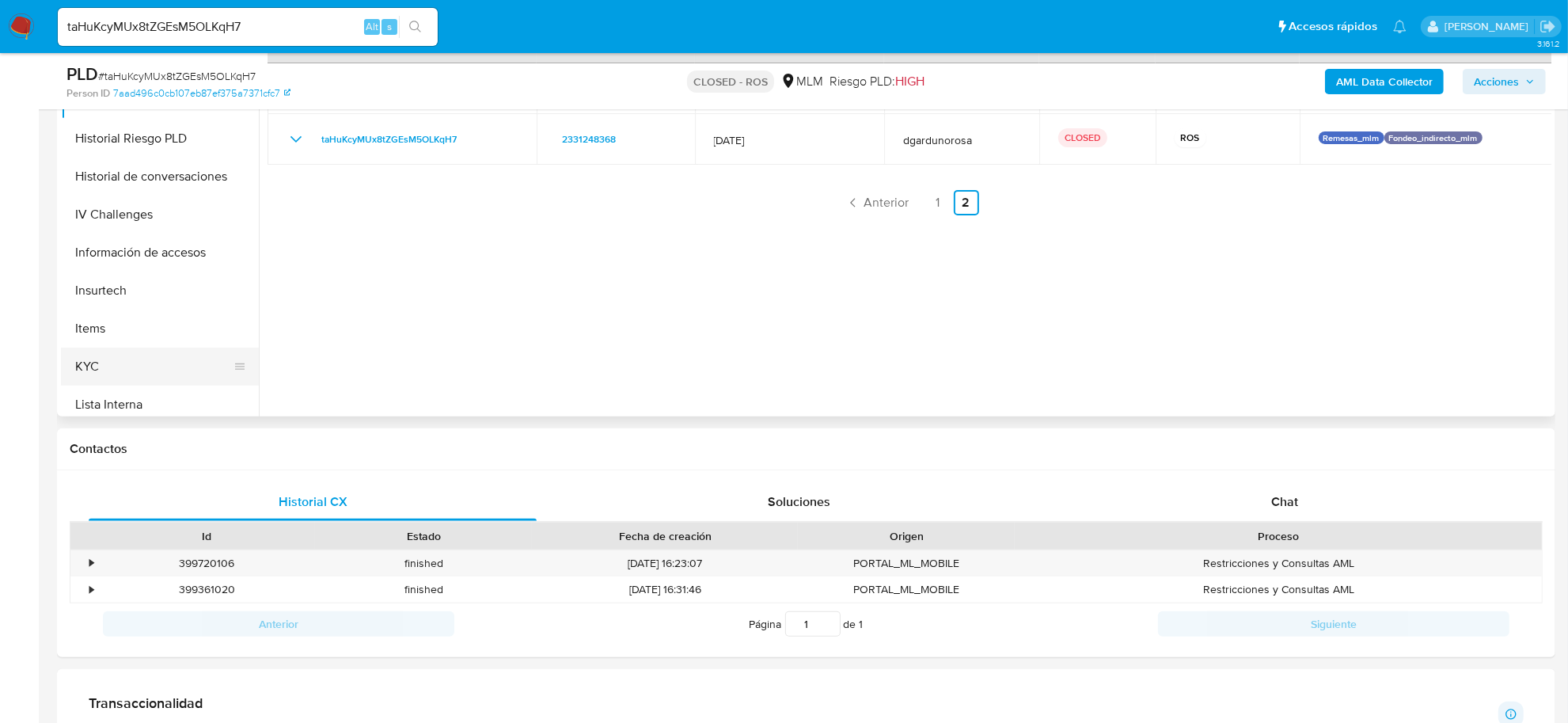
click at [143, 381] on button "KYC" at bounding box center [153, 366] width 186 height 38
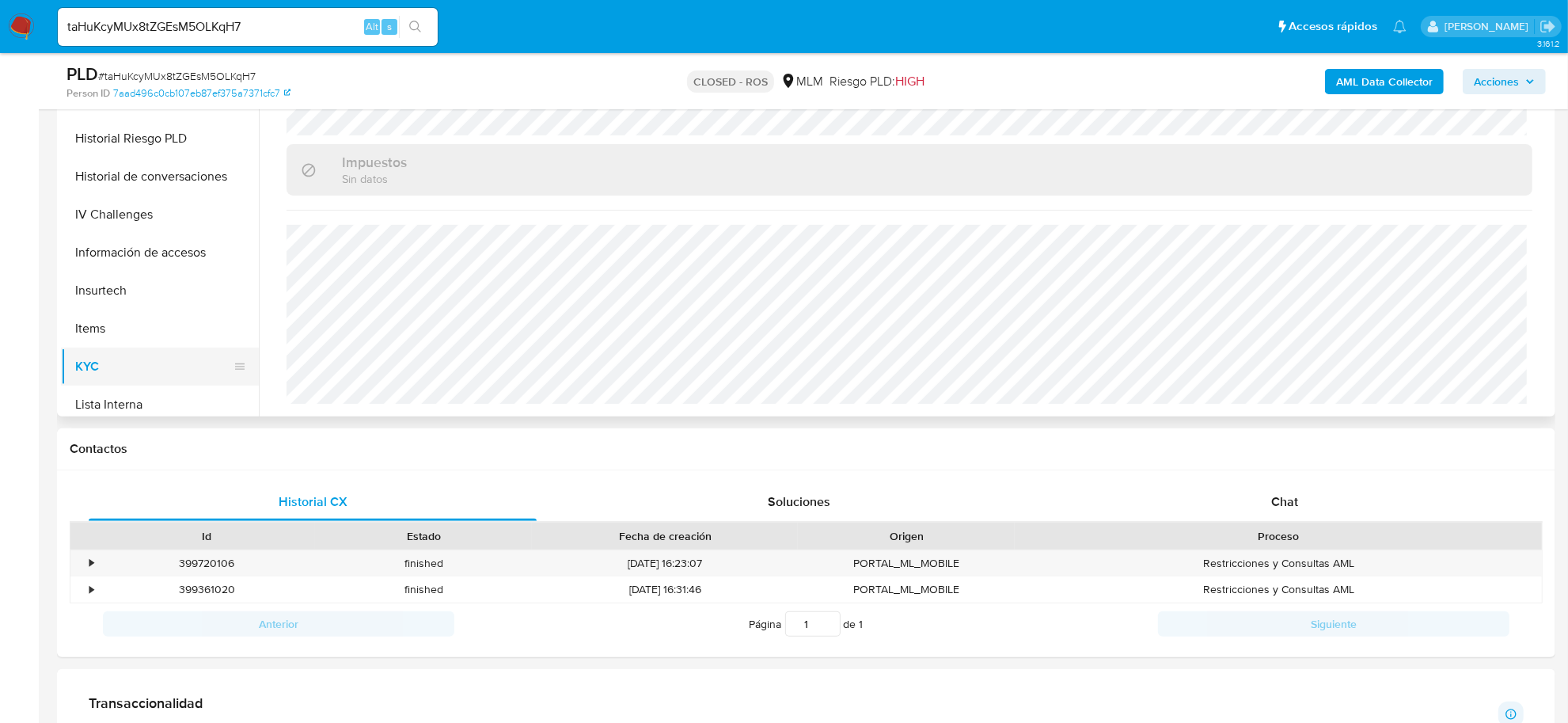
scroll to position [447, 0]
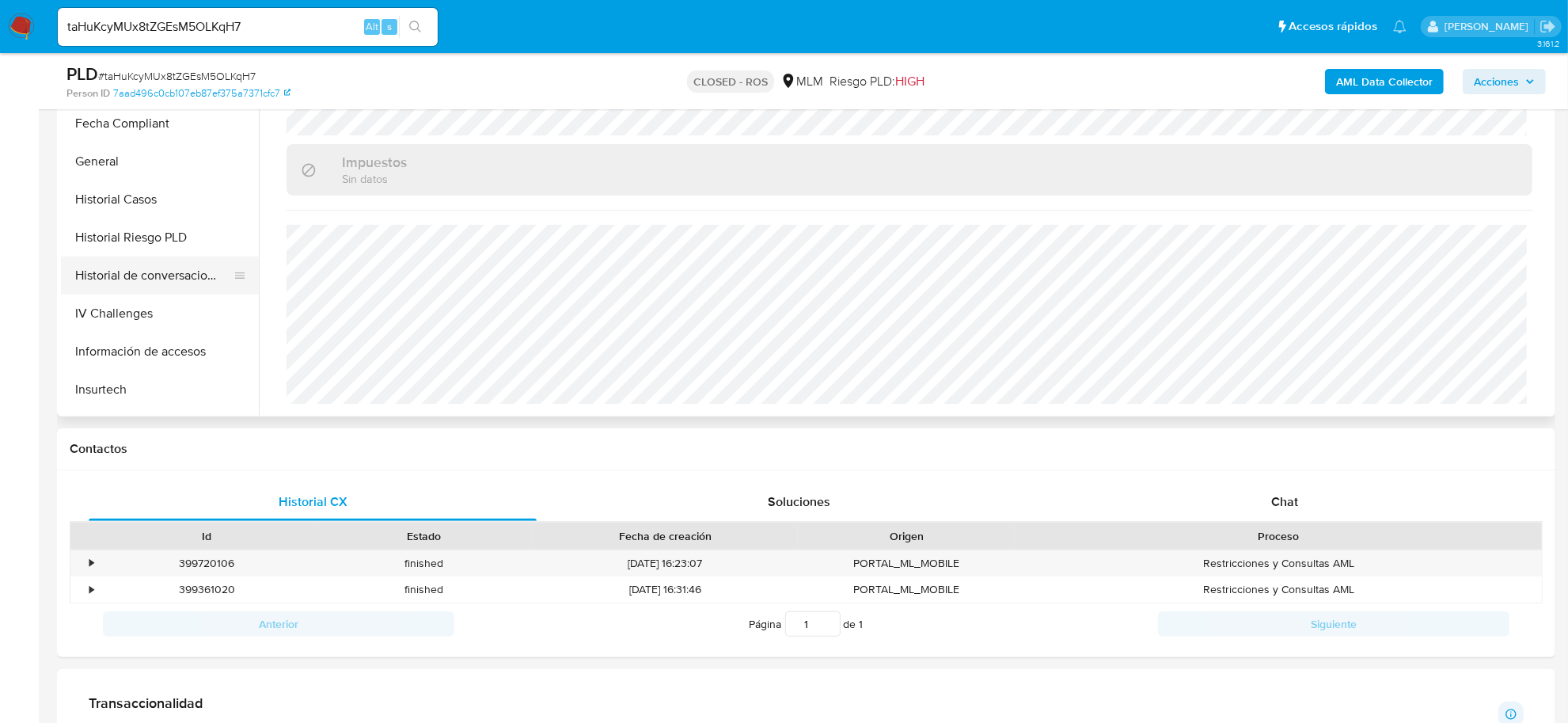
click at [176, 274] on button "Historial de conversaciones" at bounding box center [153, 276] width 186 height 38
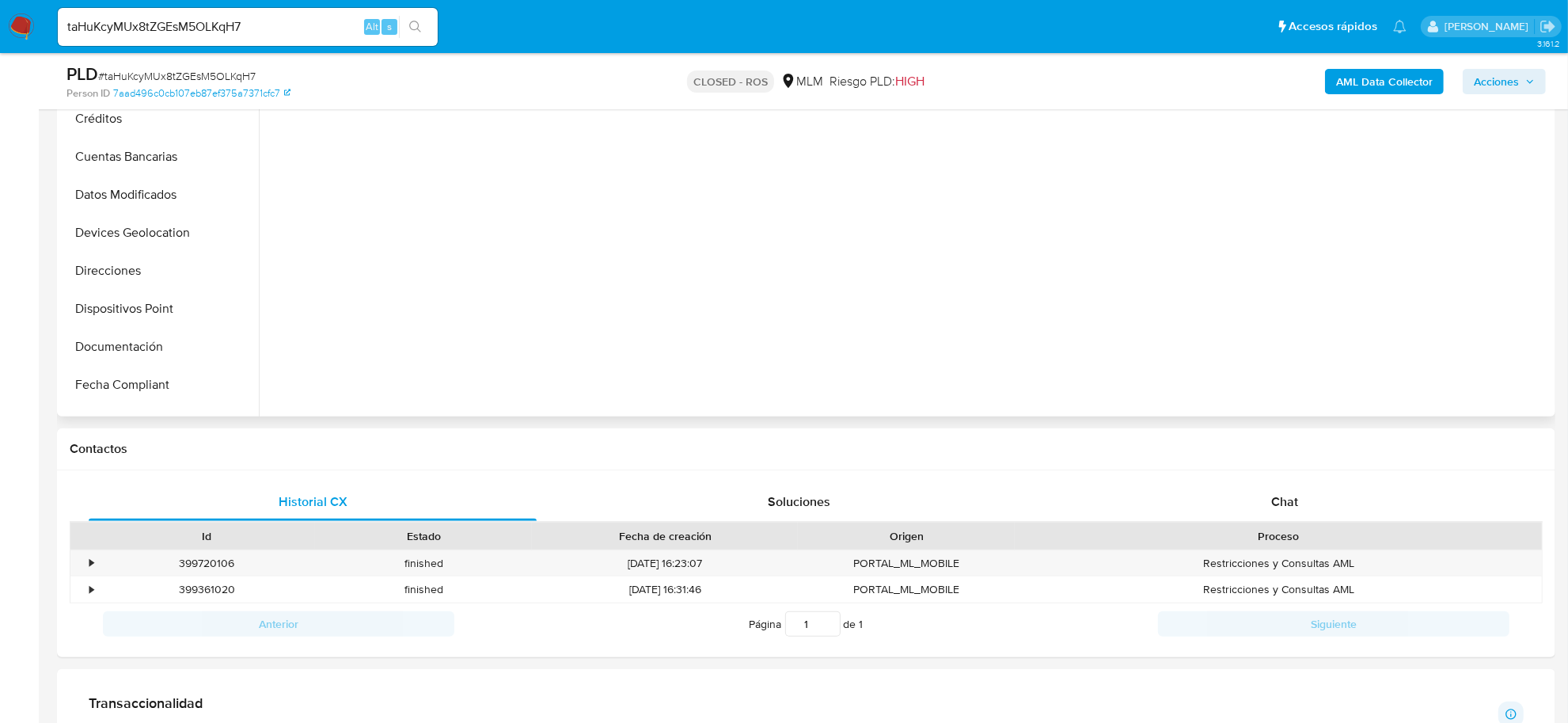
scroll to position [151, 0]
click at [156, 277] on button "Devices Geolocation" at bounding box center [153, 268] width 186 height 38
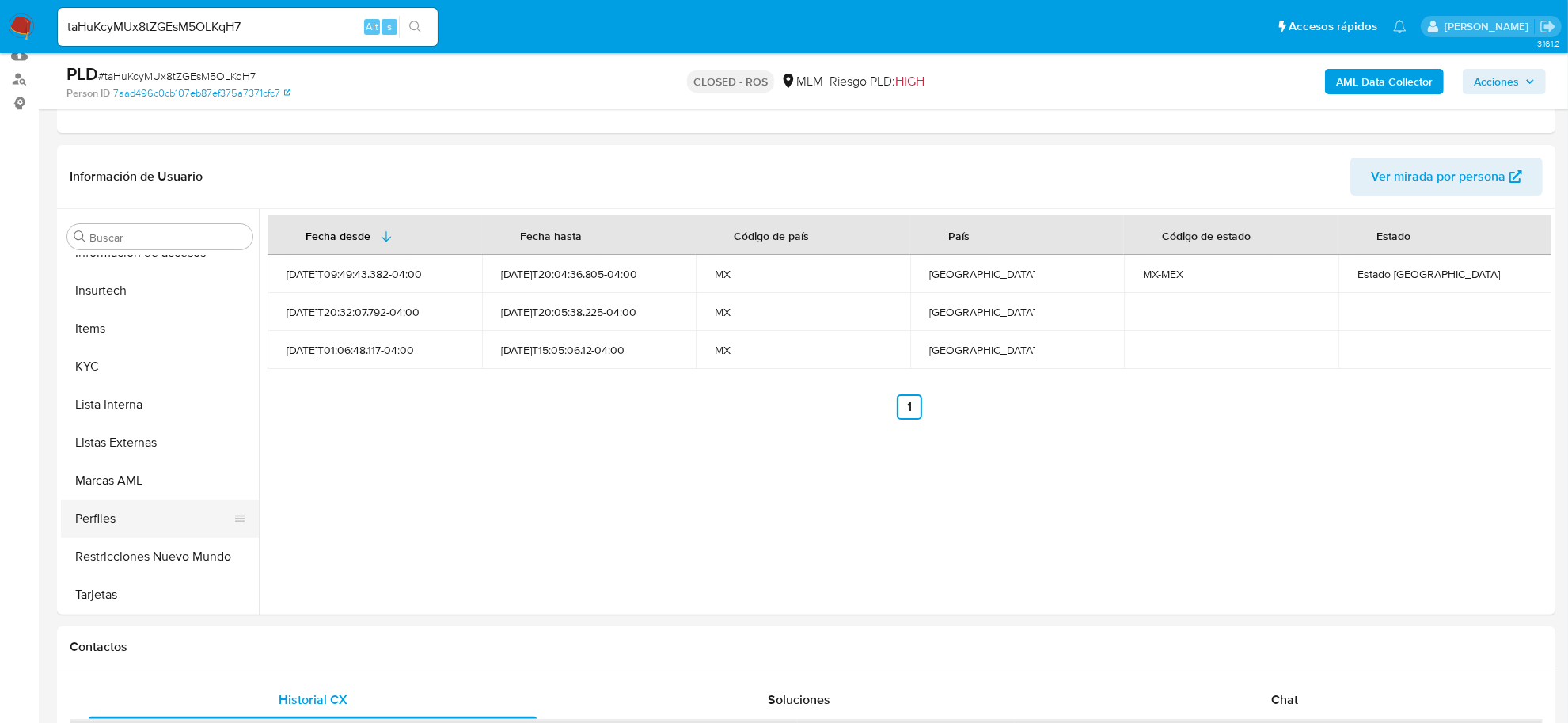
scroll to position [645, 0]
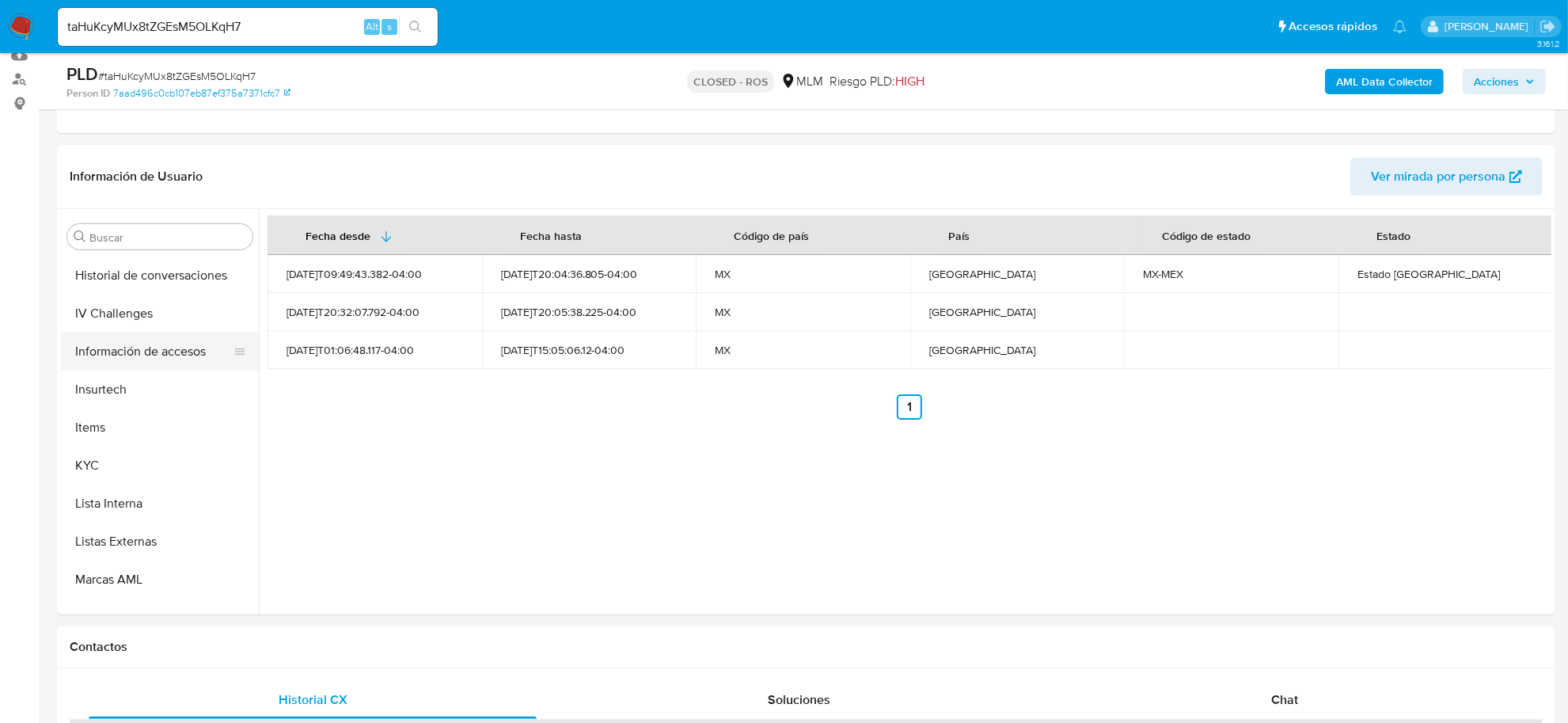
click at [151, 346] on button "Información de accesos" at bounding box center [153, 351] width 186 height 38
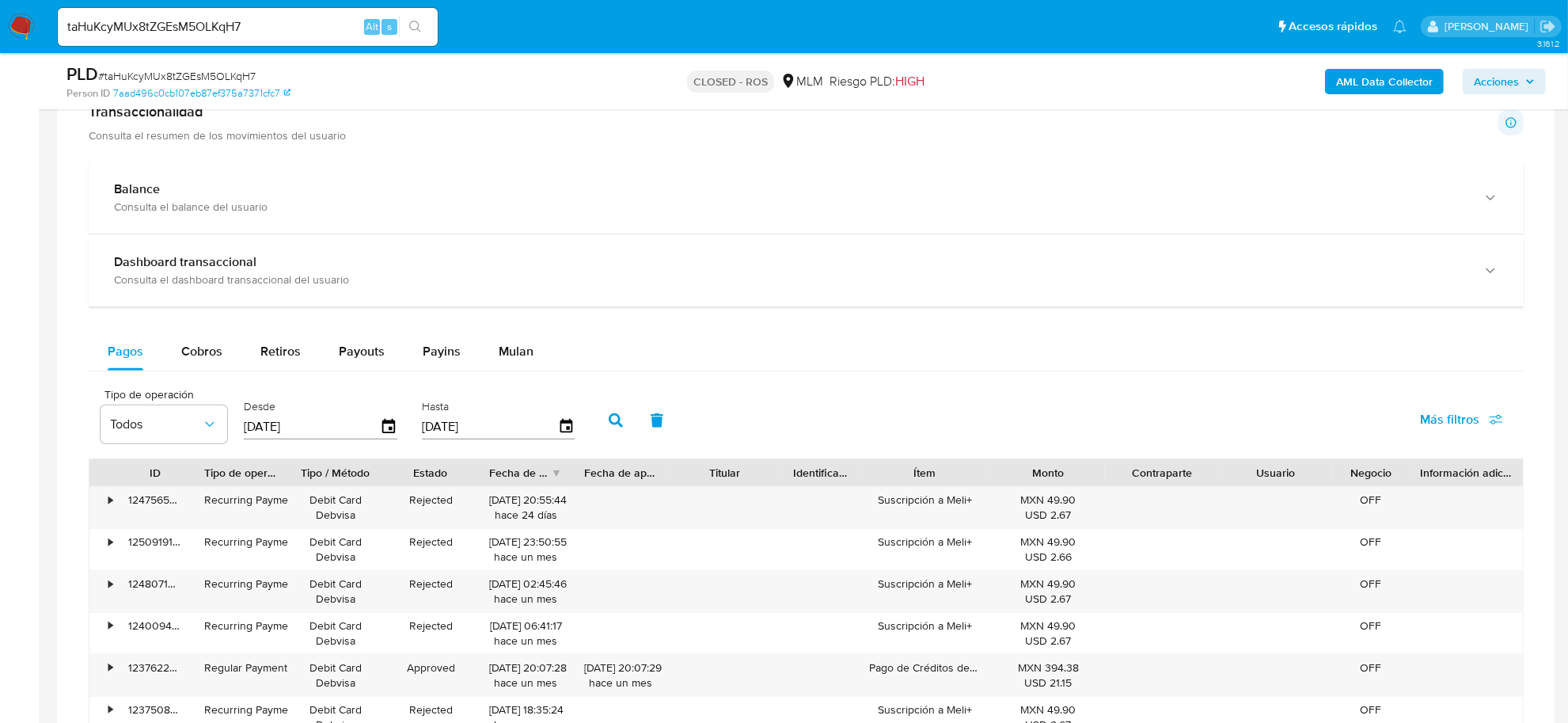
scroll to position [990, 0]
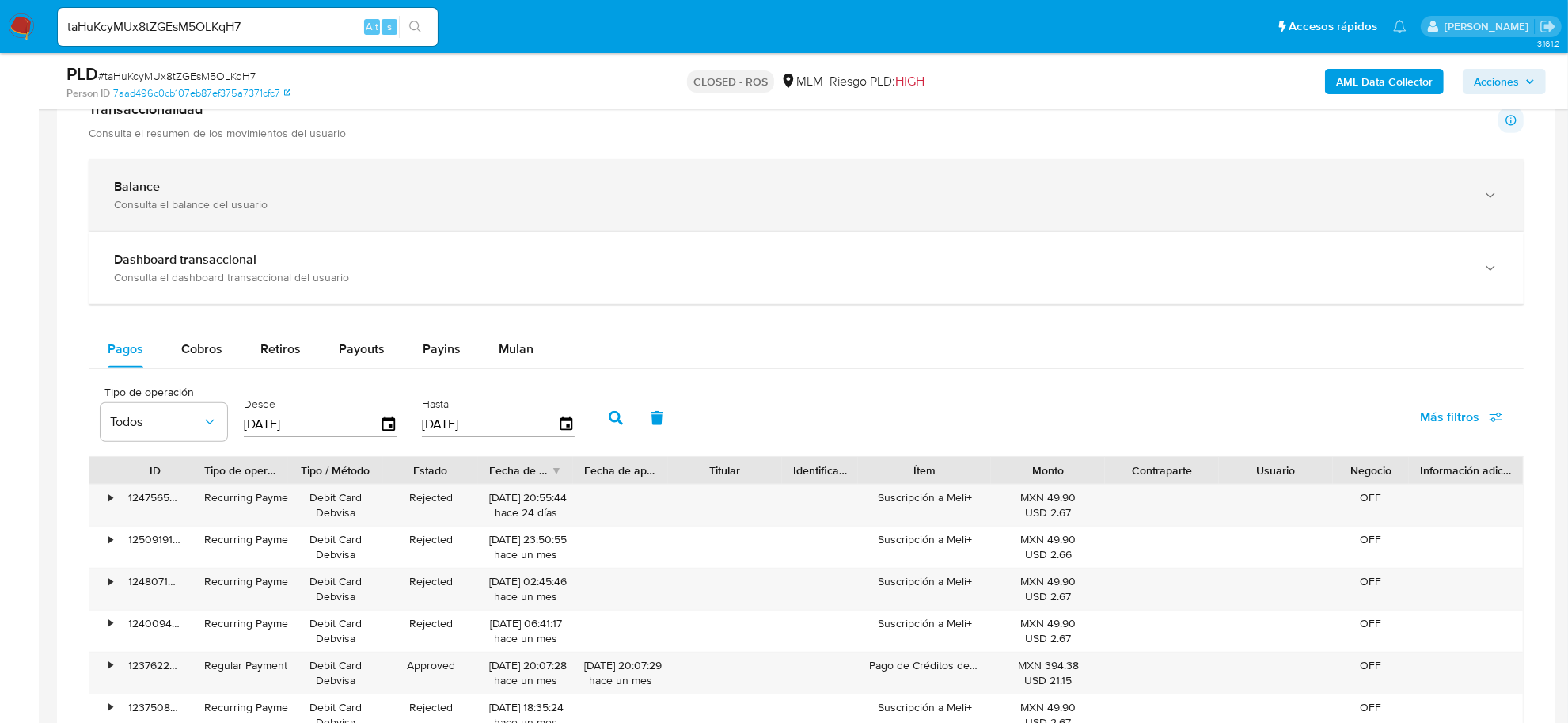
click at [376, 194] on div "Balance" at bounding box center [790, 187] width 1353 height 16
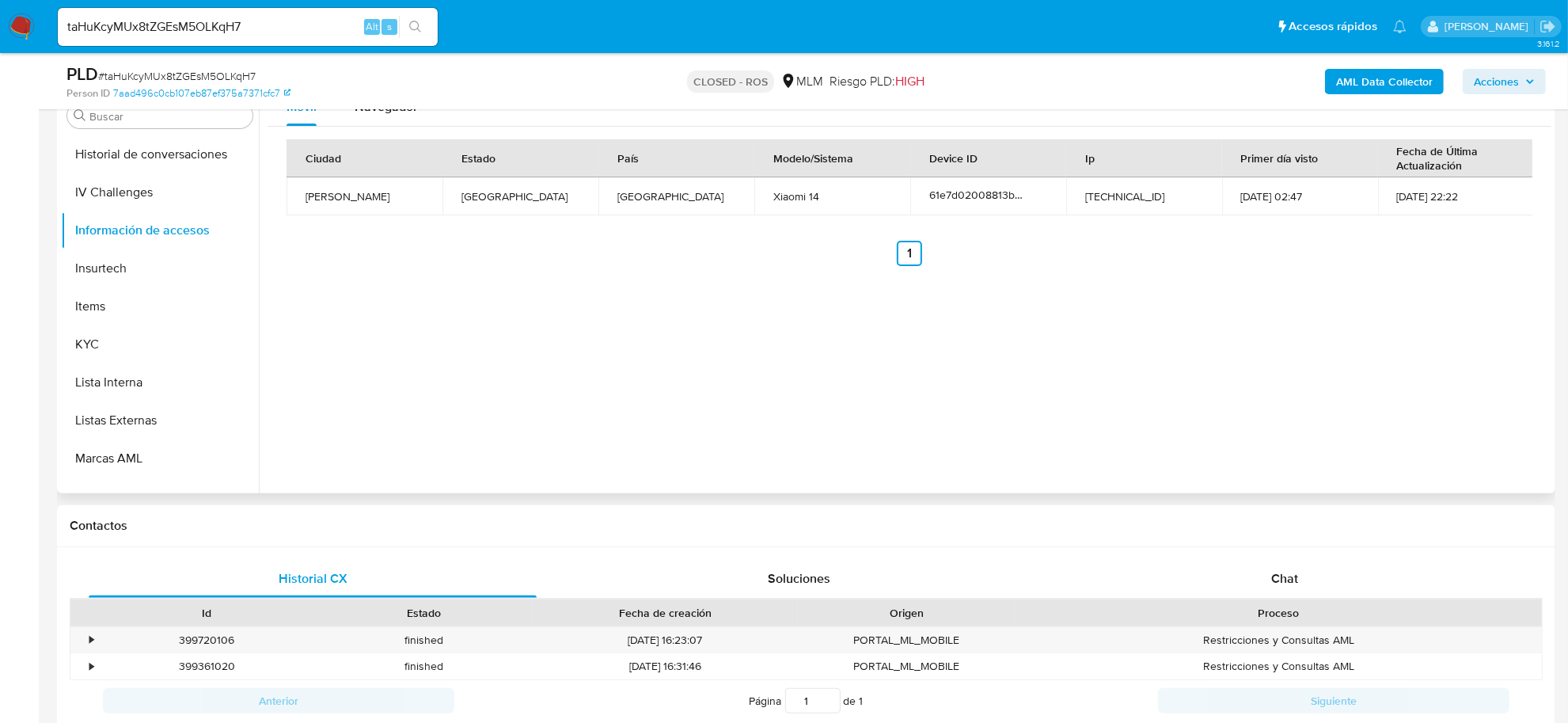
scroll to position [297, 0]
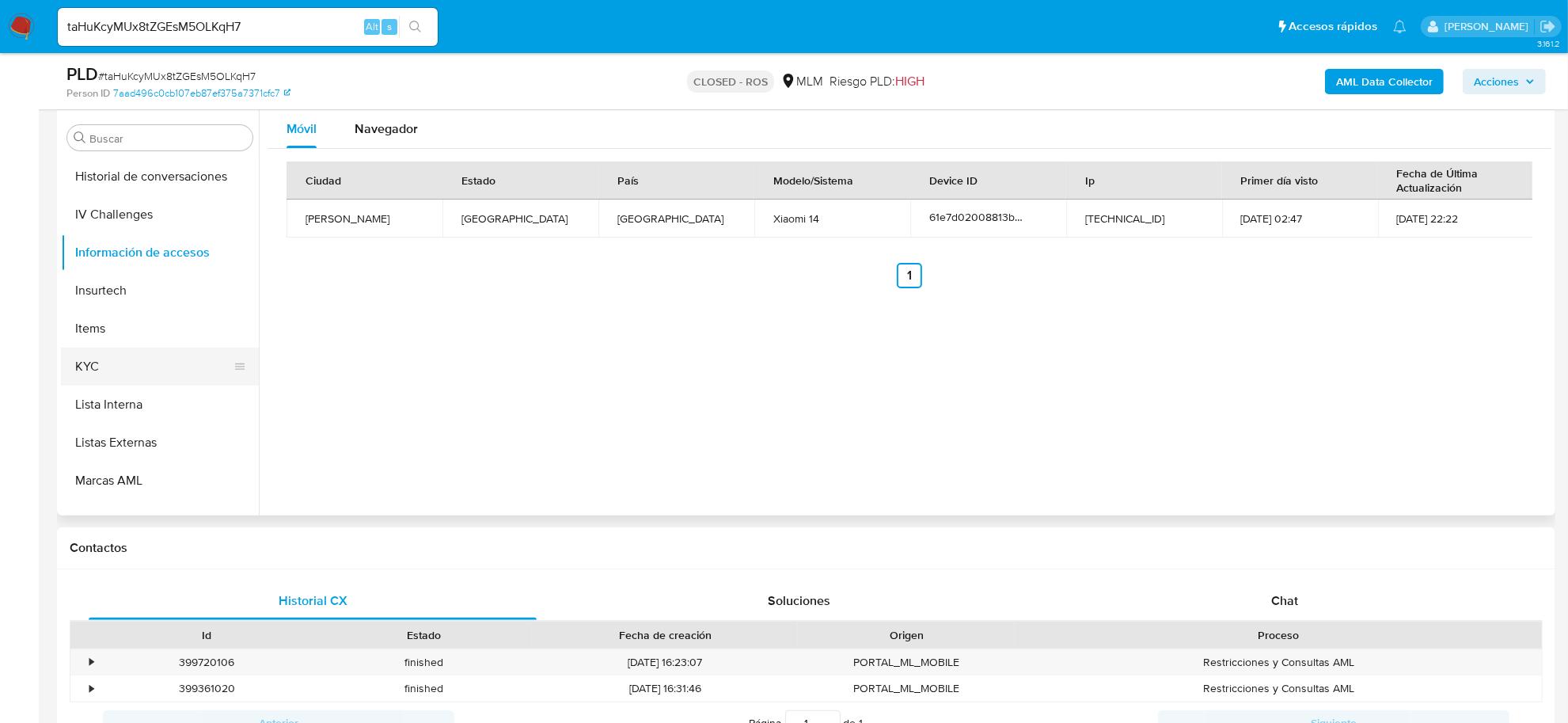
click at [100, 374] on button "KYC" at bounding box center [153, 366] width 186 height 38
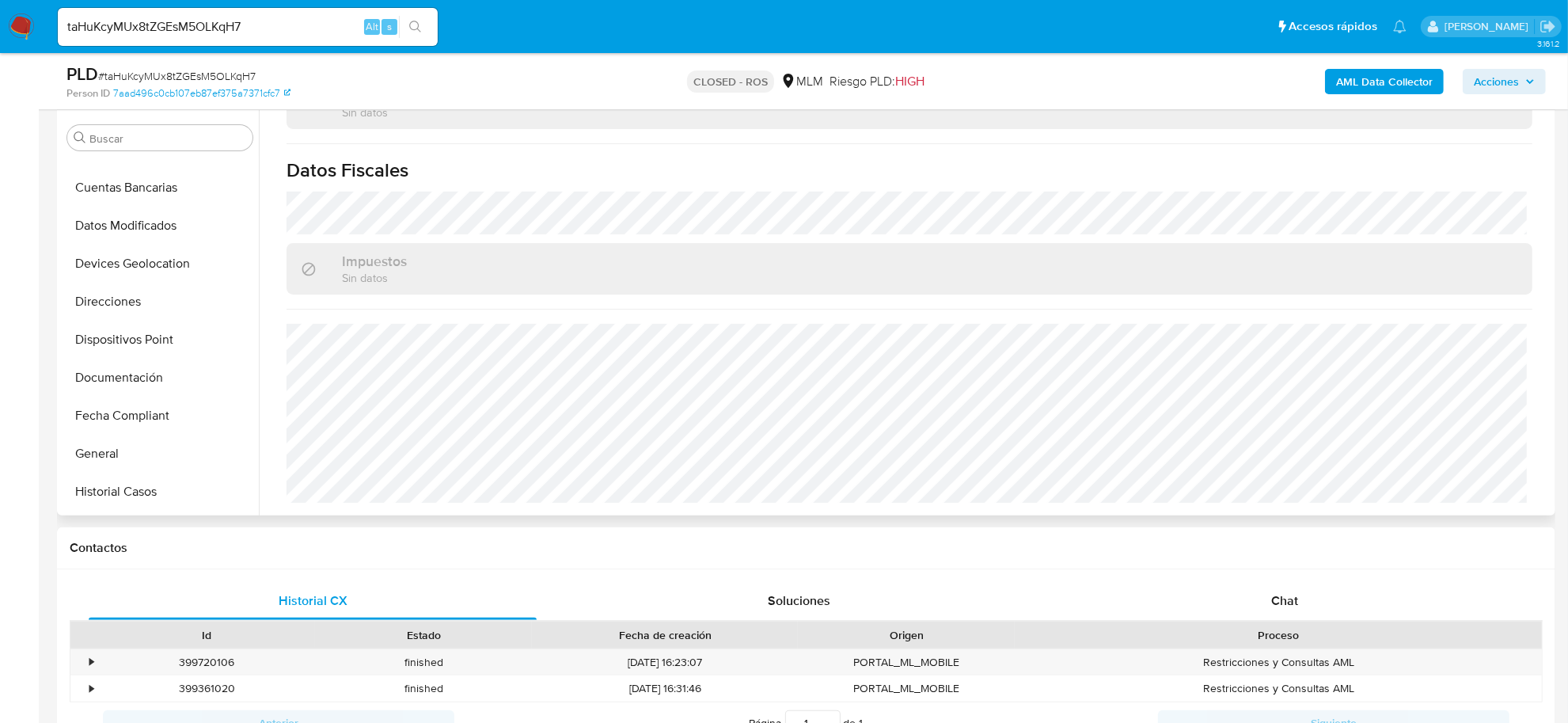
scroll to position [250, 0]
click at [154, 315] on button "Direcciones" at bounding box center [153, 306] width 186 height 38
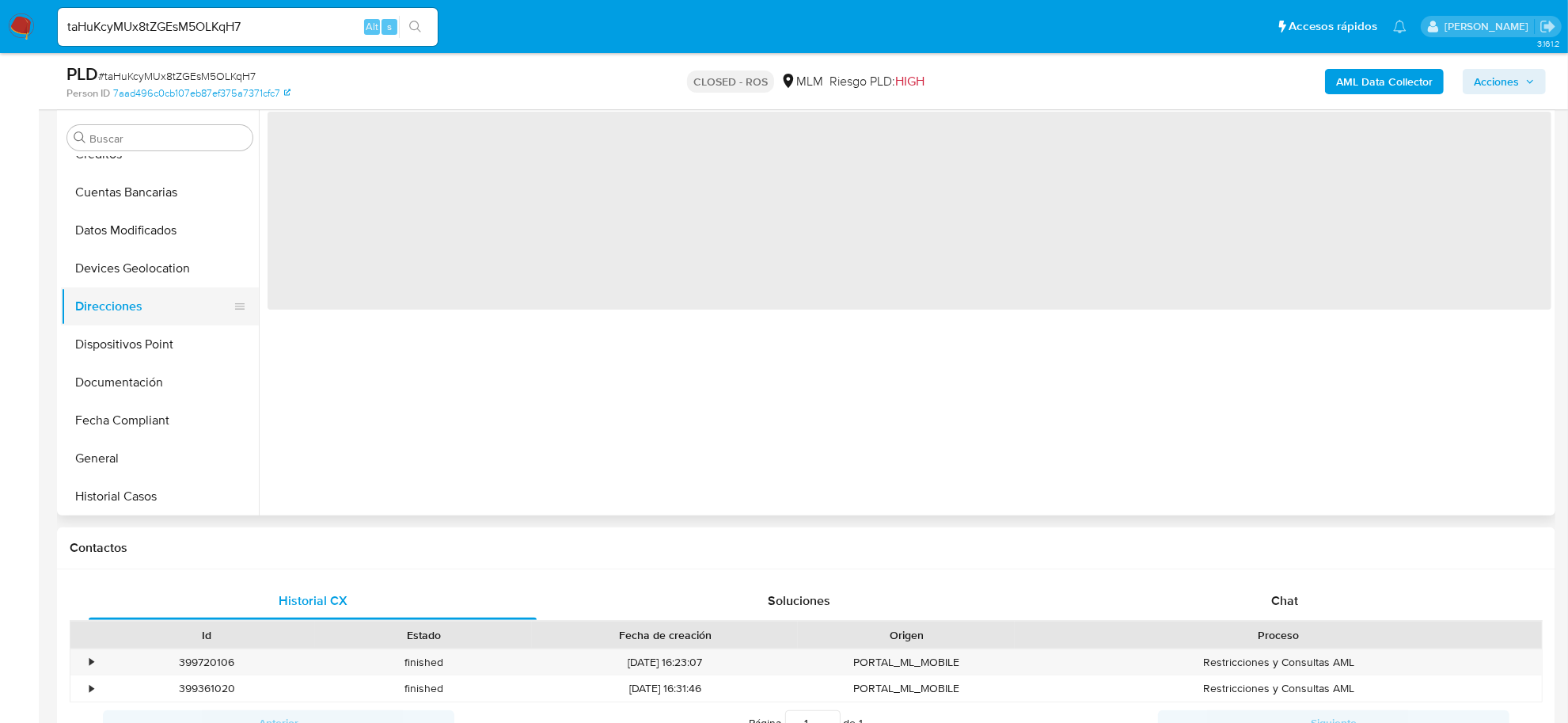
scroll to position [0, 0]
click at [159, 341] on button "Dispositivos Point" at bounding box center [153, 344] width 186 height 38
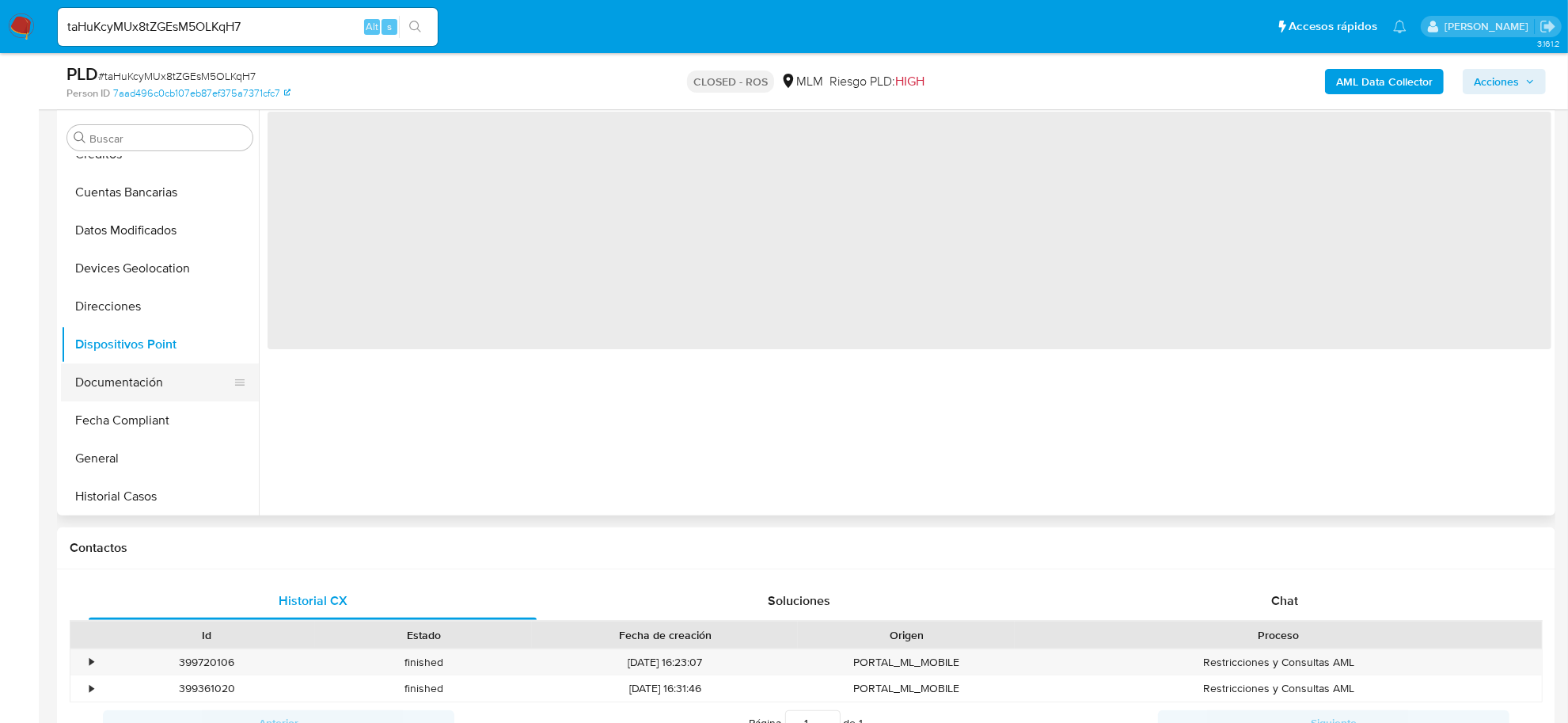
click at [155, 383] on button "Documentación" at bounding box center [153, 382] width 186 height 38
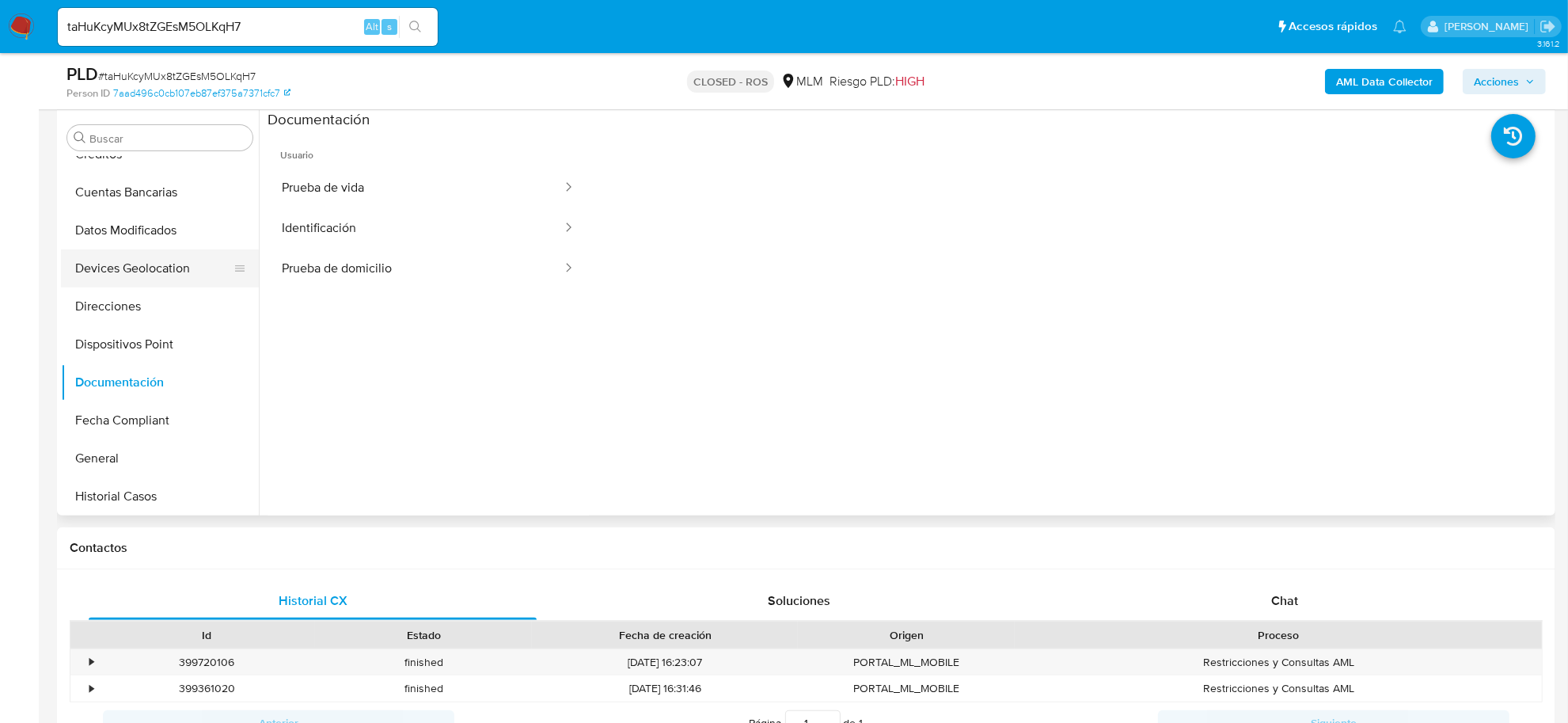
click at [136, 263] on button "Devices Geolocation" at bounding box center [153, 268] width 186 height 38
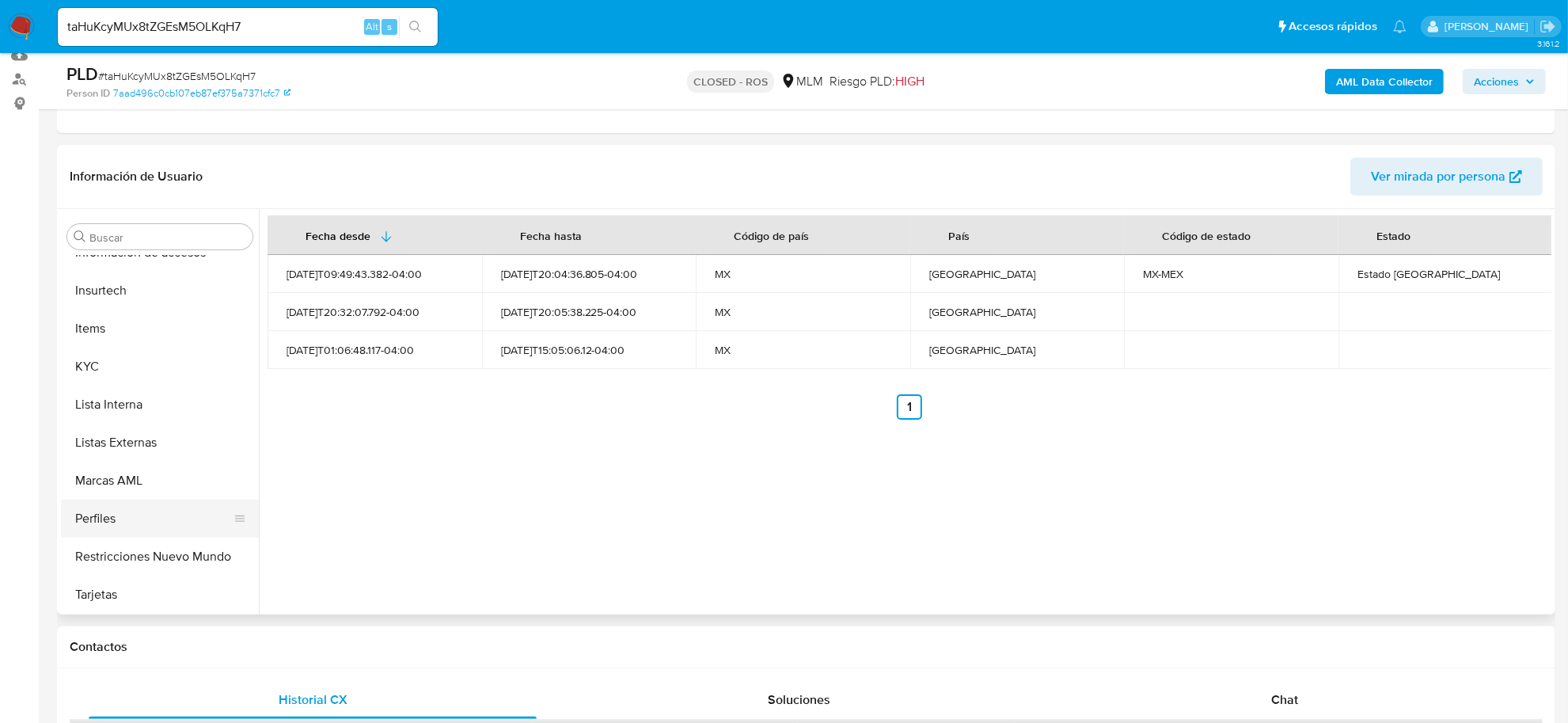
scroll to position [645, 0]
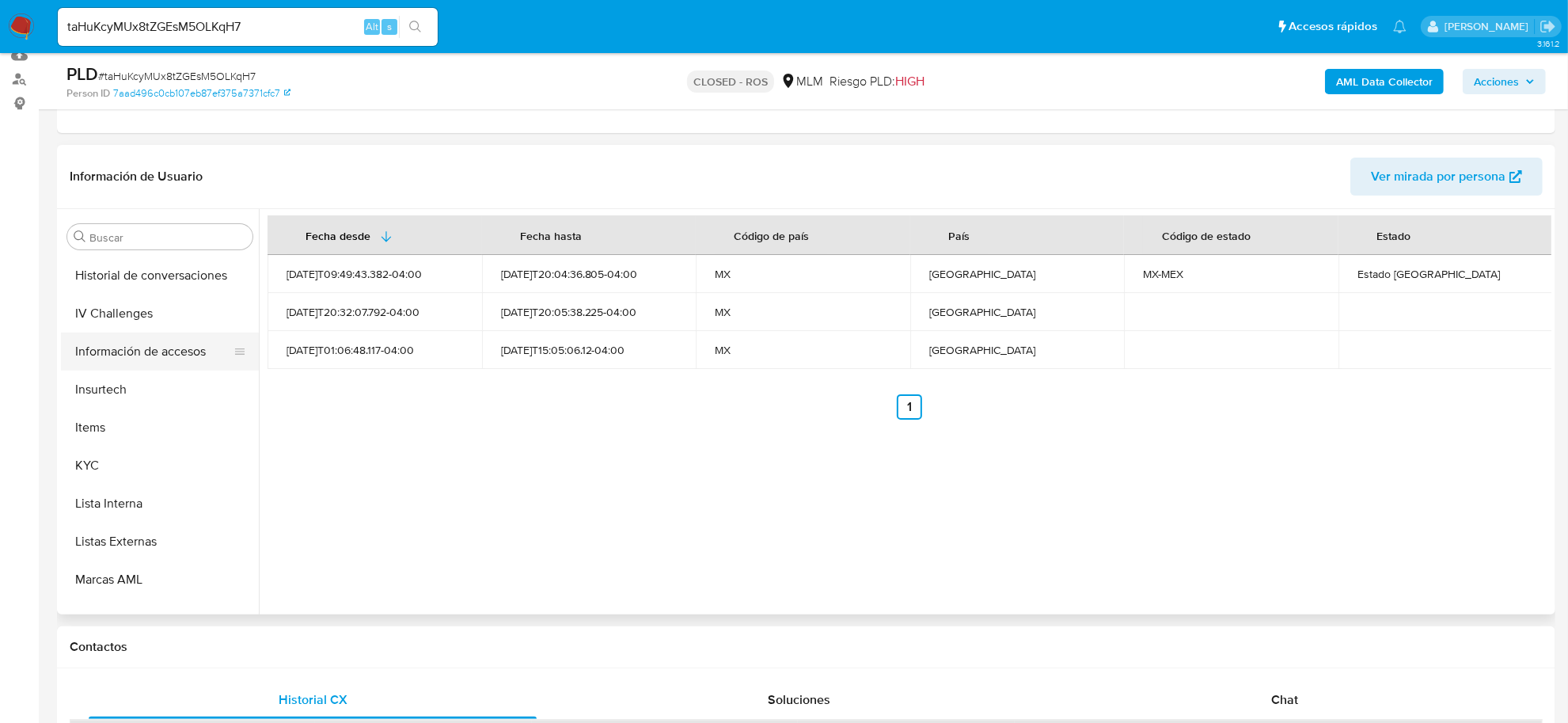
click at [148, 355] on button "Información de accesos" at bounding box center [153, 351] width 186 height 38
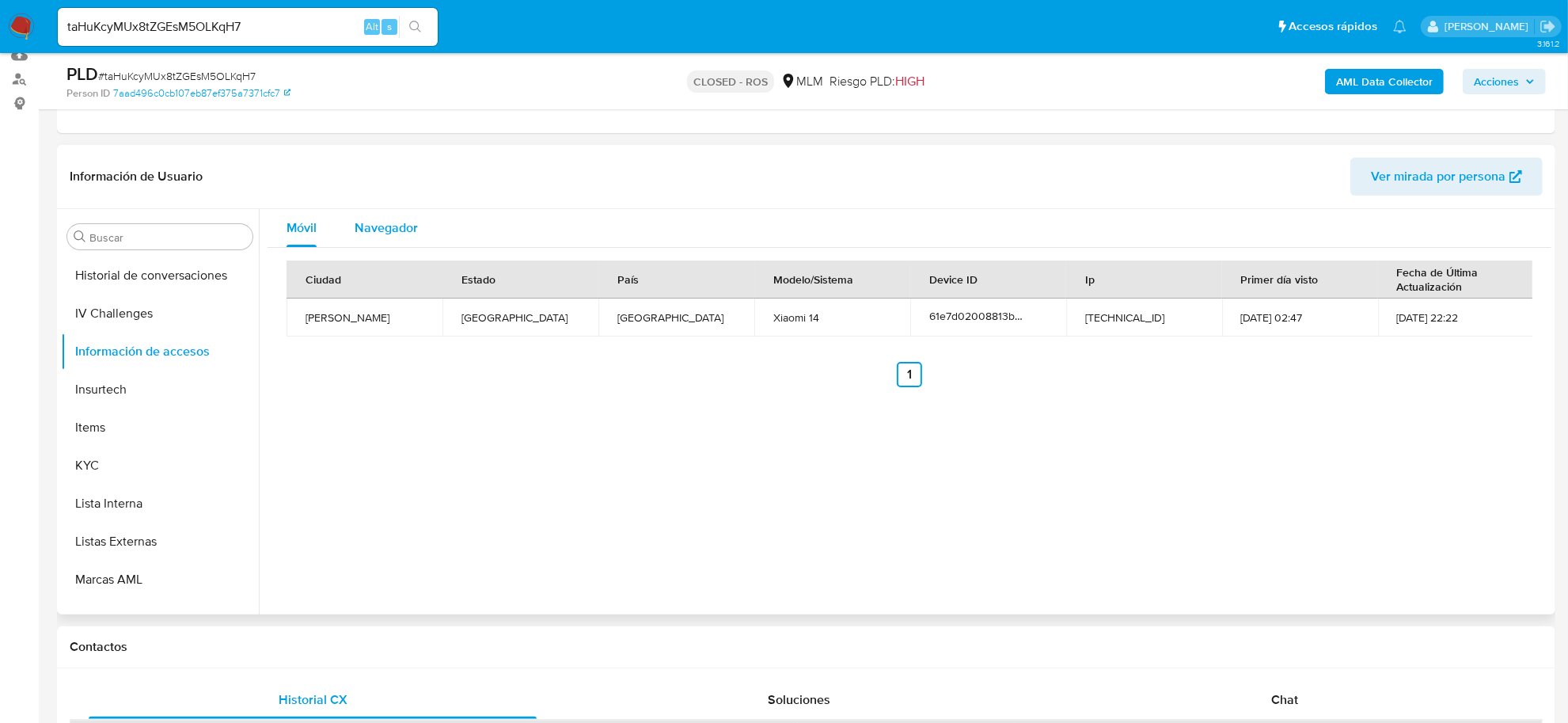
click at [371, 223] on span "Navegador" at bounding box center [386, 227] width 64 height 18
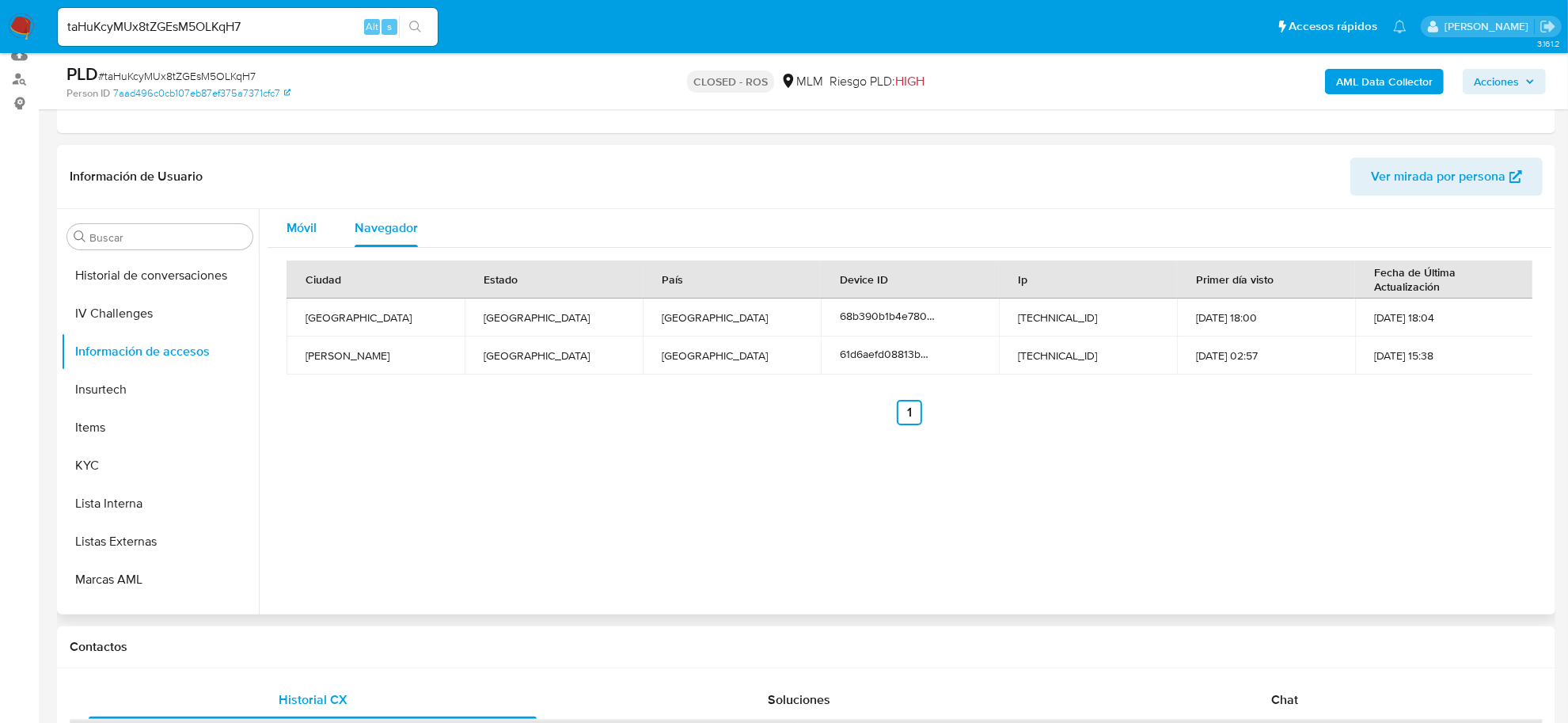
click at [307, 223] on span "Móvil" at bounding box center [301, 227] width 30 height 18
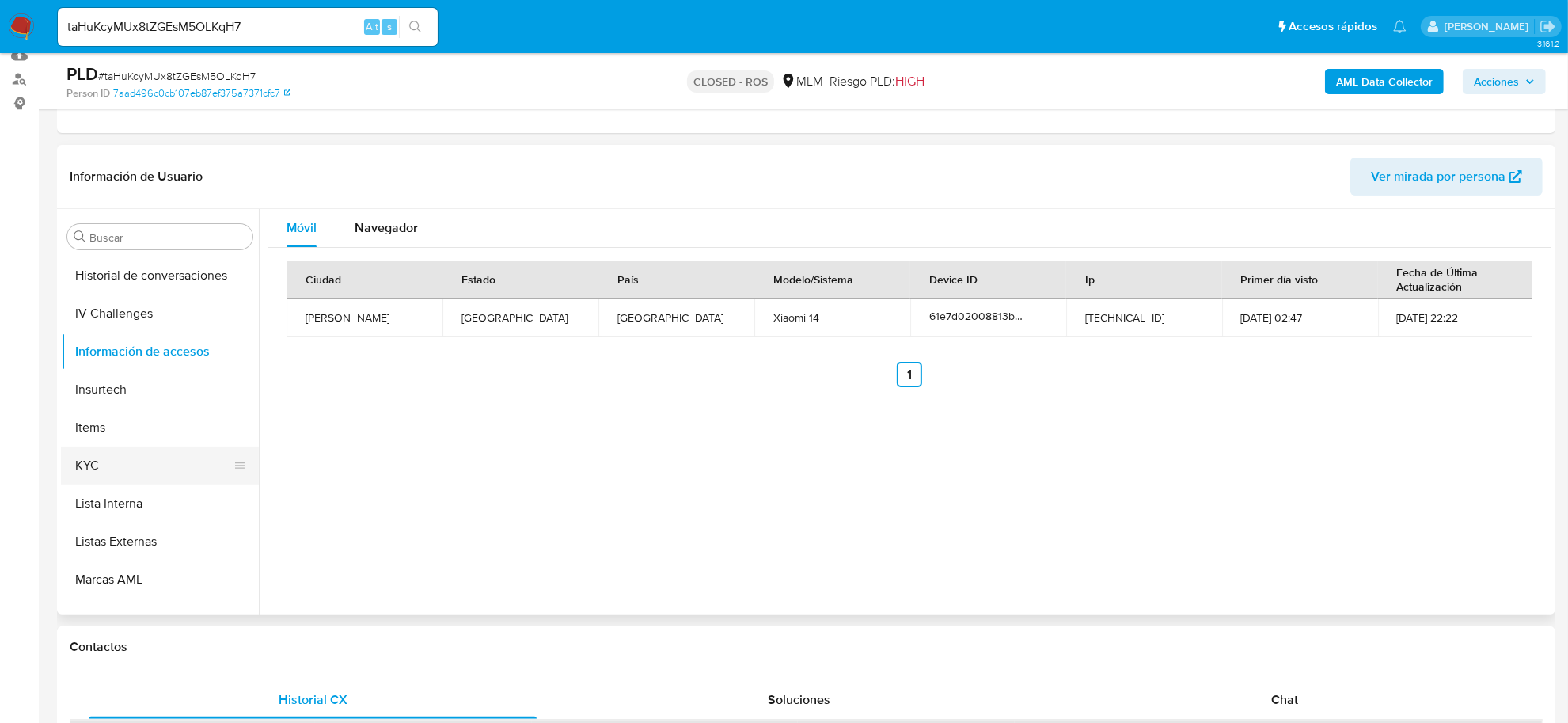
click at [112, 456] on button "KYC" at bounding box center [153, 465] width 186 height 38
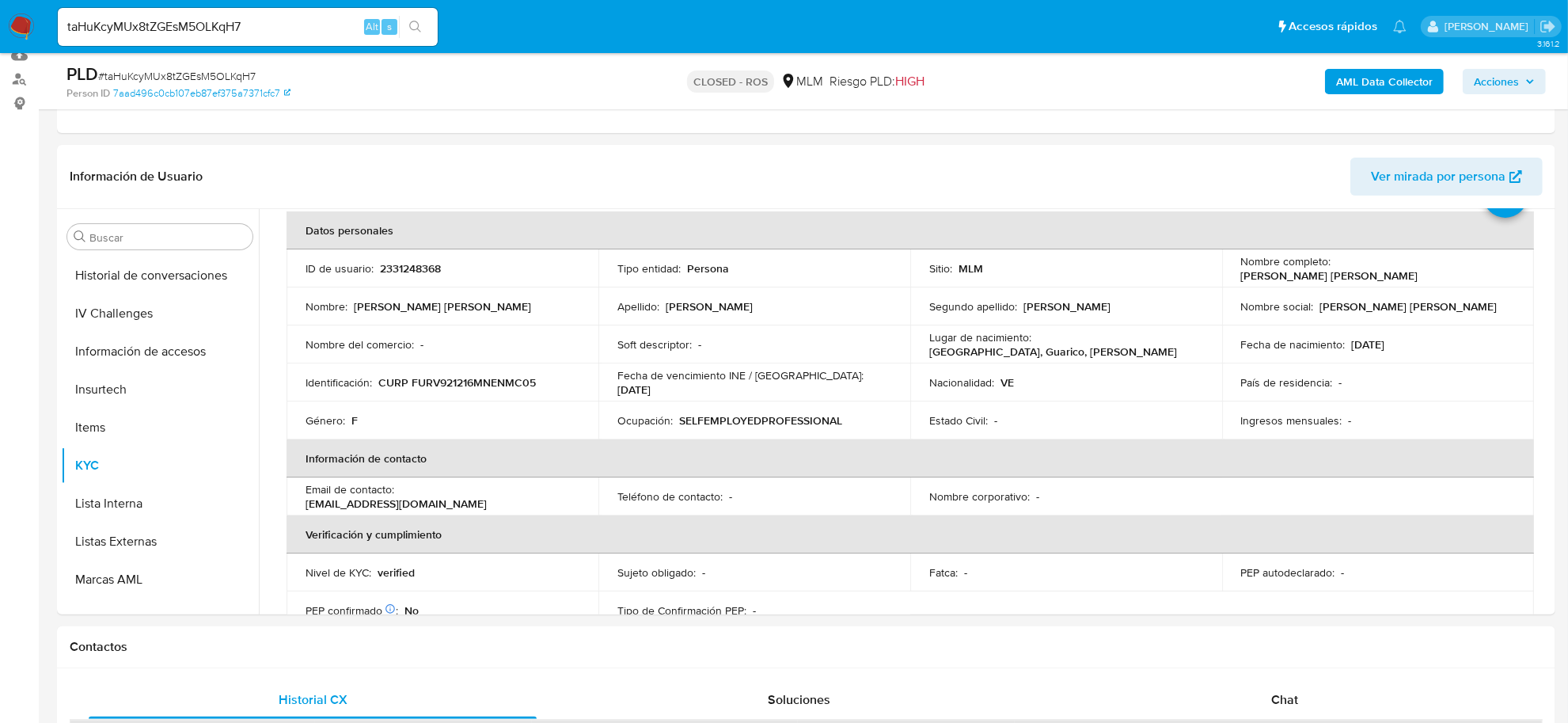
scroll to position [964, 0]
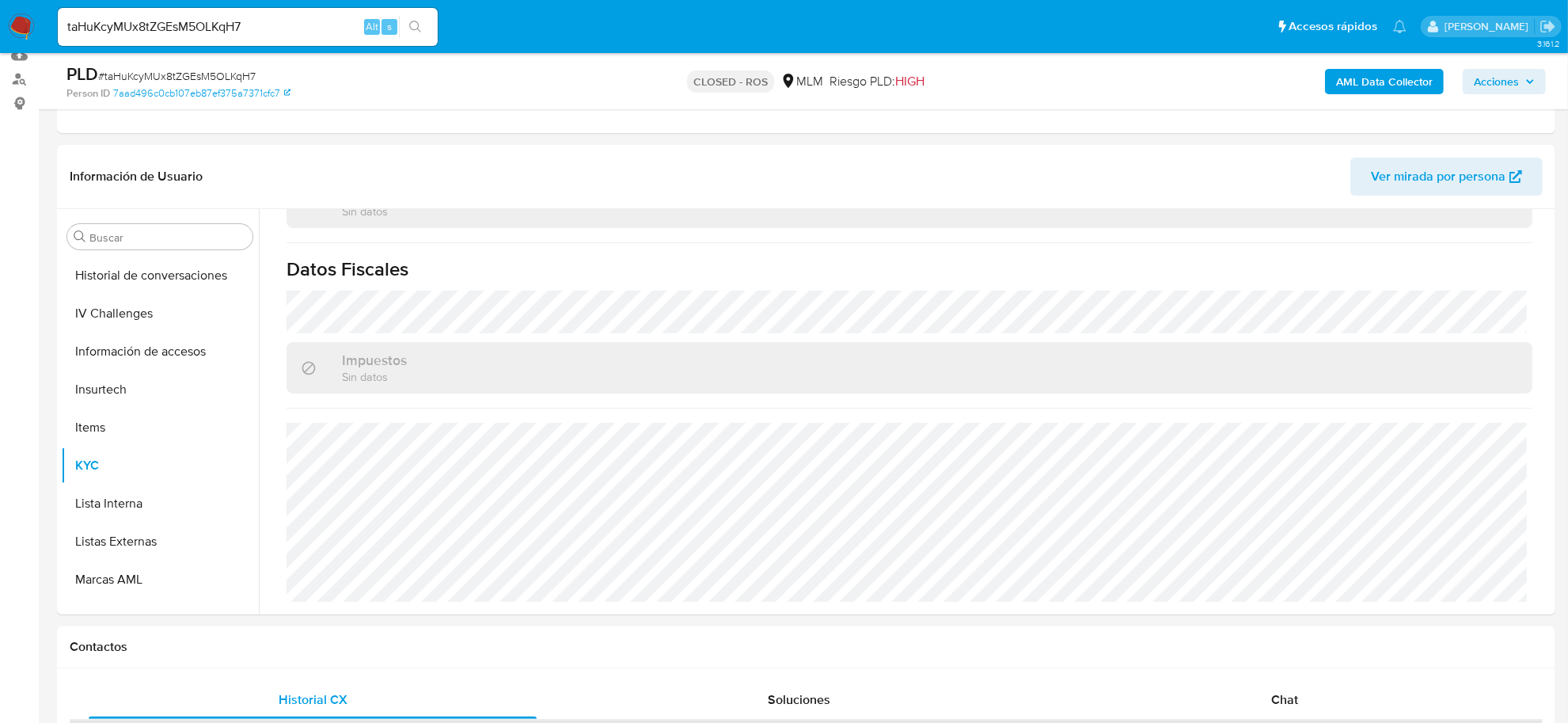
click at [164, 36] on input "taHuKcyMUx8tZGEsM5OLKqH7" at bounding box center [248, 27] width 380 height 20
click at [163, 30] on input "taHuKcyMUx8tZGEsM5OLKqH7" at bounding box center [248, 27] width 380 height 20
paste input "rkDaYbEK0QFEjKbLgHXSpUVx"
type input "rkDaYbEK0QFEjKbLgHXSpUVx"
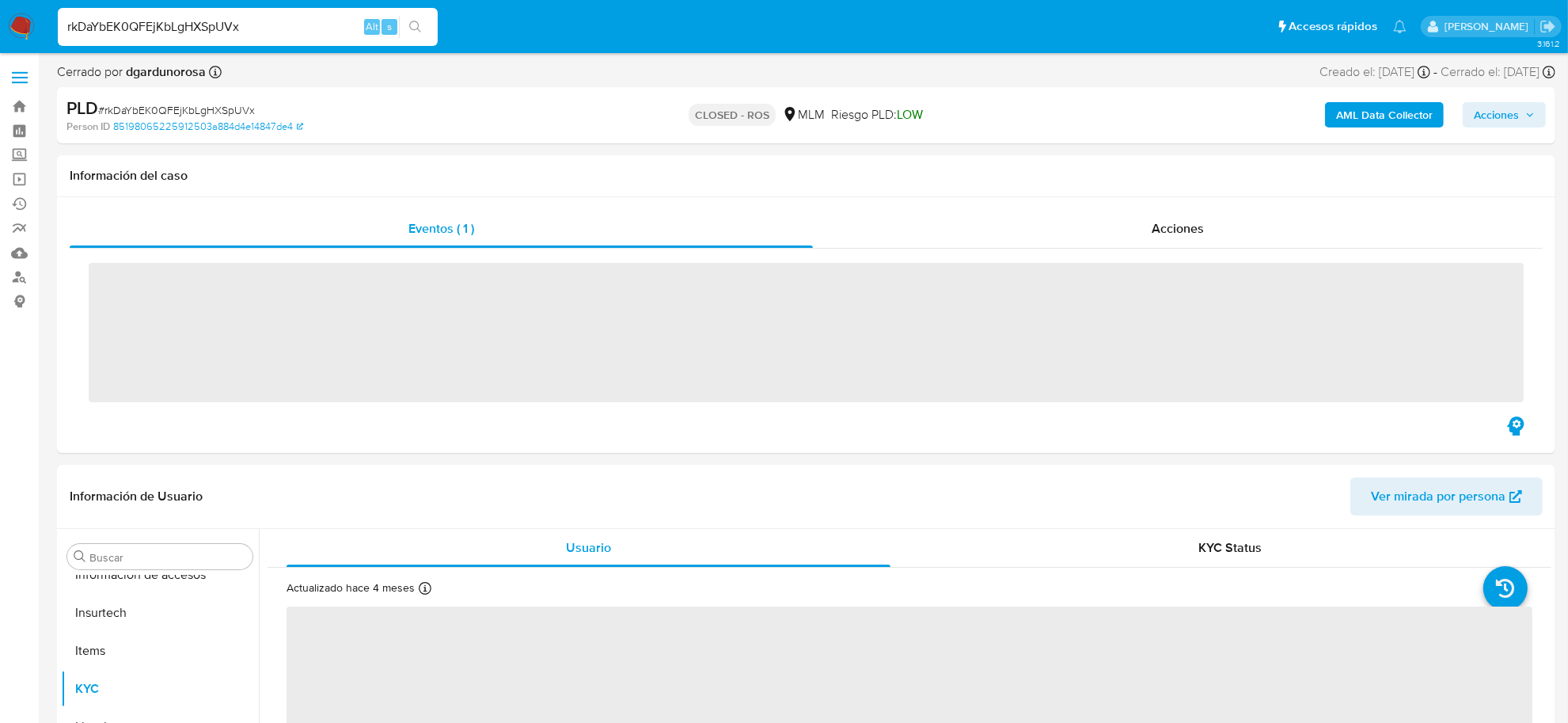
scroll to position [744, 0]
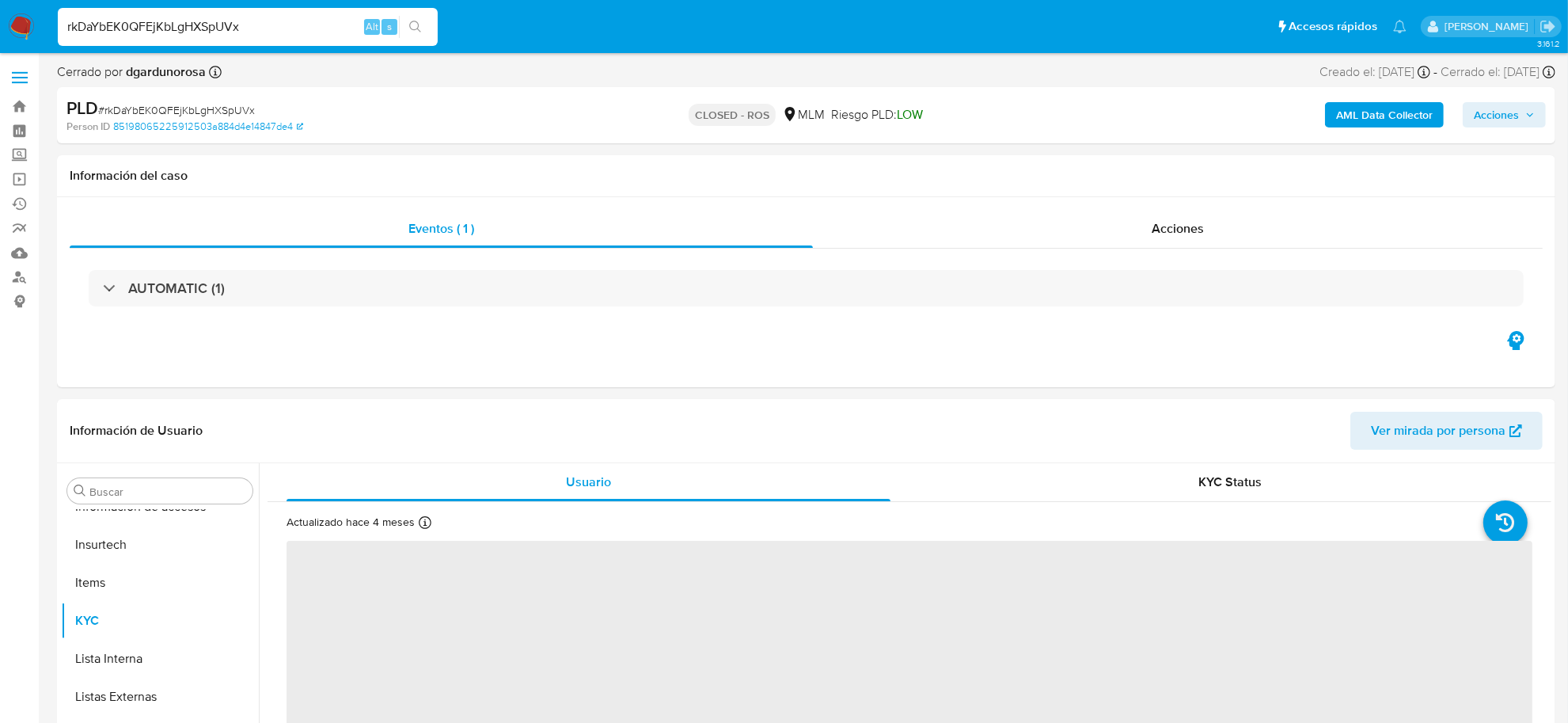
select select "10"
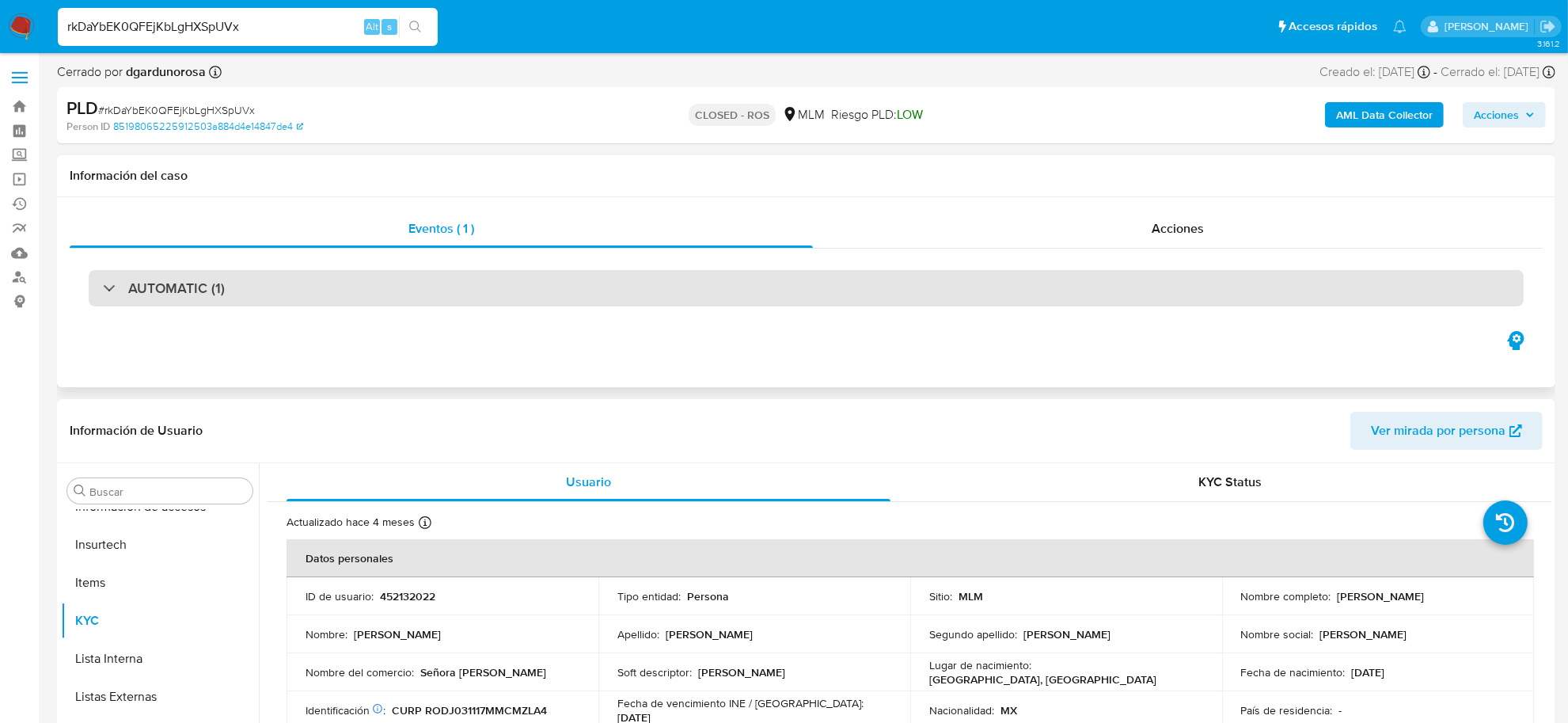
click at [212, 271] on div "AUTOMATIC (1)" at bounding box center [806, 288] width 1435 height 36
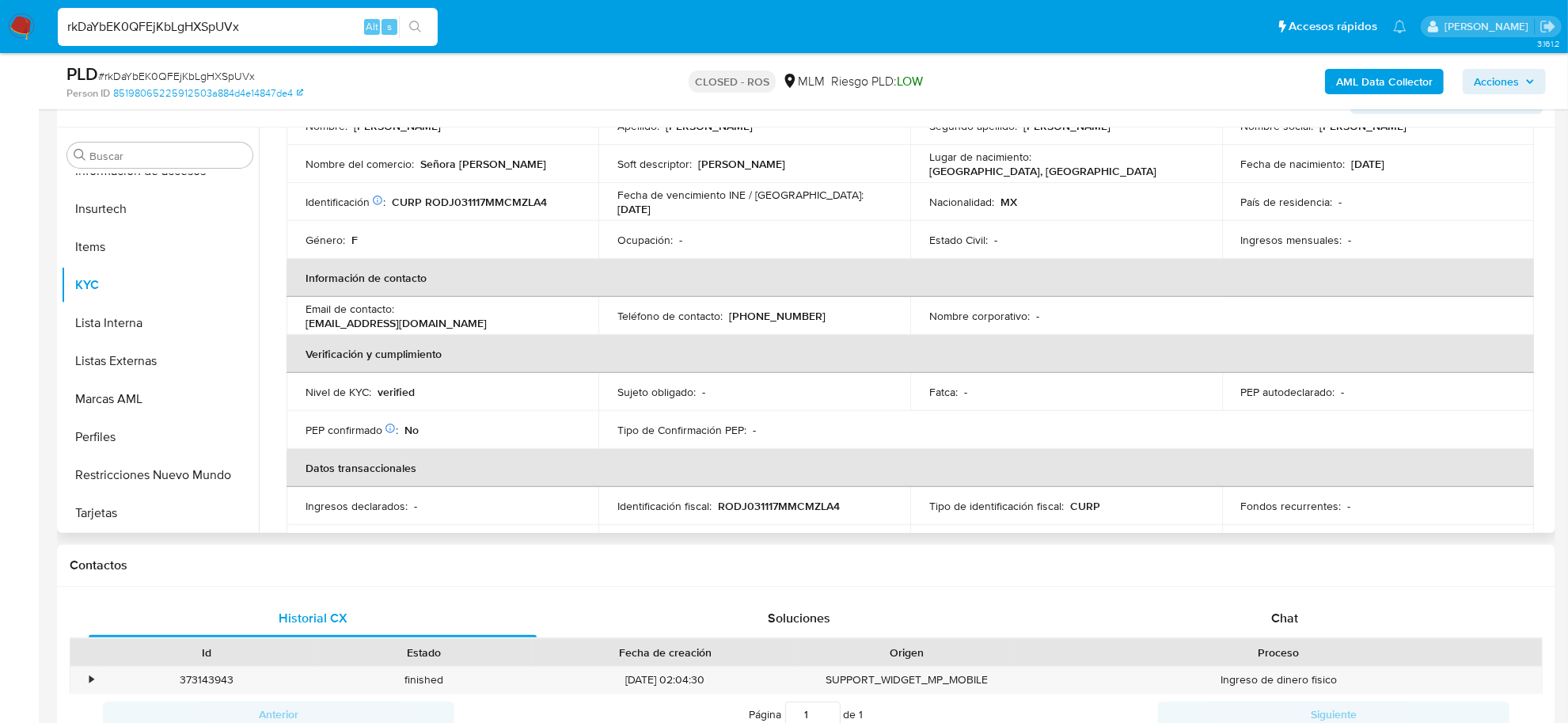
scroll to position [396, 0]
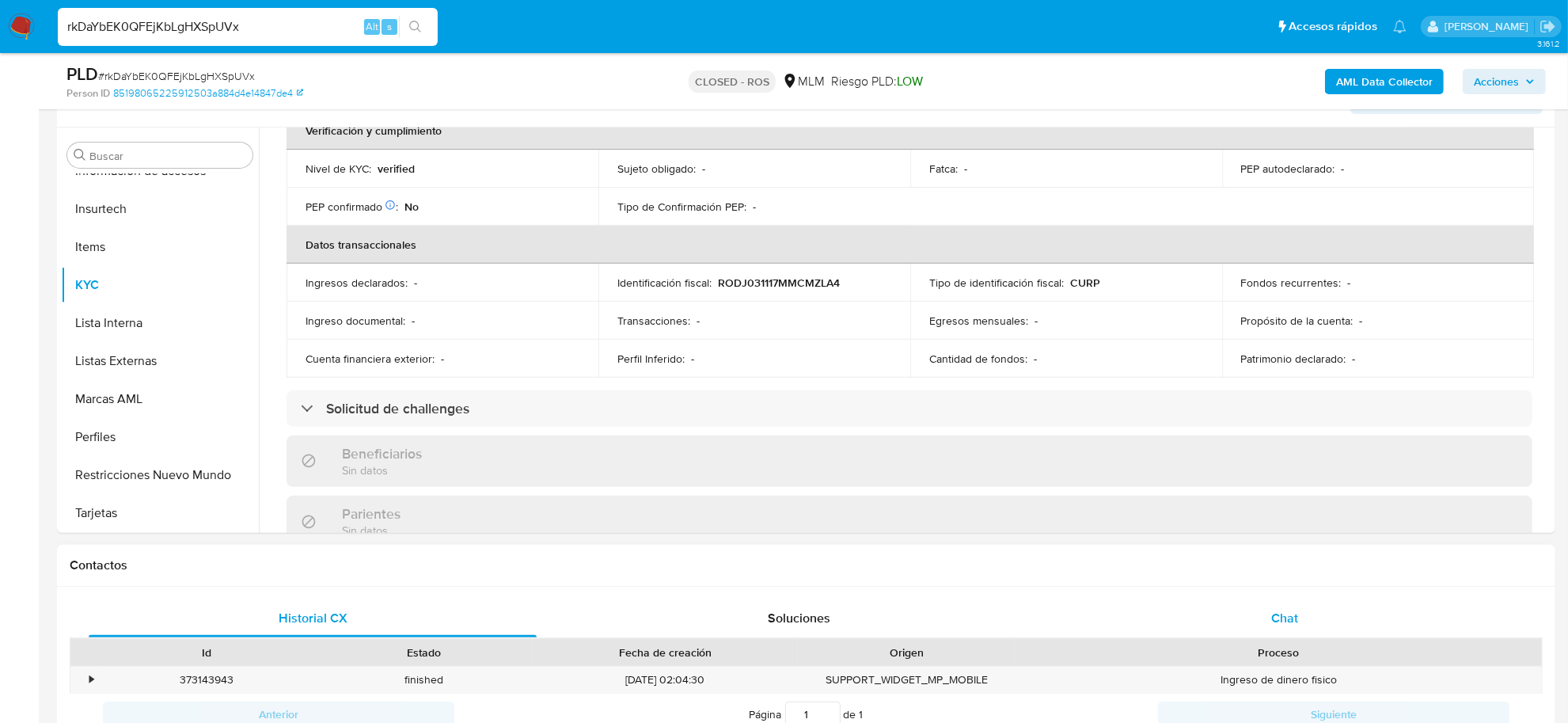
click at [1273, 622] on span "Chat" at bounding box center [1284, 619] width 27 height 18
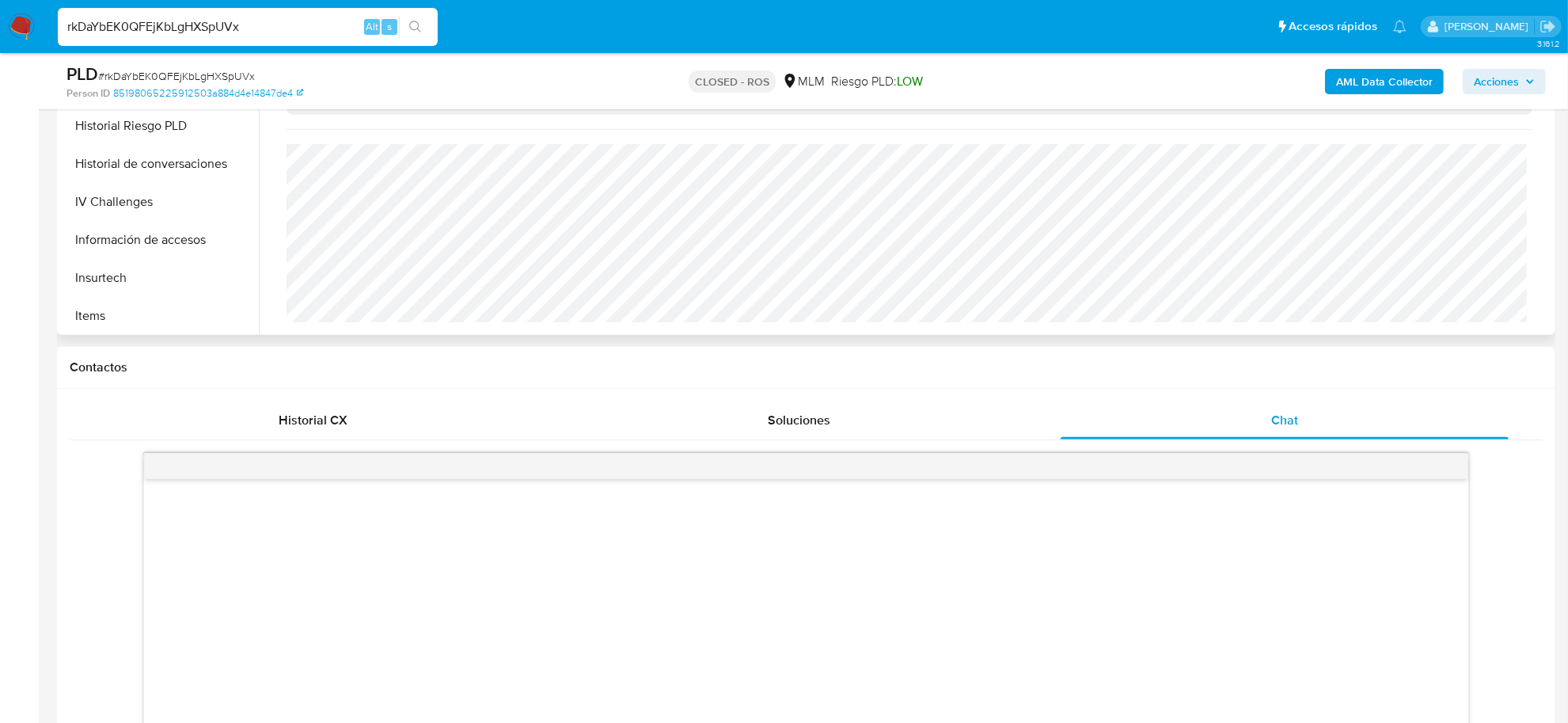
scroll to position [447, 0]
click at [170, 208] on button "Historial de conversaciones" at bounding box center [153, 193] width 186 height 38
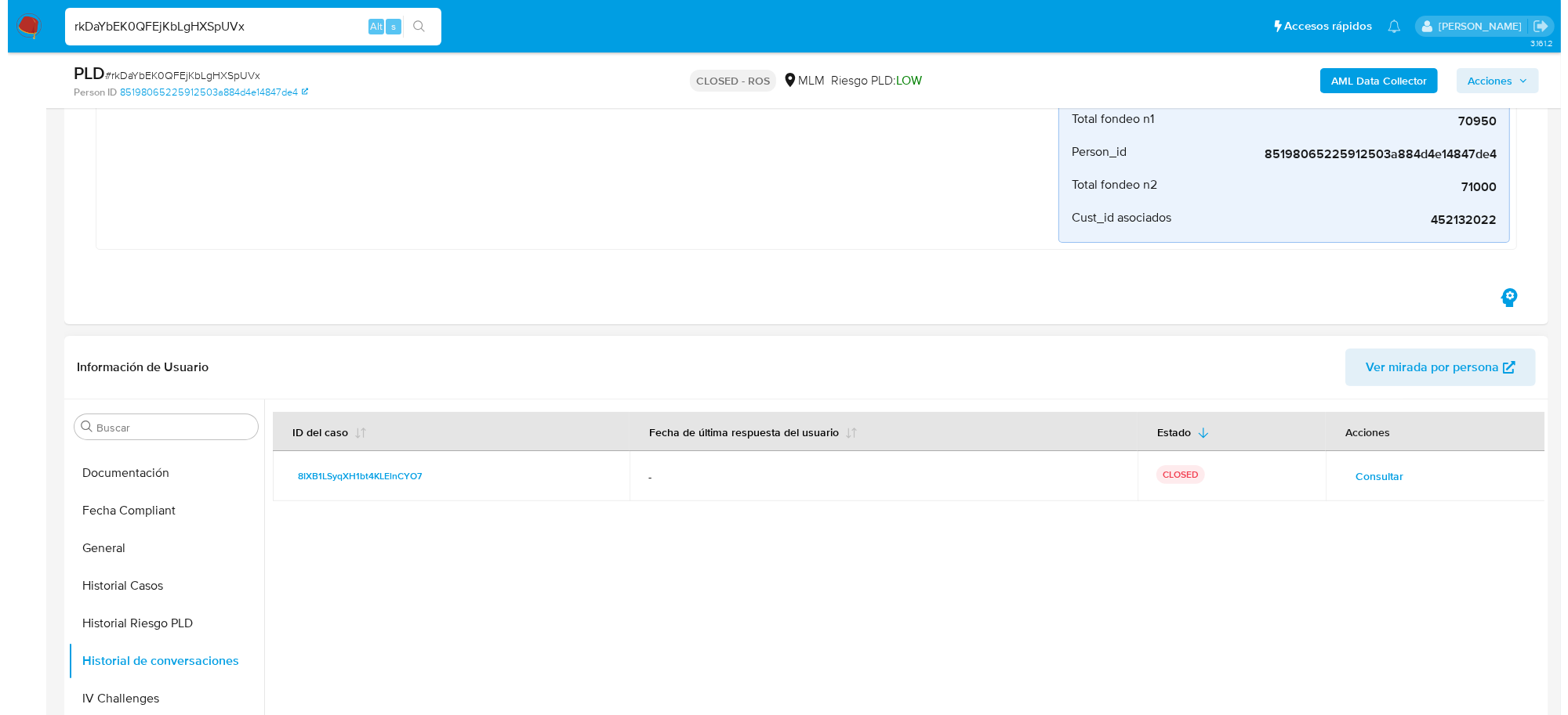
scroll to position [293, 0]
click at [1377, 474] on span "Consultar" at bounding box center [1371, 478] width 48 height 22
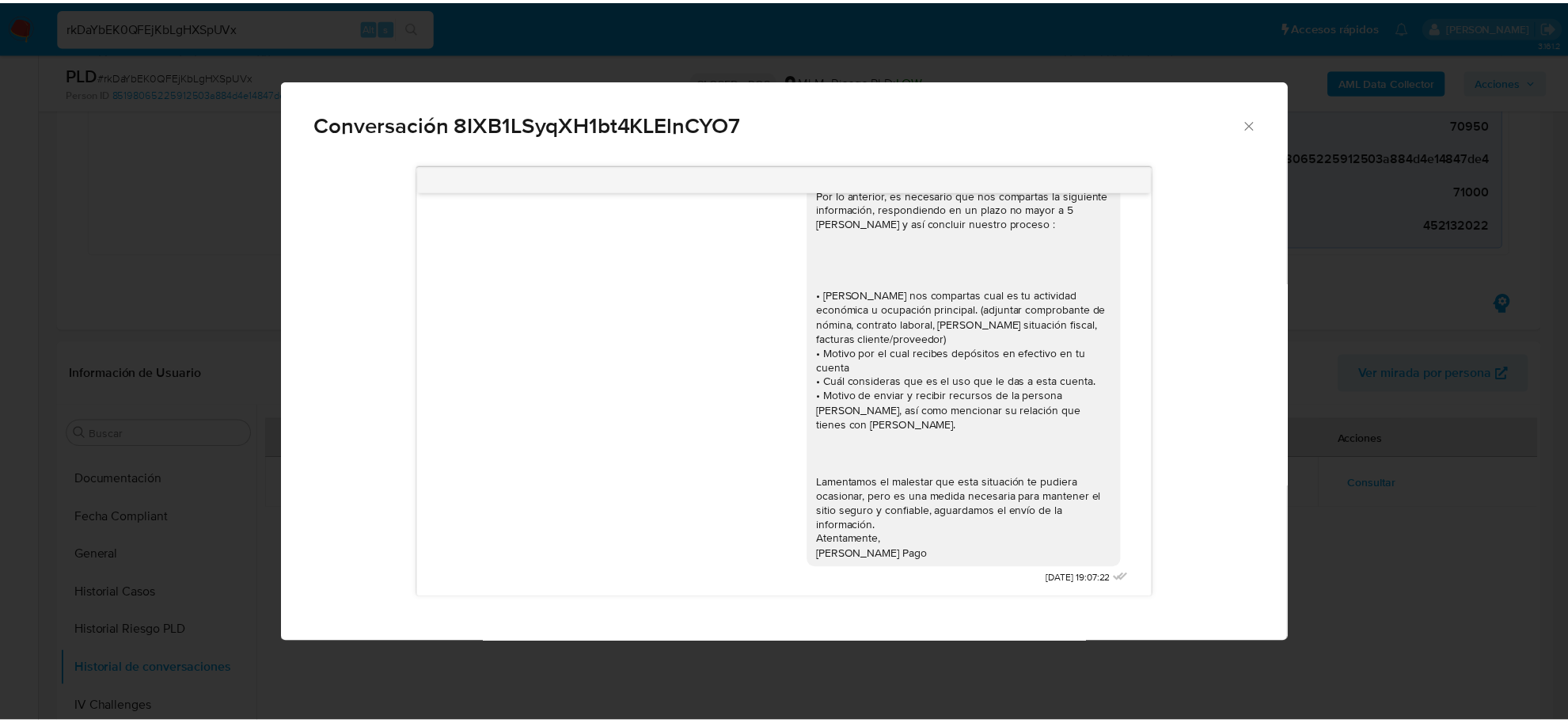
scroll to position [0, 0]
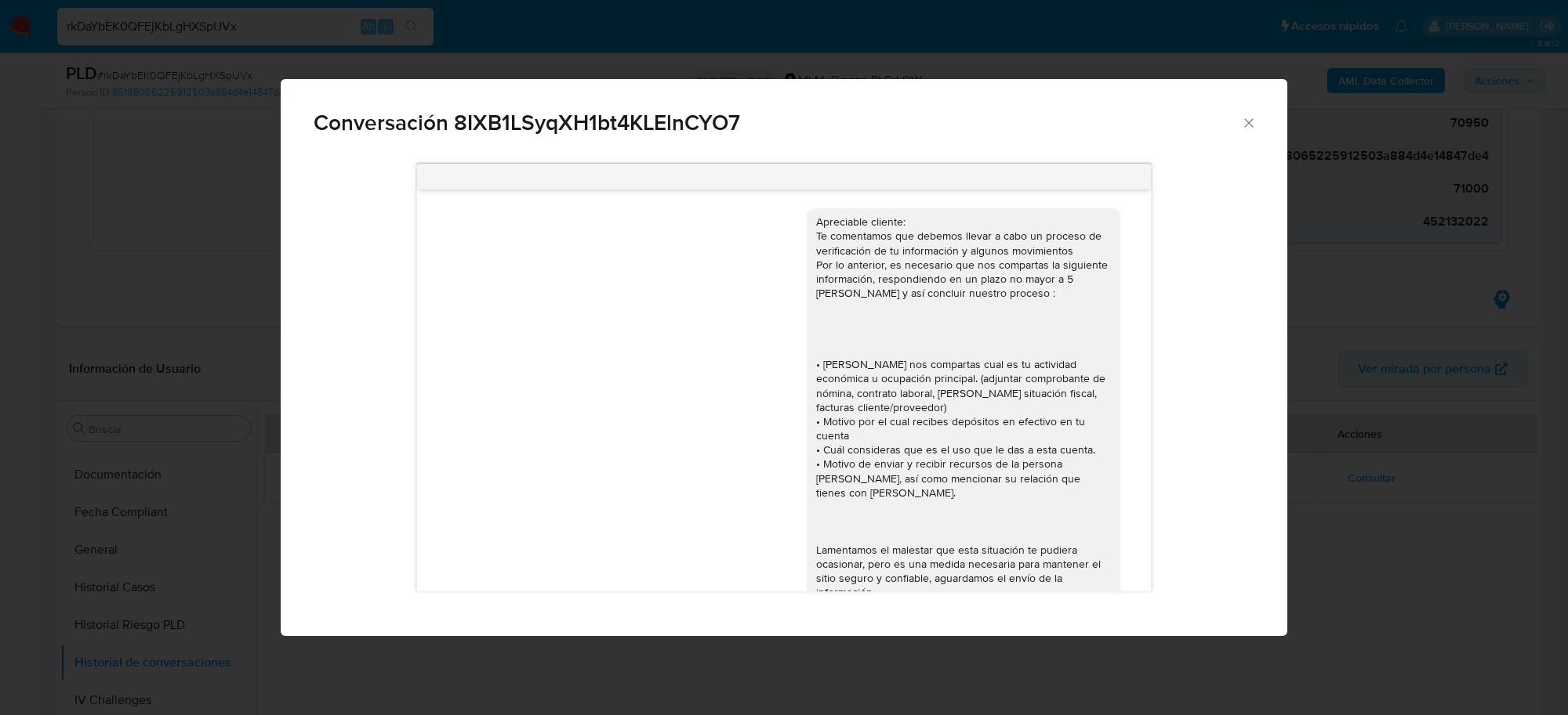
click at [1244, 128] on icon "Cerrar" at bounding box center [1248, 123] width 16 height 16
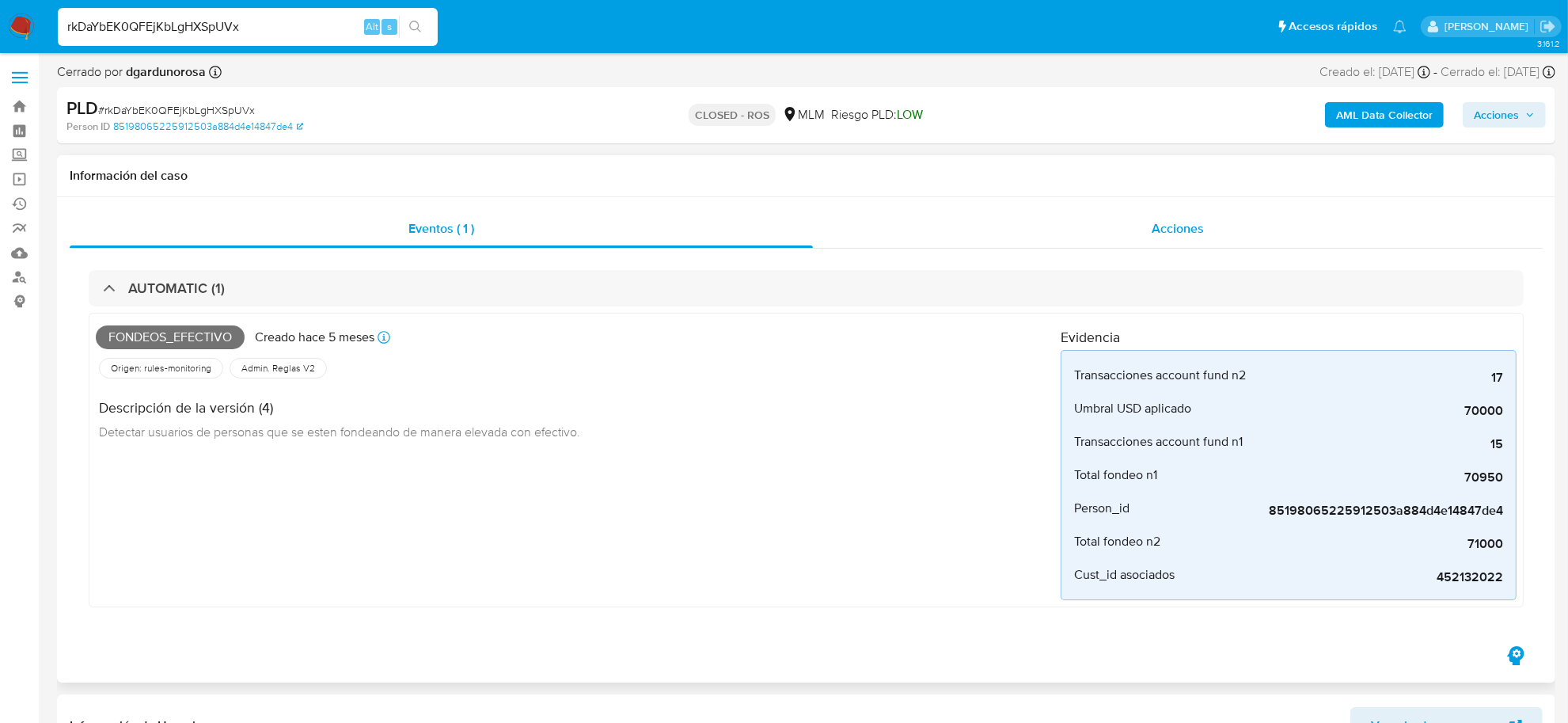
click at [1180, 231] on span "Acciones" at bounding box center [1178, 228] width 53 height 18
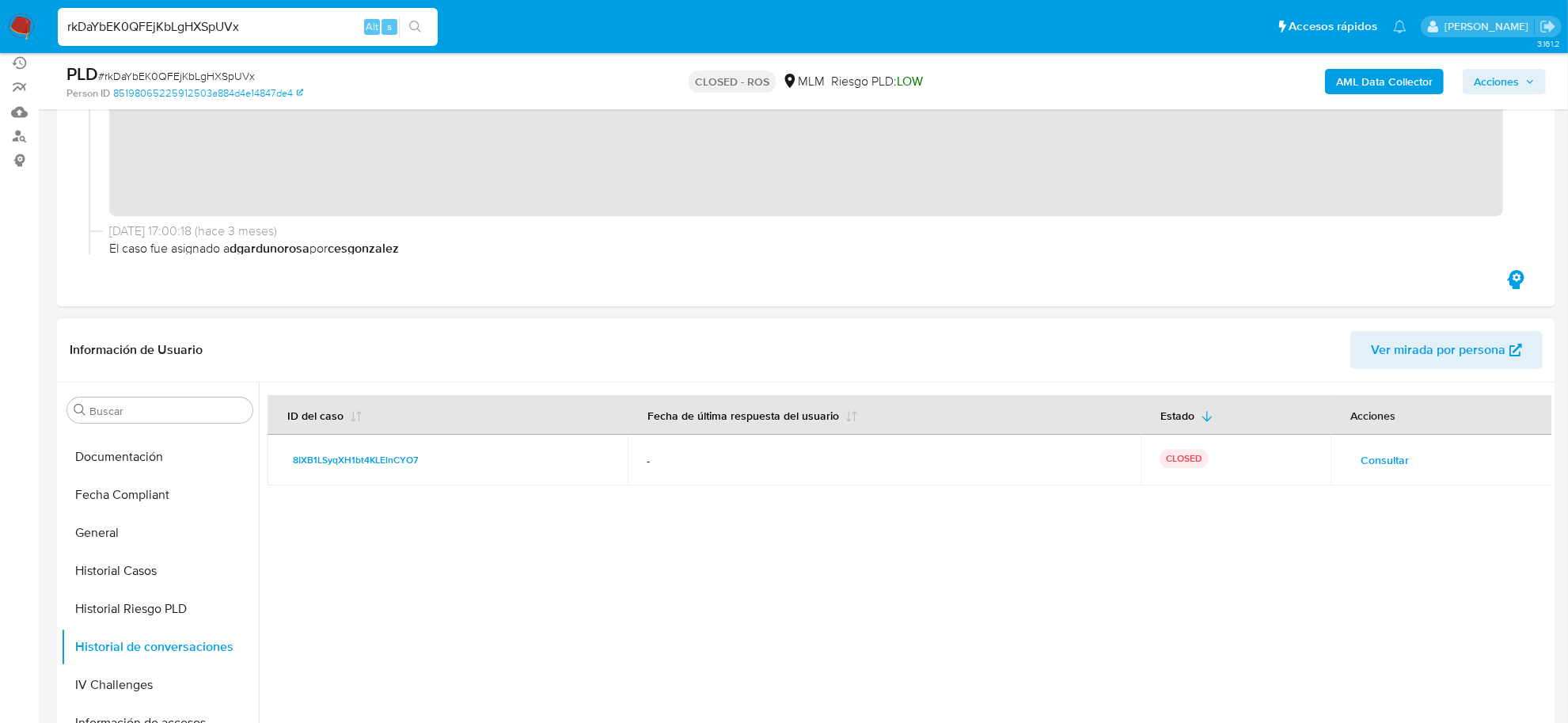
scroll to position [396, 0]
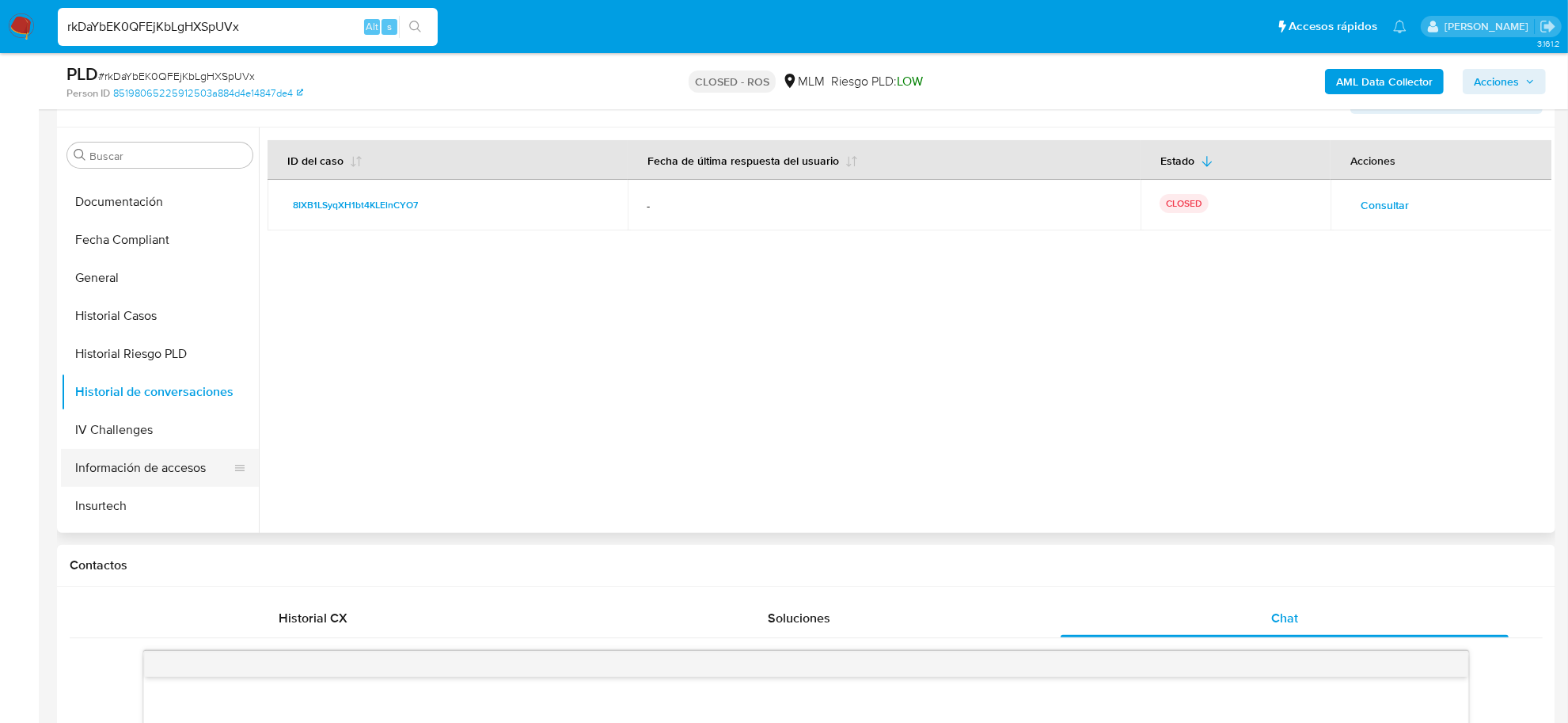
click at [127, 453] on button "Información de accesos" at bounding box center [153, 468] width 186 height 38
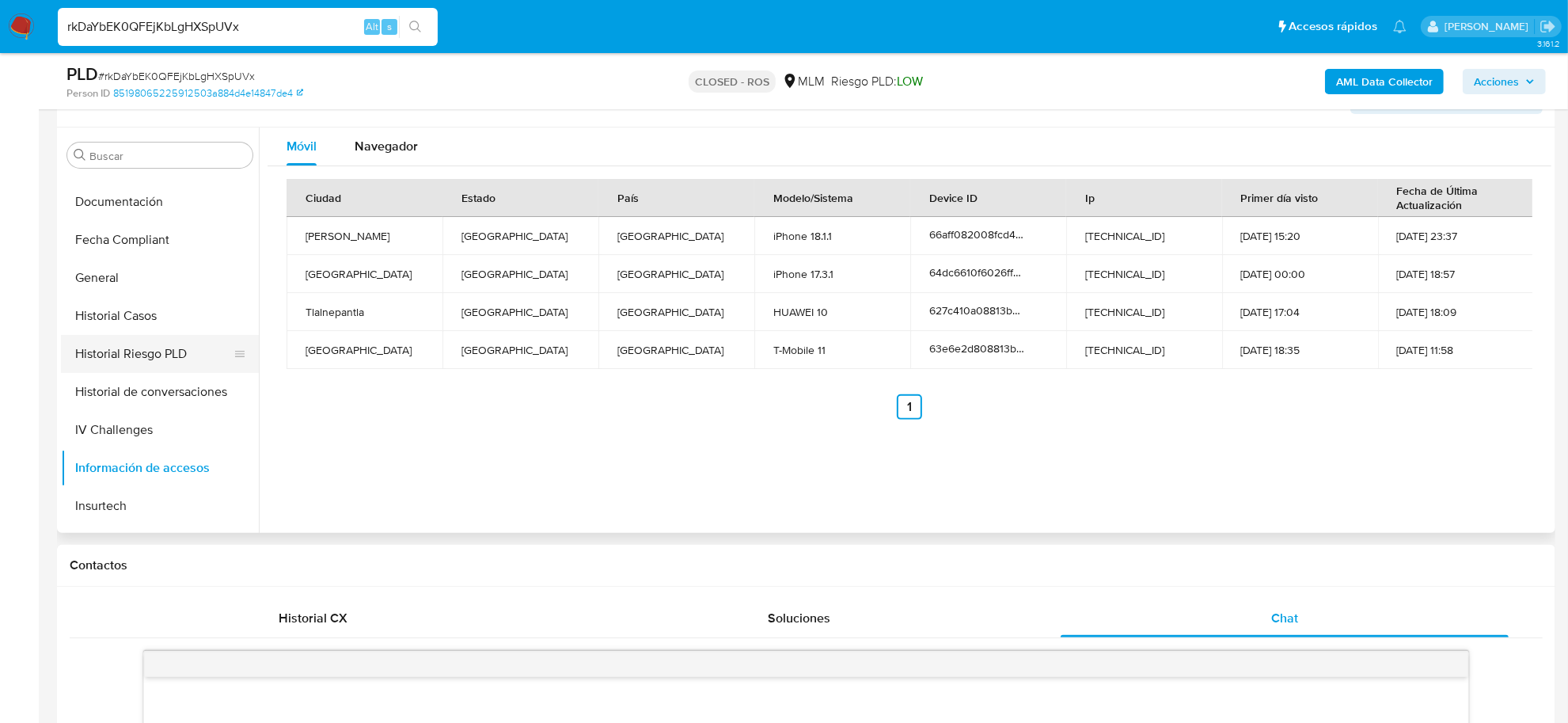
scroll to position [349, 0]
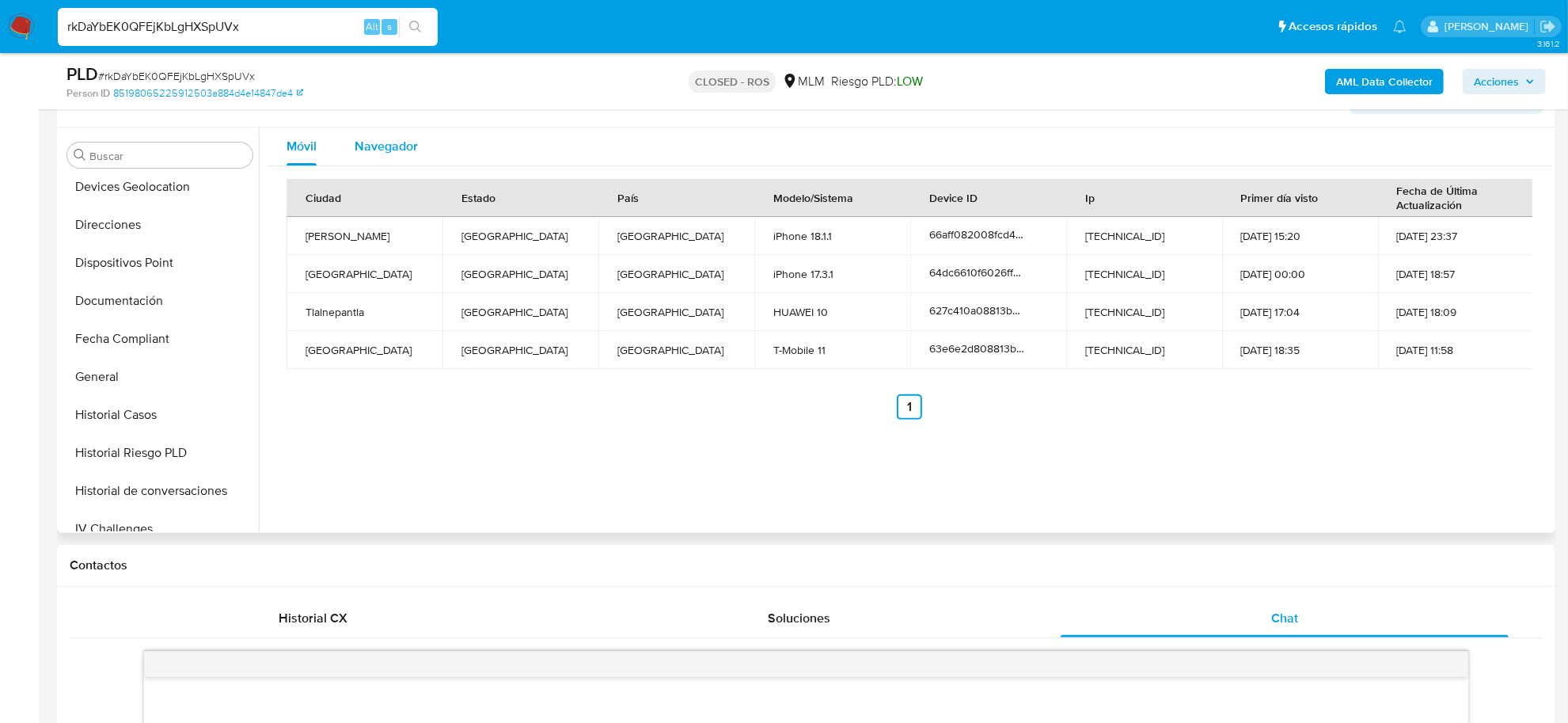
click at [407, 140] on span "Navegador" at bounding box center [386, 146] width 64 height 18
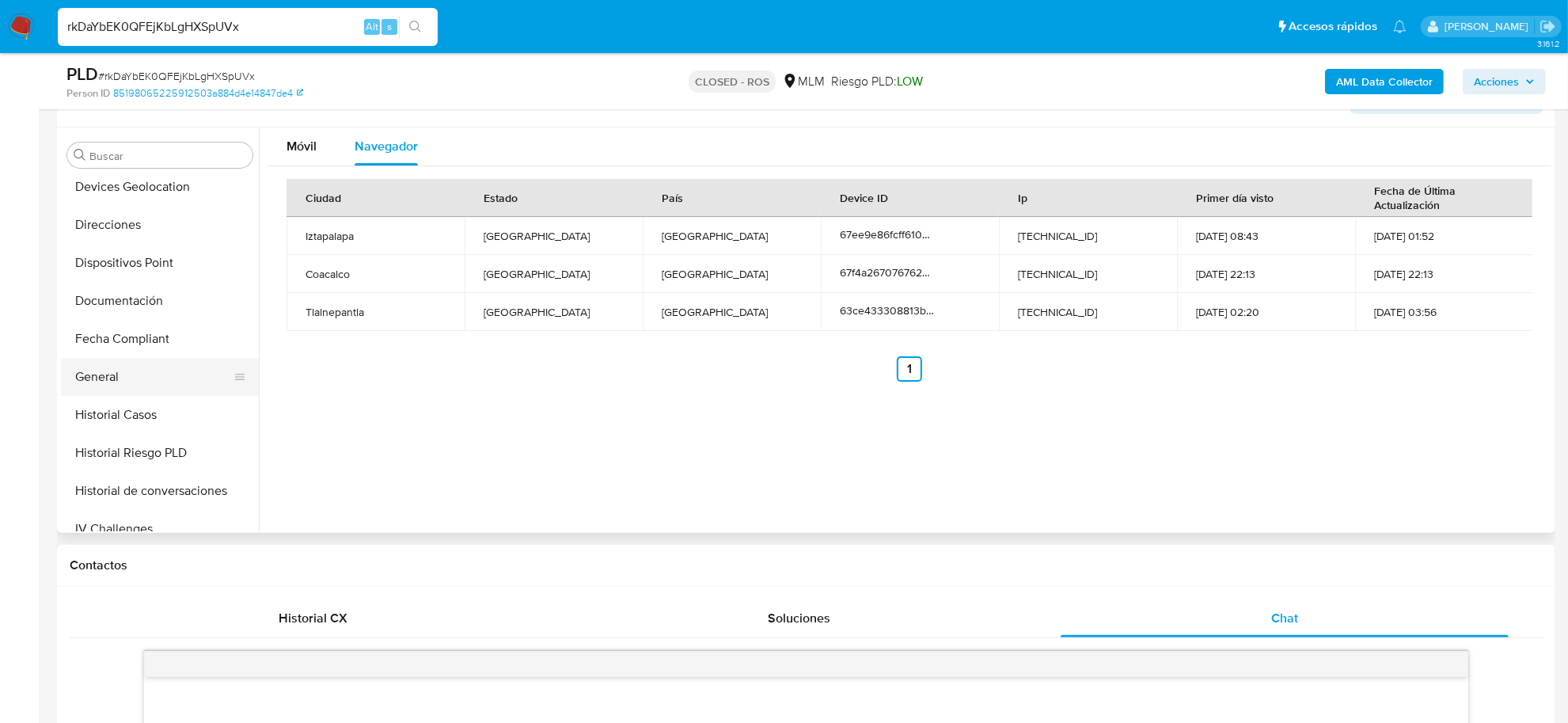
scroll to position [250, 0]
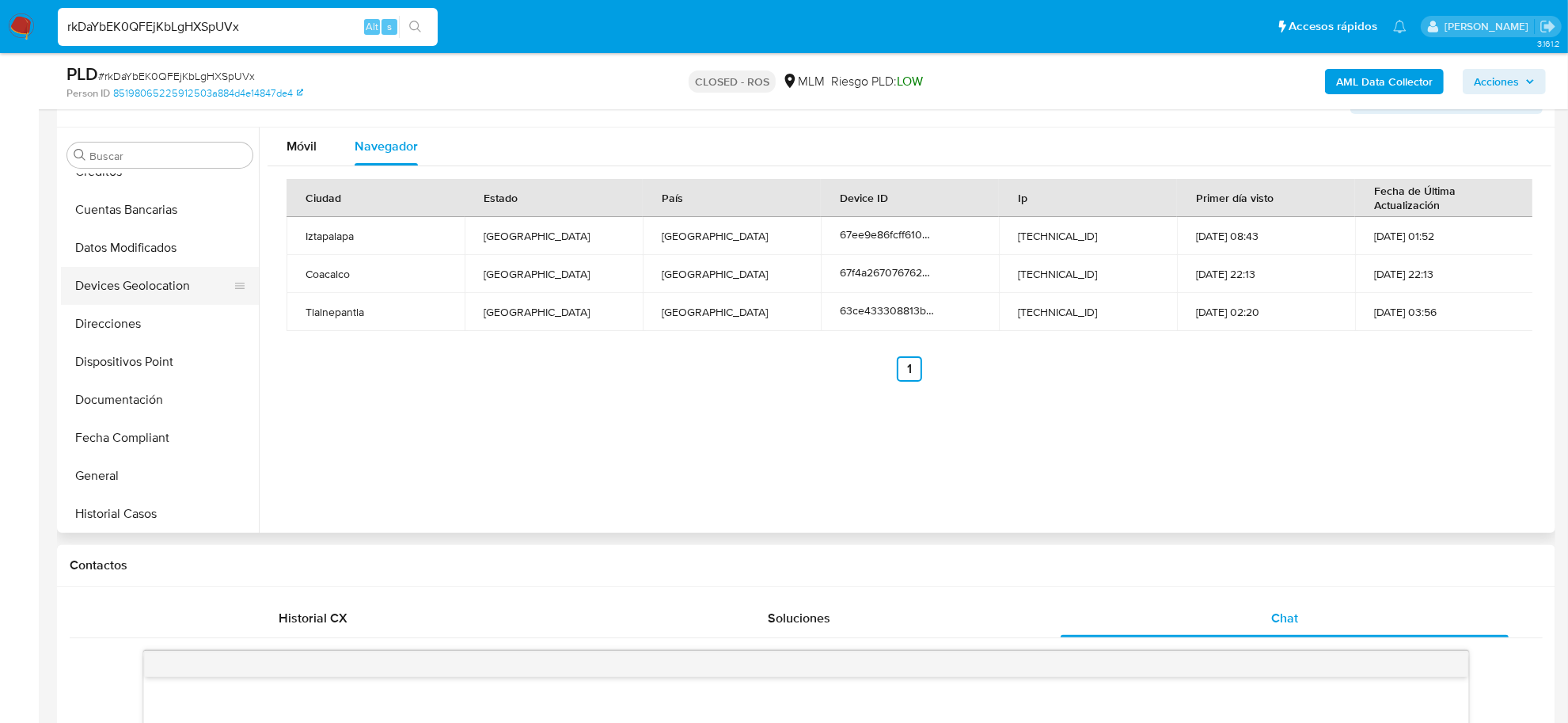
click at [161, 291] on button "Devices Geolocation" at bounding box center [153, 286] width 186 height 38
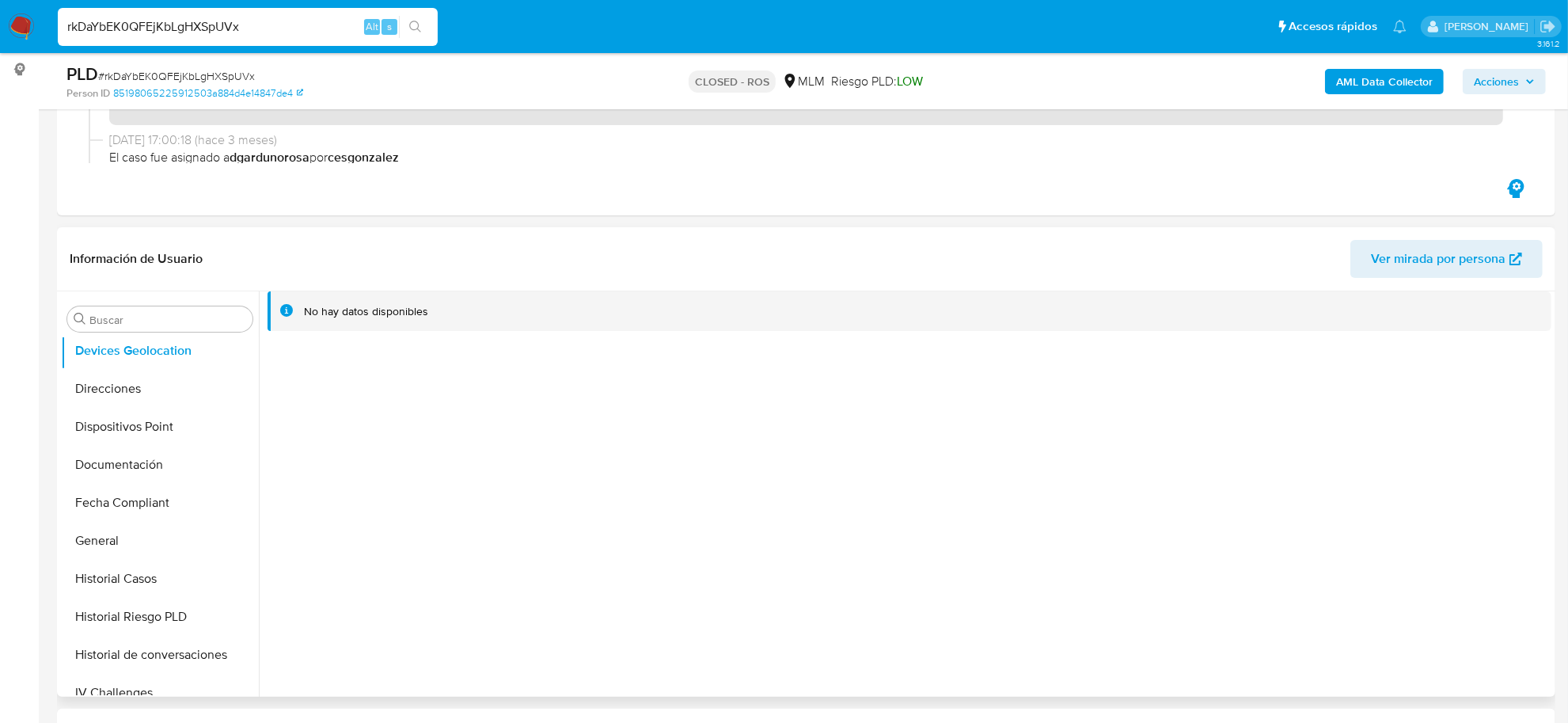
scroll to position [198, 0]
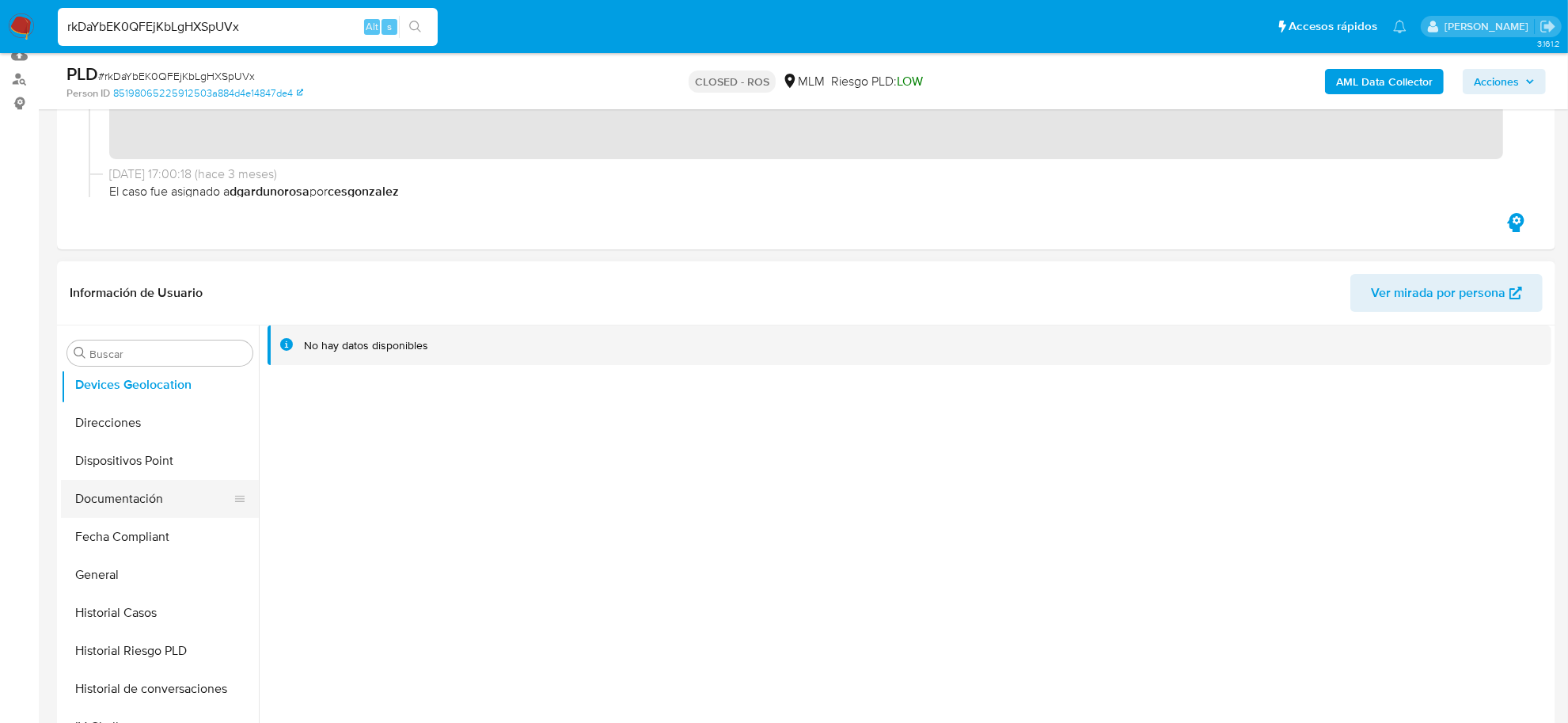
click at [123, 501] on button "Documentación" at bounding box center [153, 498] width 186 height 38
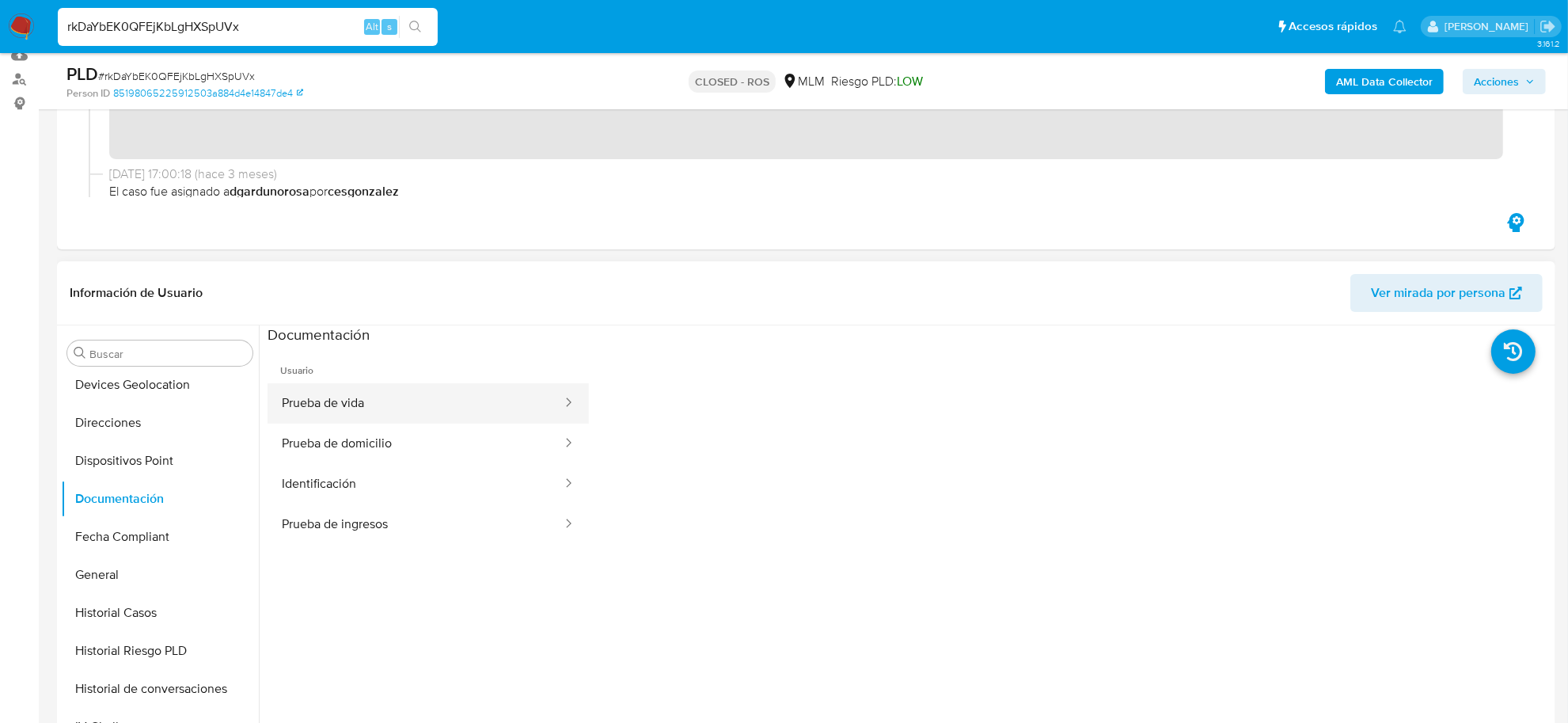
click at [366, 416] on button "Prueba de vida" at bounding box center [416, 404] width 296 height 41
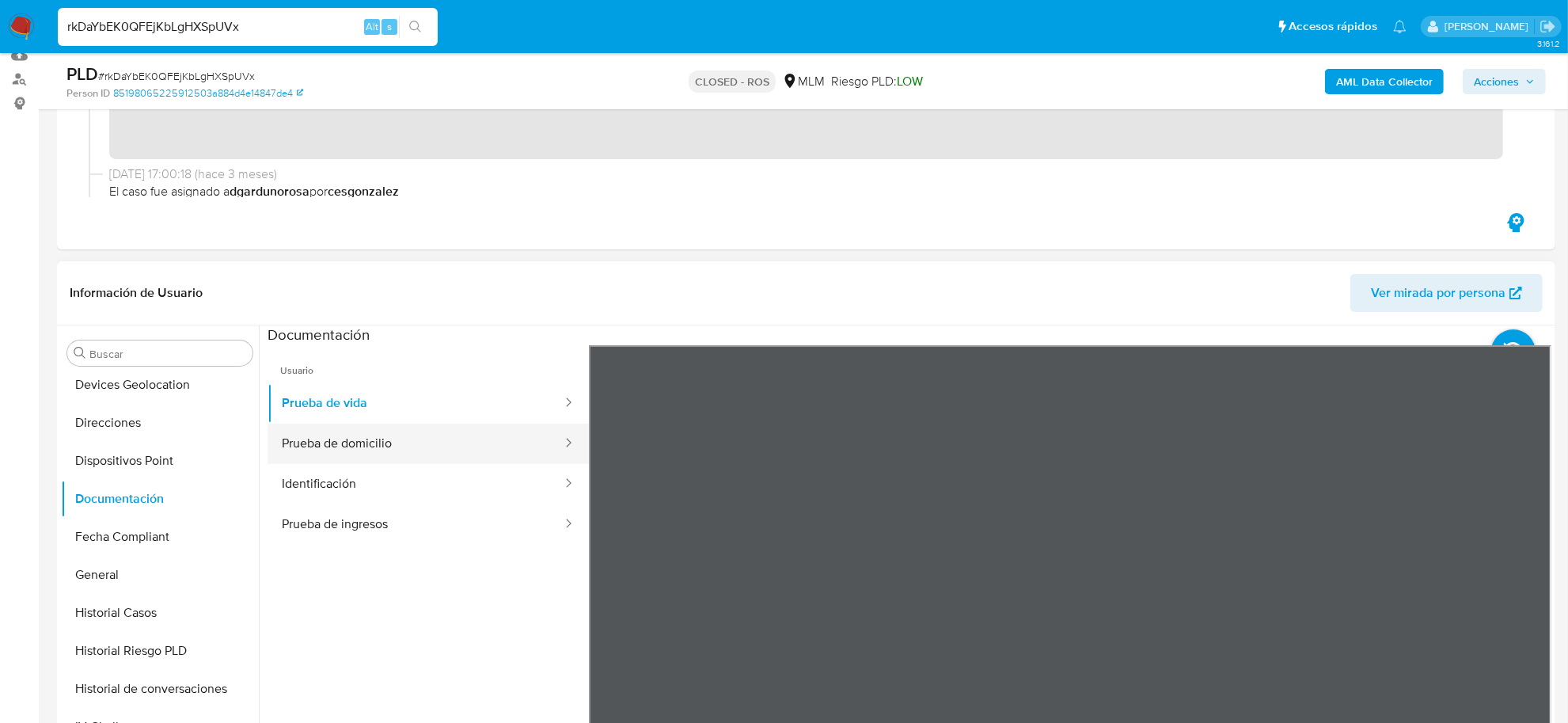
click at [366, 436] on button "Prueba de domicilio" at bounding box center [416, 444] width 296 height 41
click at [402, 482] on button "Identificación" at bounding box center [416, 484] width 296 height 41
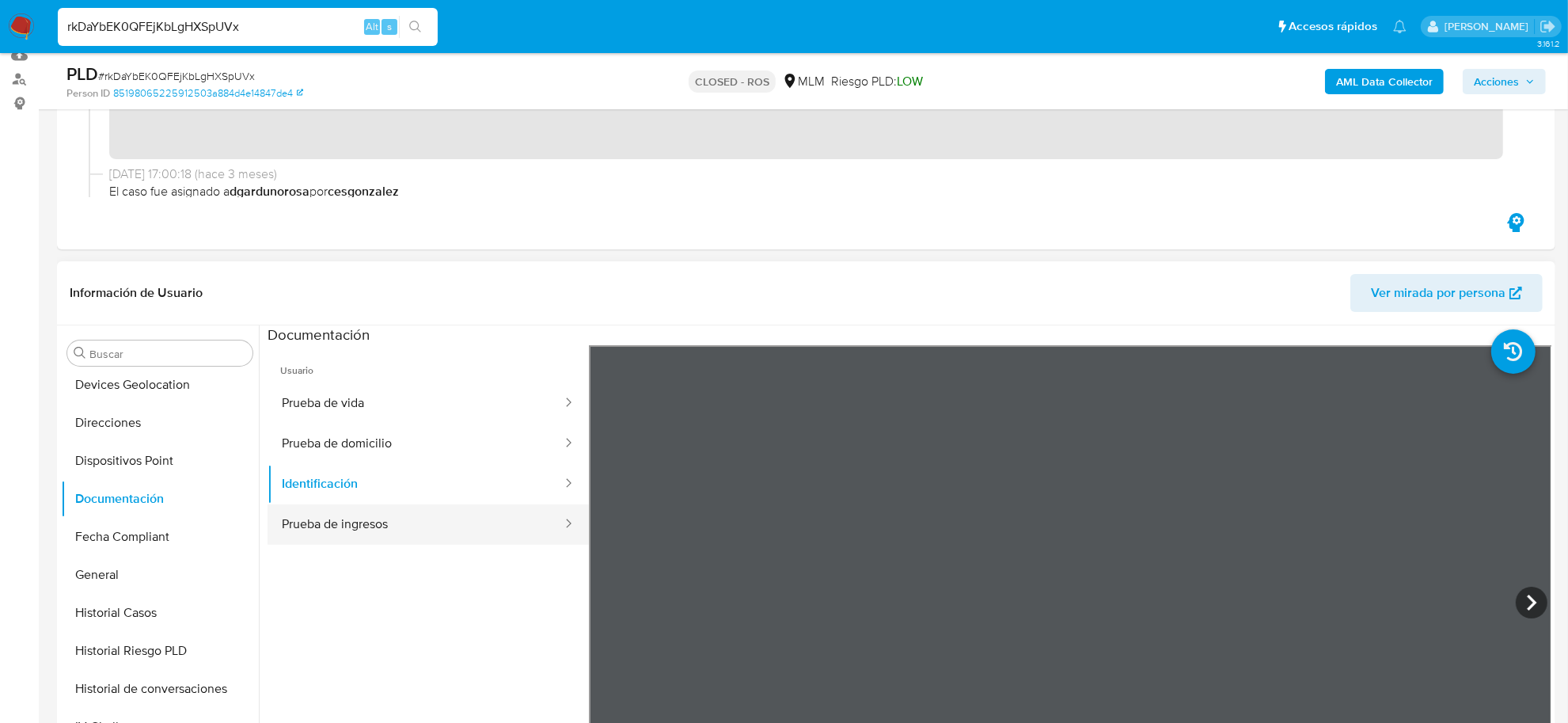
click at [398, 525] on button "Prueba de ingresos" at bounding box center [416, 525] width 296 height 41
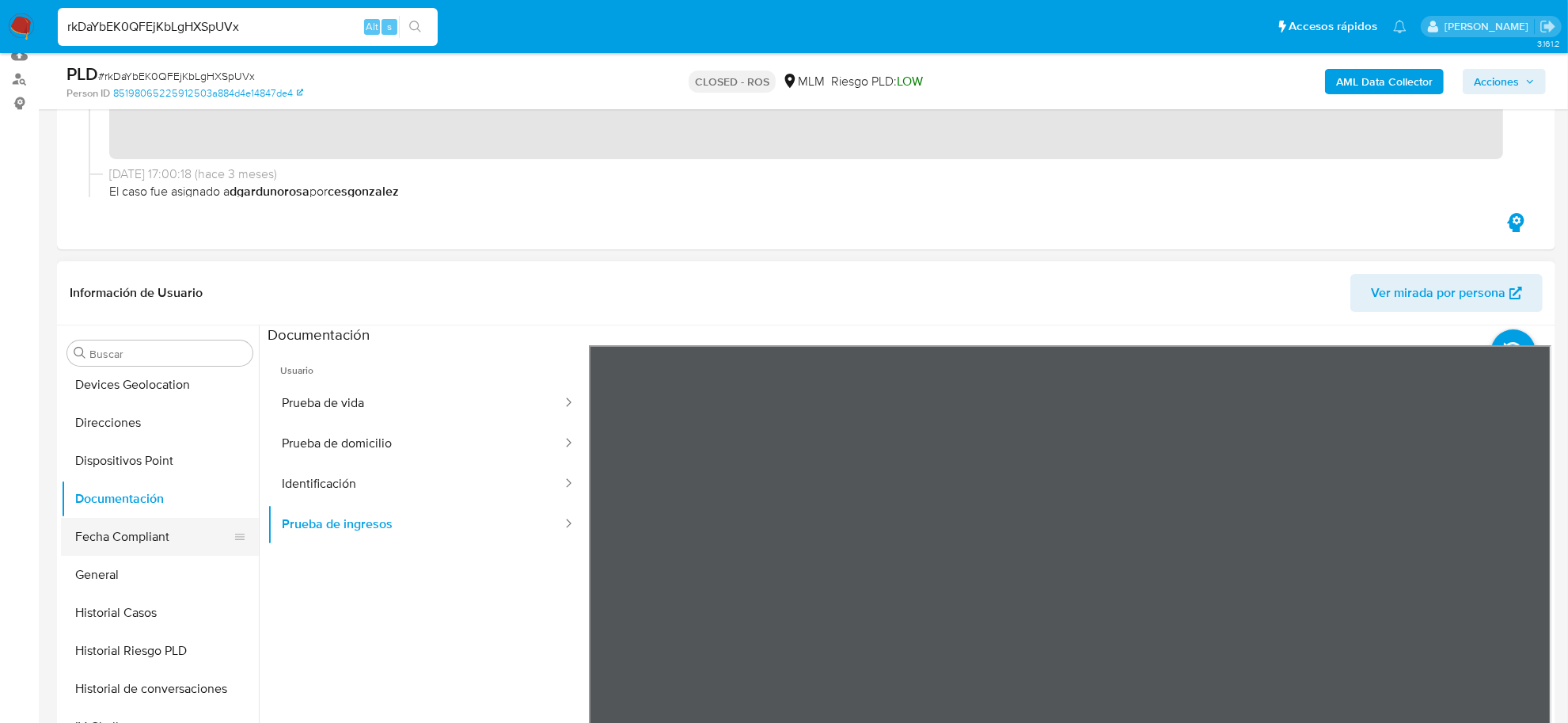
click at [115, 540] on button "Fecha Compliant" at bounding box center [153, 536] width 186 height 38
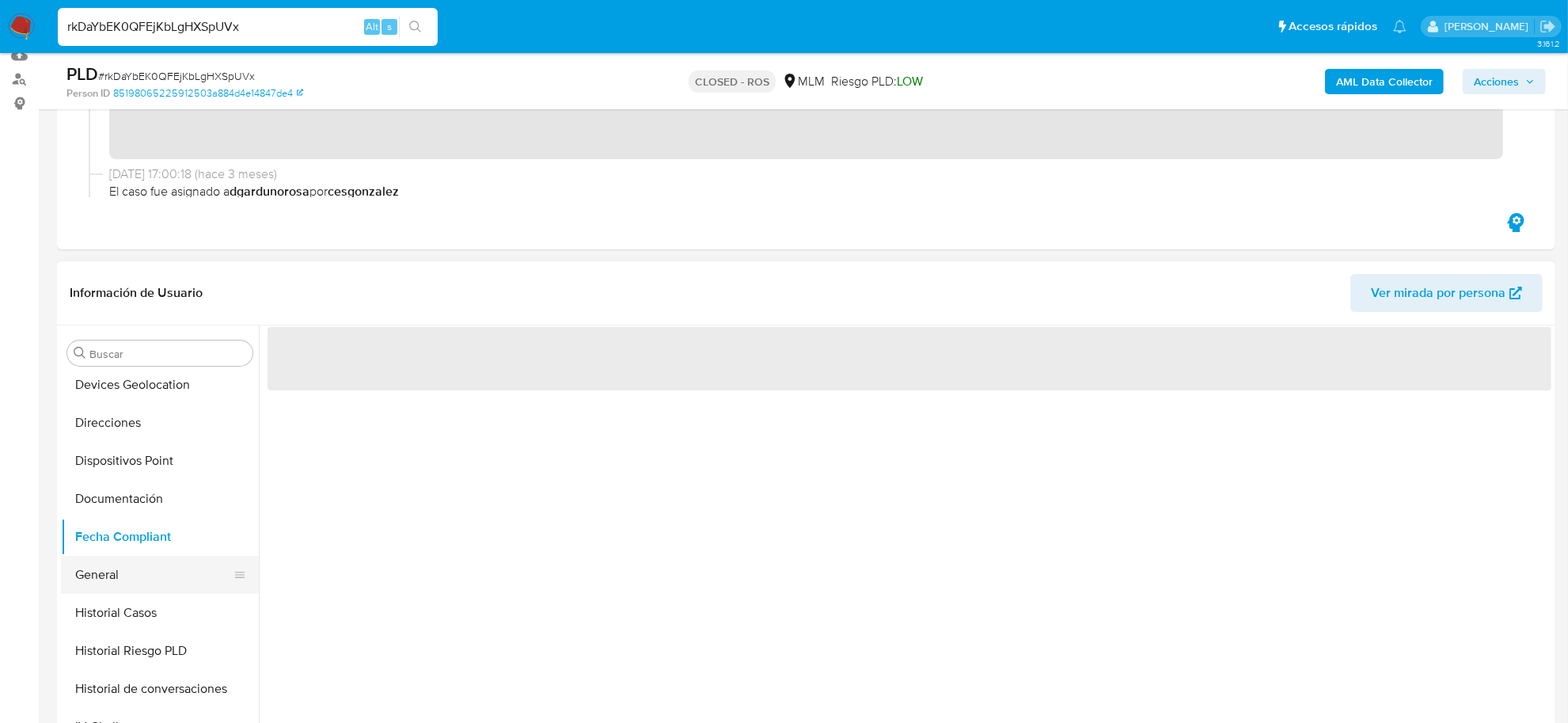
click at [108, 578] on button "General" at bounding box center [153, 575] width 186 height 38
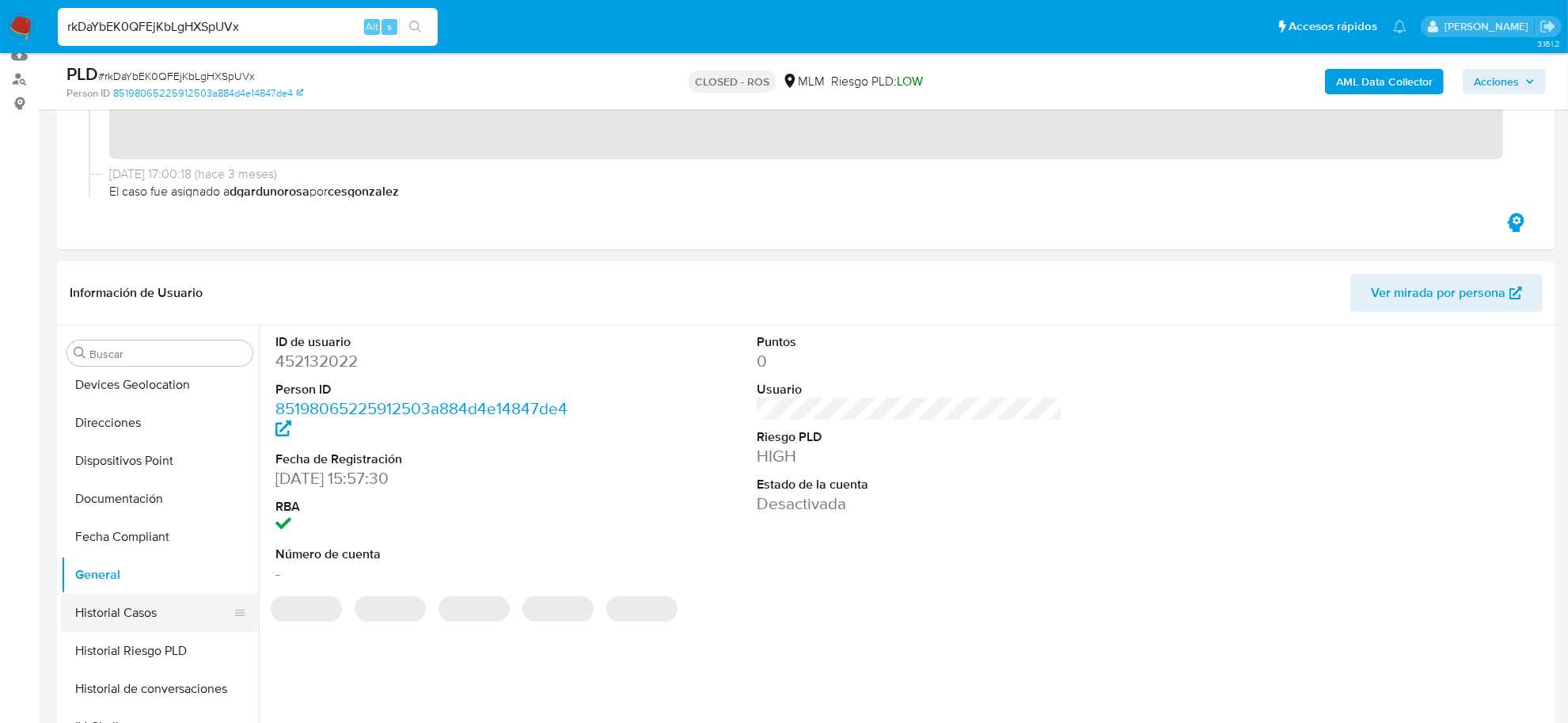
click at [124, 623] on button "Historial Casos" at bounding box center [153, 613] width 186 height 38
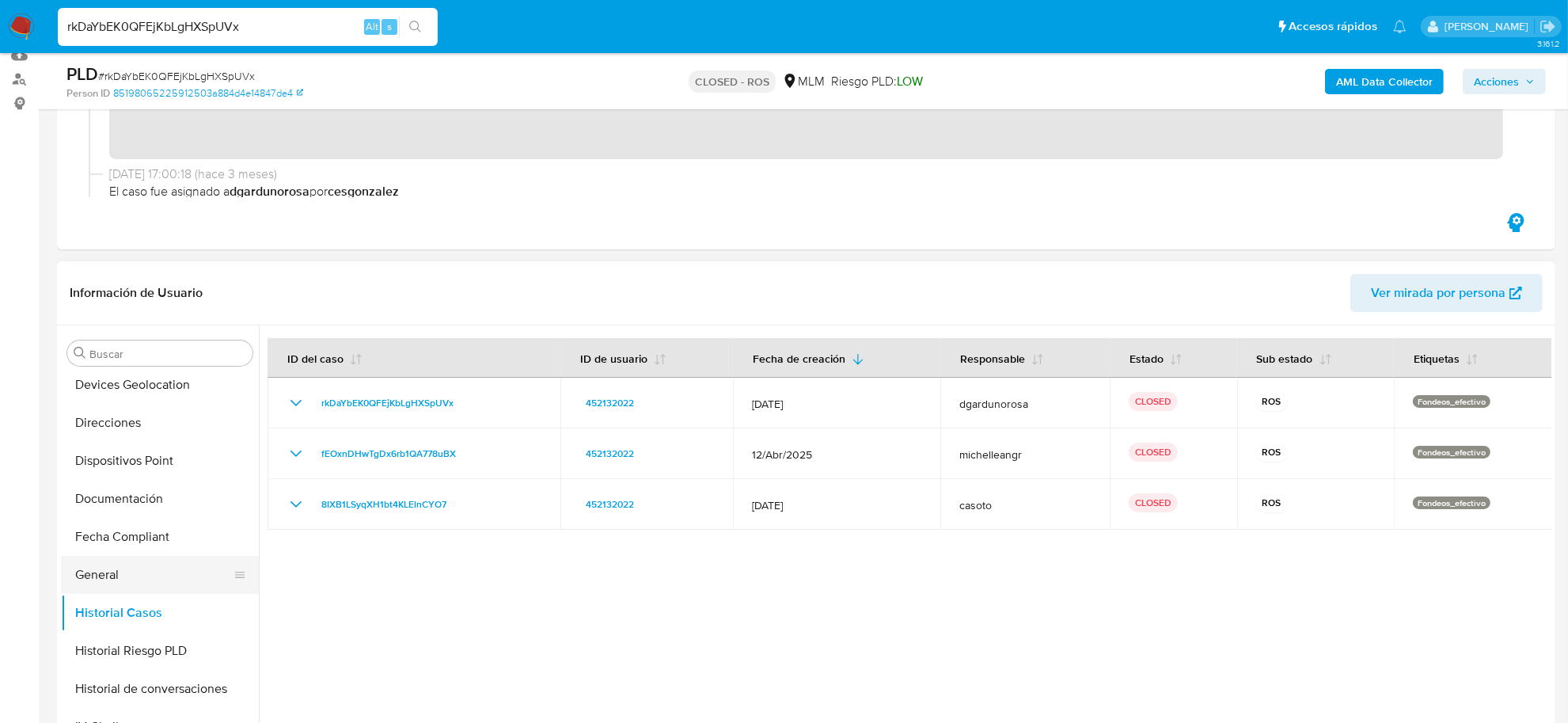
scroll to position [447, 0]
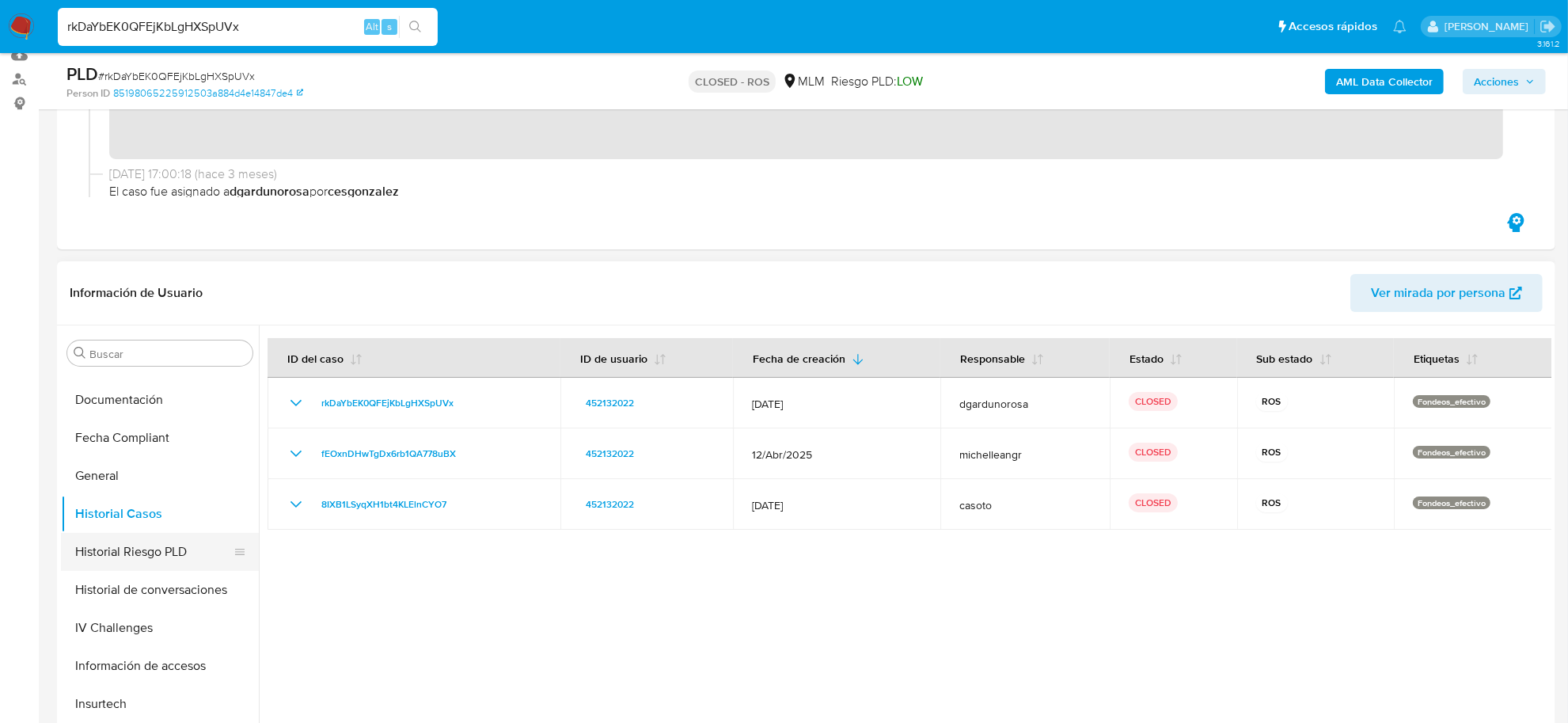
click at [137, 557] on button "Historial Riesgo PLD" at bounding box center [153, 552] width 186 height 38
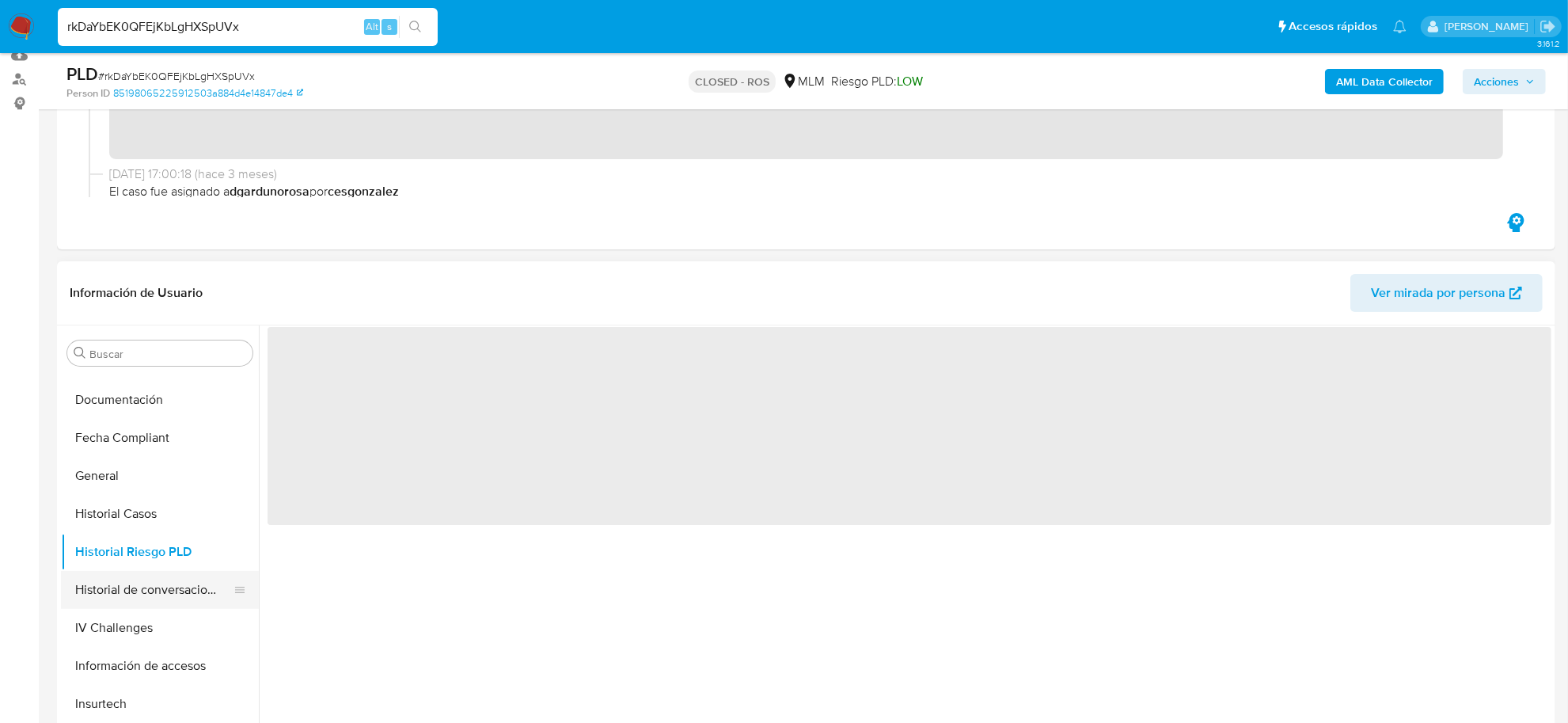
click at [135, 598] on button "Historial de conversaciones" at bounding box center [153, 590] width 186 height 38
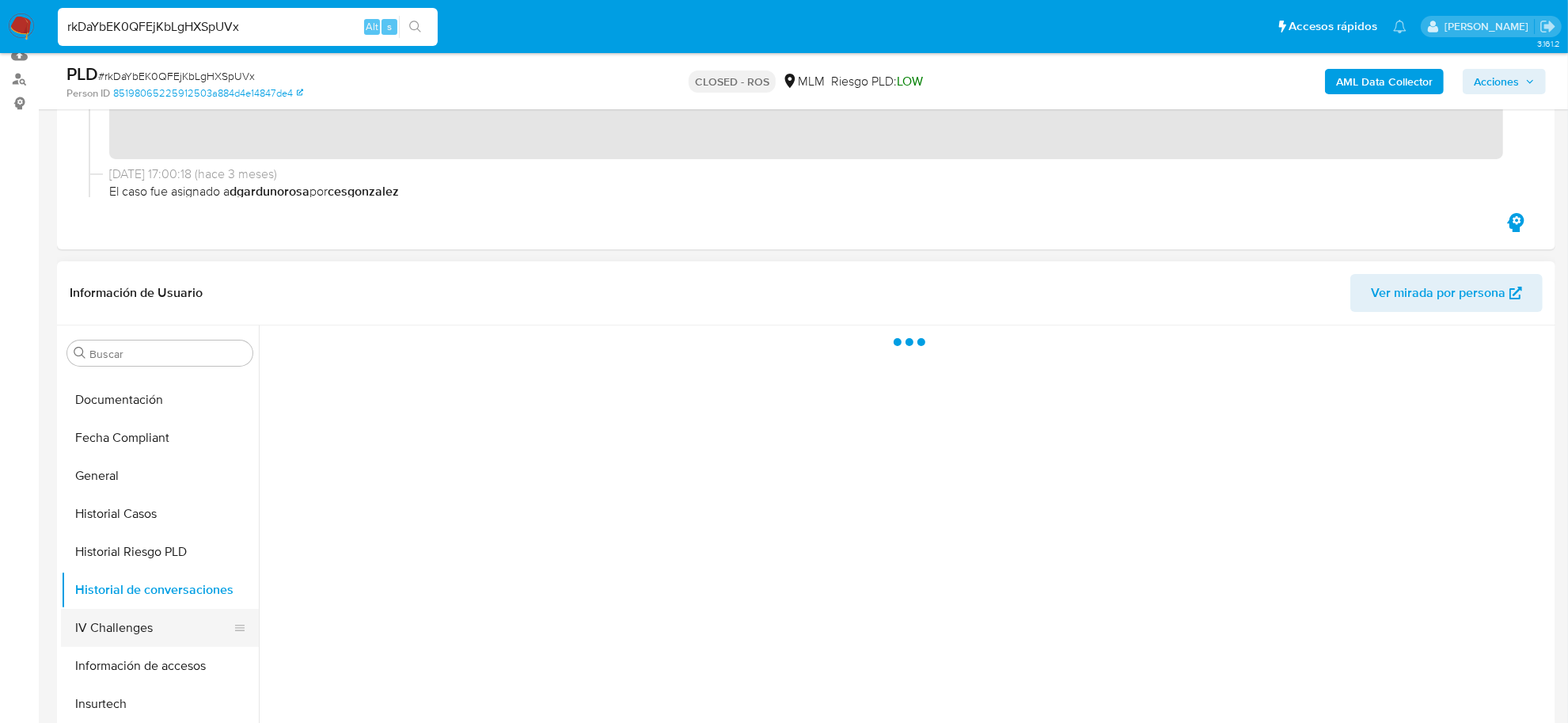
click at [131, 620] on button "IV Challenges" at bounding box center [153, 628] width 186 height 38
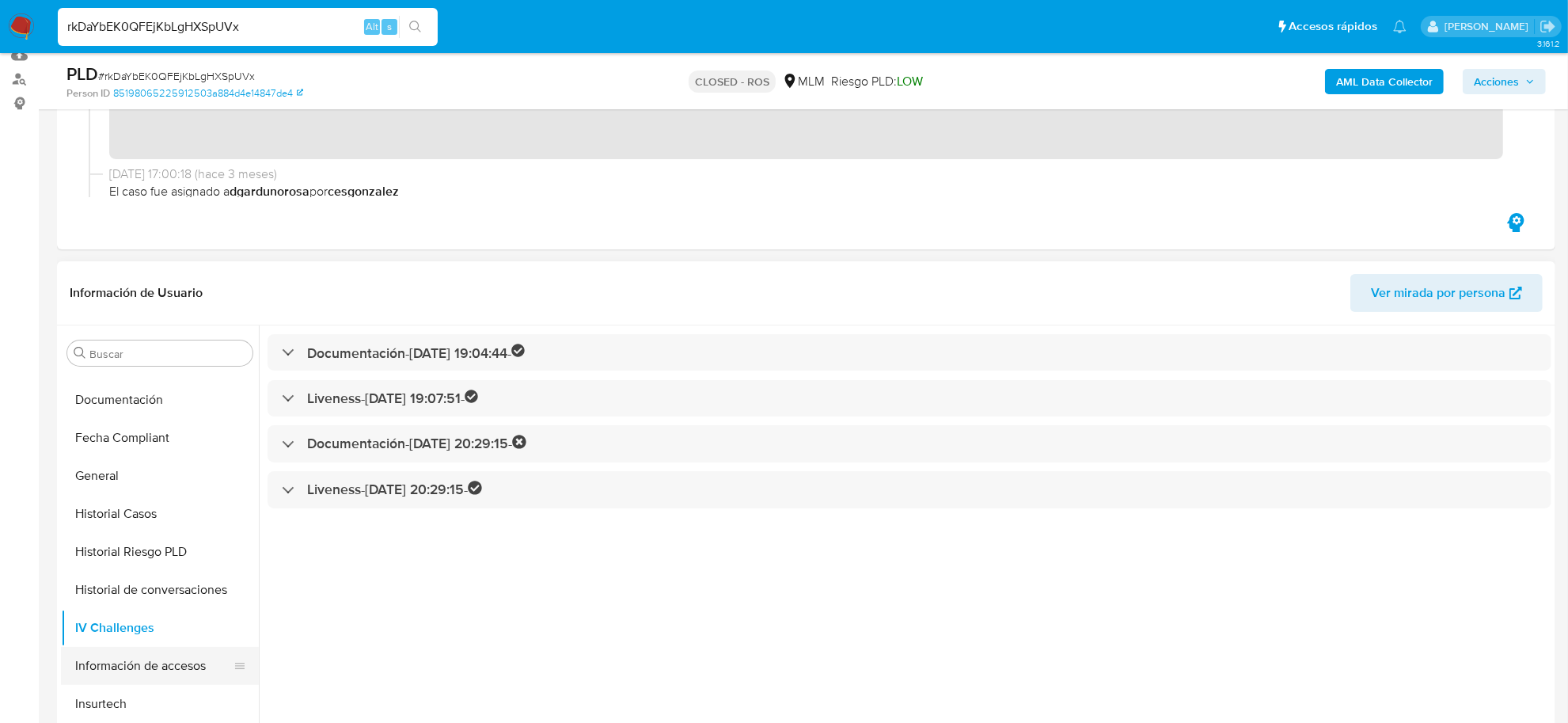
click at [124, 660] on button "Información de accesos" at bounding box center [153, 666] width 186 height 38
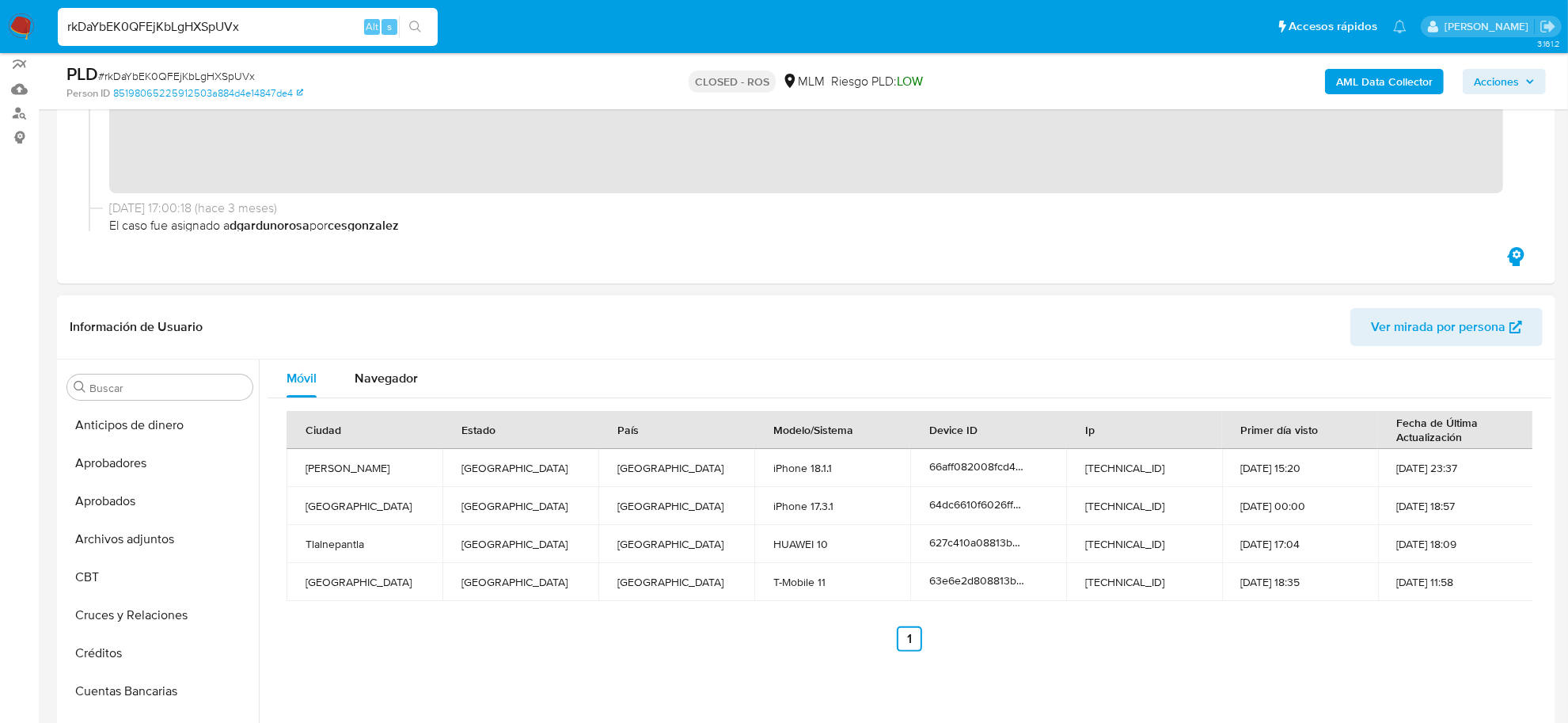
scroll to position [198, 0]
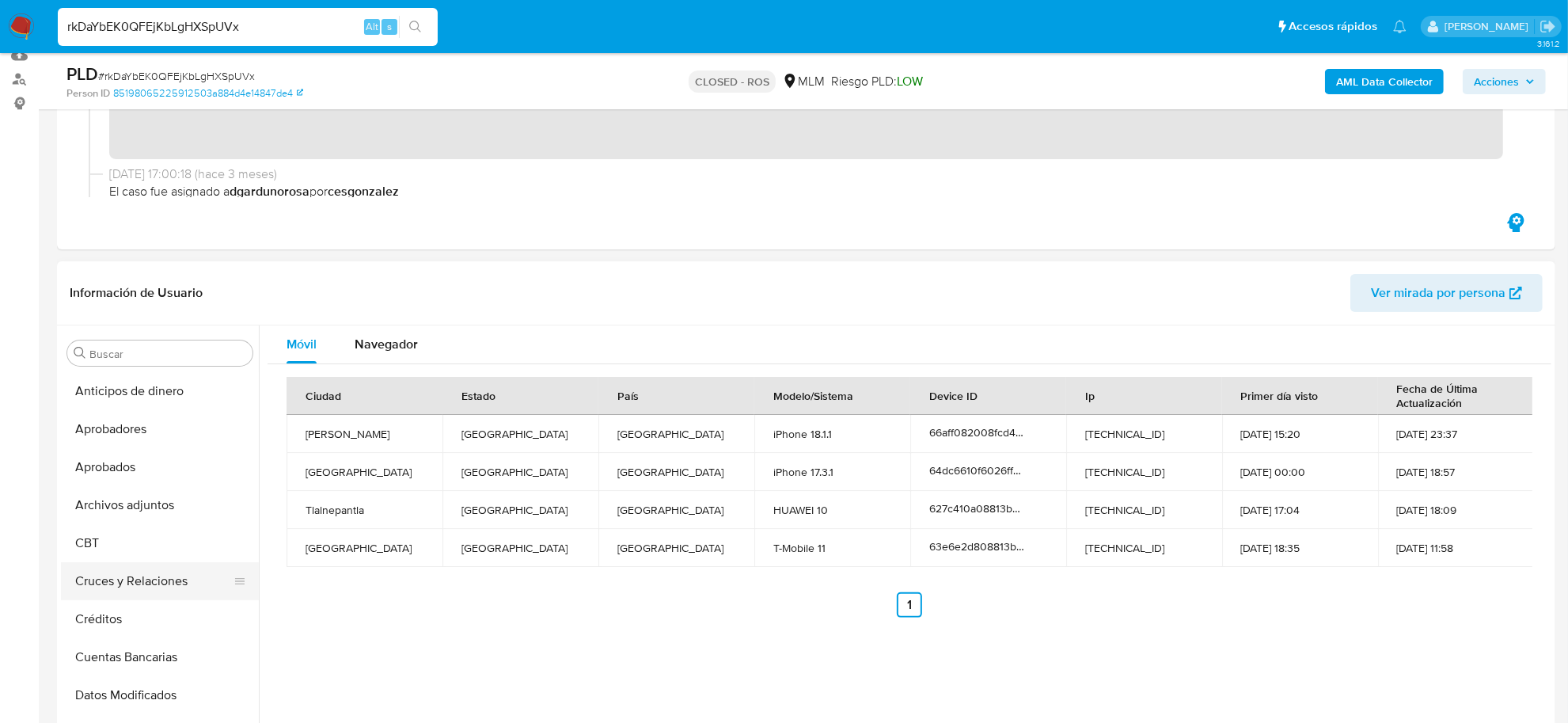
click at [148, 580] on button "Cruces y Relaciones" at bounding box center [153, 581] width 186 height 38
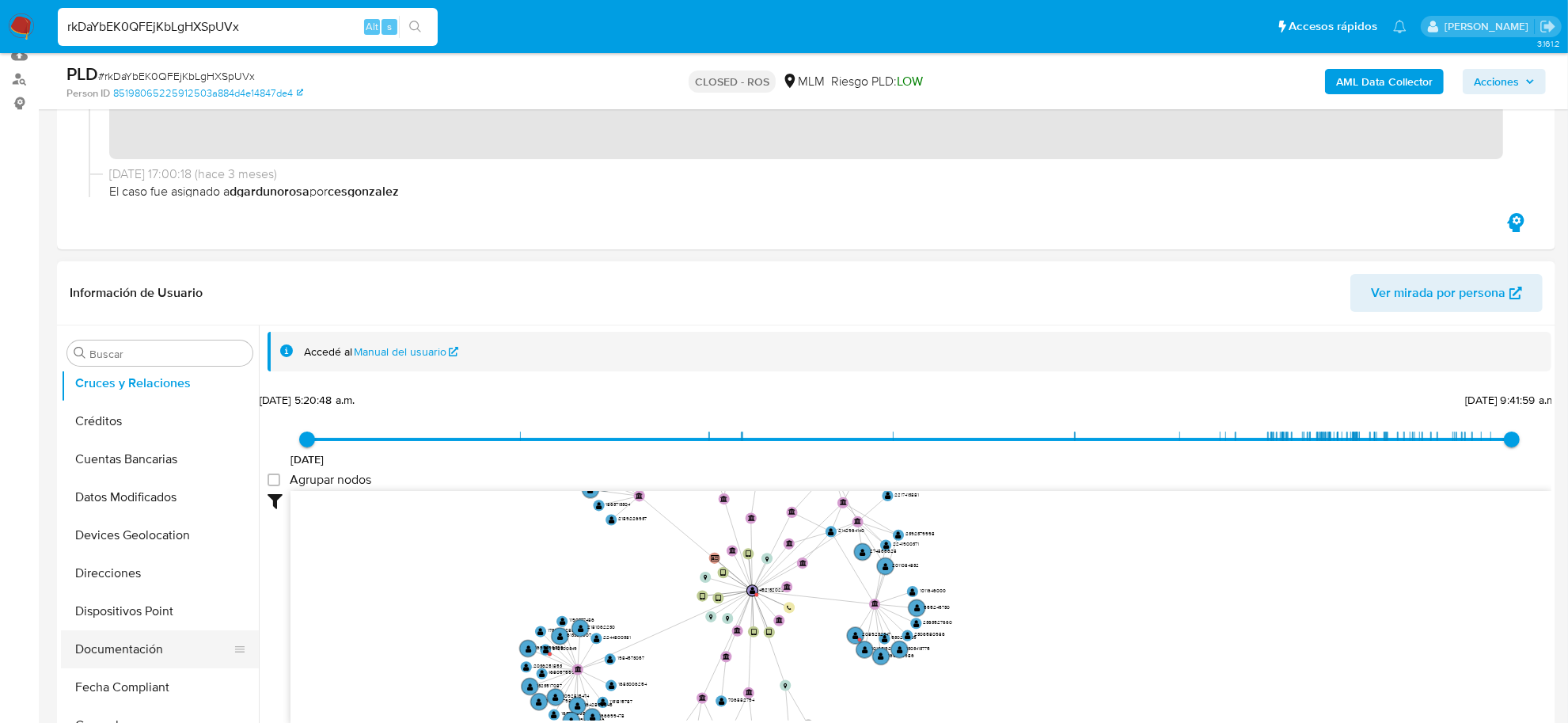
click at [91, 640] on button "Documentación" at bounding box center [153, 649] width 186 height 38
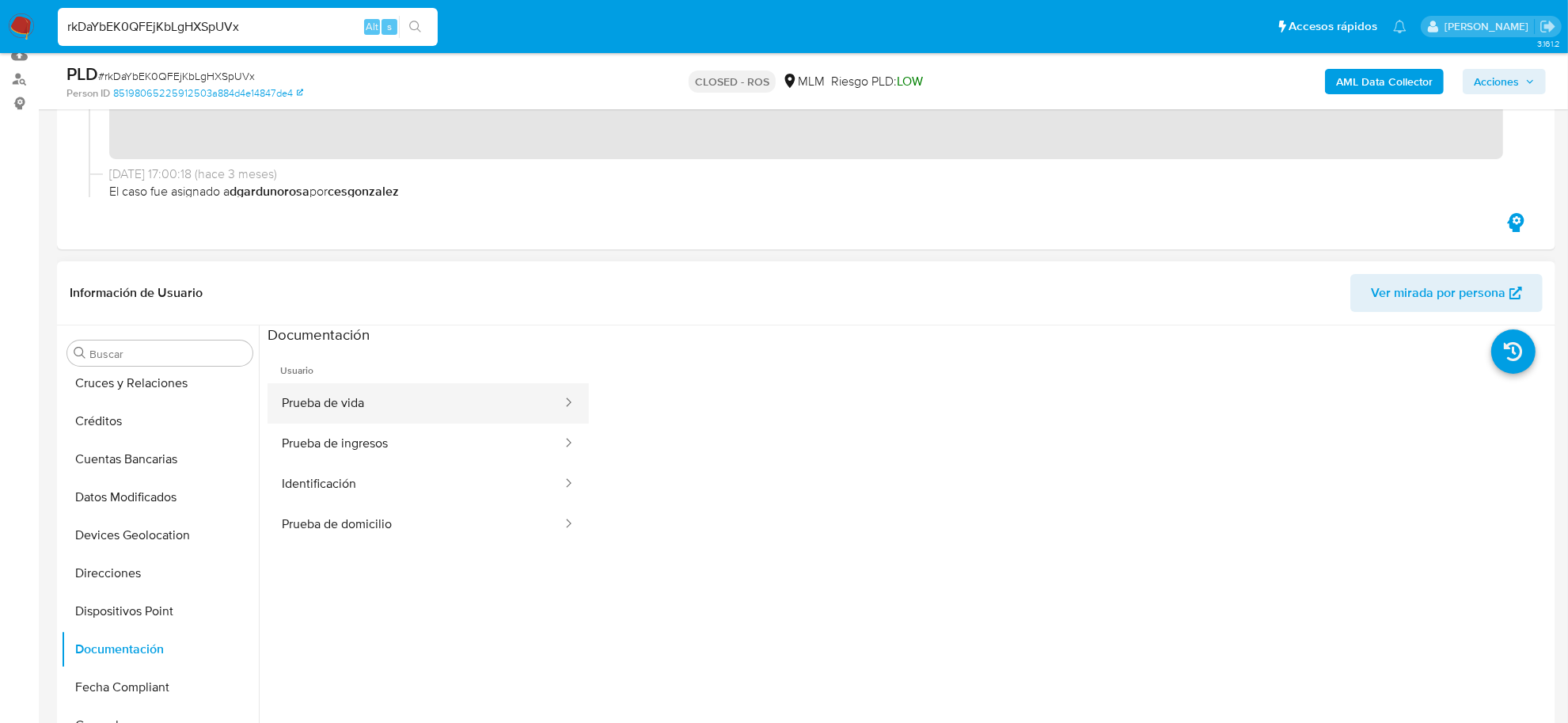
click at [426, 414] on button "Prueba de vida" at bounding box center [416, 404] width 296 height 41
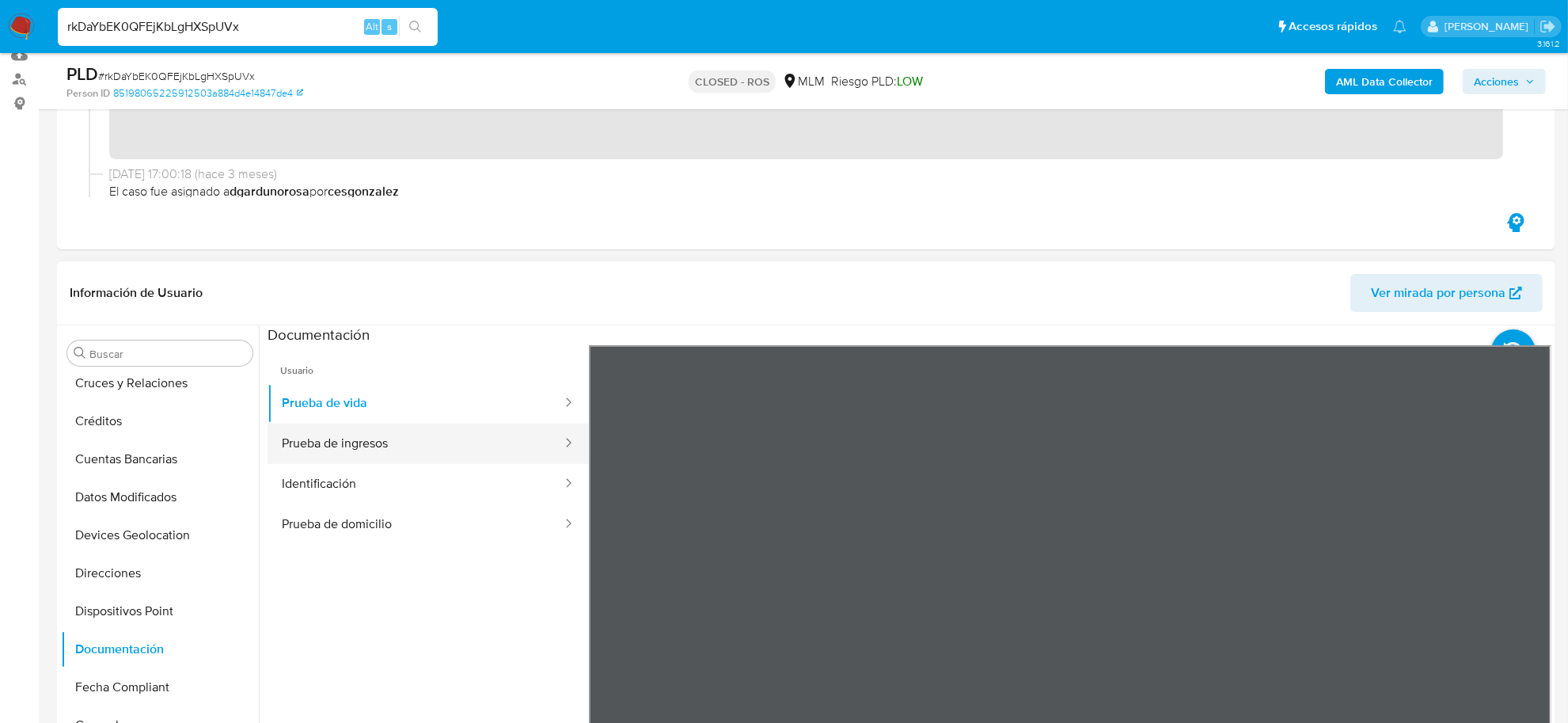
click at [408, 440] on button "Prueba de ingresos" at bounding box center [416, 444] width 296 height 41
click at [404, 501] on button "Identificación" at bounding box center [416, 484] width 296 height 41
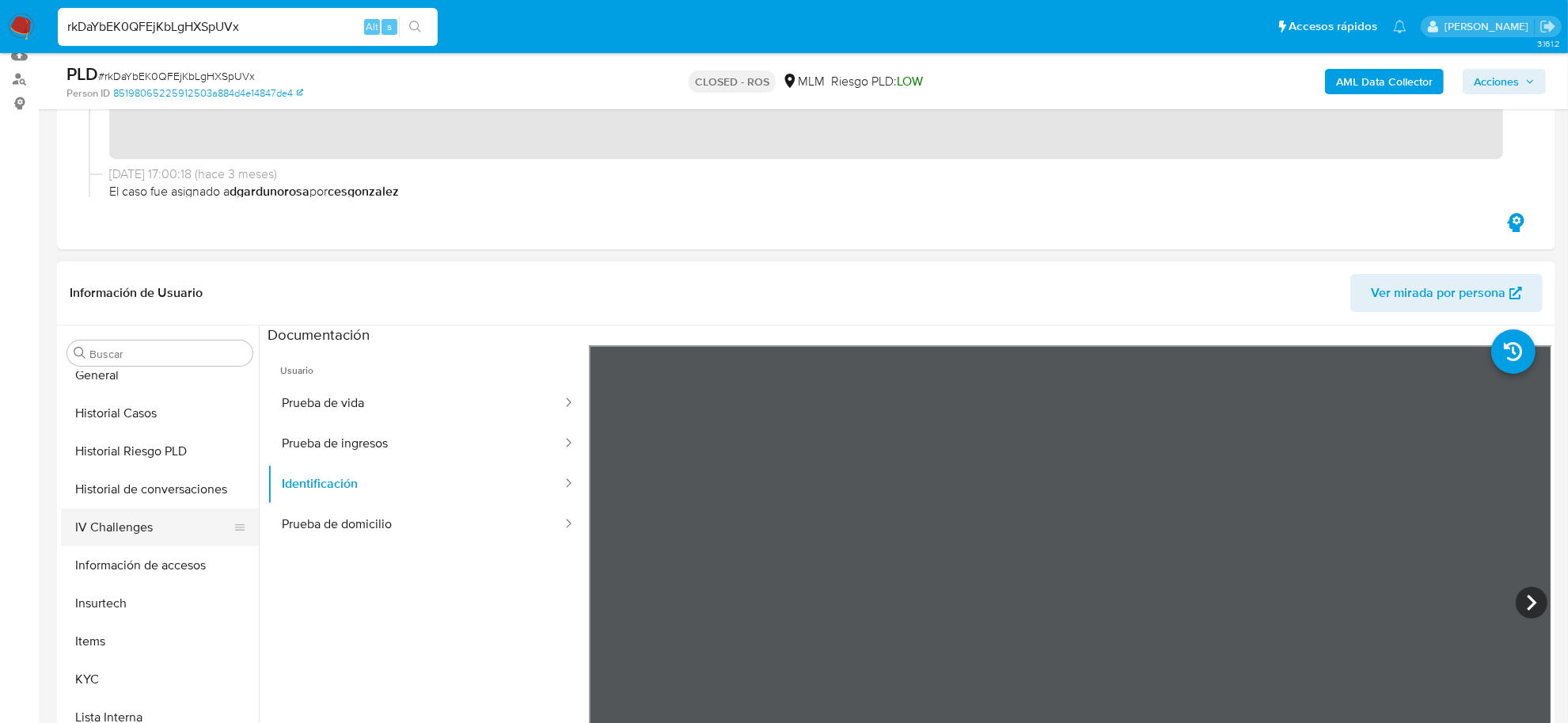
scroll to position [594, 0]
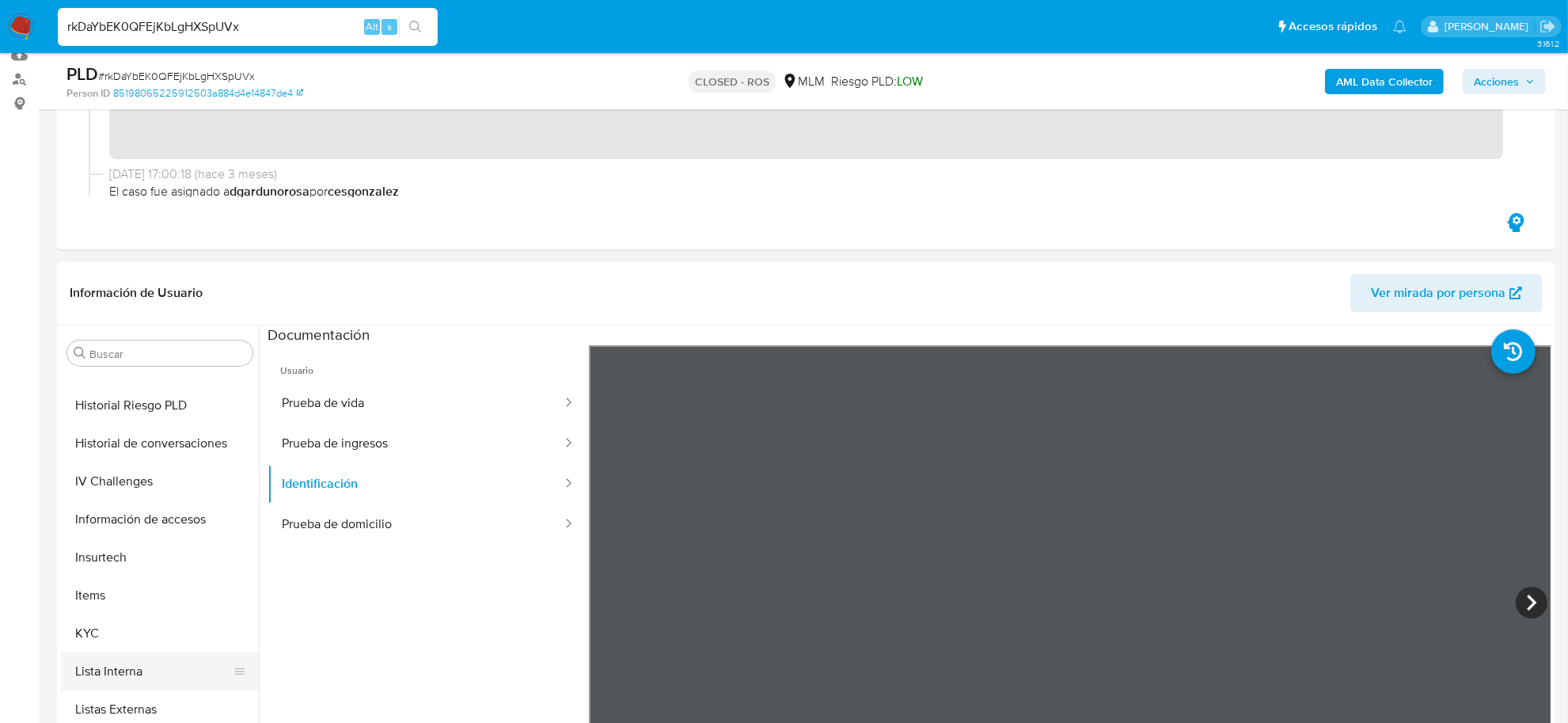
click at [163, 656] on button "Lista Interna" at bounding box center [153, 671] width 186 height 38
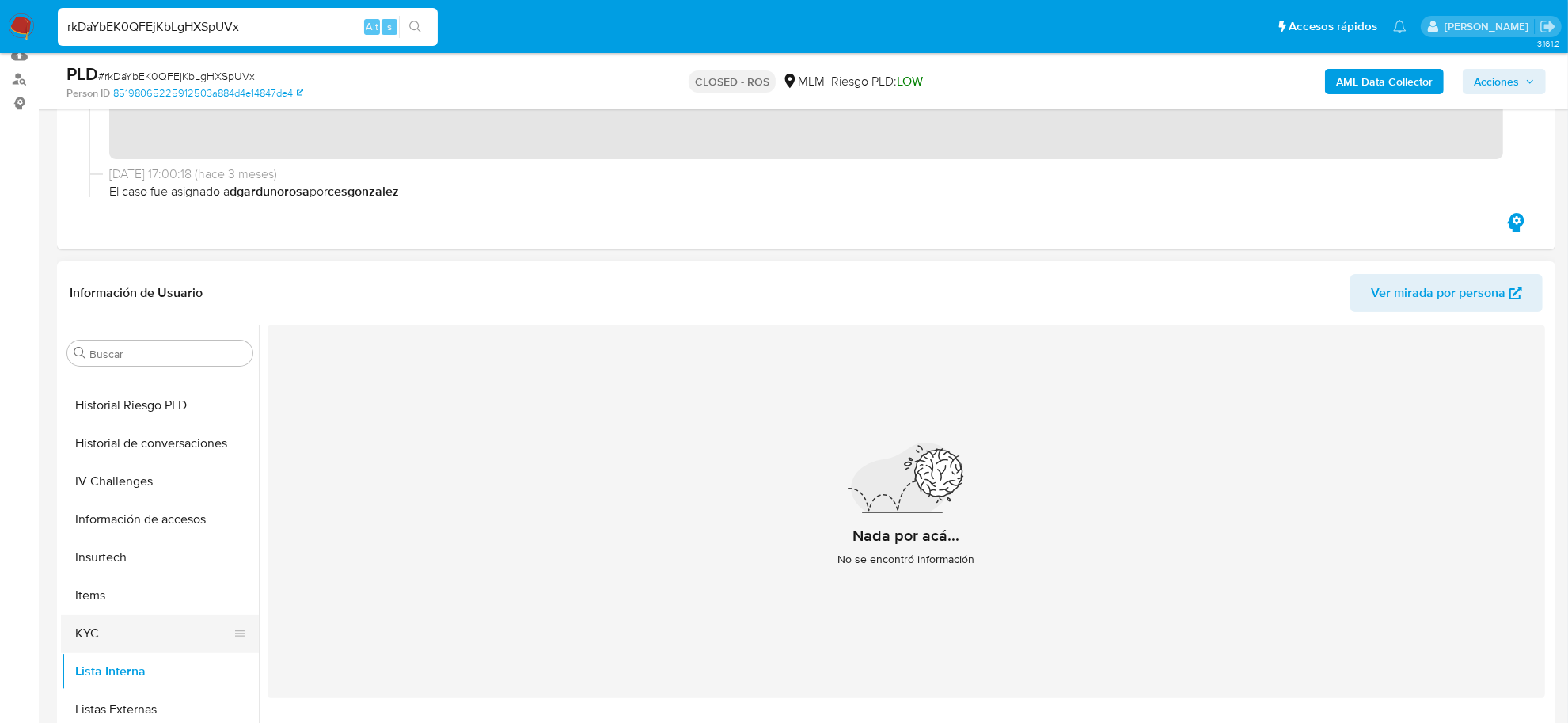
click at [142, 624] on button "KYC" at bounding box center [153, 633] width 186 height 38
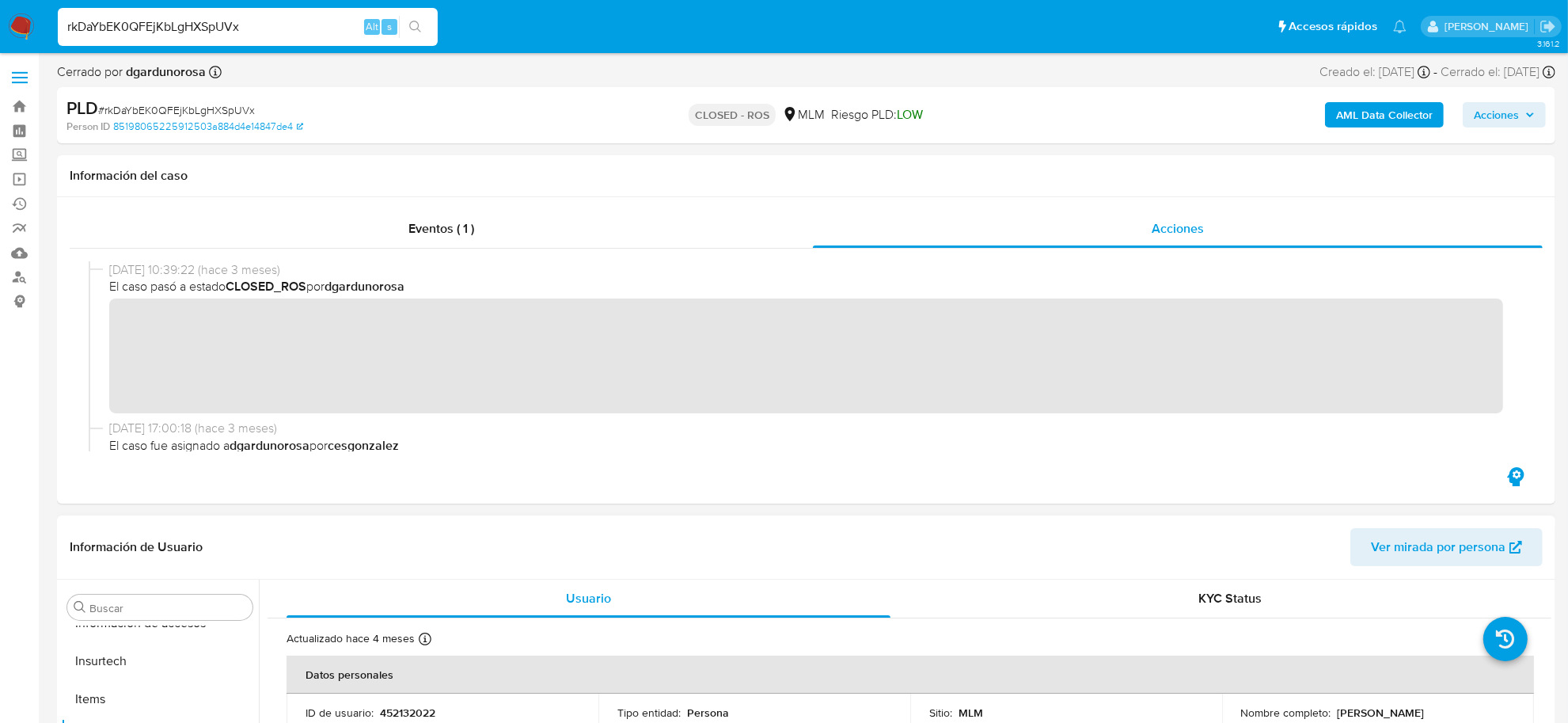
scroll to position [297, 0]
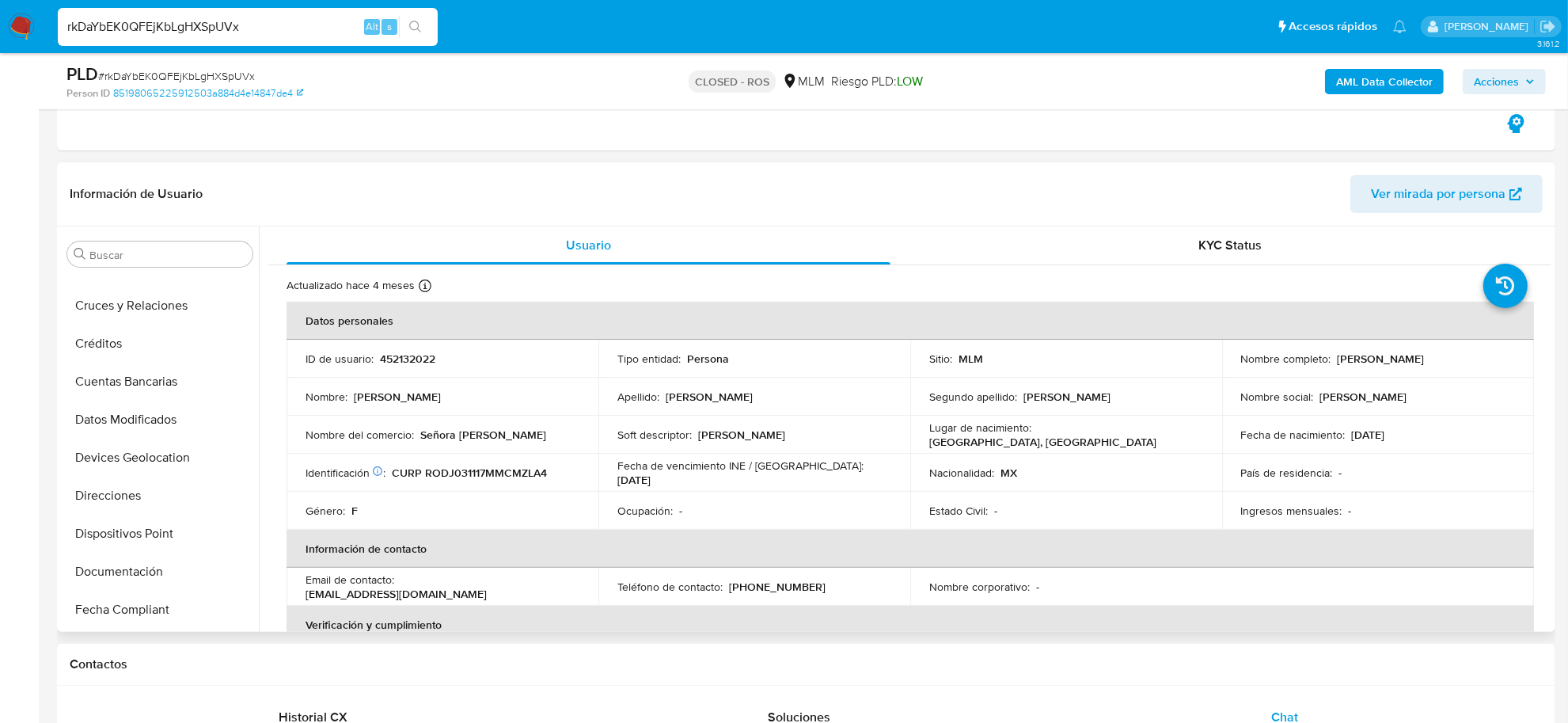
click at [141, 516] on ul "Anticipos de dinero Aprobadores Aprobados Archivos adjuntos CBT Cruces y Relaci…" at bounding box center [160, 452] width 198 height 357
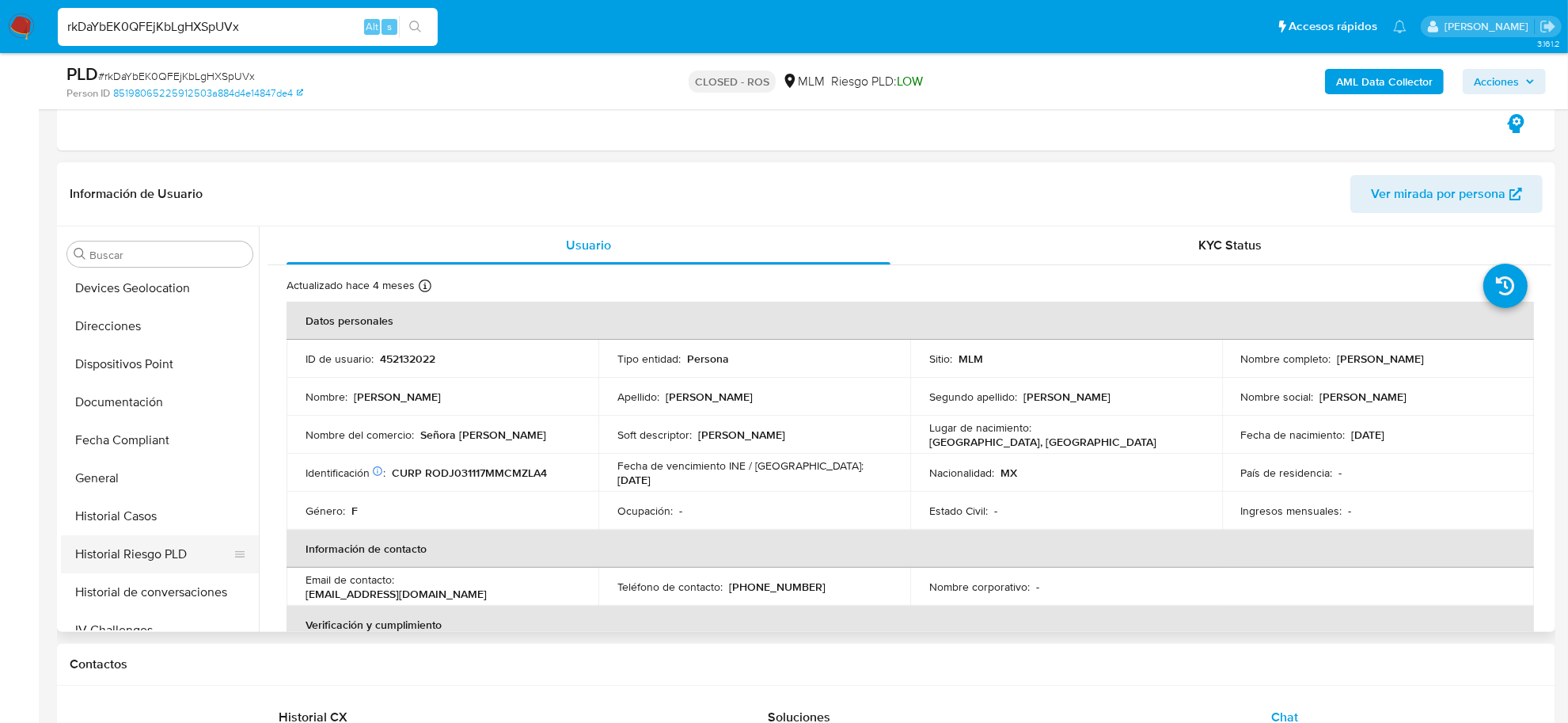
scroll to position [349, 0]
click at [164, 508] on button "Historial Casos" at bounding box center [153, 514] width 186 height 38
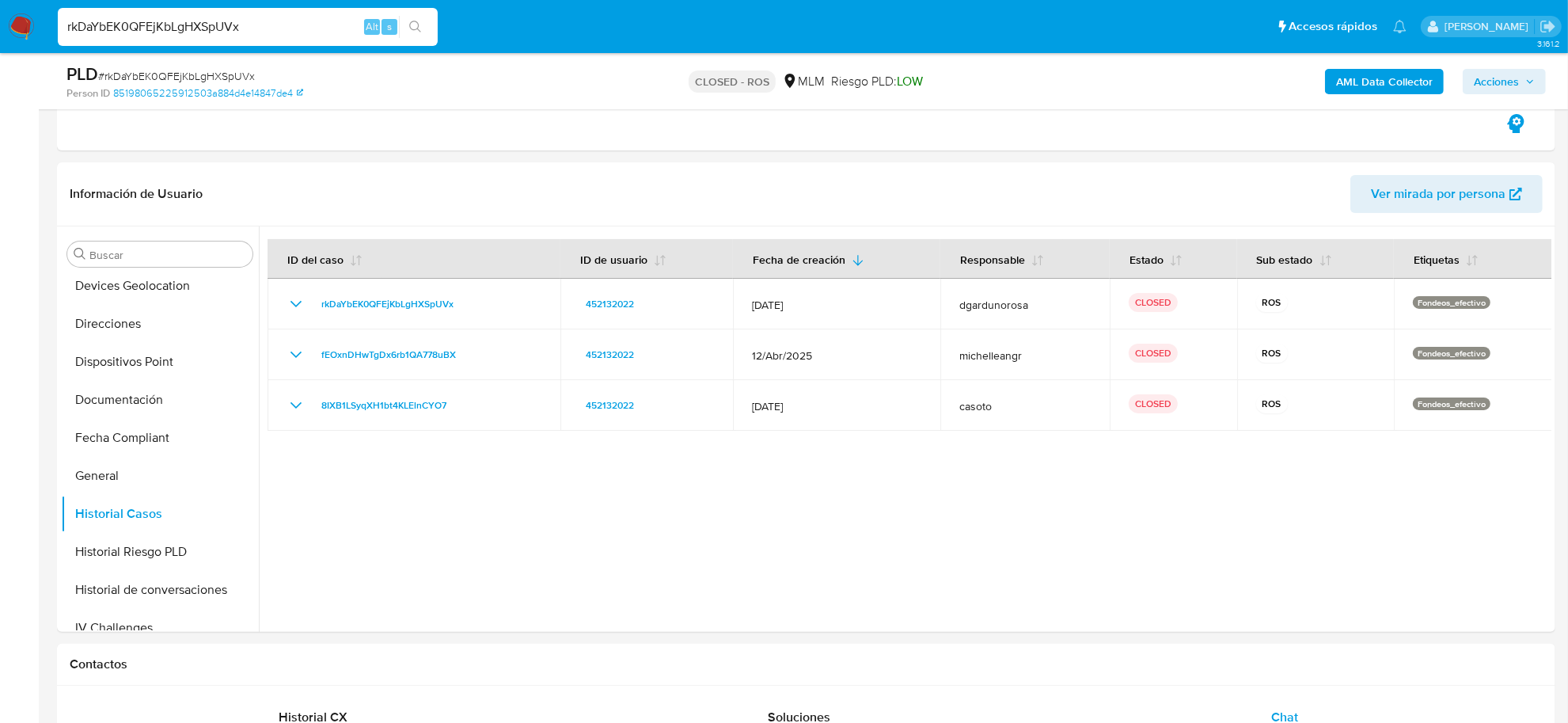
click at [187, 26] on input "rkDaYbEK0QFEjKbLgHXSpUVx" at bounding box center [248, 27] width 380 height 20
paste input "HQGlNQRGklTRYeM0Veoeps7u"
type input "HQGlNQRGklTRYeM0Veoeps7u"
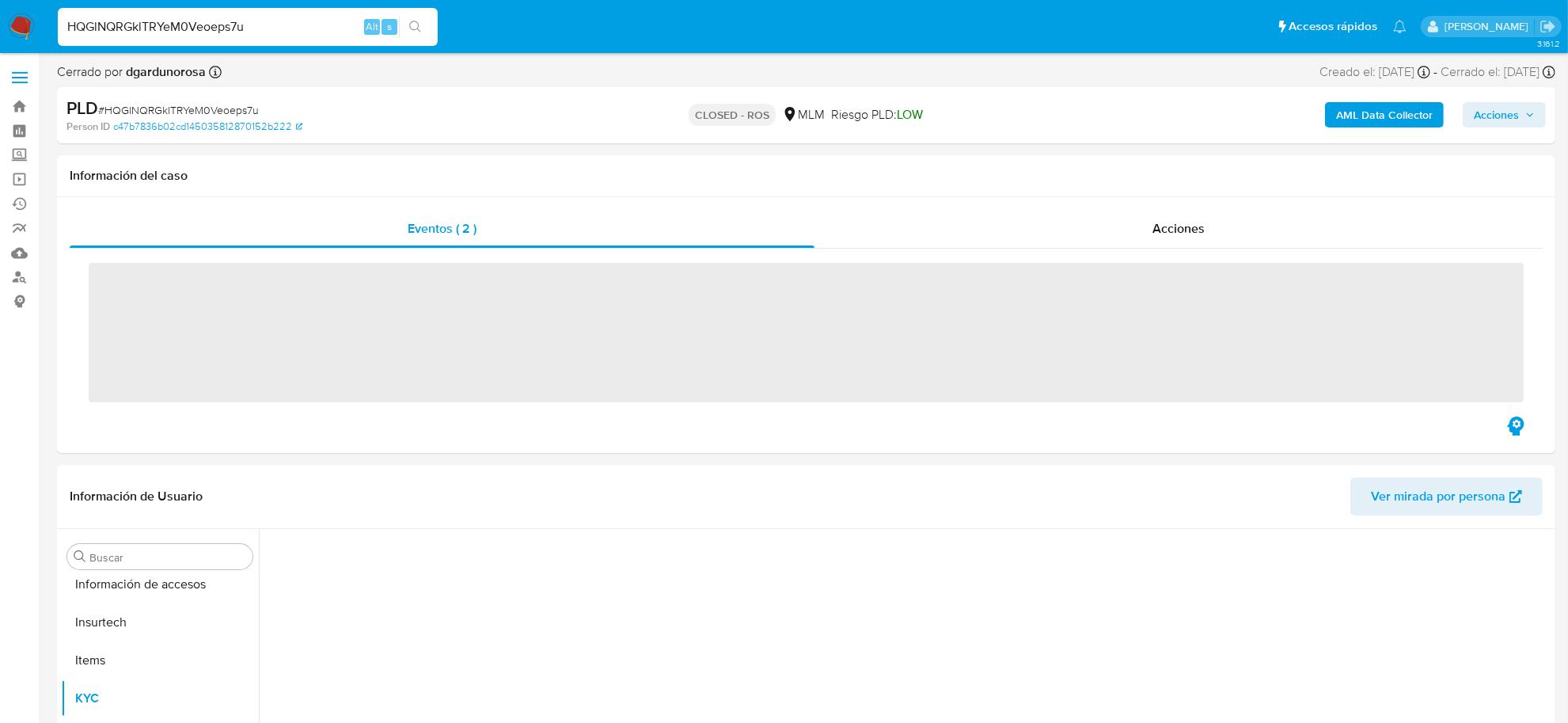
scroll to position [744, 0]
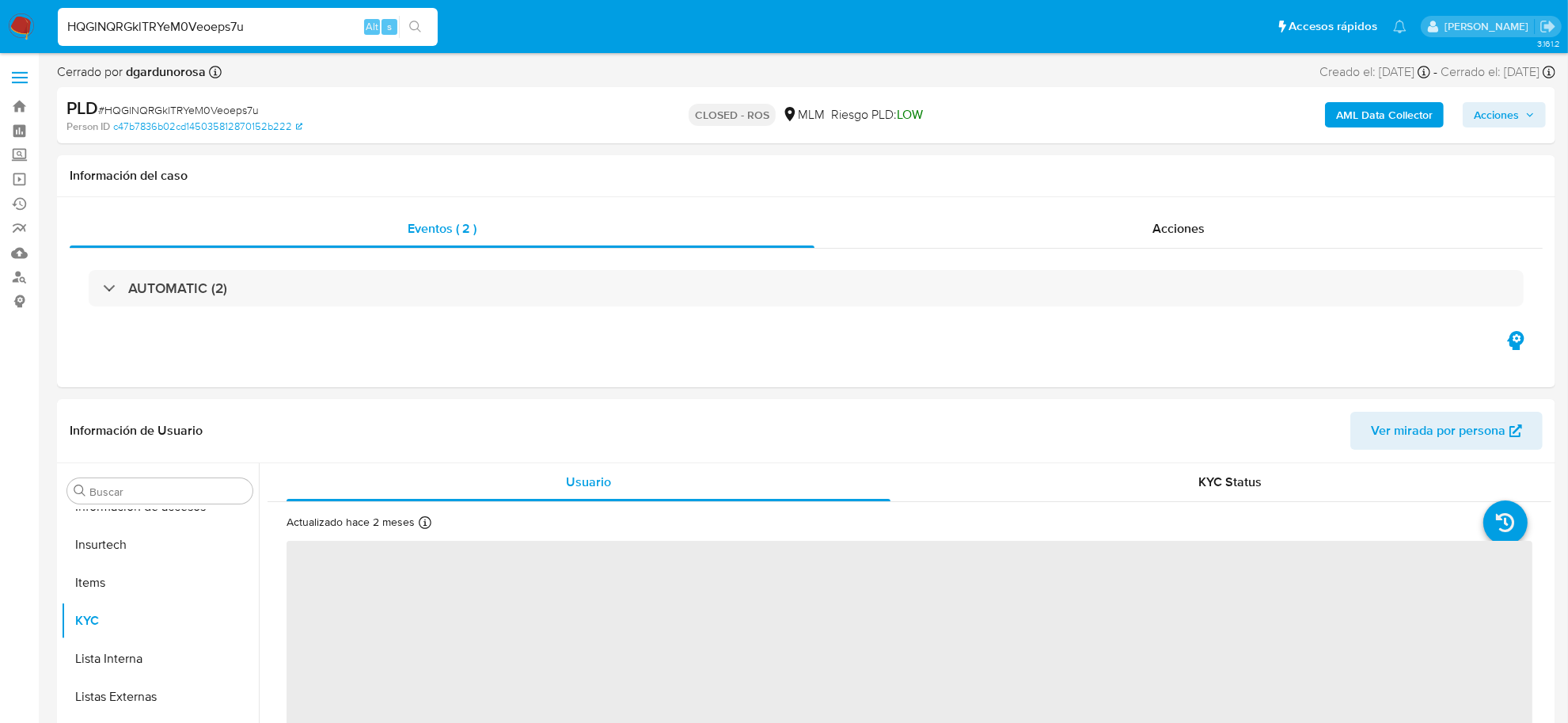
select select "10"
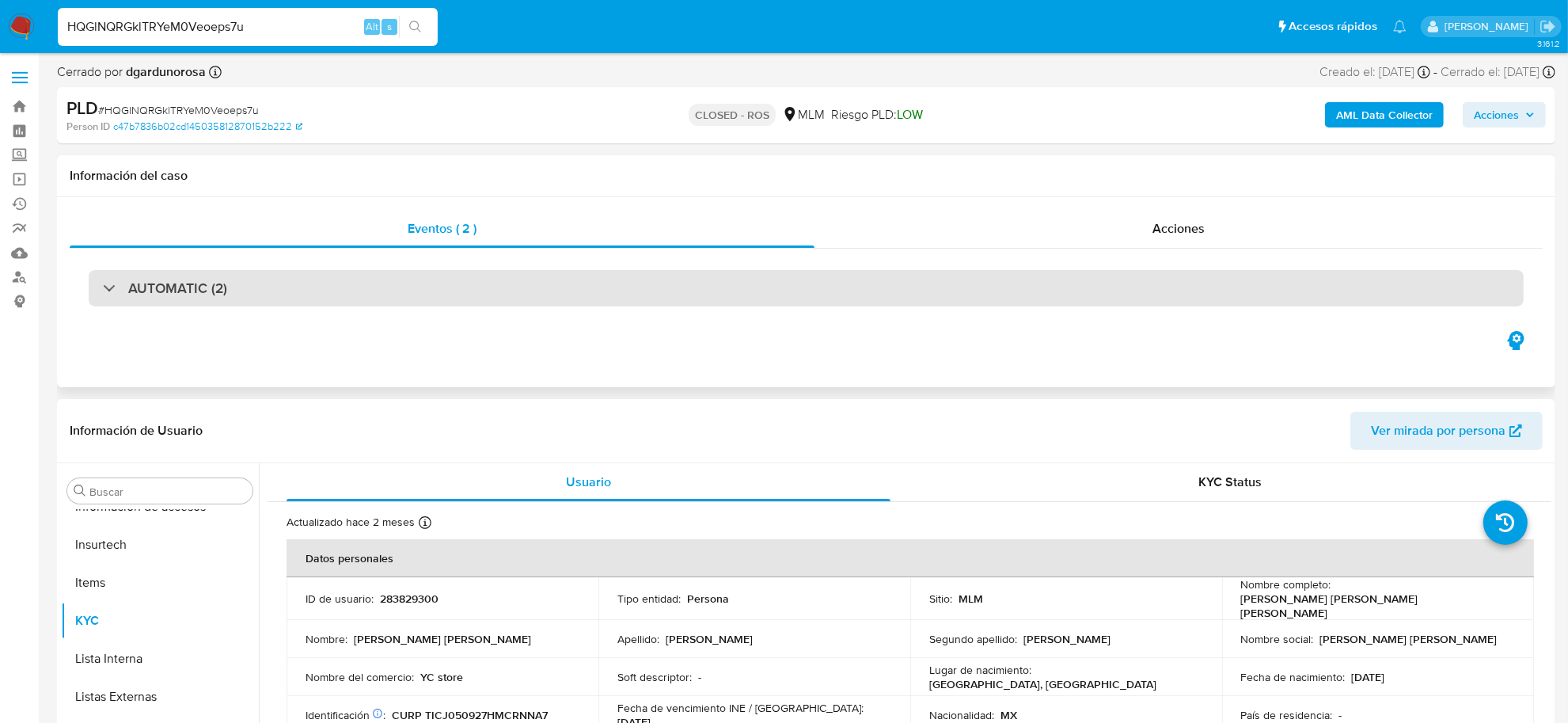
click at [212, 283] on h3 "AUTOMATIC (2)" at bounding box center [177, 288] width 99 height 18
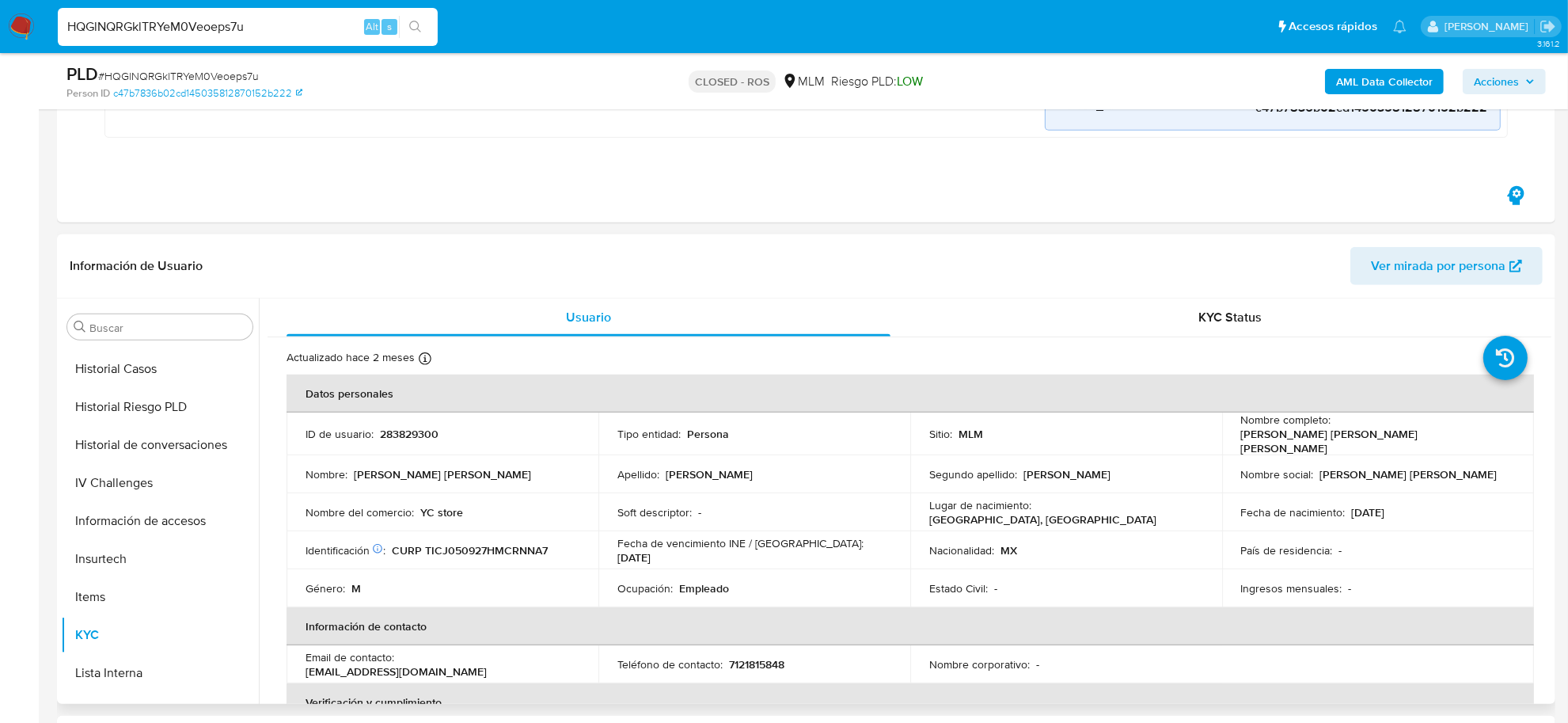
scroll to position [349, 0]
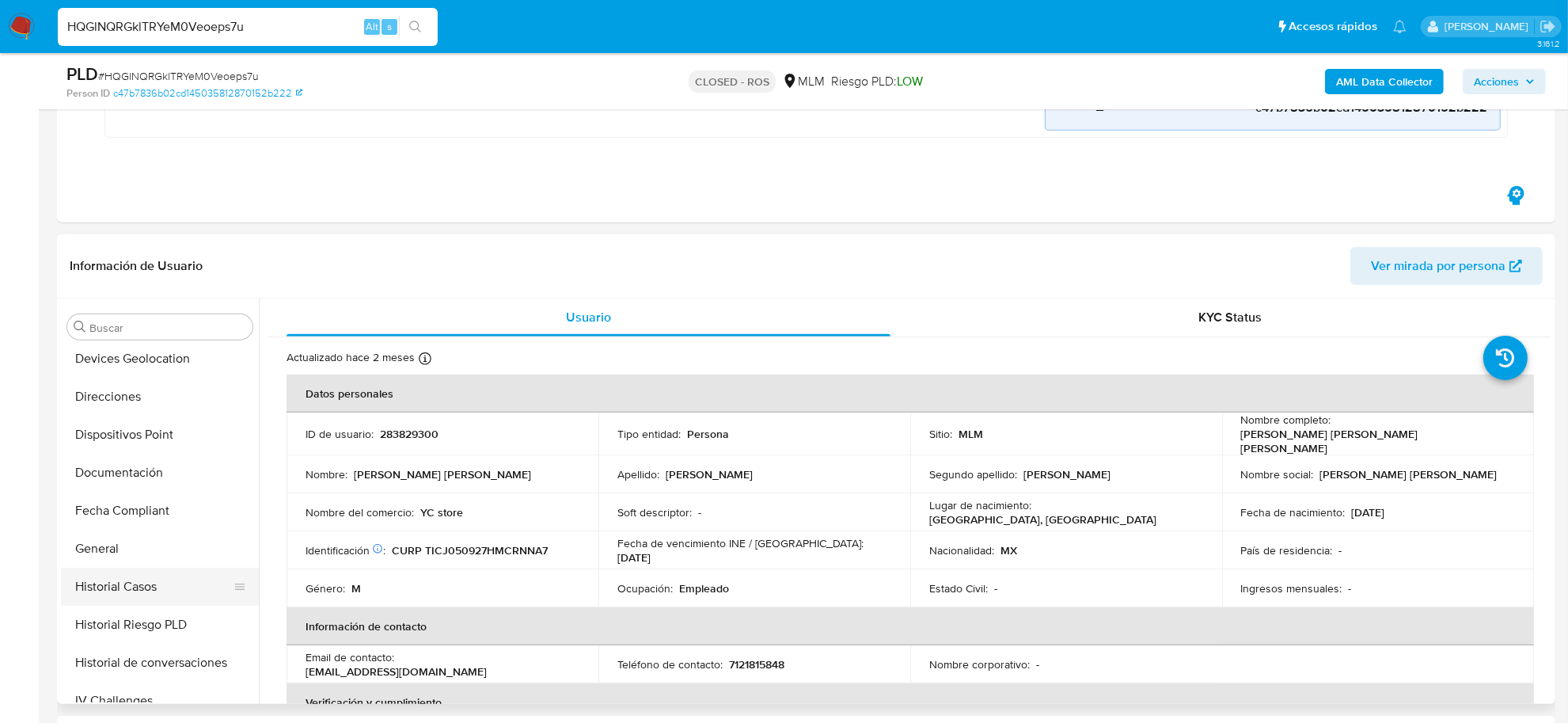
click at [157, 580] on button "Historial Casos" at bounding box center [153, 586] width 186 height 38
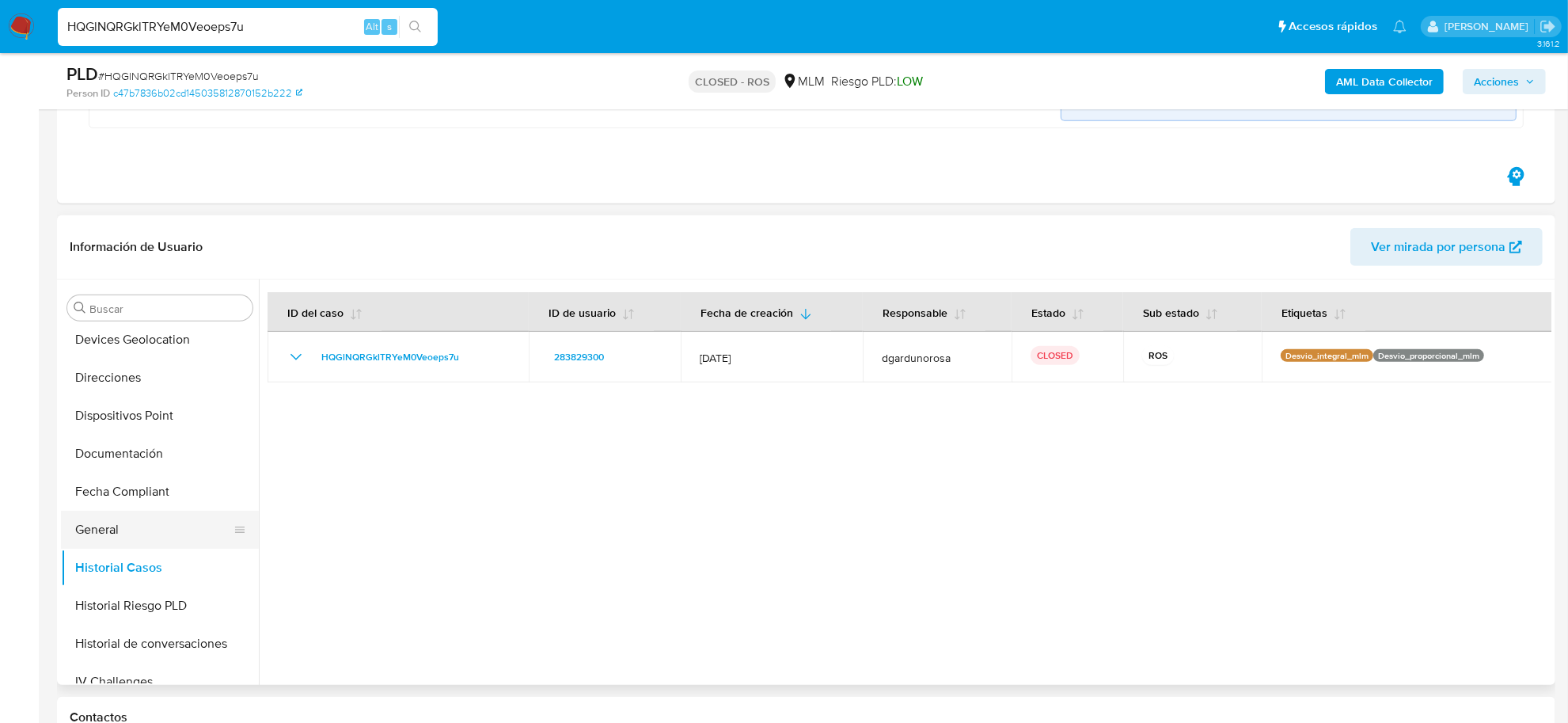
scroll to position [447, 0]
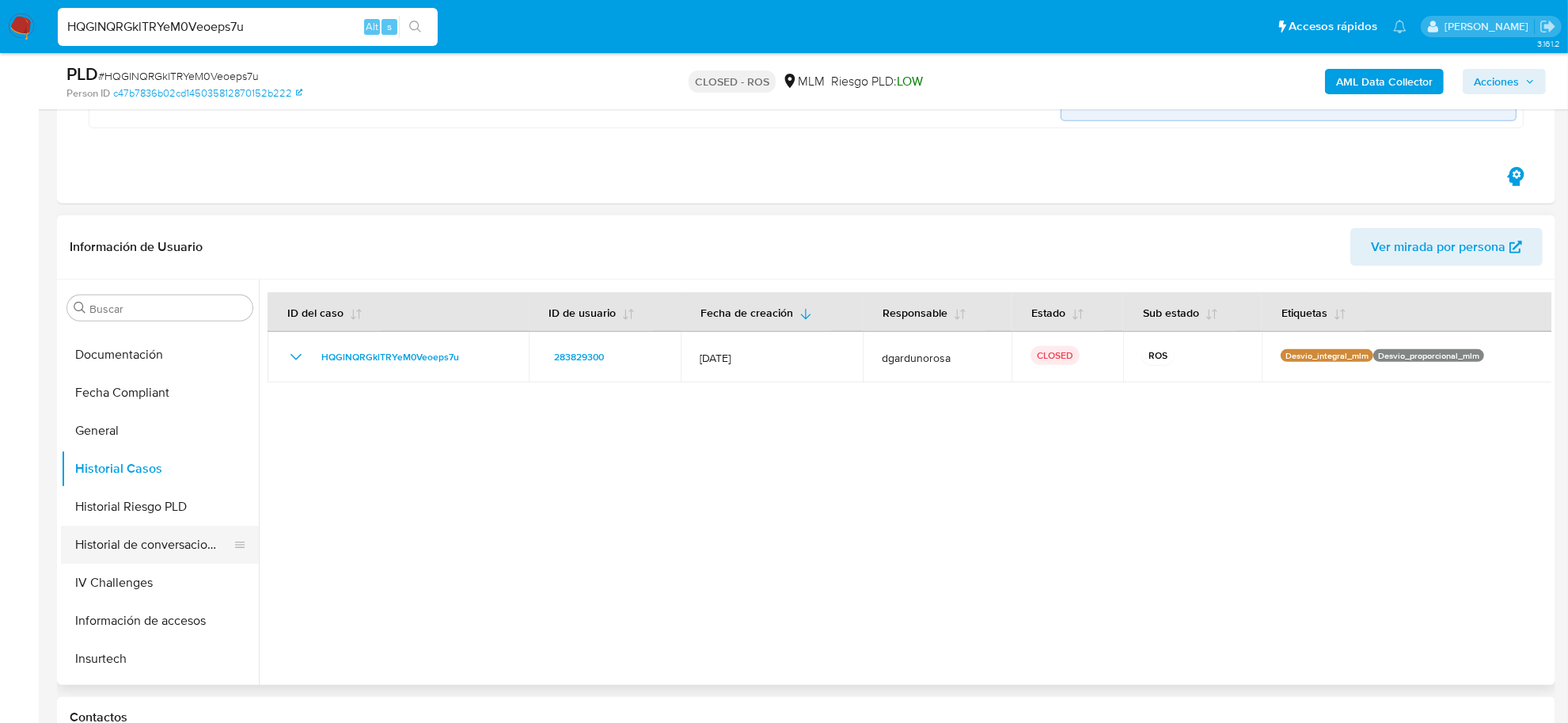
click at [196, 540] on button "Historial de conversaciones" at bounding box center [153, 545] width 186 height 38
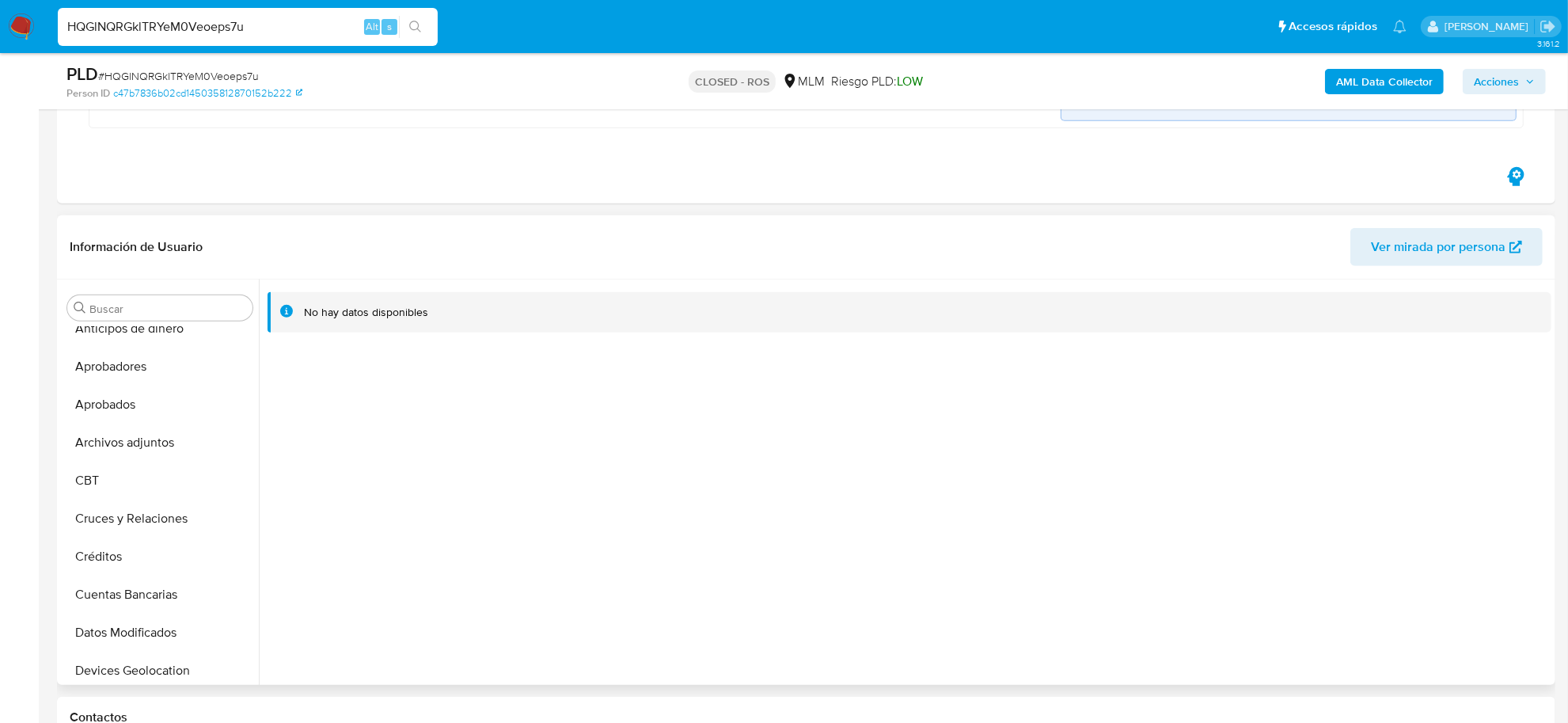
scroll to position [0, 0]
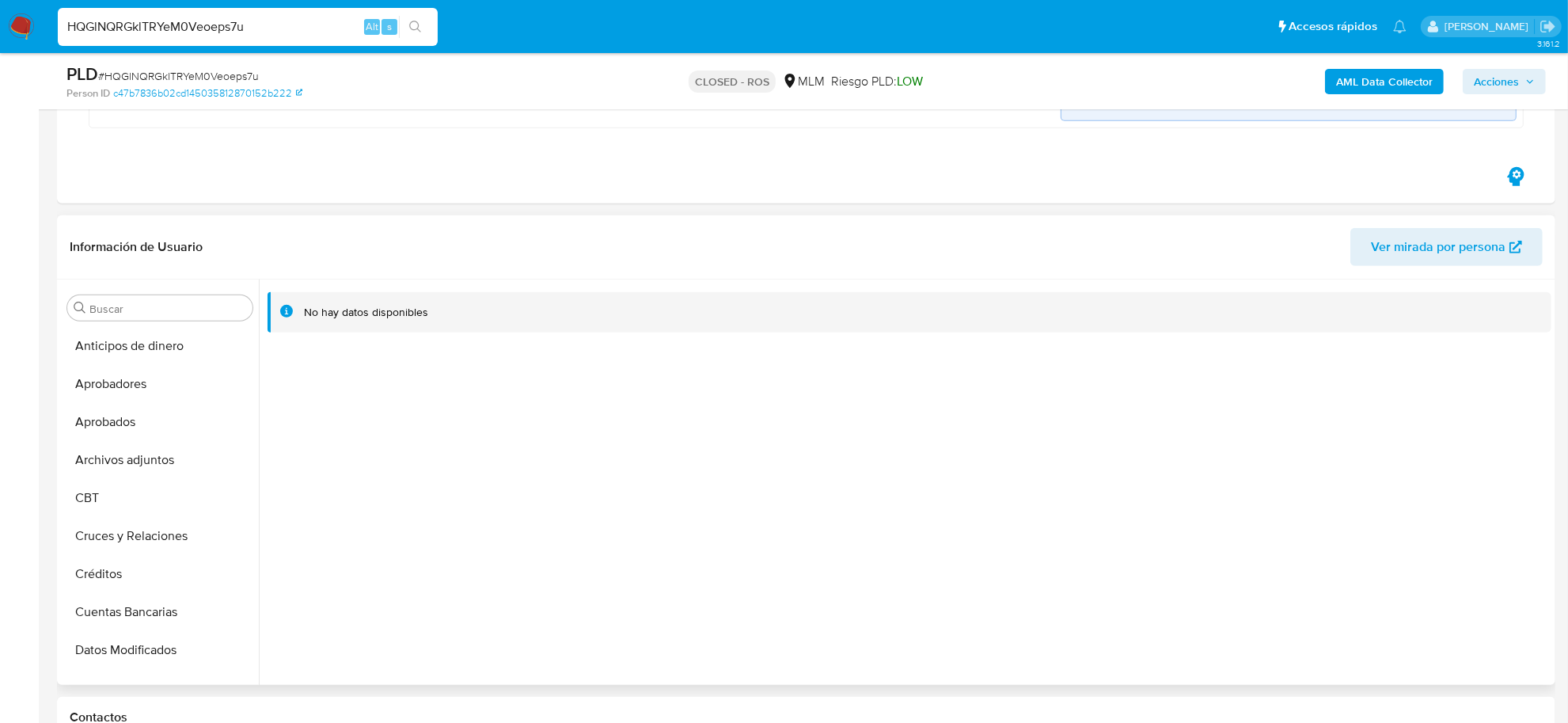
click at [178, 463] on button "Archivos adjuntos" at bounding box center [160, 460] width 198 height 38
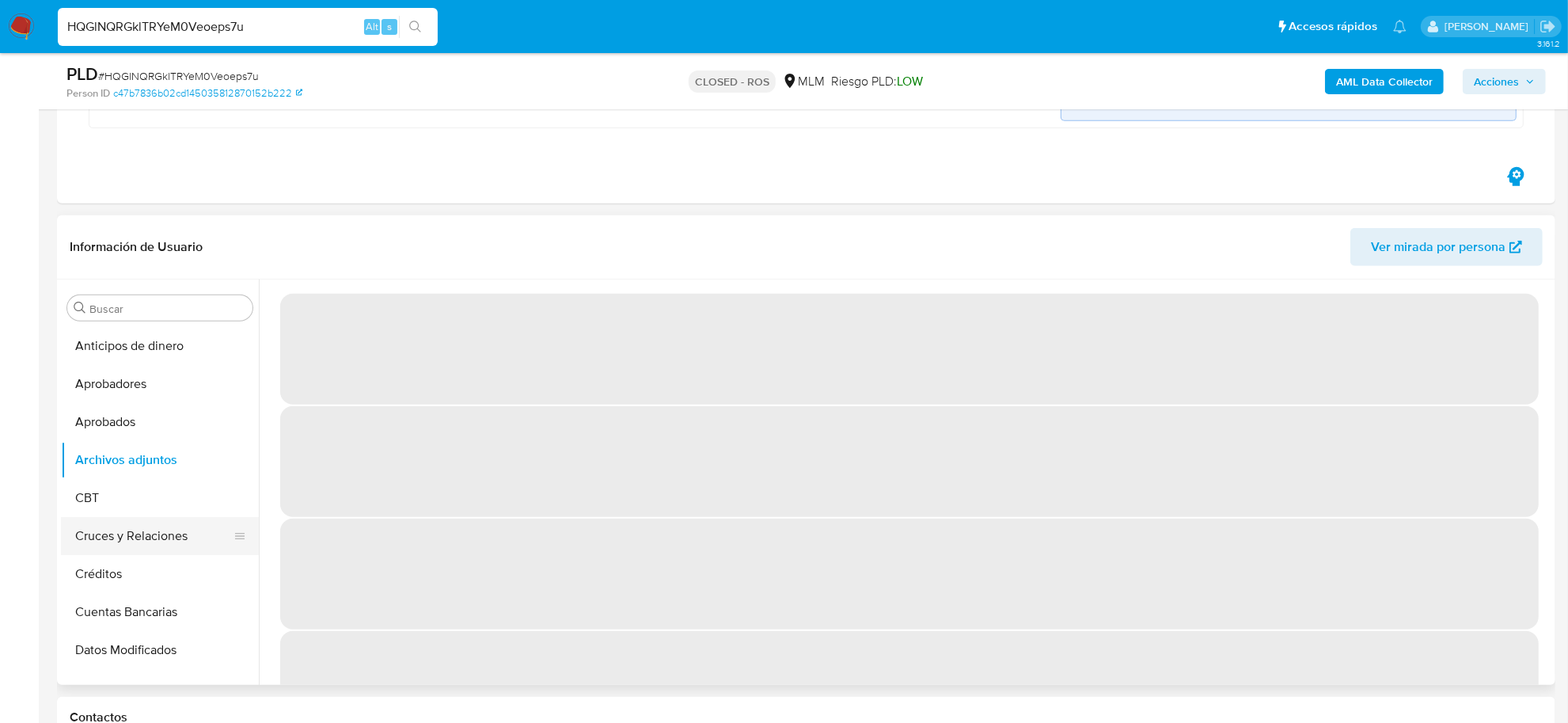
click at [180, 540] on button "Cruces y Relaciones" at bounding box center [153, 536] width 186 height 38
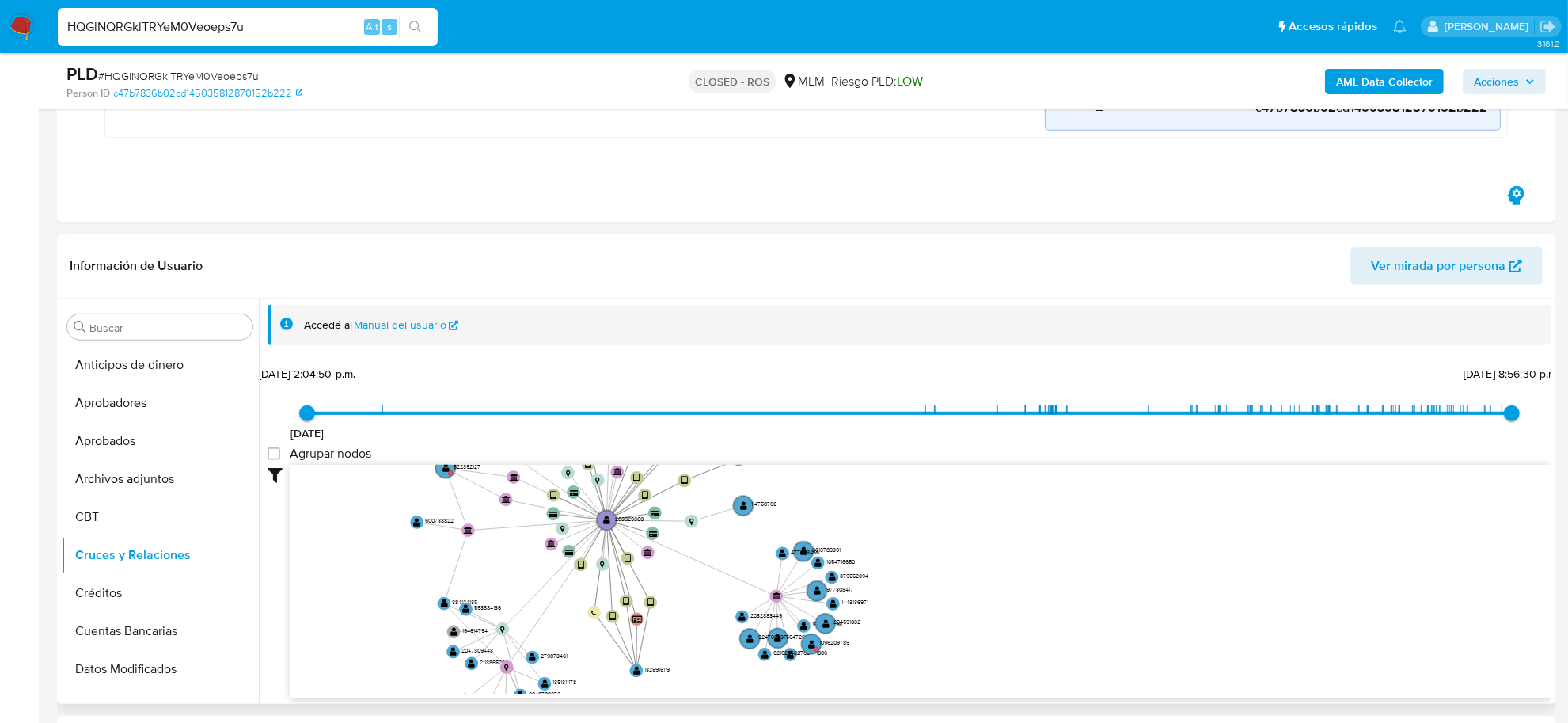
drag, startPoint x: 994, startPoint y: 504, endPoint x: 847, endPoint y: 466, distance: 151.8
click at [847, 466] on icon "device-66e5c9b5e79ffeeba7621857  user-1325915119  1325915119 user-283829300 …" at bounding box center [920, 580] width 1261 height 229
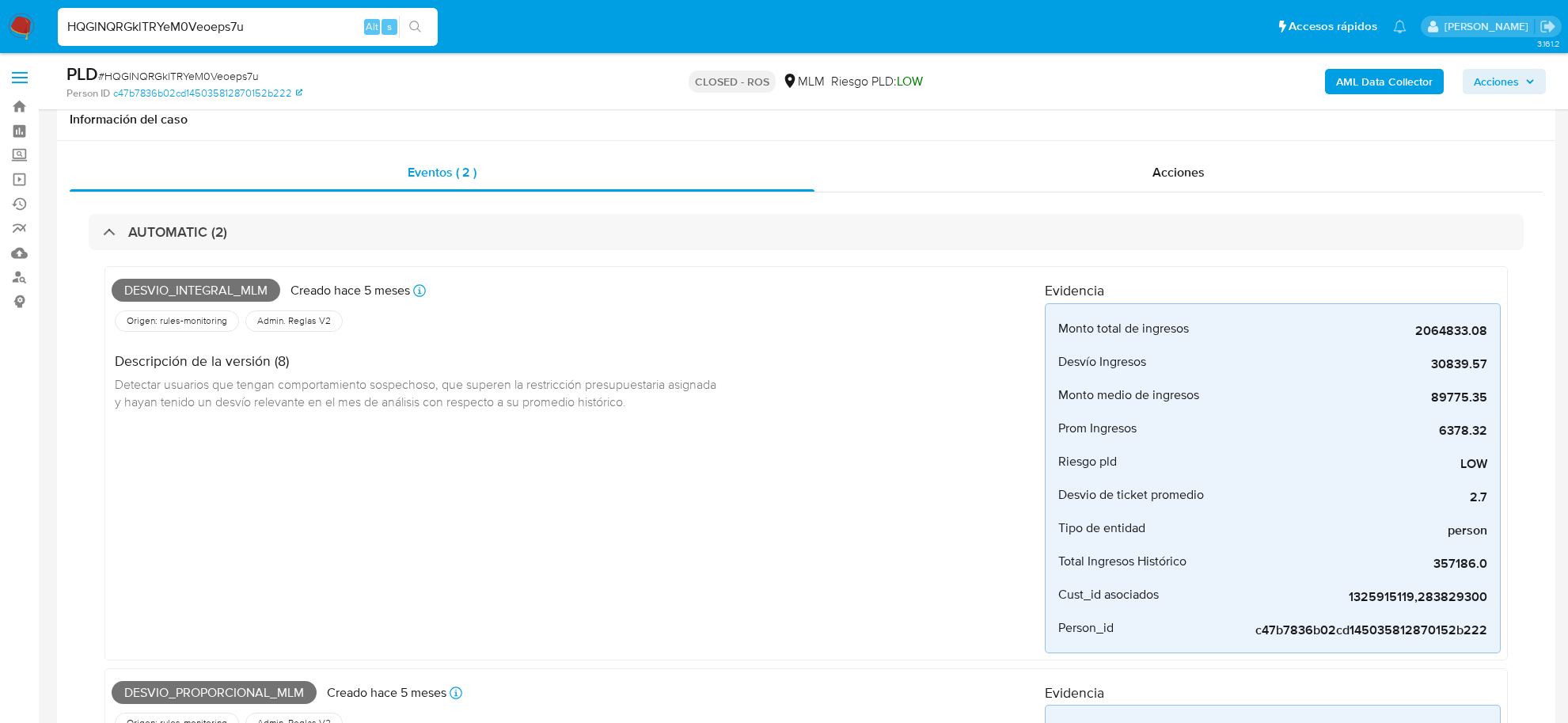
select select "10"
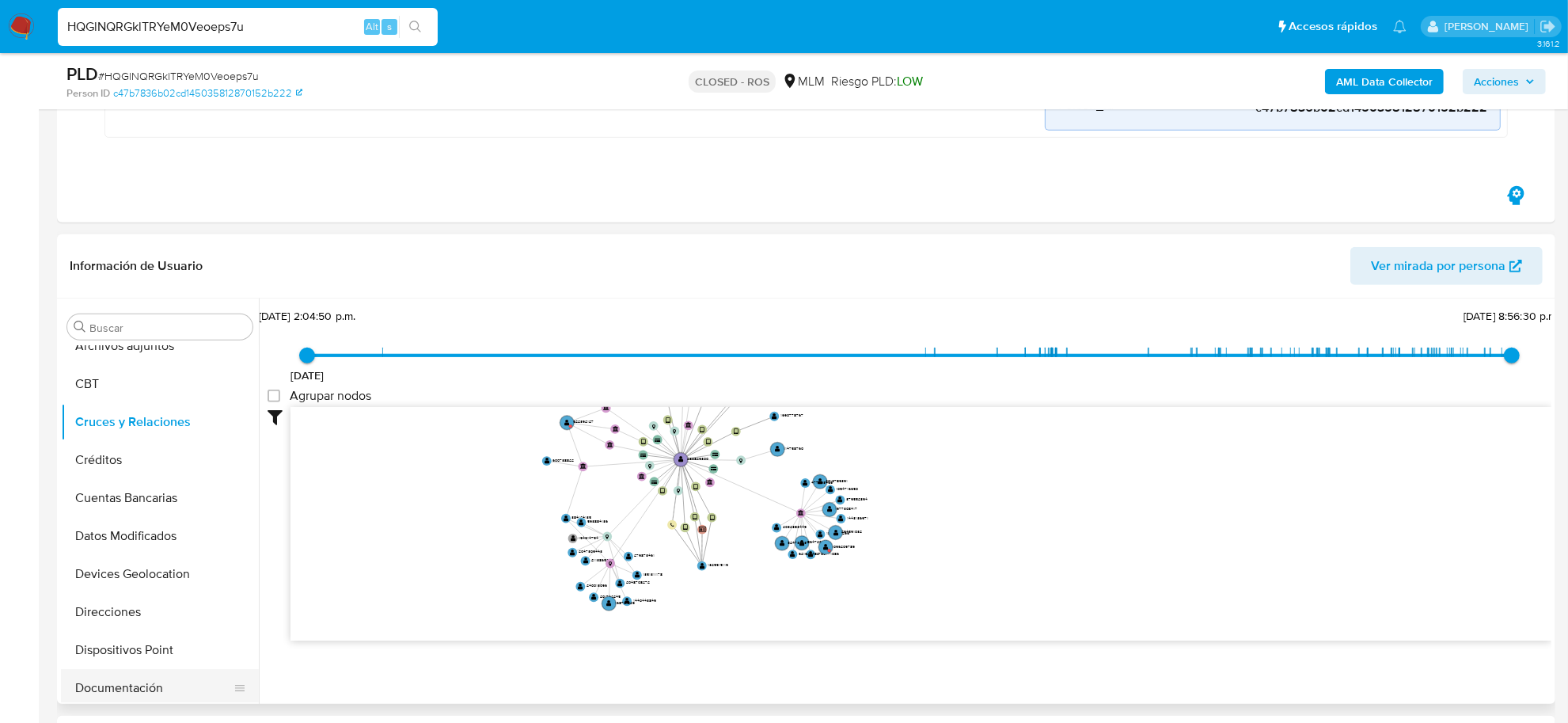
scroll to position [297, 0]
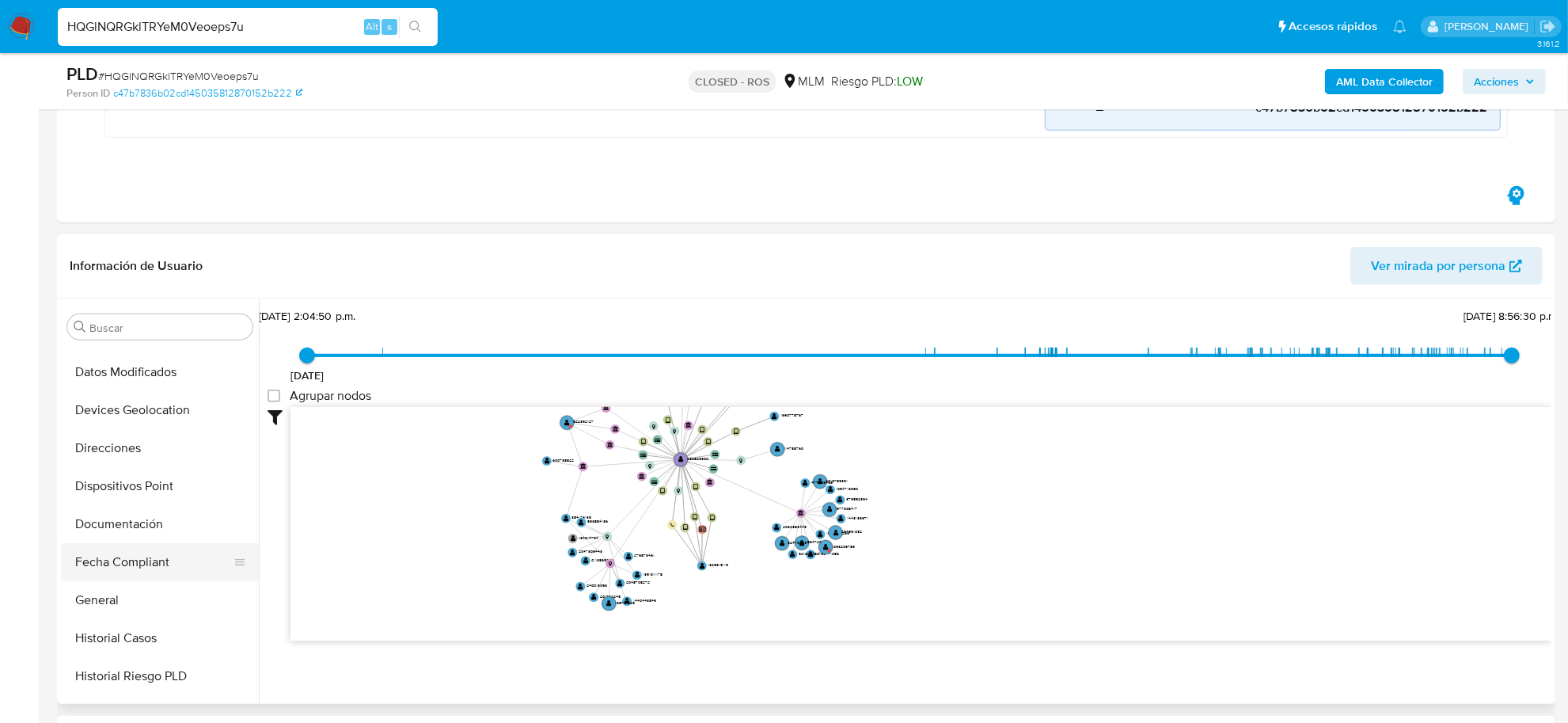
click at [140, 531] on button "Documentación" at bounding box center [160, 524] width 198 height 38
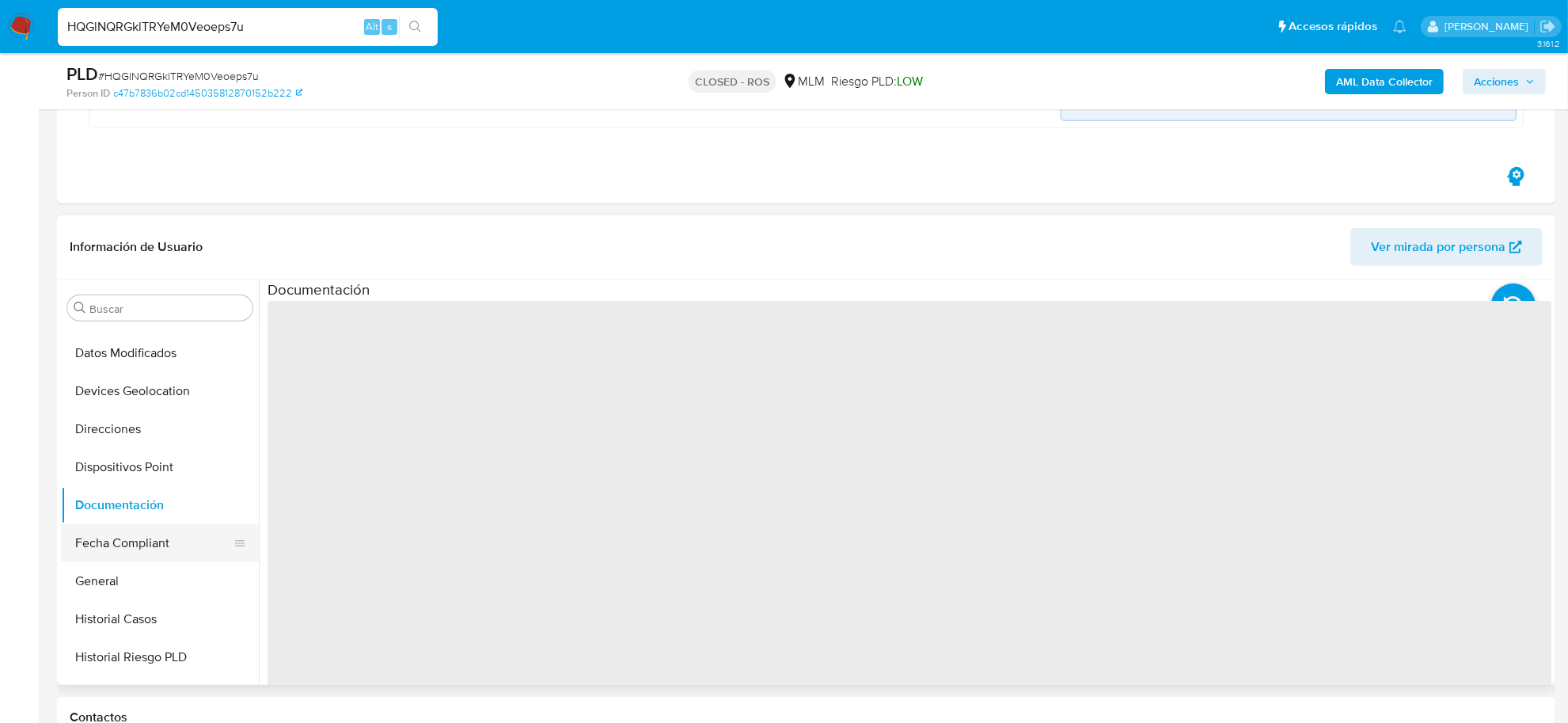
scroll to position [0, 0]
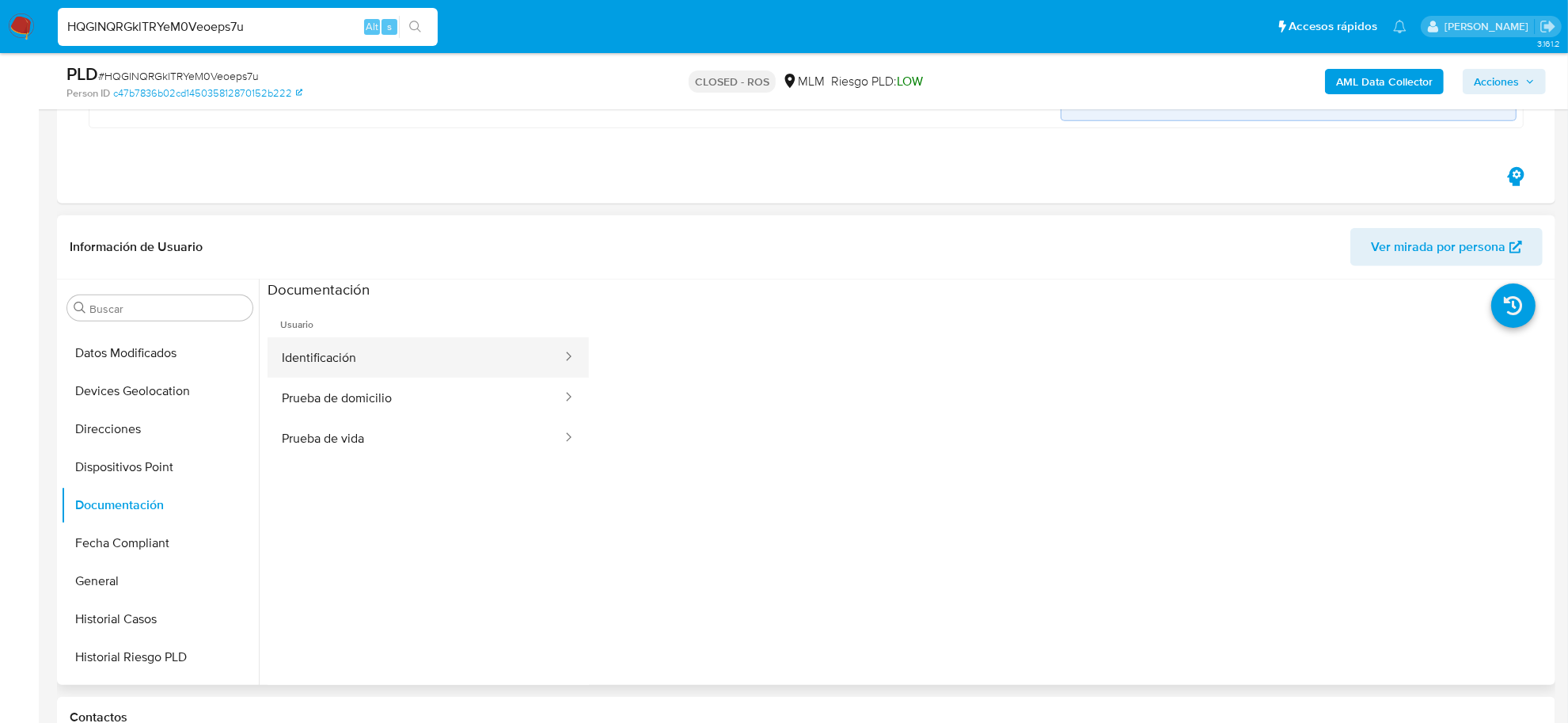
click at [361, 366] on button "Identificación" at bounding box center [416, 358] width 296 height 41
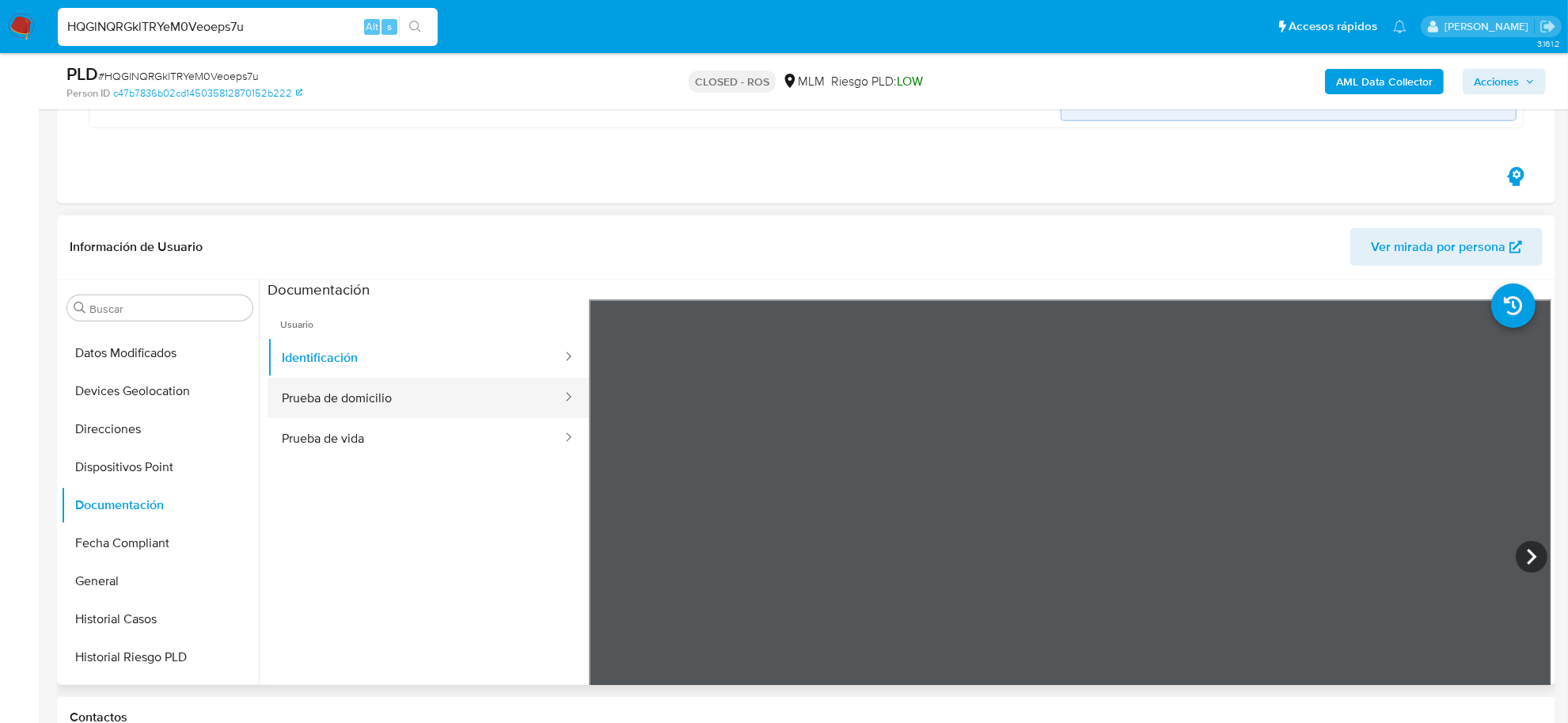
click at [426, 410] on button "Prueba de domicilio" at bounding box center [416, 398] width 296 height 41
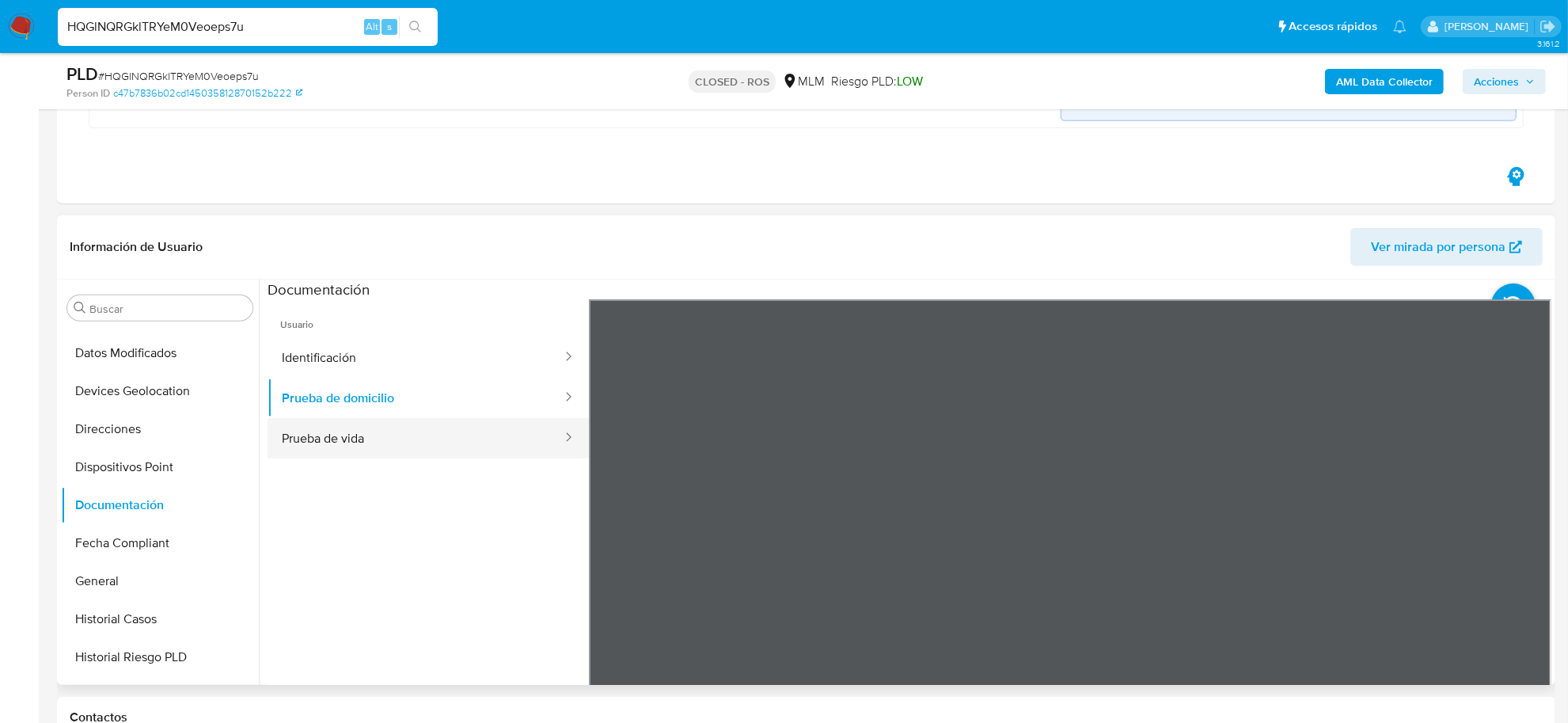
click at [371, 452] on button "Prueba de vida" at bounding box center [416, 438] width 296 height 41
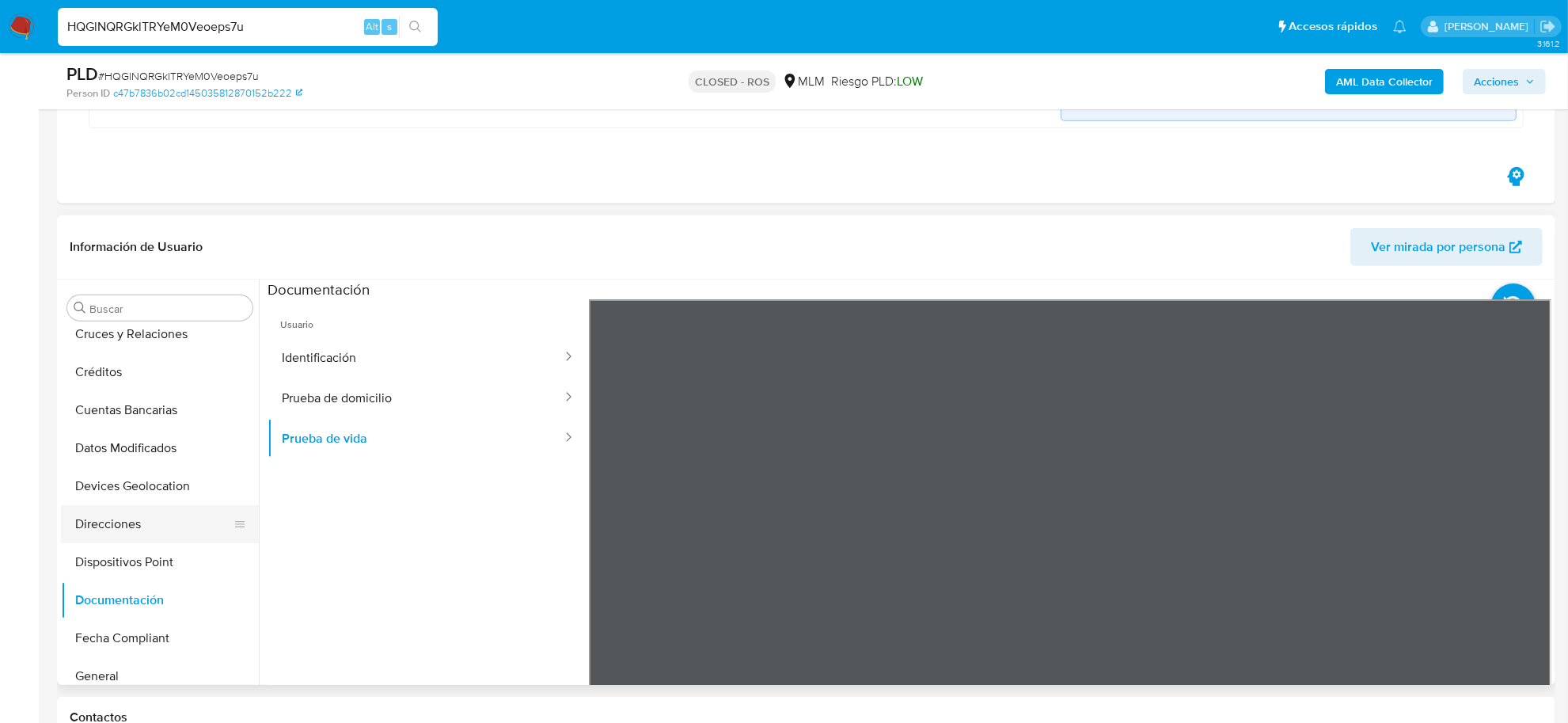
scroll to position [99, 0]
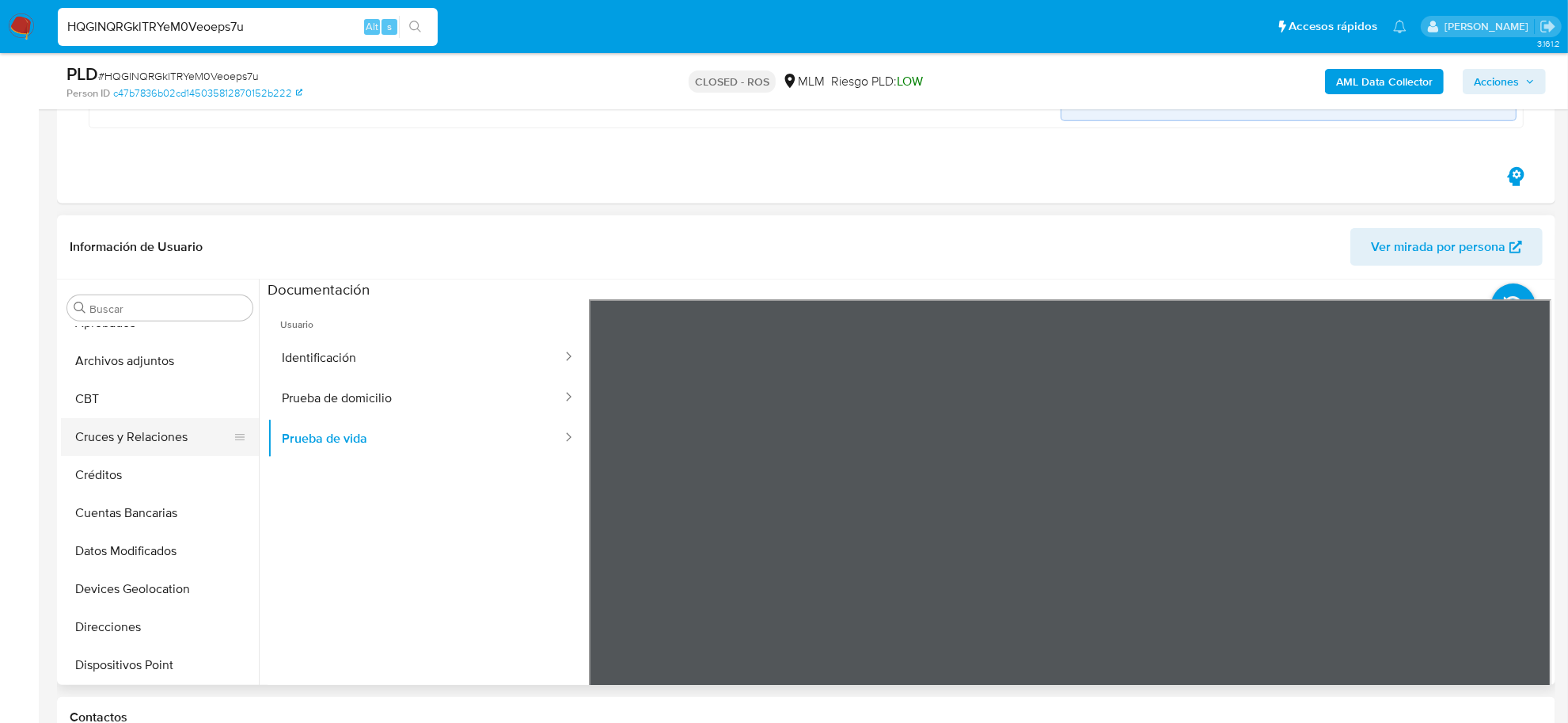
click at [154, 440] on button "Cruces y Relaciones" at bounding box center [153, 436] width 186 height 38
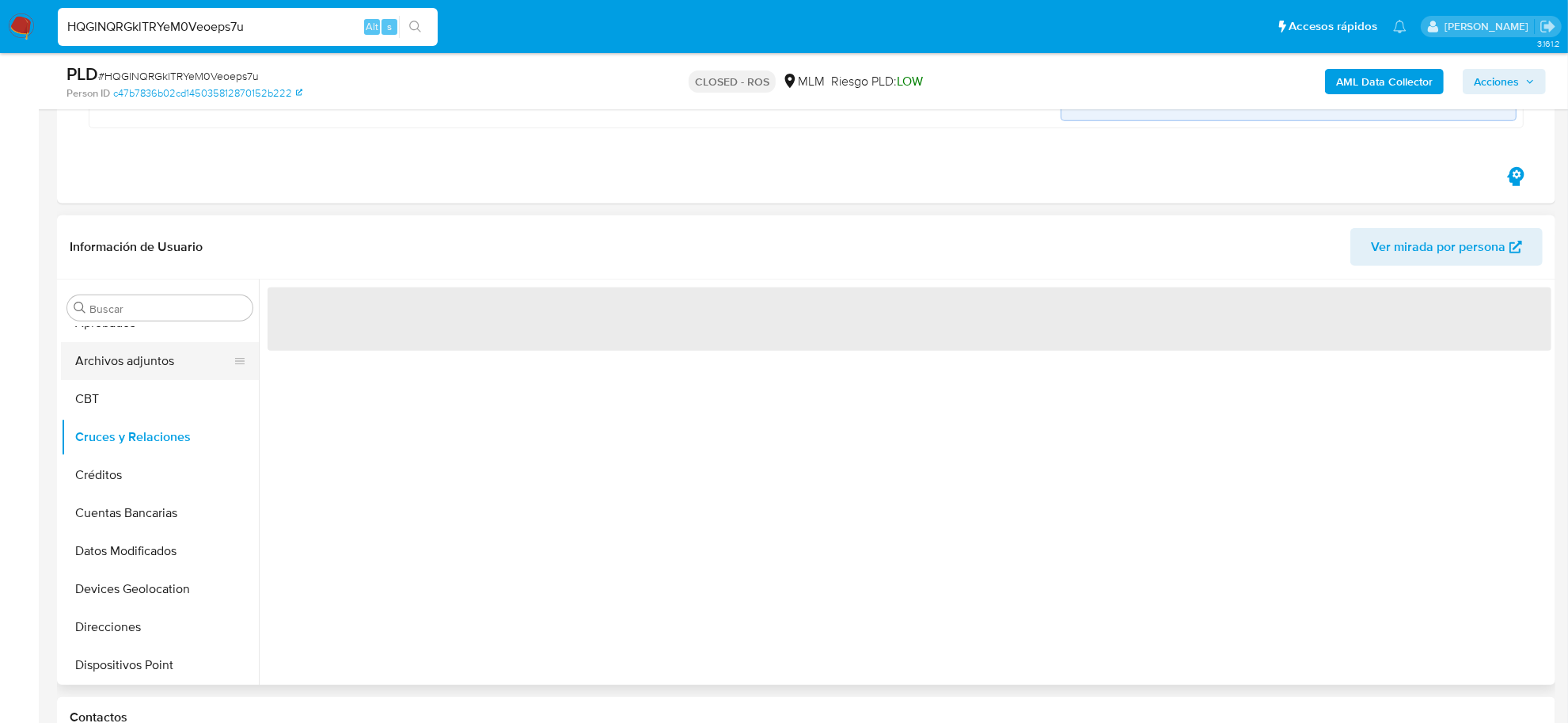
click at [140, 373] on button "Archivos adjuntos" at bounding box center [153, 361] width 186 height 38
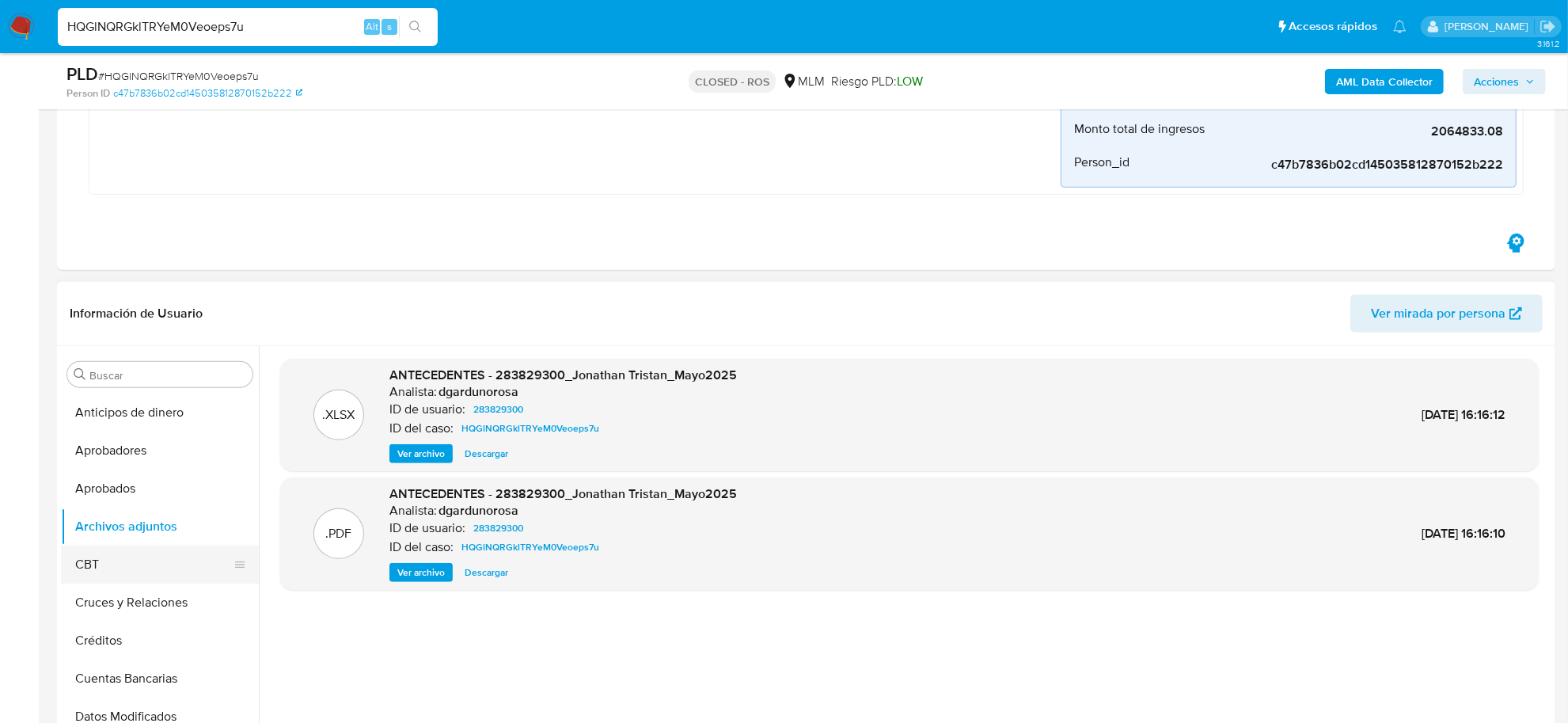
scroll to position [792, 0]
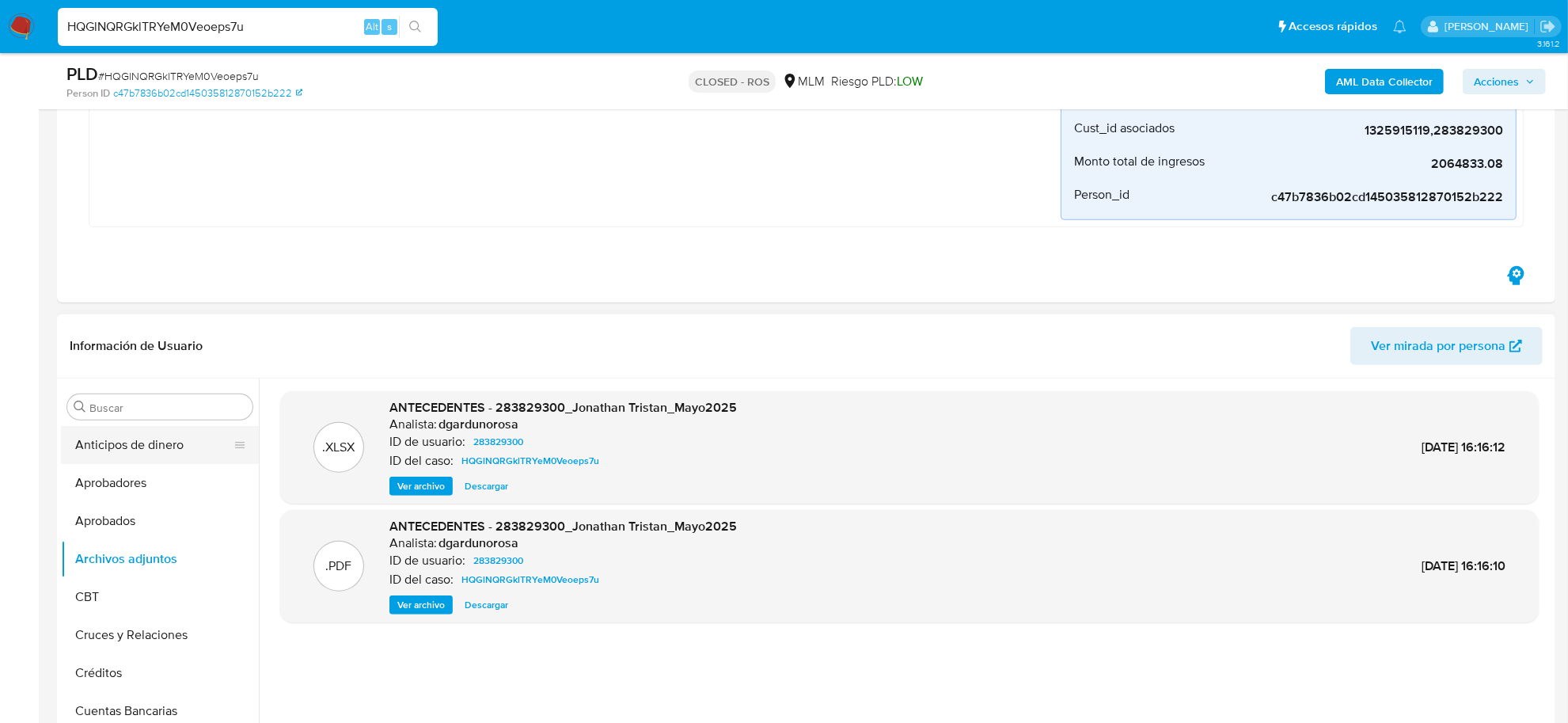
click at [157, 450] on button "Anticipos de dinero" at bounding box center [153, 445] width 186 height 38
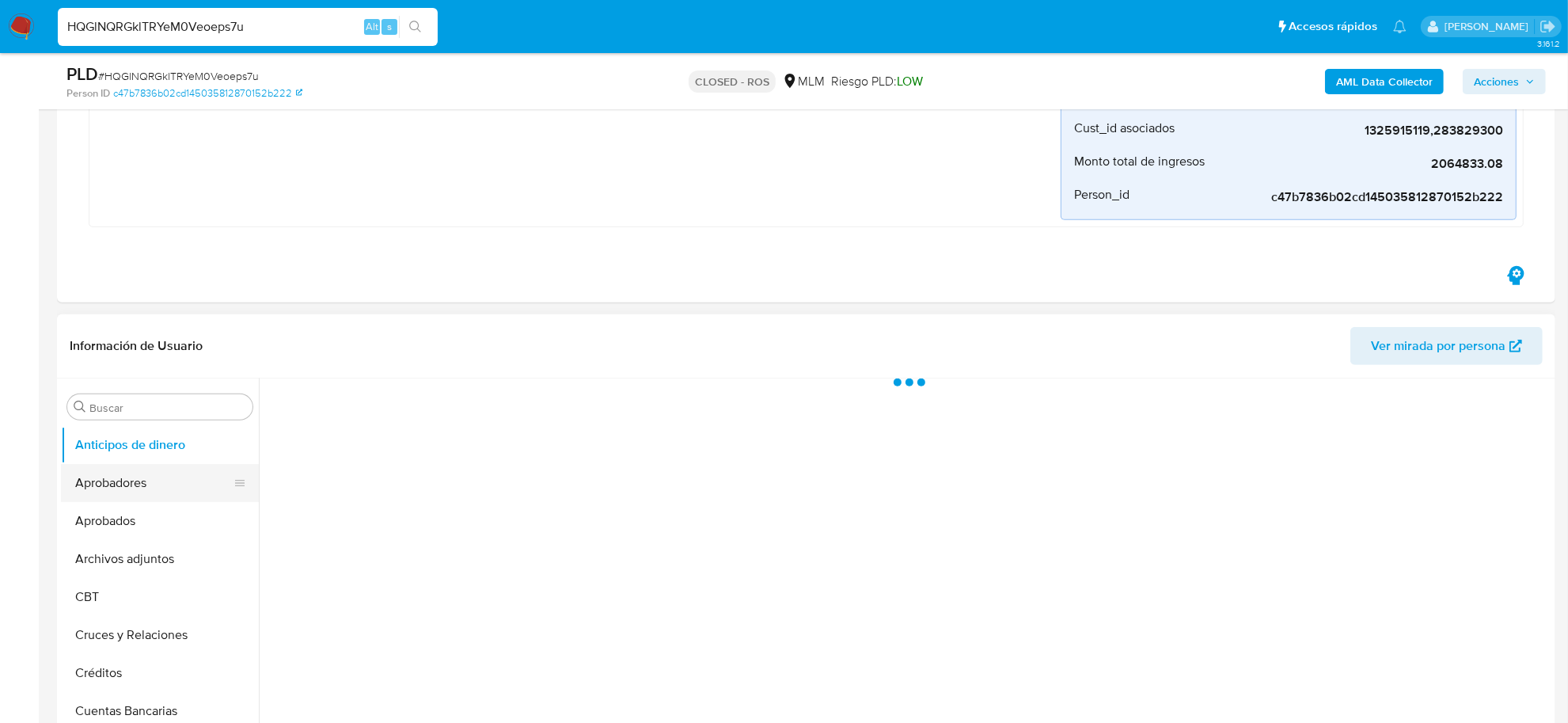
click at [139, 485] on button "Aprobadores" at bounding box center [153, 483] width 186 height 38
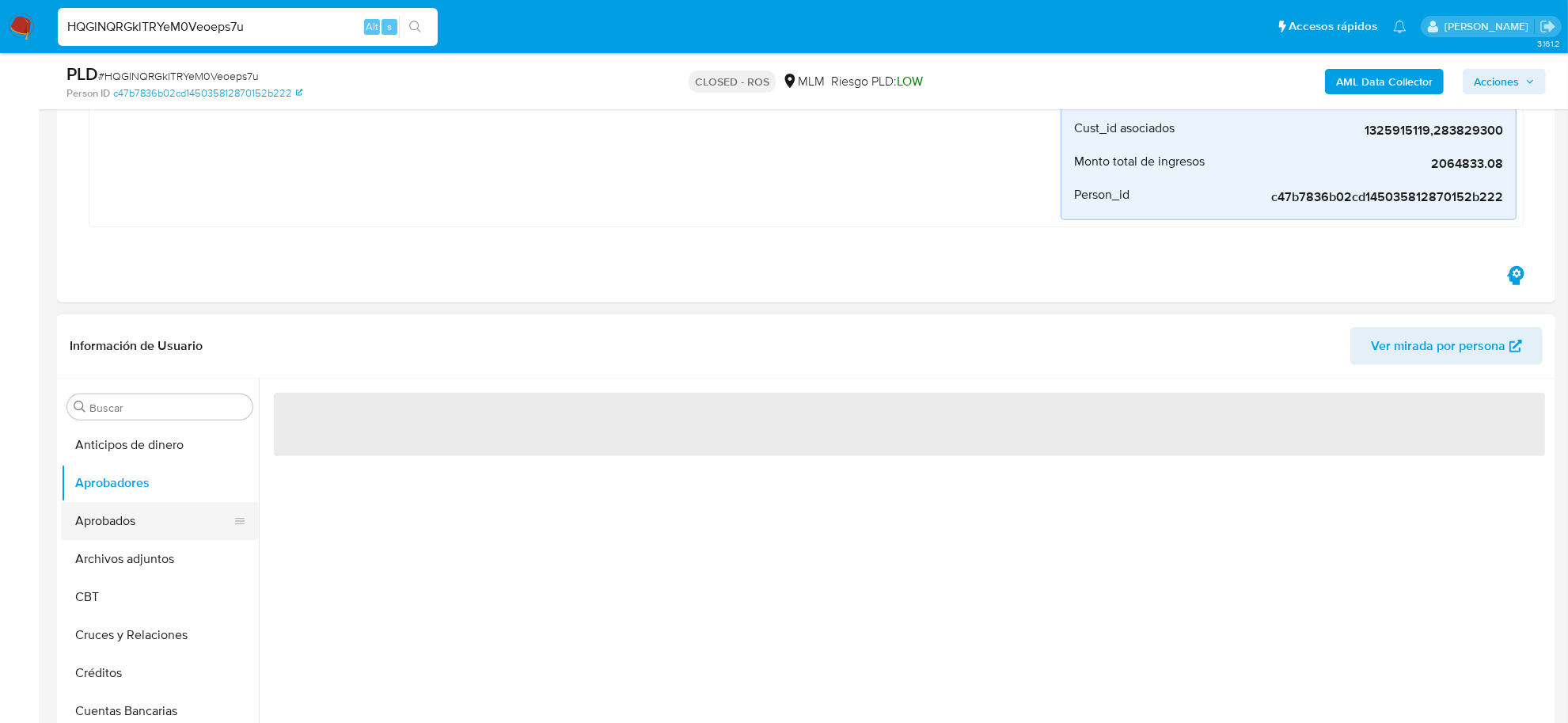
click at [130, 521] on button "Aprobados" at bounding box center [153, 521] width 186 height 38
click at [128, 562] on button "Archivos adjuntos" at bounding box center [153, 558] width 186 height 38
